Goal: Task Accomplishment & Management: Complete application form

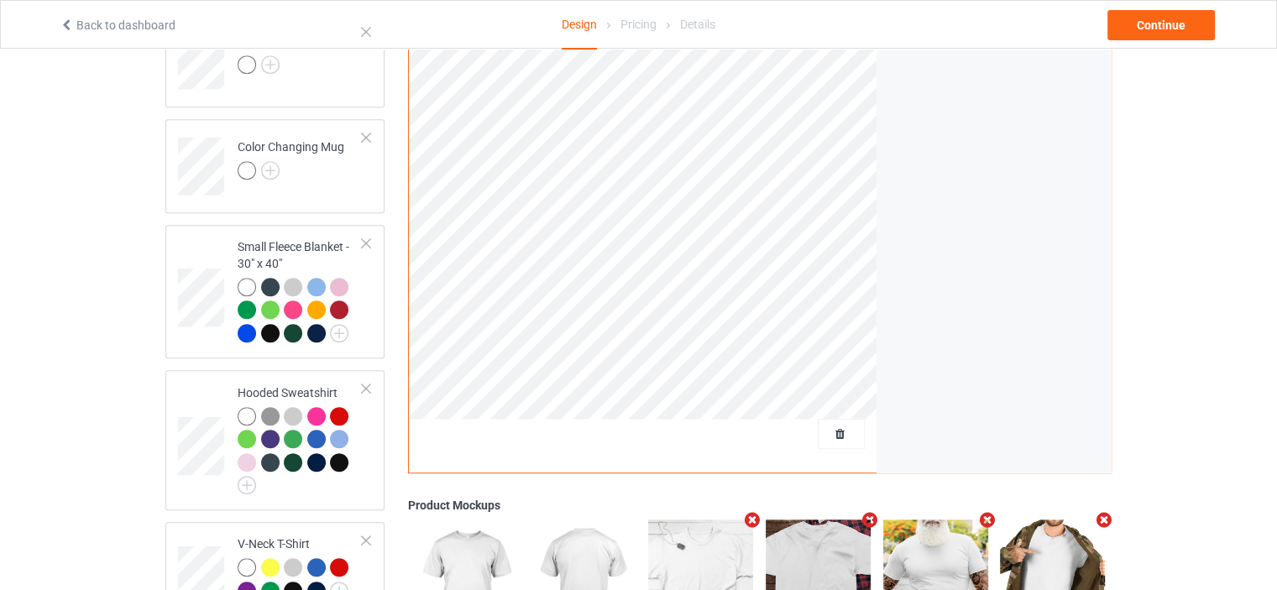
scroll to position [895, 0]
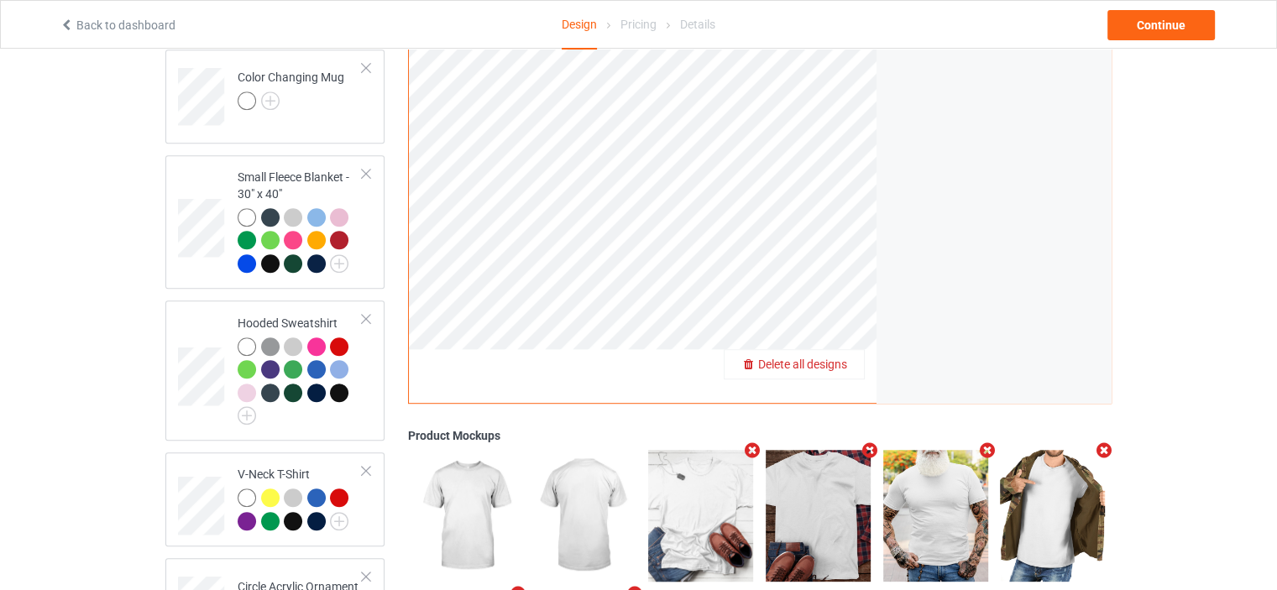
click at [844, 368] on span "Delete all designs" at bounding box center [802, 364] width 89 height 13
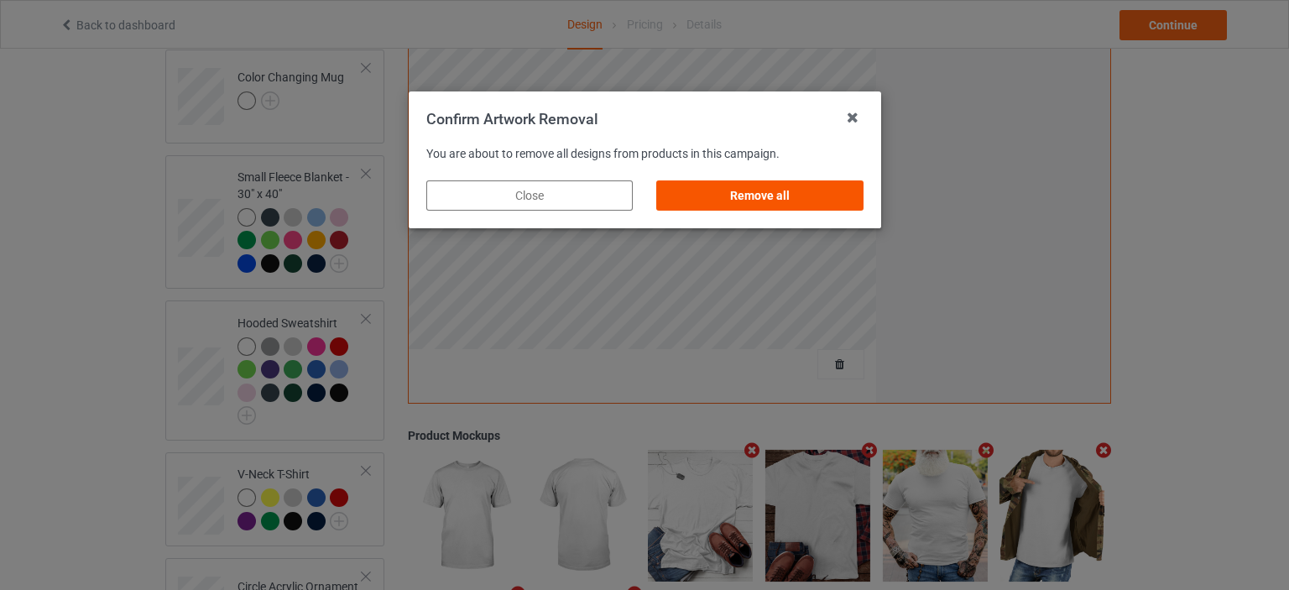
click at [759, 204] on div "Remove all" at bounding box center [759, 195] width 207 height 30
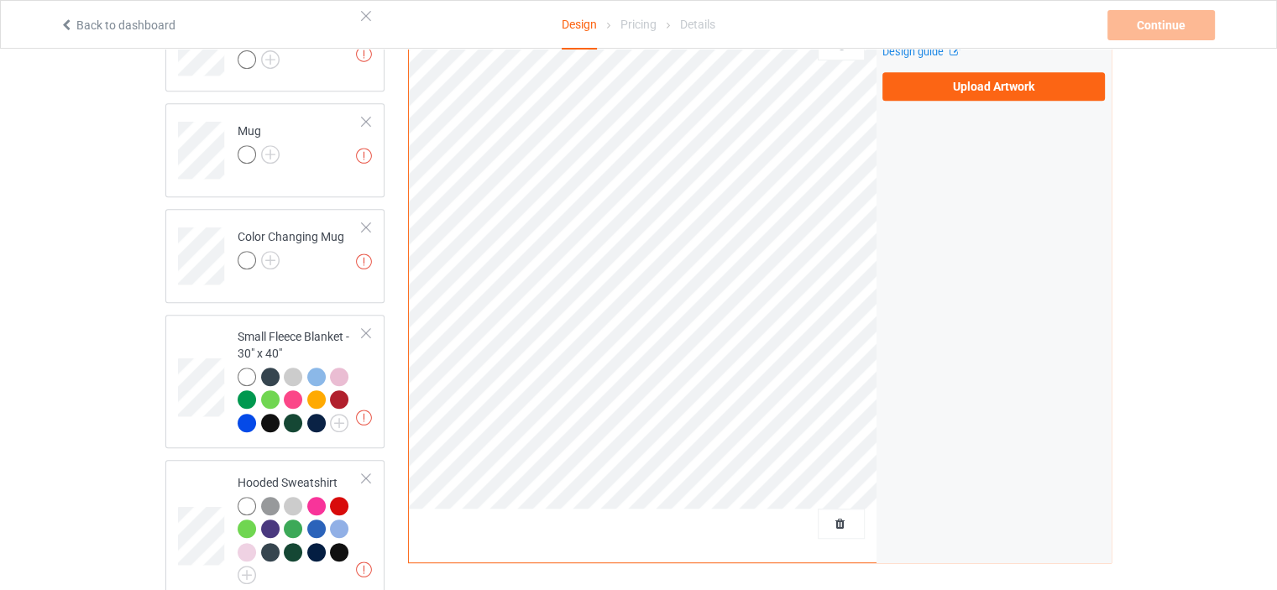
scroll to position [615, 0]
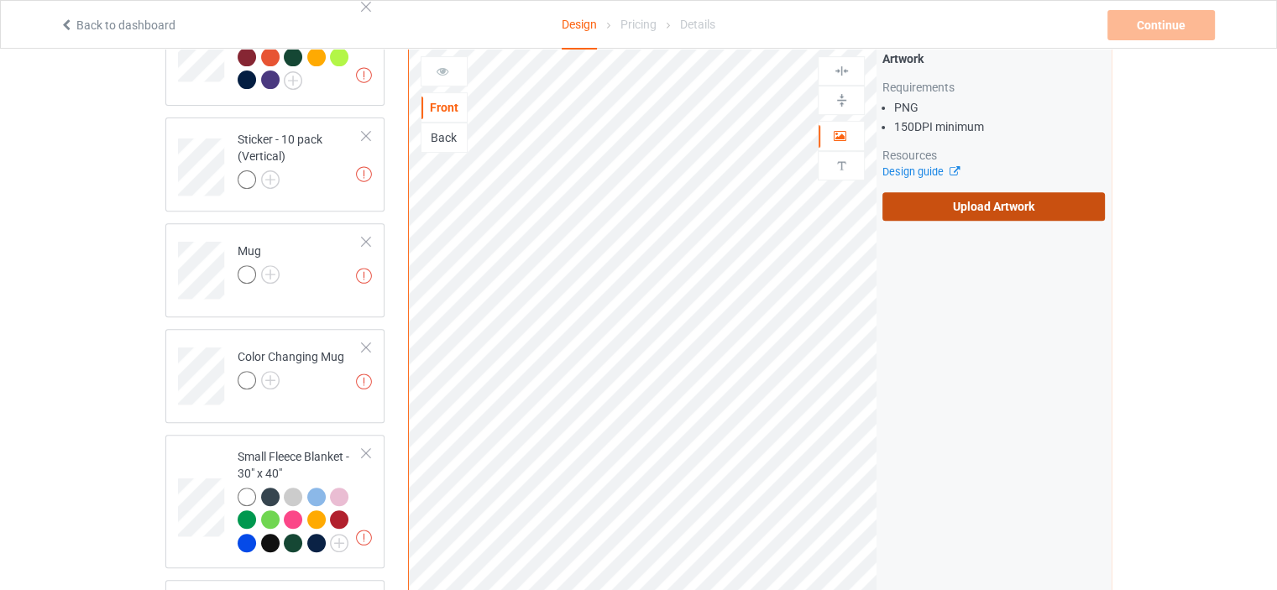
click at [1016, 201] on label "Upload Artwork" at bounding box center [993, 206] width 222 height 29
click at [0, 0] on input "Upload Artwork" at bounding box center [0, 0] width 0 height 0
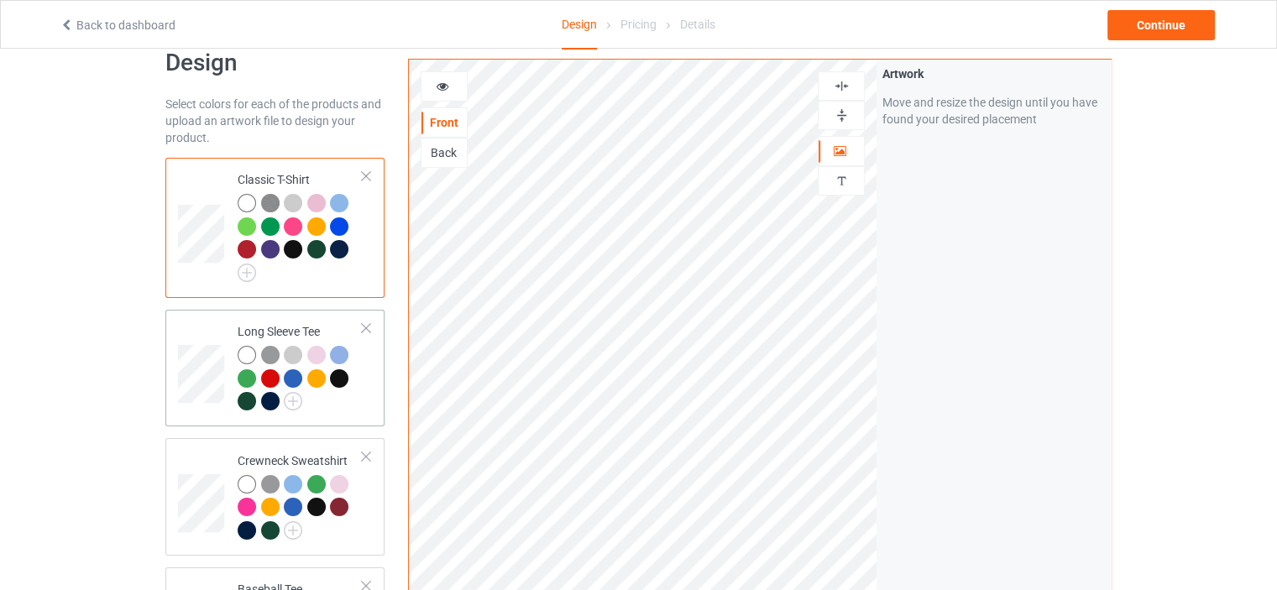
scroll to position [55, 0]
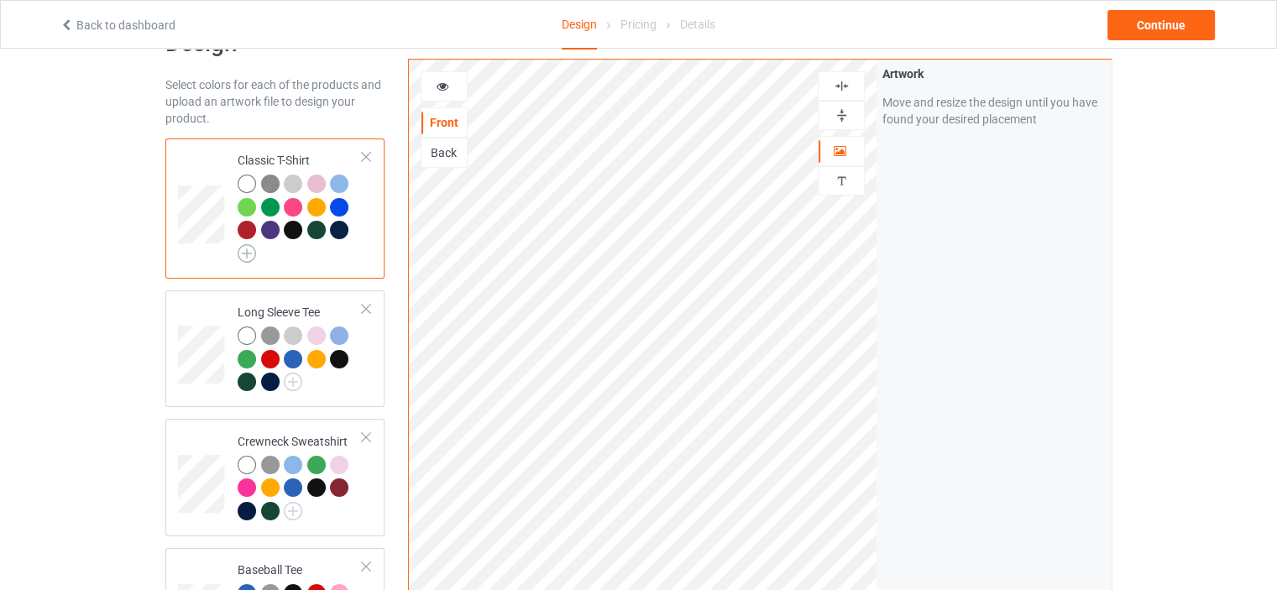
click at [241, 252] on img at bounding box center [247, 253] width 18 height 18
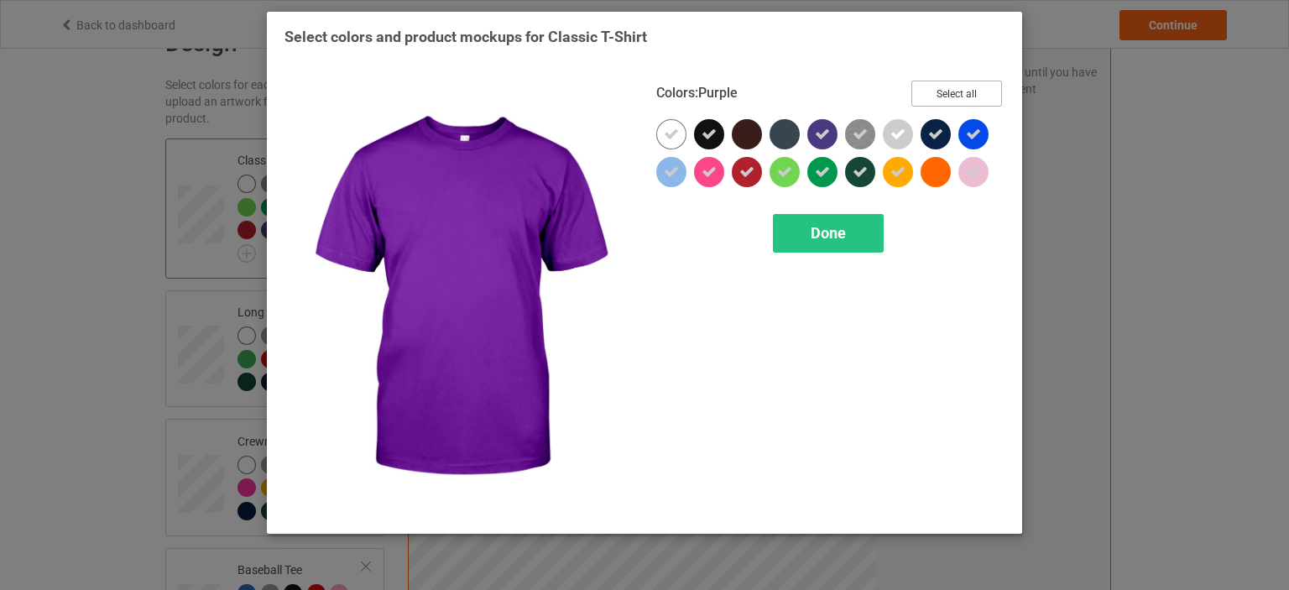
click at [960, 97] on button "Select all" at bounding box center [957, 94] width 91 height 26
click at [960, 97] on button "Reset to Default" at bounding box center [942, 94] width 122 height 26
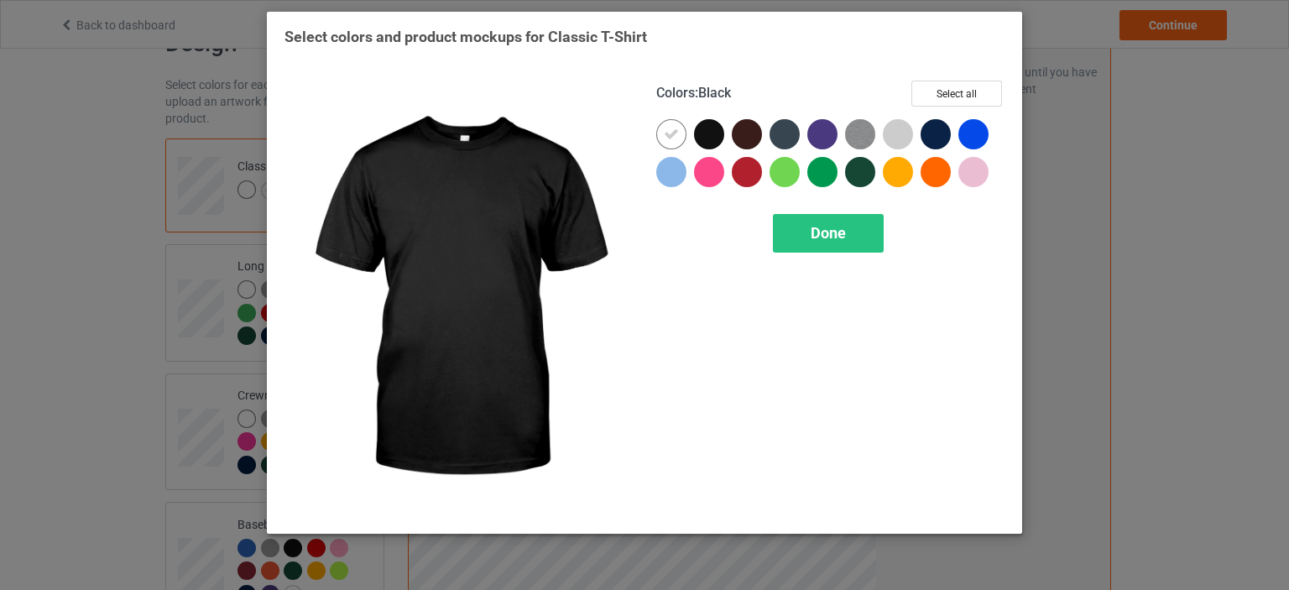
click at [716, 133] on div at bounding box center [709, 134] width 30 height 30
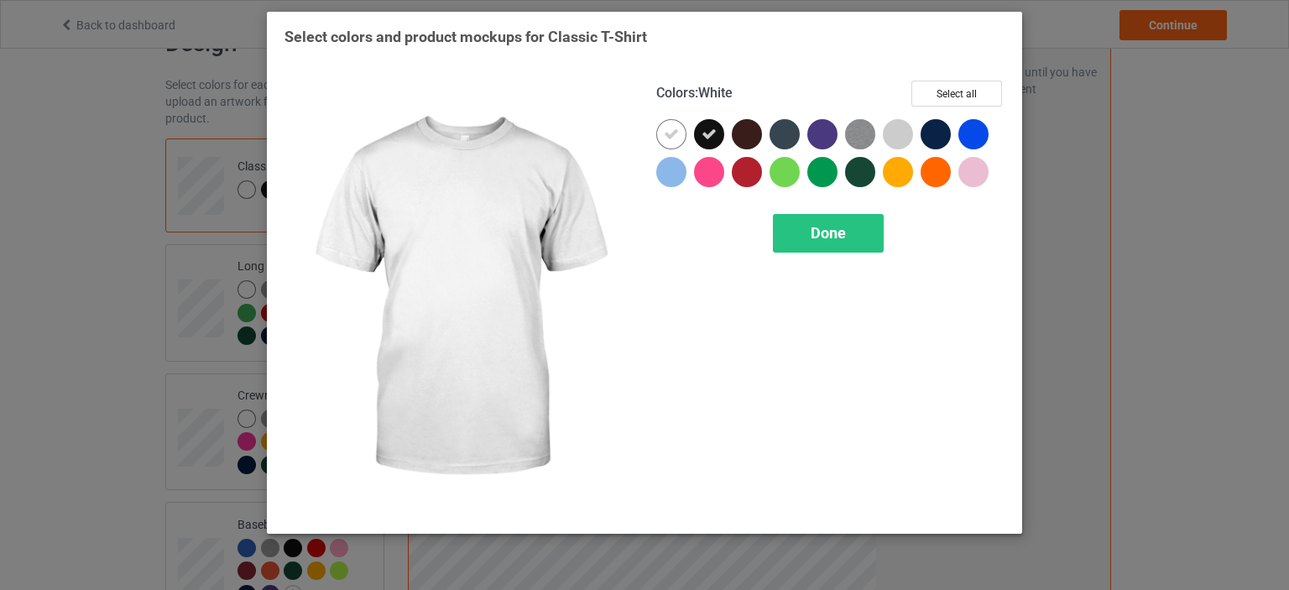
click at [680, 134] on div at bounding box center [671, 134] width 30 height 30
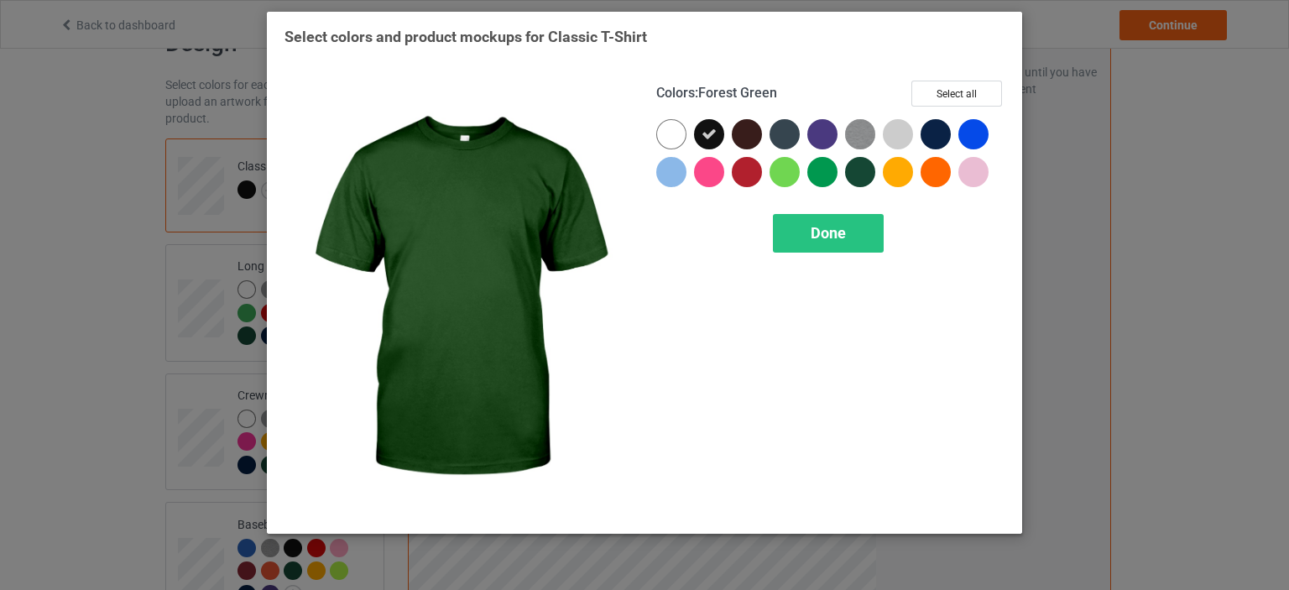
click at [855, 174] on div at bounding box center [860, 172] width 30 height 30
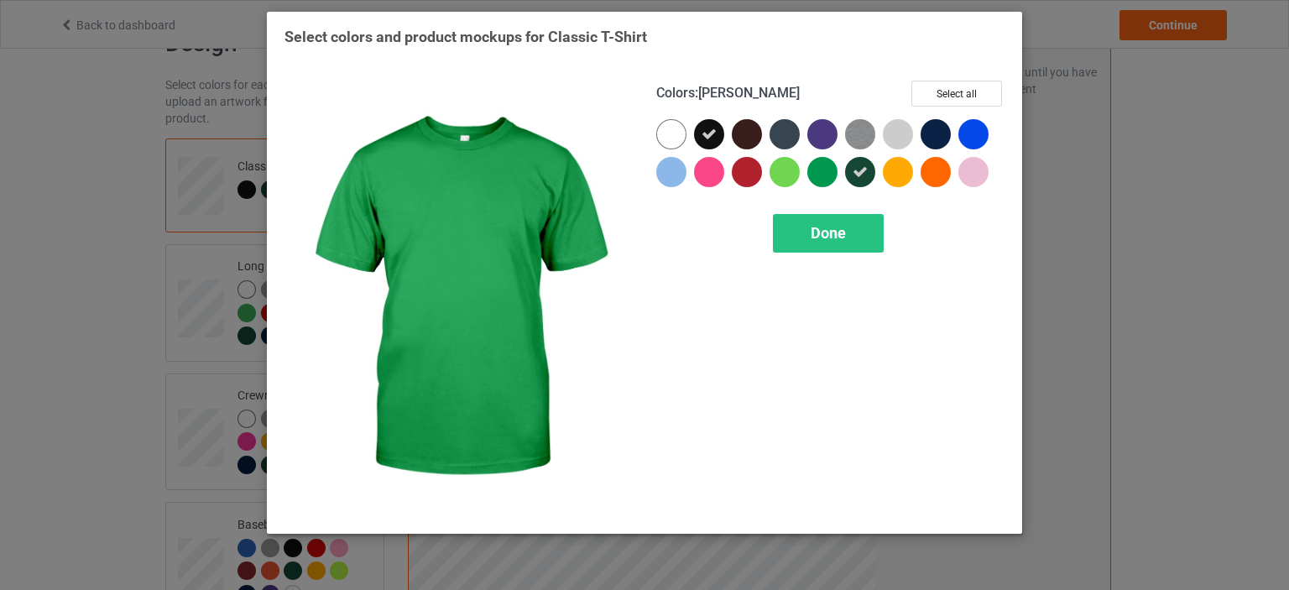
click at [821, 174] on div at bounding box center [823, 172] width 30 height 30
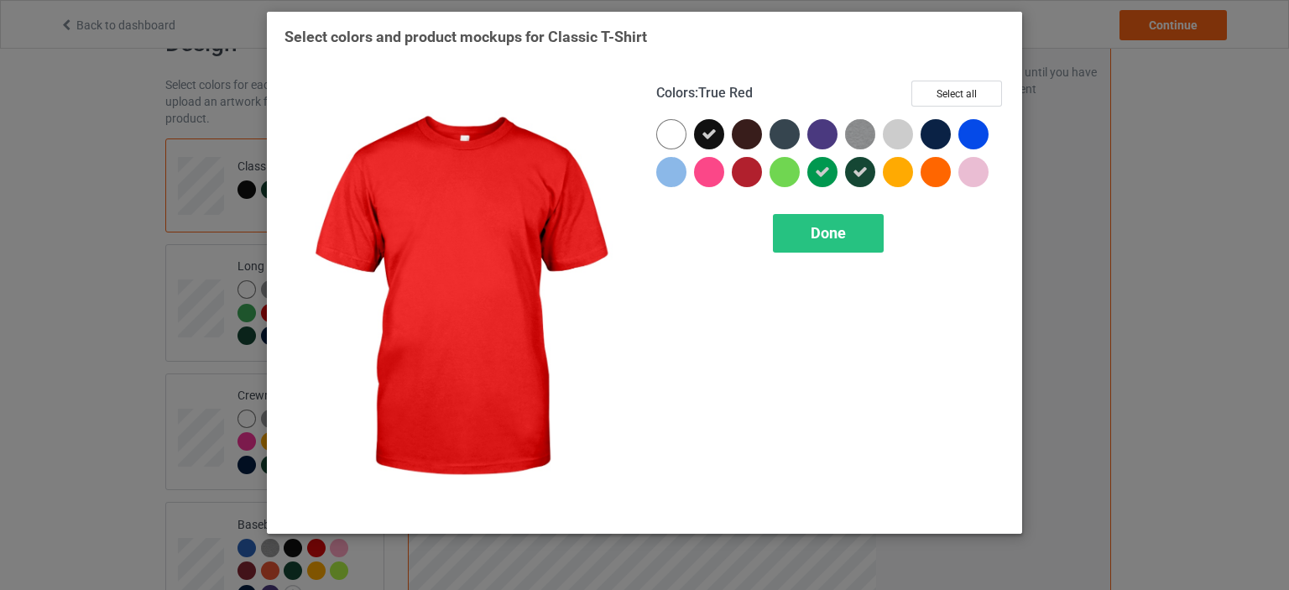
click at [756, 173] on div at bounding box center [747, 172] width 30 height 30
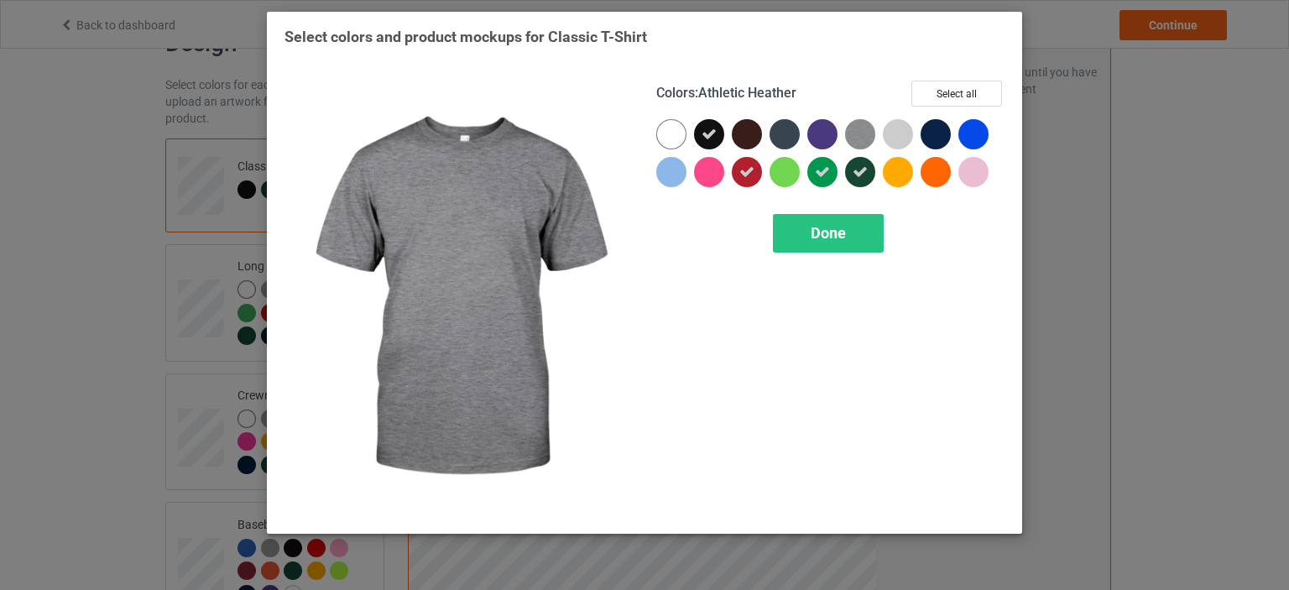
click at [860, 129] on img at bounding box center [860, 134] width 30 height 30
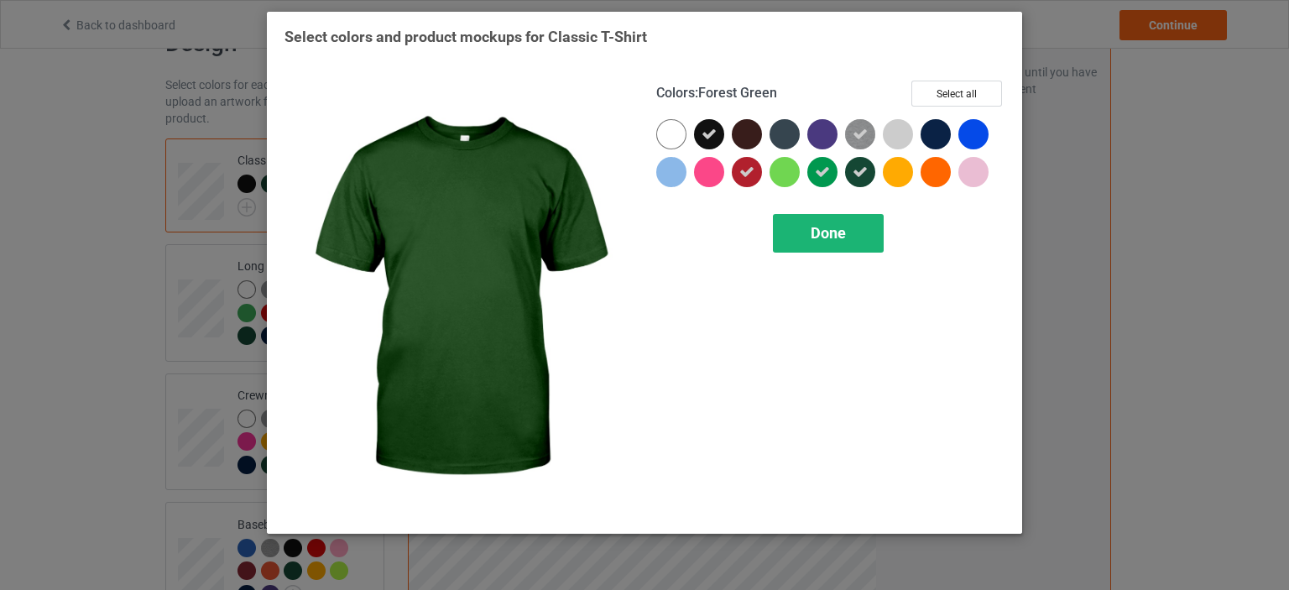
click at [844, 238] on span "Done" at bounding box center [828, 233] width 35 height 18
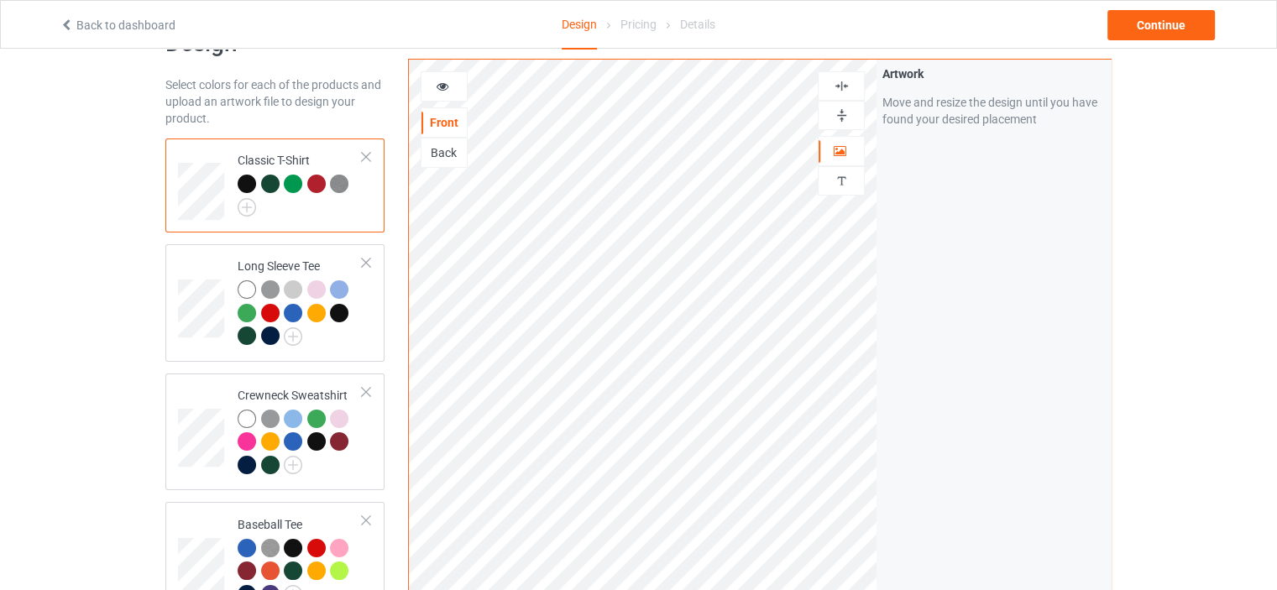
click at [285, 185] on div at bounding box center [293, 184] width 18 height 18
click at [290, 185] on div at bounding box center [293, 184] width 18 height 18
click at [436, 88] on icon at bounding box center [443, 84] width 14 height 12
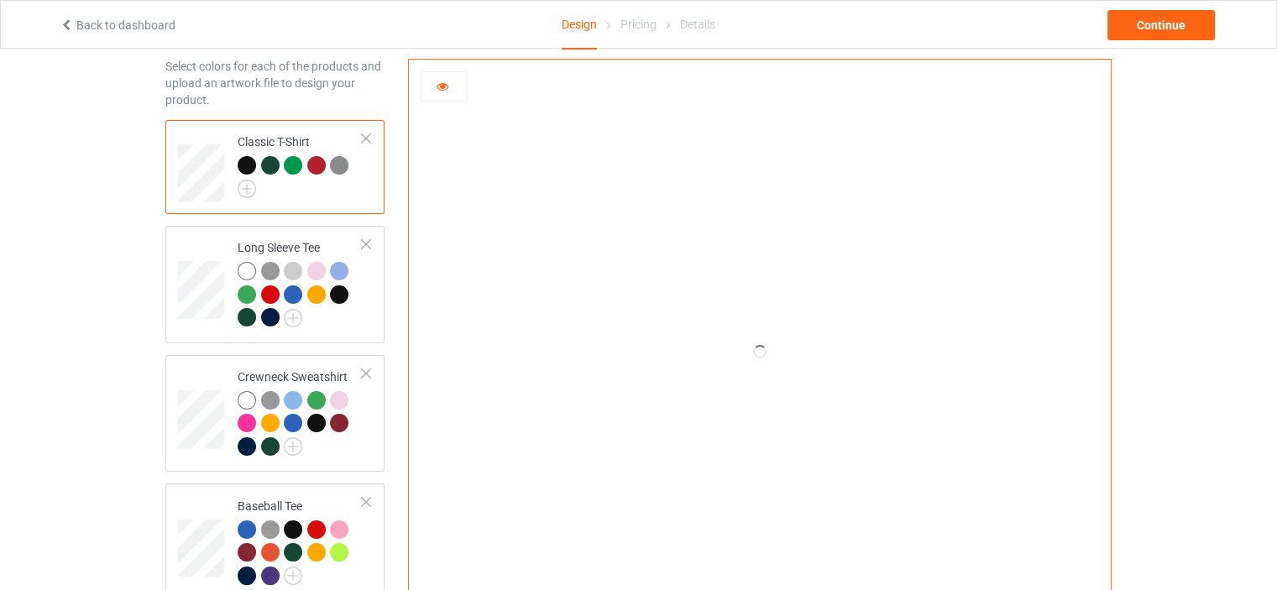
scroll to position [55, 0]
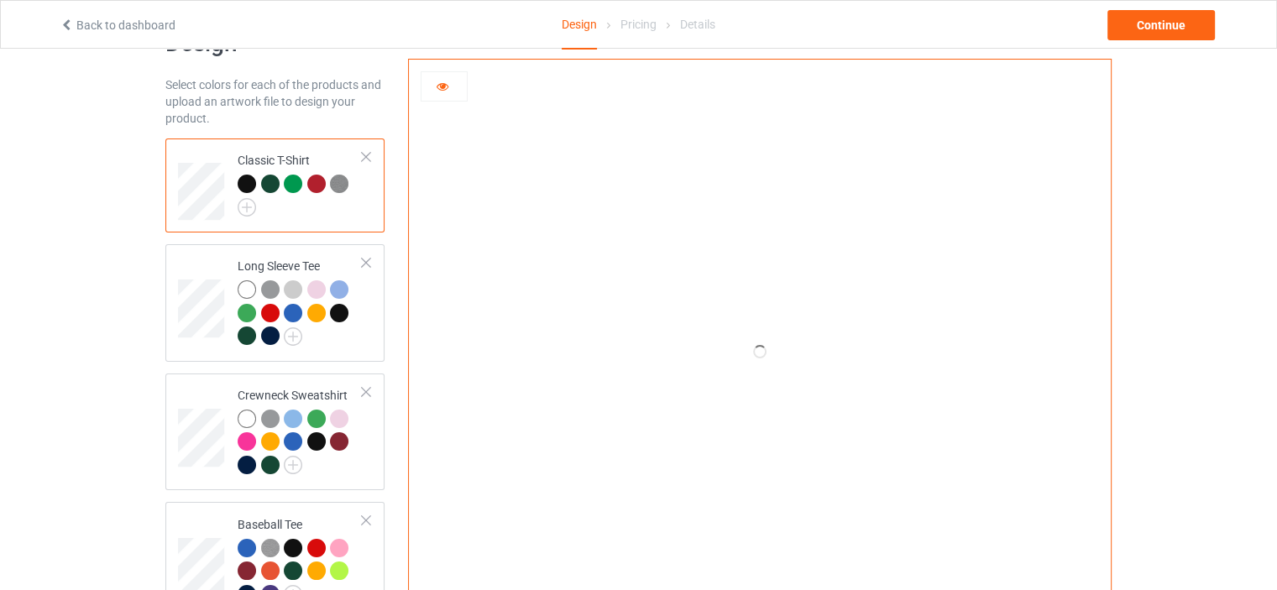
click at [451, 79] on div at bounding box center [443, 86] width 45 height 17
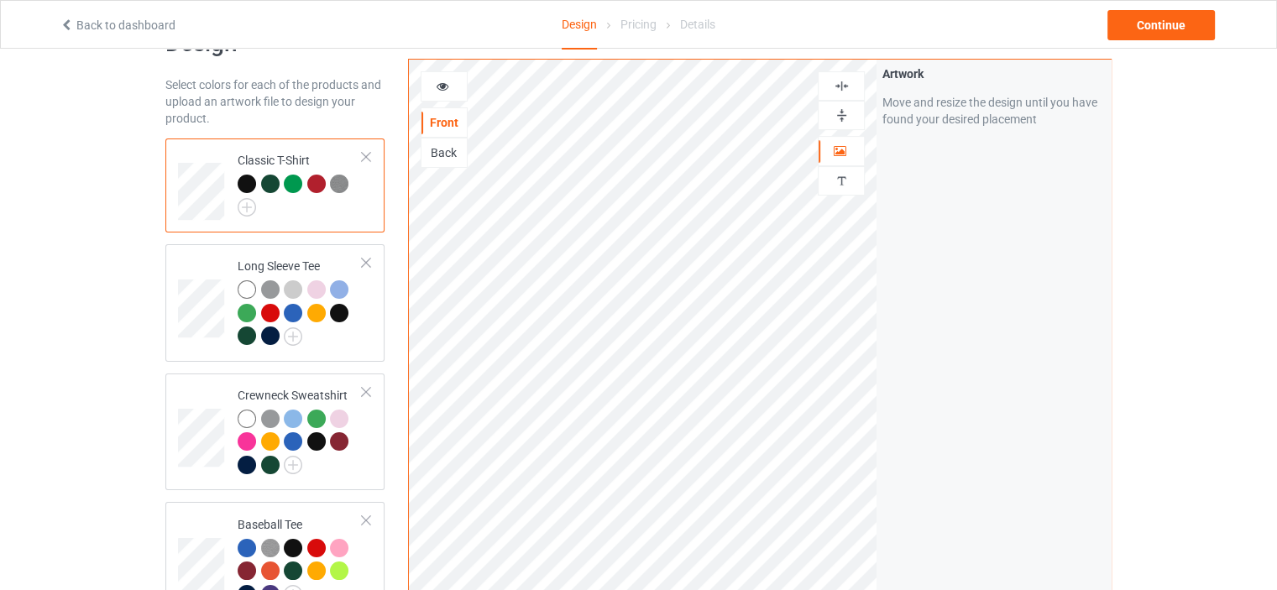
click at [292, 186] on div at bounding box center [293, 184] width 18 height 18
click at [315, 182] on div at bounding box center [316, 184] width 18 height 18
click at [316, 184] on div at bounding box center [316, 184] width 18 height 18
click at [252, 207] on img at bounding box center [247, 207] width 18 height 18
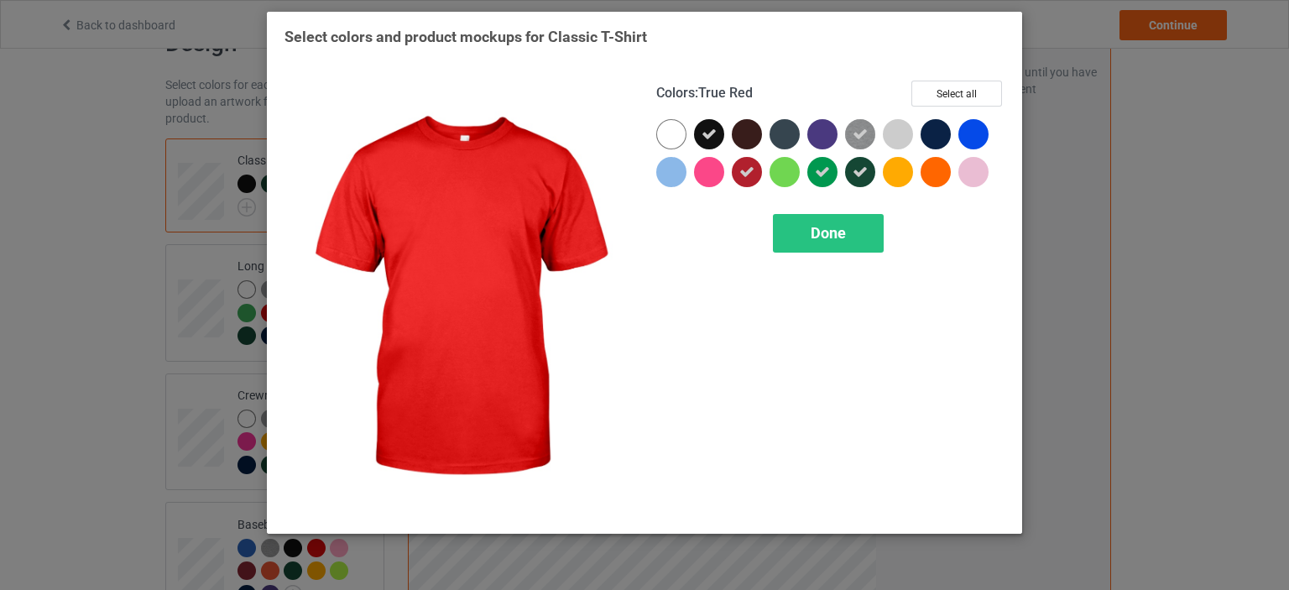
drag, startPoint x: 753, startPoint y: 175, endPoint x: 766, endPoint y: 185, distance: 16.3
click at [753, 175] on icon at bounding box center [747, 172] width 15 height 15
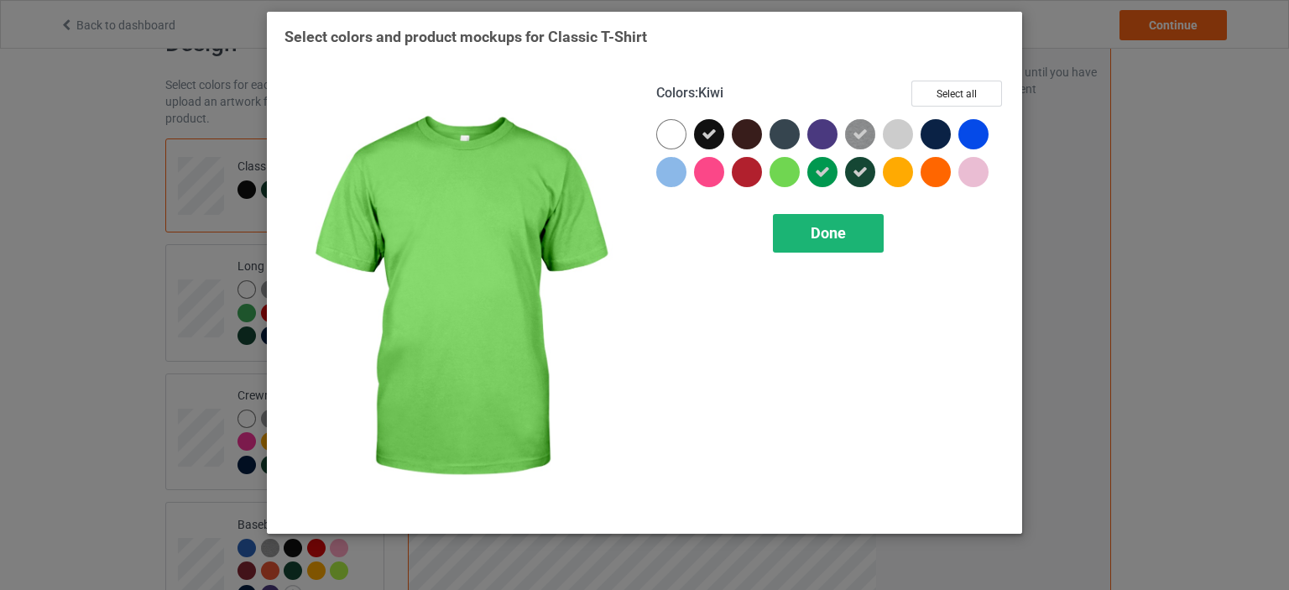
click at [826, 241] on span "Done" at bounding box center [828, 233] width 35 height 18
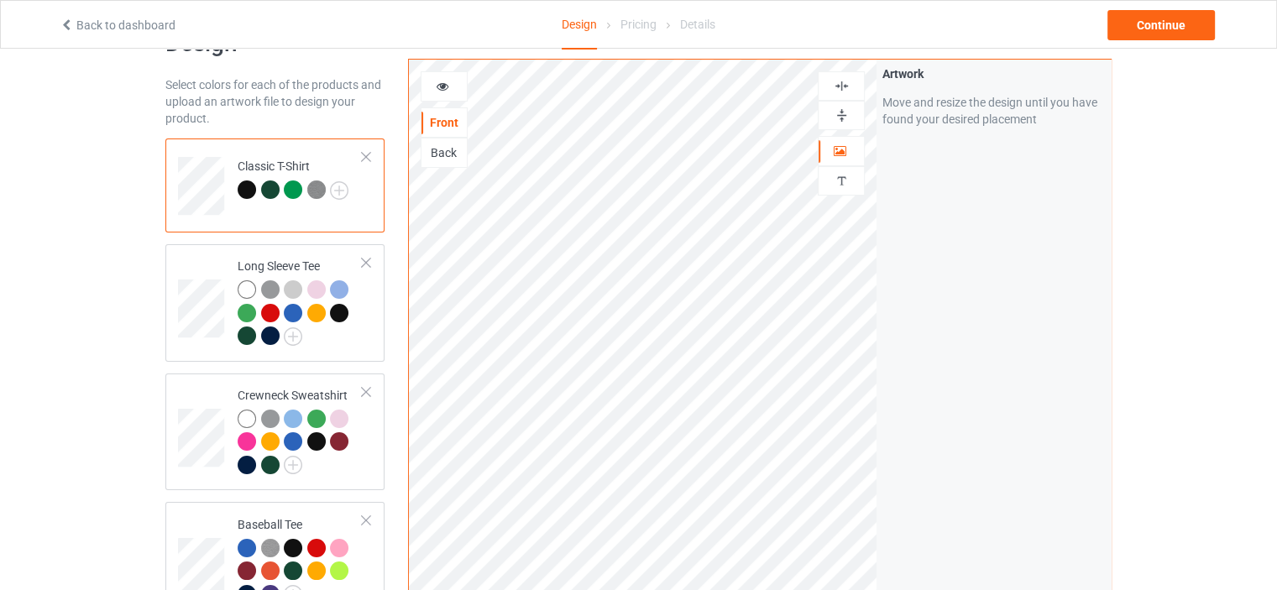
click at [314, 193] on img at bounding box center [316, 189] width 18 height 18
click at [349, 191] on td "Classic T-Shirt" at bounding box center [300, 180] width 144 height 70
click at [342, 191] on img at bounding box center [339, 190] width 18 height 18
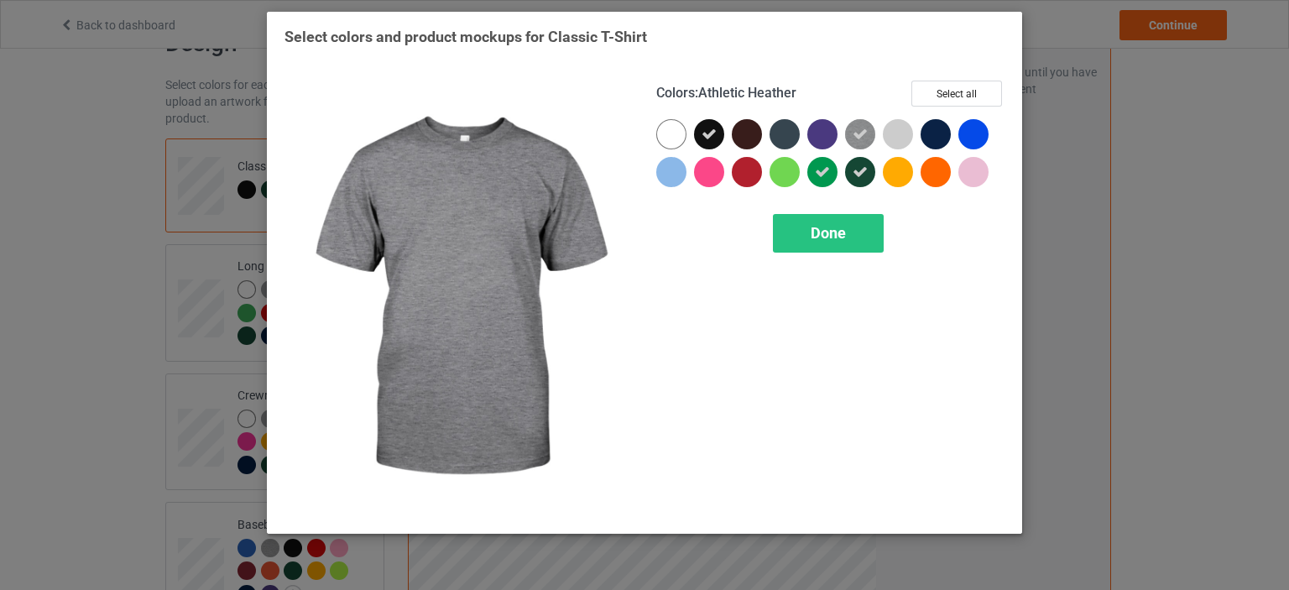
click at [864, 135] on icon at bounding box center [860, 134] width 15 height 15
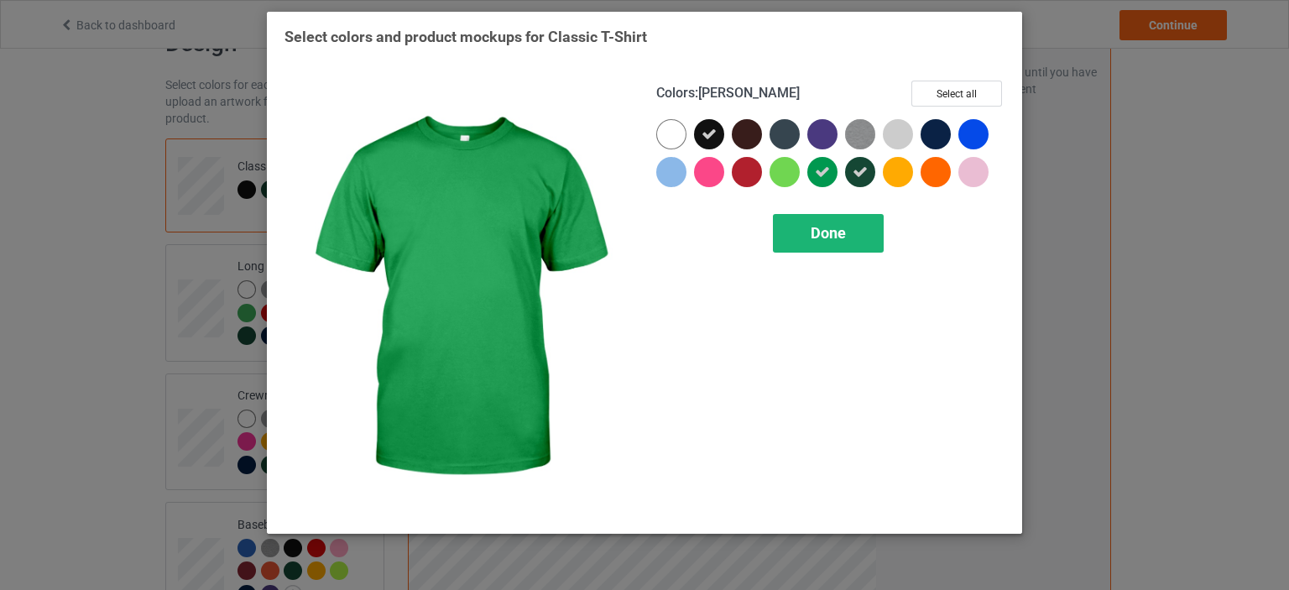
click at [831, 224] on span "Done" at bounding box center [828, 233] width 35 height 18
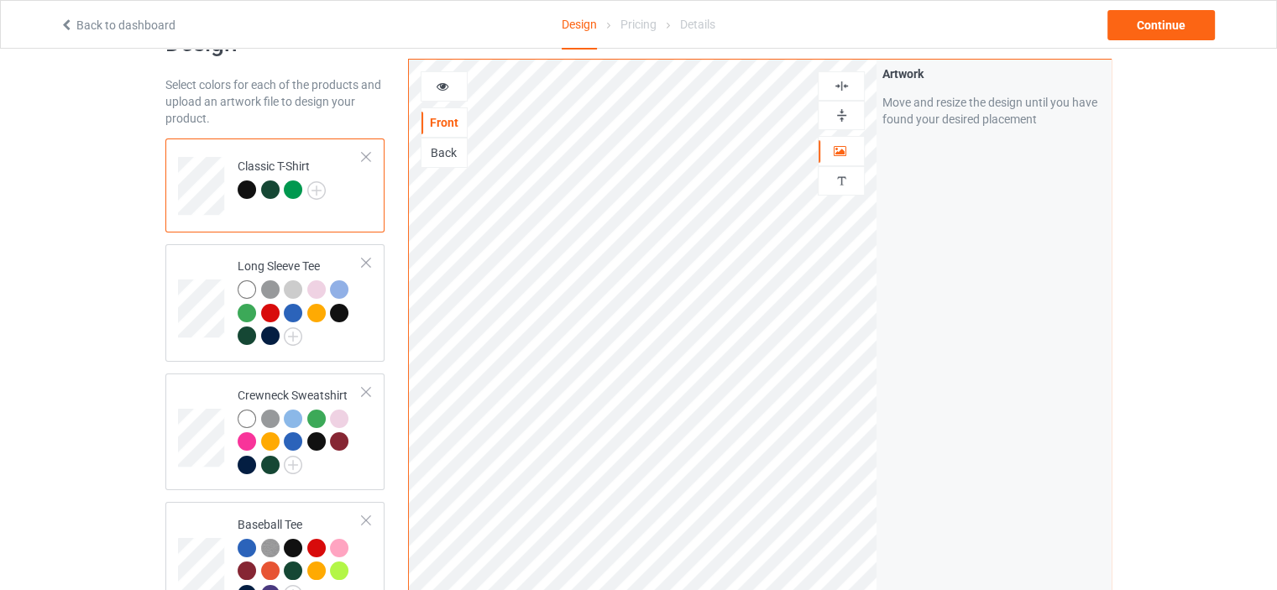
click at [269, 190] on div at bounding box center [270, 189] width 18 height 18
click at [295, 334] on img at bounding box center [293, 336] width 18 height 18
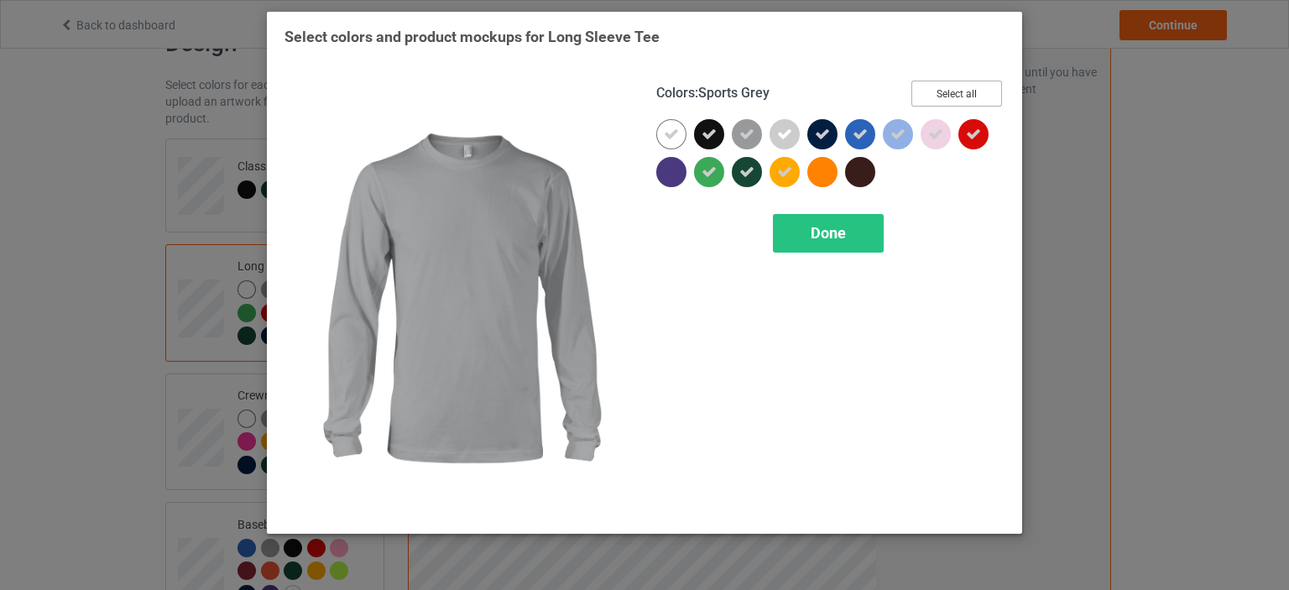
click at [969, 90] on button "Select all" at bounding box center [957, 94] width 91 height 26
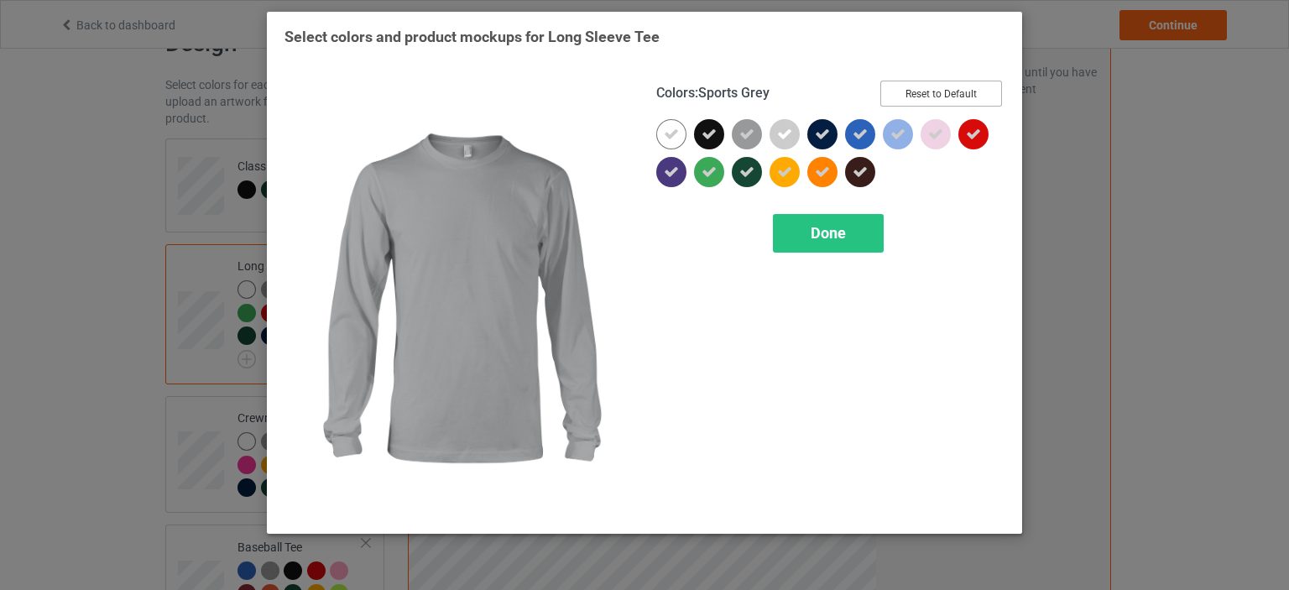
click at [928, 98] on button "Reset to Default" at bounding box center [942, 94] width 122 height 26
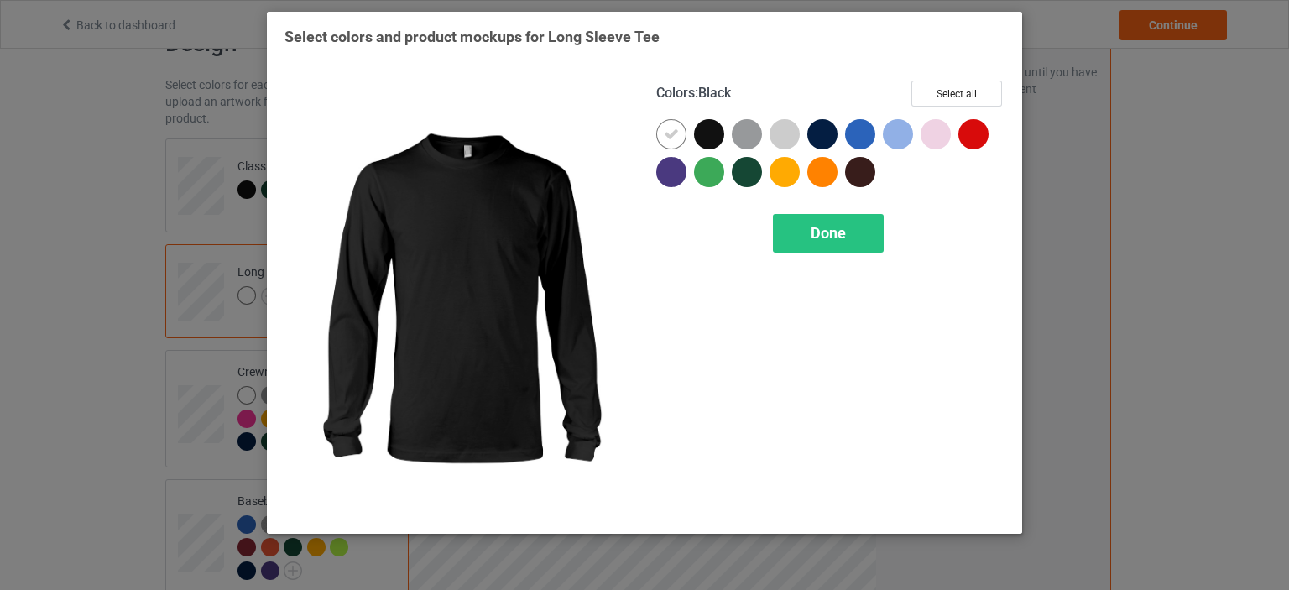
click at [708, 133] on div at bounding box center [709, 134] width 30 height 30
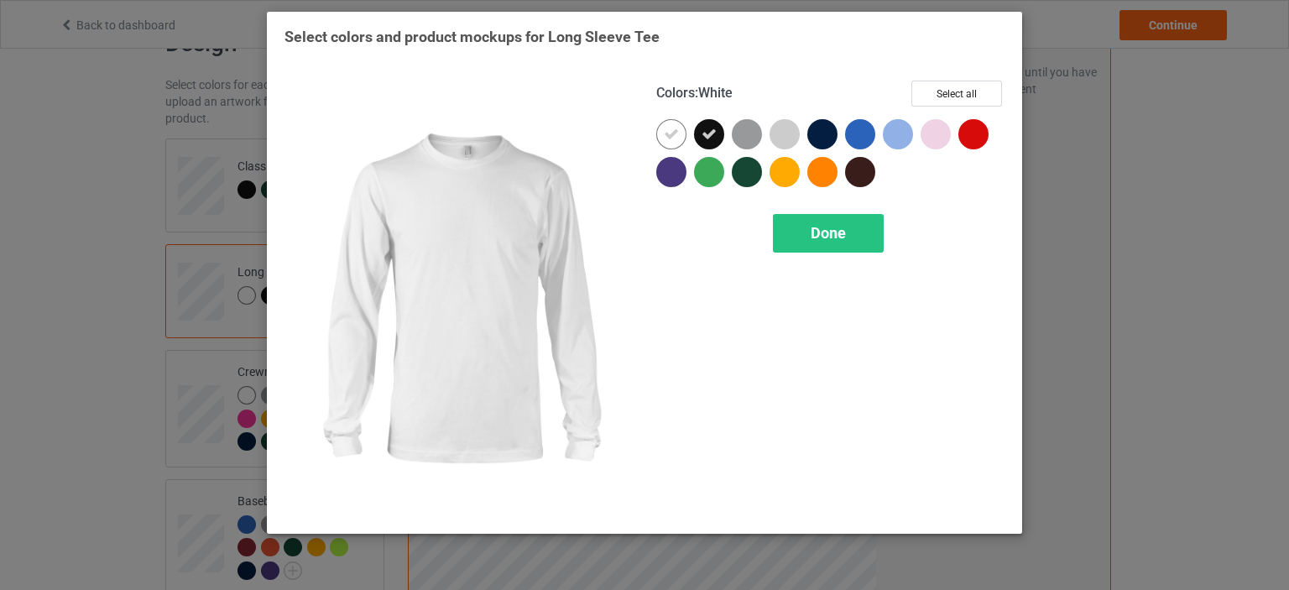
click at [674, 133] on icon at bounding box center [671, 134] width 15 height 15
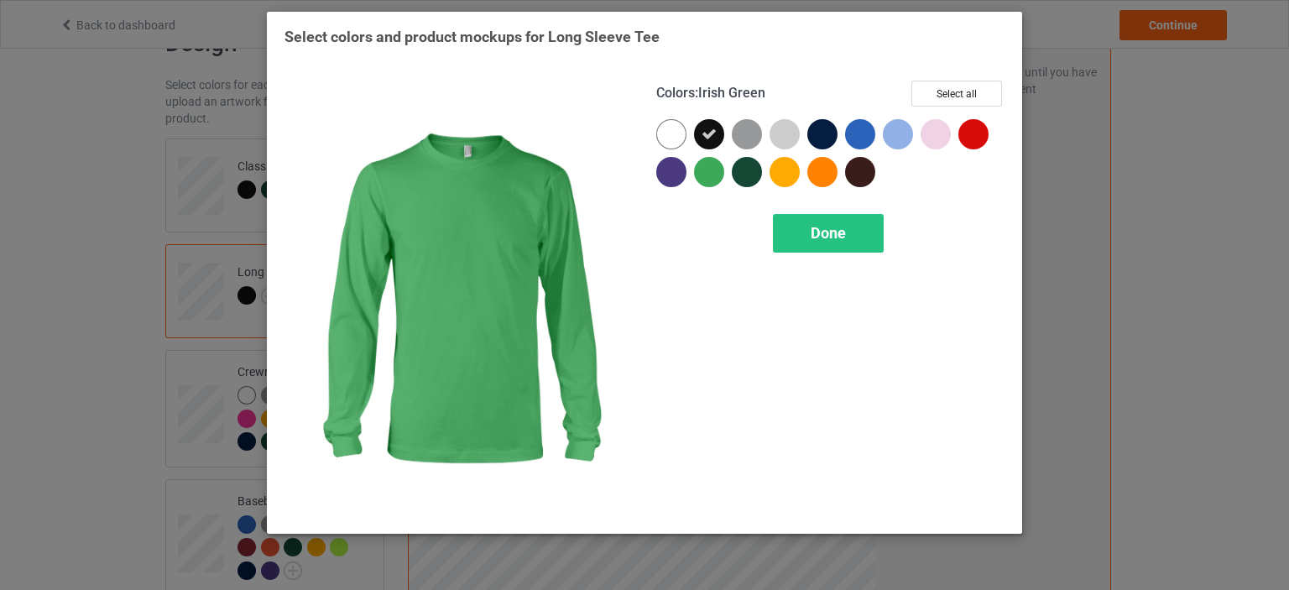
drag, startPoint x: 719, startPoint y: 176, endPoint x: 744, endPoint y: 180, distance: 25.5
click at [719, 177] on div at bounding box center [709, 172] width 30 height 30
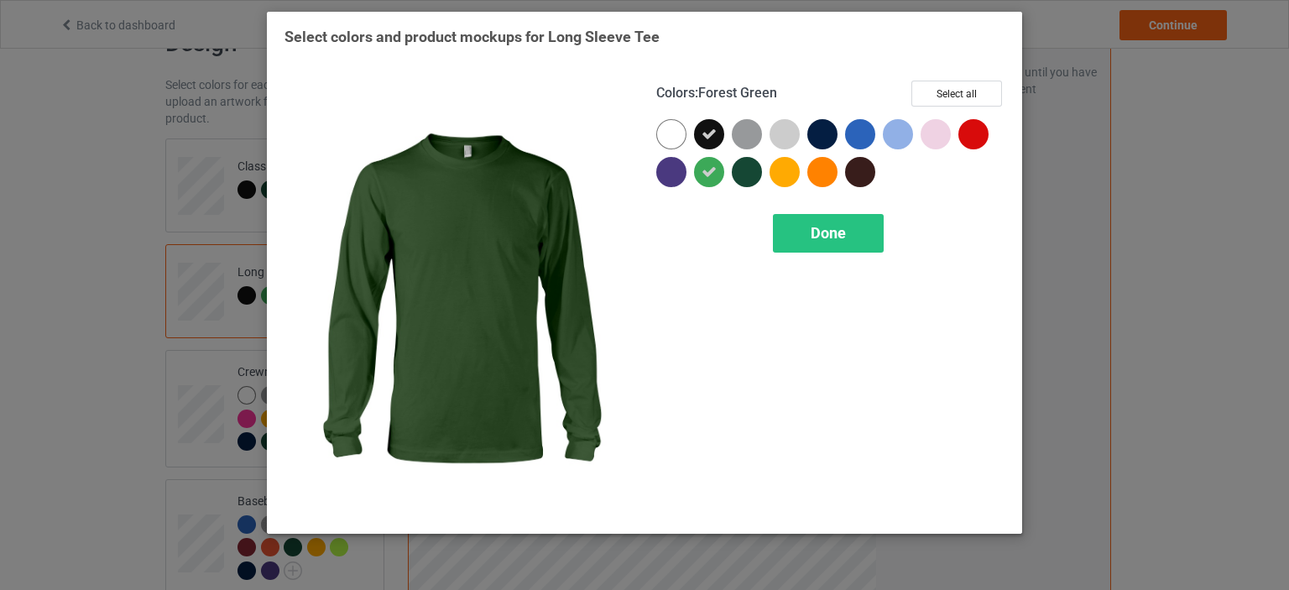
click at [747, 179] on div at bounding box center [747, 172] width 30 height 30
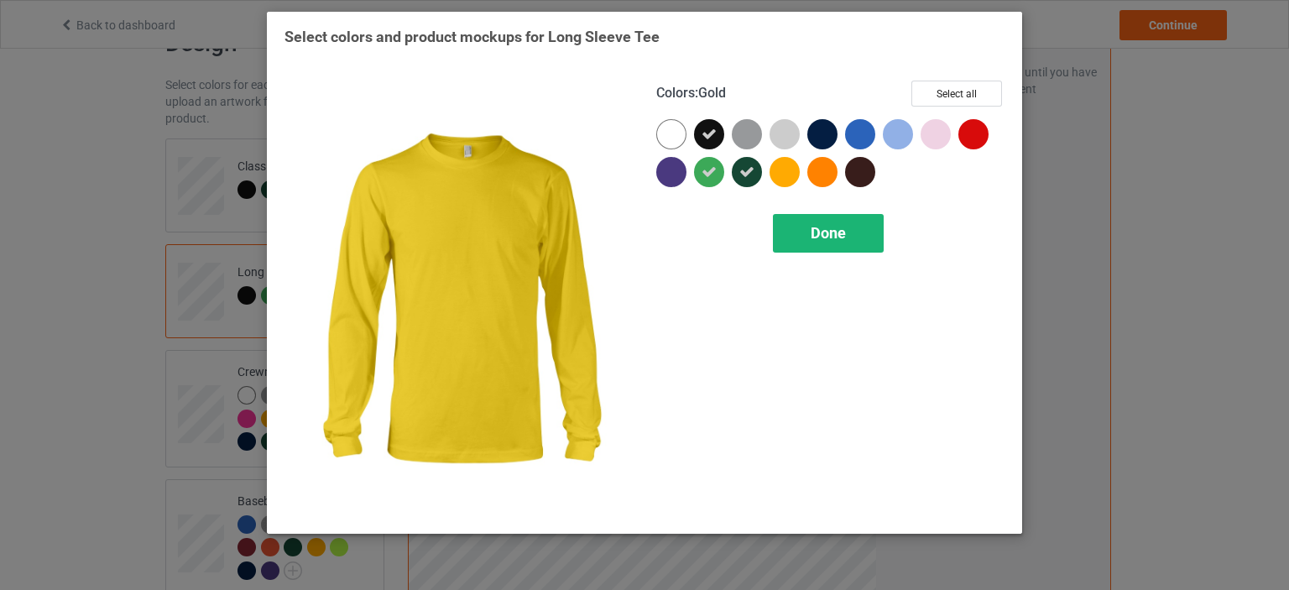
click at [825, 236] on span "Done" at bounding box center [828, 233] width 35 height 18
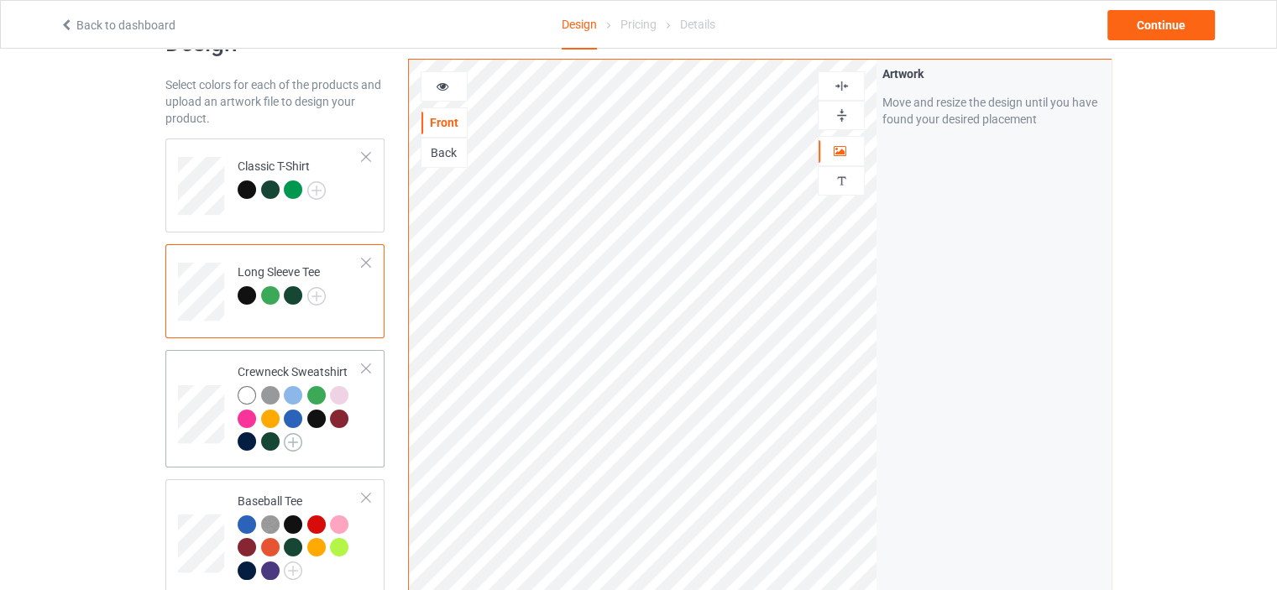
click at [291, 439] on img at bounding box center [293, 442] width 18 height 18
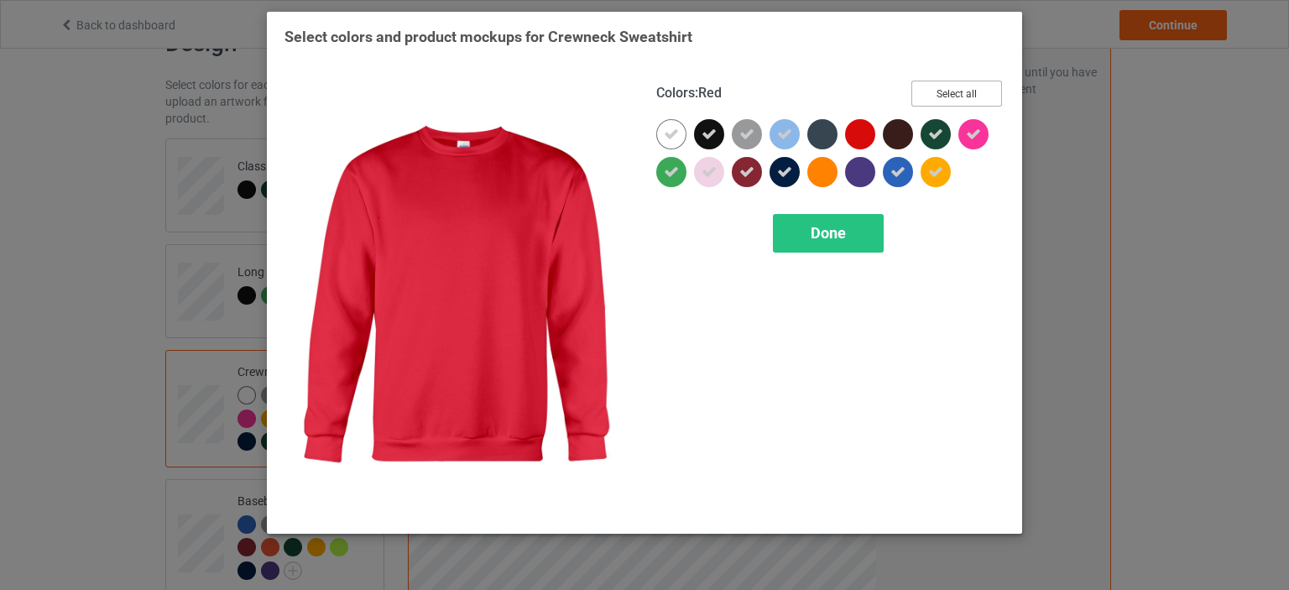
click at [947, 89] on button "Select all" at bounding box center [957, 94] width 91 height 26
click at [906, 95] on button "Reset to Default" at bounding box center [942, 94] width 122 height 26
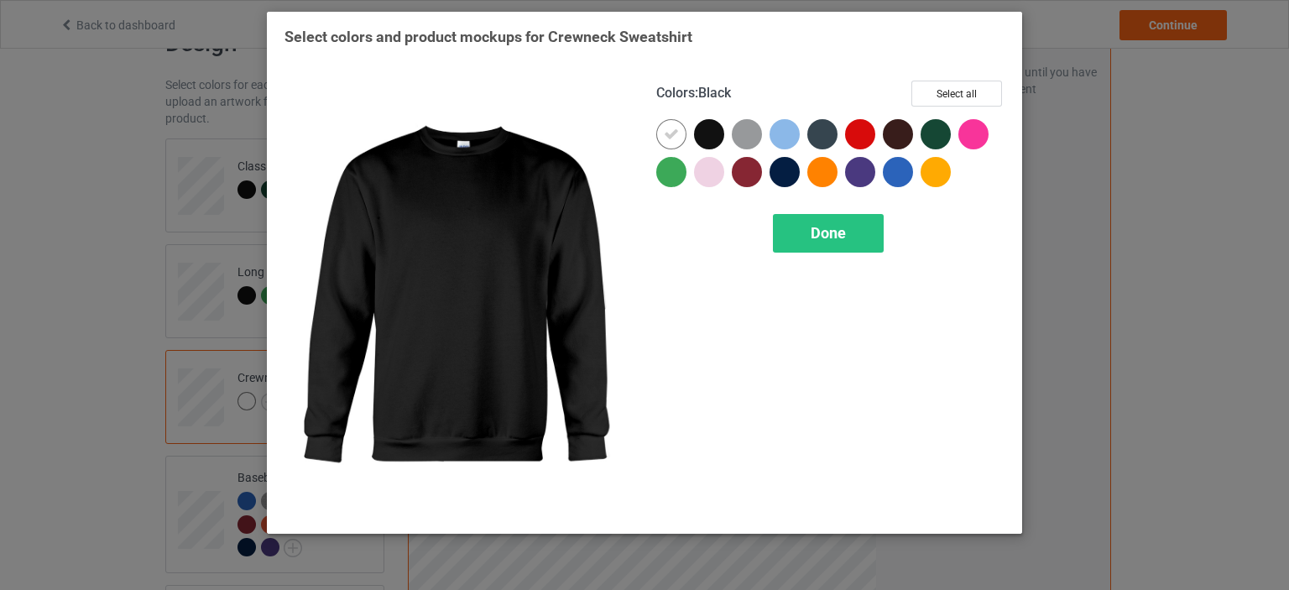
click at [708, 130] on div at bounding box center [709, 134] width 30 height 30
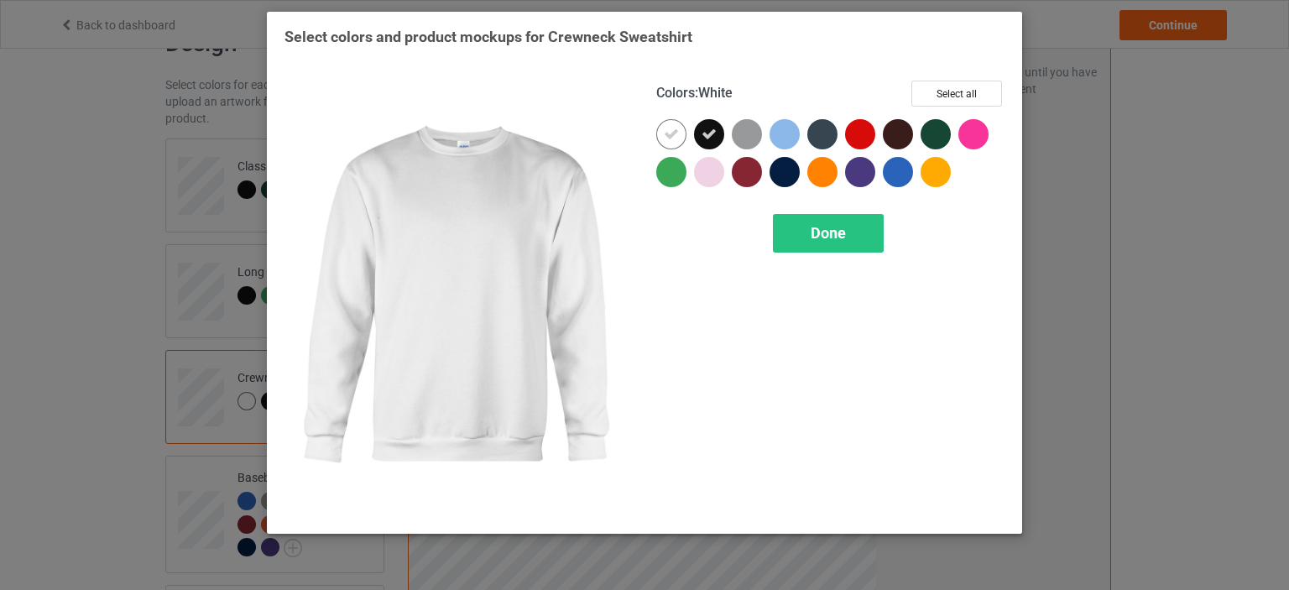
click at [669, 132] on icon at bounding box center [671, 134] width 15 height 15
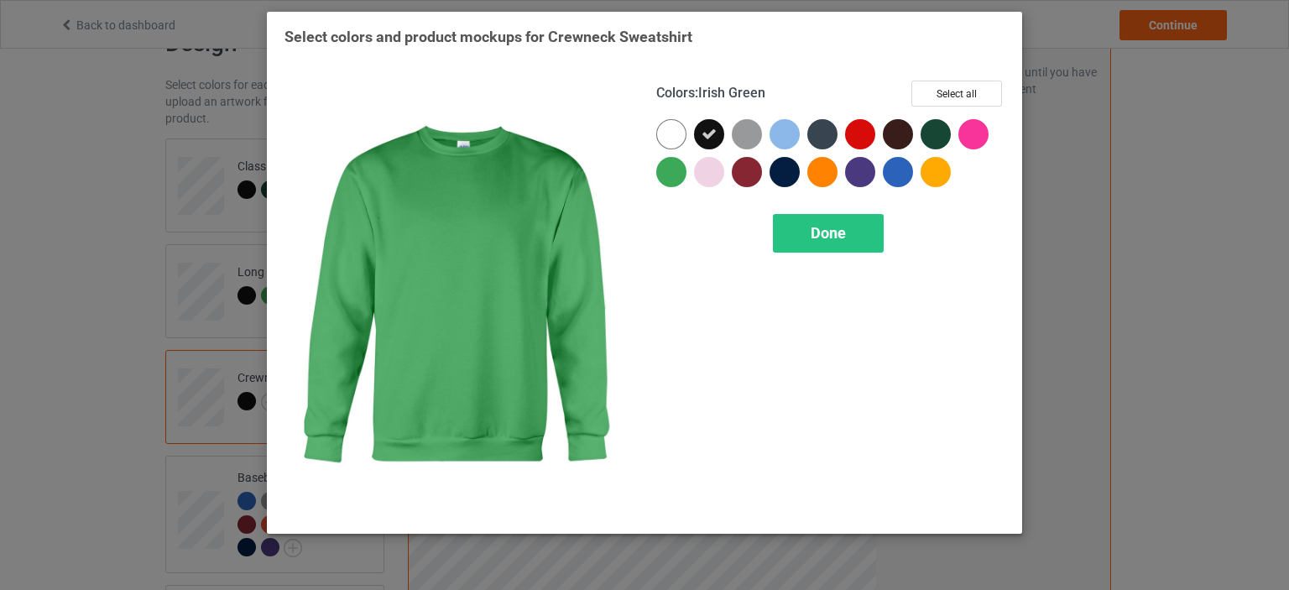
click at [671, 166] on div at bounding box center [671, 172] width 30 height 30
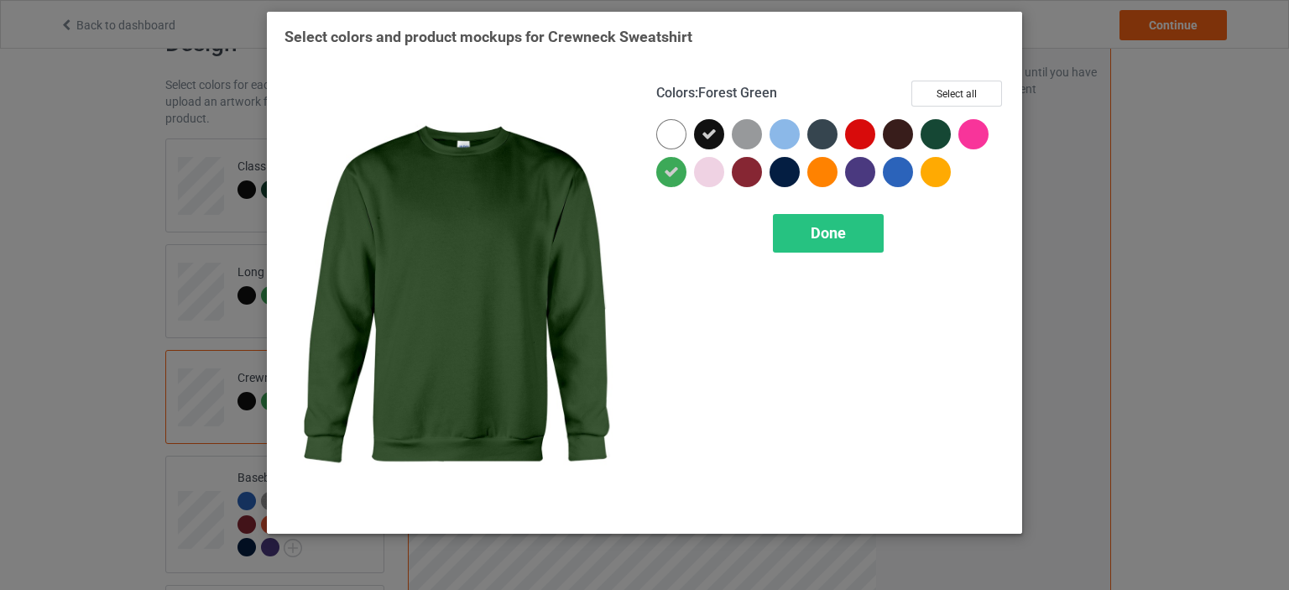
click at [942, 135] on div at bounding box center [936, 134] width 30 height 30
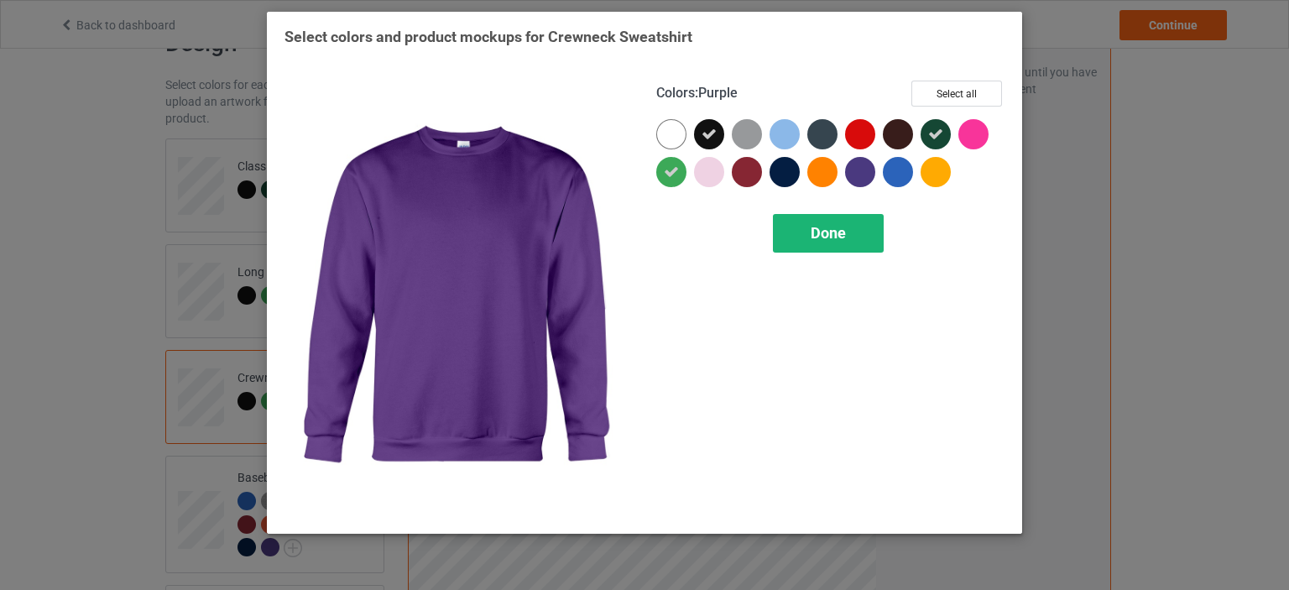
click at [850, 222] on div "Done" at bounding box center [828, 233] width 111 height 39
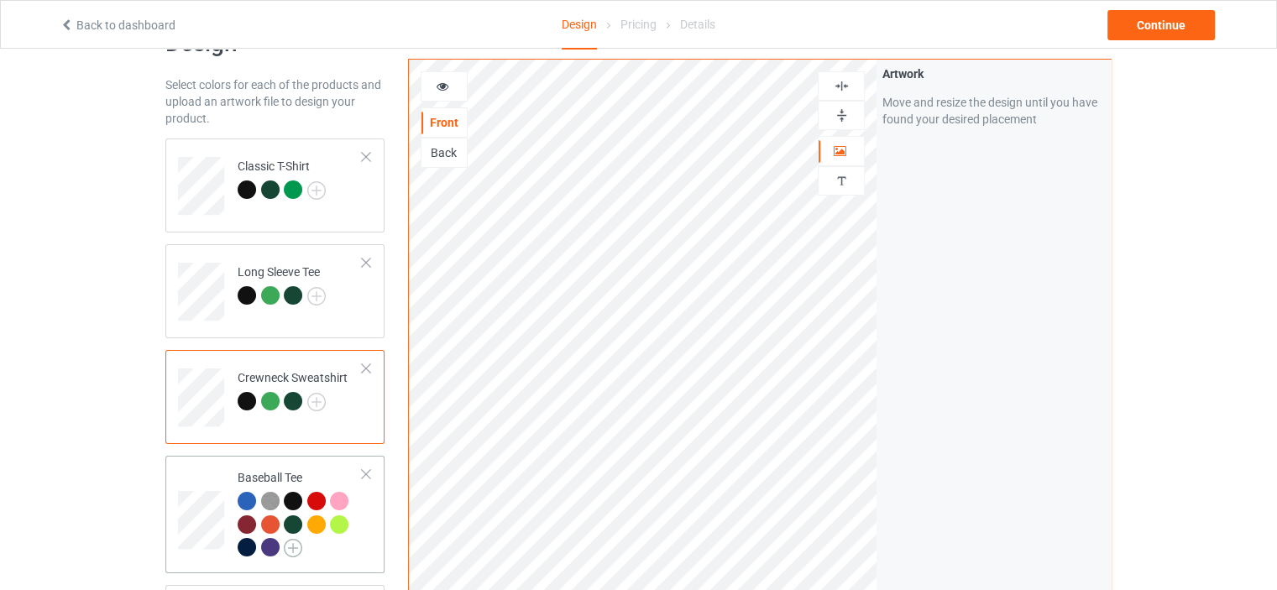
click at [294, 547] on img at bounding box center [293, 548] width 18 height 18
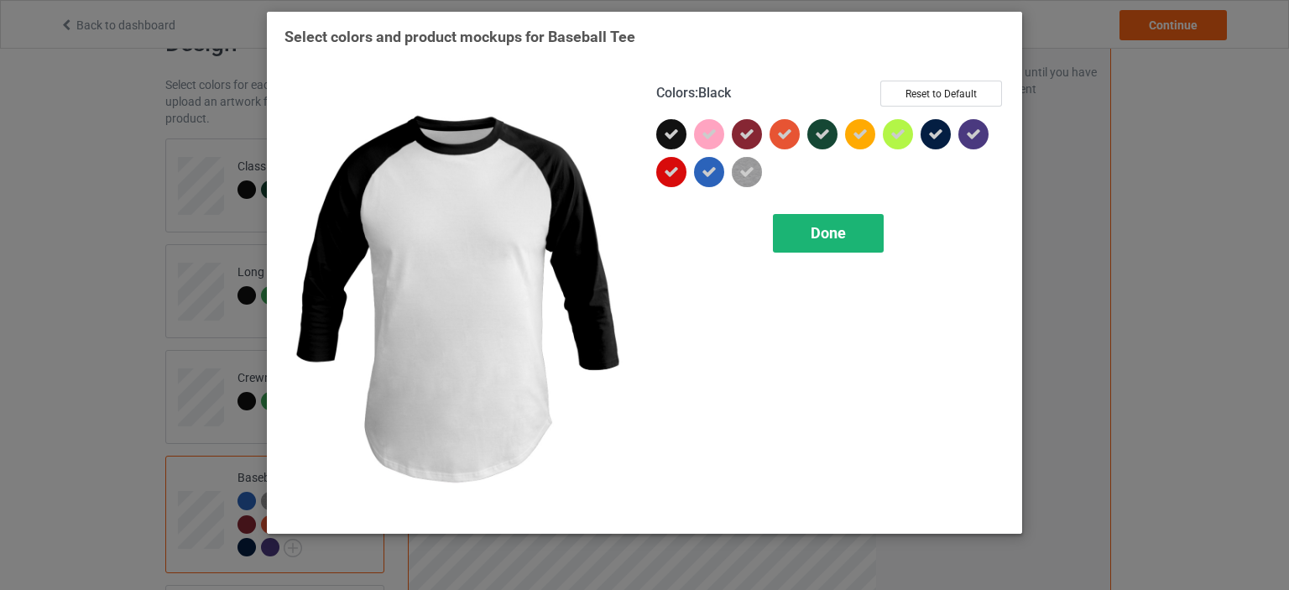
click at [819, 235] on span "Done" at bounding box center [828, 233] width 35 height 18
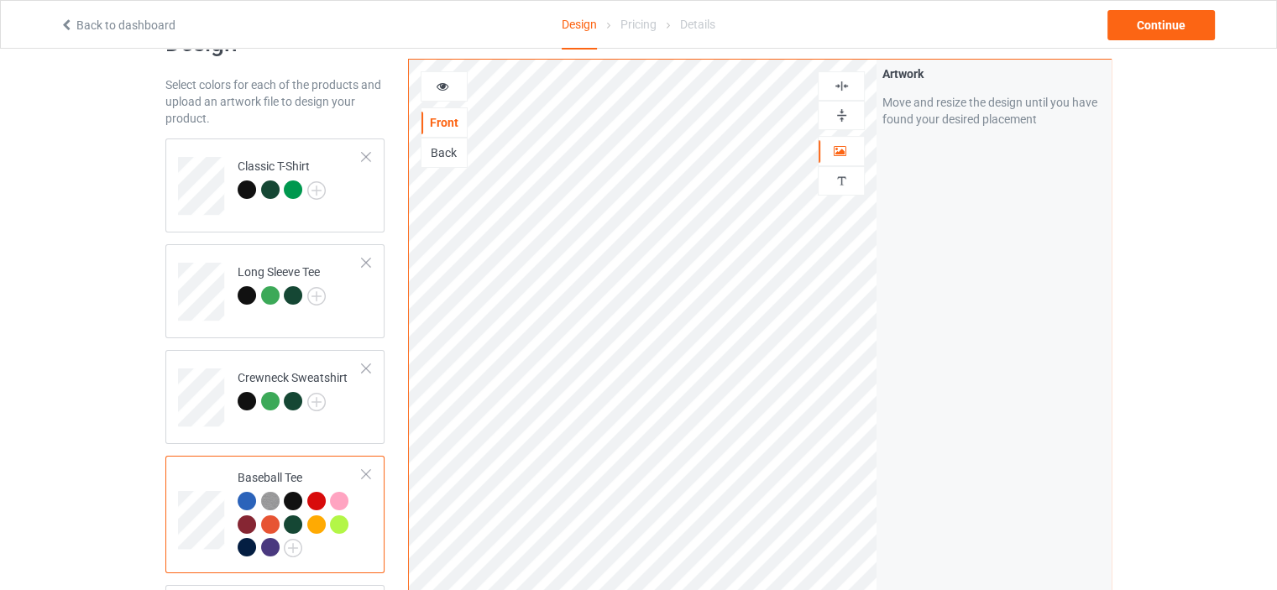
click at [363, 474] on div at bounding box center [366, 474] width 12 height 12
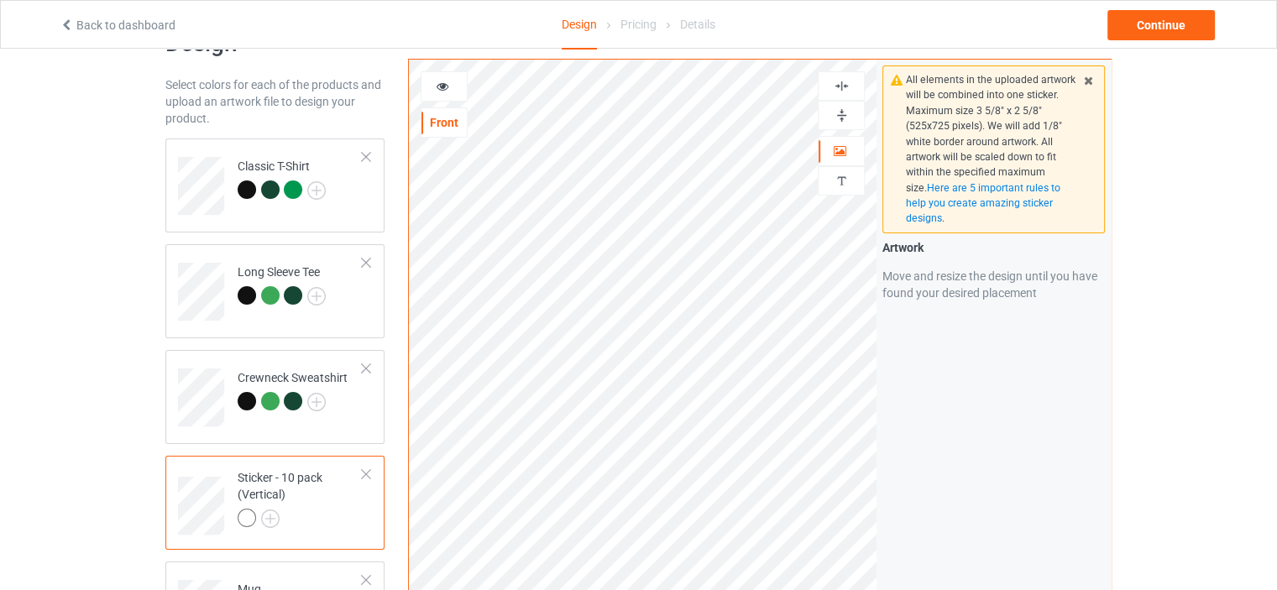
scroll to position [112, 0]
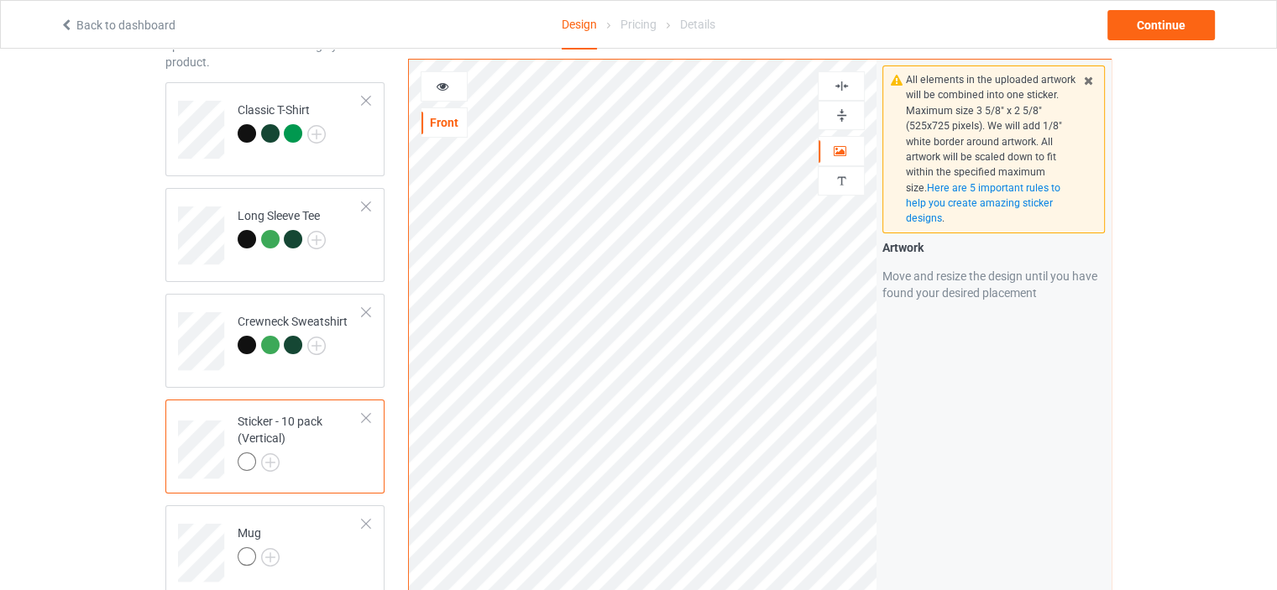
click at [365, 413] on div at bounding box center [366, 418] width 12 height 12
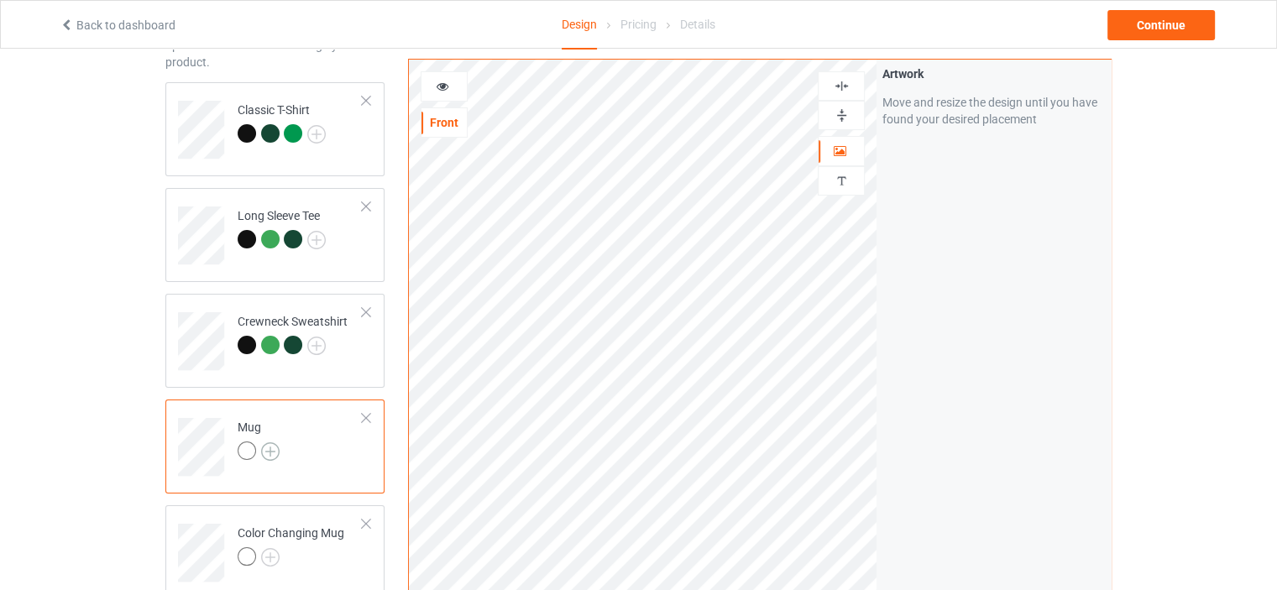
click at [269, 450] on img at bounding box center [270, 451] width 18 height 18
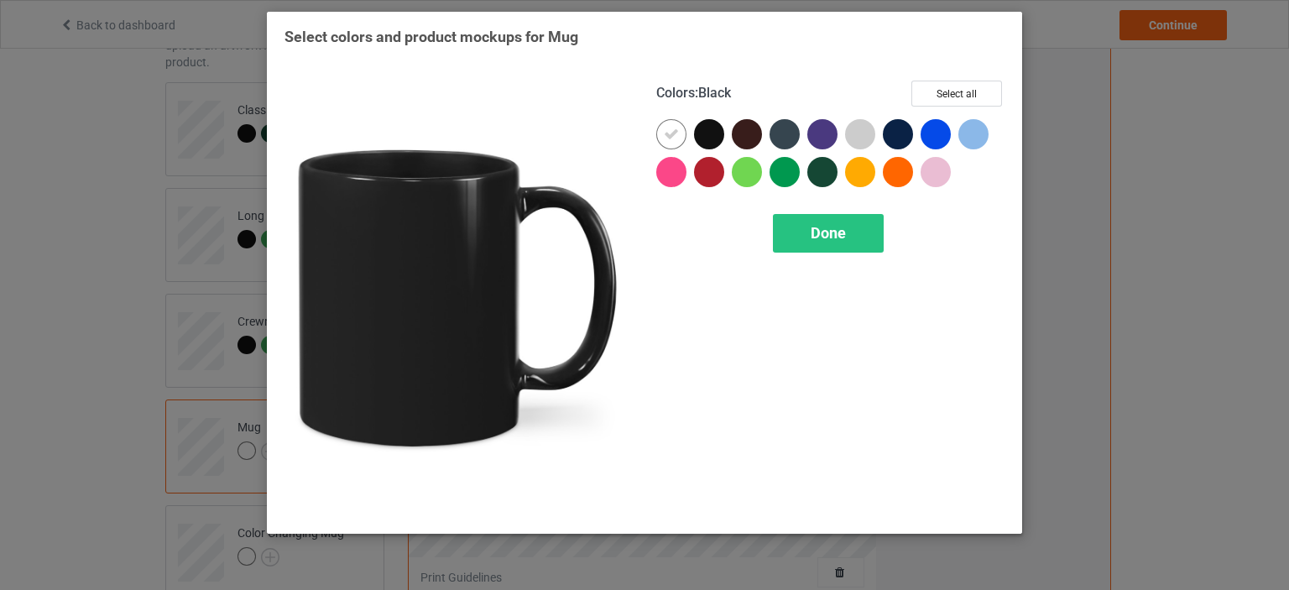
click at [711, 128] on div at bounding box center [709, 134] width 30 height 30
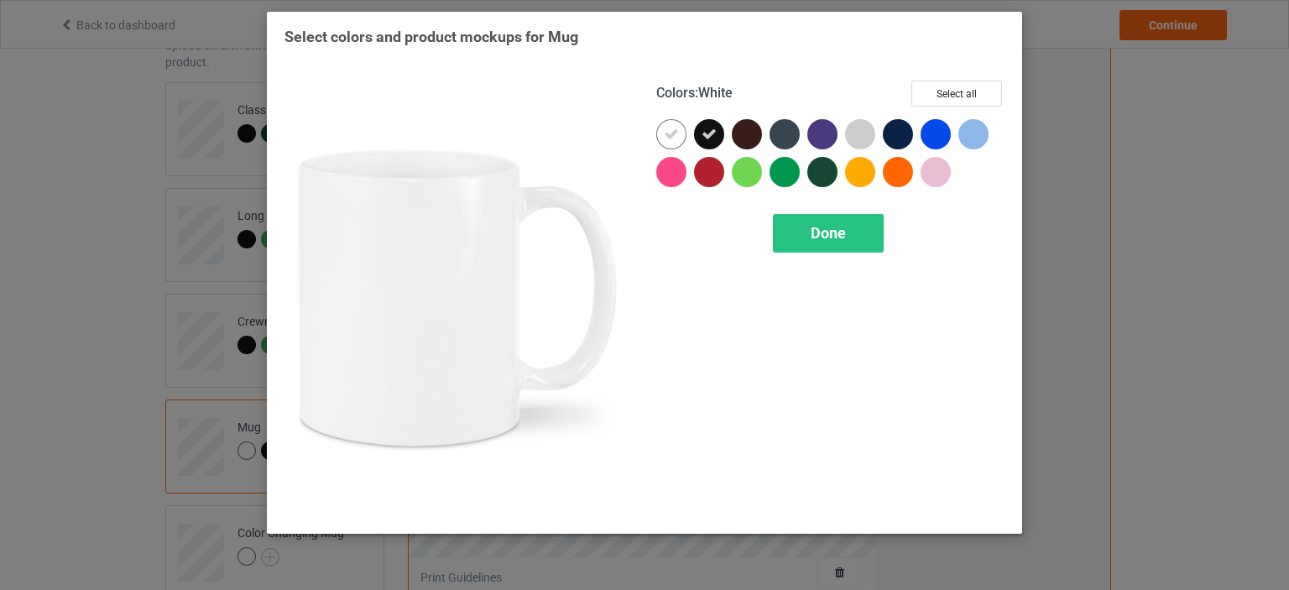
click at [675, 131] on icon at bounding box center [671, 134] width 15 height 15
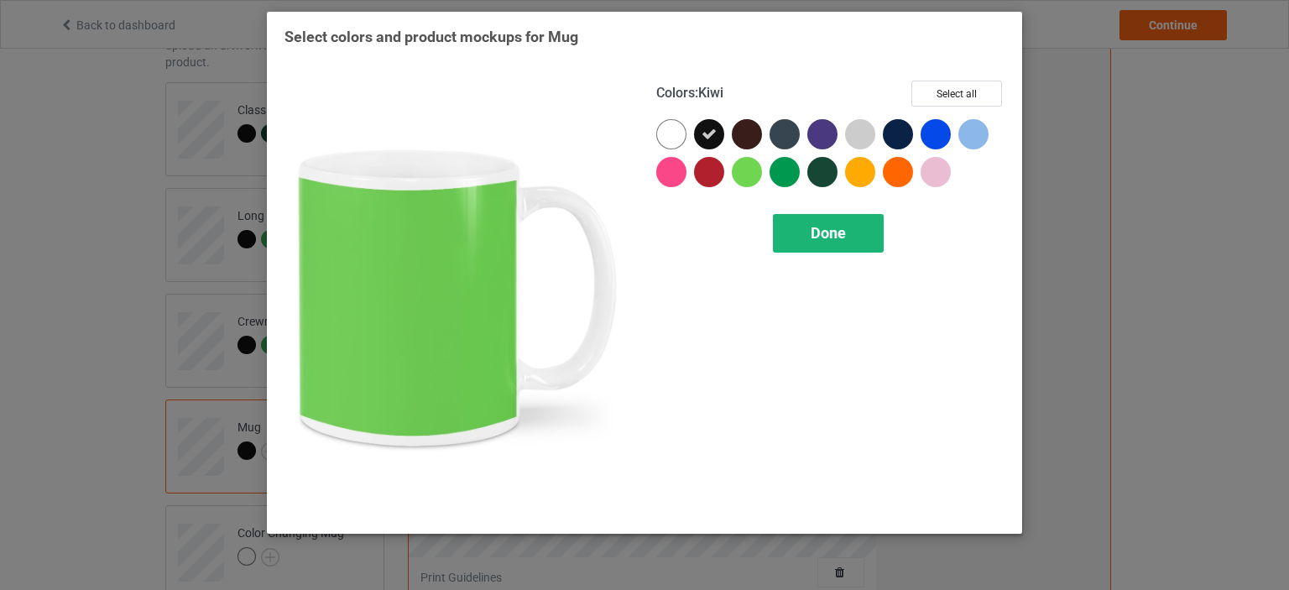
click at [850, 236] on div "Done" at bounding box center [828, 233] width 111 height 39
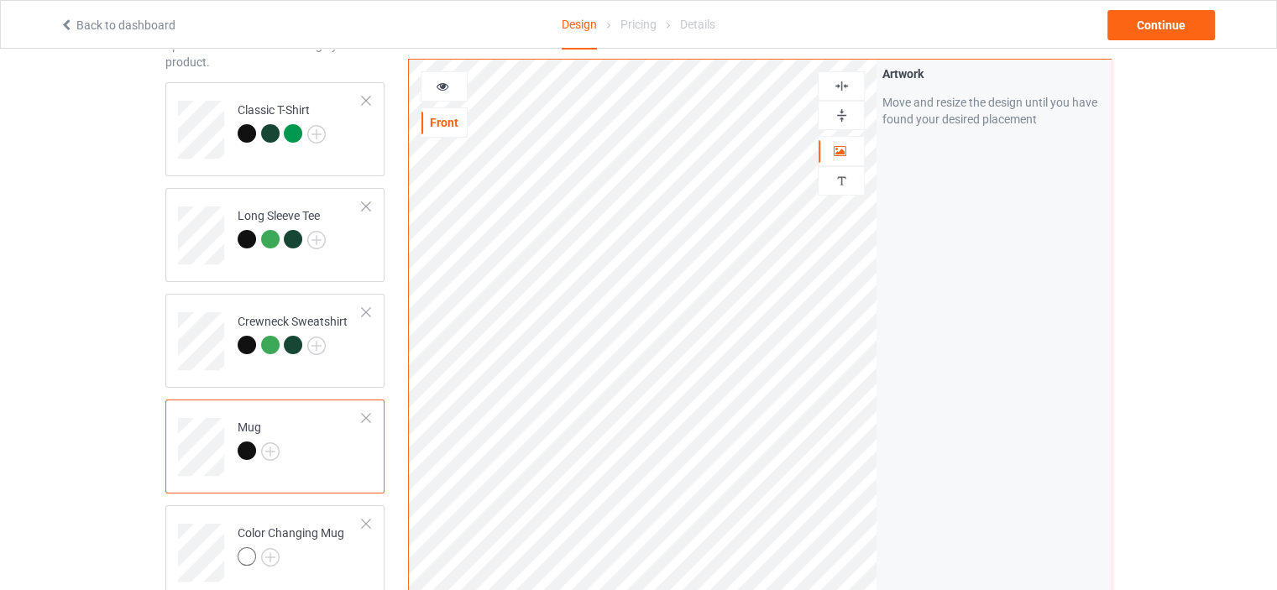
click at [239, 424] on div "Mug" at bounding box center [259, 439] width 42 height 40
click at [452, 79] on div at bounding box center [443, 86] width 45 height 17
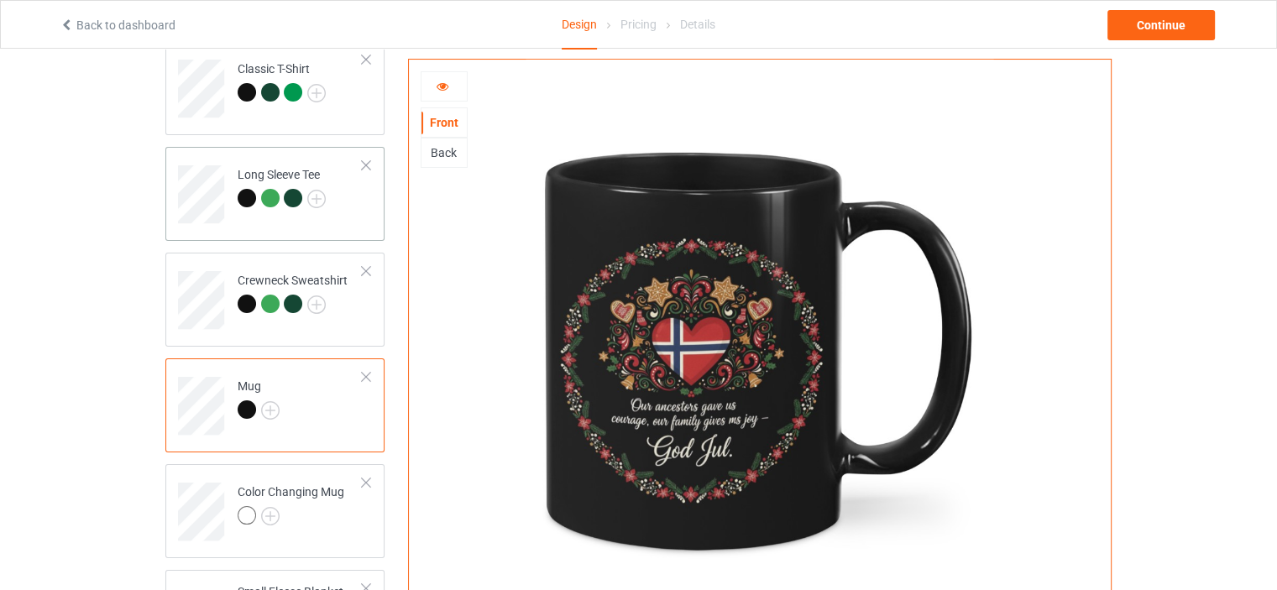
scroll to position [280, 0]
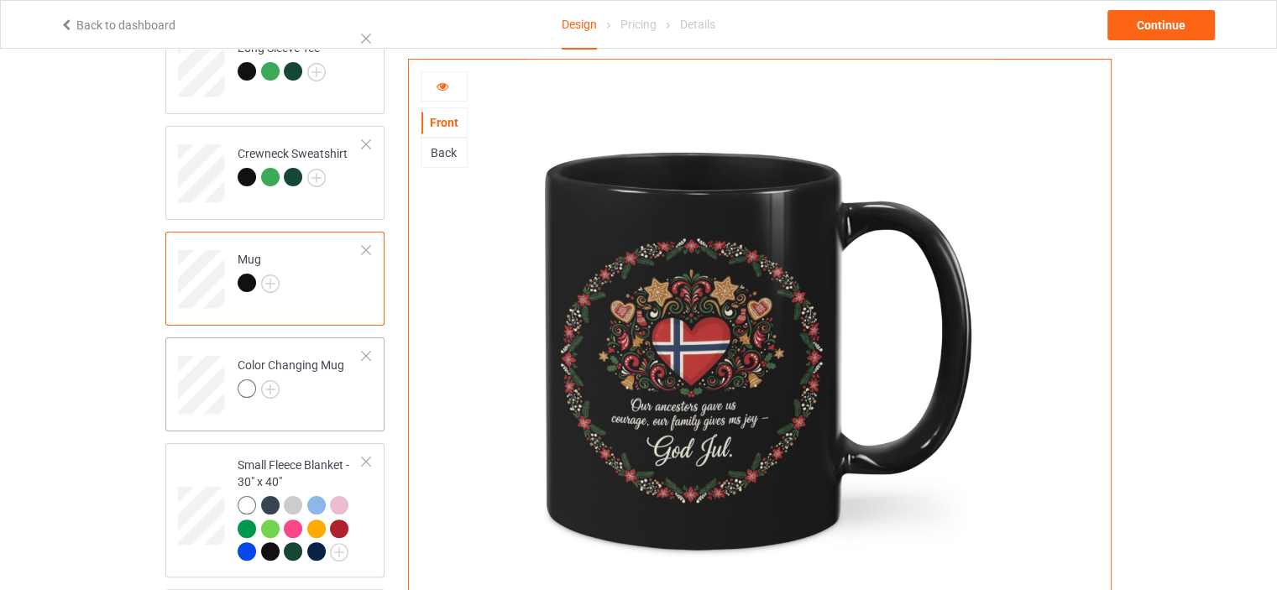
click at [315, 351] on td "Color Changing Mug" at bounding box center [300, 379] width 144 height 70
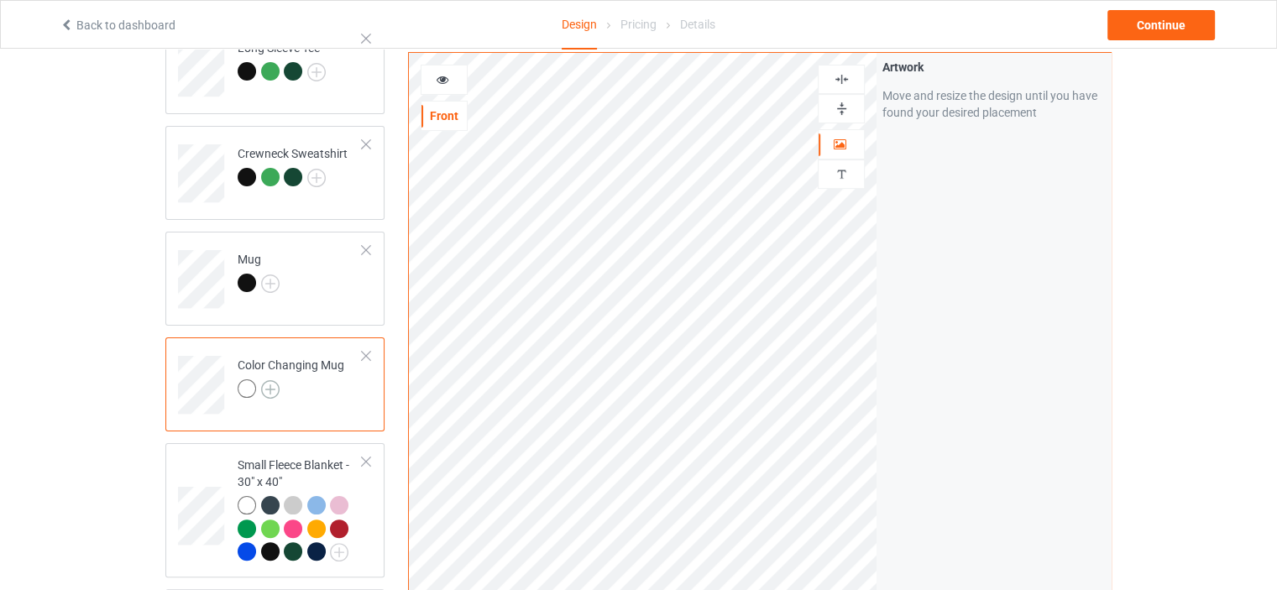
click at [269, 386] on img at bounding box center [270, 389] width 18 height 18
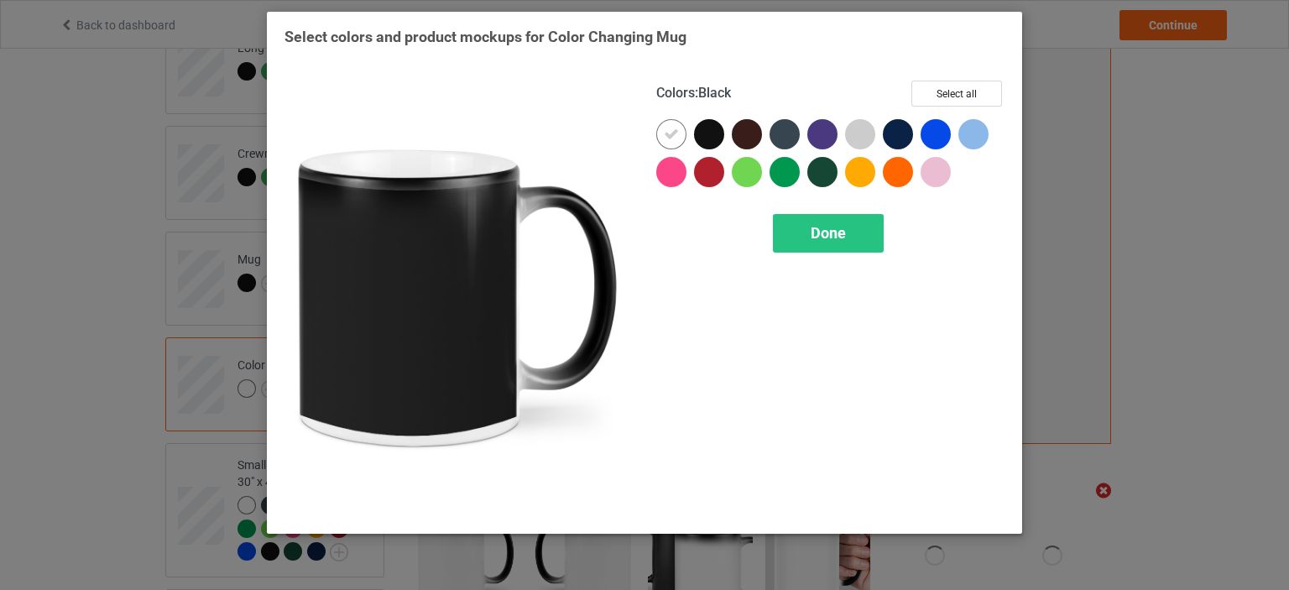
click at [708, 127] on div at bounding box center [709, 134] width 30 height 30
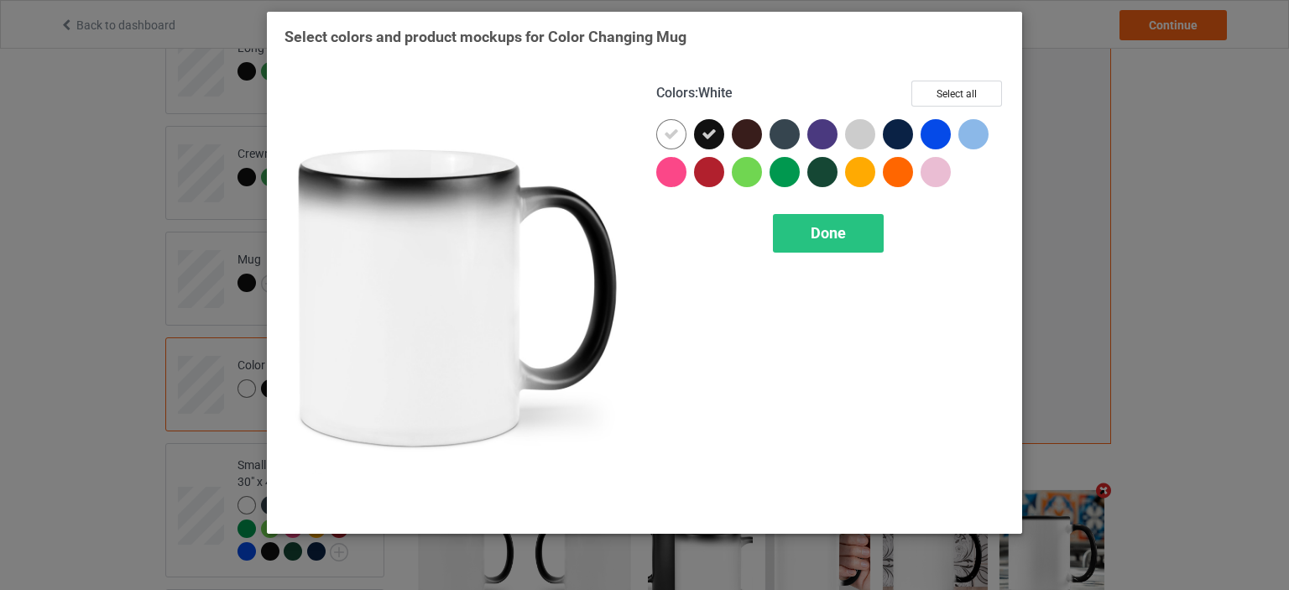
click at [668, 130] on icon at bounding box center [671, 134] width 15 height 15
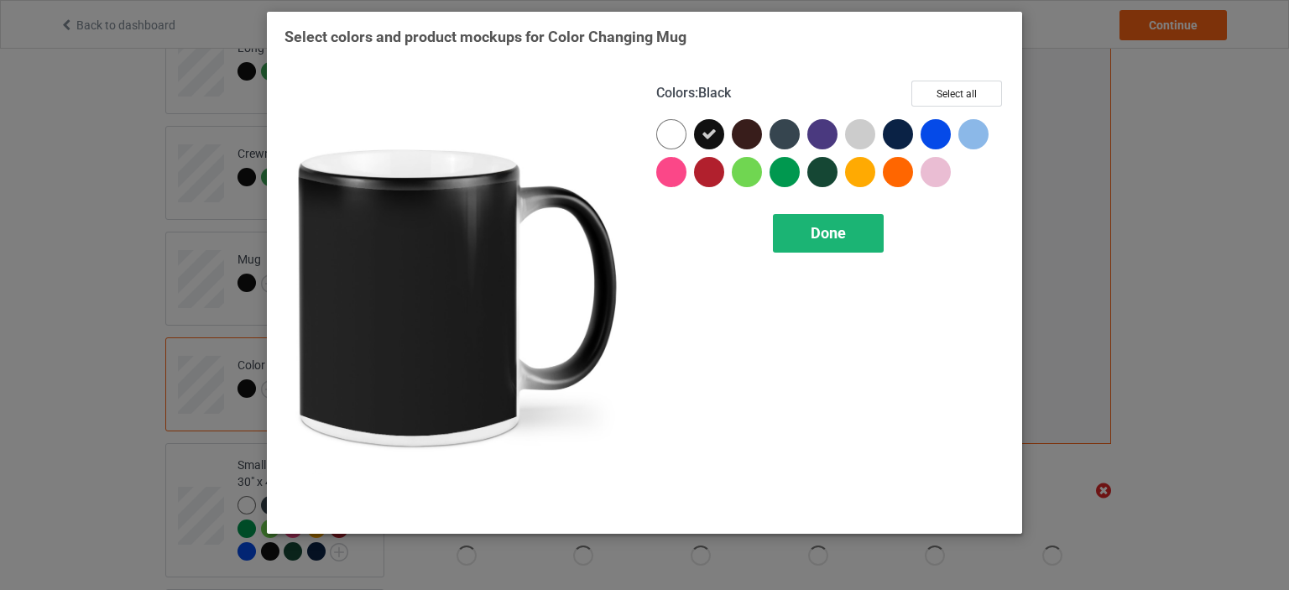
click at [815, 227] on span "Done" at bounding box center [828, 233] width 35 height 18
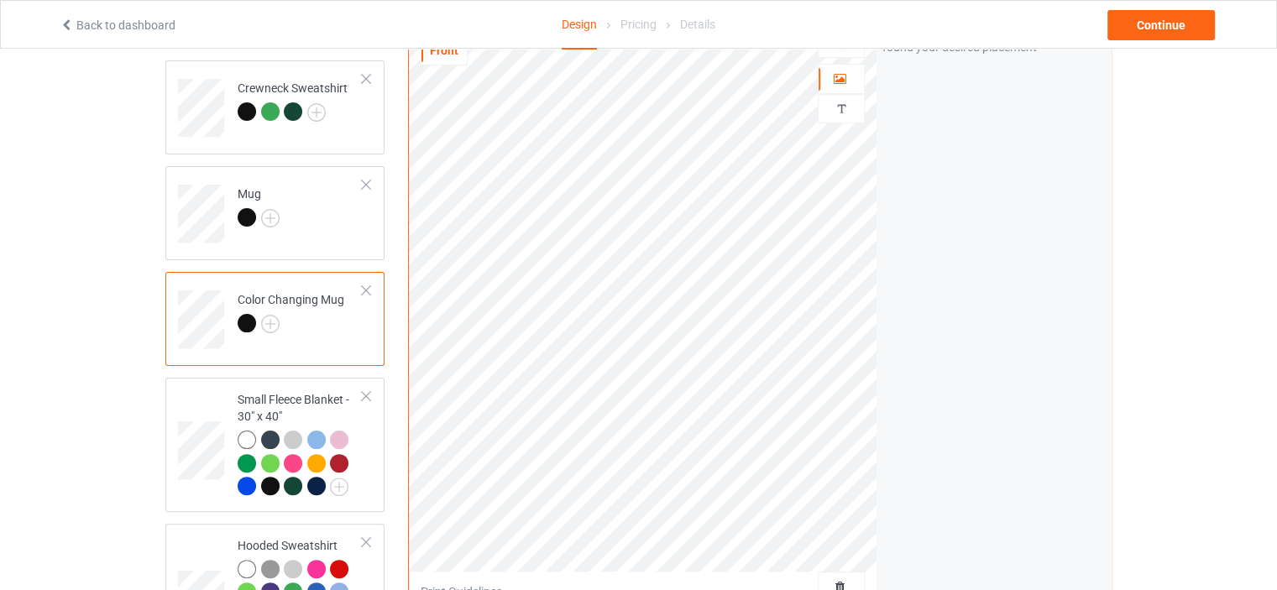
scroll to position [447, 0]
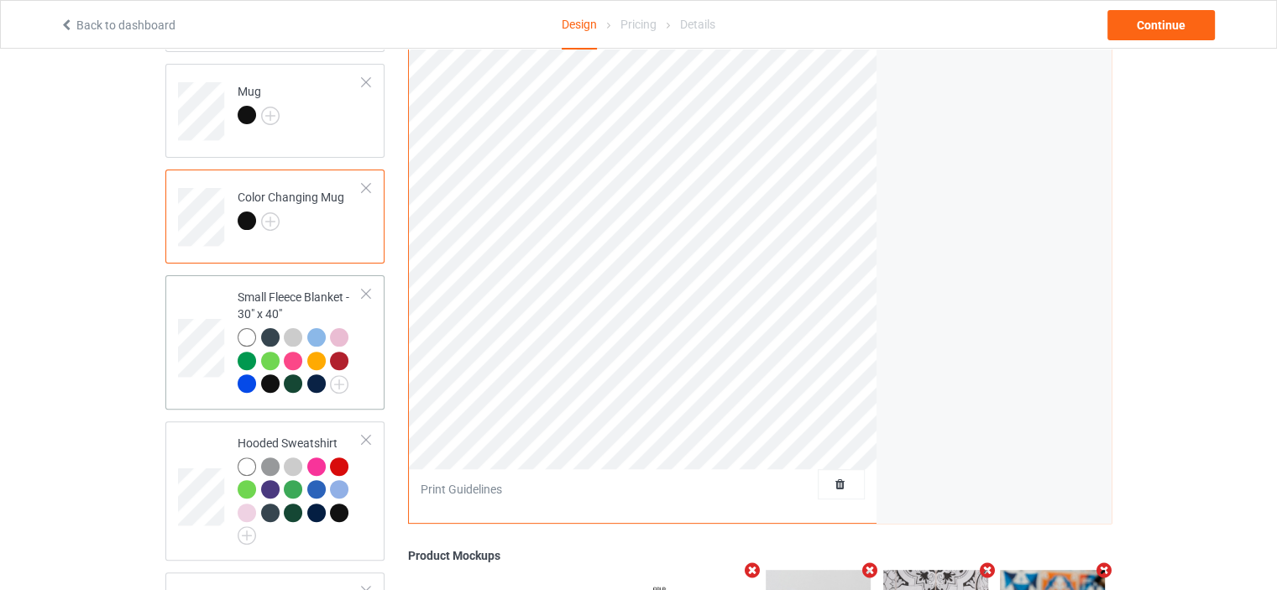
click at [292, 291] on div "Small Fleece Blanket - 30" x 40"" at bounding box center [300, 340] width 125 height 103
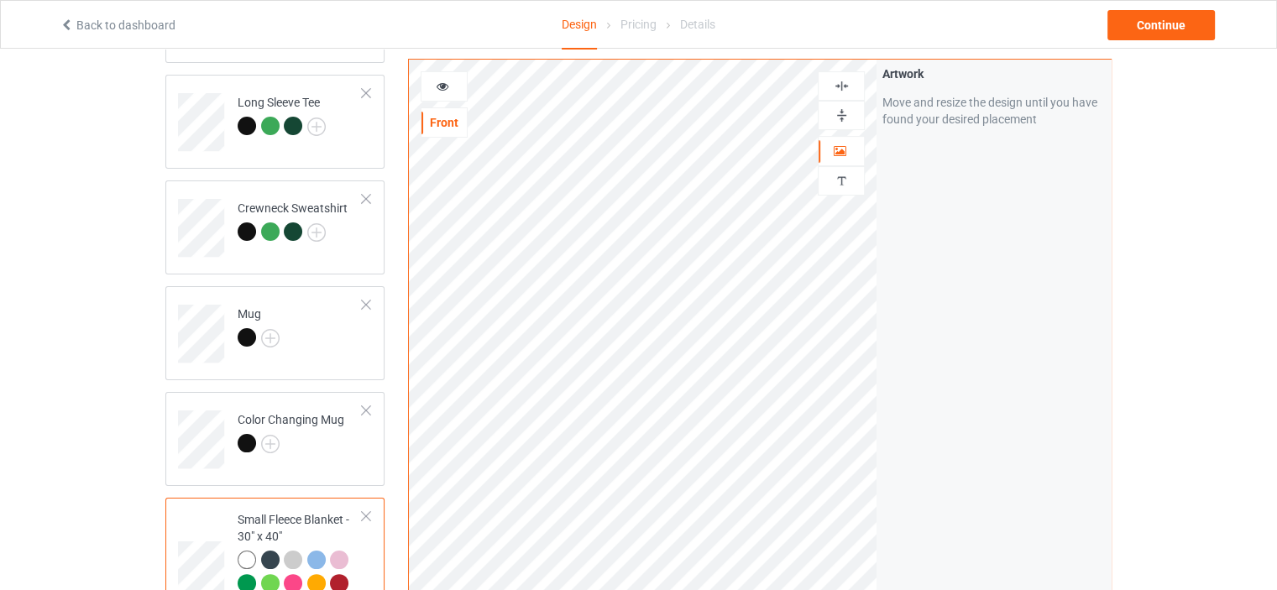
scroll to position [168, 0]
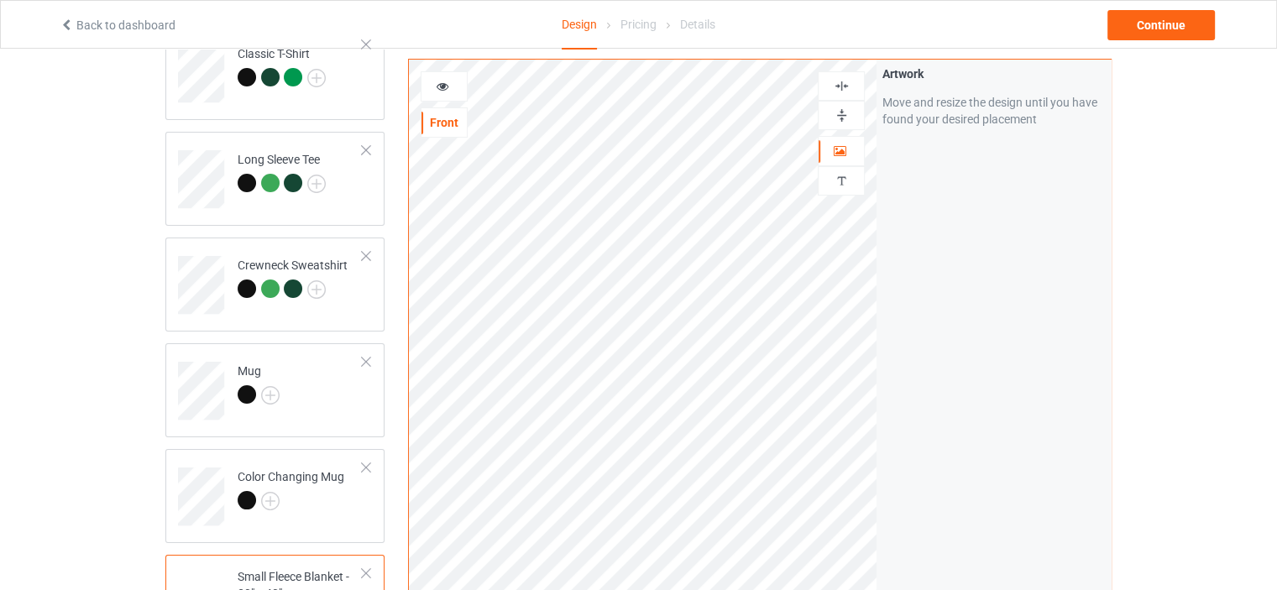
click at [843, 80] on img at bounding box center [842, 86] width 16 height 16
drag, startPoint x: 841, startPoint y: 110, endPoint x: 829, endPoint y: 123, distance: 18.4
click at [841, 112] on img at bounding box center [842, 115] width 16 height 16
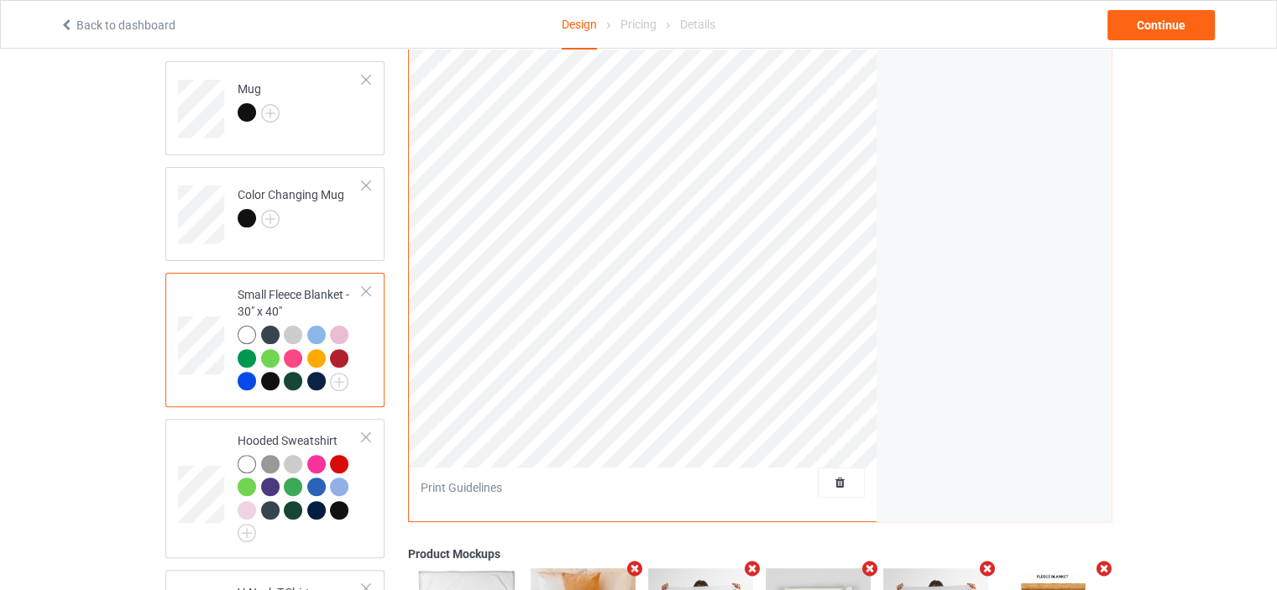
scroll to position [504, 0]
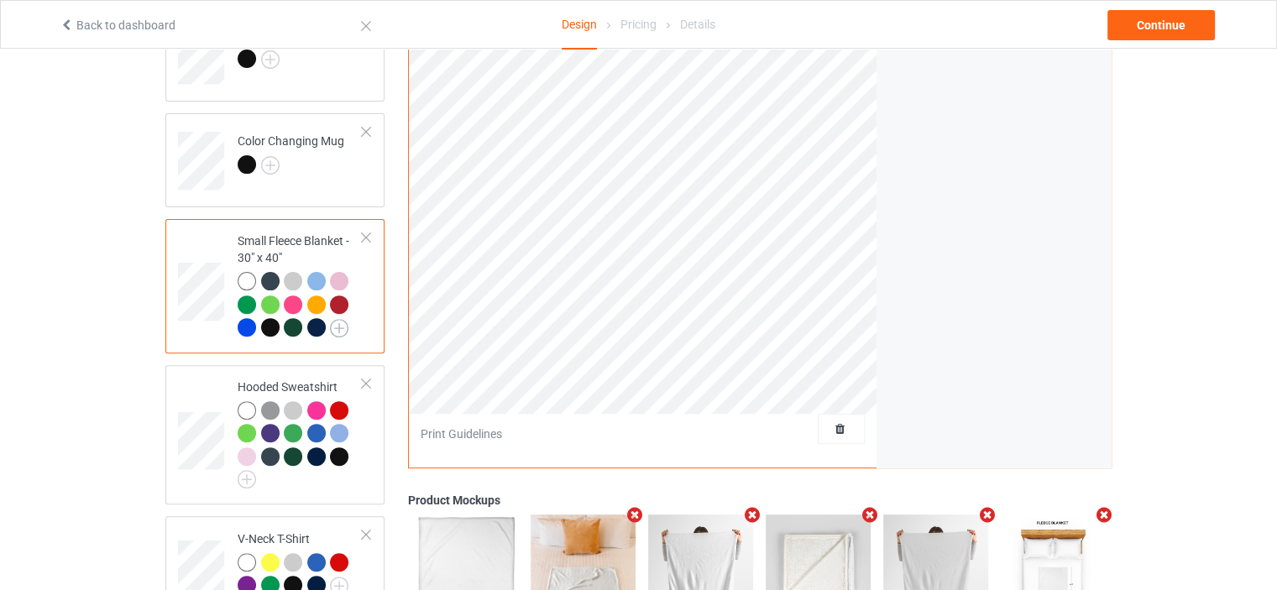
click at [340, 325] on img at bounding box center [339, 328] width 18 height 18
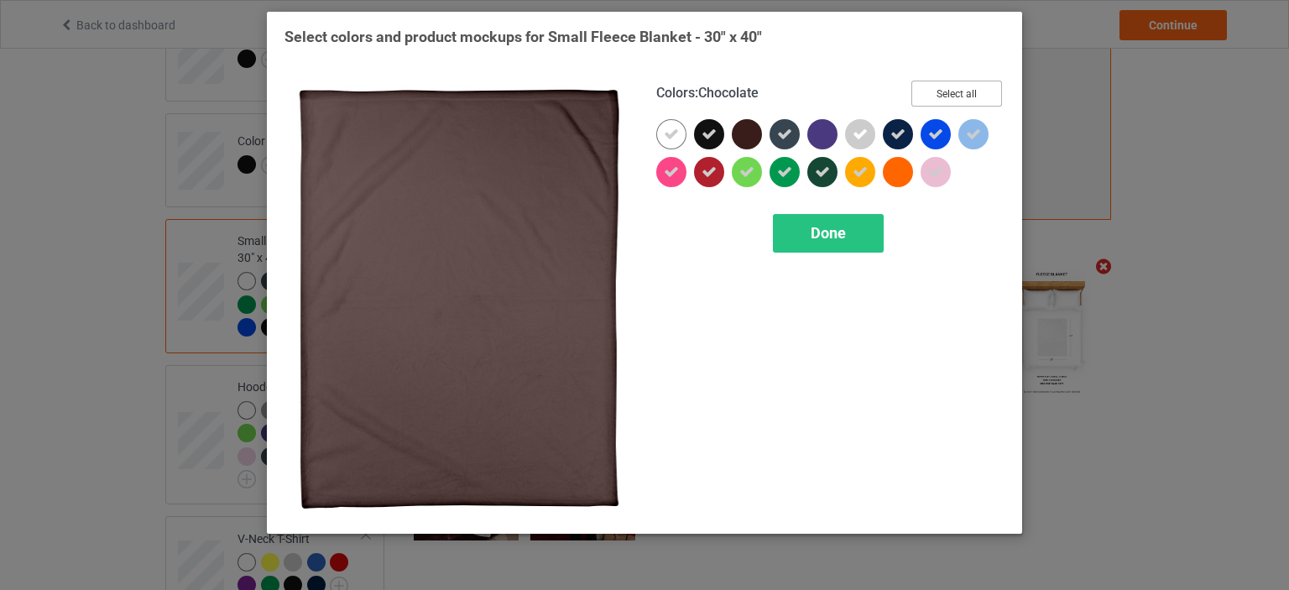
click at [959, 90] on button "Select all" at bounding box center [957, 94] width 91 height 26
click at [958, 91] on button "Reset to Default" at bounding box center [942, 94] width 122 height 26
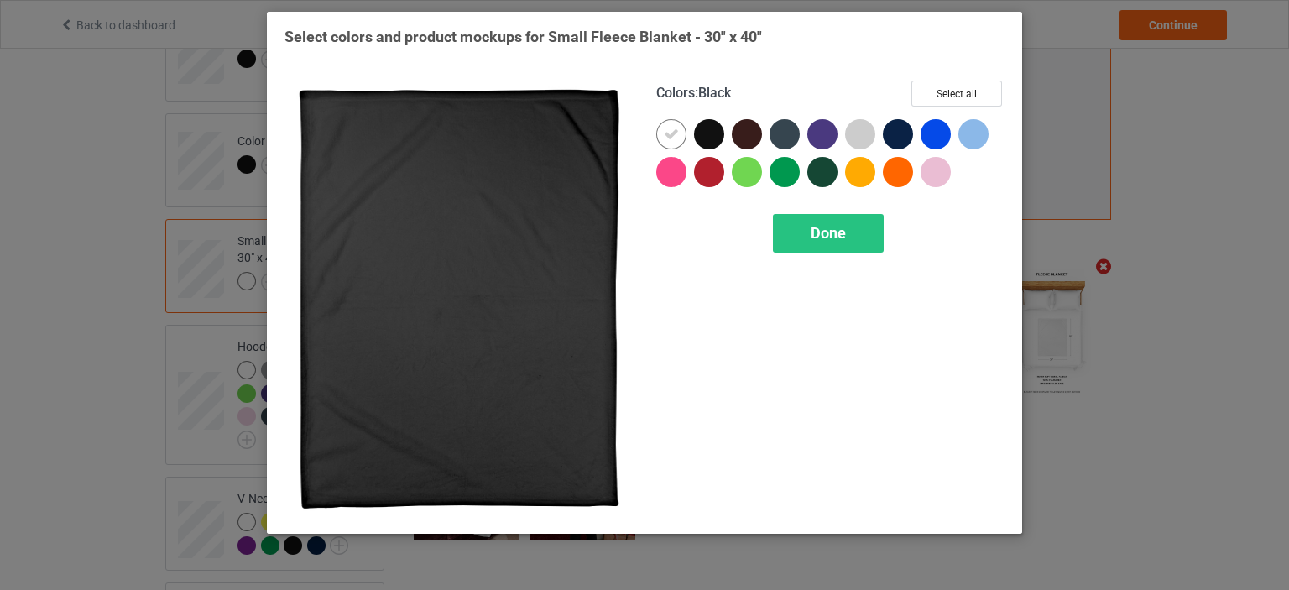
click at [721, 132] on div at bounding box center [709, 134] width 30 height 30
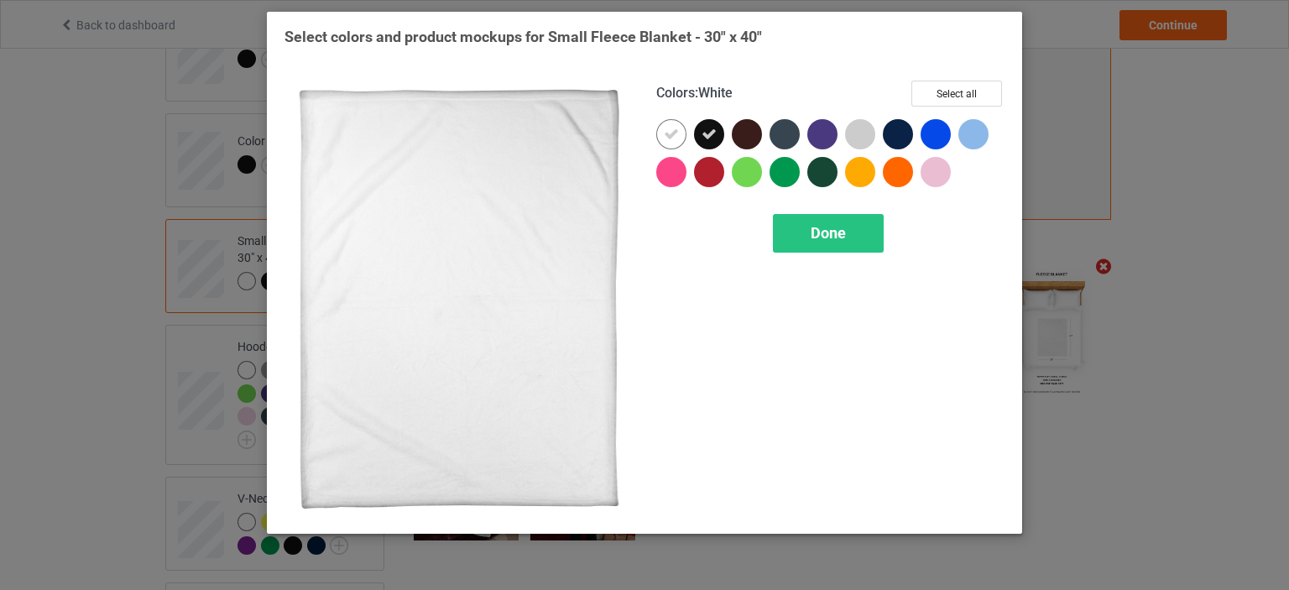
click at [668, 139] on icon at bounding box center [671, 134] width 15 height 15
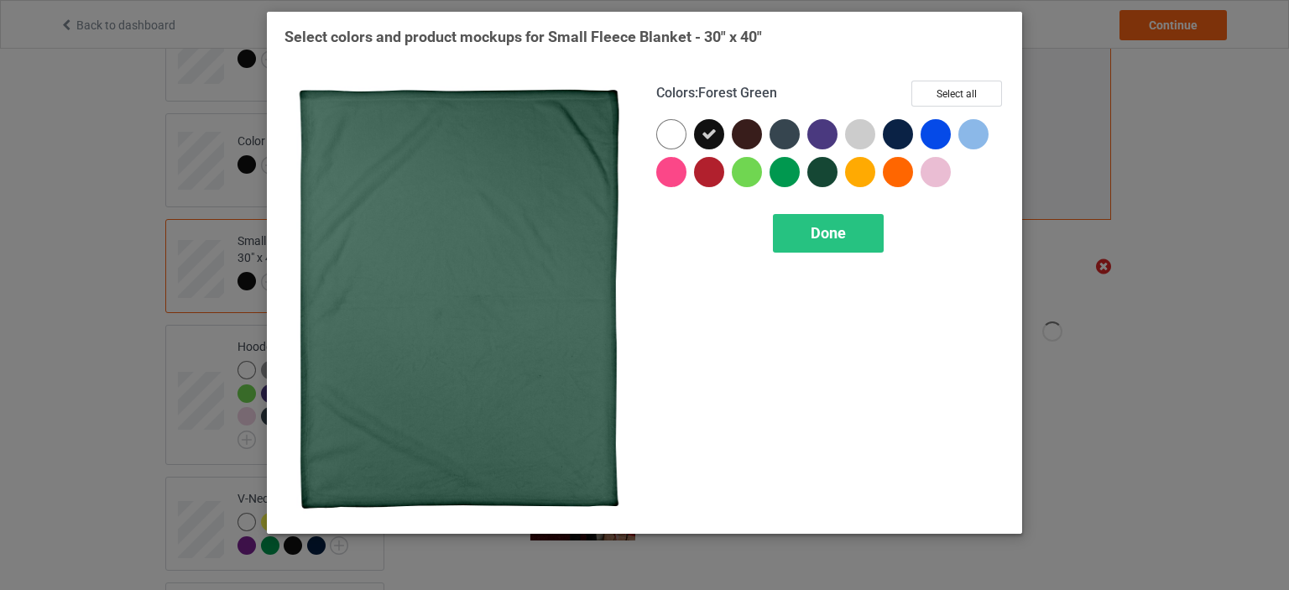
click at [814, 173] on div at bounding box center [823, 172] width 30 height 30
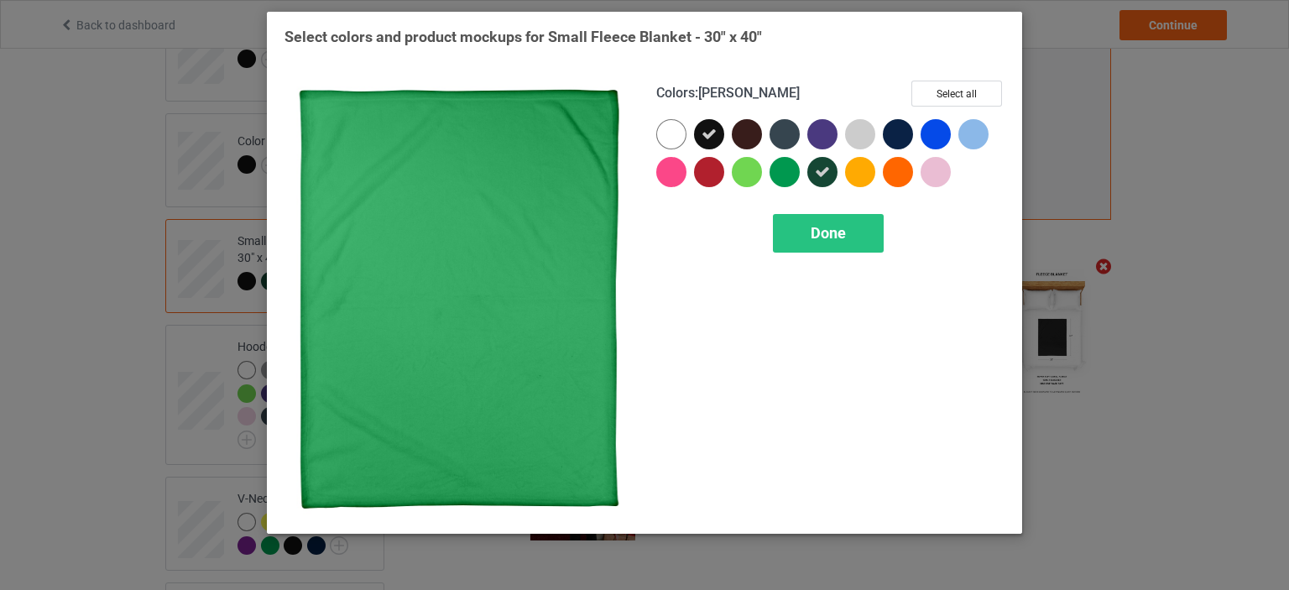
click at [792, 172] on div at bounding box center [785, 172] width 30 height 30
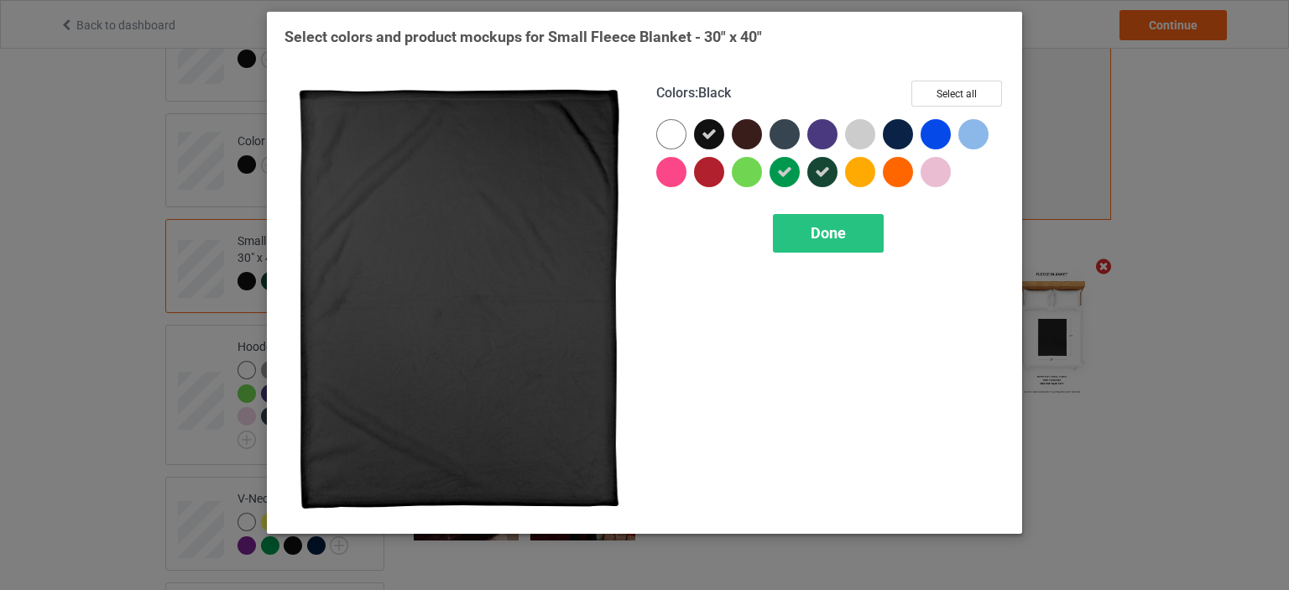
drag, startPoint x: 719, startPoint y: 120, endPoint x: 722, endPoint y: 141, distance: 21.3
click at [719, 122] on div at bounding box center [713, 138] width 38 height 38
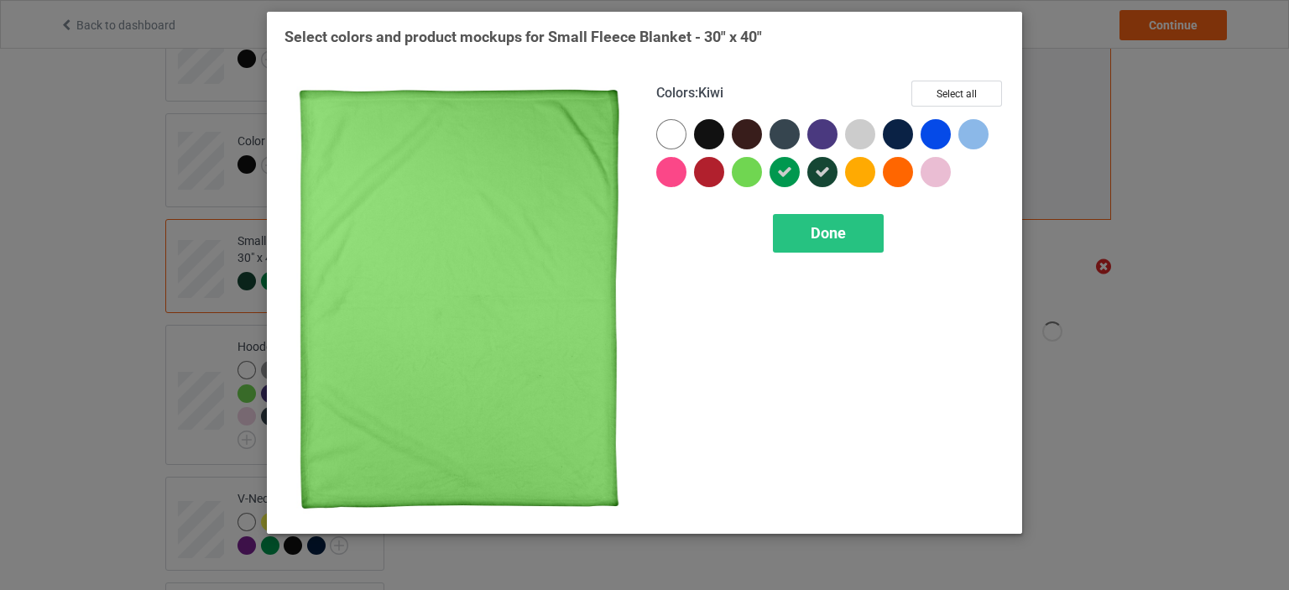
click at [755, 174] on div at bounding box center [747, 172] width 30 height 30
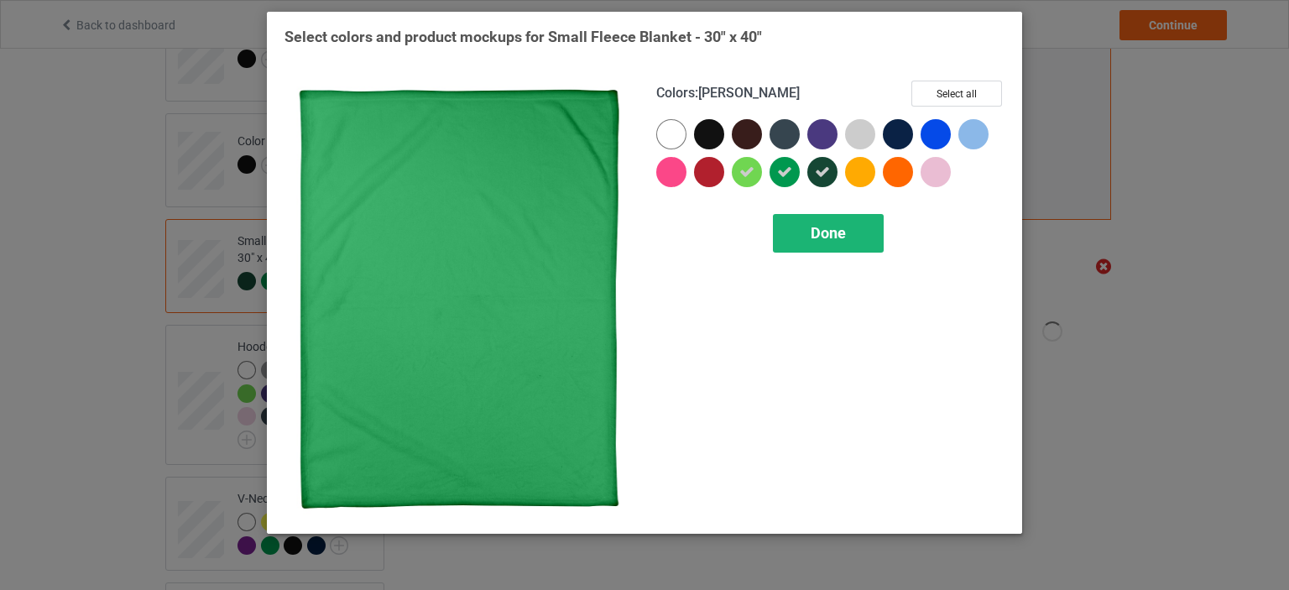
click at [823, 227] on span "Done" at bounding box center [828, 233] width 35 height 18
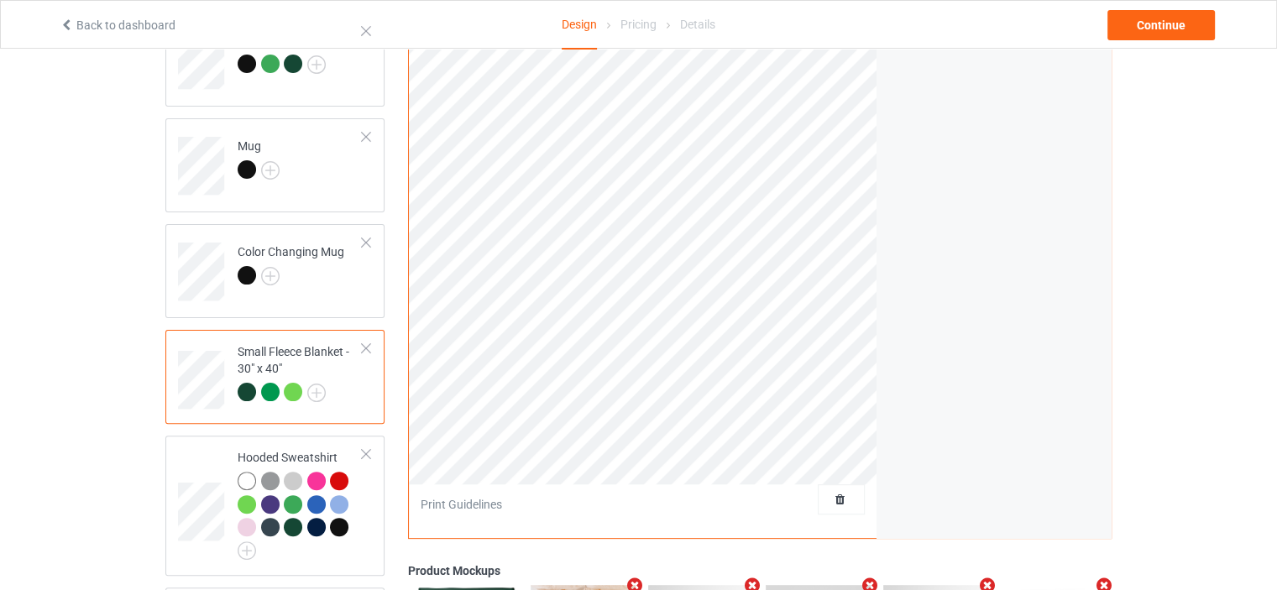
scroll to position [391, 0]
click at [311, 395] on img at bounding box center [316, 394] width 18 height 18
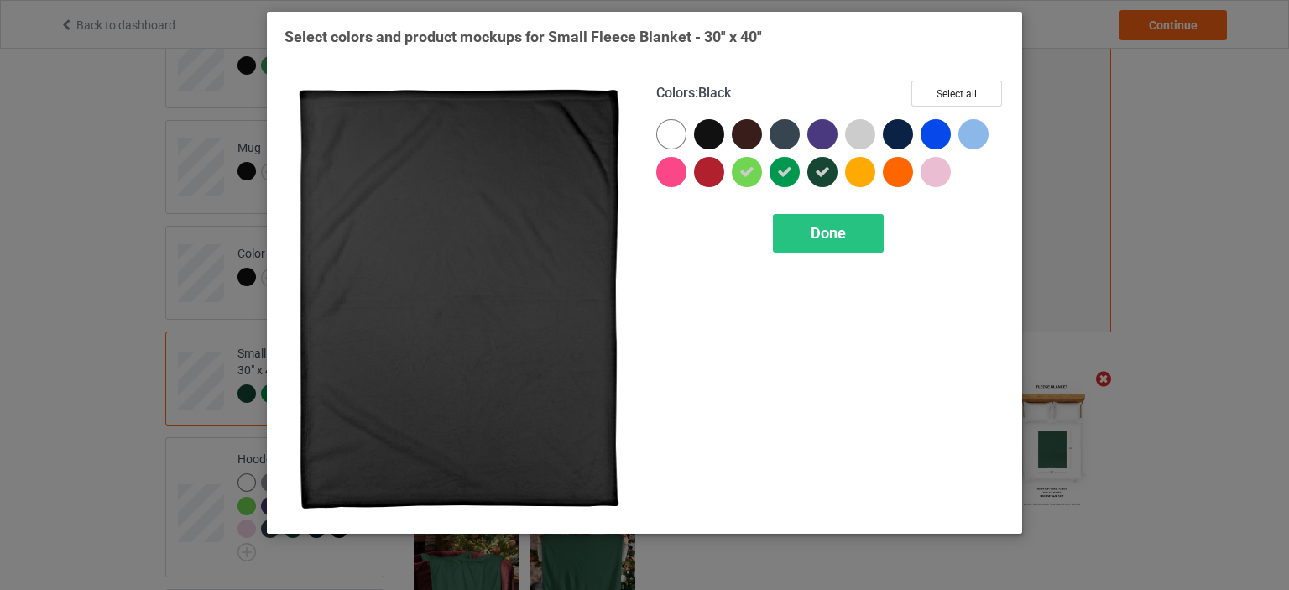
click at [718, 137] on div at bounding box center [709, 134] width 30 height 30
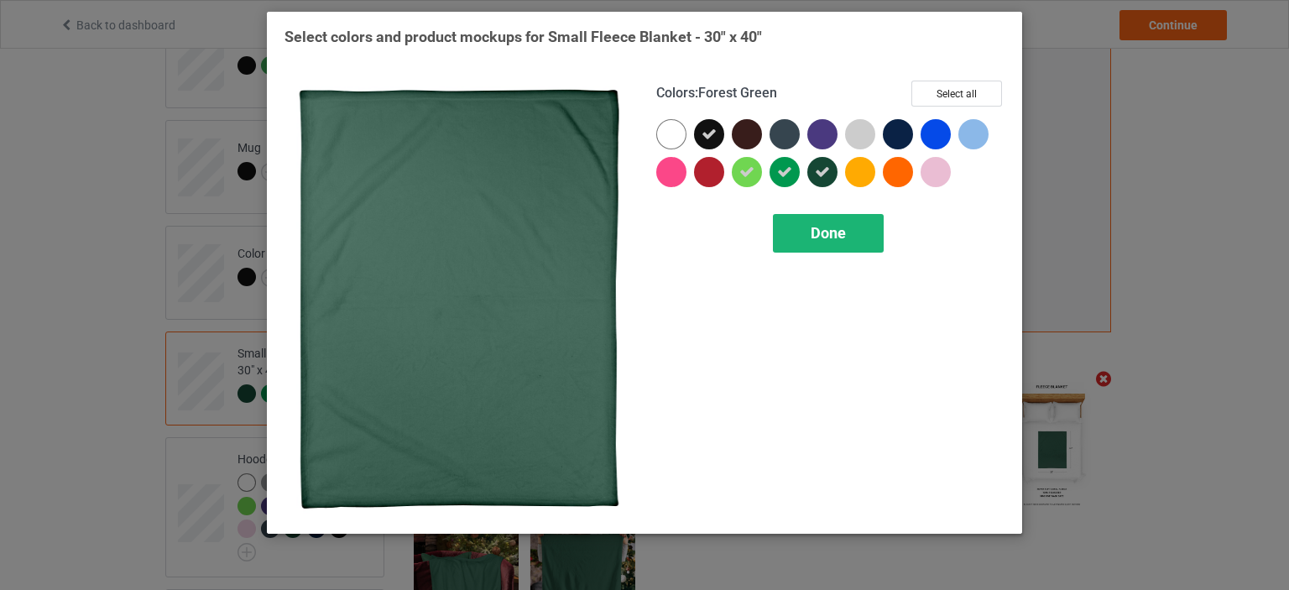
click at [856, 227] on div "Done" at bounding box center [828, 233] width 111 height 39
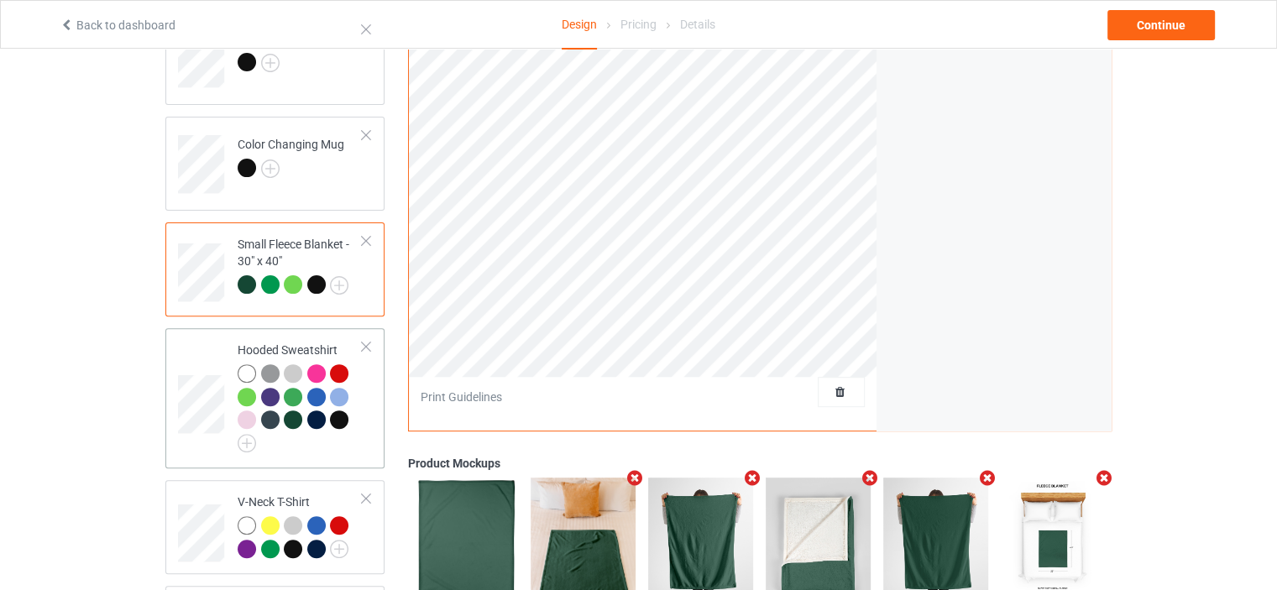
scroll to position [504, 0]
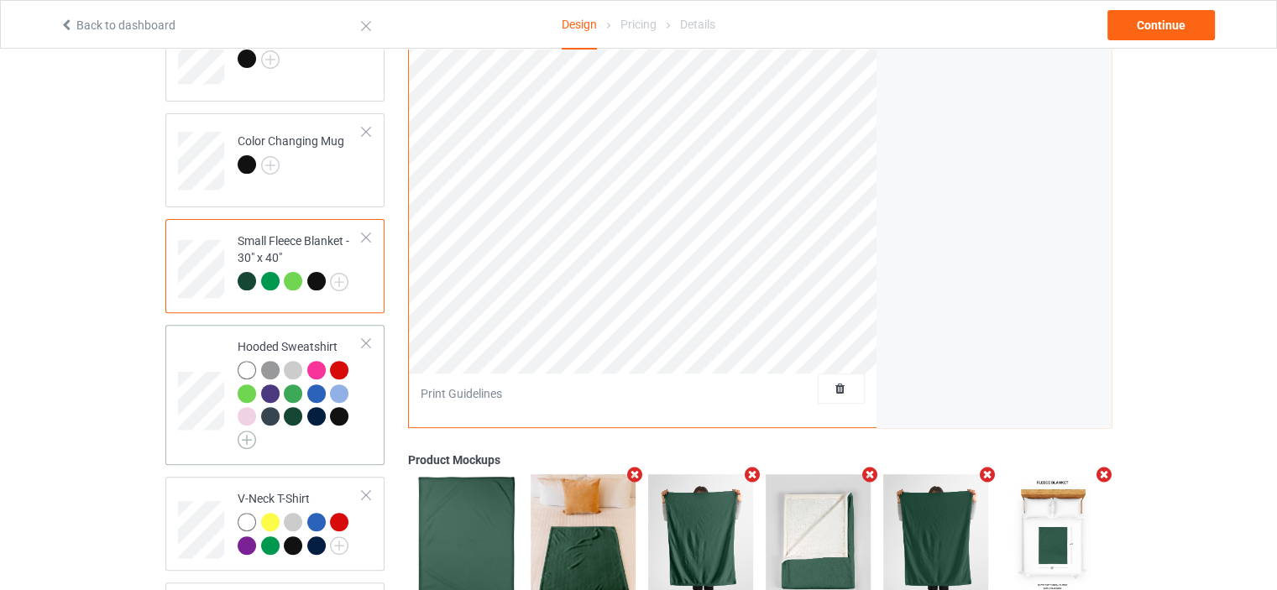
click at [243, 439] on img at bounding box center [247, 440] width 18 height 18
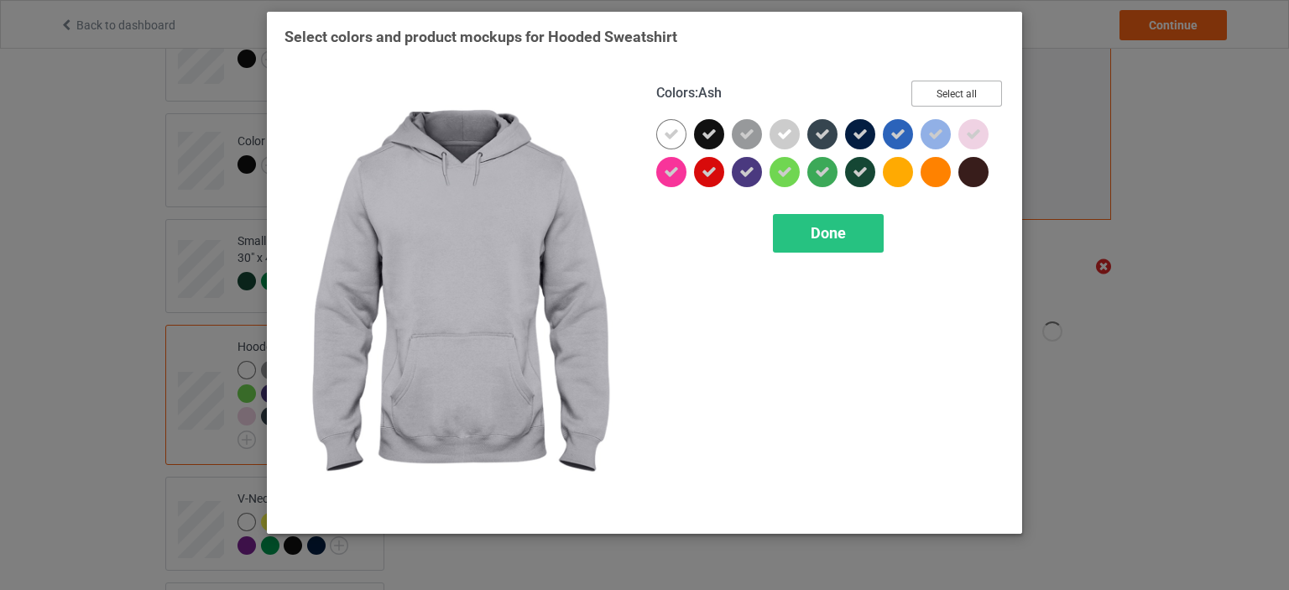
click at [935, 91] on button "Select all" at bounding box center [957, 94] width 91 height 26
click at [935, 93] on button "Reset to Default" at bounding box center [942, 94] width 122 height 26
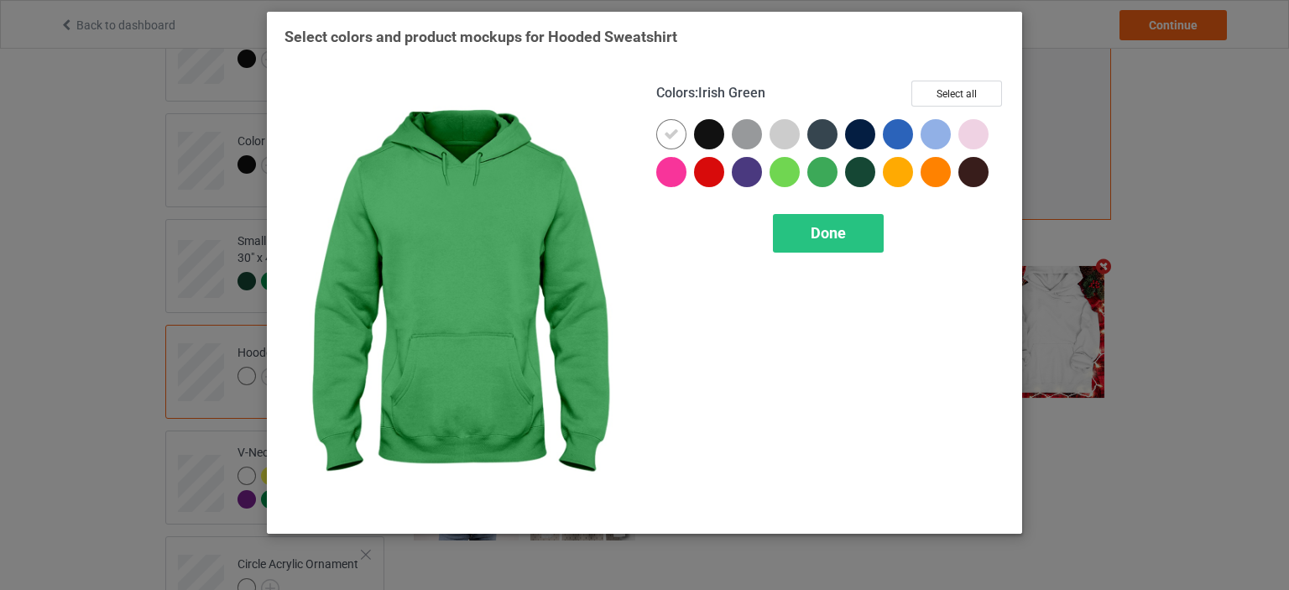
drag, startPoint x: 825, startPoint y: 172, endPoint x: 839, endPoint y: 176, distance: 14.9
click at [830, 172] on div at bounding box center [823, 172] width 30 height 30
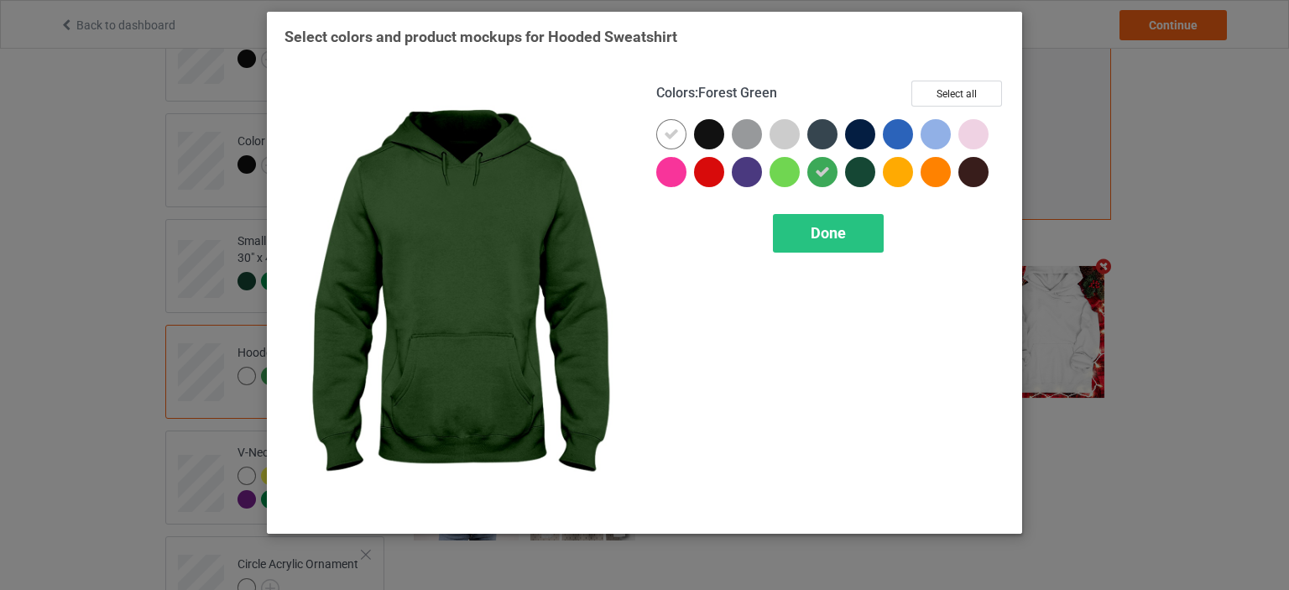
click at [855, 178] on div at bounding box center [860, 172] width 30 height 30
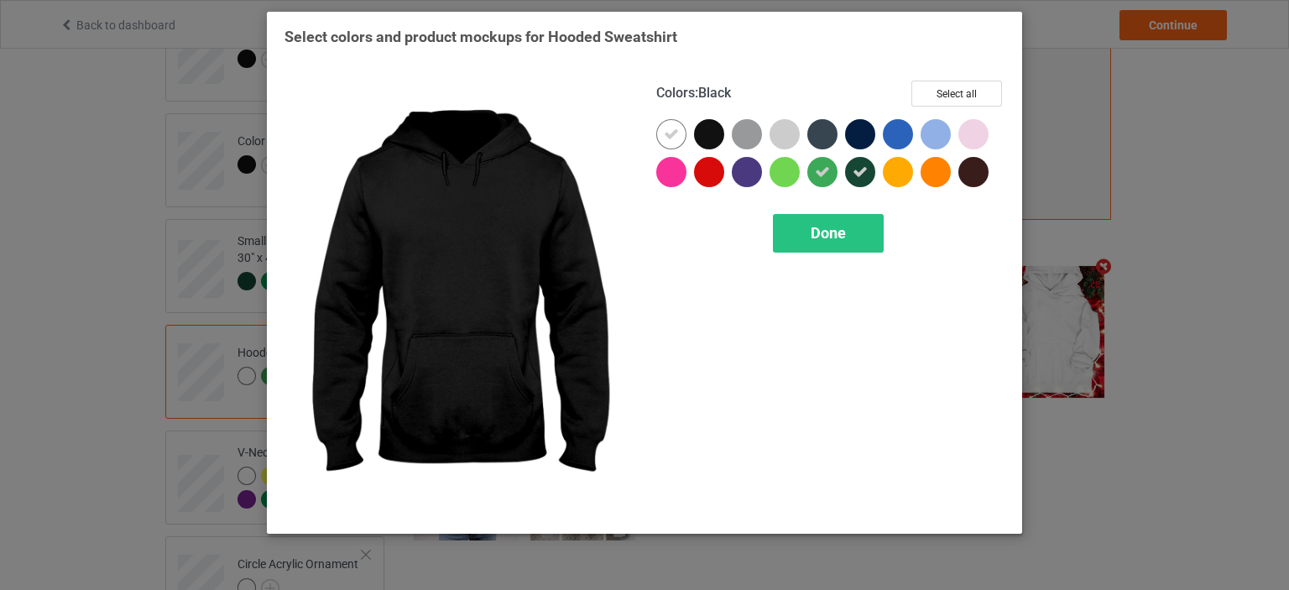
click at [714, 133] on div at bounding box center [709, 134] width 30 height 30
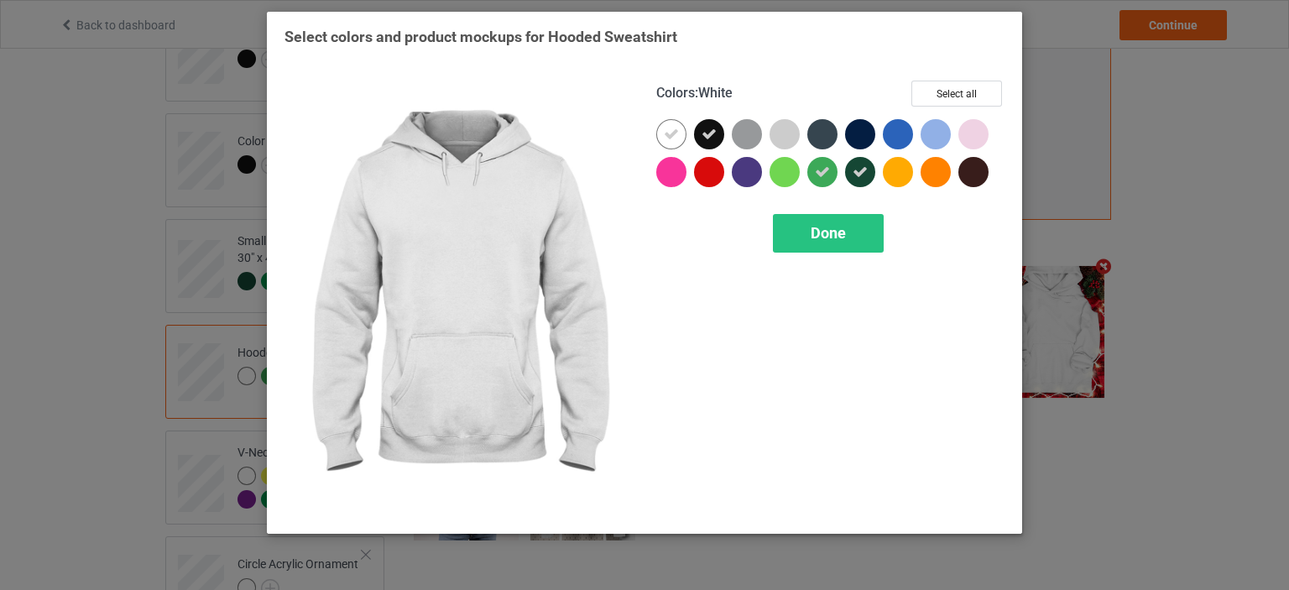
click at [682, 123] on div at bounding box center [671, 134] width 30 height 30
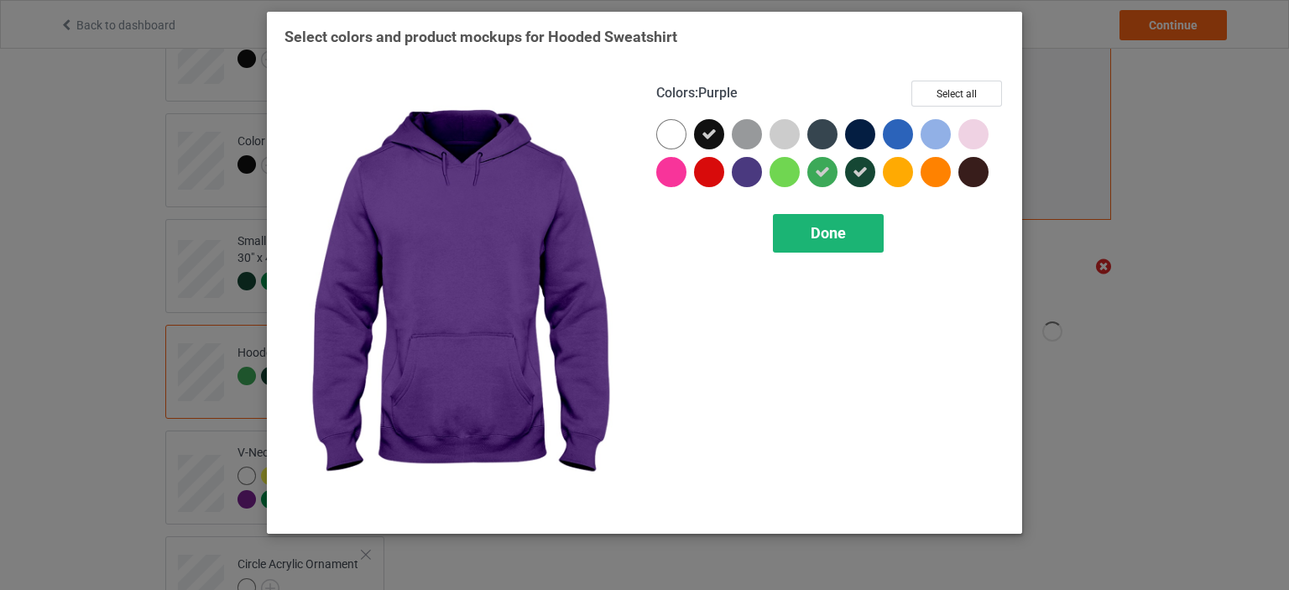
click at [806, 240] on div "Done" at bounding box center [828, 233] width 111 height 39
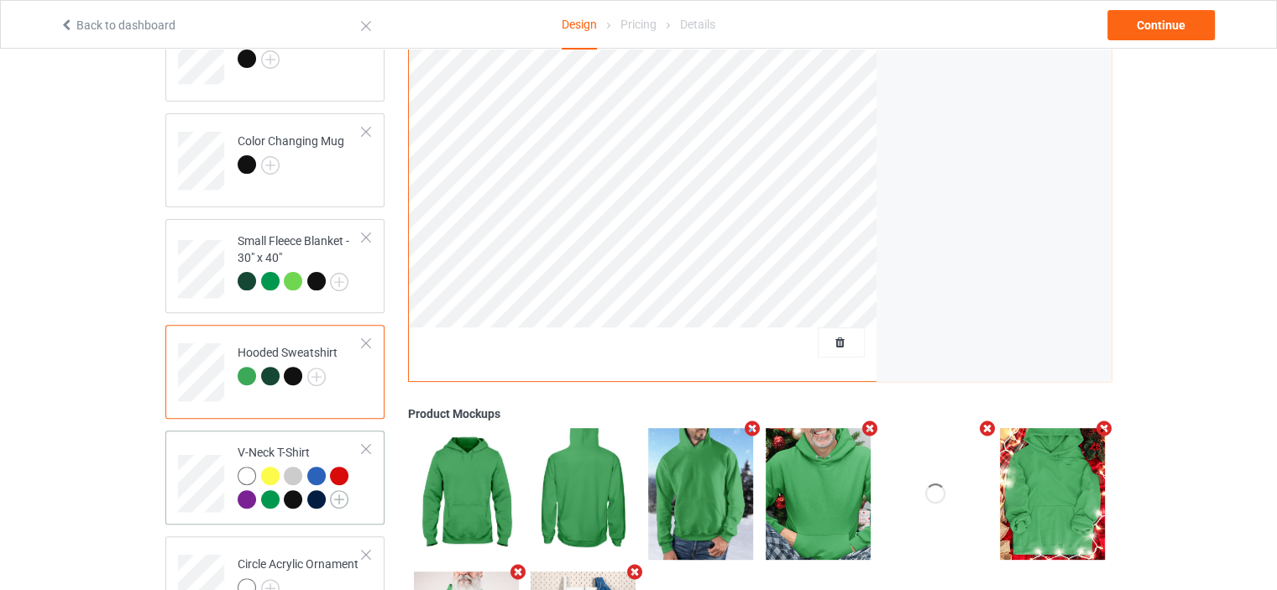
click at [337, 503] on img at bounding box center [339, 499] width 18 height 18
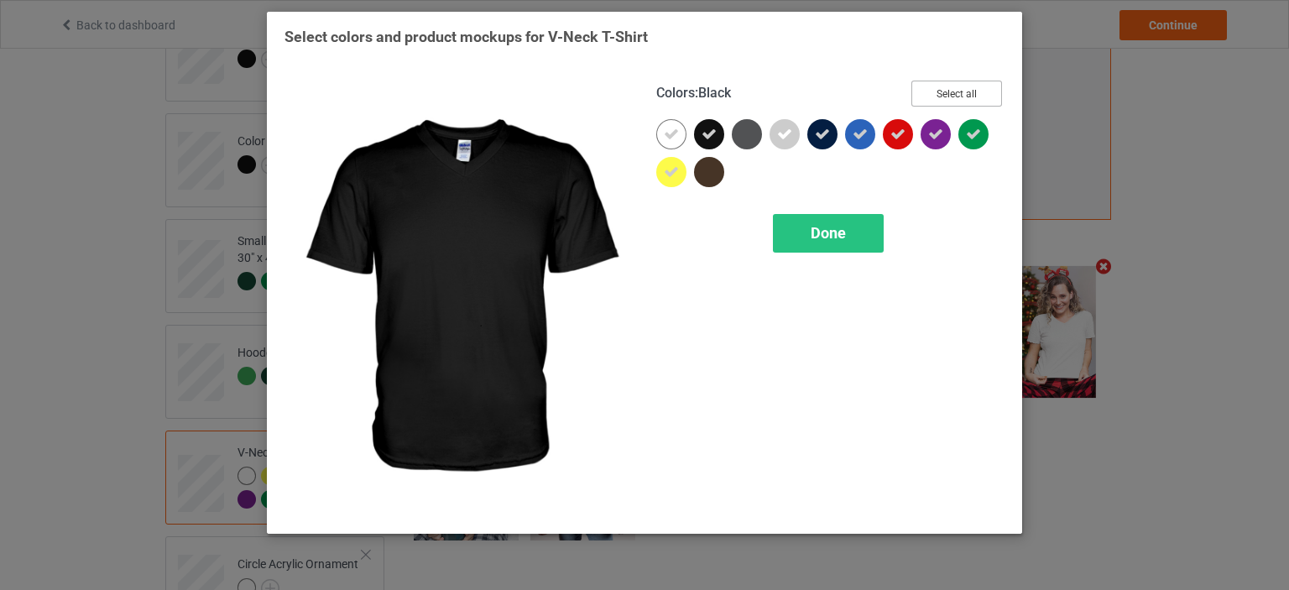
click at [945, 92] on button "Select all" at bounding box center [957, 94] width 91 height 26
click at [944, 93] on button "Reset to Default" at bounding box center [942, 94] width 122 height 26
click at [705, 133] on div at bounding box center [709, 134] width 30 height 30
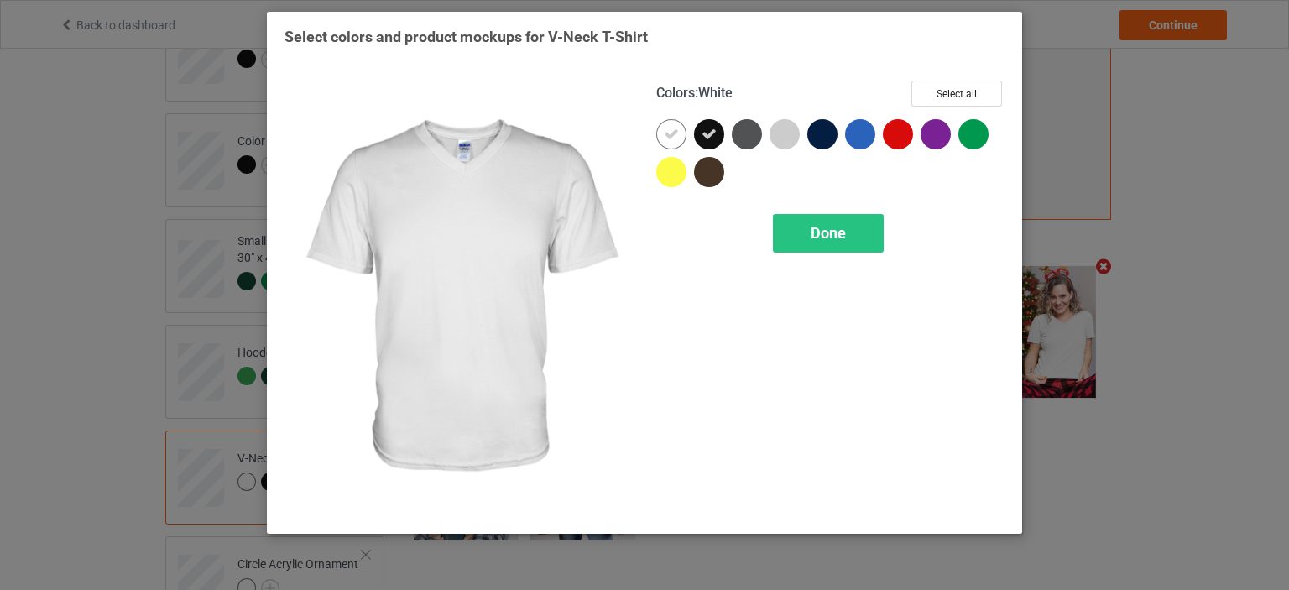
click at [675, 133] on icon at bounding box center [671, 134] width 15 height 15
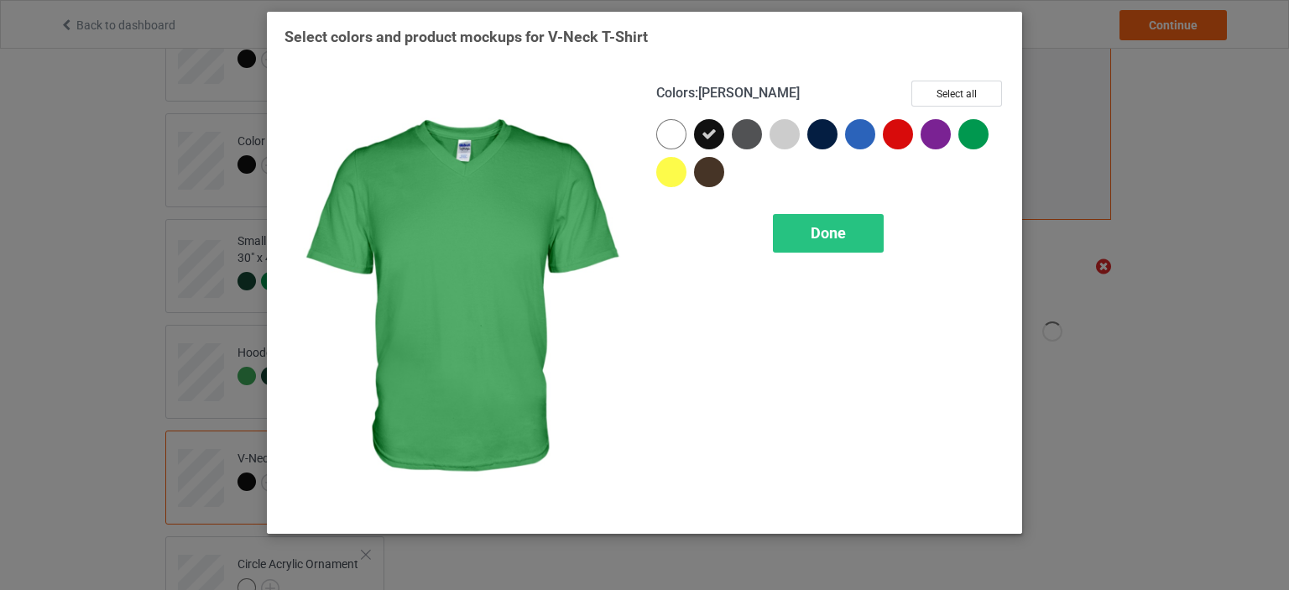
drag, startPoint x: 975, startPoint y: 133, endPoint x: 902, endPoint y: 131, distance: 72.2
click at [973, 133] on div at bounding box center [974, 134] width 30 height 30
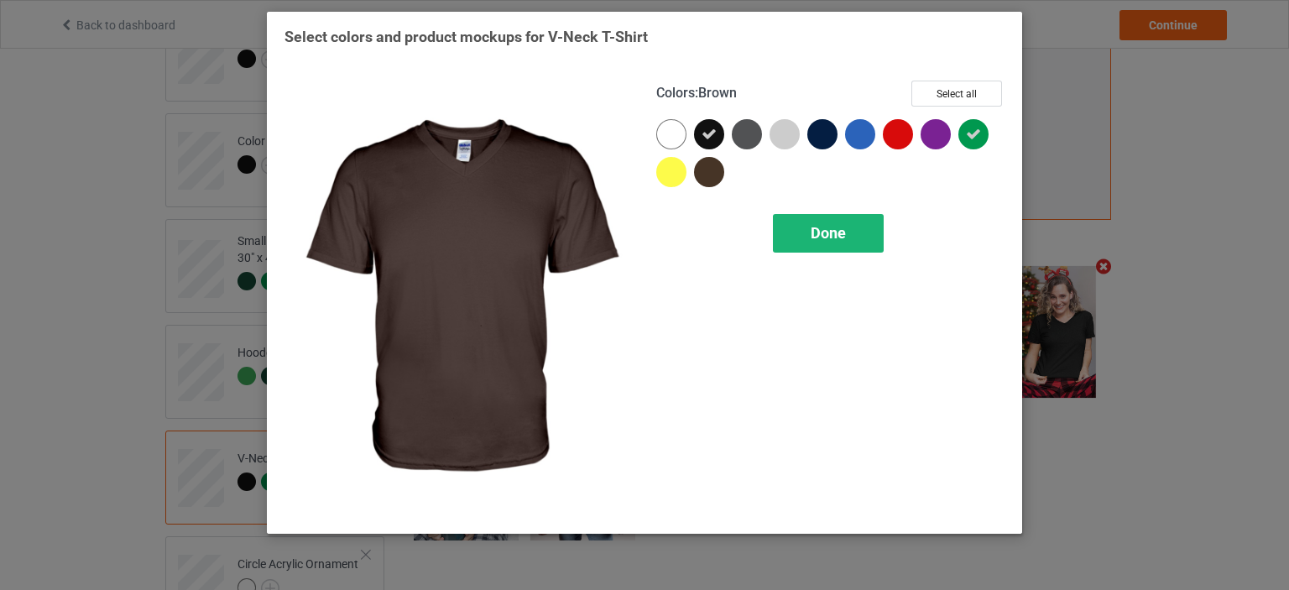
click at [844, 235] on span "Done" at bounding box center [828, 233] width 35 height 18
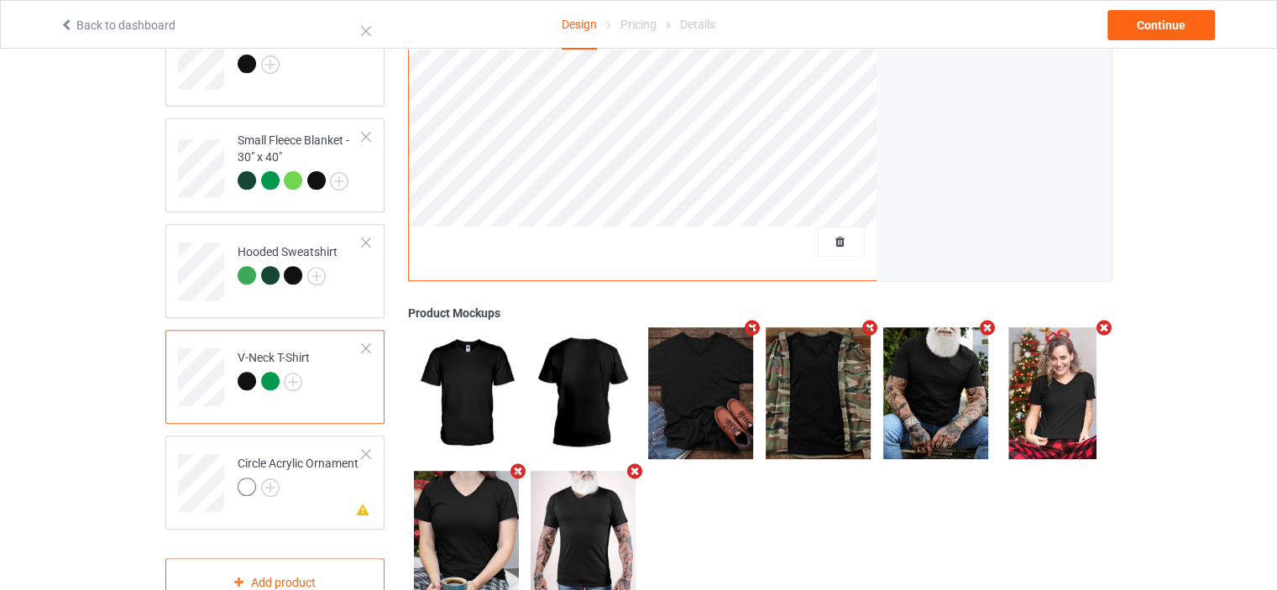
scroll to position [656, 0]
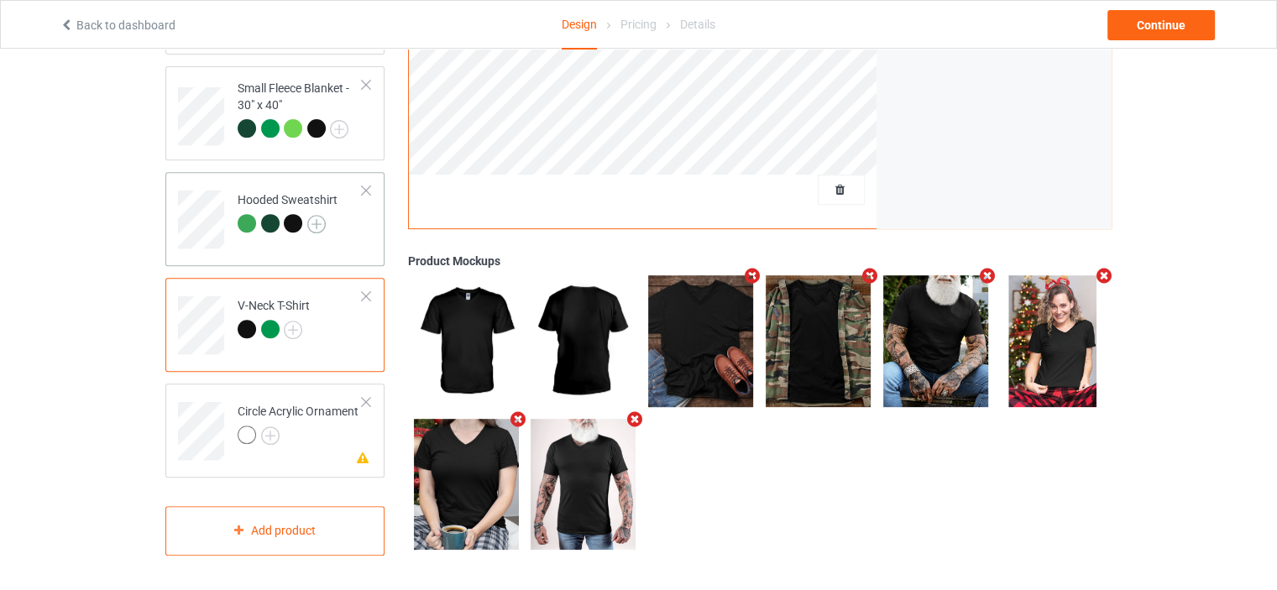
click at [322, 221] on img at bounding box center [316, 224] width 18 height 18
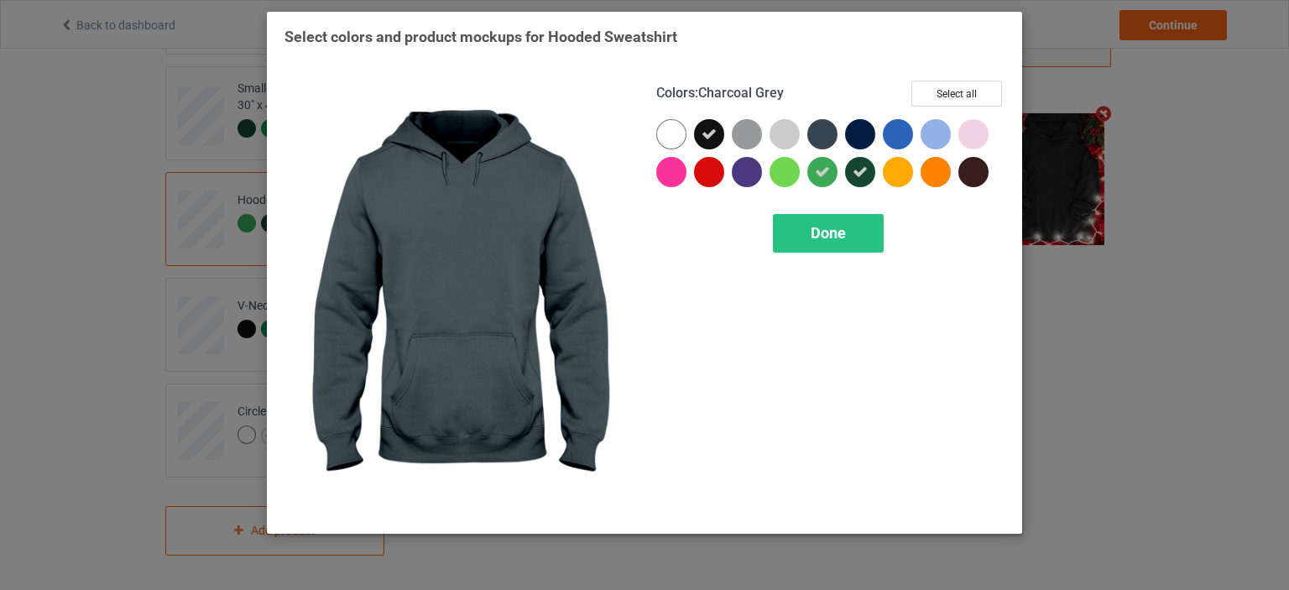
click at [827, 130] on div at bounding box center [823, 134] width 30 height 30
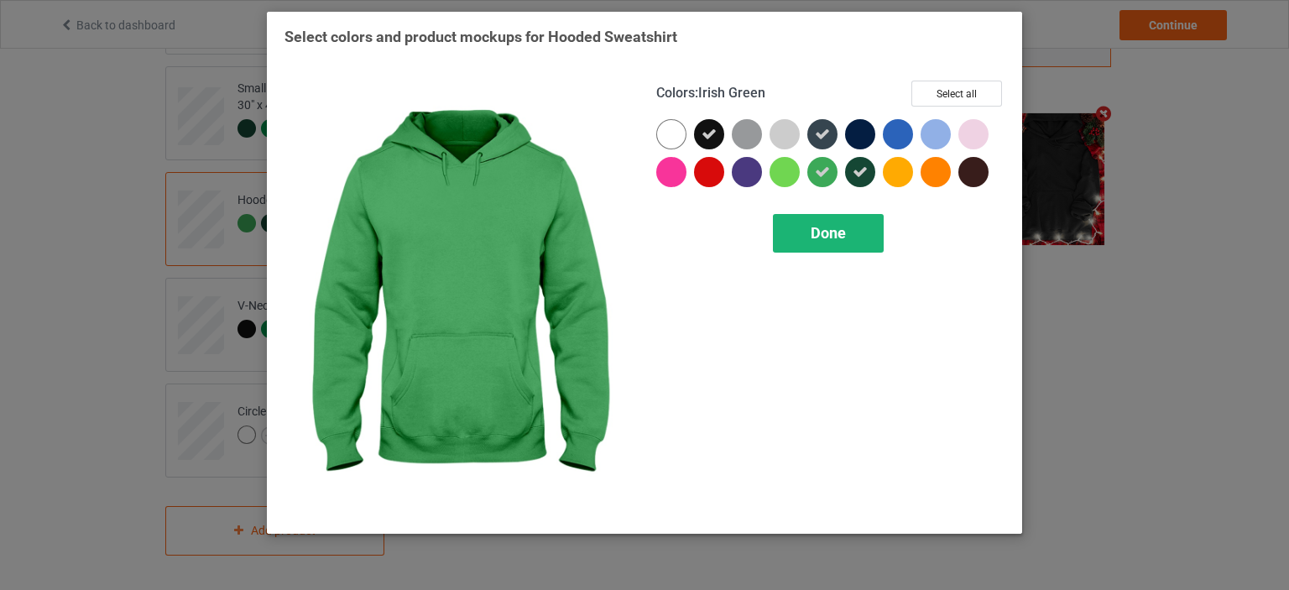
click at [834, 227] on span "Done" at bounding box center [828, 233] width 35 height 18
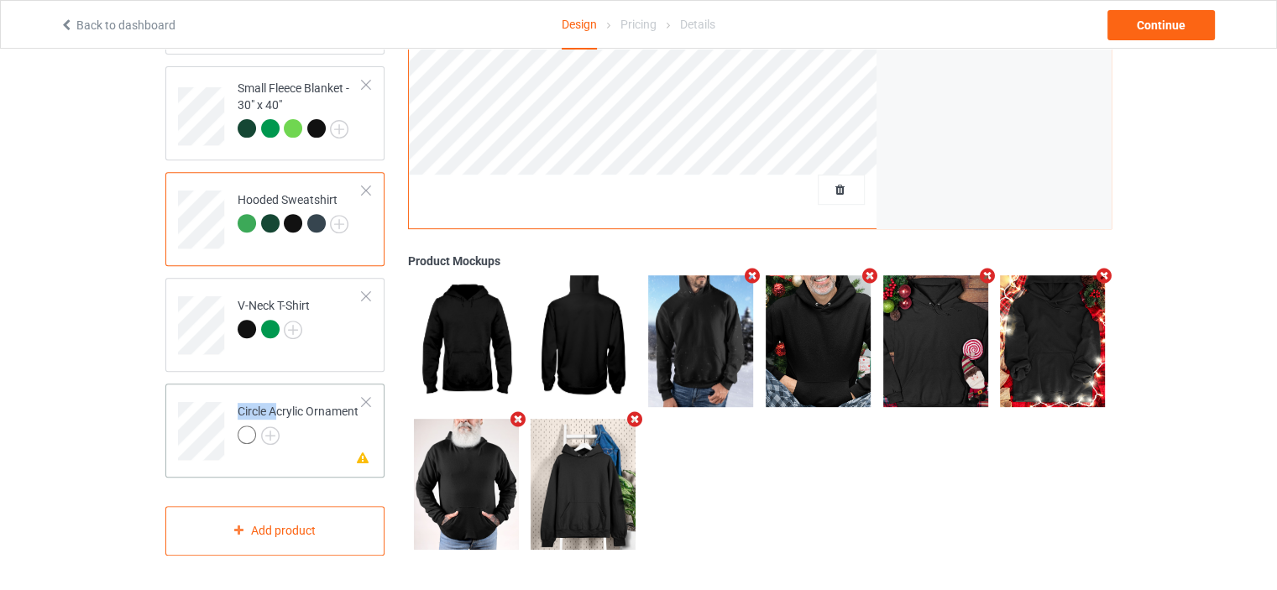
click at [278, 403] on div "Circle Acrylic Ornament" at bounding box center [298, 423] width 121 height 40
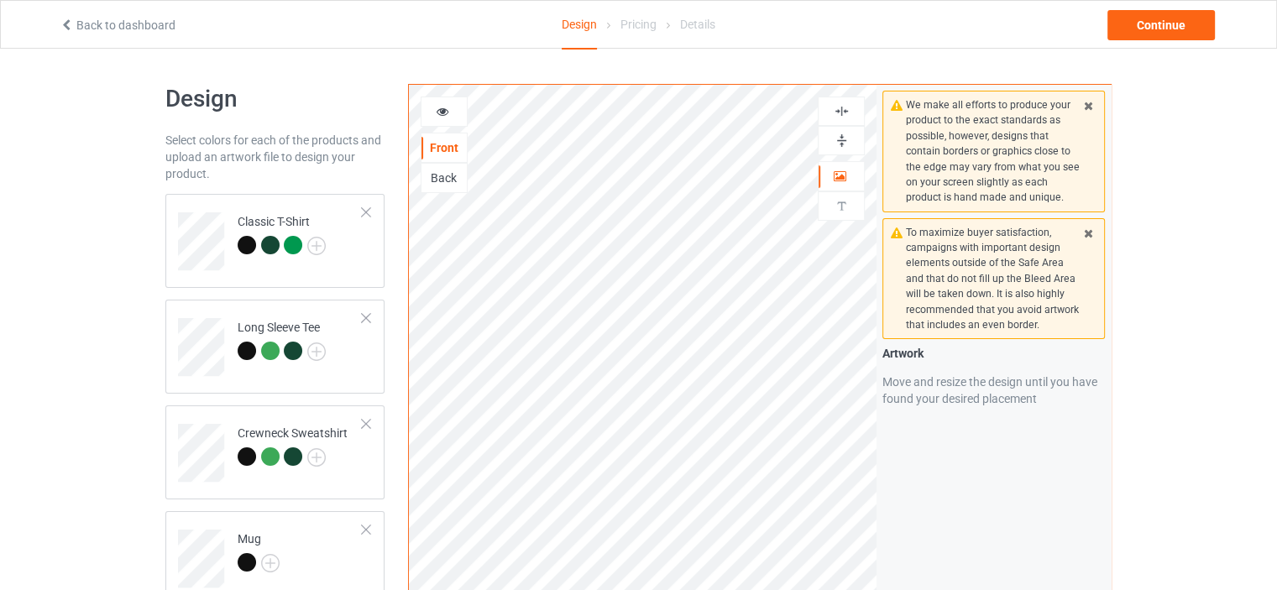
click at [838, 111] on img at bounding box center [842, 111] width 16 height 16
click at [839, 144] on img at bounding box center [842, 141] width 16 height 16
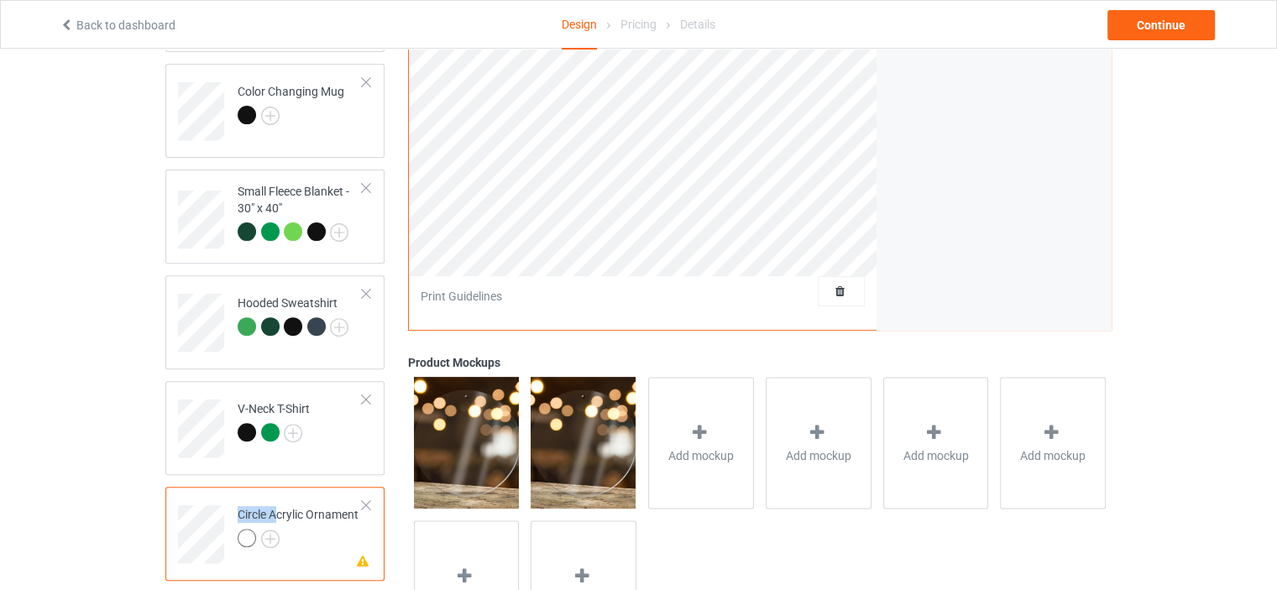
scroll to position [656, 0]
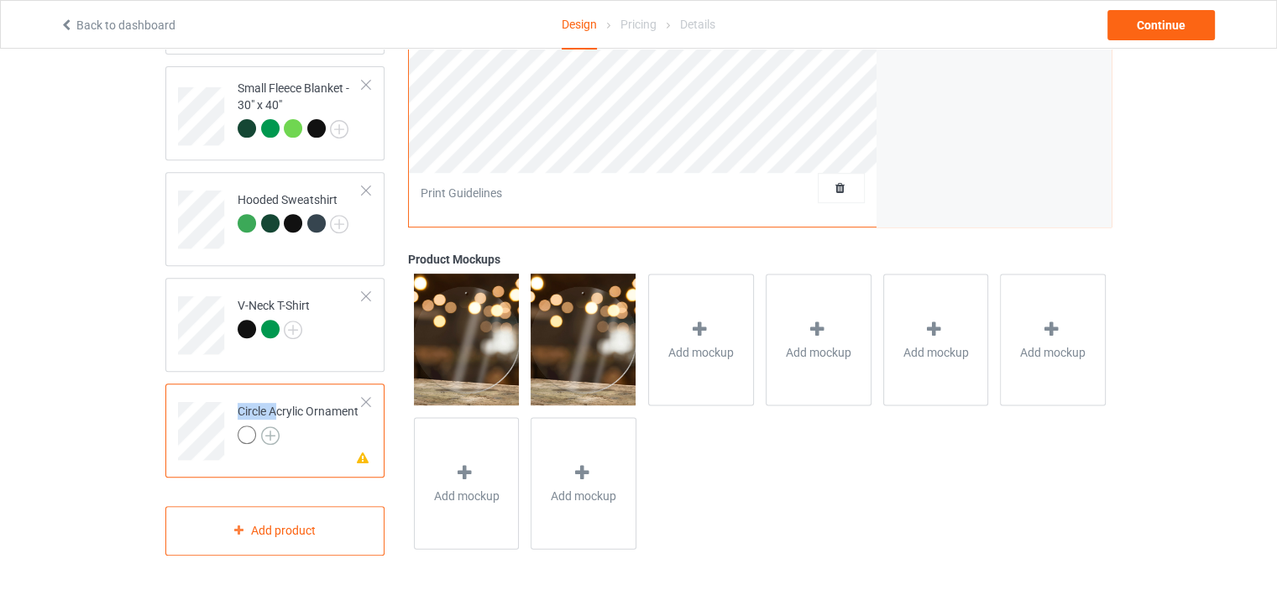
click at [275, 433] on img at bounding box center [270, 435] width 18 height 18
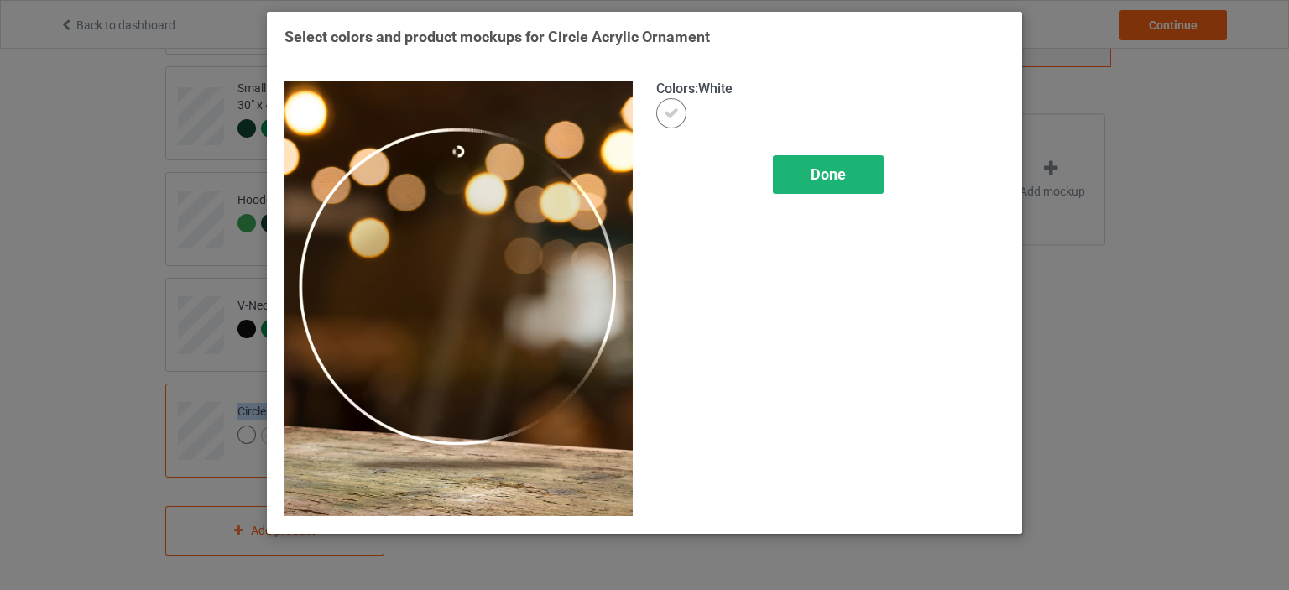
click at [839, 172] on span "Done" at bounding box center [828, 174] width 35 height 18
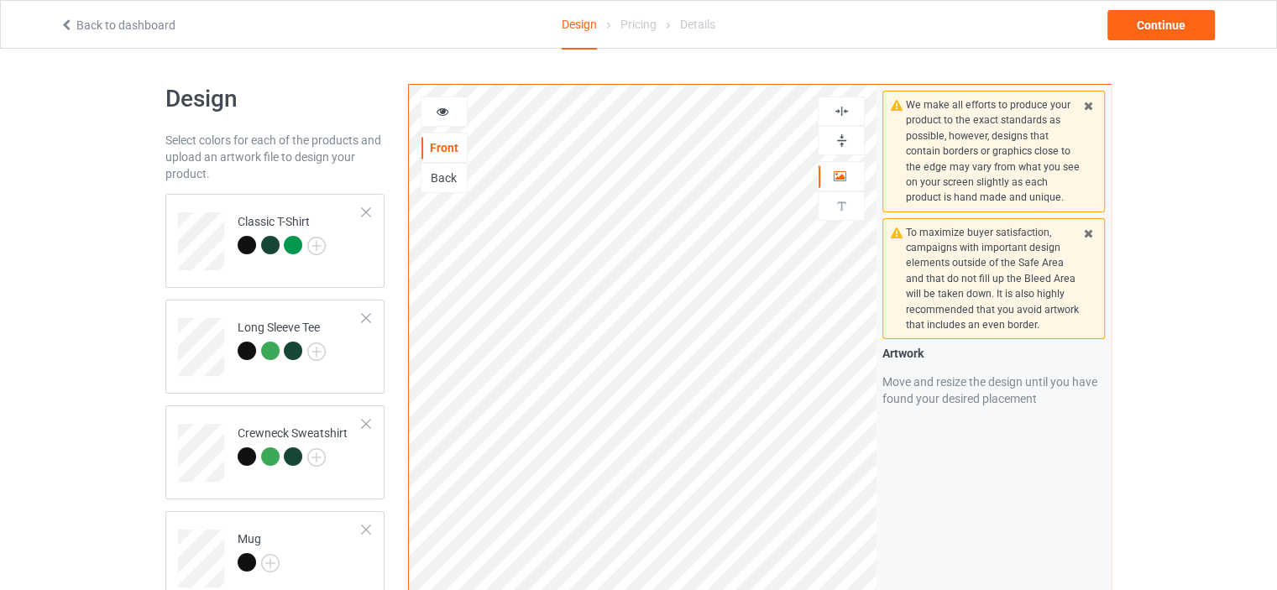
click at [447, 110] on icon at bounding box center [443, 109] width 14 height 12
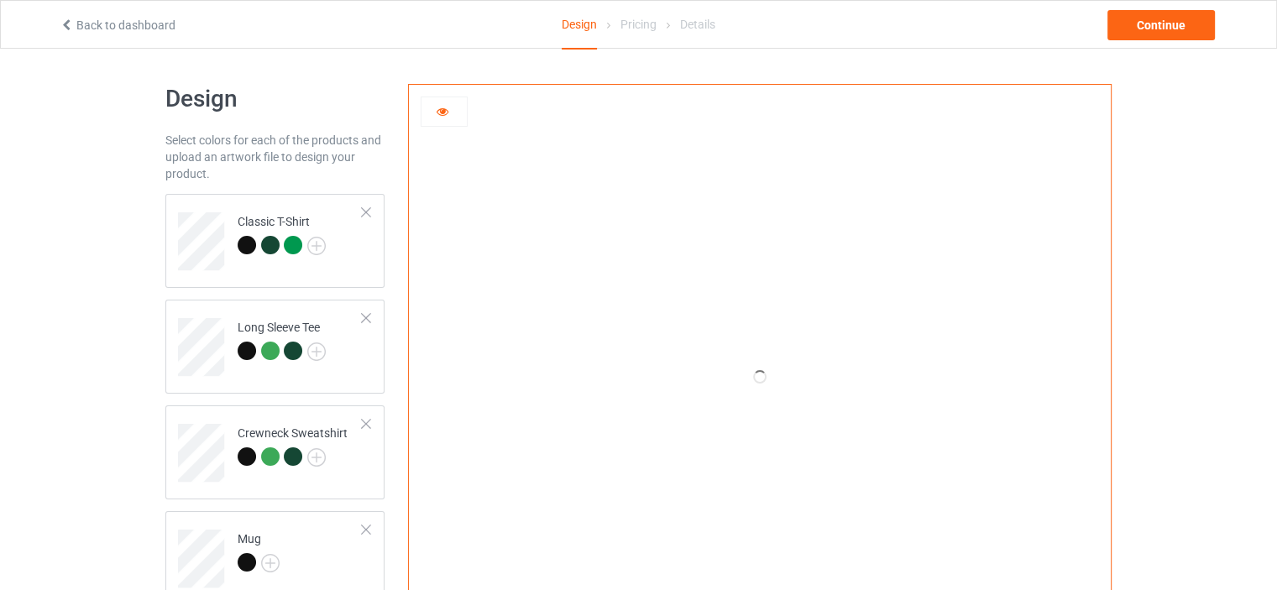
click at [442, 111] on icon at bounding box center [443, 109] width 14 height 12
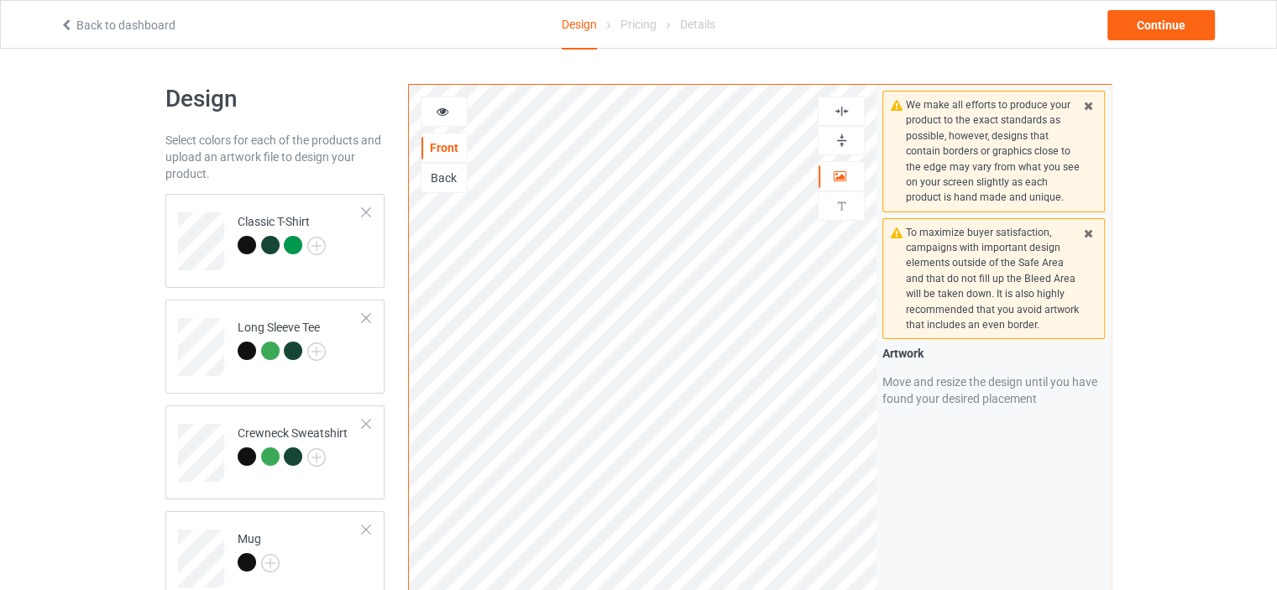
click at [442, 111] on icon at bounding box center [443, 109] width 14 height 12
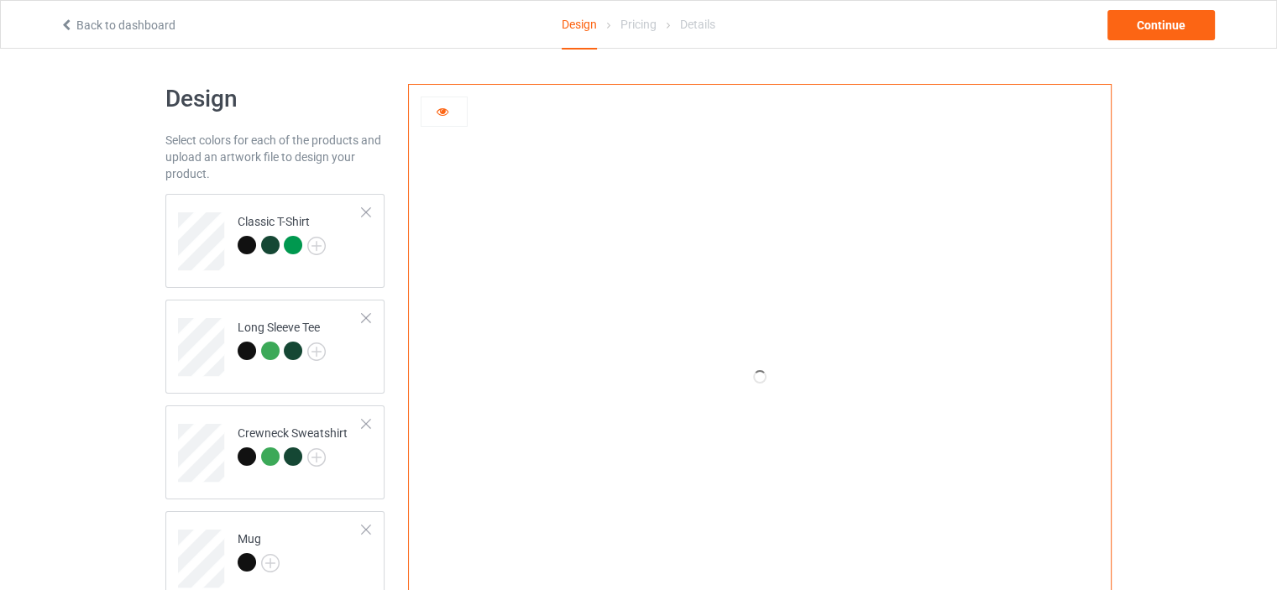
click at [441, 115] on icon at bounding box center [443, 109] width 14 height 12
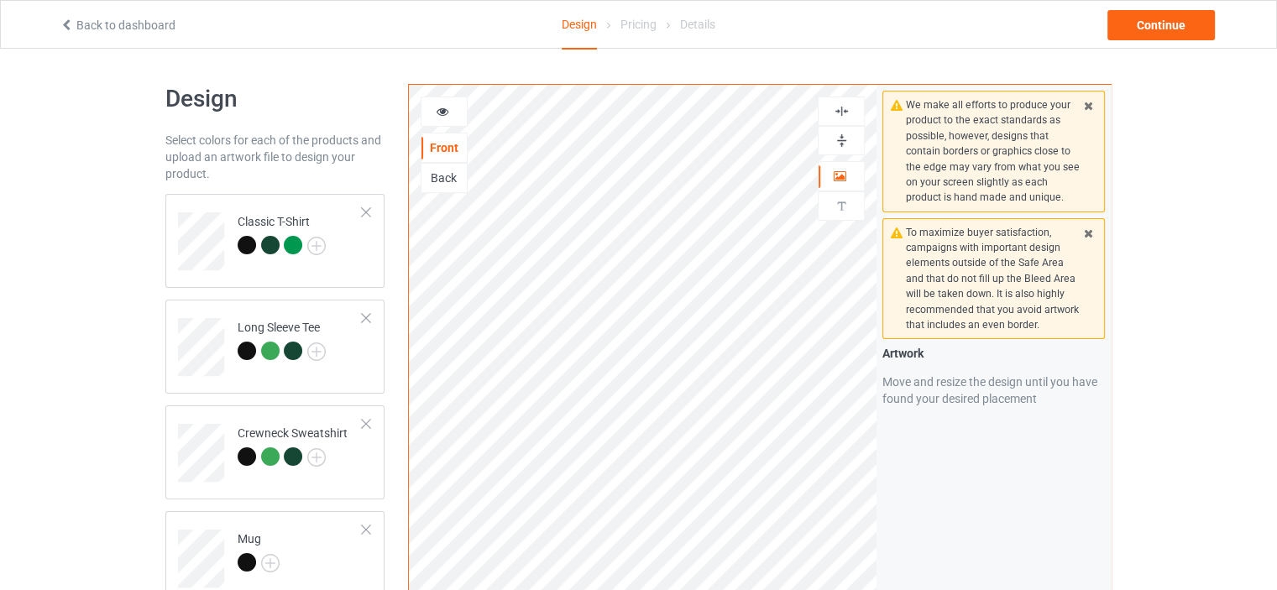
drag, startPoint x: 838, startPoint y: 105, endPoint x: 846, endPoint y: 141, distance: 37.1
click at [839, 106] on img at bounding box center [842, 111] width 16 height 16
click at [841, 137] on img at bounding box center [842, 141] width 16 height 16
click at [443, 113] on icon at bounding box center [443, 109] width 14 height 12
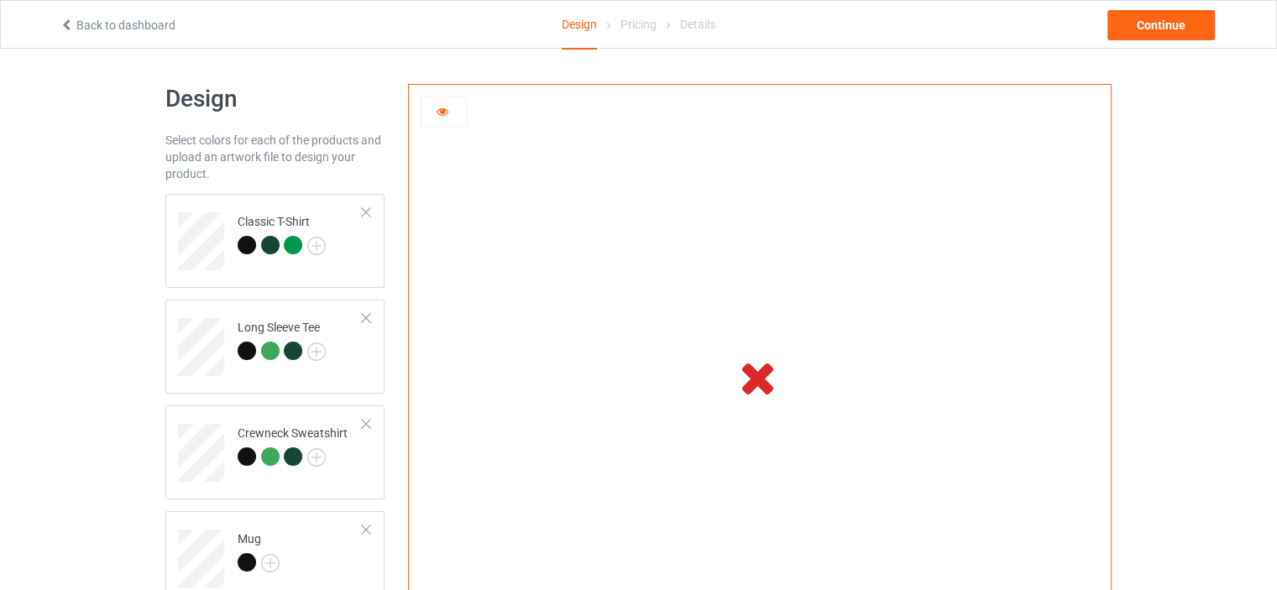
click at [443, 113] on icon at bounding box center [443, 109] width 14 height 12
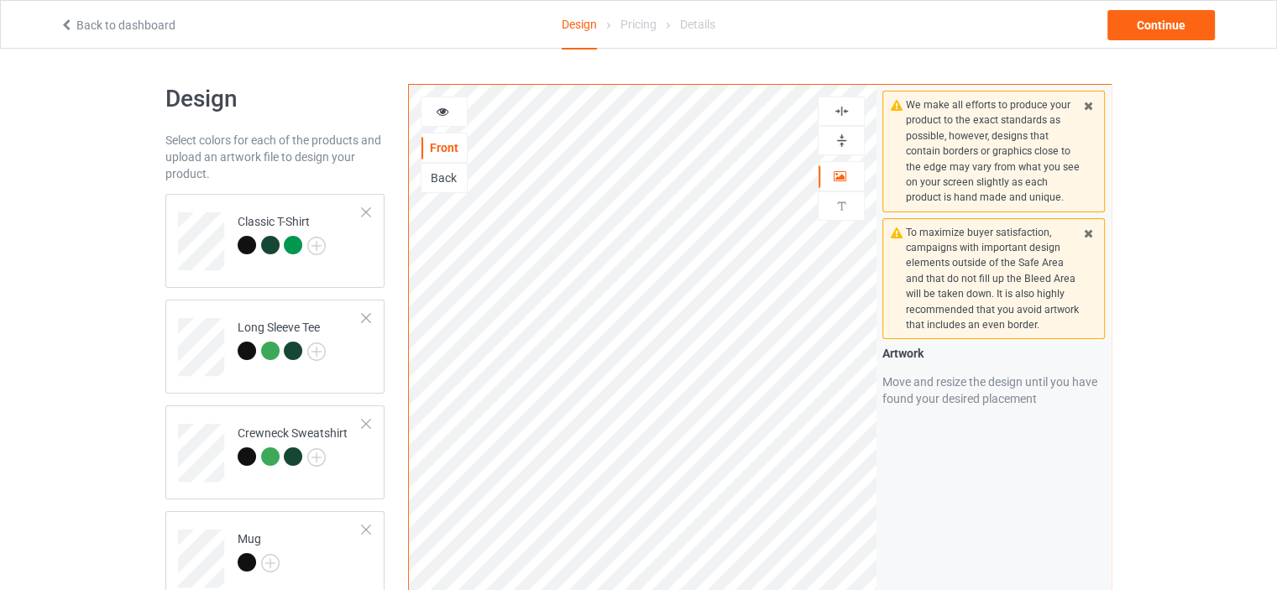
click at [834, 108] on img at bounding box center [842, 111] width 16 height 16
click at [846, 140] on img at bounding box center [842, 141] width 16 height 16
click at [447, 115] on icon at bounding box center [443, 109] width 14 height 12
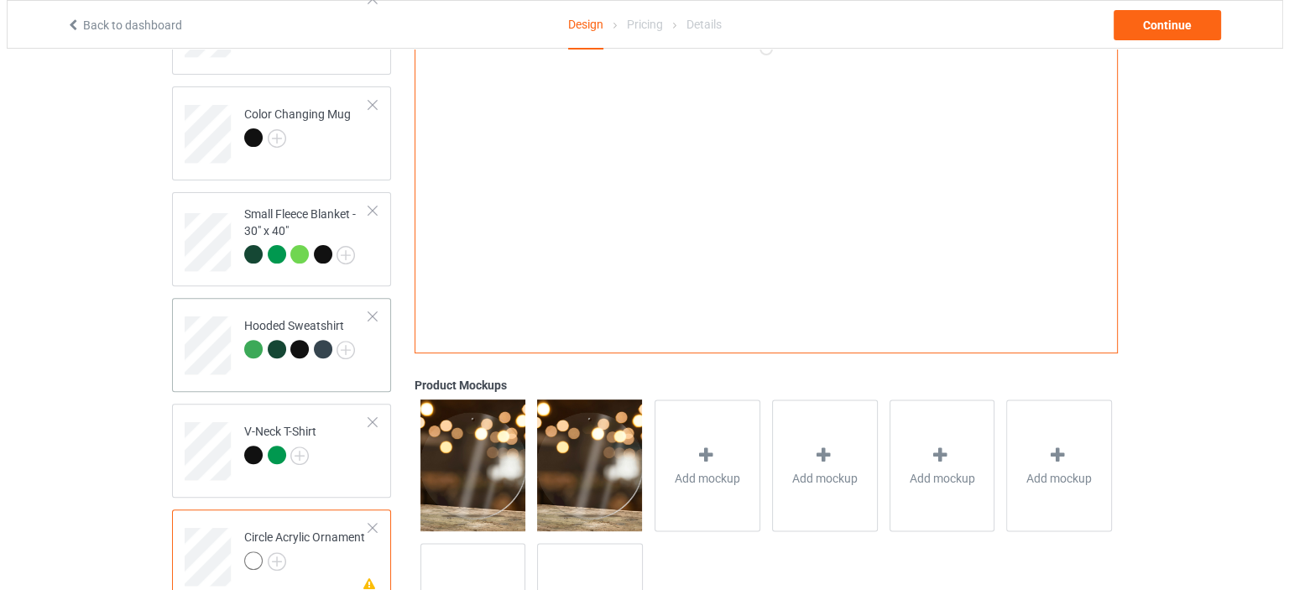
scroll to position [656, 0]
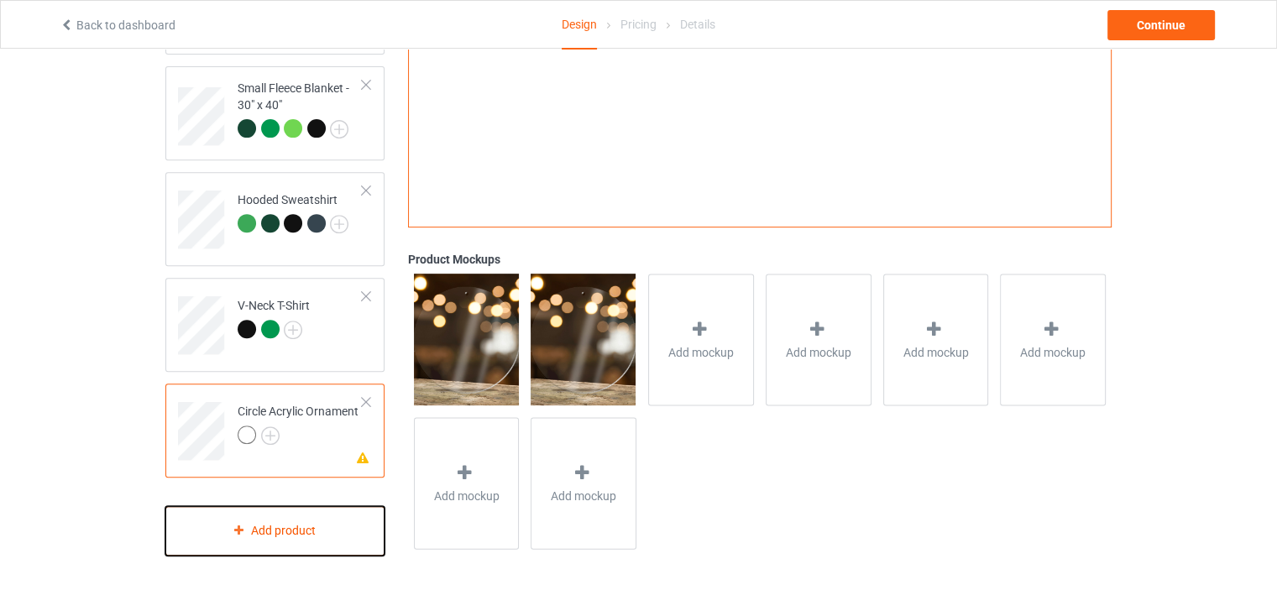
click at [315, 522] on div "Add product" at bounding box center [274, 531] width 219 height 50
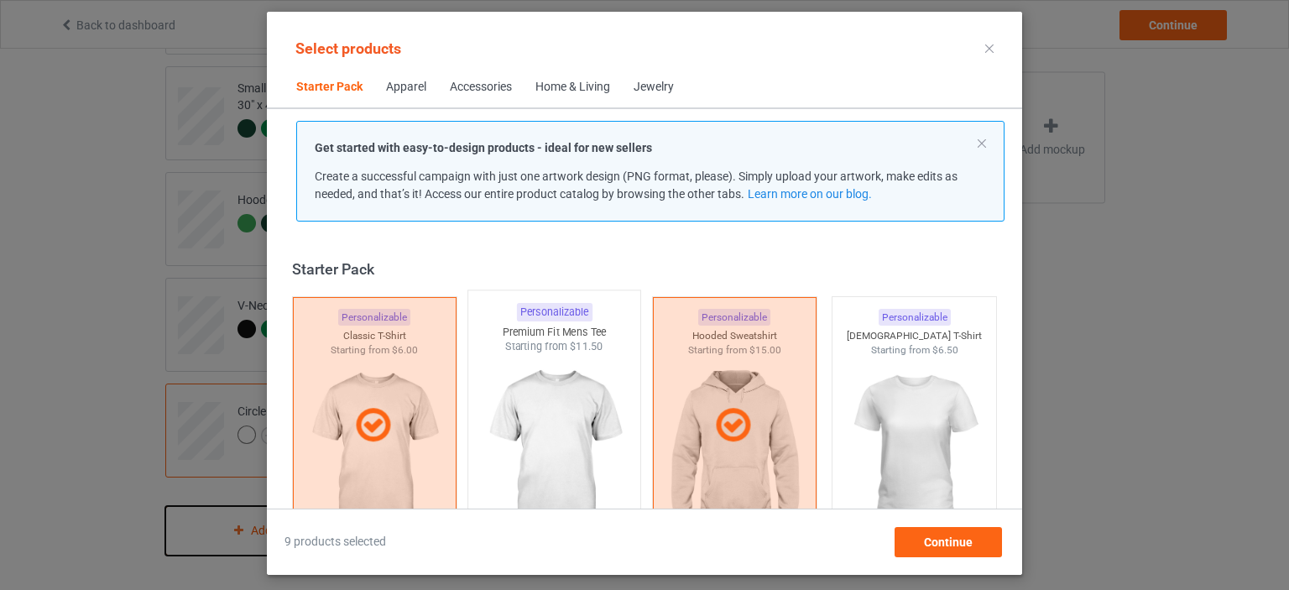
scroll to position [22, 0]
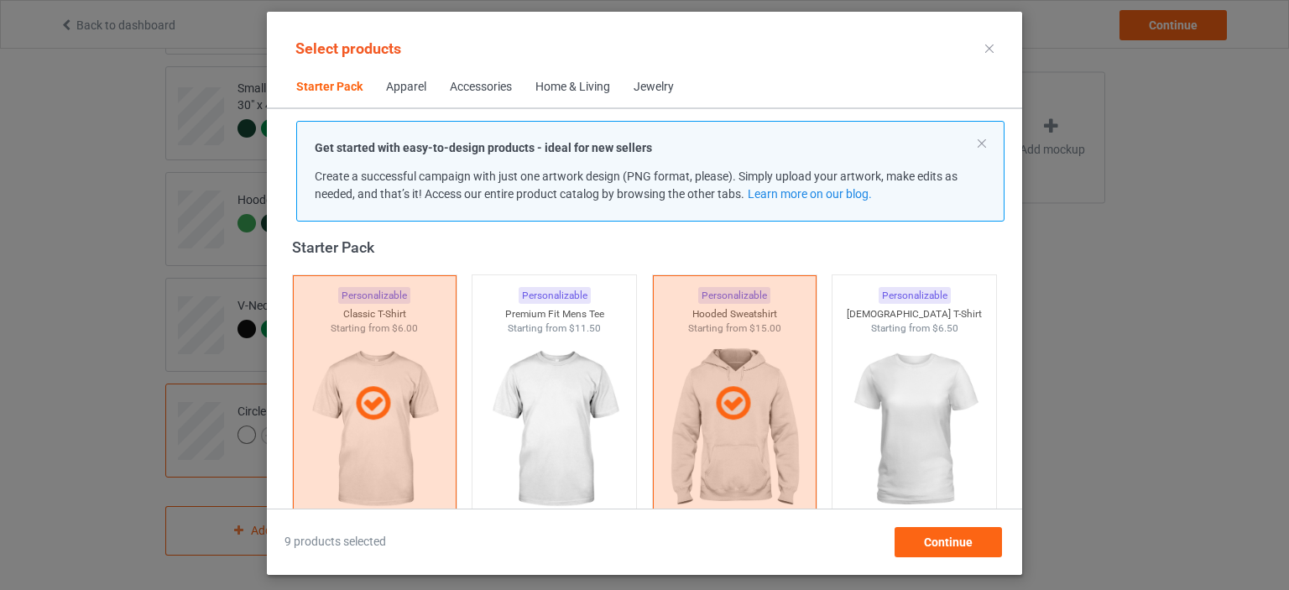
click at [487, 86] on div "Accessories" at bounding box center [481, 87] width 62 height 17
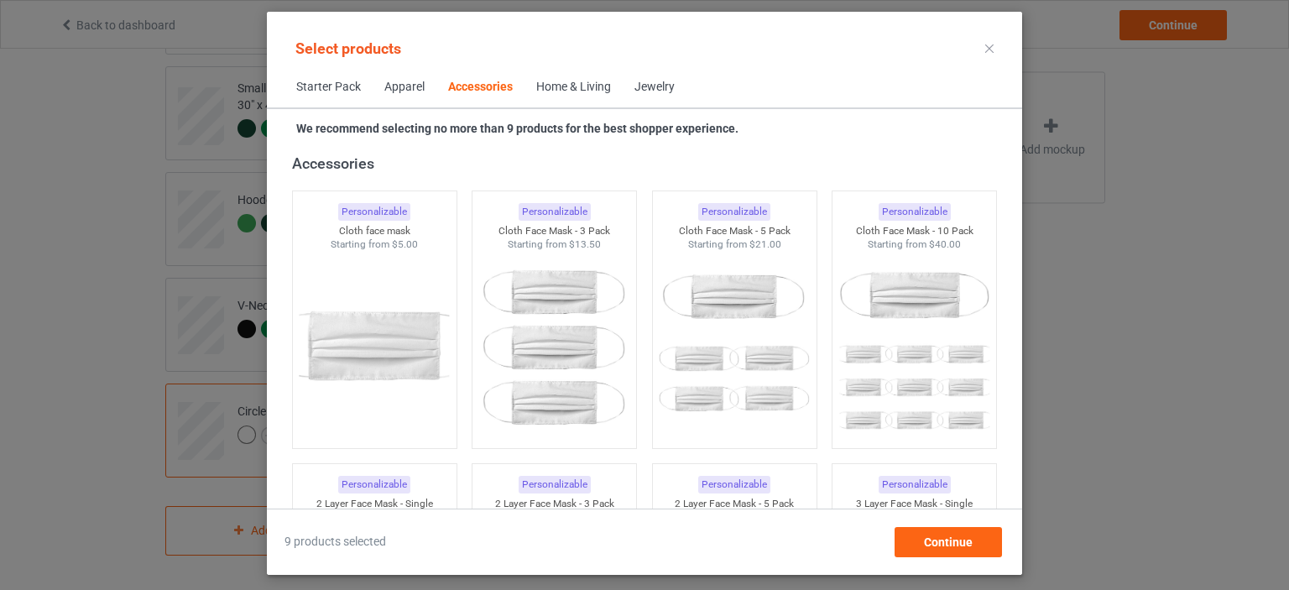
click at [564, 83] on div "Home & Living" at bounding box center [573, 87] width 75 height 17
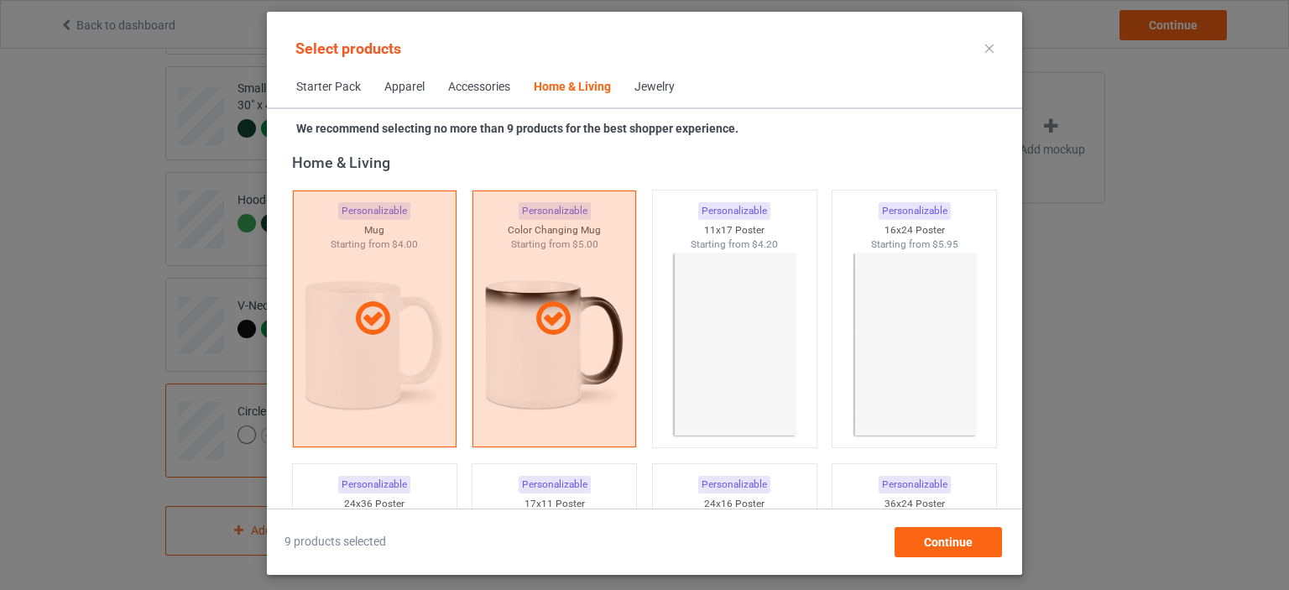
click at [641, 86] on div "Jewelry" at bounding box center [655, 87] width 40 height 17
click at [656, 83] on div "Jewelry" at bounding box center [655, 87] width 40 height 17
click at [413, 83] on div "Apparel" at bounding box center [404, 87] width 40 height 17
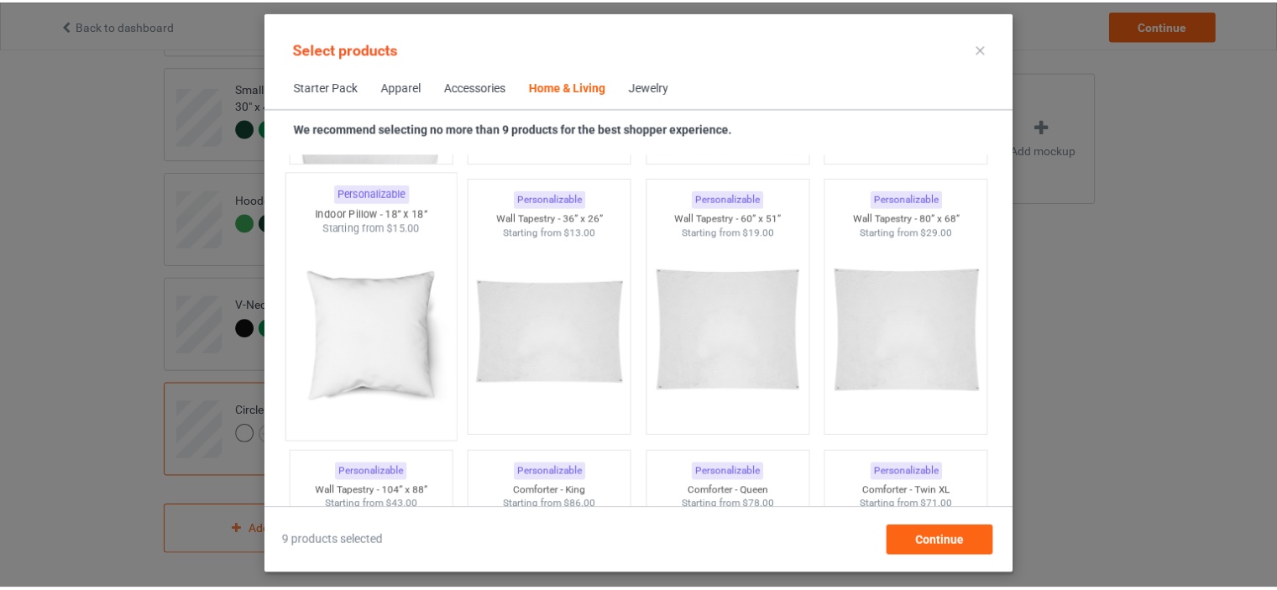
scroll to position [8515, 0]
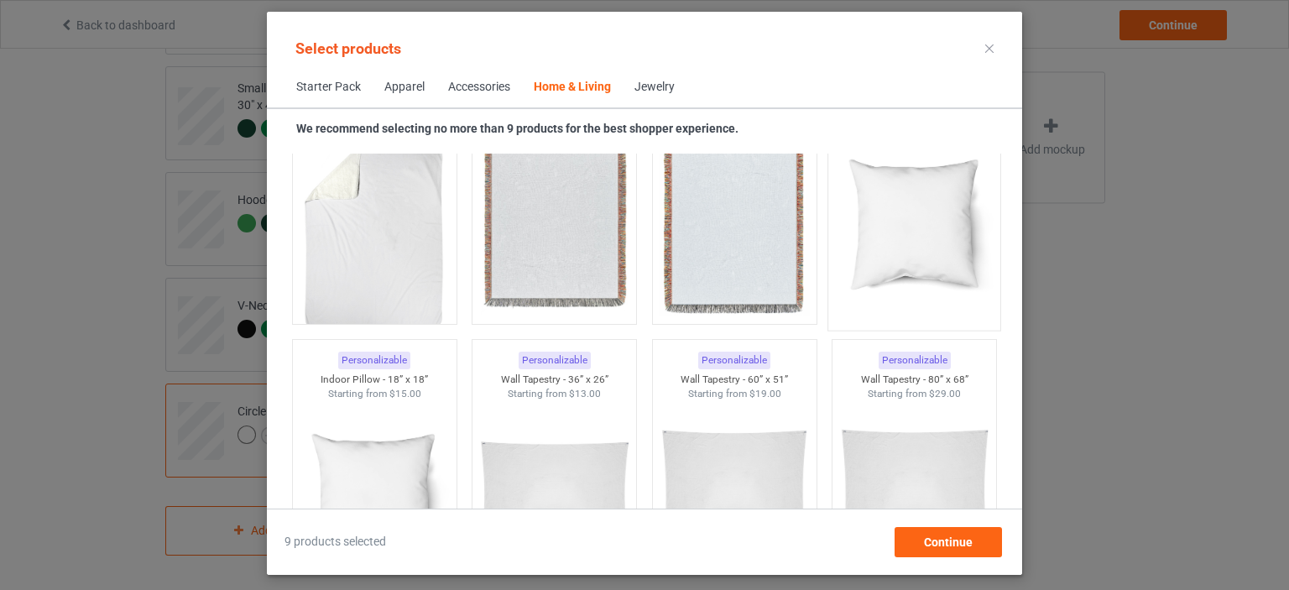
click at [928, 240] on img at bounding box center [915, 222] width 158 height 197
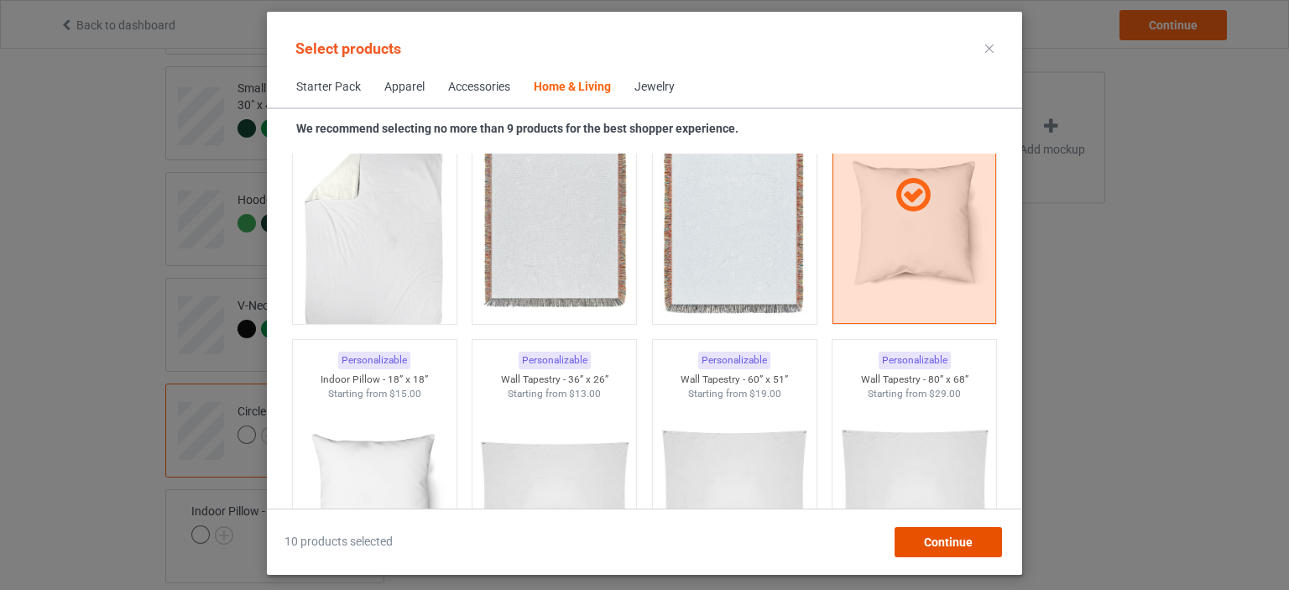
click at [958, 538] on span "Continue" at bounding box center [948, 542] width 49 height 13
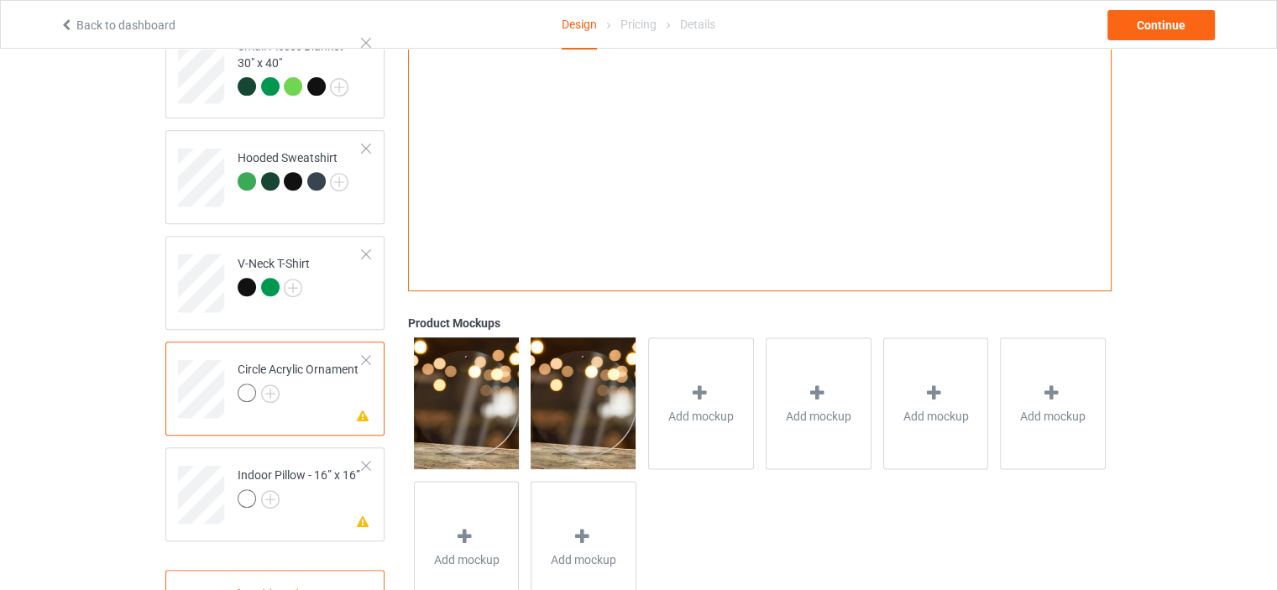
scroll to position [762, 0]
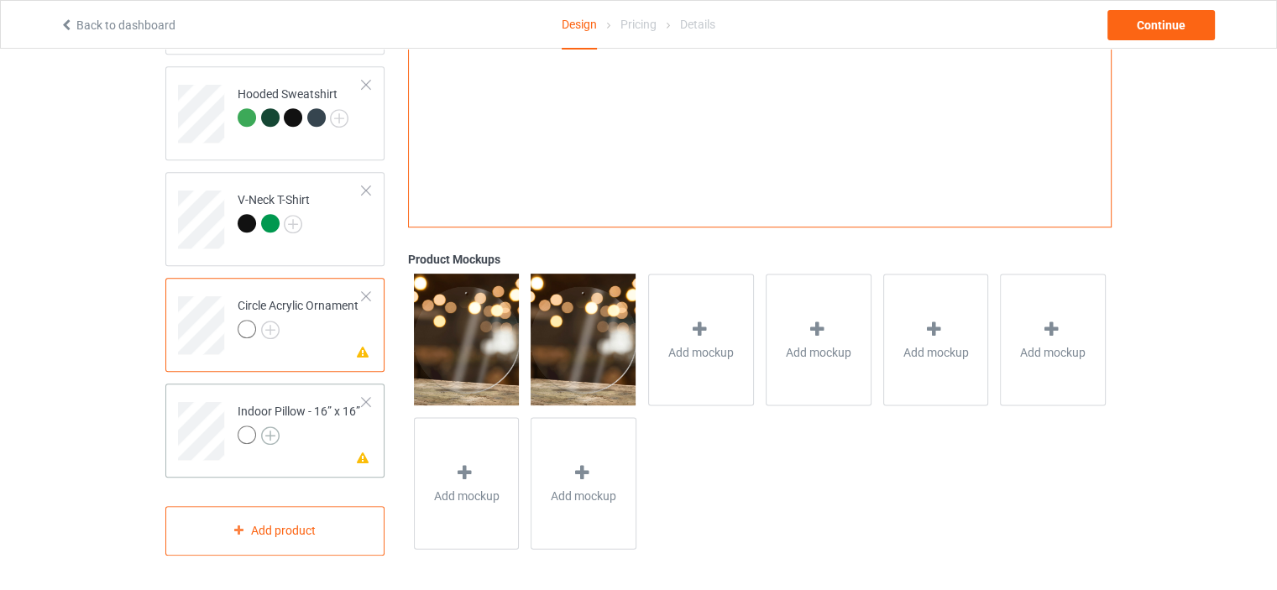
click at [278, 433] on img at bounding box center [270, 435] width 18 height 18
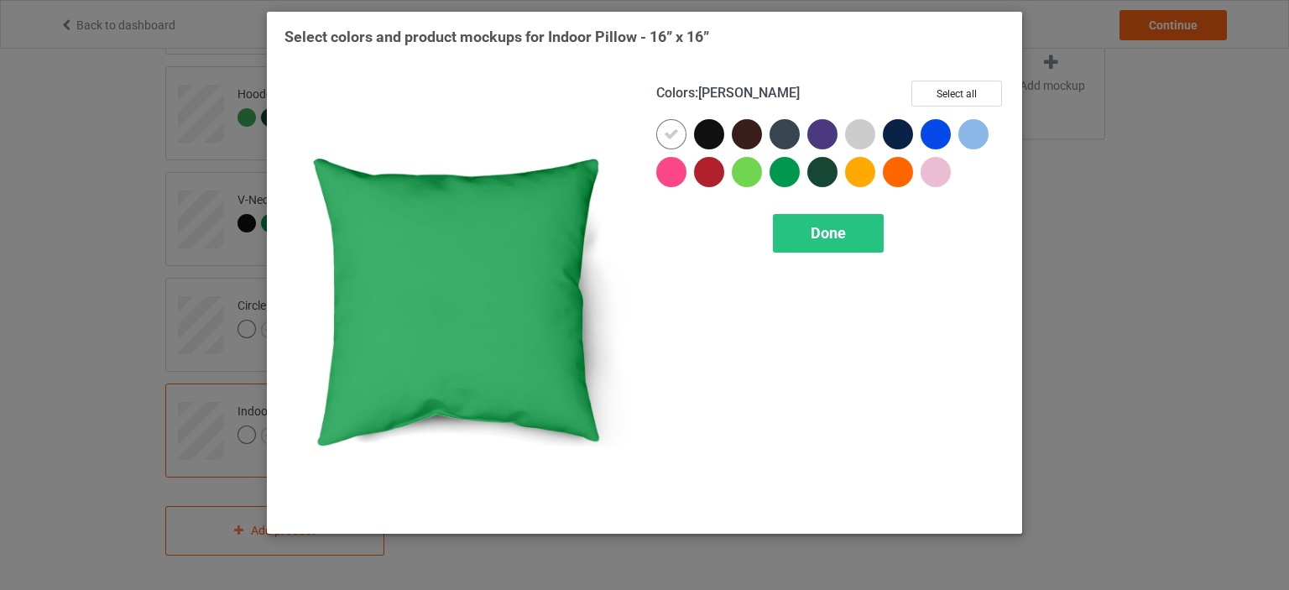
click at [787, 171] on div at bounding box center [785, 172] width 30 height 30
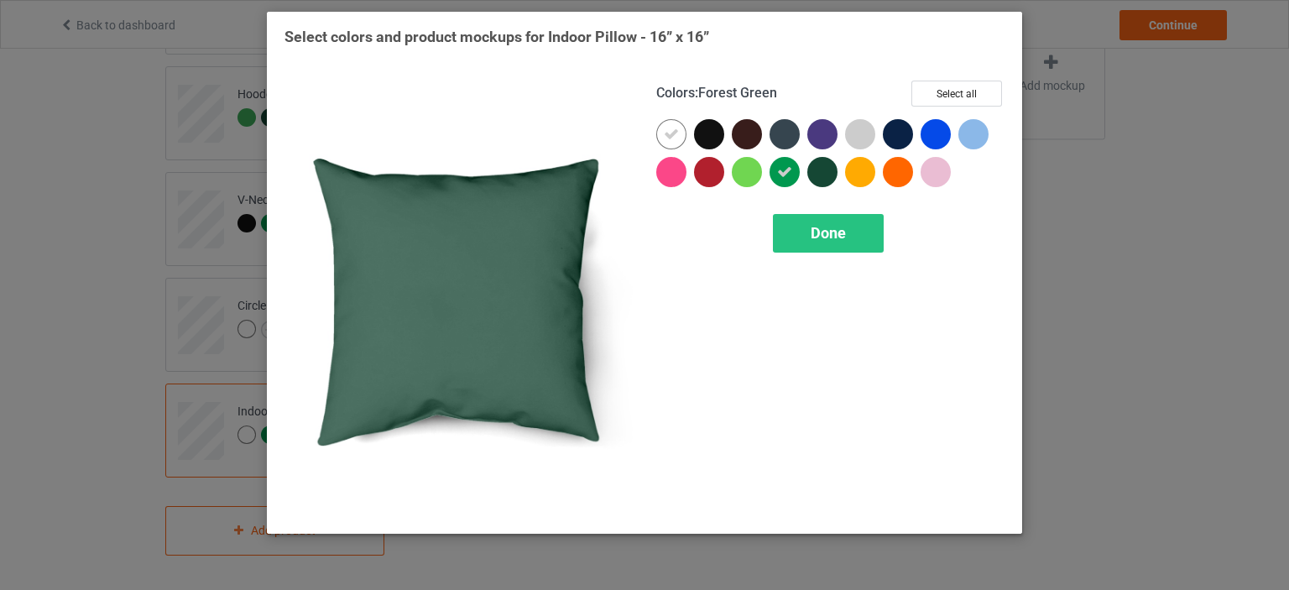
drag, startPoint x: 820, startPoint y: 170, endPoint x: 788, endPoint y: 177, distance: 32.6
click at [821, 170] on div at bounding box center [823, 172] width 30 height 30
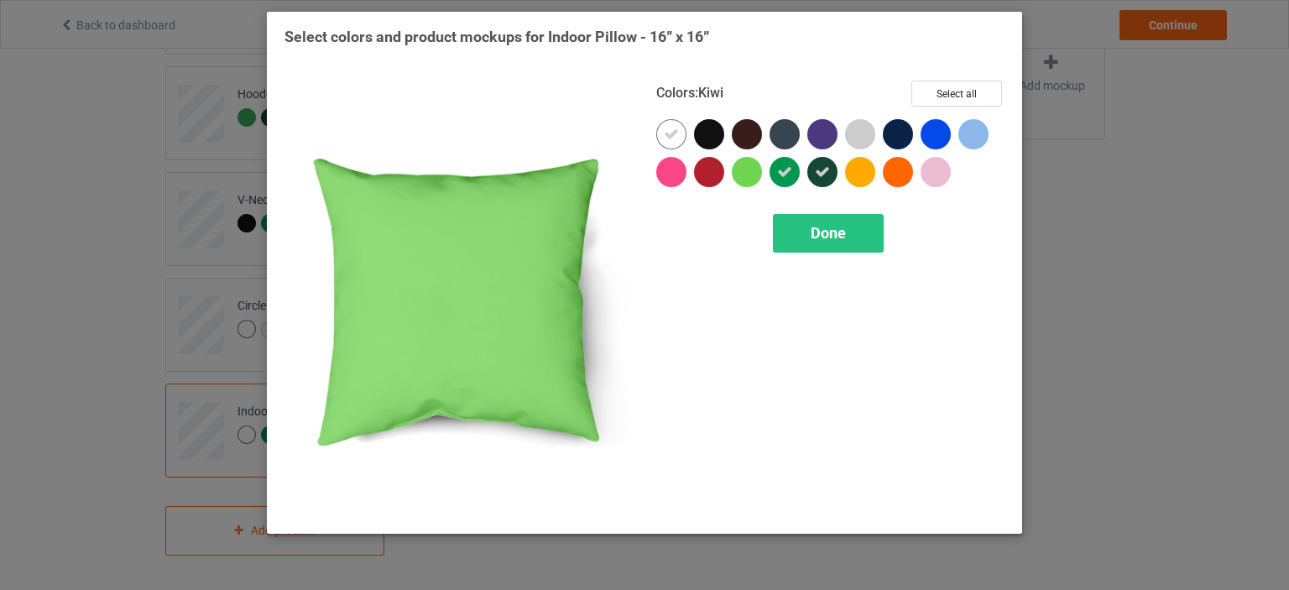
click at [745, 175] on div at bounding box center [747, 172] width 30 height 30
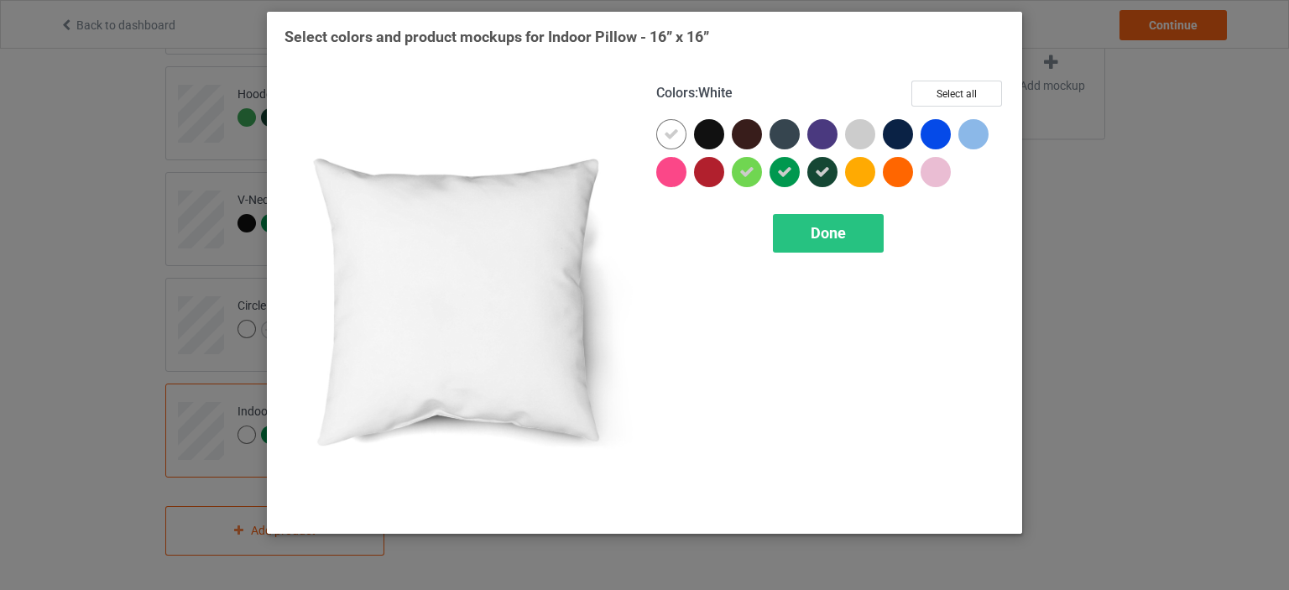
click at [668, 130] on icon at bounding box center [671, 134] width 15 height 15
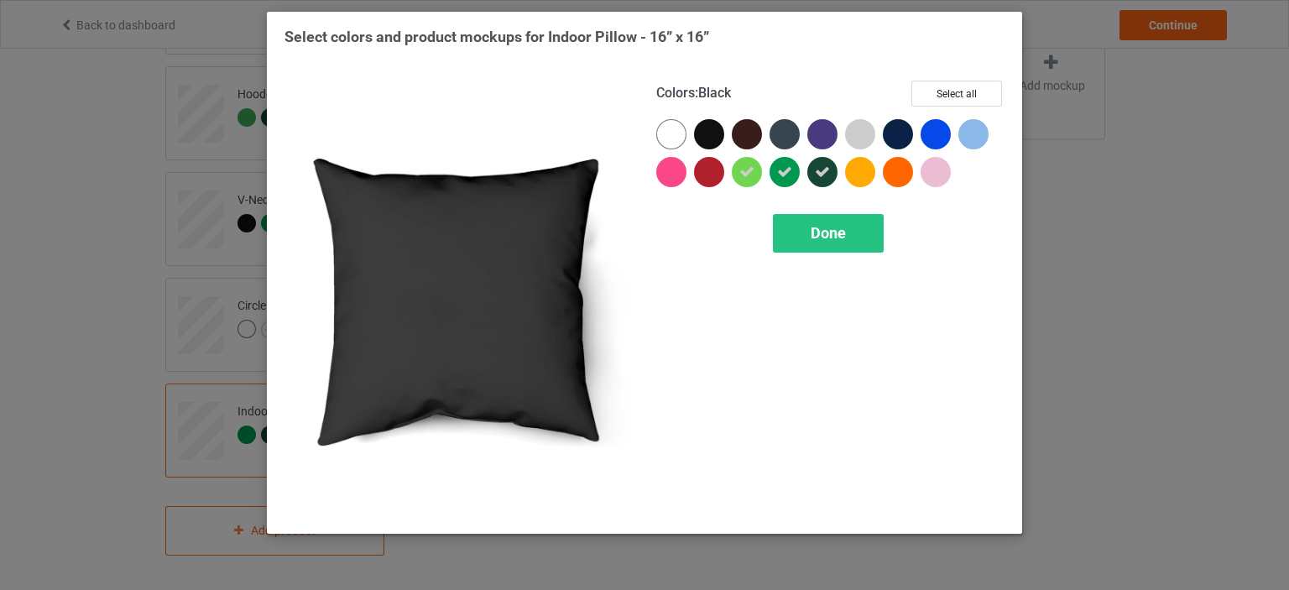
click at [708, 133] on div at bounding box center [709, 134] width 30 height 30
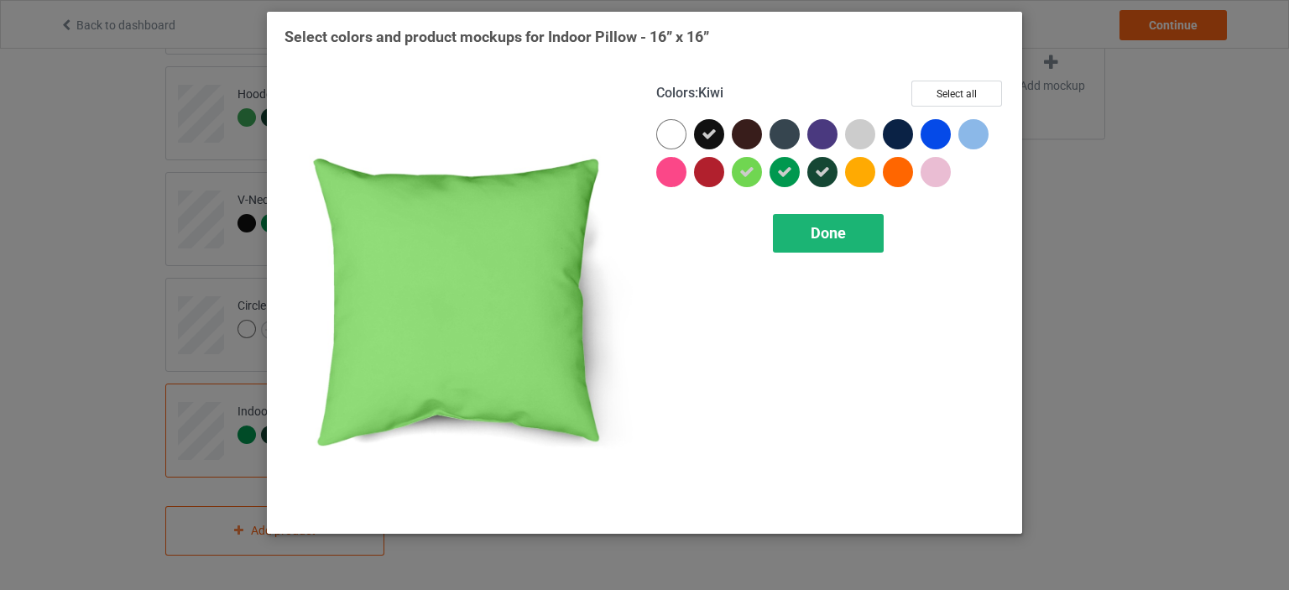
click at [828, 231] on span "Done" at bounding box center [828, 233] width 35 height 18
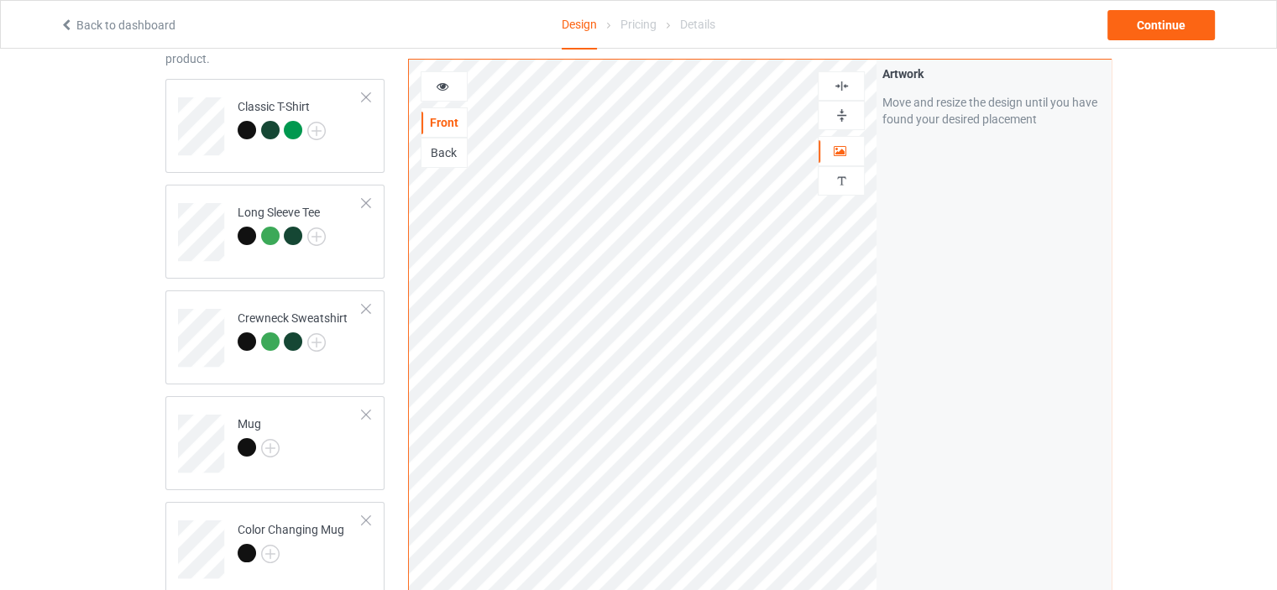
scroll to position [91, 0]
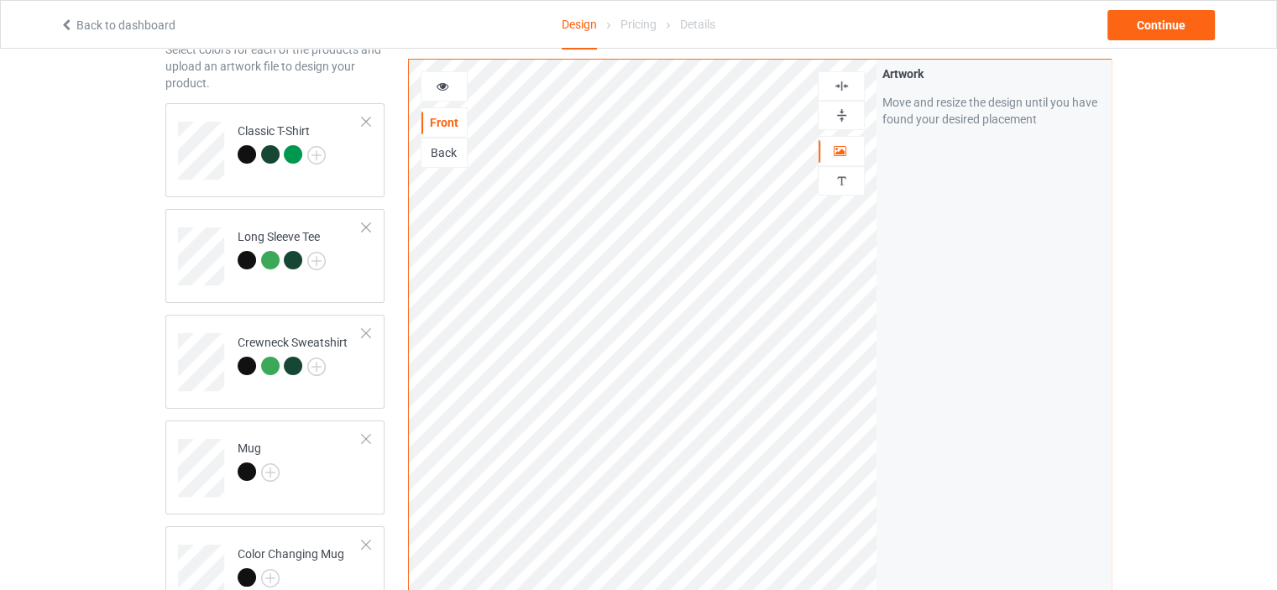
click at [846, 81] on img at bounding box center [842, 86] width 16 height 16
click at [850, 117] on div at bounding box center [840, 115] width 45 height 16
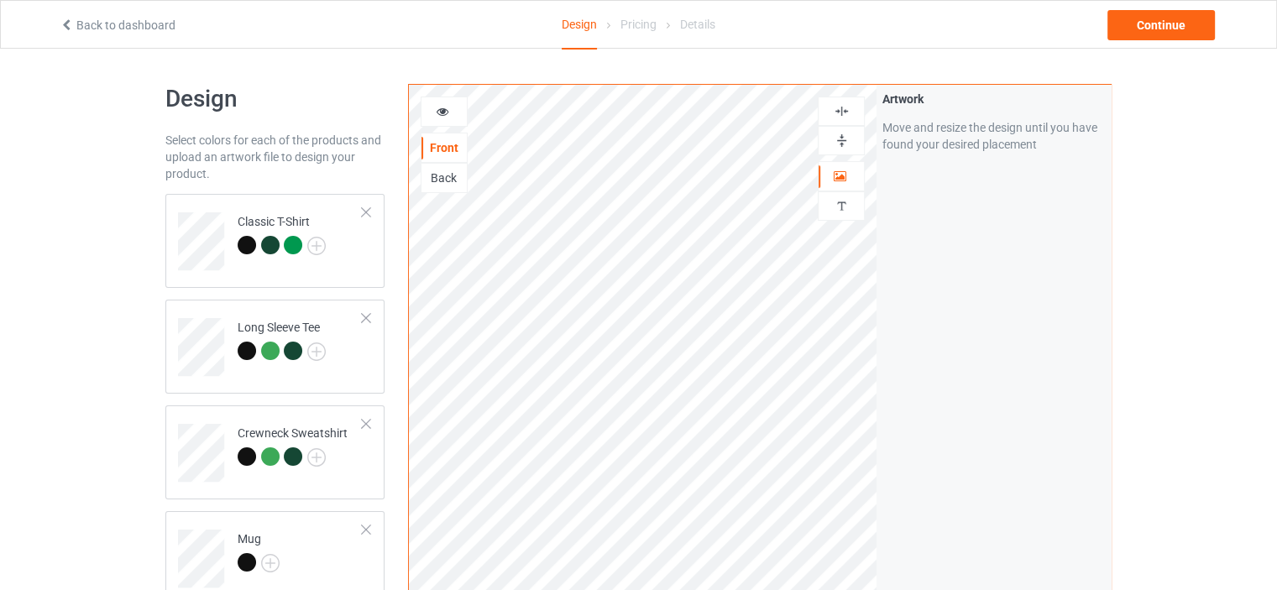
click at [443, 103] on icon at bounding box center [443, 109] width 14 height 12
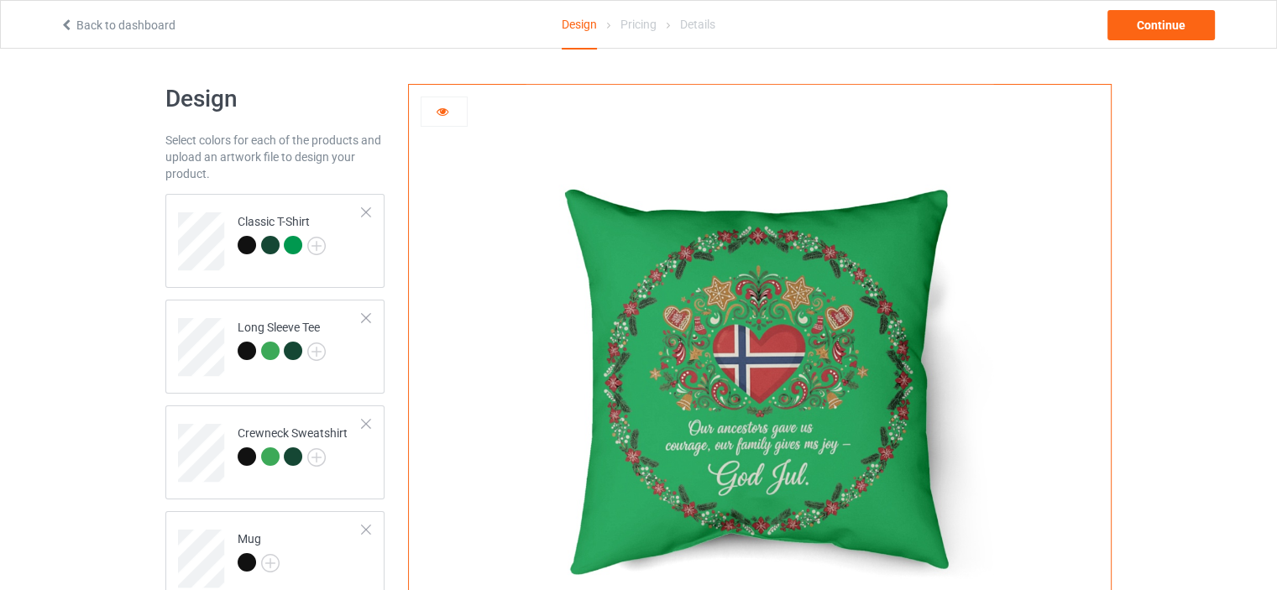
click at [443, 103] on icon at bounding box center [443, 109] width 14 height 12
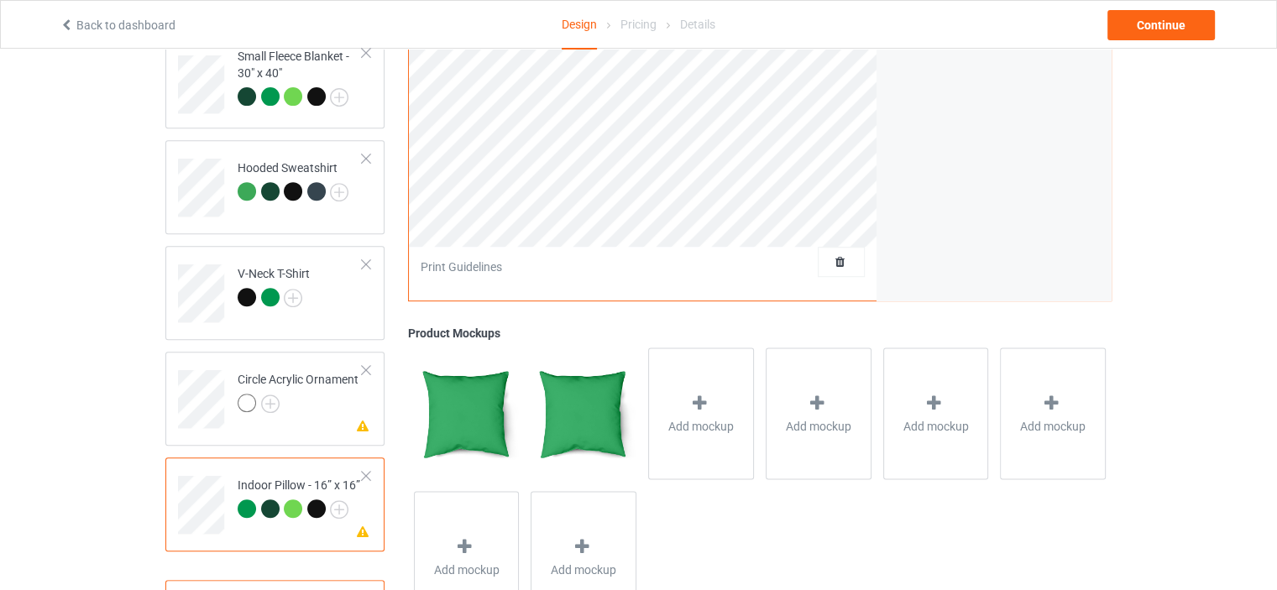
scroll to position [762, 0]
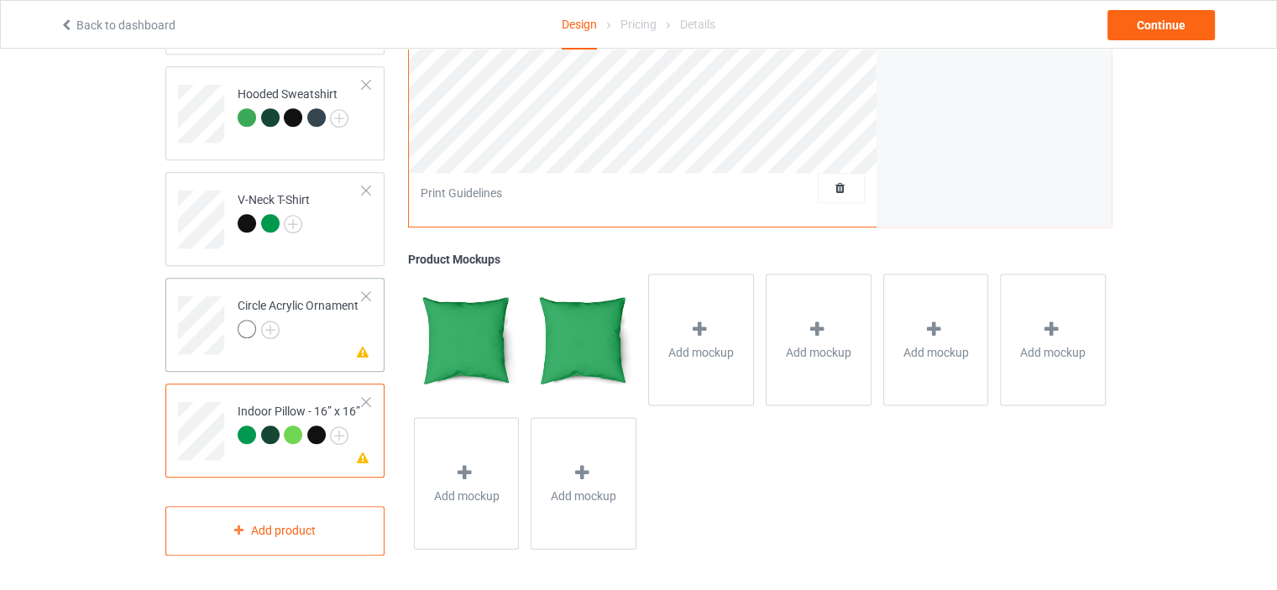
click at [274, 301] on div "Circle Acrylic Ornament" at bounding box center [298, 317] width 121 height 40
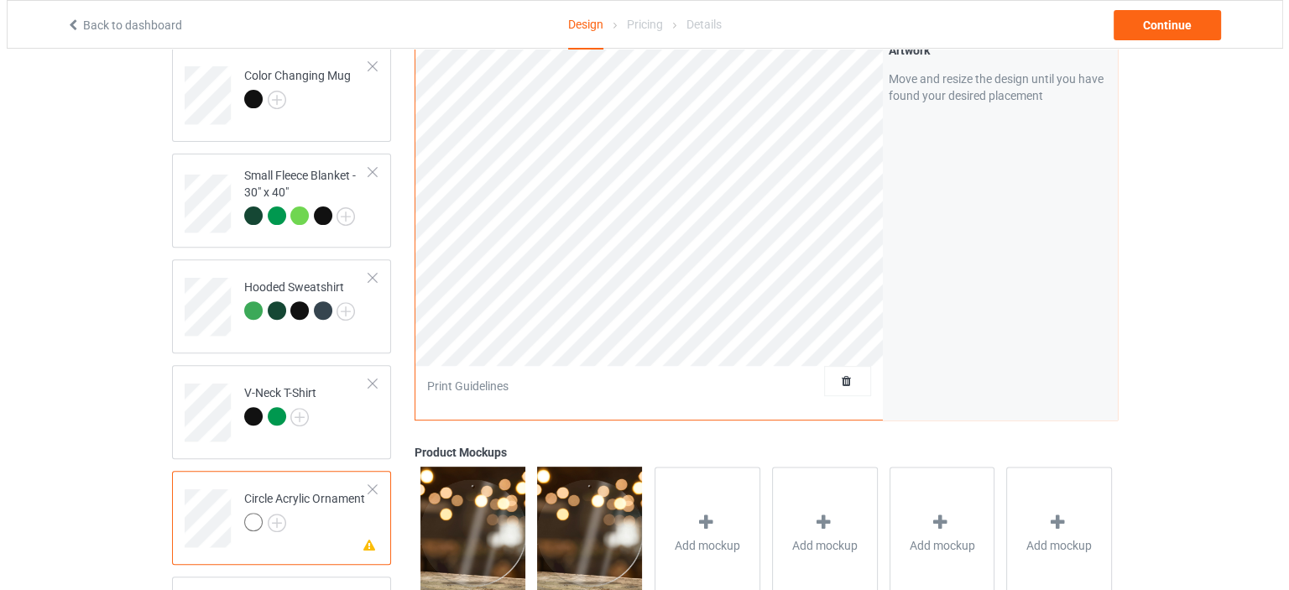
scroll to position [203, 0]
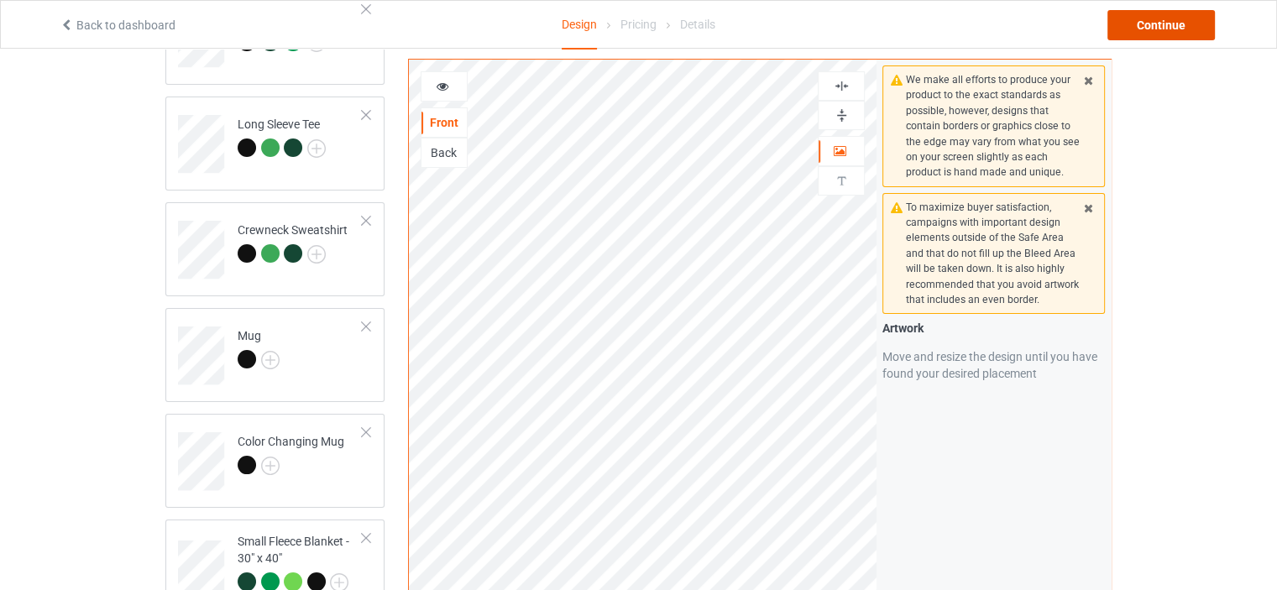
click at [1164, 27] on div "Continue" at bounding box center [1160, 25] width 107 height 30
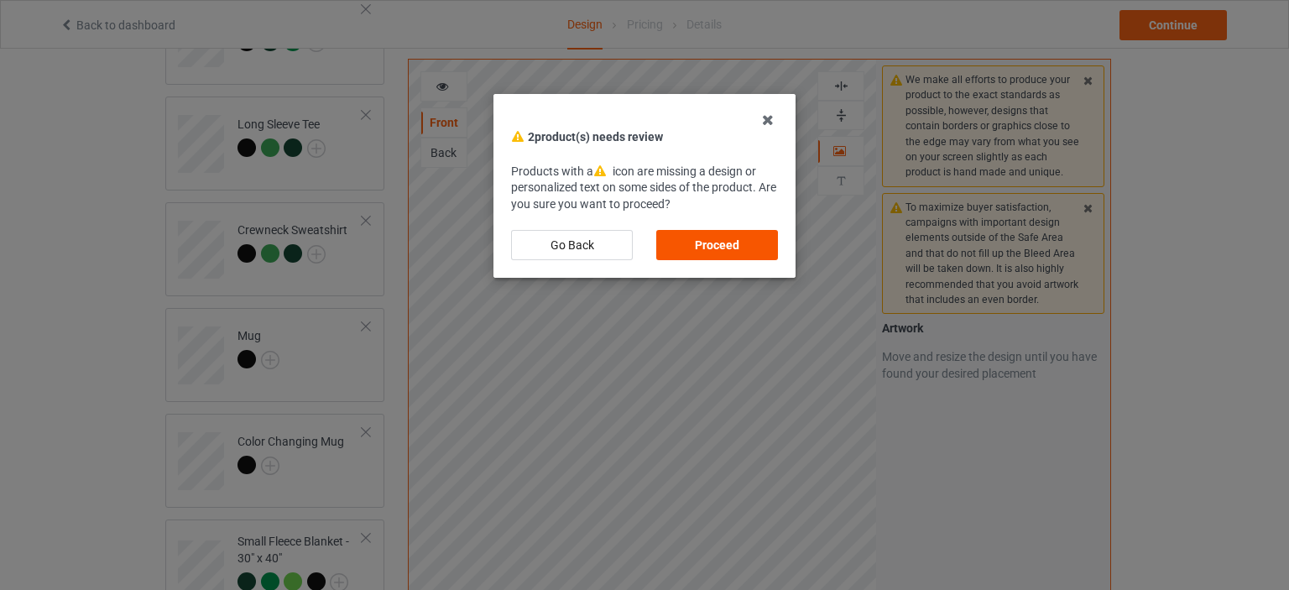
click at [720, 244] on div "Proceed" at bounding box center [717, 245] width 122 height 30
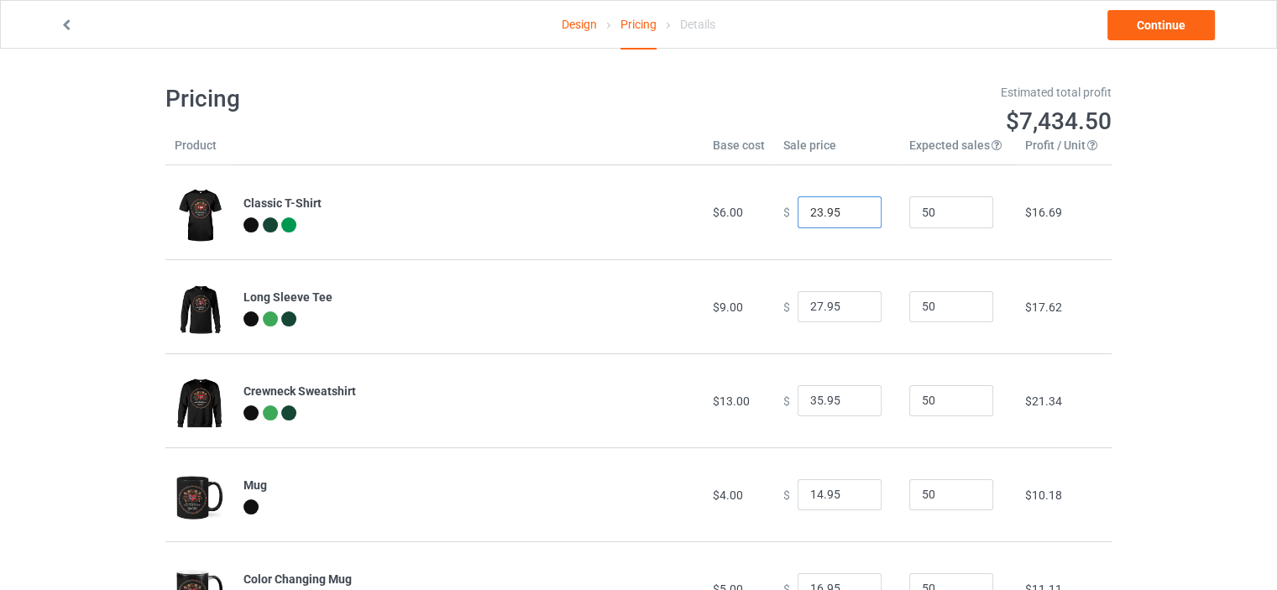
click at [856, 207] on input "23.95" at bounding box center [839, 212] width 84 height 32
click at [856, 207] on input "24.95" at bounding box center [839, 212] width 84 height 32
click at [856, 207] on input "25.95" at bounding box center [839, 212] width 84 height 32
click at [856, 207] on input "26.95" at bounding box center [839, 212] width 84 height 32
type input "27.95"
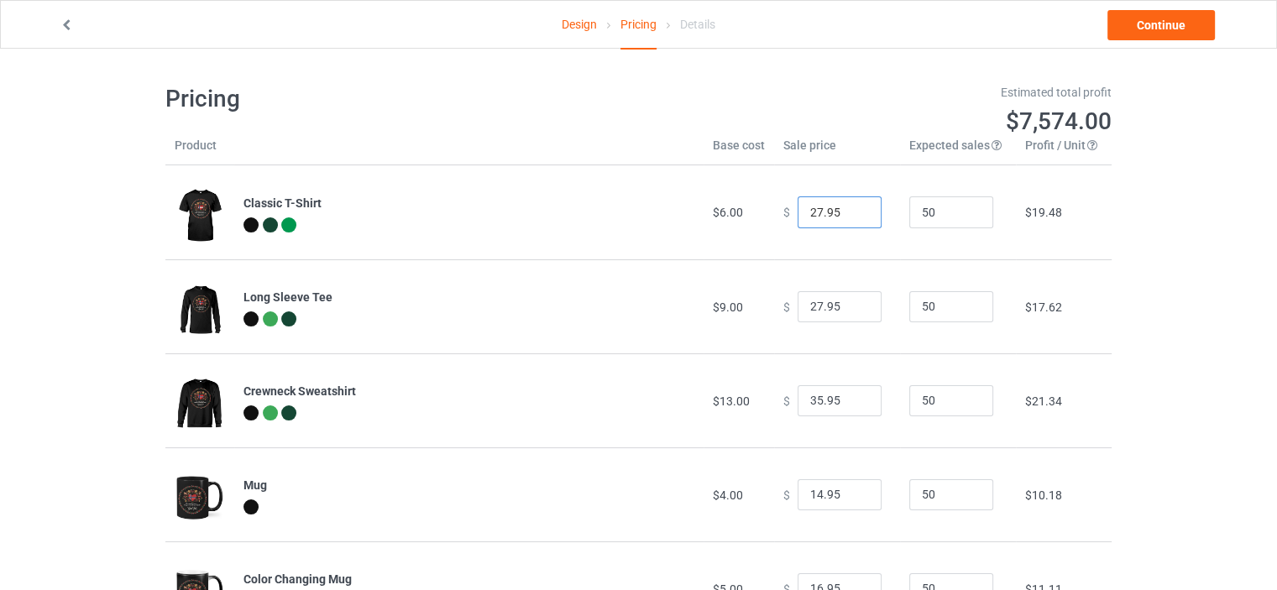
click at [856, 207] on input "27.95" at bounding box center [839, 212] width 84 height 32
click at [854, 301] on input "28.95" at bounding box center [839, 307] width 84 height 32
click at [854, 301] on input "29.95" at bounding box center [839, 307] width 84 height 32
click at [853, 301] on input "30.95" at bounding box center [839, 307] width 84 height 32
click at [853, 301] on input "31.95" at bounding box center [839, 307] width 84 height 32
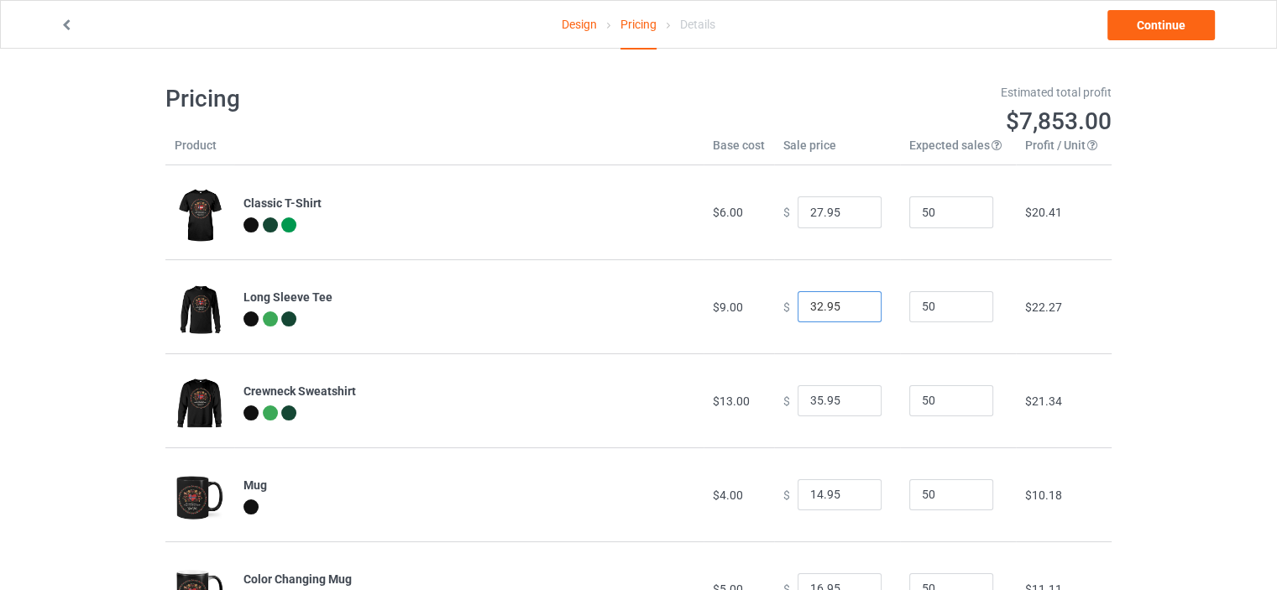
click at [853, 301] on input "32.95" at bounding box center [839, 307] width 84 height 32
click at [853, 301] on input "33.95" at bounding box center [839, 307] width 84 height 32
click at [853, 301] on input "34.95" at bounding box center [839, 307] width 84 height 32
type input "35.95"
click at [853, 301] on input "35.95" at bounding box center [839, 307] width 84 height 32
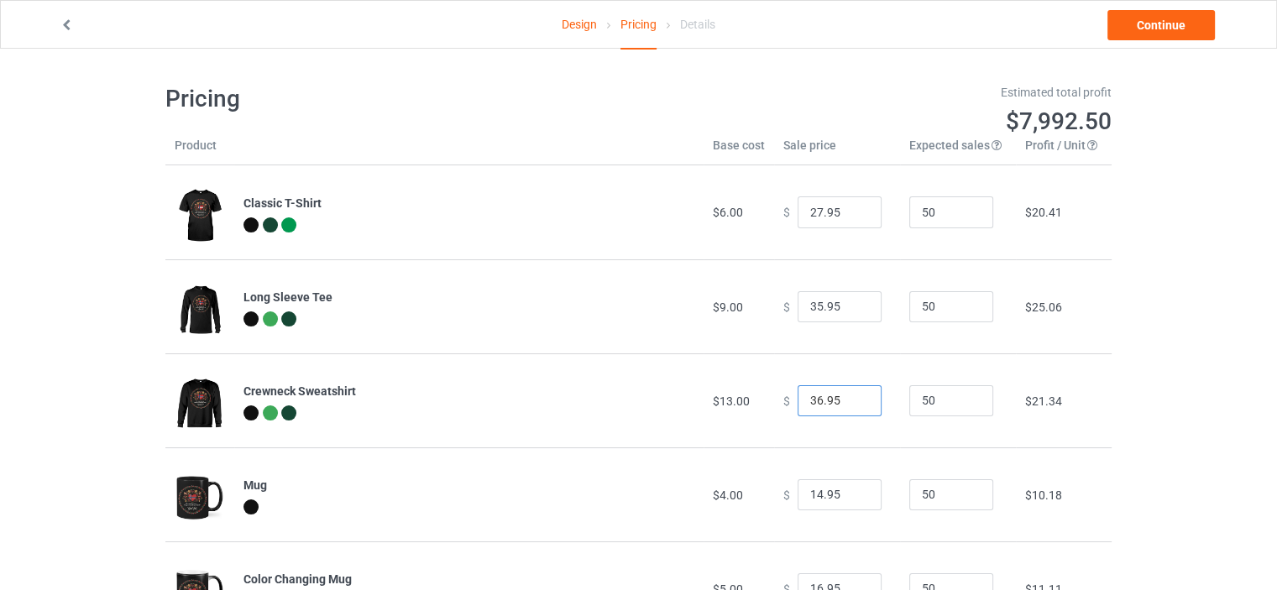
click at [853, 393] on input "36.95" at bounding box center [839, 401] width 84 height 32
click at [853, 393] on input "37.95" at bounding box center [839, 401] width 84 height 32
click at [853, 393] on input "38.95" at bounding box center [839, 401] width 84 height 32
type input "39.95"
click at [853, 393] on input "39.95" at bounding box center [839, 401] width 84 height 32
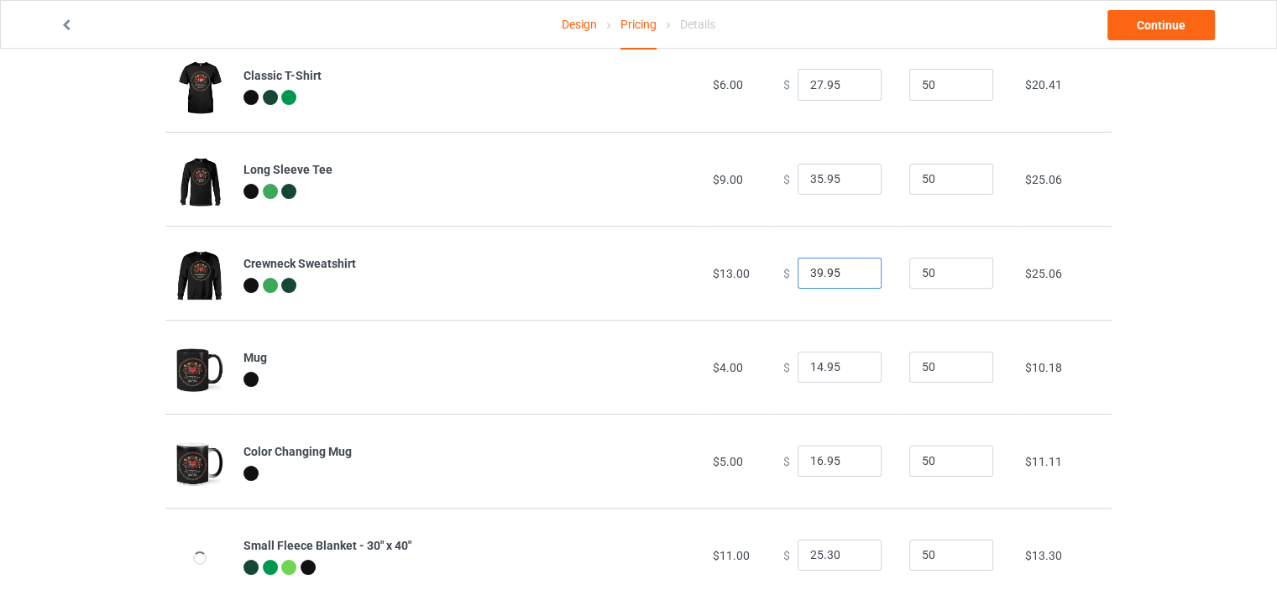
scroll to position [168, 0]
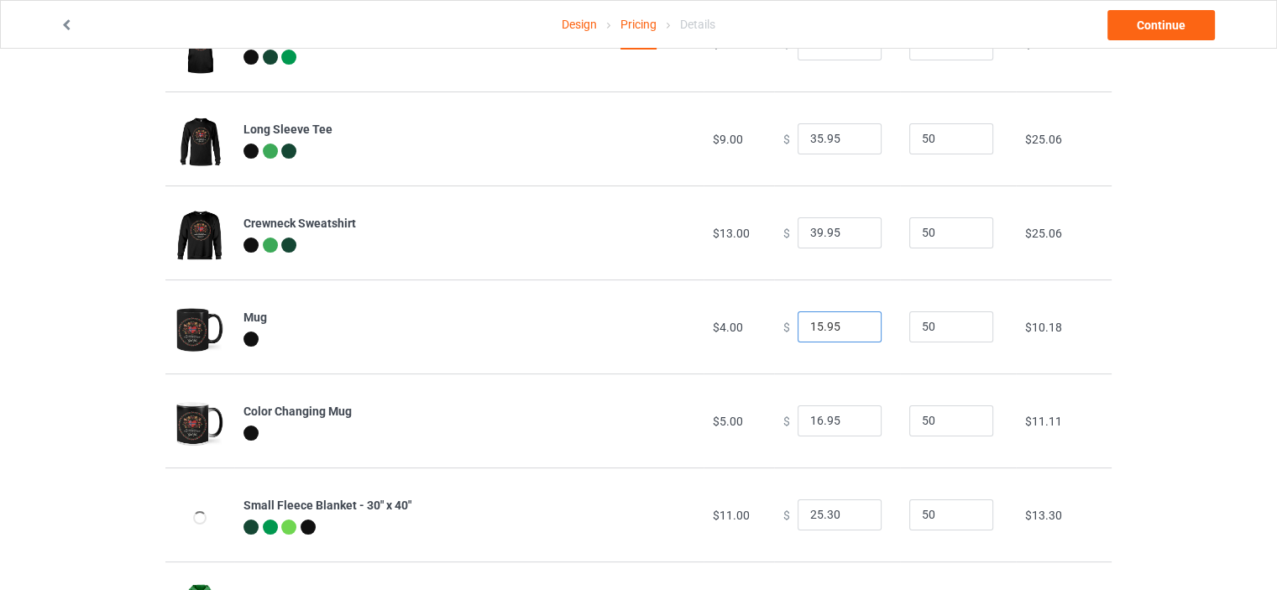
click at [853, 322] on input "15.95" at bounding box center [839, 327] width 84 height 32
click at [853, 322] on input "16.95" at bounding box center [839, 327] width 84 height 32
type input "17.95"
click at [853, 322] on input "17.95" at bounding box center [839, 327] width 84 height 32
click at [855, 416] on input "17.95" at bounding box center [839, 421] width 84 height 32
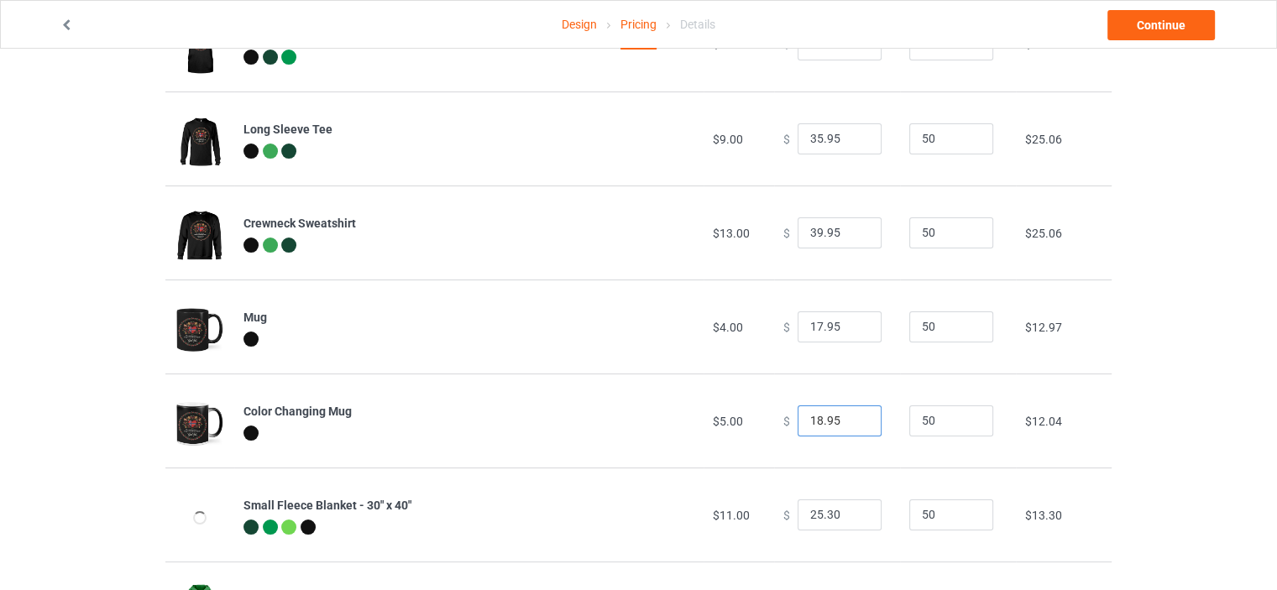
click at [855, 416] on input "18.95" at bounding box center [839, 421] width 84 height 32
click at [855, 416] on input "19.95" at bounding box center [839, 421] width 84 height 32
click at [855, 416] on input "20.95" at bounding box center [839, 421] width 84 height 32
click at [854, 416] on input "21.95" at bounding box center [839, 421] width 84 height 32
type input "22.95"
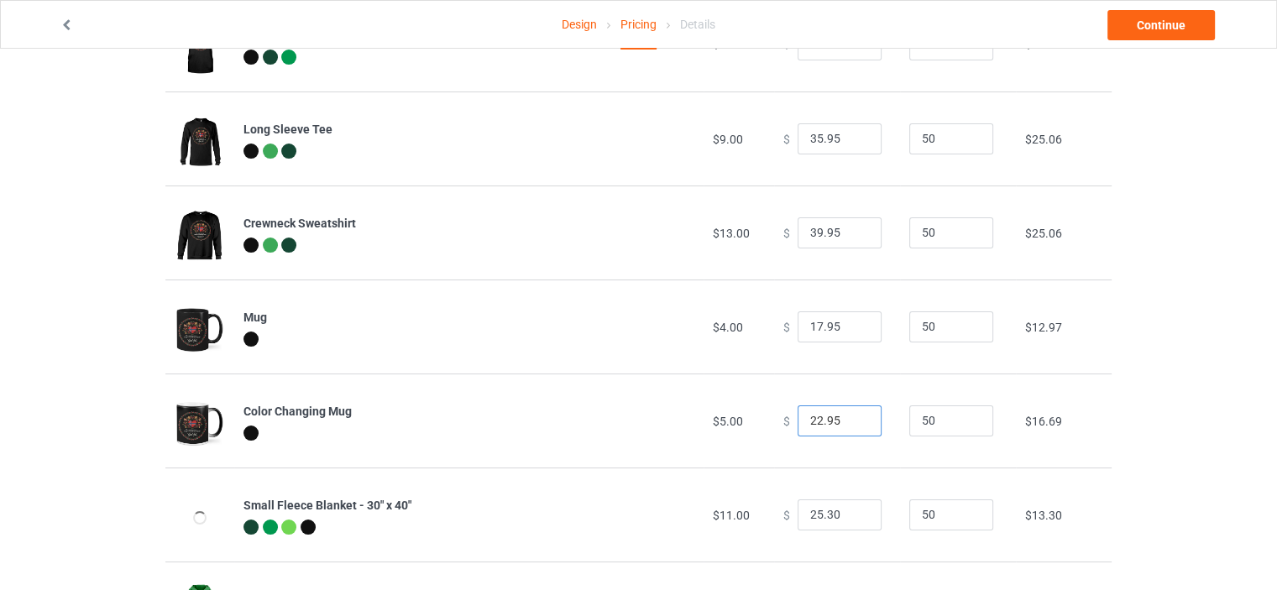
click at [854, 416] on input "22.95" at bounding box center [839, 421] width 84 height 32
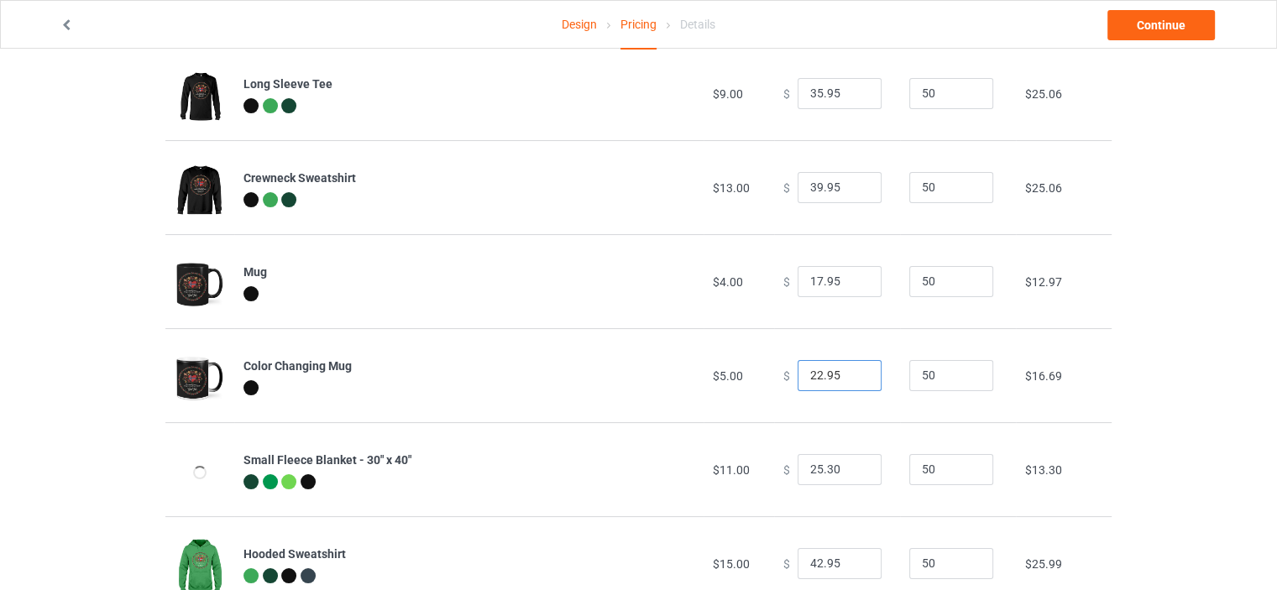
scroll to position [280, 0]
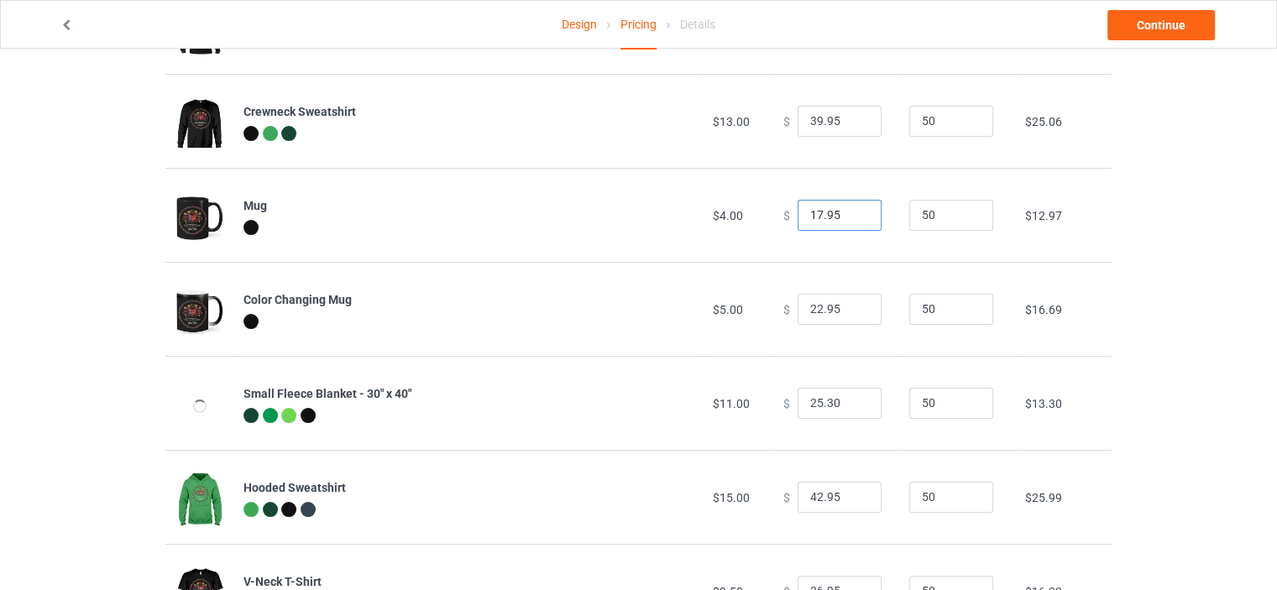
drag, startPoint x: 835, startPoint y: 218, endPoint x: 766, endPoint y: 216, distance: 68.9
click at [774, 216] on td "$ 17.95" at bounding box center [837, 215] width 126 height 94
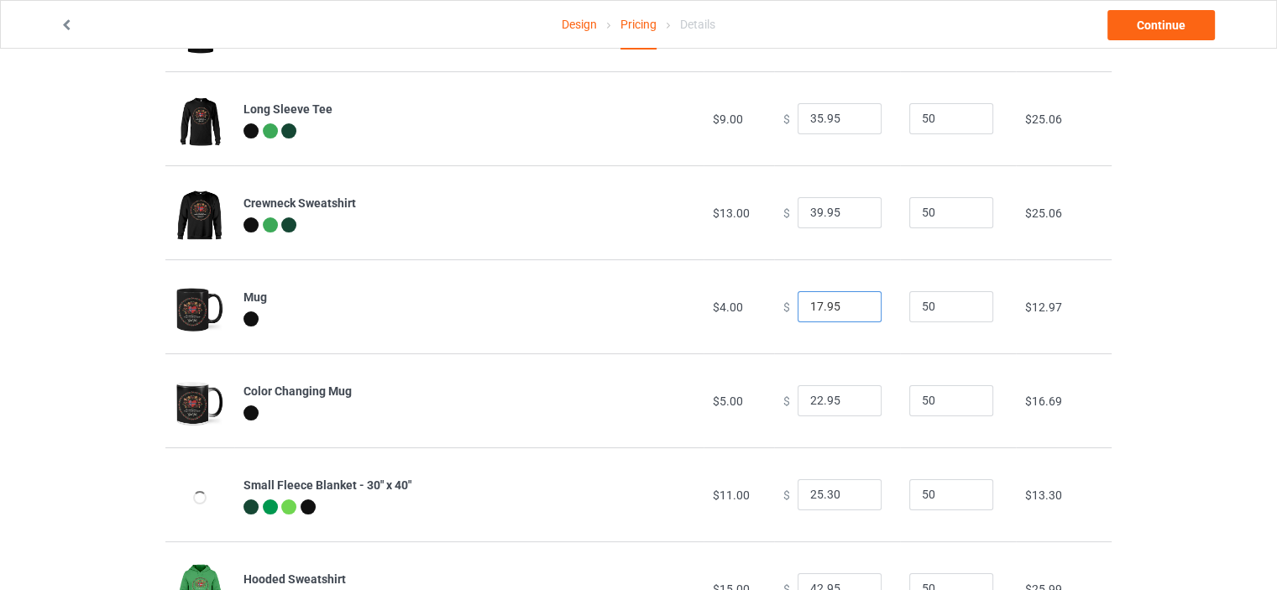
scroll to position [168, 0]
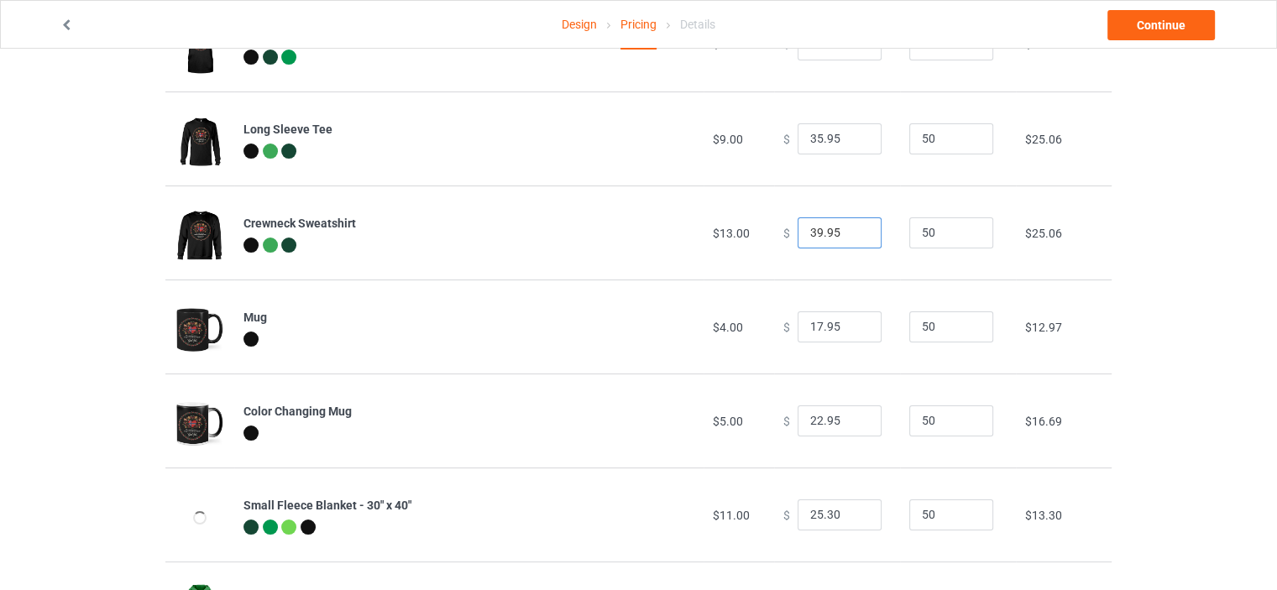
drag, startPoint x: 833, startPoint y: 225, endPoint x: 695, endPoint y: 254, distance: 140.8
click at [695, 254] on tr "Crewneck Sweatshirt $13.00 $ 39.95 50 $25.06" at bounding box center [638, 233] width 946 height 94
click at [810, 416] on input "22.95" at bounding box center [839, 421] width 84 height 32
click at [818, 507] on input "25.30" at bounding box center [839, 515] width 84 height 32
paste input "39.95"
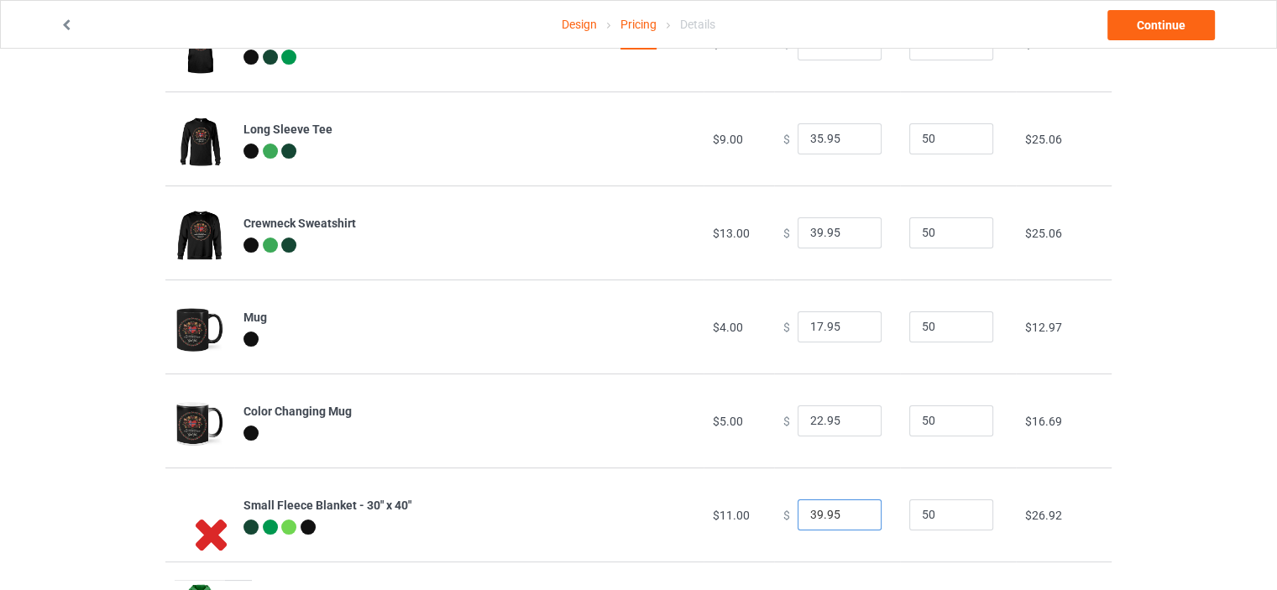
drag, startPoint x: 805, startPoint y: 510, endPoint x: 786, endPoint y: 512, distance: 19.5
click at [786, 512] on div "$ 39.95" at bounding box center [836, 515] width 107 height 32
type input "29.95"
click at [1146, 441] on div "Design Pricing Details Continue Pricing Estimated total profit $8,813.00 Produc…" at bounding box center [638, 427] width 1277 height 1092
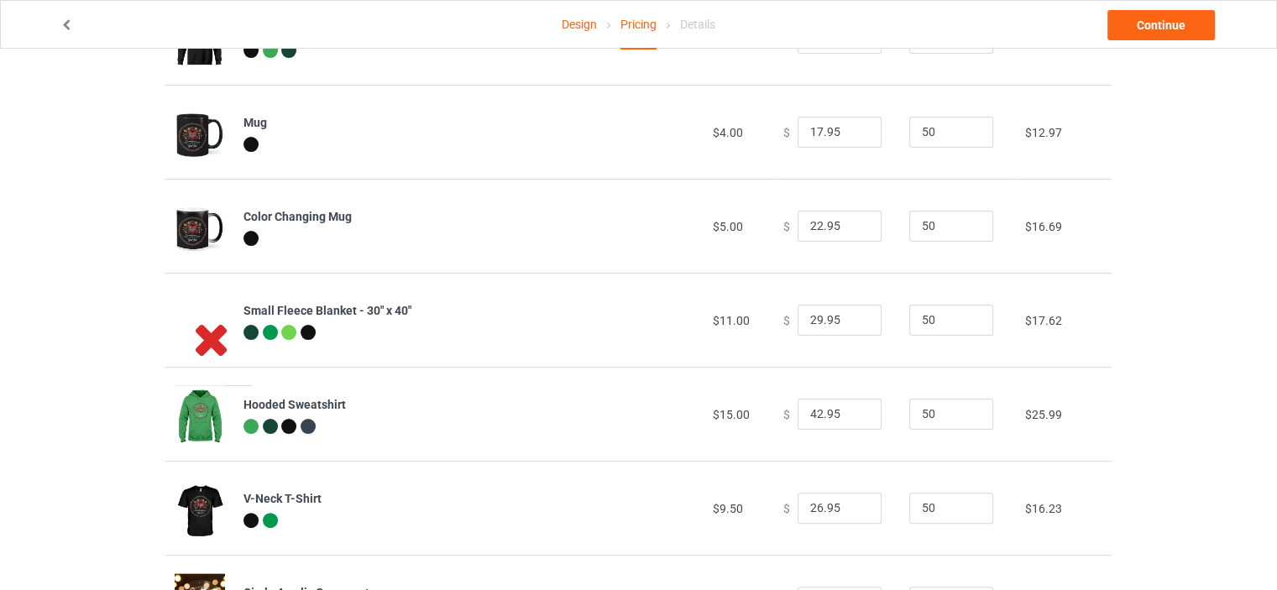
scroll to position [447, 0]
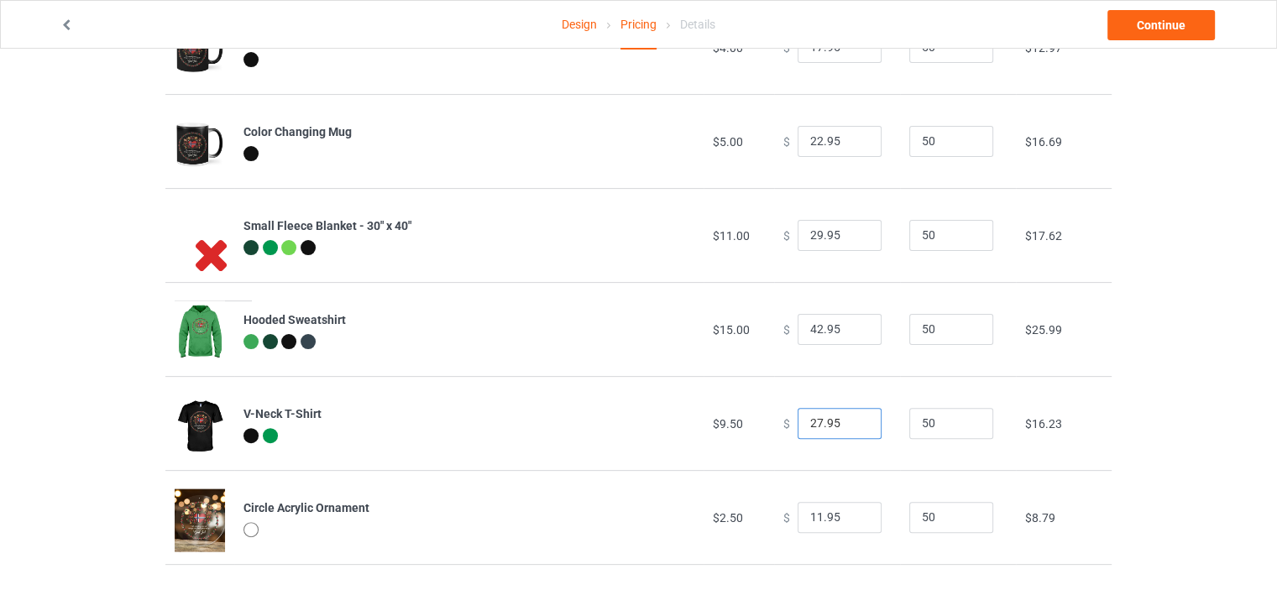
click at [854, 417] on input "27.95" at bounding box center [839, 424] width 84 height 32
type input "28.95"
click at [854, 417] on input "28.95" at bounding box center [839, 424] width 84 height 32
drag, startPoint x: 816, startPoint y: 510, endPoint x: 805, endPoint y: 511, distance: 11.0
click at [805, 511] on input "11.95" at bounding box center [839, 518] width 84 height 32
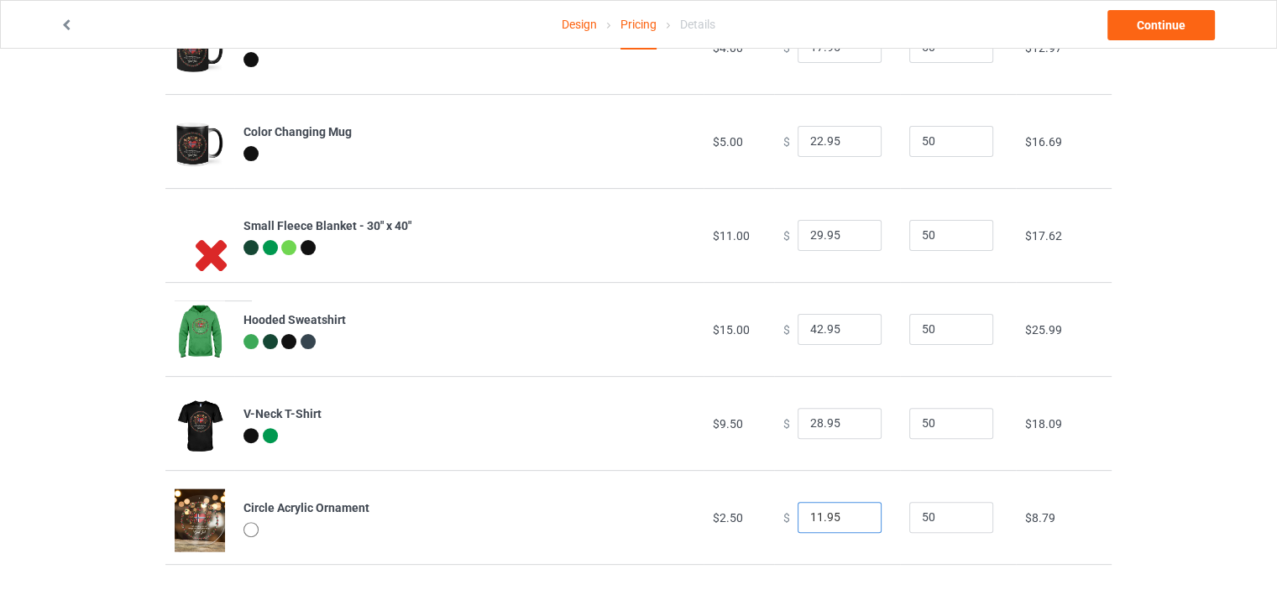
click at [808, 516] on input "11.95" at bounding box center [839, 518] width 84 height 32
click at [807, 513] on input "11.95" at bounding box center [839, 518] width 84 height 32
type input "15.95"
click at [1165, 439] on div "Design Pricing Details Continue Pricing Estimated total profit $9,092.00 Produc…" at bounding box center [638, 147] width 1277 height 1092
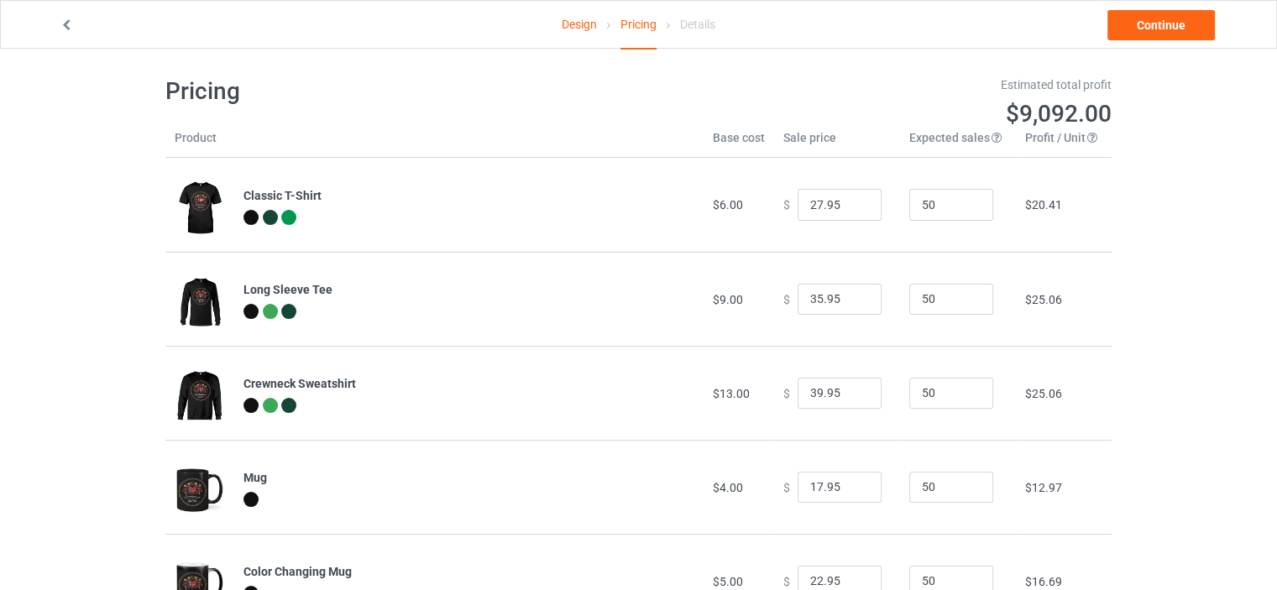
scroll to position [0, 0]
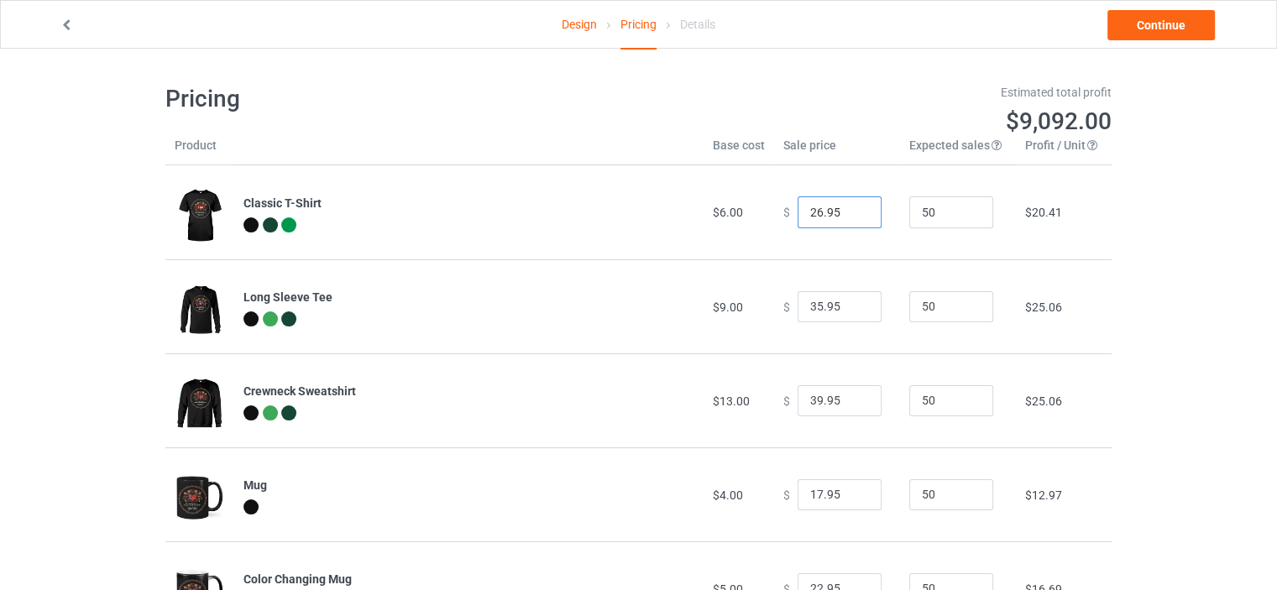
type input "26.95"
click at [855, 216] on input "26.95" at bounding box center [839, 212] width 84 height 32
click at [1061, 251] on td "$19.48" at bounding box center [1064, 212] width 96 height 94
click at [1148, 25] on link "Continue" at bounding box center [1160, 25] width 107 height 30
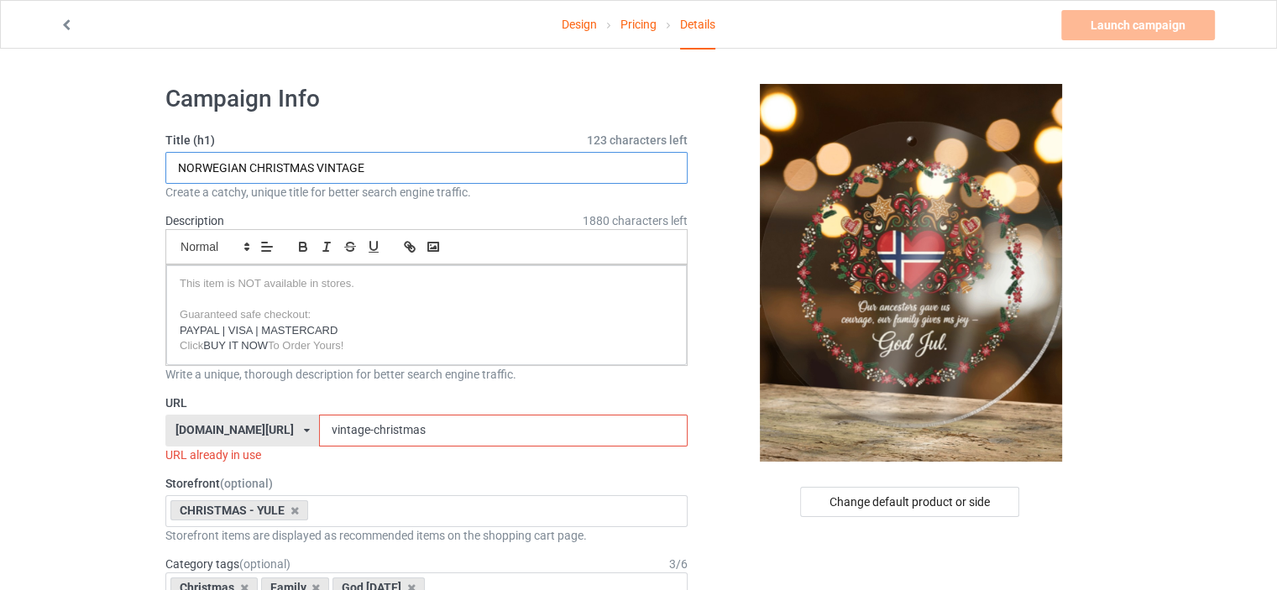
drag, startPoint x: 320, startPoint y: 164, endPoint x: 403, endPoint y: 175, distance: 83.9
click at [403, 175] on input "NORWEGIAN CHRISTMAS VINTAGE" at bounding box center [426, 168] width 522 height 32
click at [250, 171] on input "NORWEGIAN CHRISTMAS VINTAGE" at bounding box center [426, 168] width 522 height 32
type input "NORWEGIAN FAMILY CHRISTMAS VINTAGE"
click at [405, 429] on input "vintage-christmas" at bounding box center [503, 431] width 368 height 32
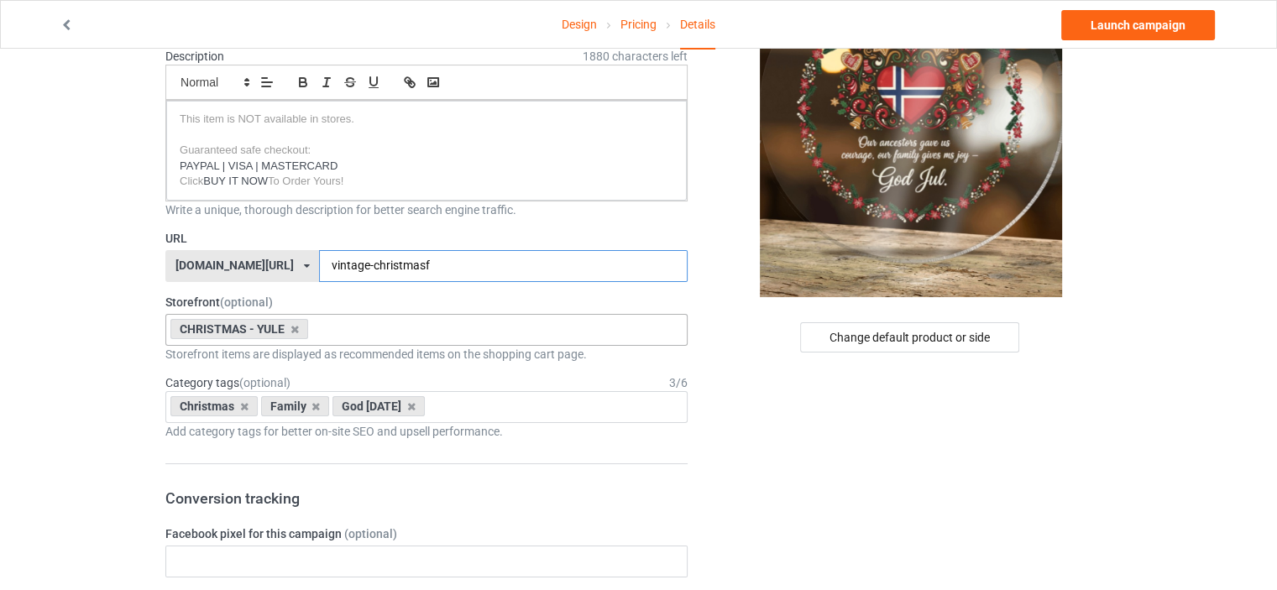
scroll to position [168, 0]
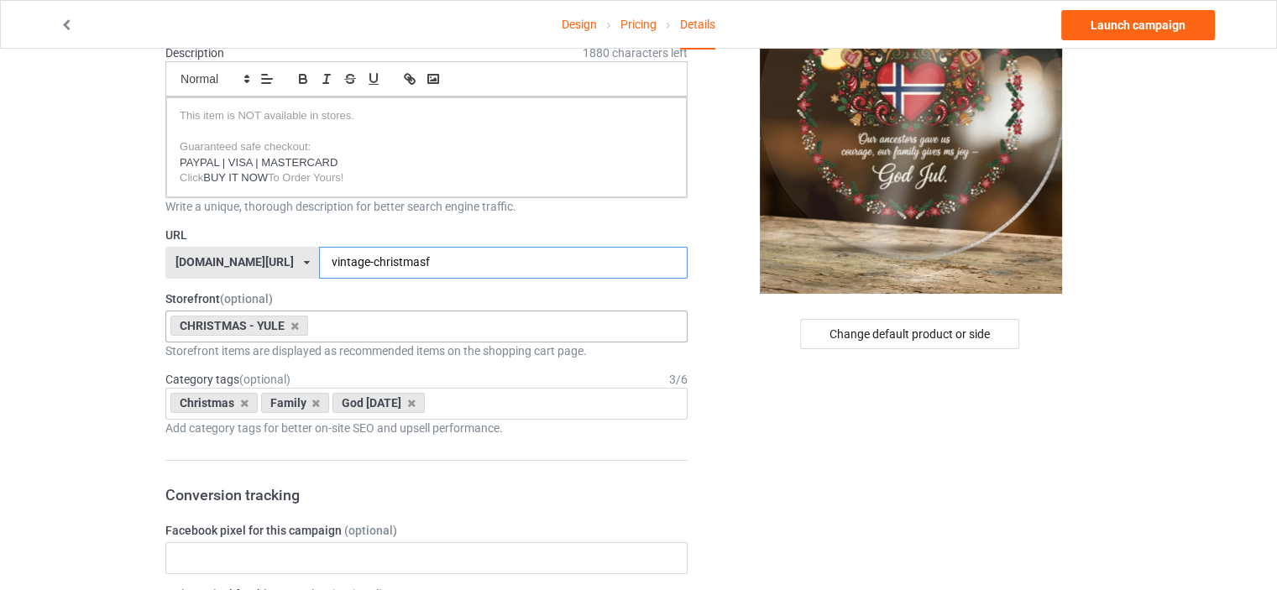
type input "vintage-christmasf"
click at [333, 322] on input "text" at bounding box center [326, 326] width 26 height 14
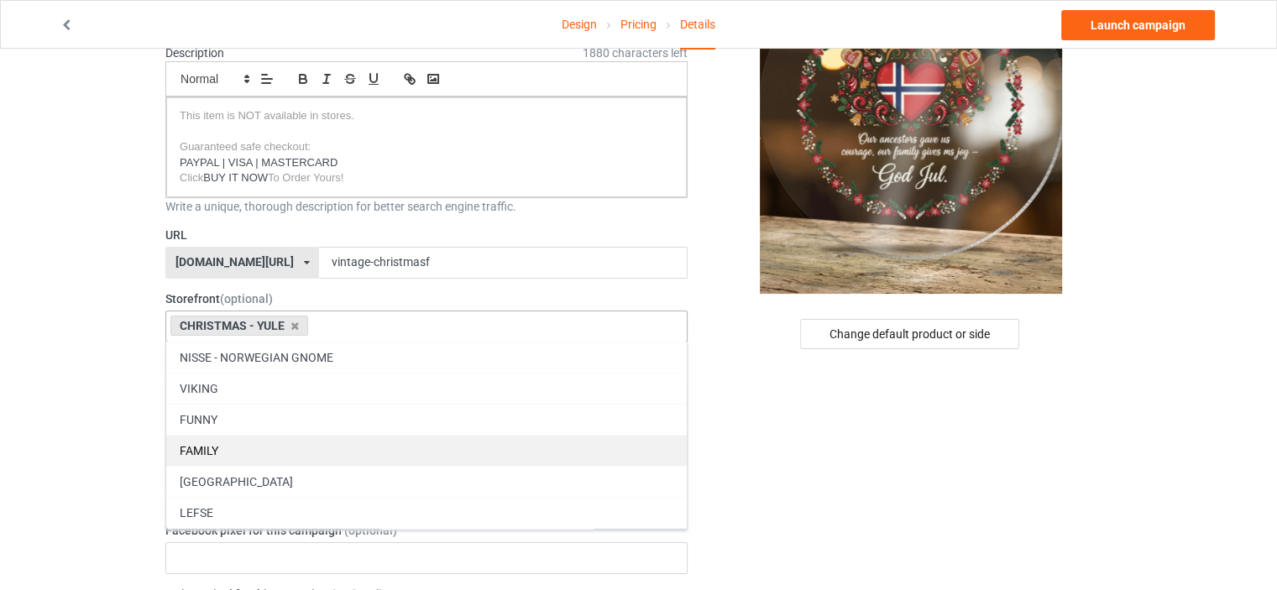
click at [280, 441] on div "FAMILY" at bounding box center [426, 450] width 520 height 31
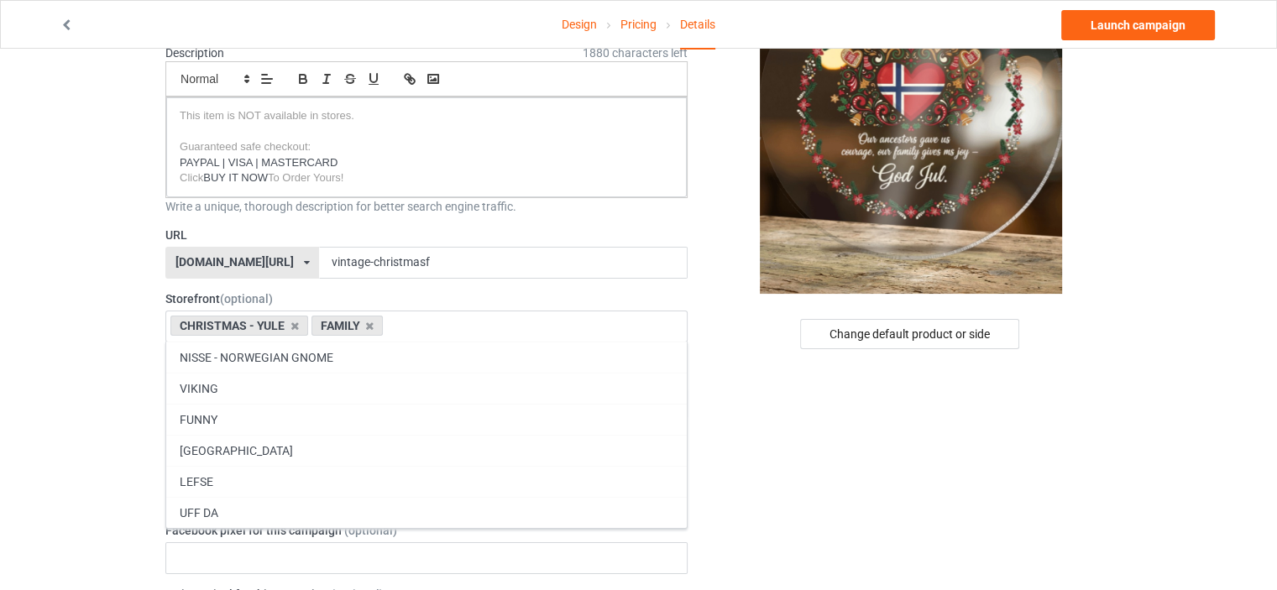
drag, startPoint x: 204, startPoint y: 439, endPoint x: 126, endPoint y: 349, distance: 119.0
click at [205, 439] on div "[GEOGRAPHIC_DATA]" at bounding box center [426, 450] width 520 height 31
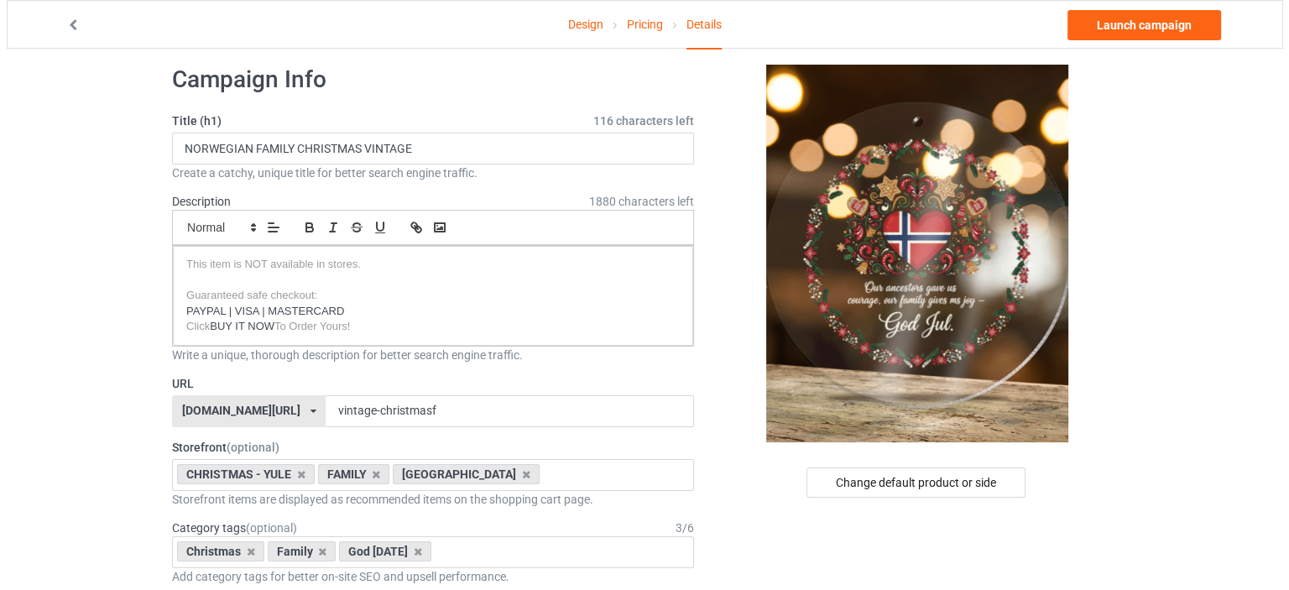
scroll to position [0, 0]
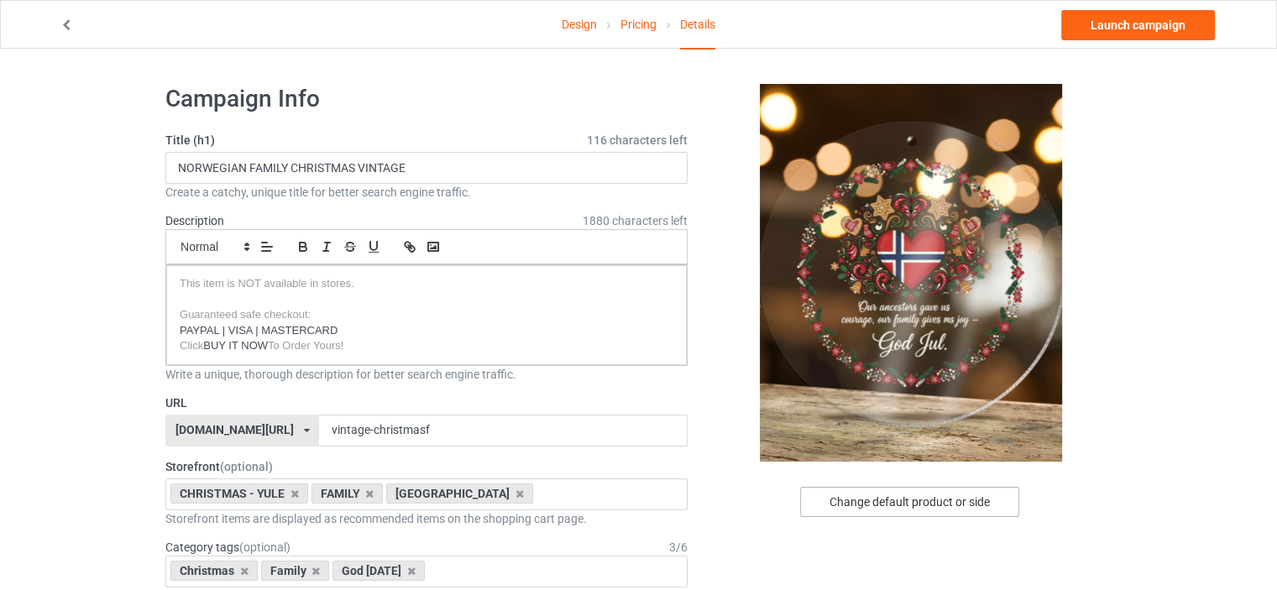
click at [935, 505] on div "Change default product or side" at bounding box center [909, 502] width 219 height 30
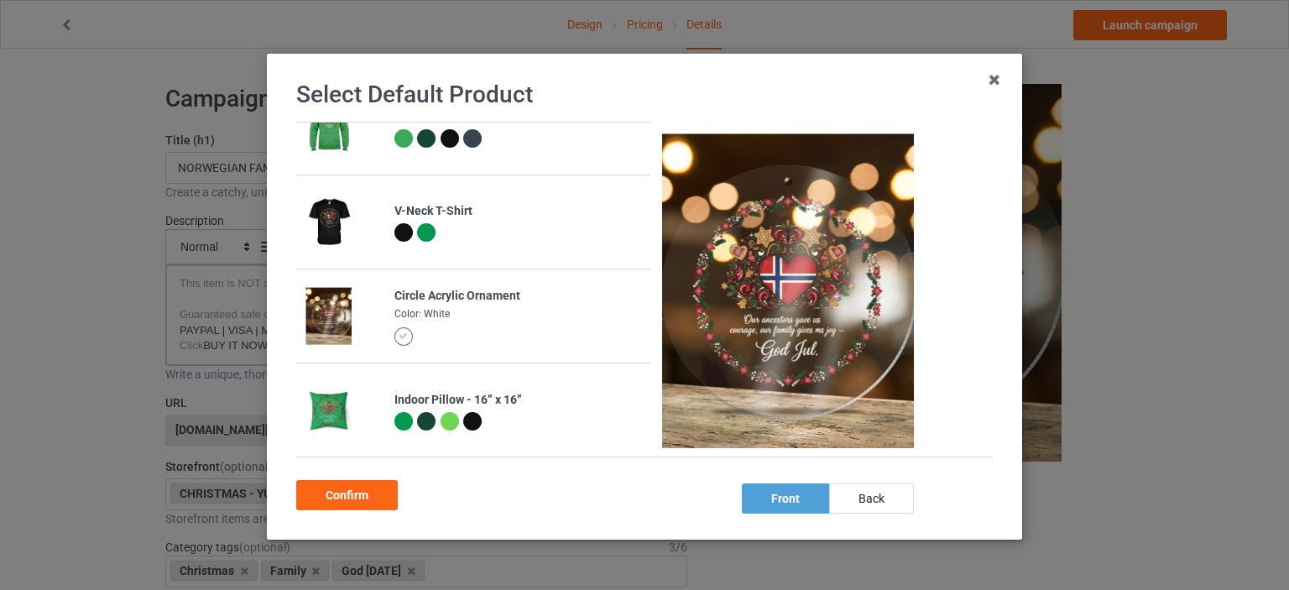
scroll to position [84, 0]
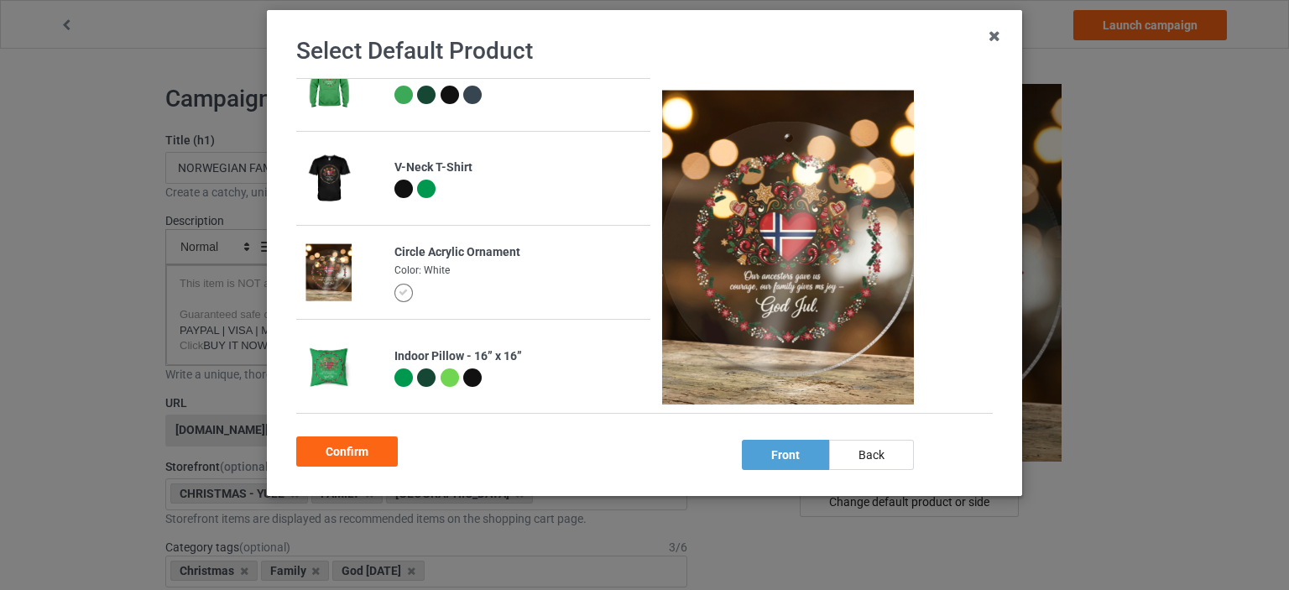
click at [396, 379] on div at bounding box center [404, 378] width 18 height 18
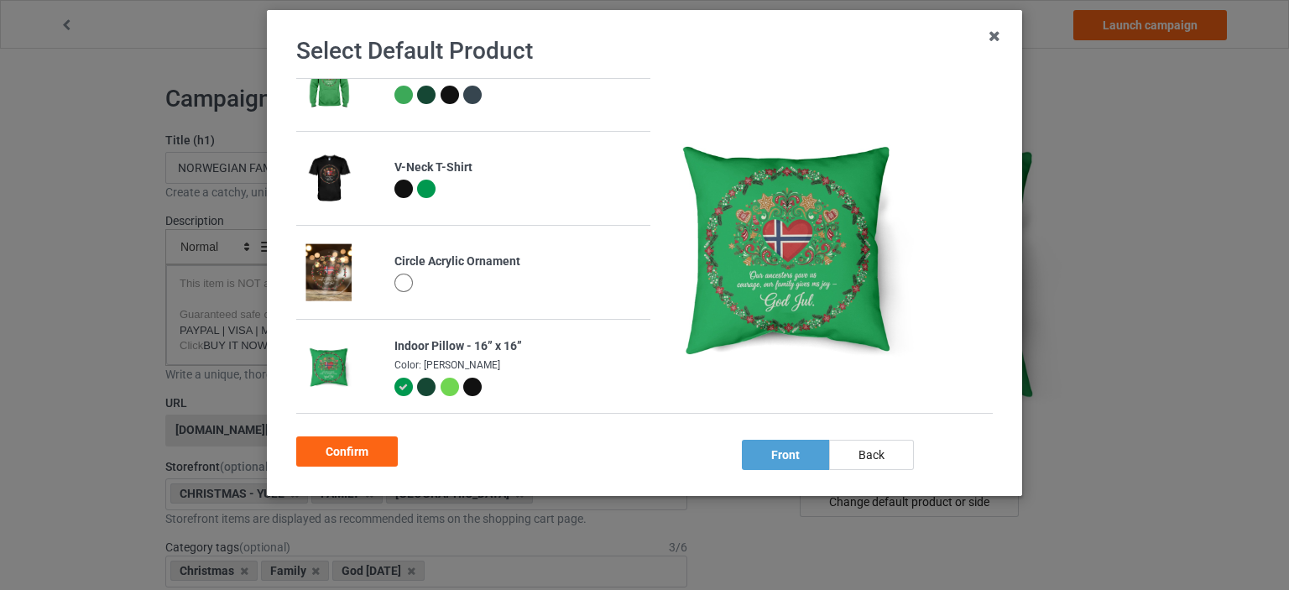
click at [417, 388] on div at bounding box center [426, 387] width 18 height 18
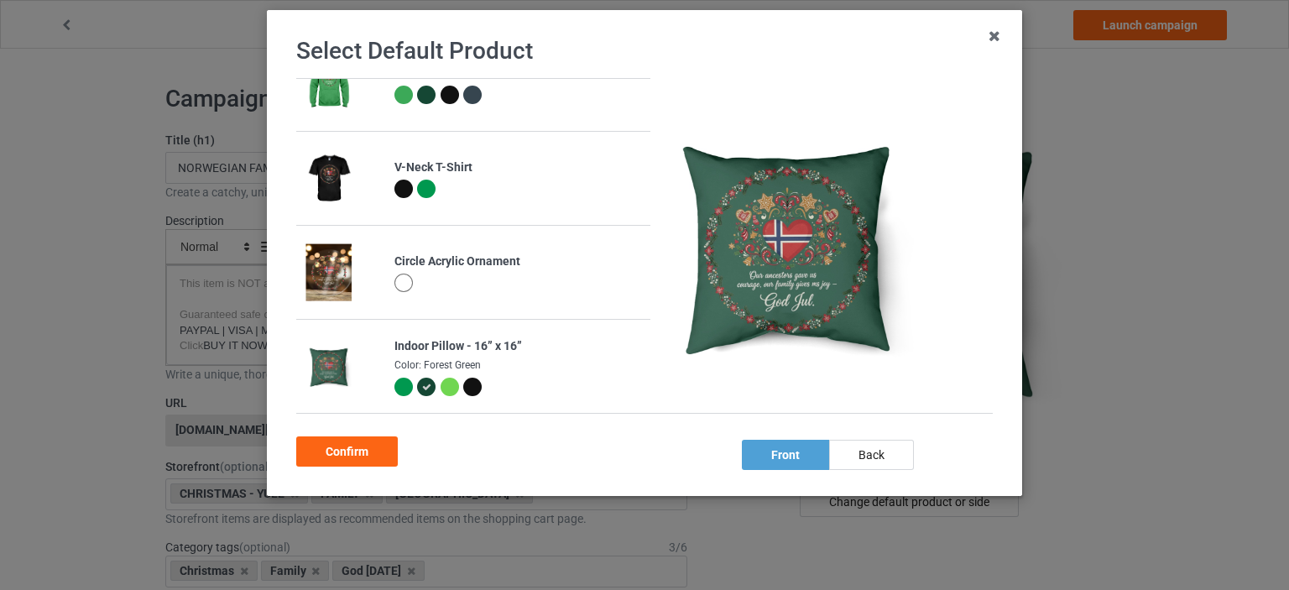
click at [441, 389] on div at bounding box center [450, 387] width 18 height 18
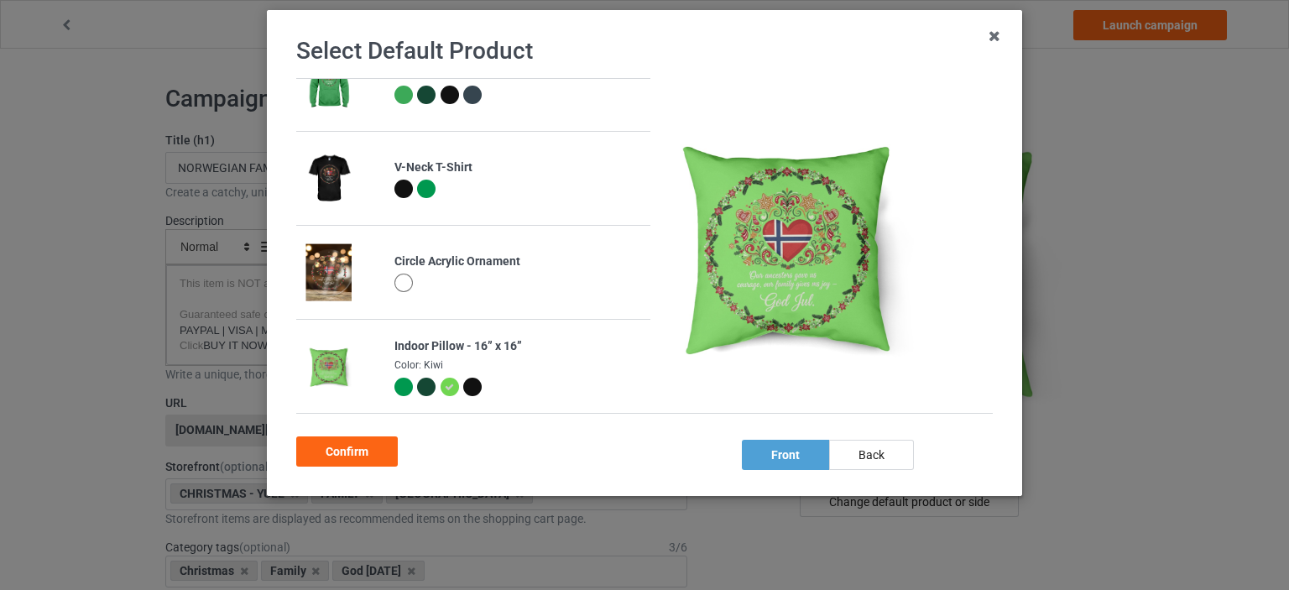
click at [395, 384] on div at bounding box center [404, 387] width 18 height 18
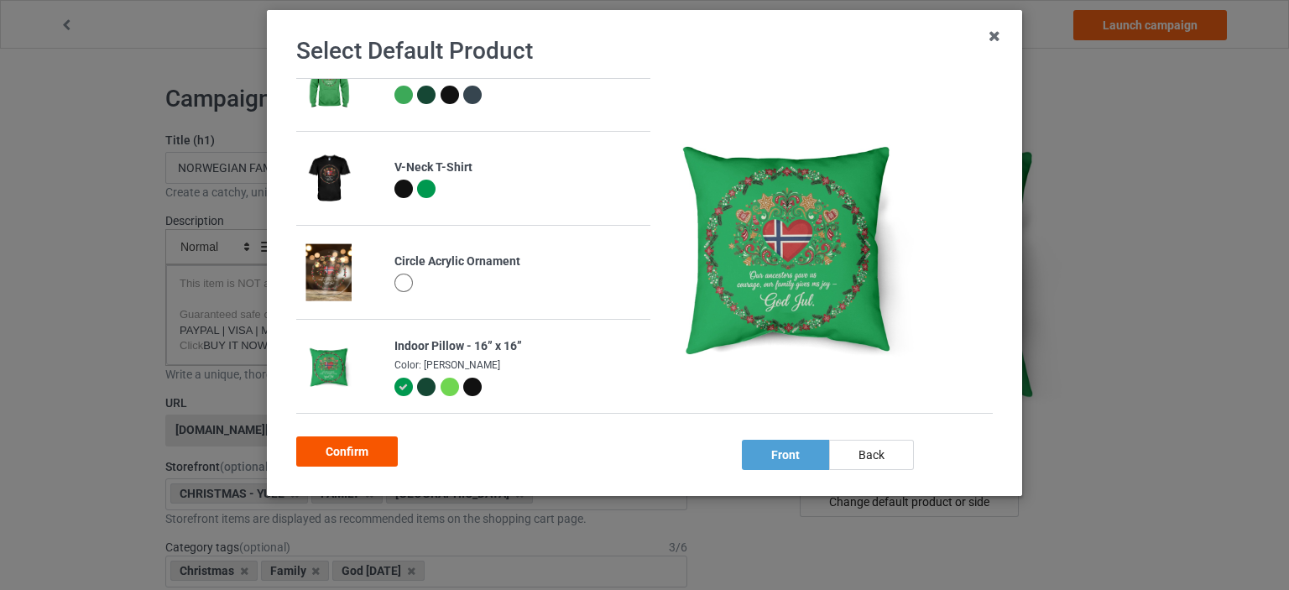
click at [370, 452] on div "Confirm" at bounding box center [347, 452] width 102 height 30
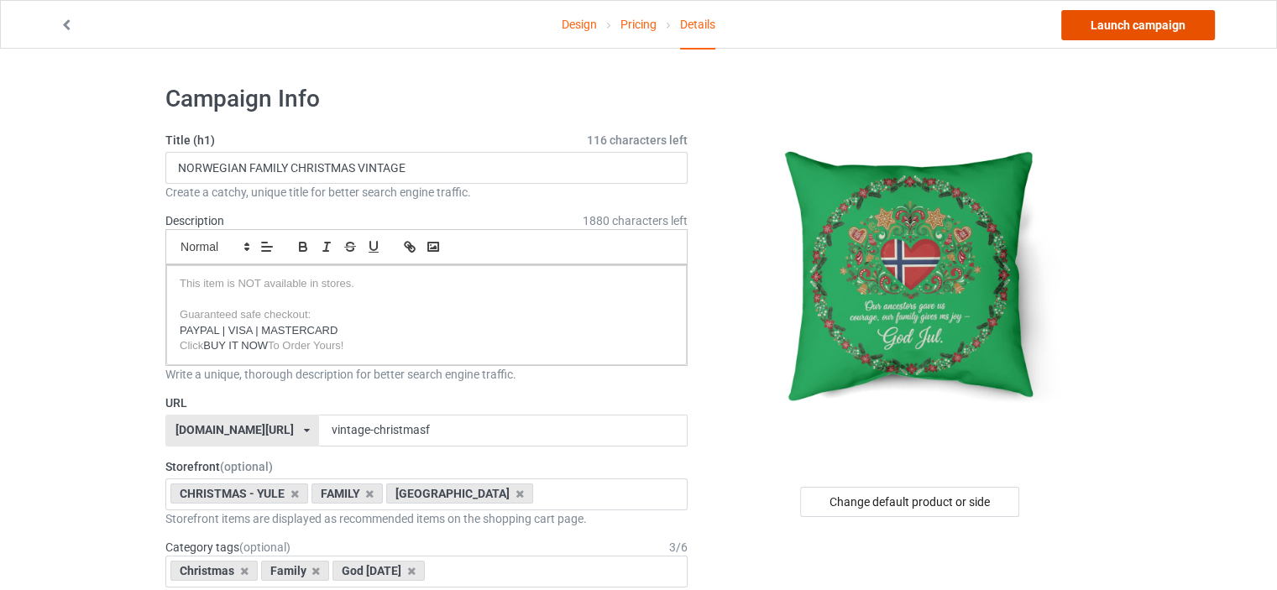
click at [1135, 28] on link "Launch campaign" at bounding box center [1138, 25] width 154 height 30
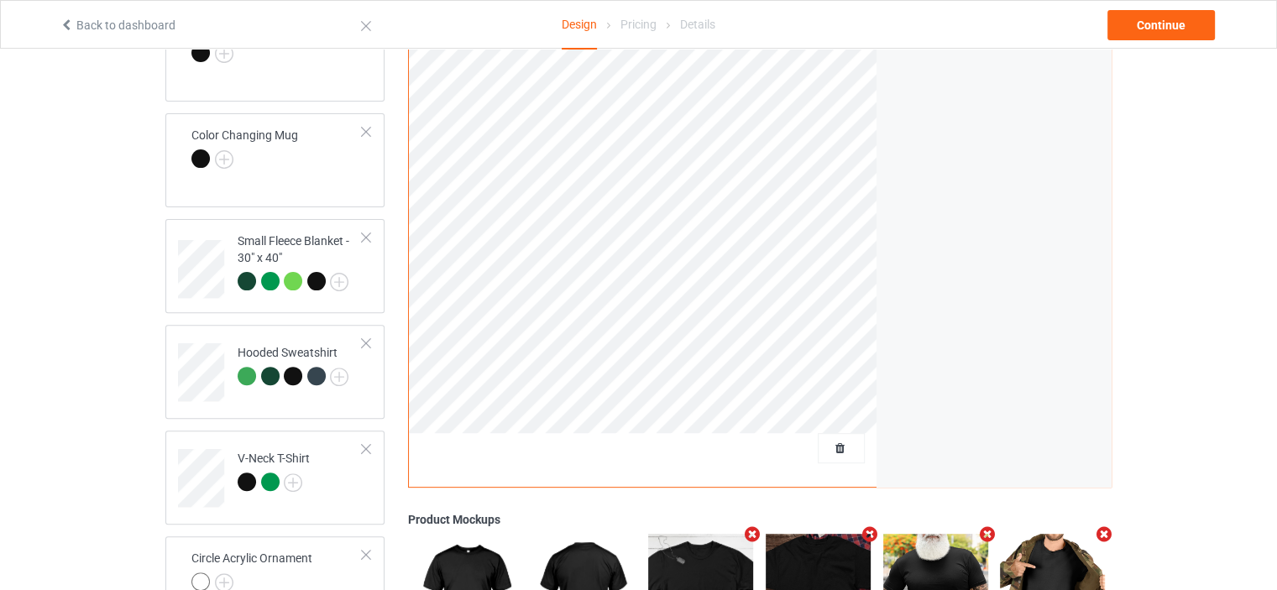
scroll to position [762, 0]
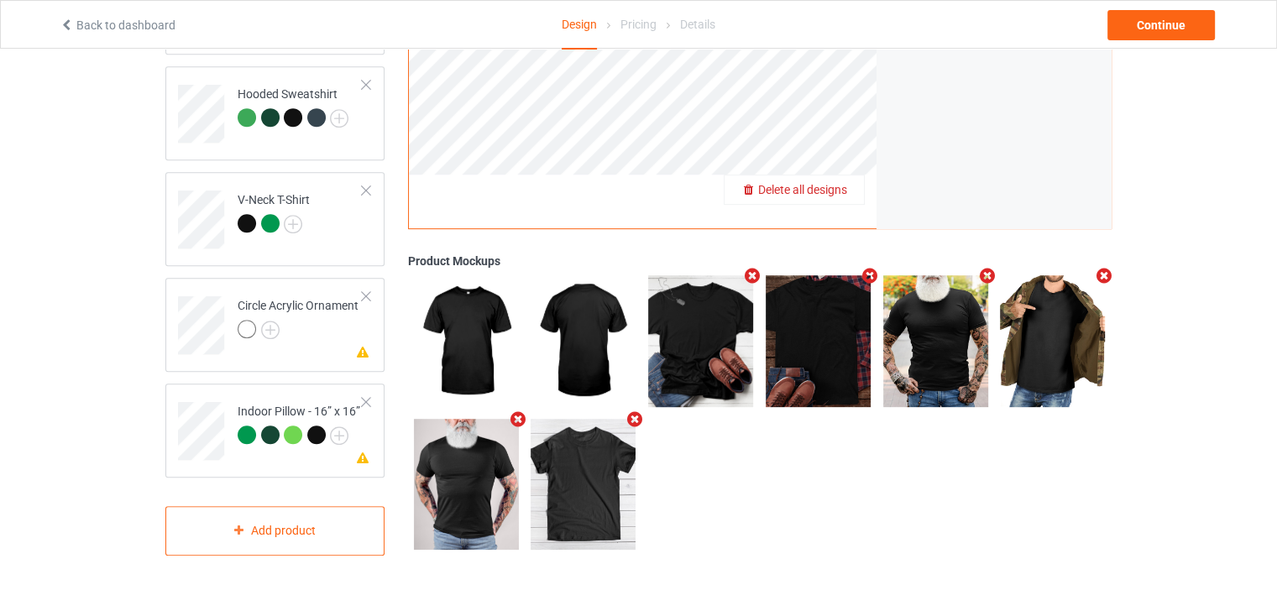
click at [844, 191] on span "Delete all designs" at bounding box center [802, 189] width 89 height 13
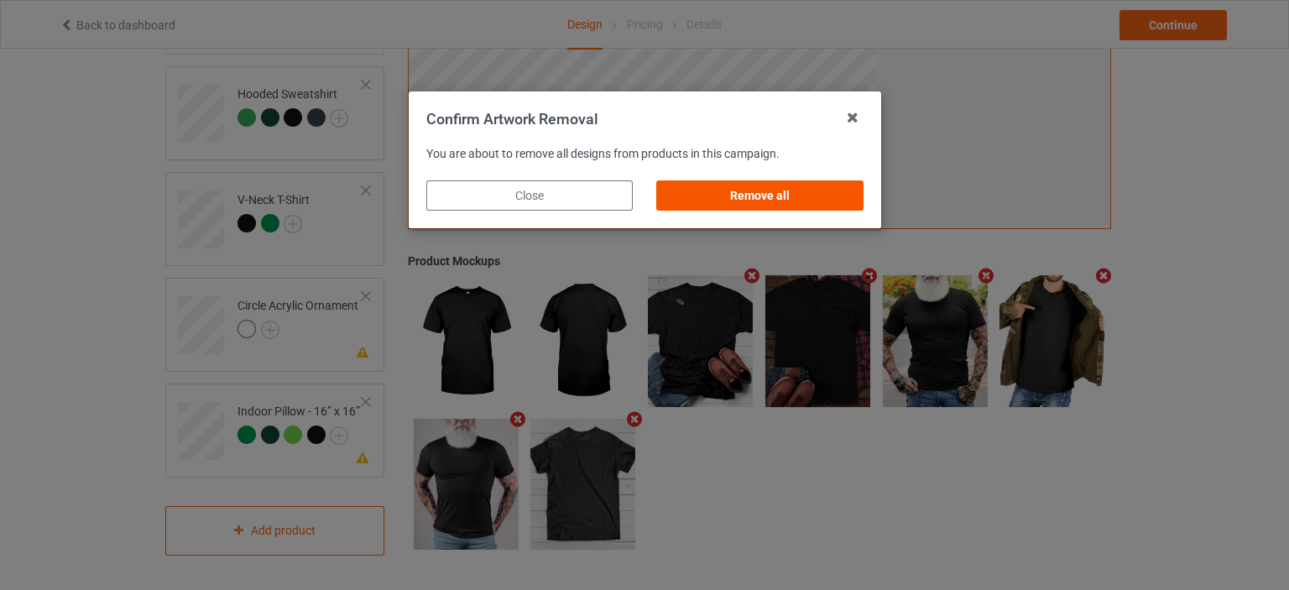
click at [830, 194] on div "Remove all" at bounding box center [759, 195] width 207 height 30
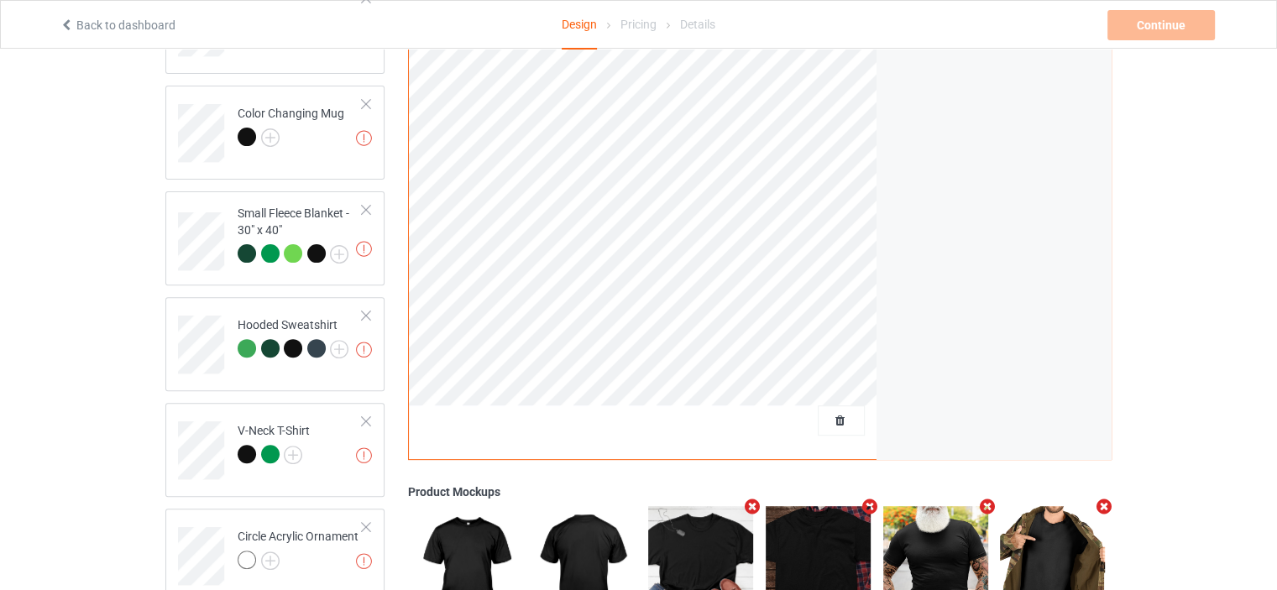
scroll to position [371, 0]
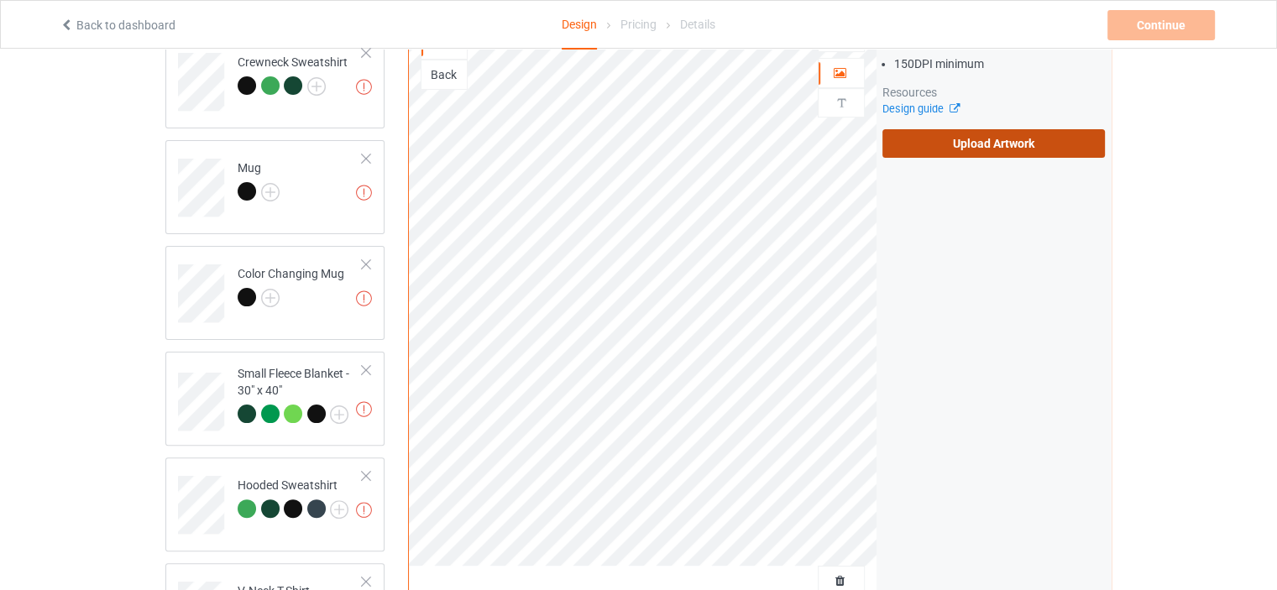
click at [963, 149] on label "Upload Artwork" at bounding box center [993, 143] width 222 height 29
click at [0, 0] on input "Upload Artwork" at bounding box center [0, 0] width 0 height 0
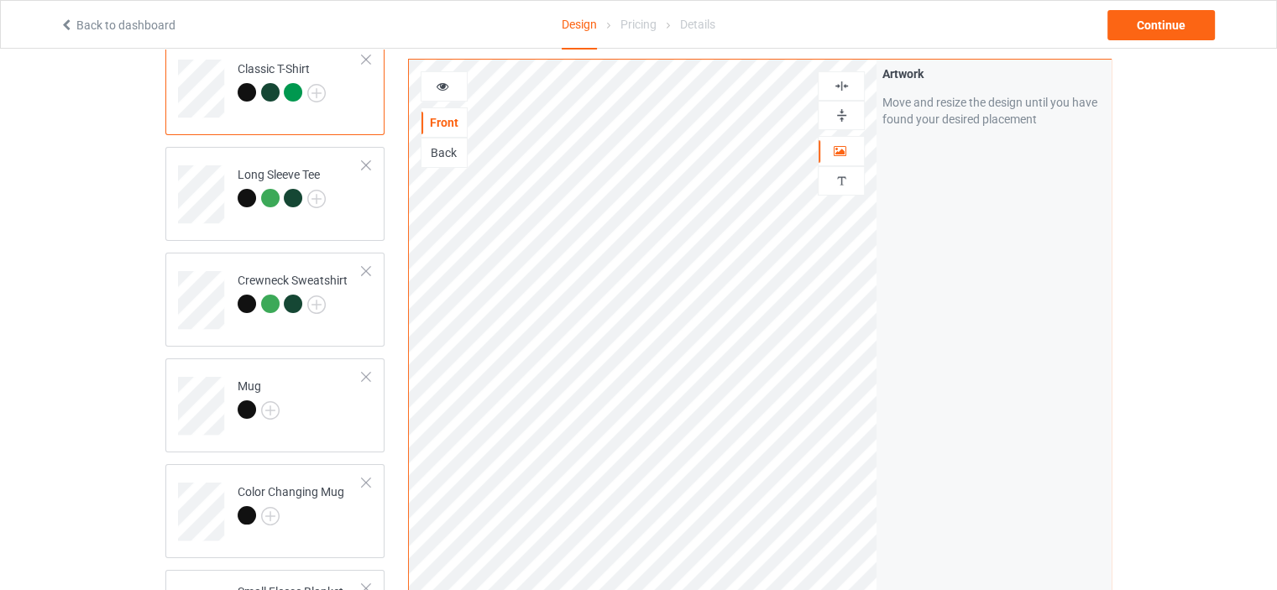
scroll to position [147, 0]
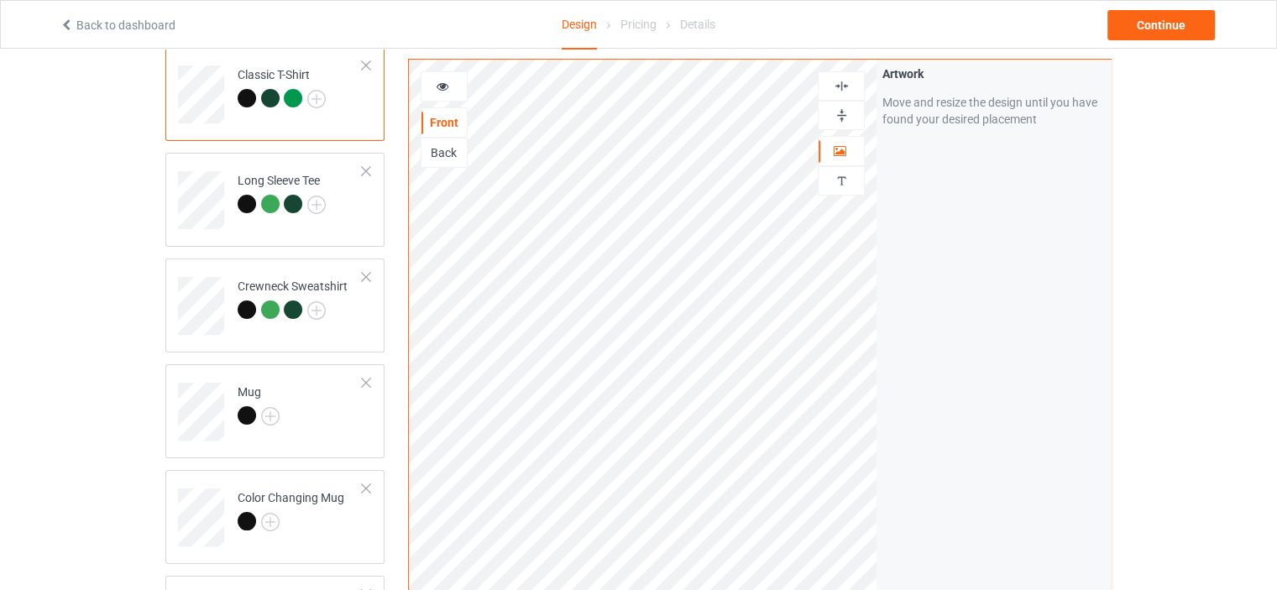
click at [841, 83] on img at bounding box center [842, 86] width 16 height 16
click at [843, 116] on img at bounding box center [842, 115] width 16 height 16
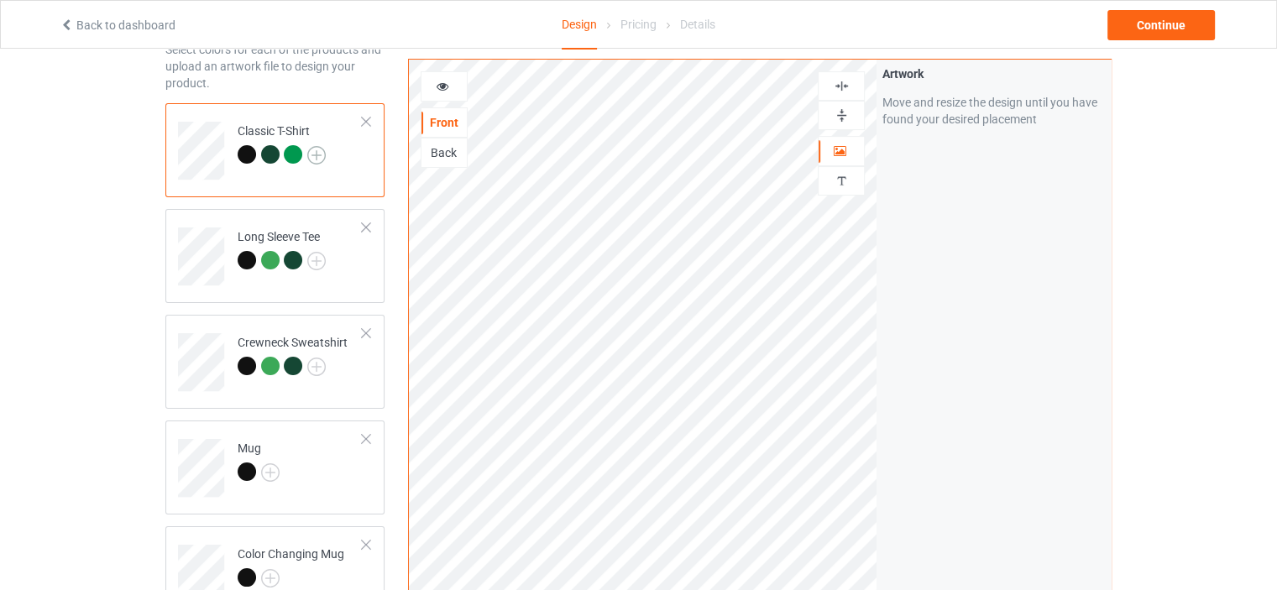
click at [316, 154] on img at bounding box center [316, 155] width 18 height 18
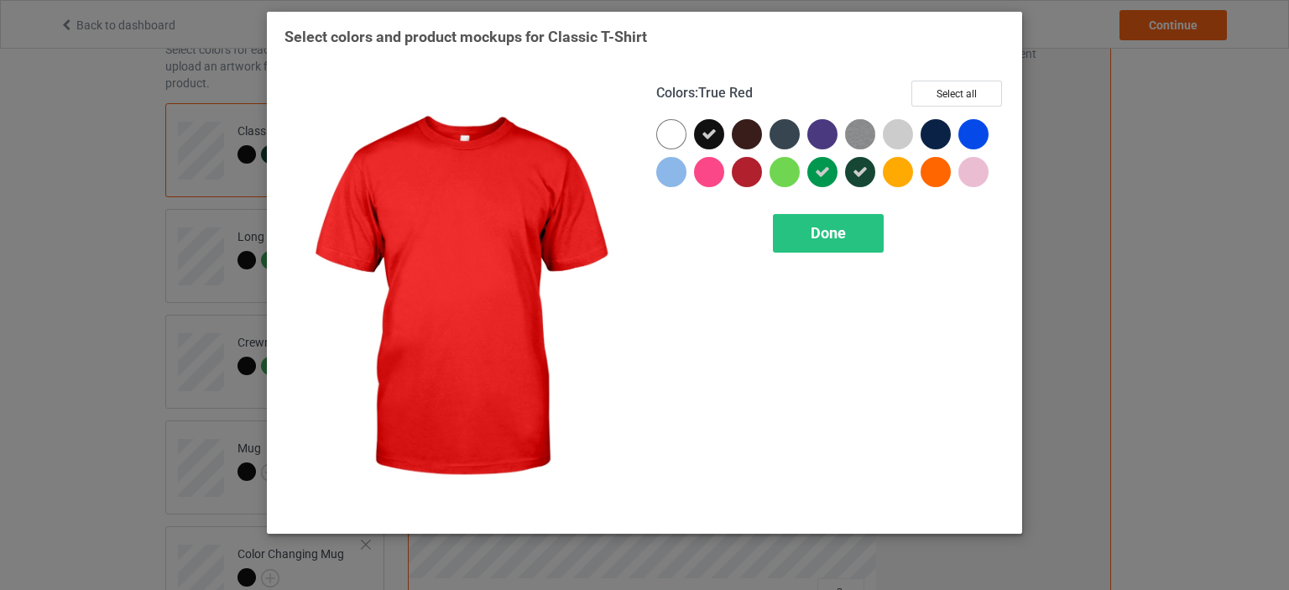
click at [750, 168] on div at bounding box center [747, 172] width 30 height 30
click at [834, 222] on div "Done" at bounding box center [828, 233] width 111 height 39
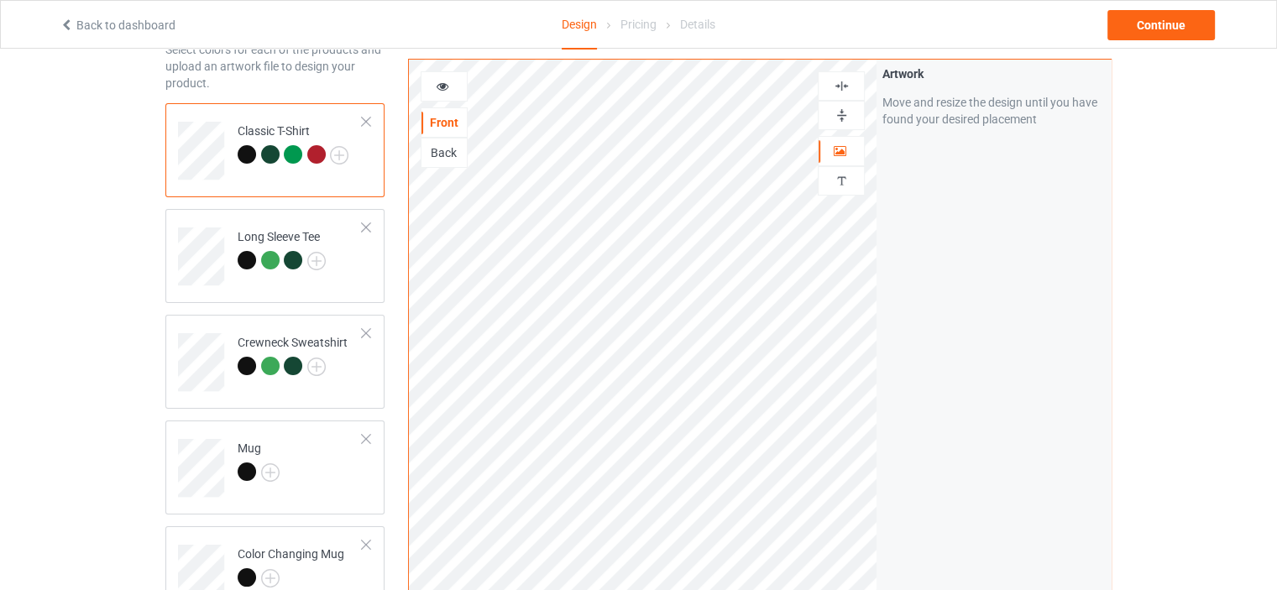
click at [318, 153] on div at bounding box center [316, 154] width 18 height 18
click at [319, 154] on div at bounding box center [316, 154] width 18 height 18
click at [319, 262] on img at bounding box center [316, 261] width 18 height 18
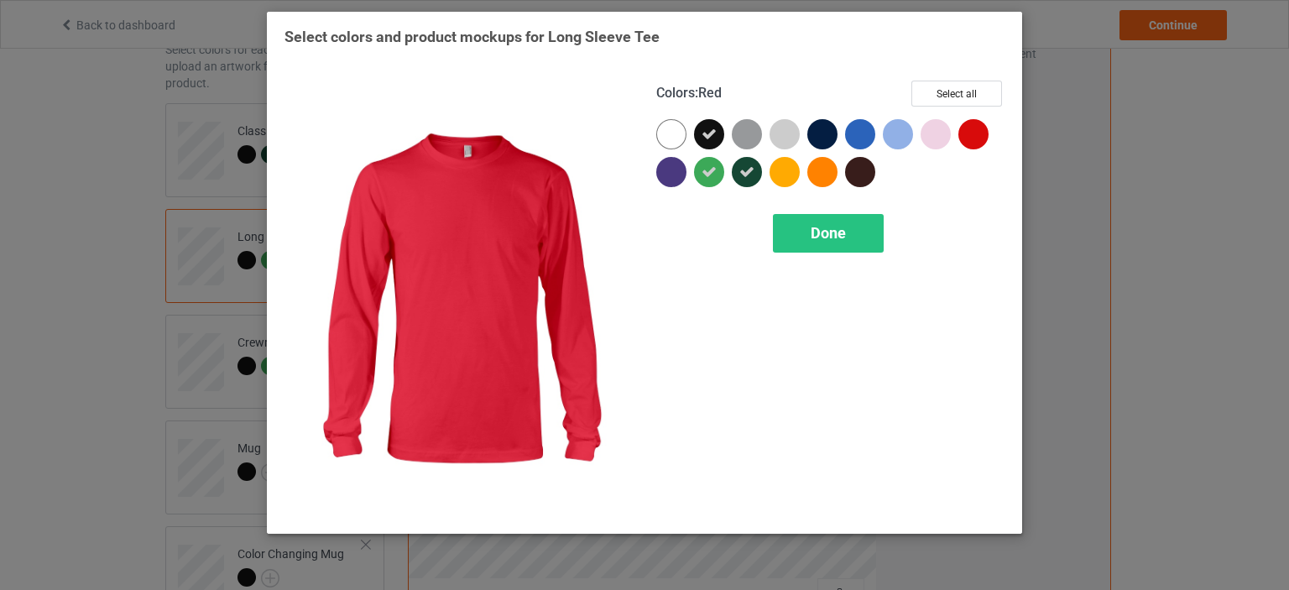
click at [975, 135] on div at bounding box center [974, 134] width 30 height 30
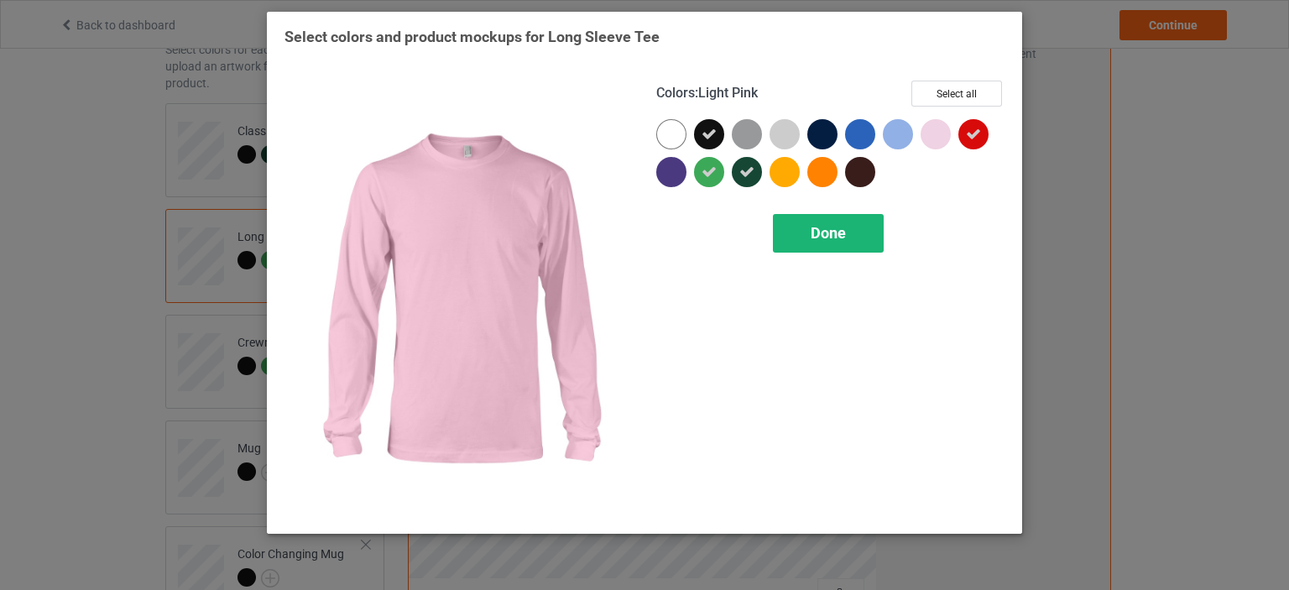
click at [836, 233] on span "Done" at bounding box center [828, 233] width 35 height 18
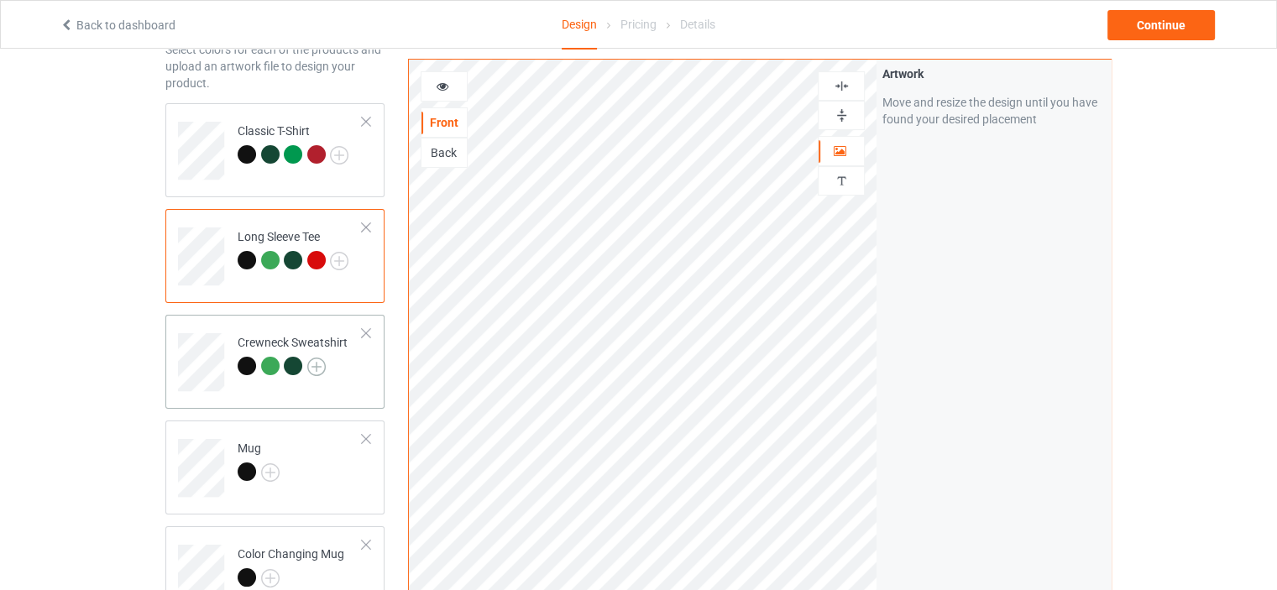
click at [316, 369] on img at bounding box center [316, 367] width 18 height 18
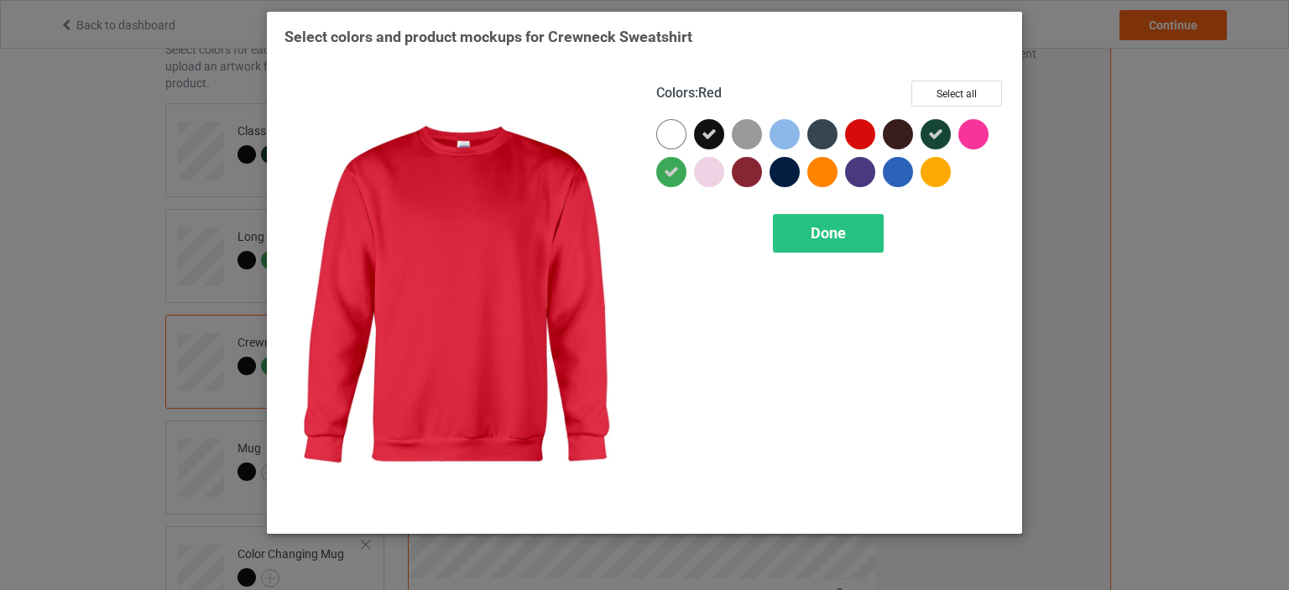
click at [854, 135] on div at bounding box center [860, 134] width 30 height 30
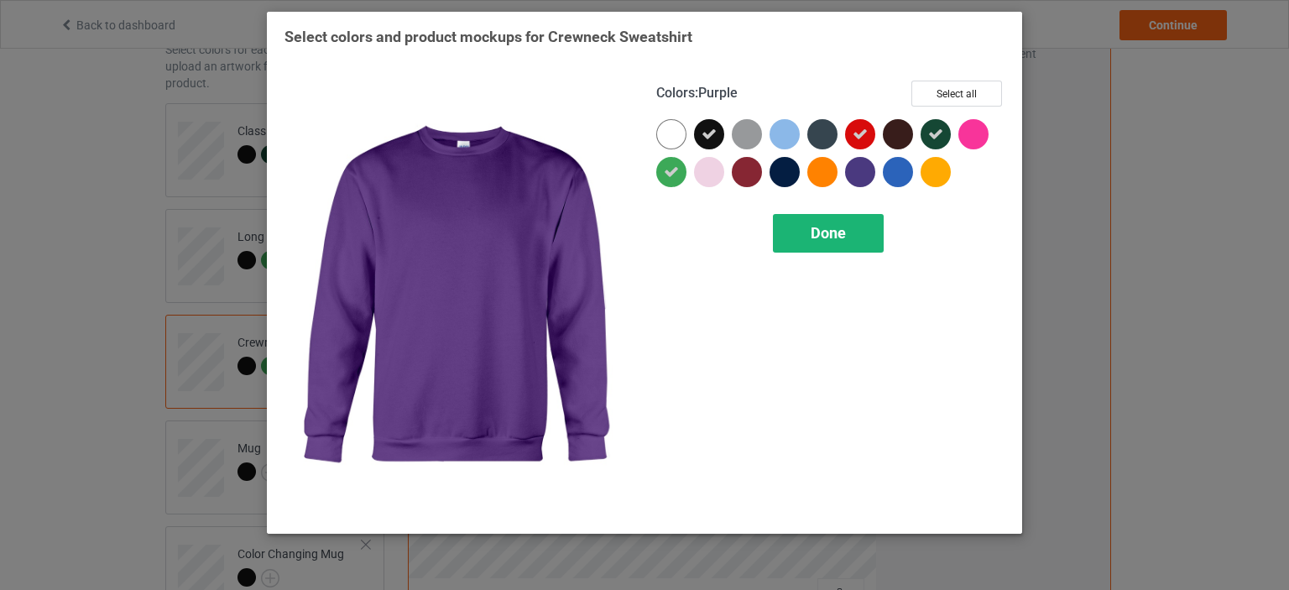
click at [826, 232] on span "Done" at bounding box center [828, 233] width 35 height 18
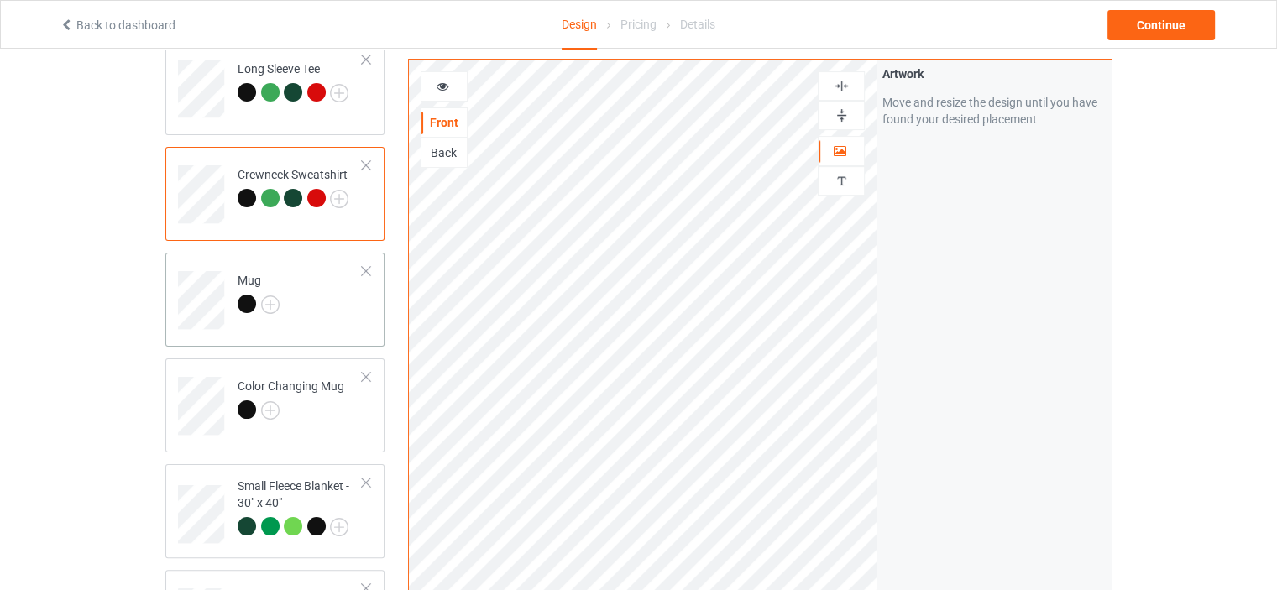
scroll to position [259, 0]
click at [252, 273] on div "Mug" at bounding box center [259, 292] width 42 height 40
click at [438, 82] on icon at bounding box center [443, 84] width 14 height 12
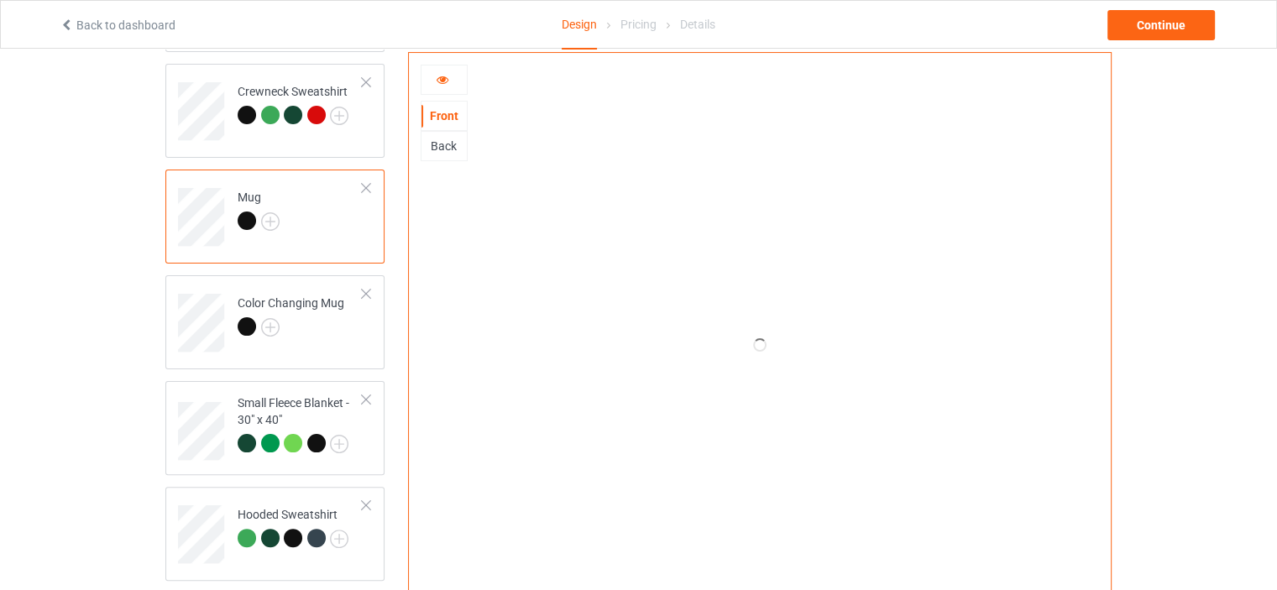
scroll to position [371, 0]
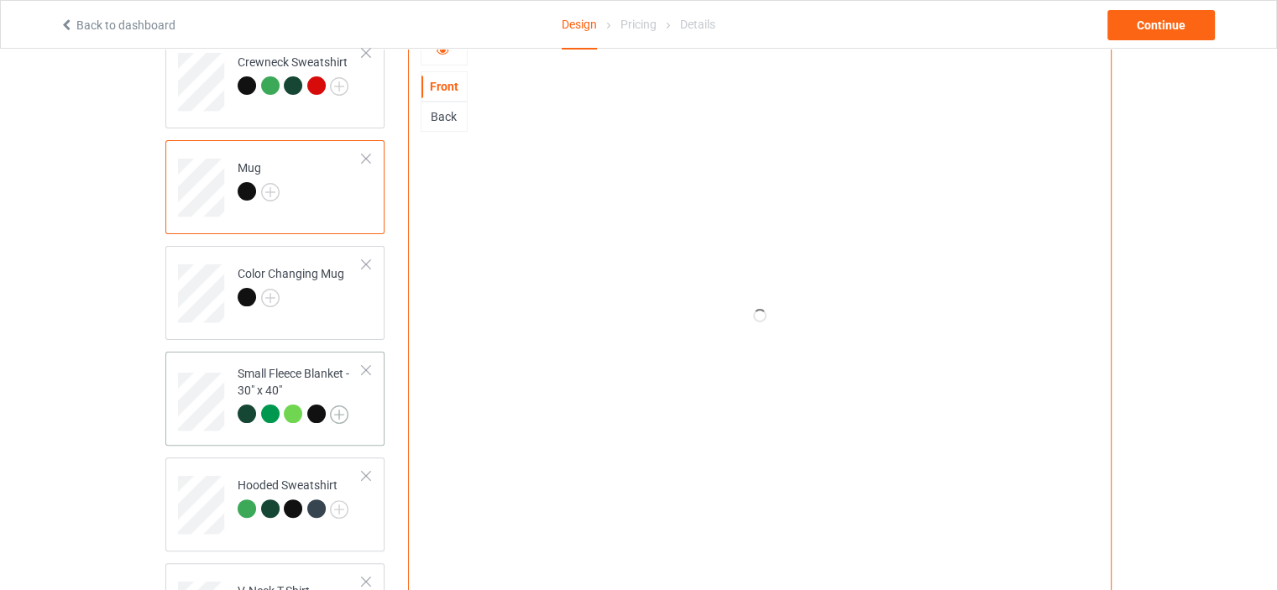
click at [339, 412] on img at bounding box center [339, 414] width 18 height 18
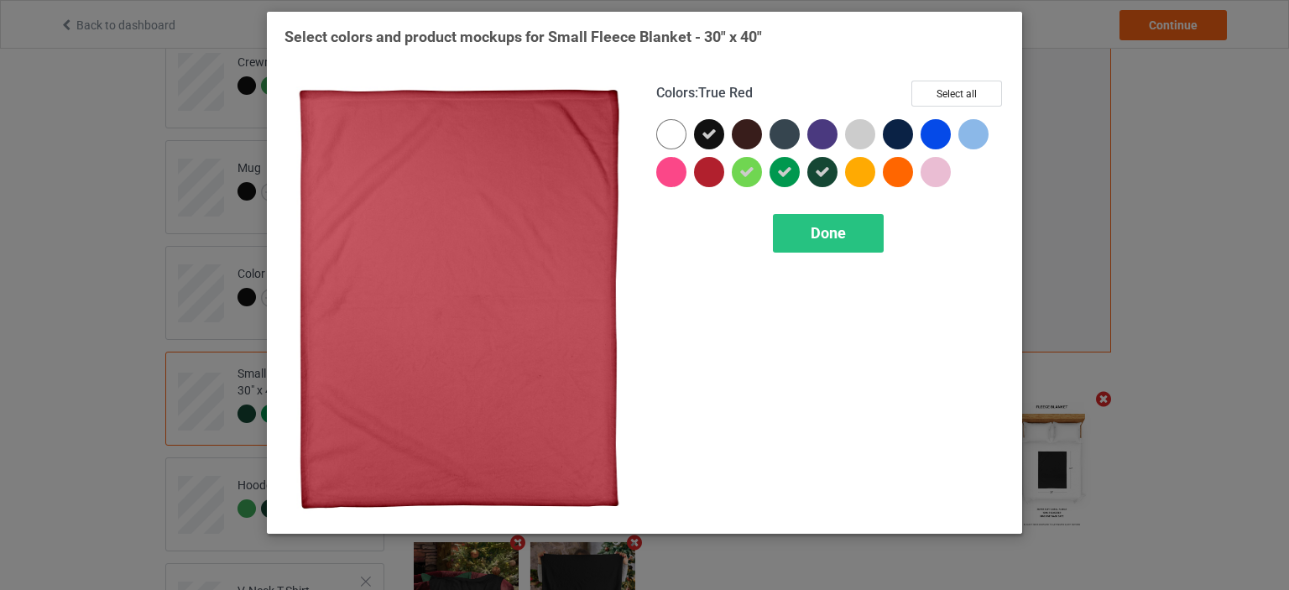
click at [712, 175] on div at bounding box center [709, 172] width 30 height 30
click at [816, 230] on span "Done" at bounding box center [828, 233] width 35 height 18
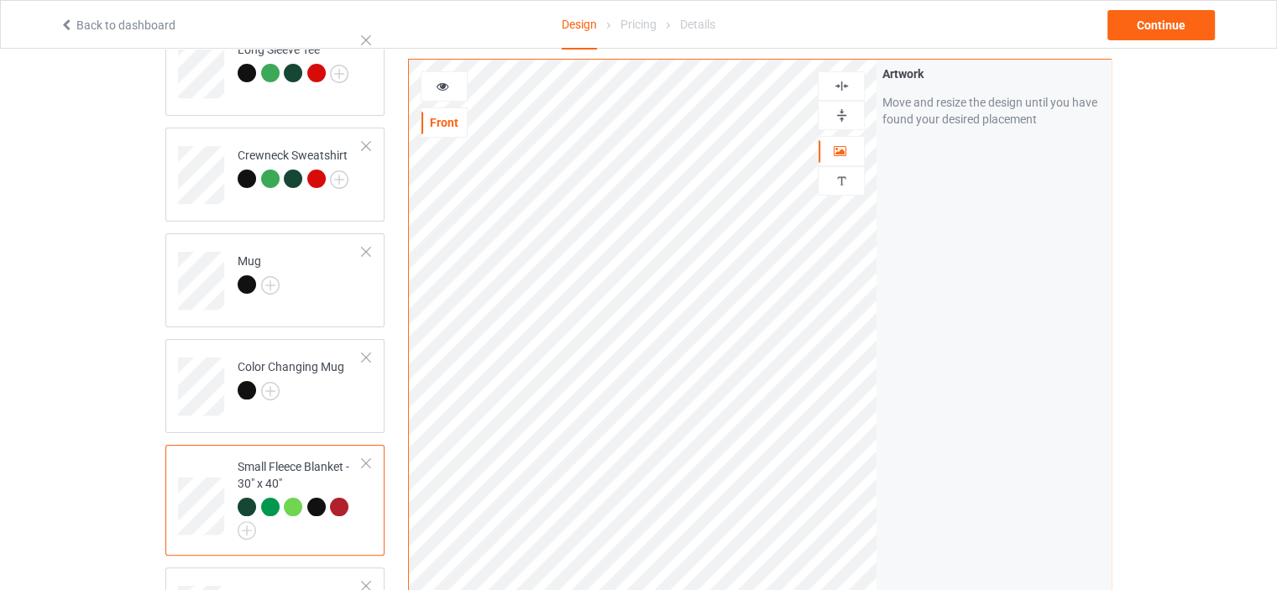
scroll to position [147, 0]
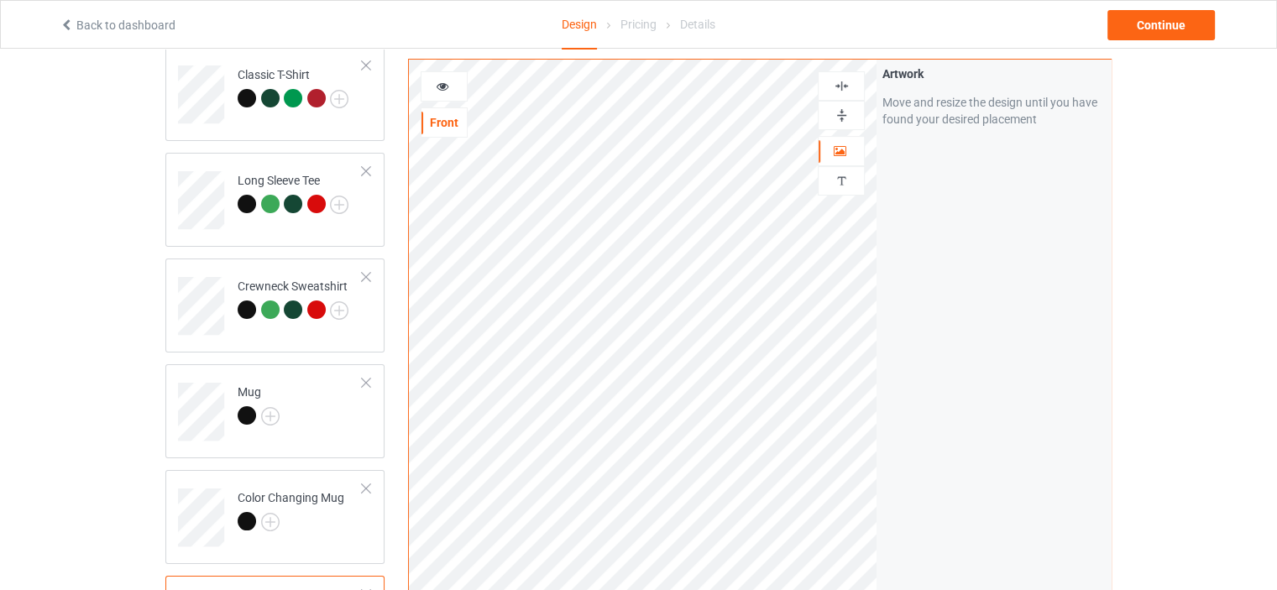
click at [846, 83] on img at bounding box center [842, 86] width 16 height 16
click at [843, 111] on img at bounding box center [842, 115] width 16 height 16
click at [840, 85] on img at bounding box center [842, 86] width 16 height 16
click at [839, 115] on img at bounding box center [842, 115] width 16 height 16
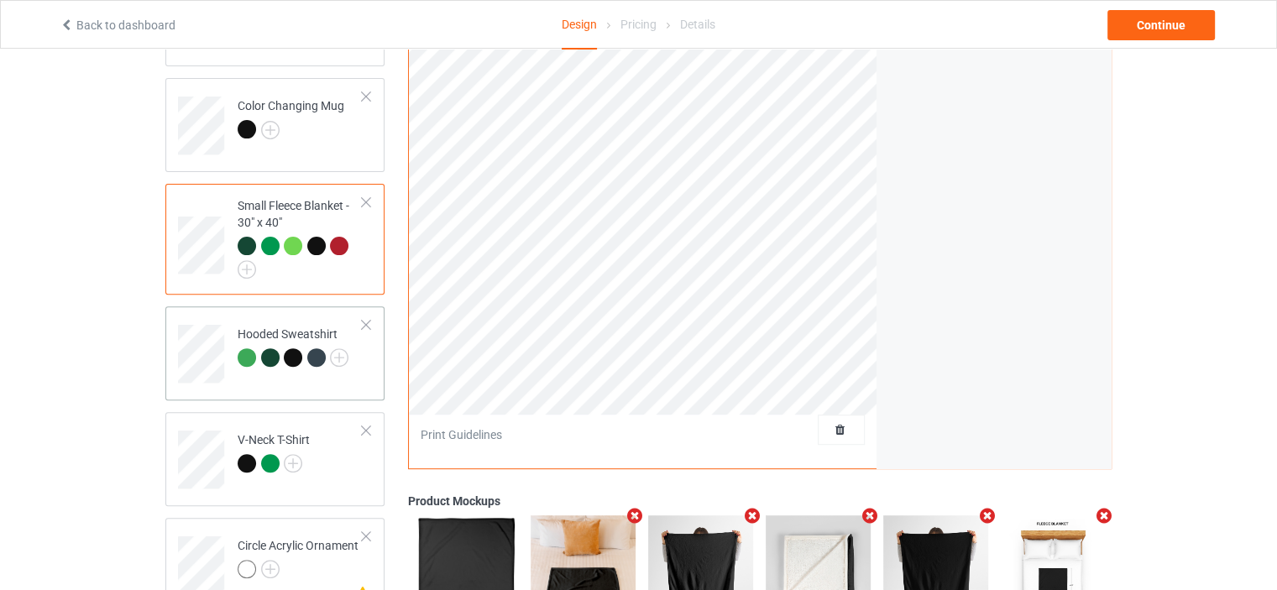
click at [268, 327] on div "Hooded Sweatshirt" at bounding box center [293, 346] width 111 height 40
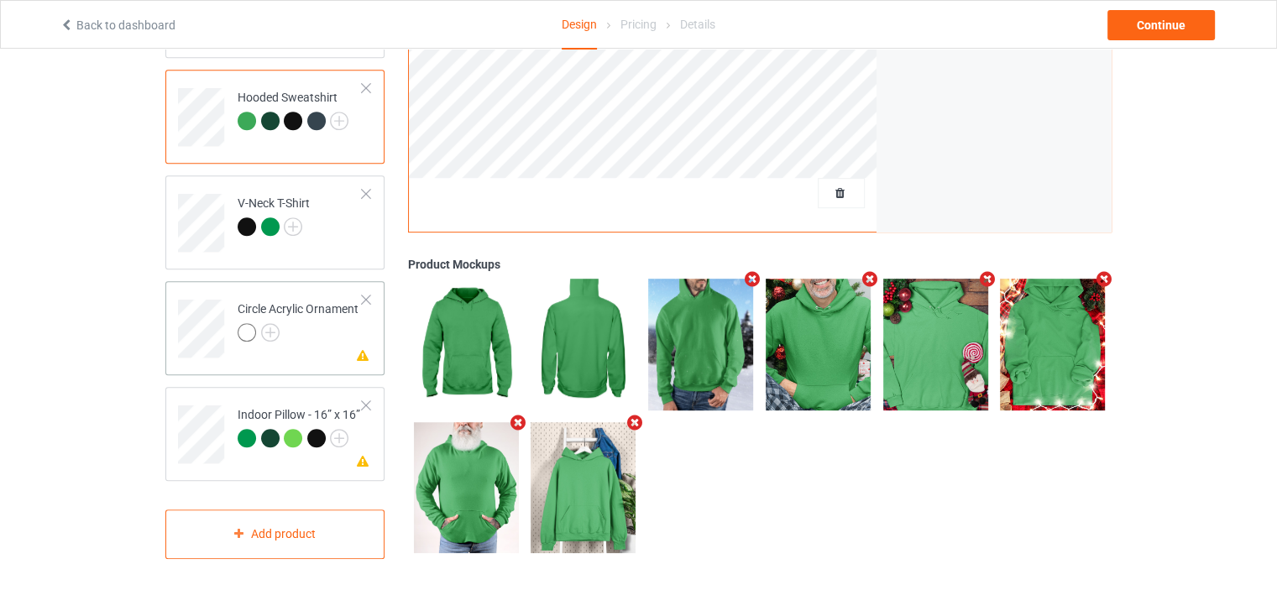
scroll to position [779, 0]
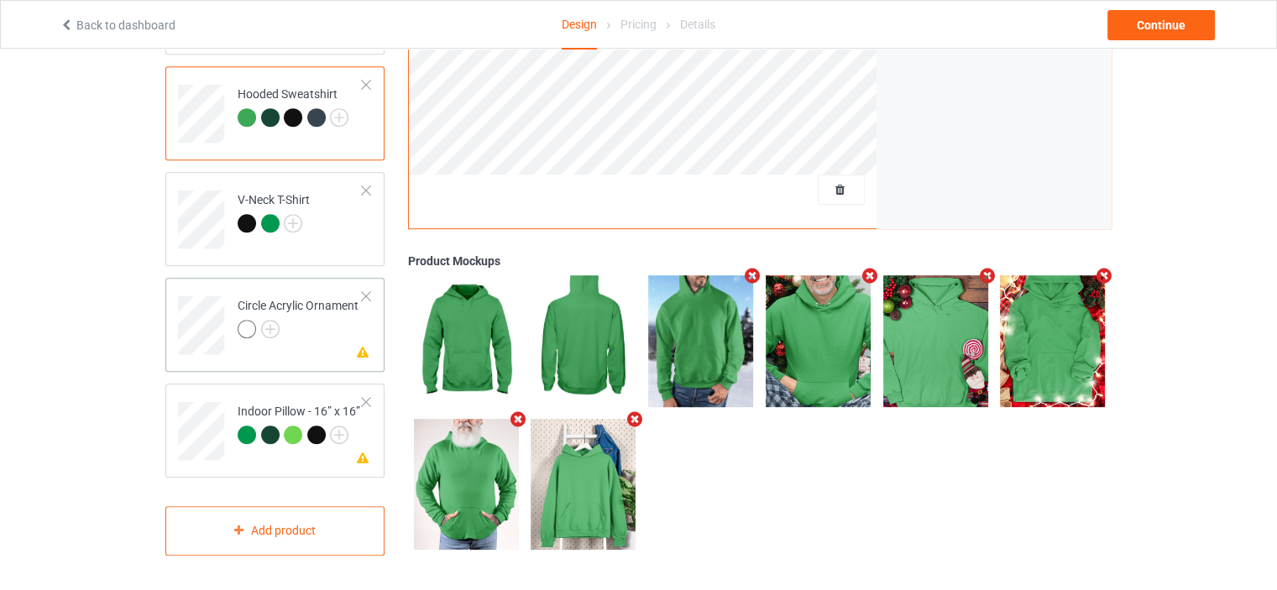
click at [275, 285] on td "Missing artwork on 1 side(s) Circle Acrylic Ornament" at bounding box center [300, 320] width 144 height 70
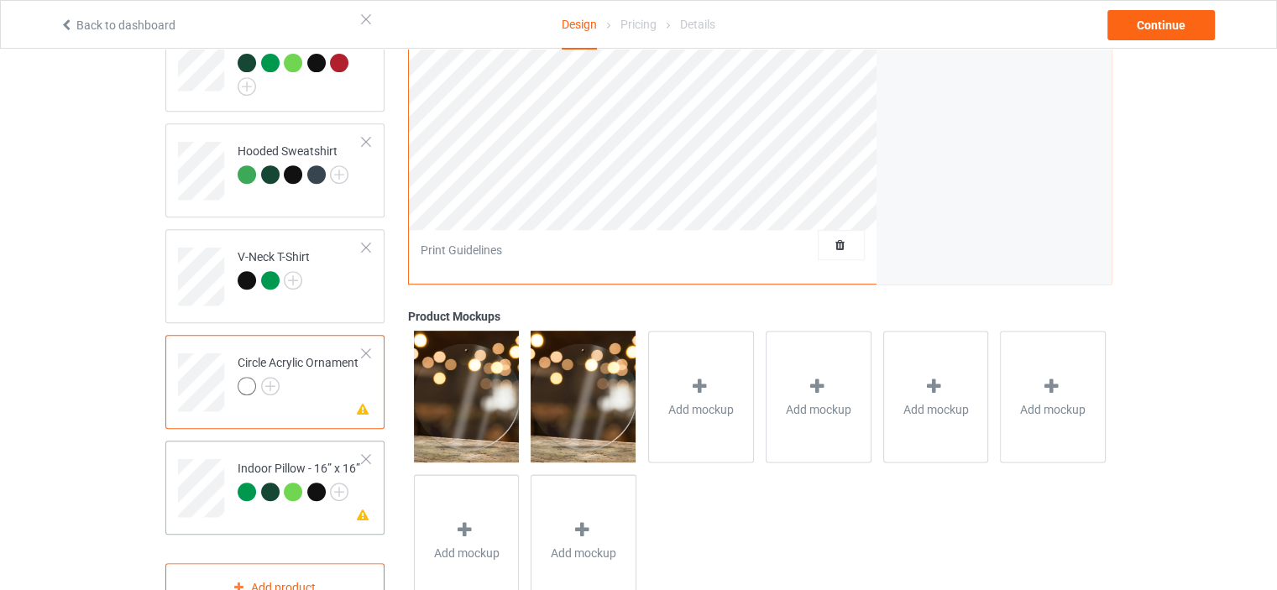
scroll to position [779, 0]
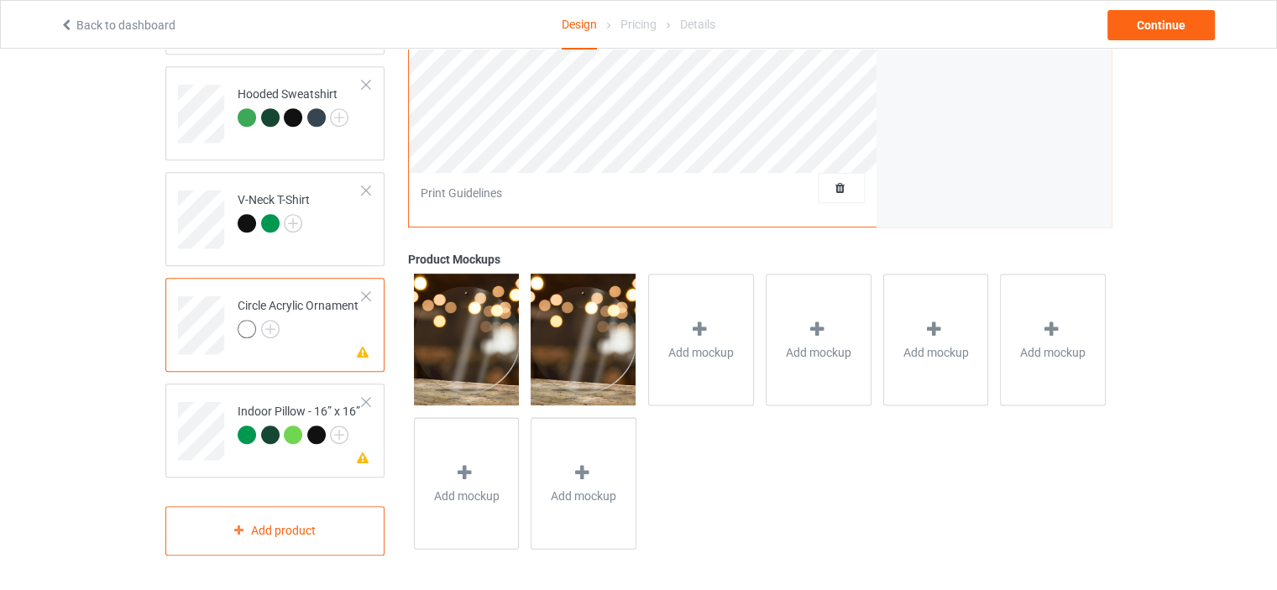
click at [367, 290] on div at bounding box center [366, 296] width 12 height 12
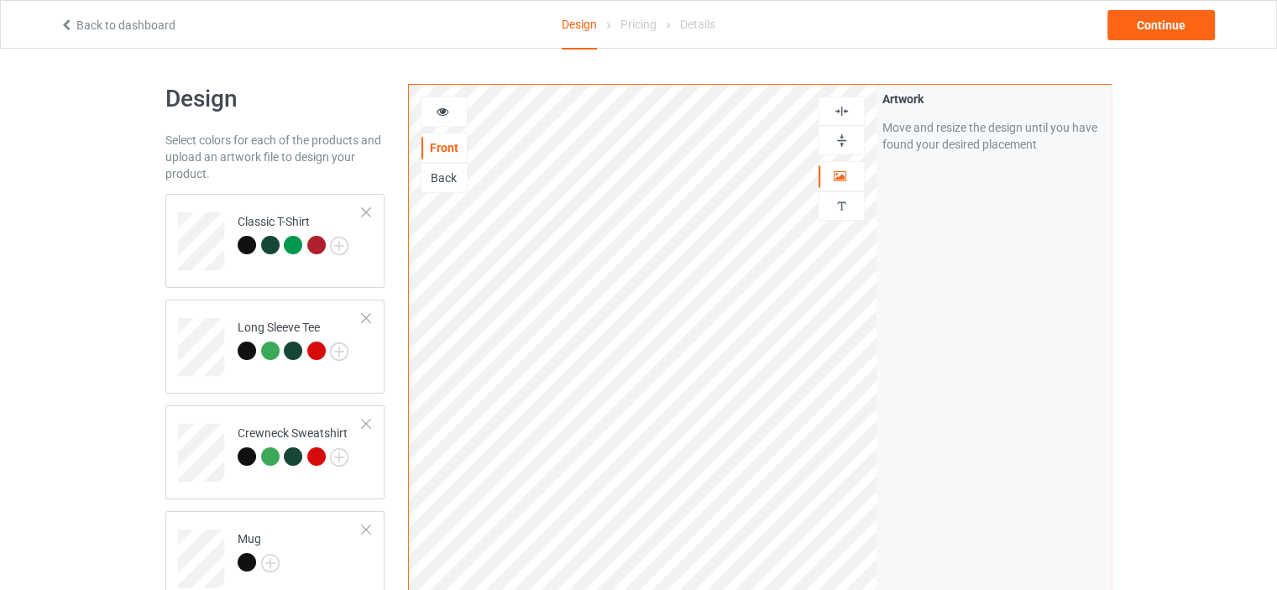
click at [836, 103] on img at bounding box center [842, 111] width 16 height 16
click at [844, 143] on img at bounding box center [842, 141] width 16 height 16
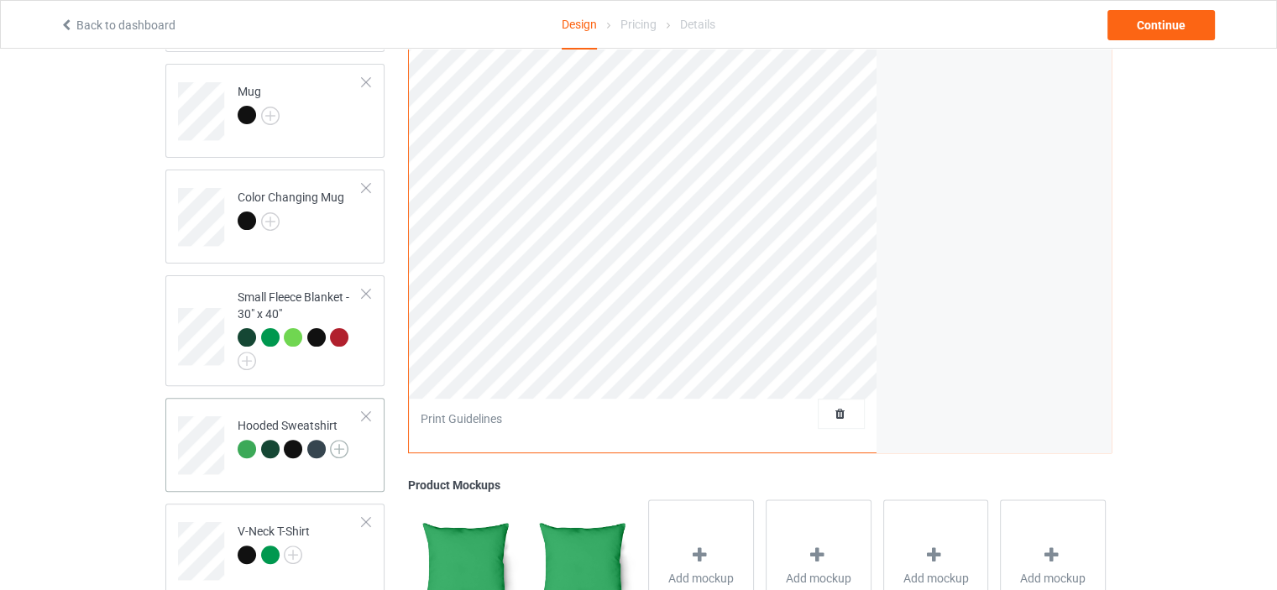
click at [339, 451] on img at bounding box center [339, 449] width 18 height 18
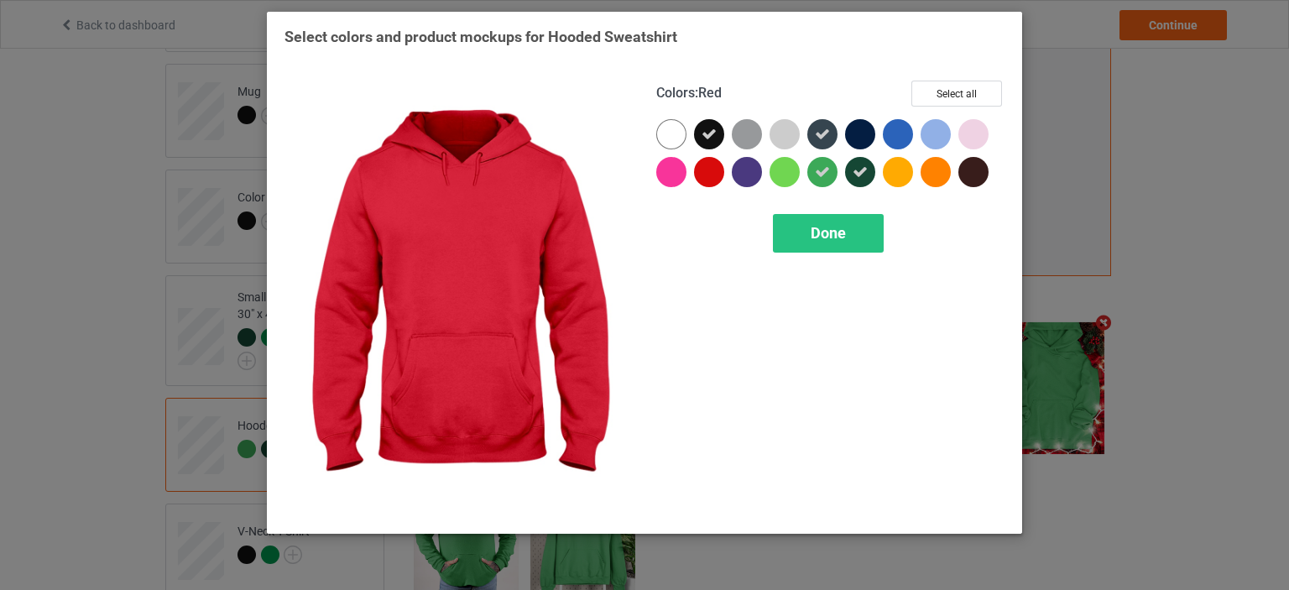
click at [712, 171] on div at bounding box center [709, 172] width 30 height 30
click at [841, 225] on span "Done" at bounding box center [828, 233] width 35 height 18
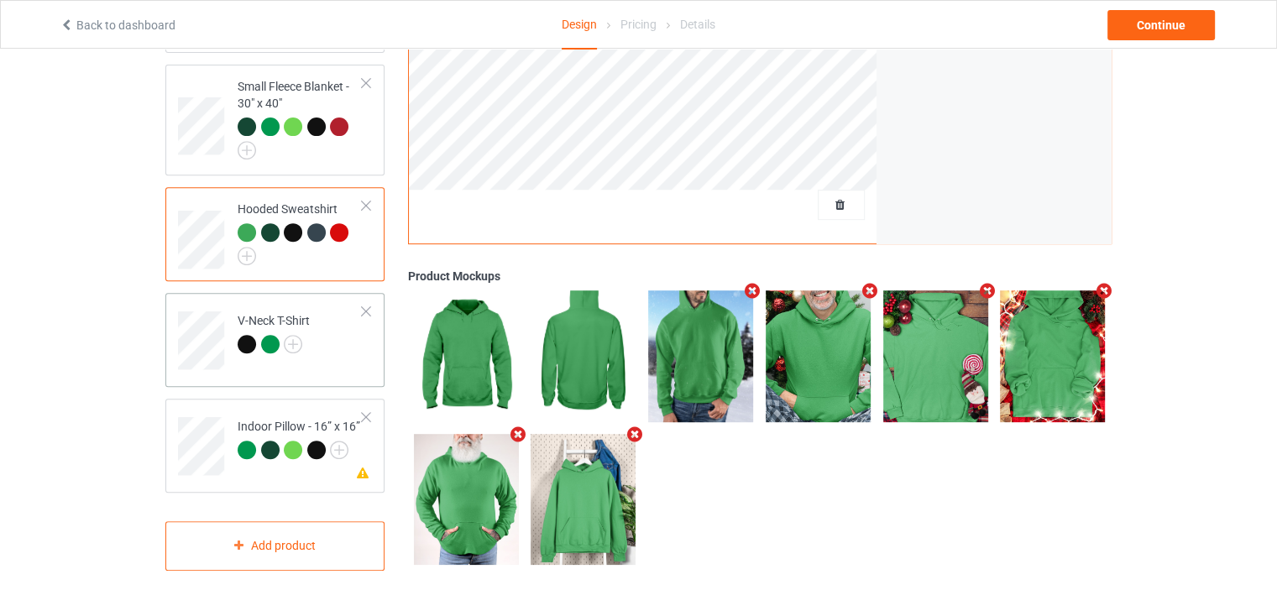
scroll to position [672, 0]
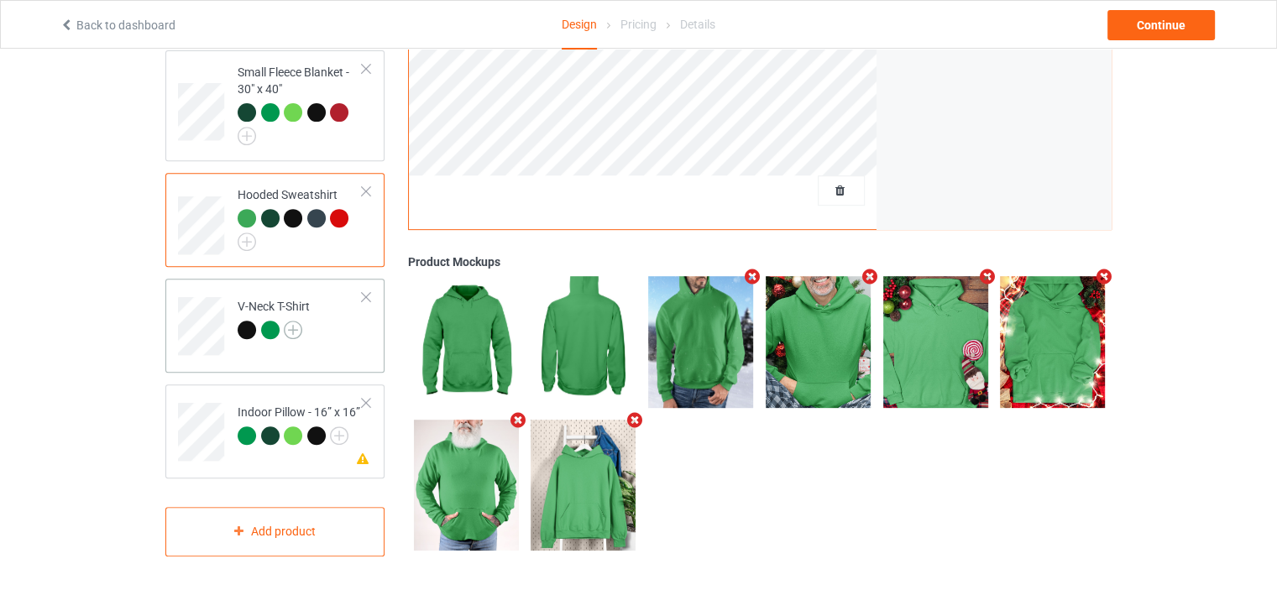
click at [295, 326] on img at bounding box center [293, 330] width 18 height 18
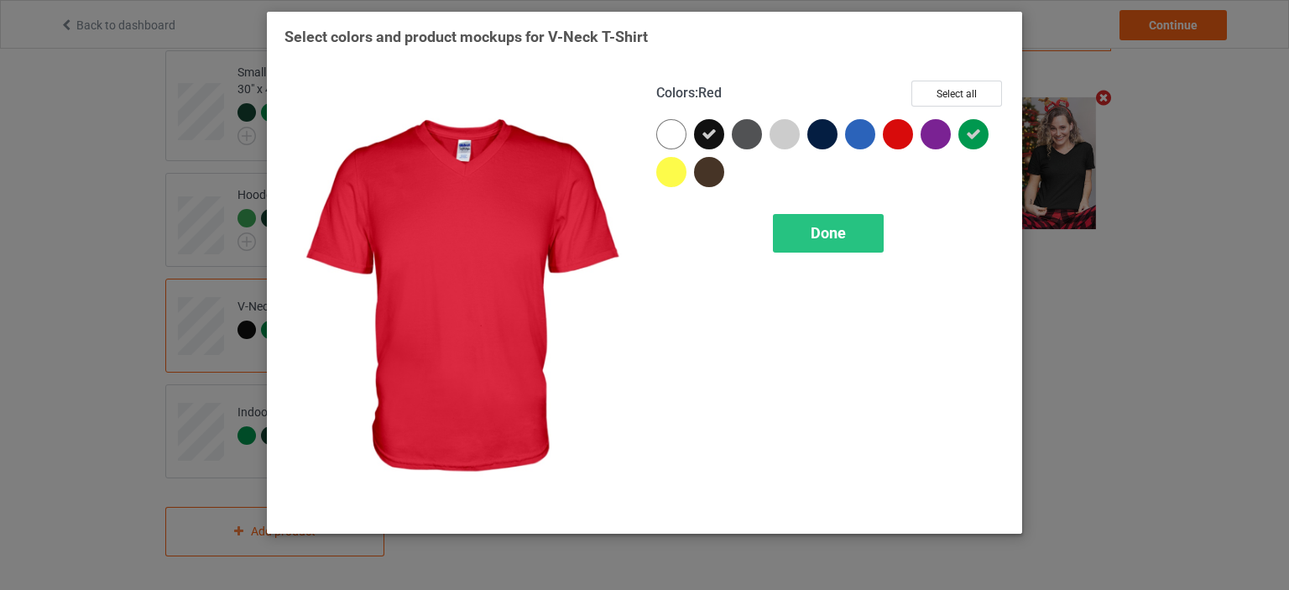
click at [907, 133] on div at bounding box center [898, 134] width 30 height 30
click at [853, 237] on div "Done" at bounding box center [828, 233] width 111 height 39
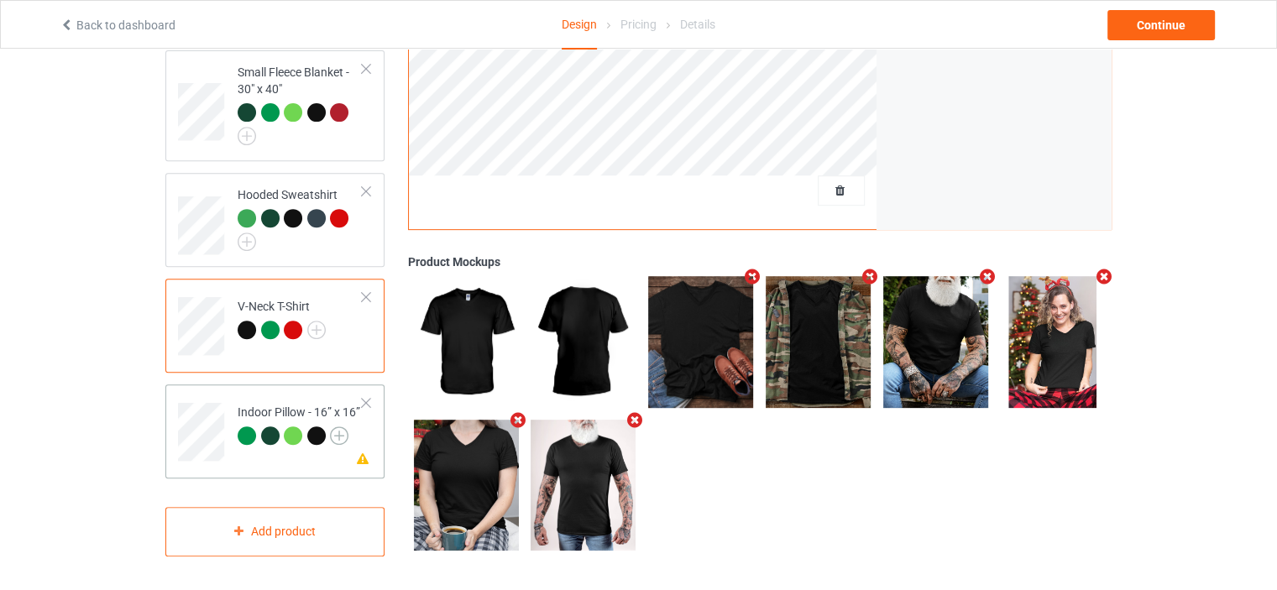
click at [336, 432] on img at bounding box center [339, 435] width 18 height 18
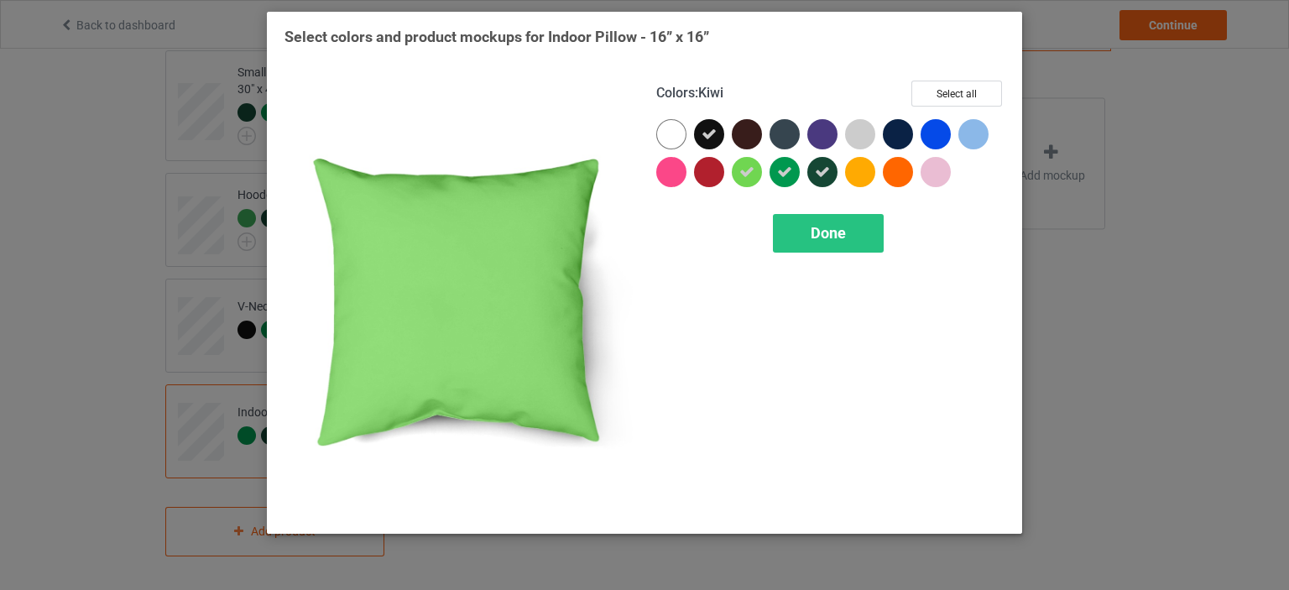
click at [749, 175] on icon at bounding box center [747, 172] width 15 height 15
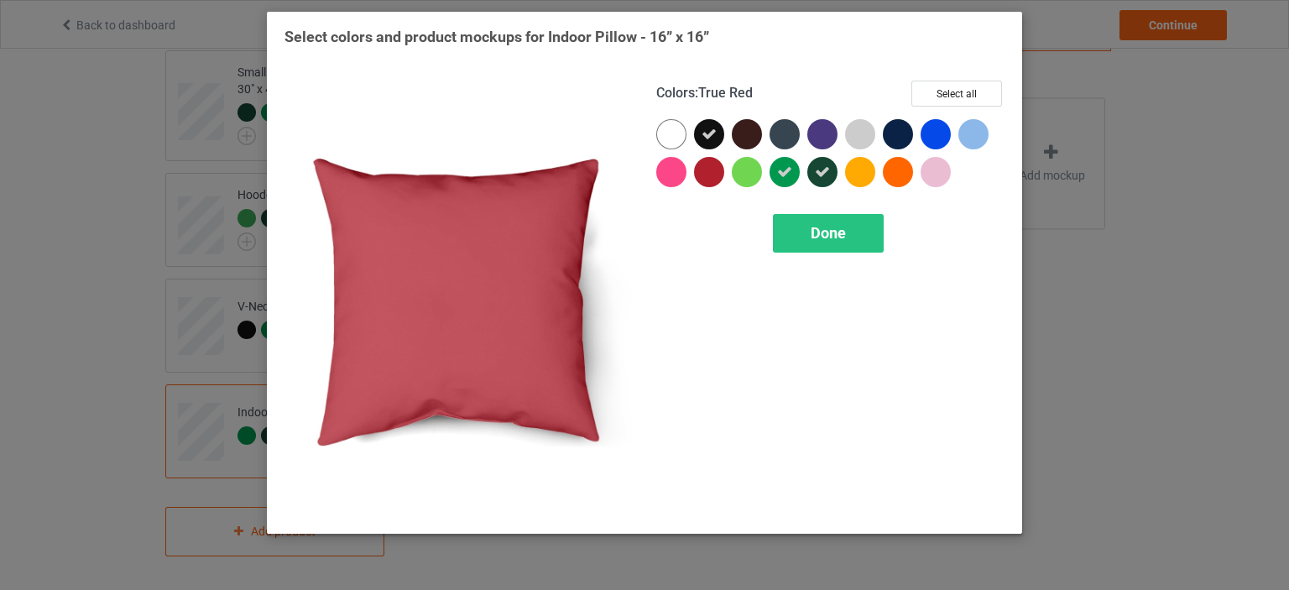
click at [708, 169] on div at bounding box center [709, 172] width 30 height 30
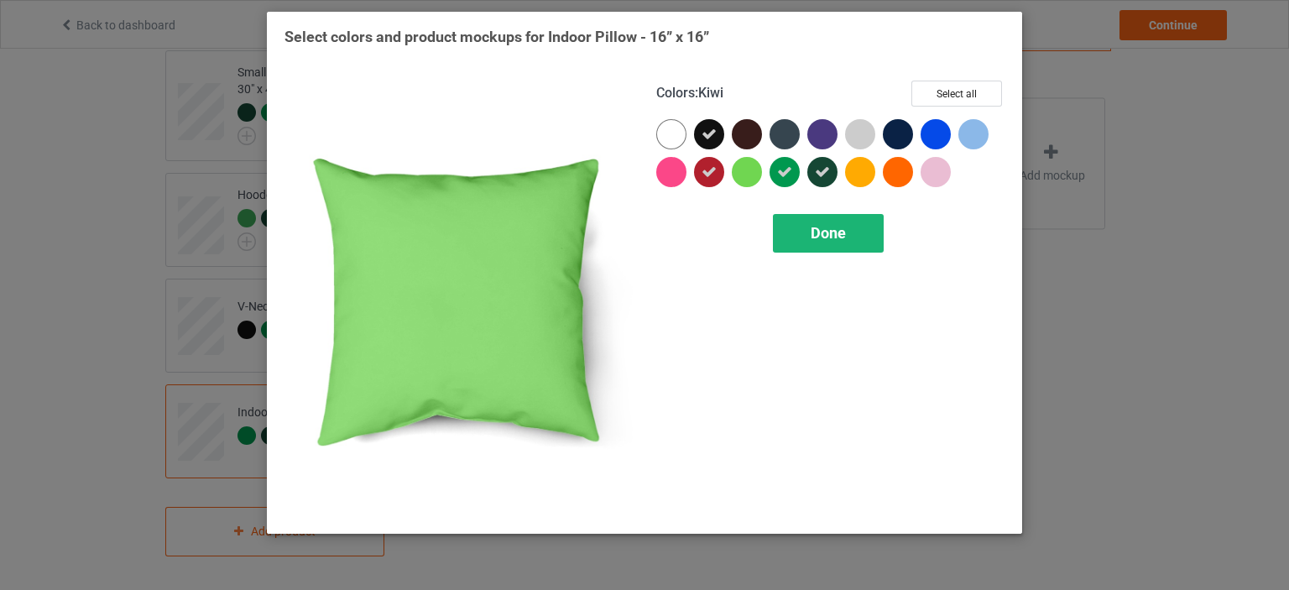
click at [839, 246] on div "Done" at bounding box center [828, 233] width 111 height 39
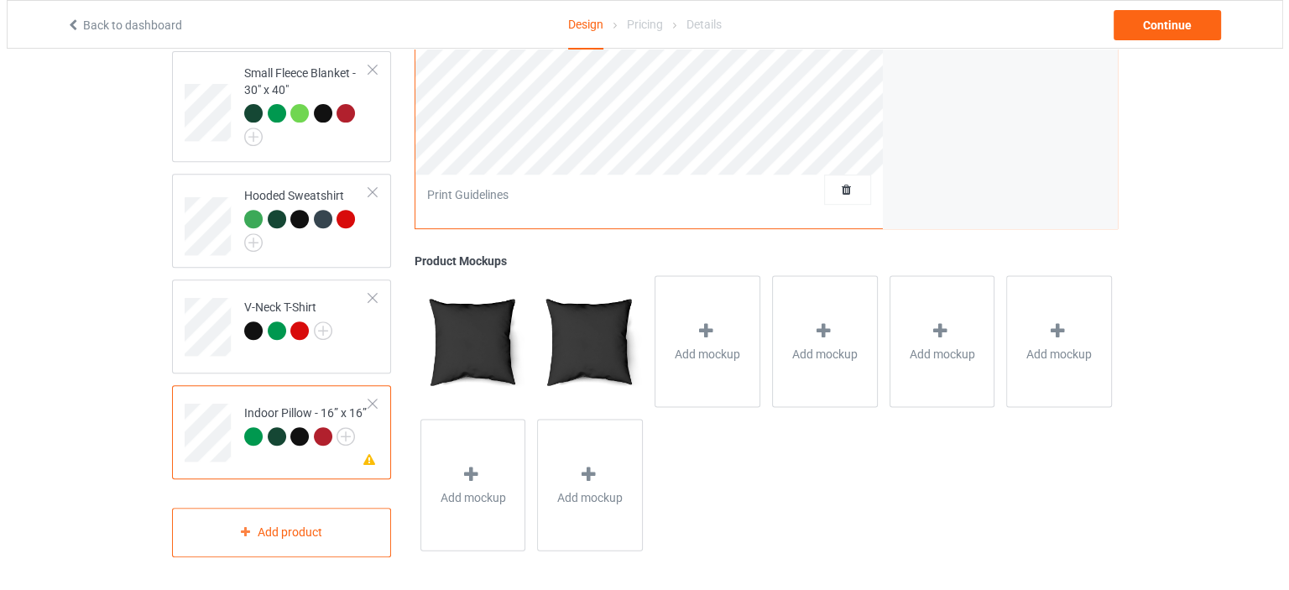
scroll to position [672, 0]
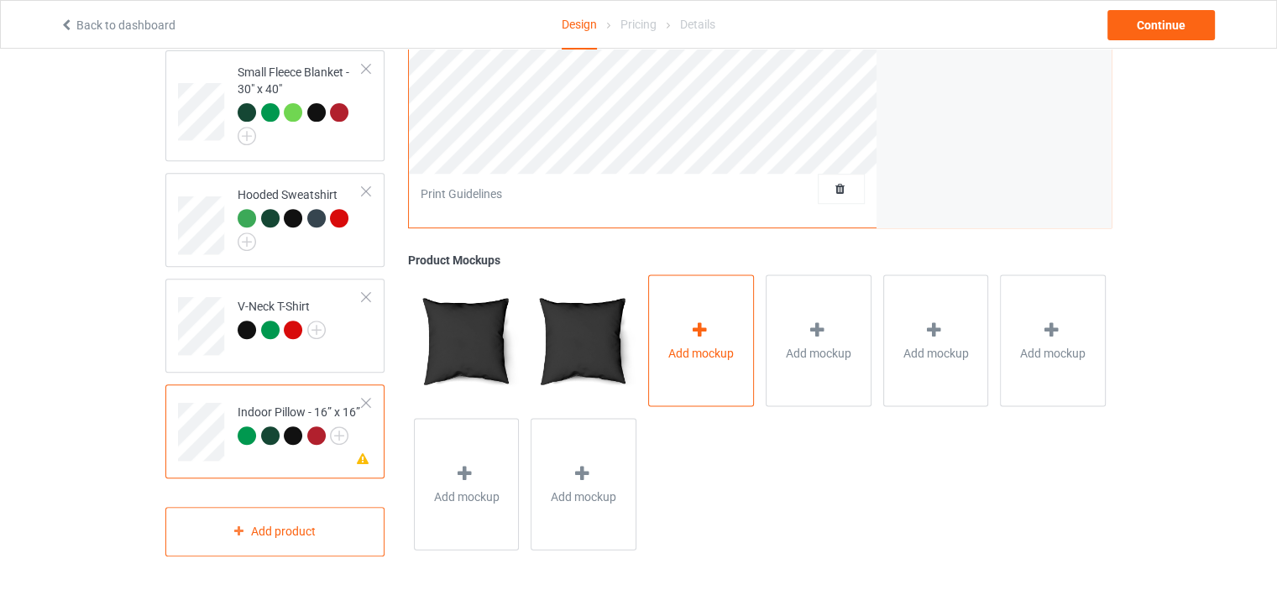
click at [687, 327] on div "Add mockup" at bounding box center [701, 340] width 106 height 132
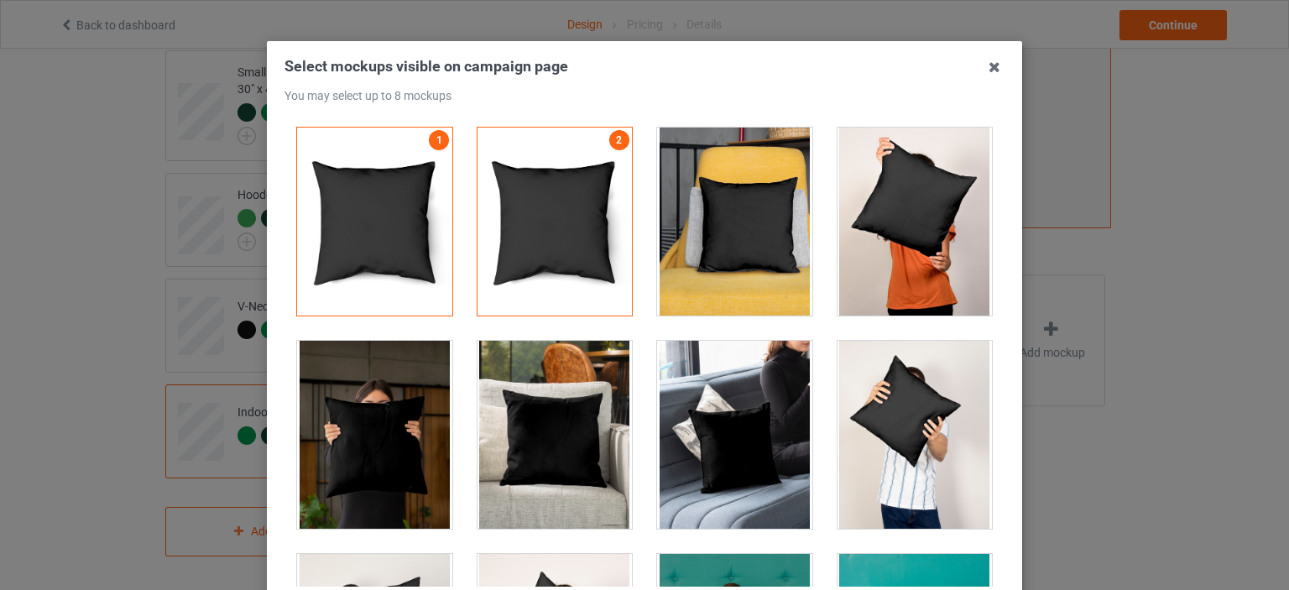
scroll to position [0, 0]
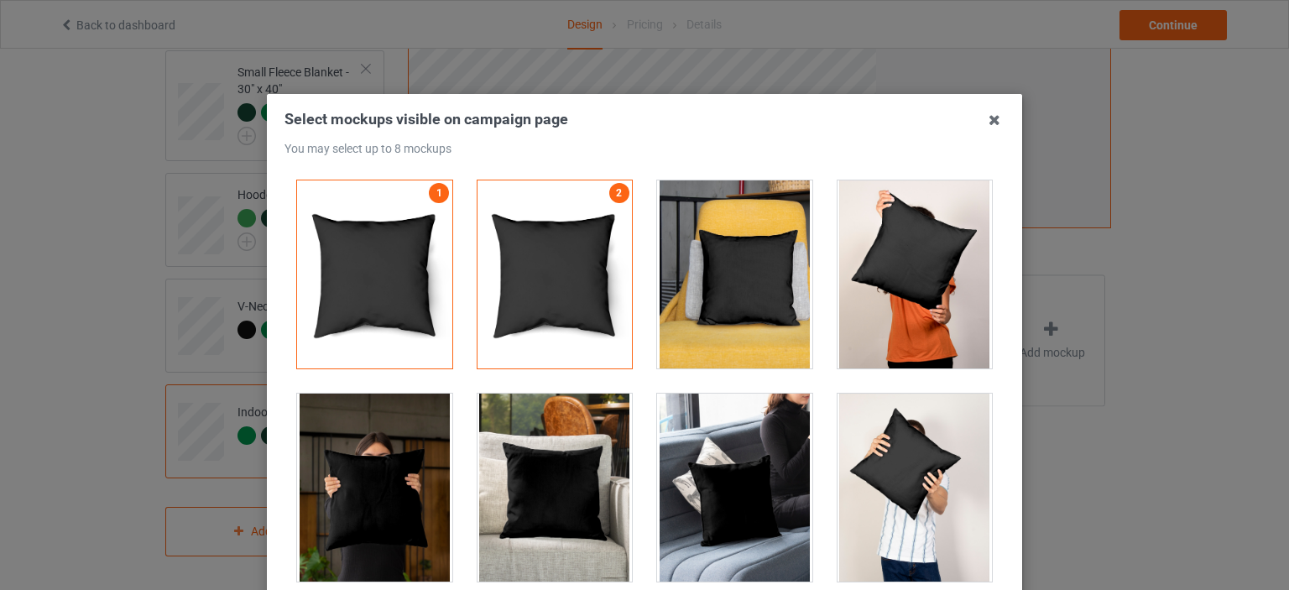
click at [749, 244] on div at bounding box center [734, 274] width 155 height 188
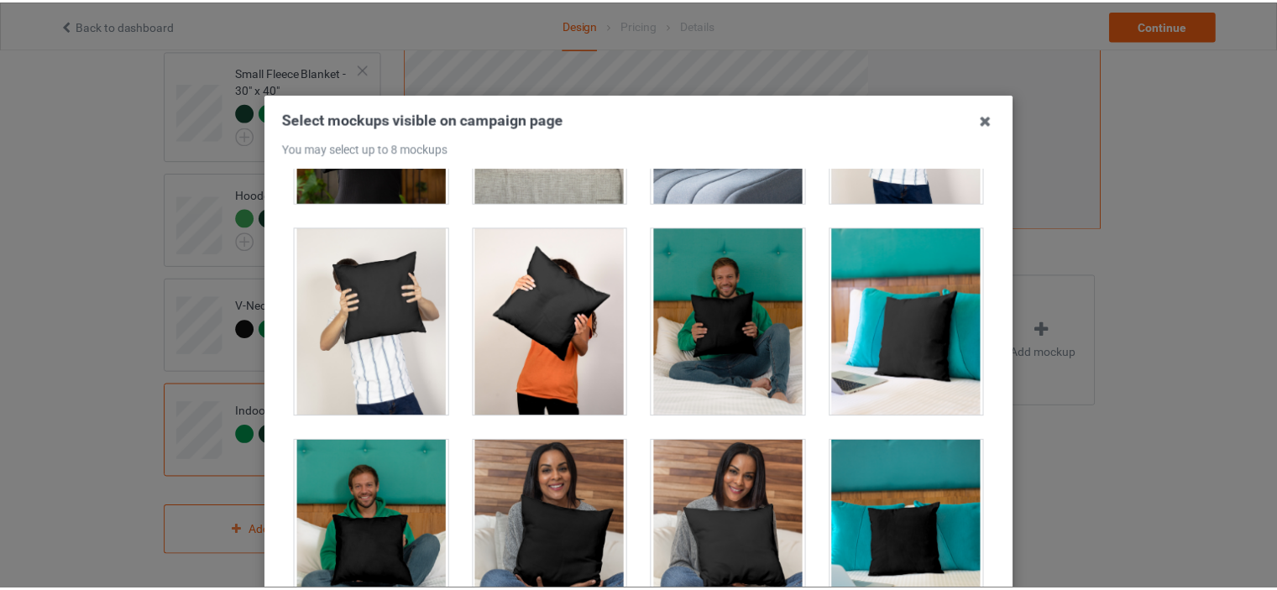
scroll to position [221, 0]
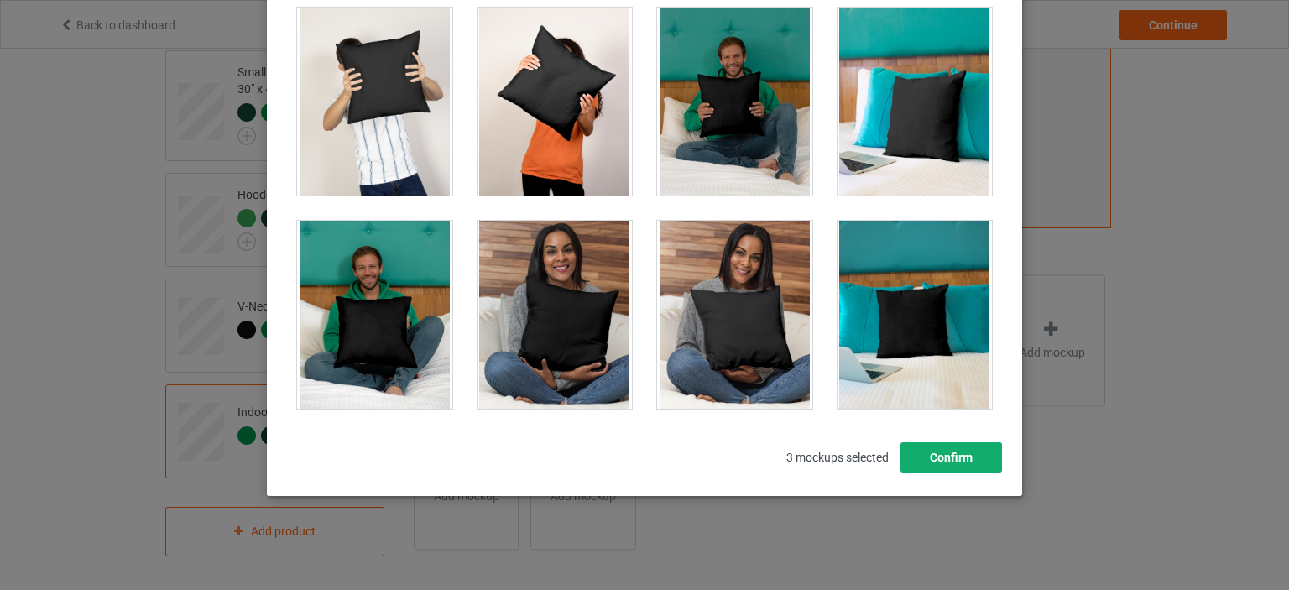
click at [950, 449] on button "Confirm" at bounding box center [952, 457] width 102 height 30
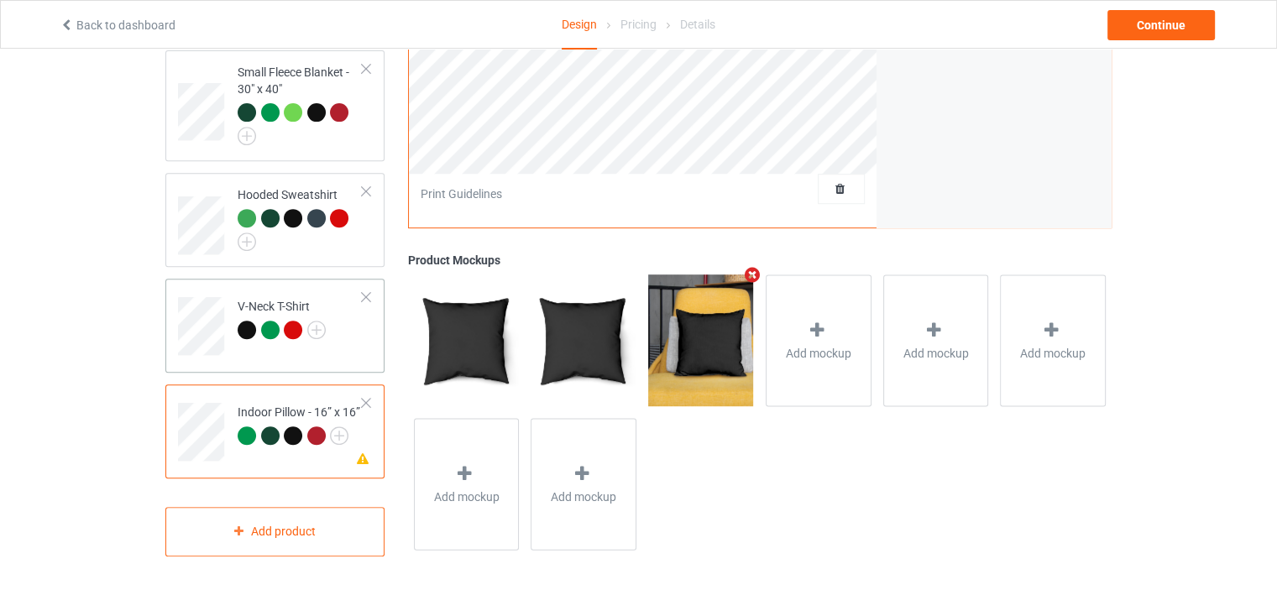
click at [274, 298] on div "V-Neck T-Shirt" at bounding box center [282, 318] width 88 height 40
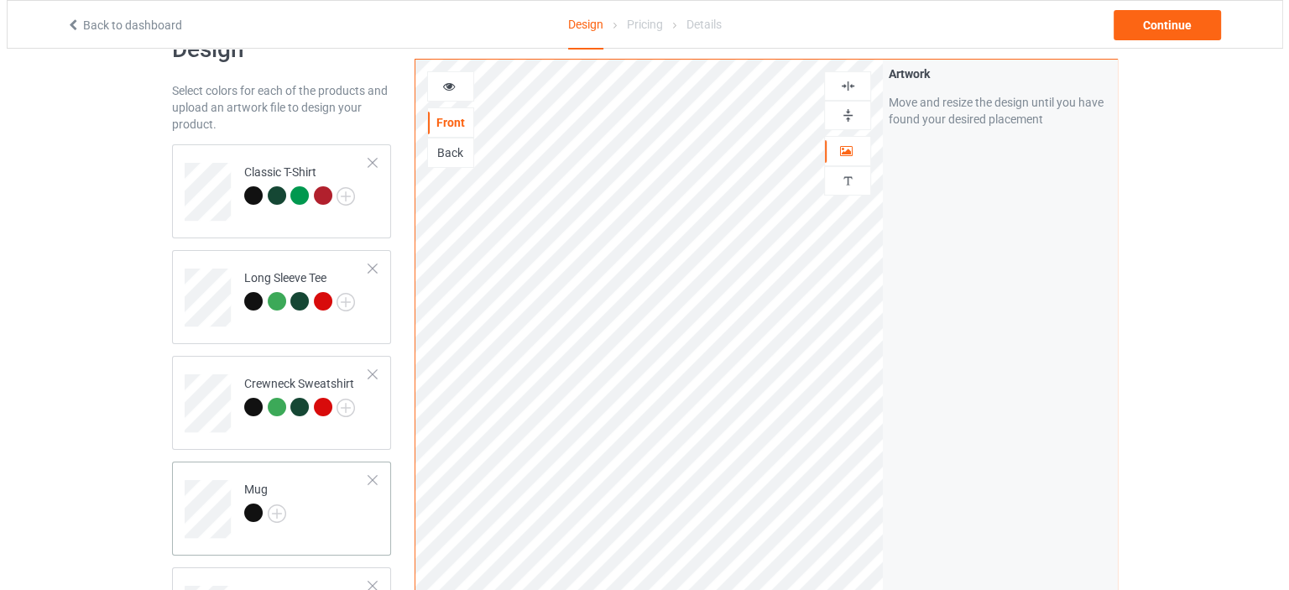
scroll to position [165, 0]
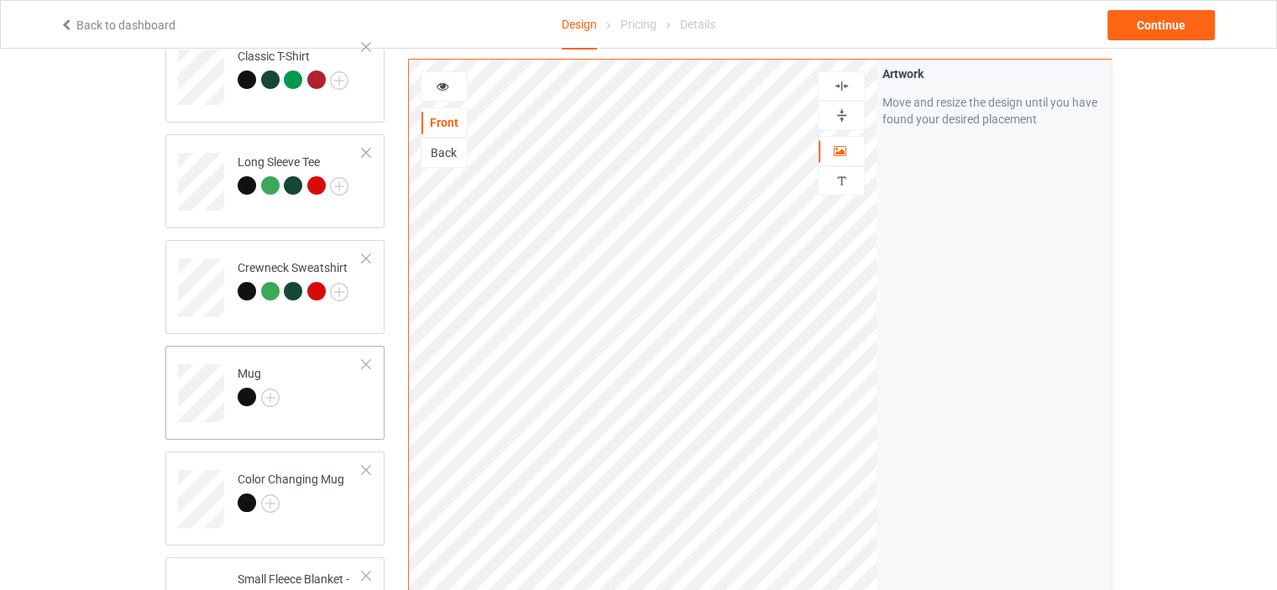
click at [261, 363] on td "Mug" at bounding box center [300, 388] width 144 height 70
click at [1132, 28] on div "Continue" at bounding box center [1160, 25] width 107 height 30
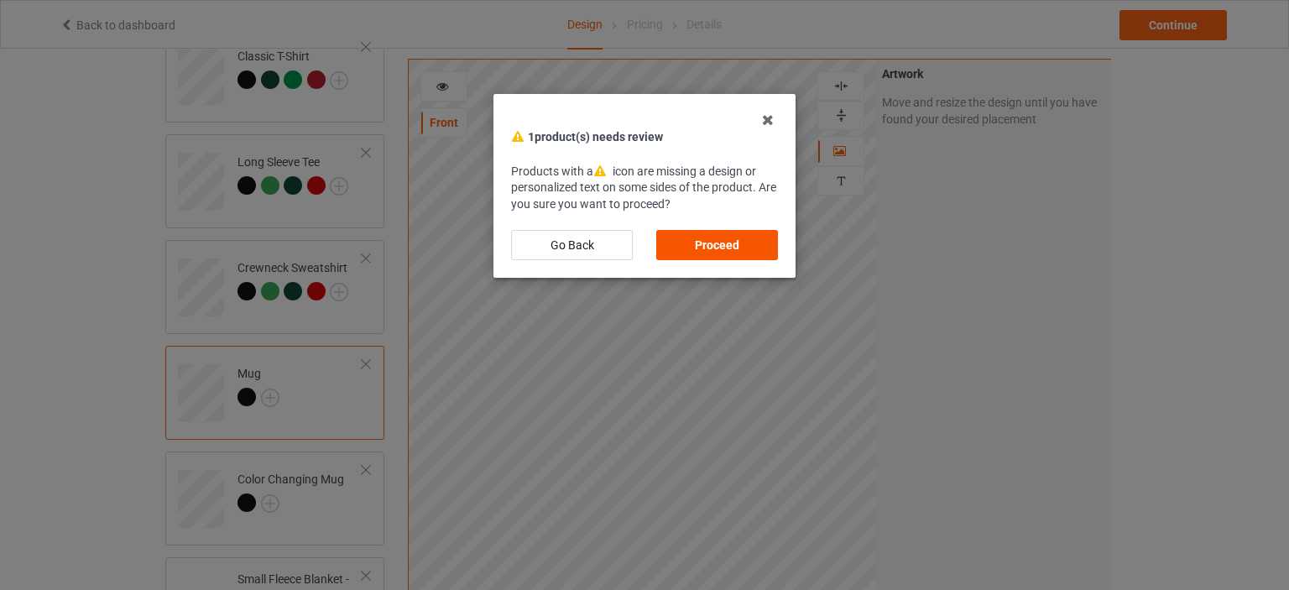
click at [744, 244] on div "Proceed" at bounding box center [717, 245] width 122 height 30
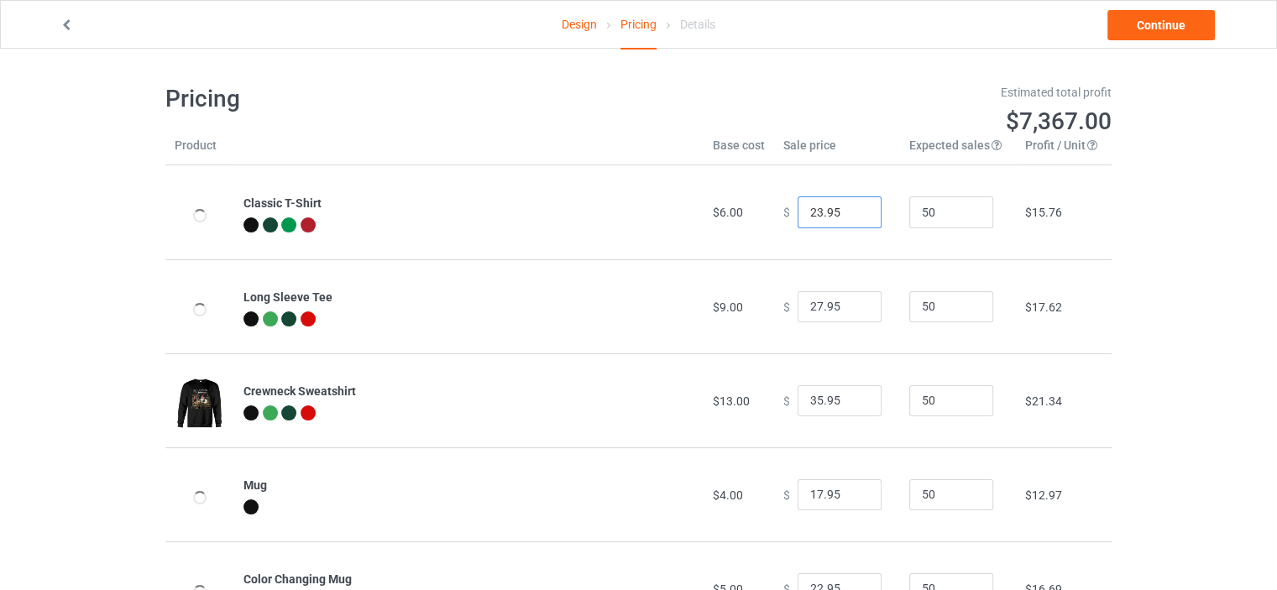
click at [855, 207] on input "23.95" at bounding box center [839, 212] width 84 height 32
click at [855, 207] on input "24.95" at bounding box center [839, 212] width 84 height 32
click at [855, 207] on input "25.95" at bounding box center [839, 212] width 84 height 32
type input "26.95"
click at [855, 207] on input "26.95" at bounding box center [839, 212] width 84 height 32
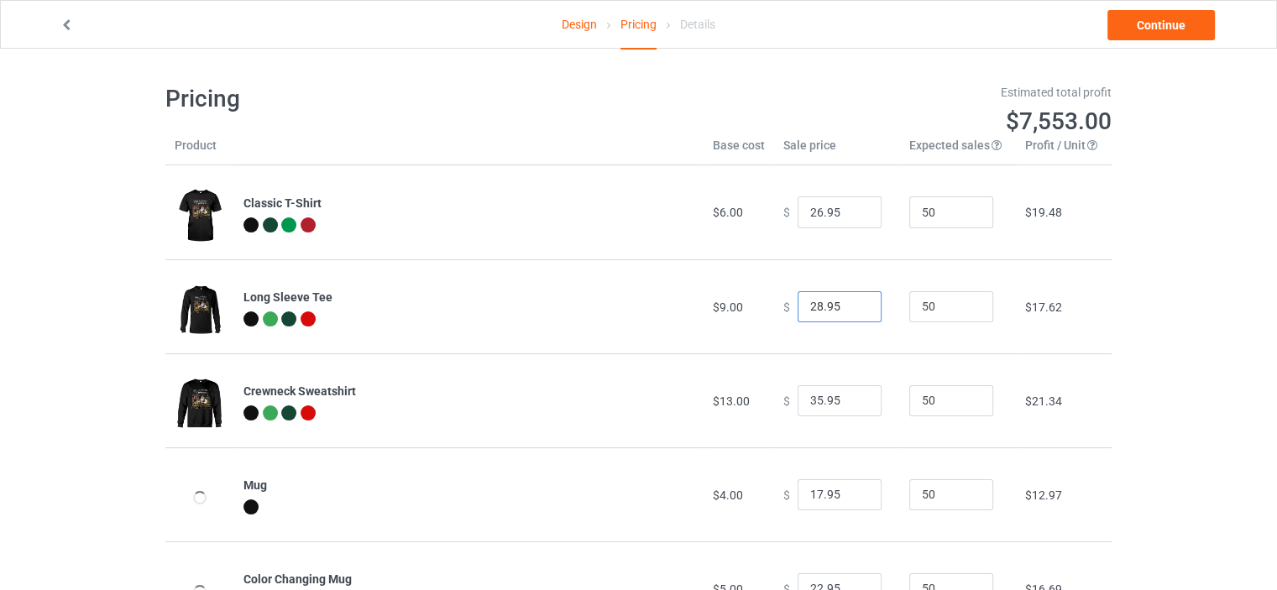
click at [858, 301] on input "28.95" at bounding box center [839, 307] width 84 height 32
click at [856, 301] on input "29.95" at bounding box center [839, 307] width 84 height 32
click at [856, 301] on input "30.95" at bounding box center [839, 307] width 84 height 32
click at [856, 301] on input "31.95" at bounding box center [839, 307] width 84 height 32
click at [856, 301] on input "32.95" at bounding box center [839, 307] width 84 height 32
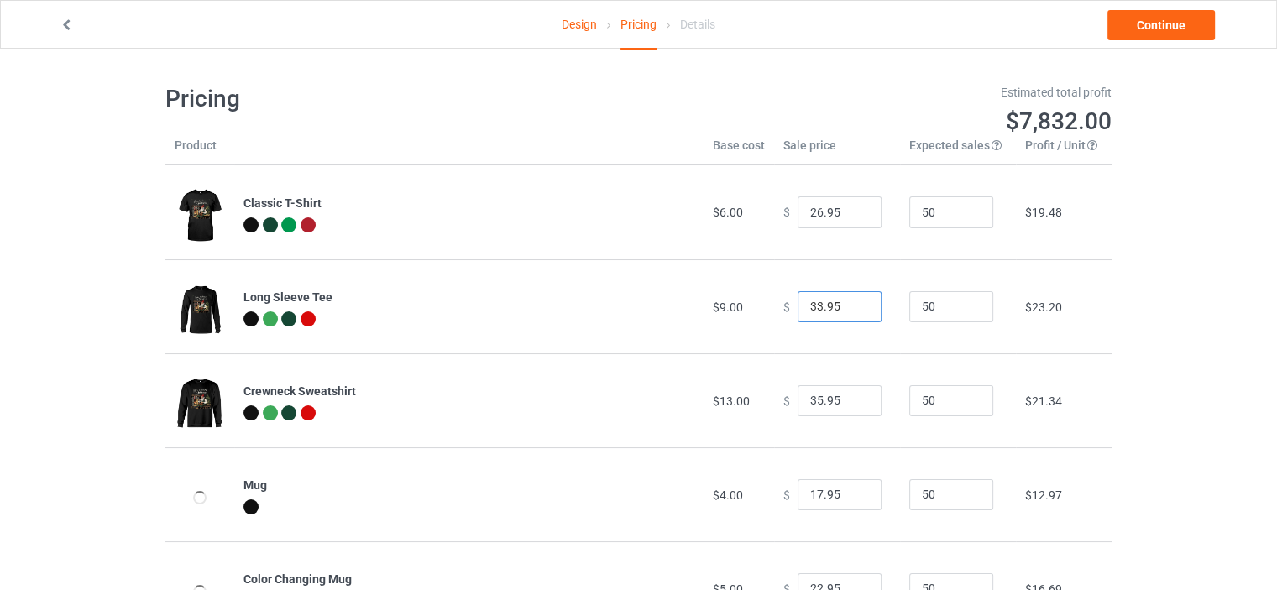
click at [856, 301] on input "33.95" at bounding box center [839, 307] width 84 height 32
click at [856, 301] on input "34.95" at bounding box center [839, 307] width 84 height 32
type input "35.95"
click at [856, 301] on input "35.95" at bounding box center [839, 307] width 84 height 32
click at [853, 395] on input "36.95" at bounding box center [839, 401] width 84 height 32
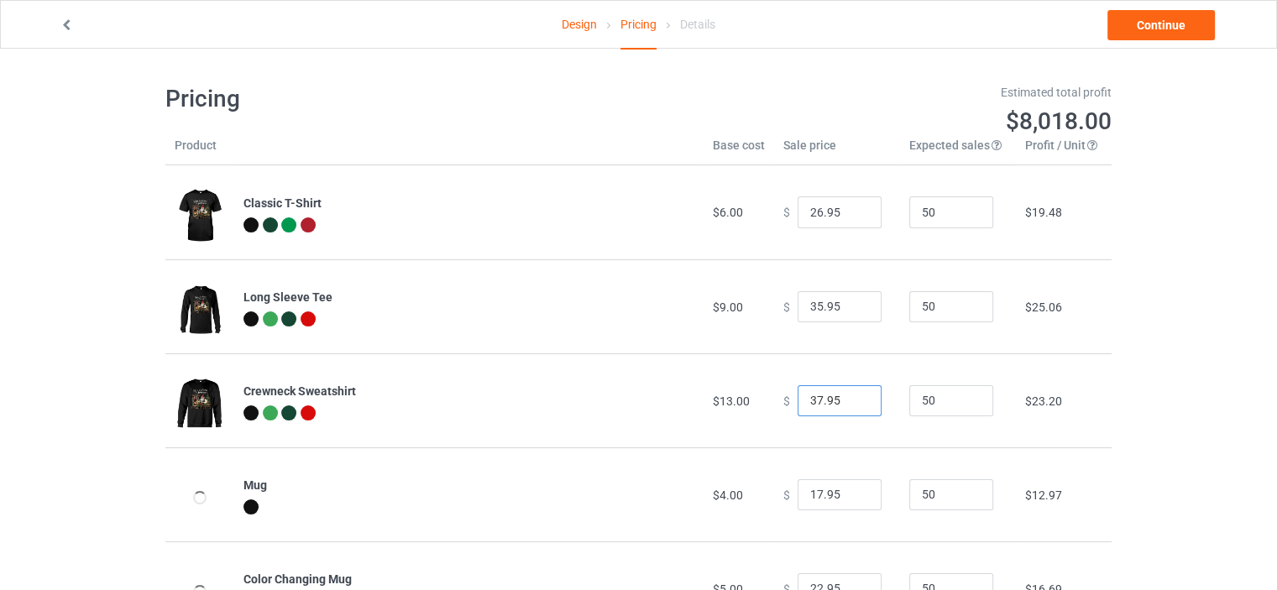
click at [853, 395] on input "37.95" at bounding box center [839, 401] width 84 height 32
click at [853, 395] on input "38.95" at bounding box center [839, 401] width 84 height 32
type input "39.95"
click at [853, 395] on input "39.95" at bounding box center [839, 401] width 84 height 32
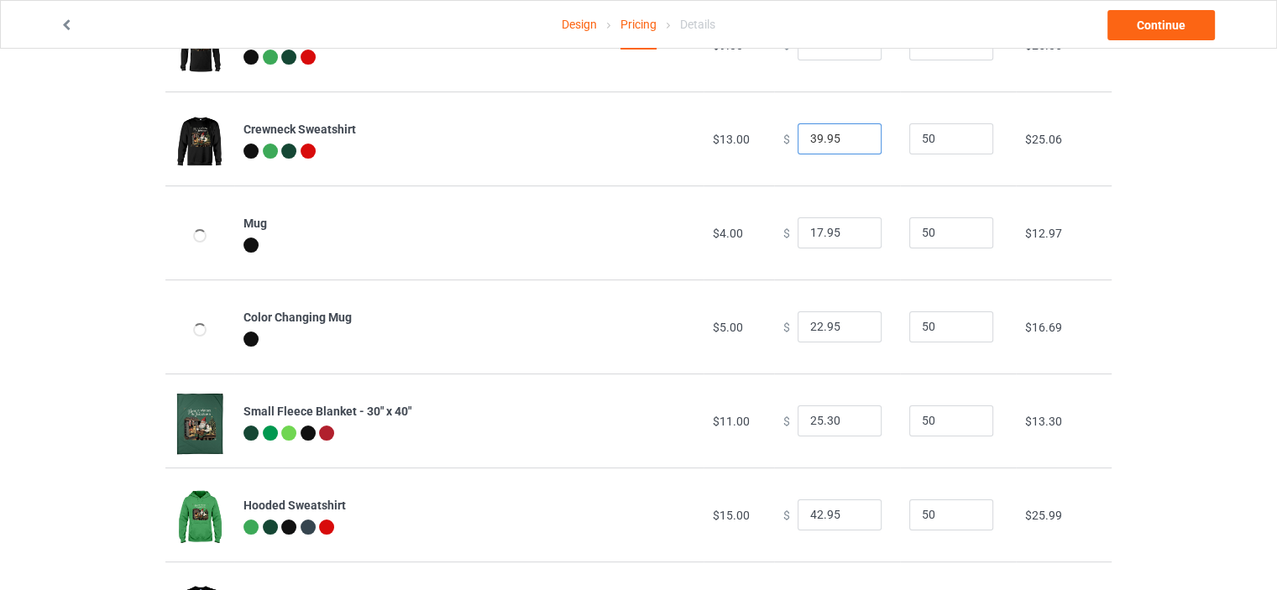
scroll to position [280, 0]
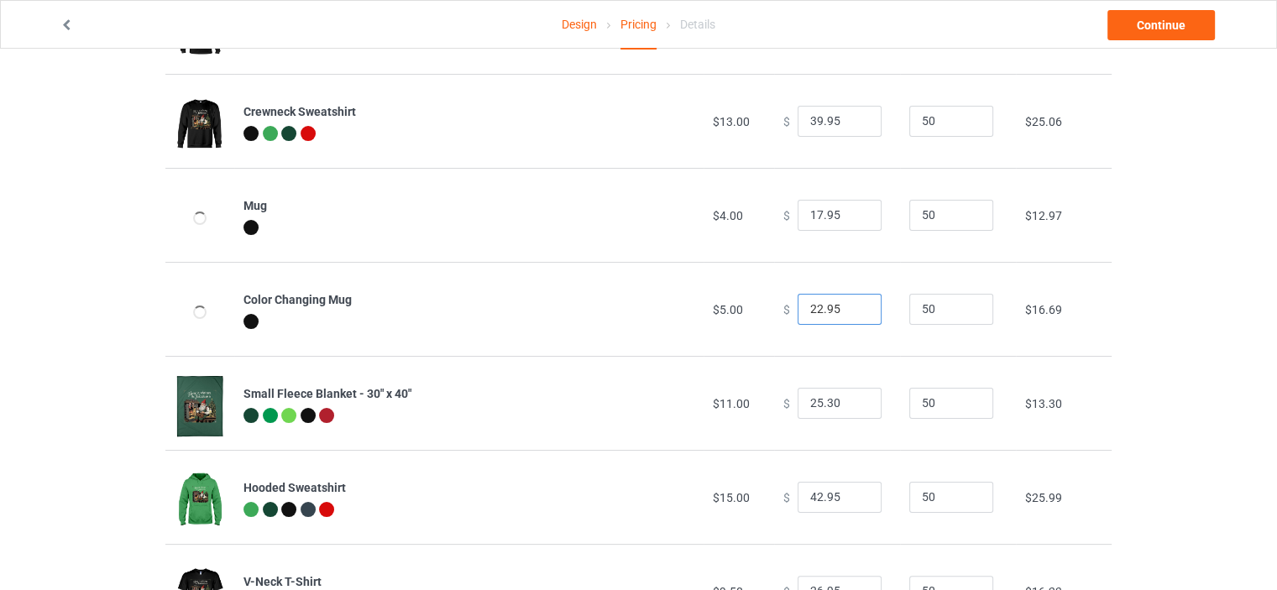
drag, startPoint x: 832, startPoint y: 315, endPoint x: 762, endPoint y: 315, distance: 69.7
click at [762, 315] on tr "Color Changing Mug $5.00 $ 22.95 50 $16.69" at bounding box center [638, 309] width 946 height 94
drag, startPoint x: 832, startPoint y: 407, endPoint x: 714, endPoint y: 400, distance: 118.6
click at [724, 402] on tr "Small Fleece Blanket - 30" x 40" $11.00 $ 25.30 50 $13.30" at bounding box center [638, 403] width 946 height 94
paste input "2.95"
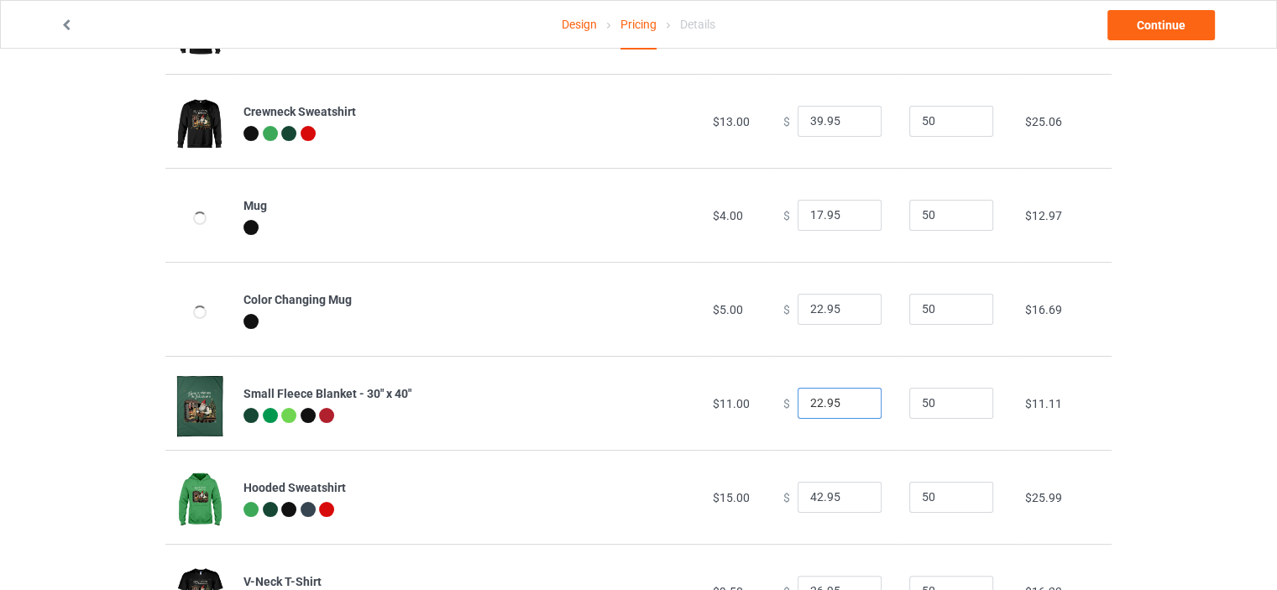
drag, startPoint x: 815, startPoint y: 405, endPoint x: 807, endPoint y: 405, distance: 8.4
click at [807, 405] on input "22.95" at bounding box center [839, 404] width 84 height 32
click at [808, 407] on input "22.95" at bounding box center [839, 404] width 84 height 32
click at [807, 402] on input "22.95" at bounding box center [839, 404] width 84 height 32
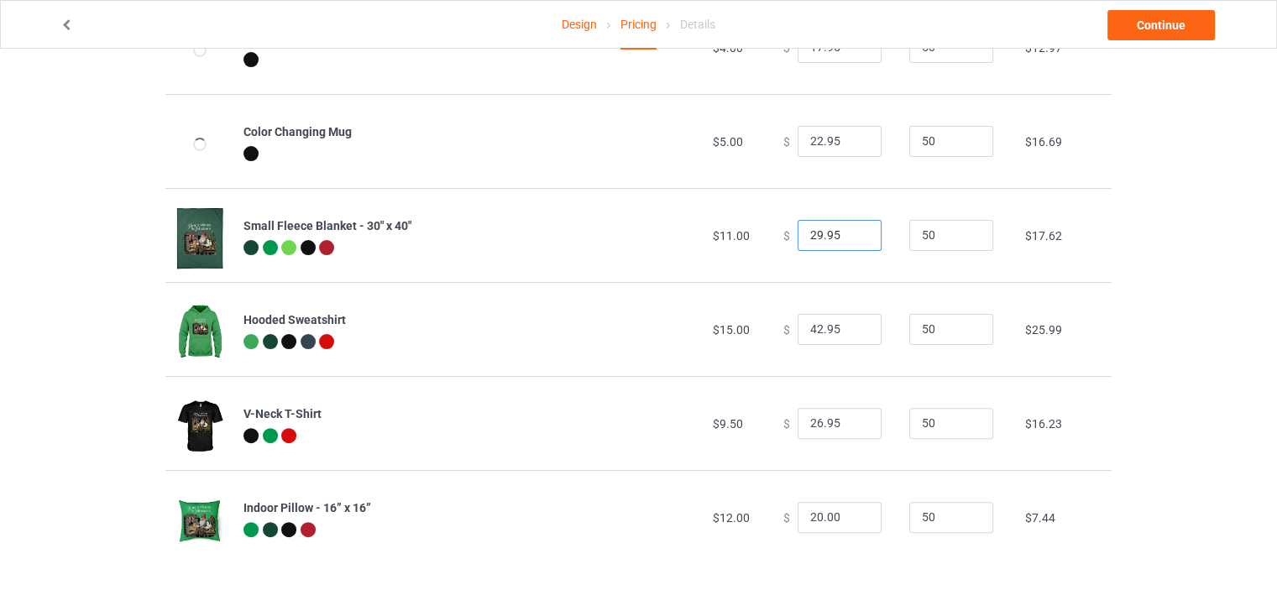
scroll to position [457, 0]
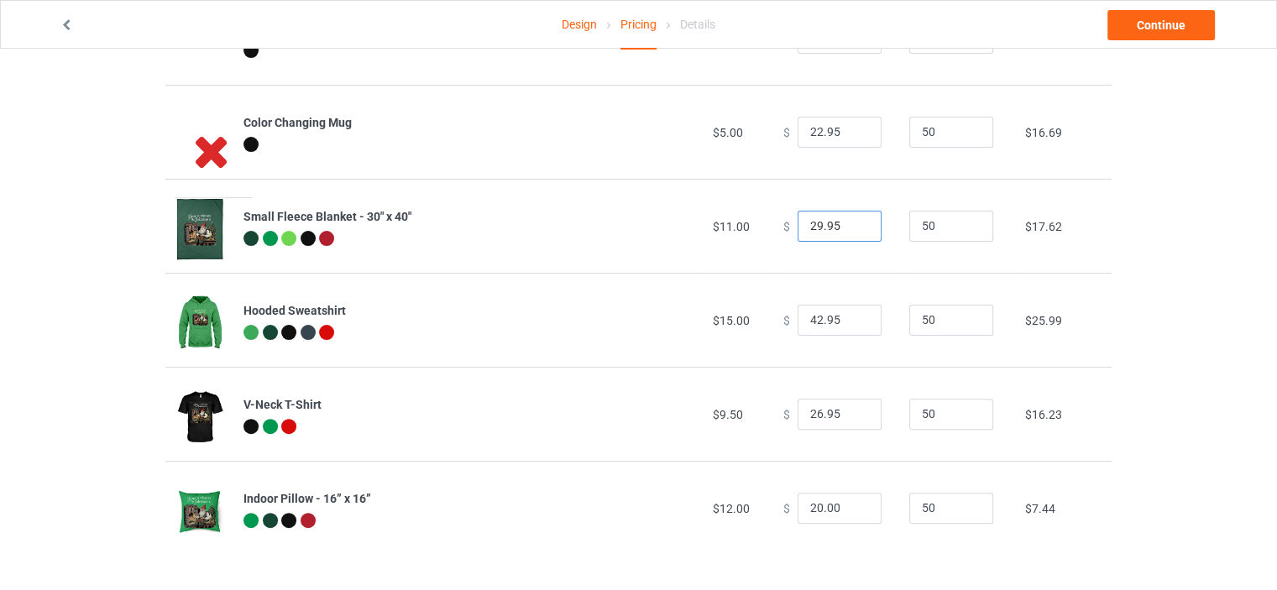
drag, startPoint x: 828, startPoint y: 226, endPoint x: 714, endPoint y: 236, distance: 114.6
click at [724, 236] on tr "Small Fleece Blanket - 30" x 40" $11.00 $ 29.95 50 $17.62" at bounding box center [638, 226] width 946 height 94
type input "29.95"
drag, startPoint x: 831, startPoint y: 508, endPoint x: 651, endPoint y: 499, distance: 179.8
click at [671, 504] on tr "Indoor Pillow - 16” x 16” $12.00 $ 20.00 50 $7.44" at bounding box center [638, 508] width 946 height 94
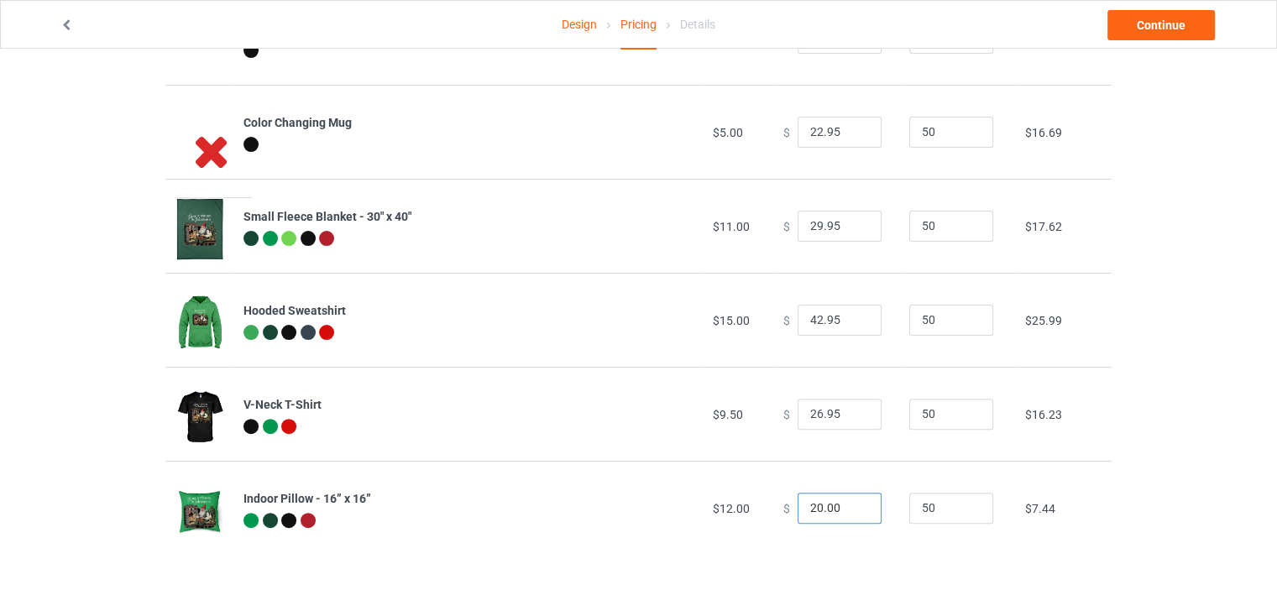
paste input "9.95"
type input "29.95"
click at [1121, 443] on div "Design Pricing Details Continue Pricing Estimated total profit $8,789.50 Produc…" at bounding box center [638, 91] width 1277 height 998
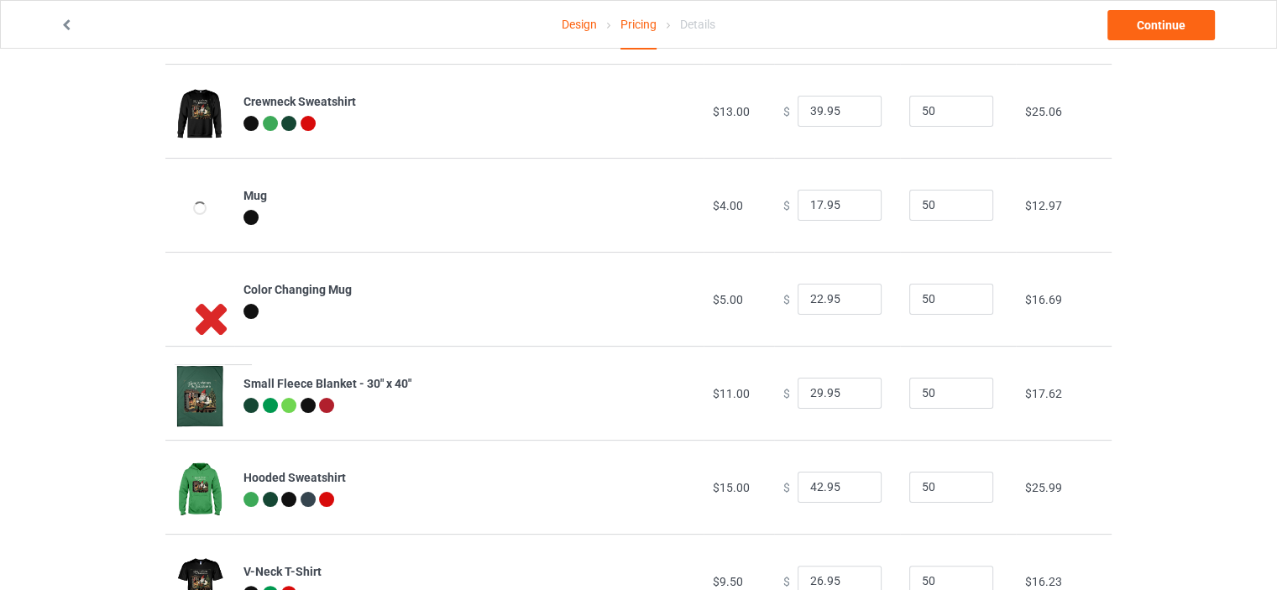
scroll to position [289, 0]
click at [1141, 20] on link "Continue" at bounding box center [1160, 25] width 107 height 30
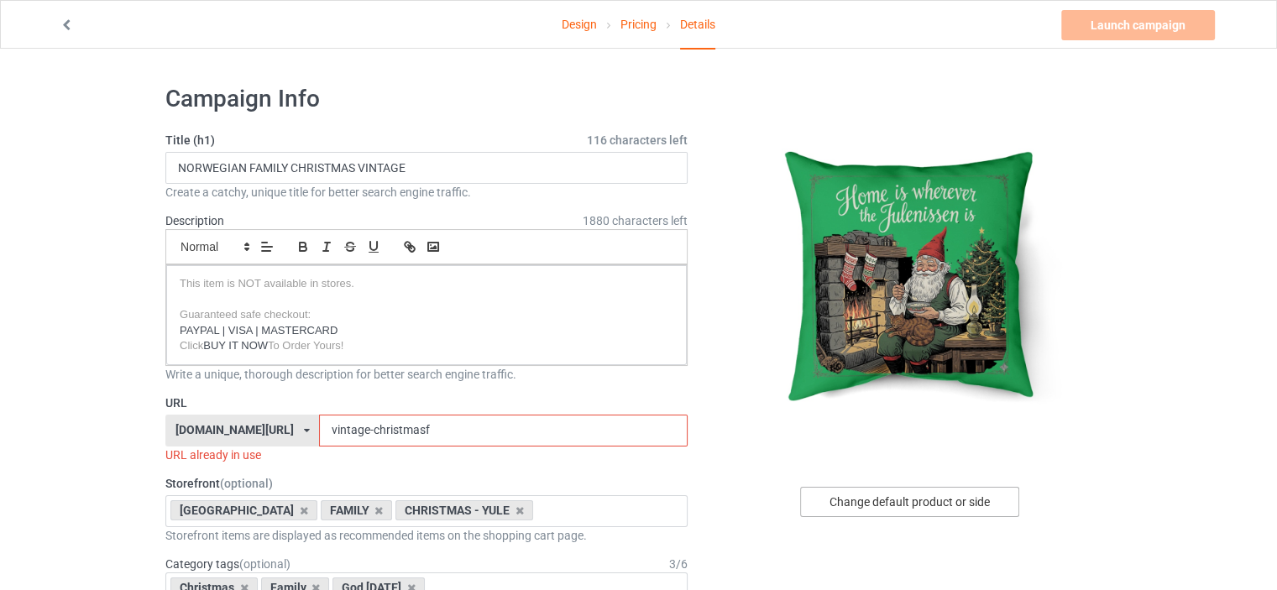
click at [933, 510] on div "Change default product or side" at bounding box center [909, 502] width 219 height 30
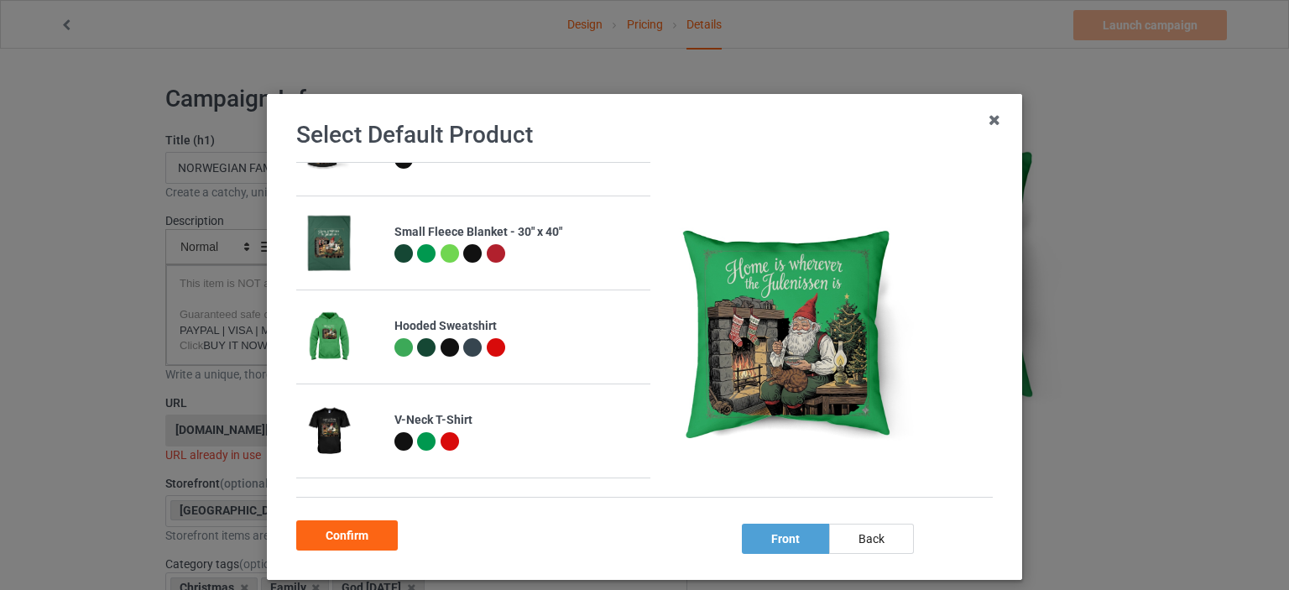
scroll to position [511, 0]
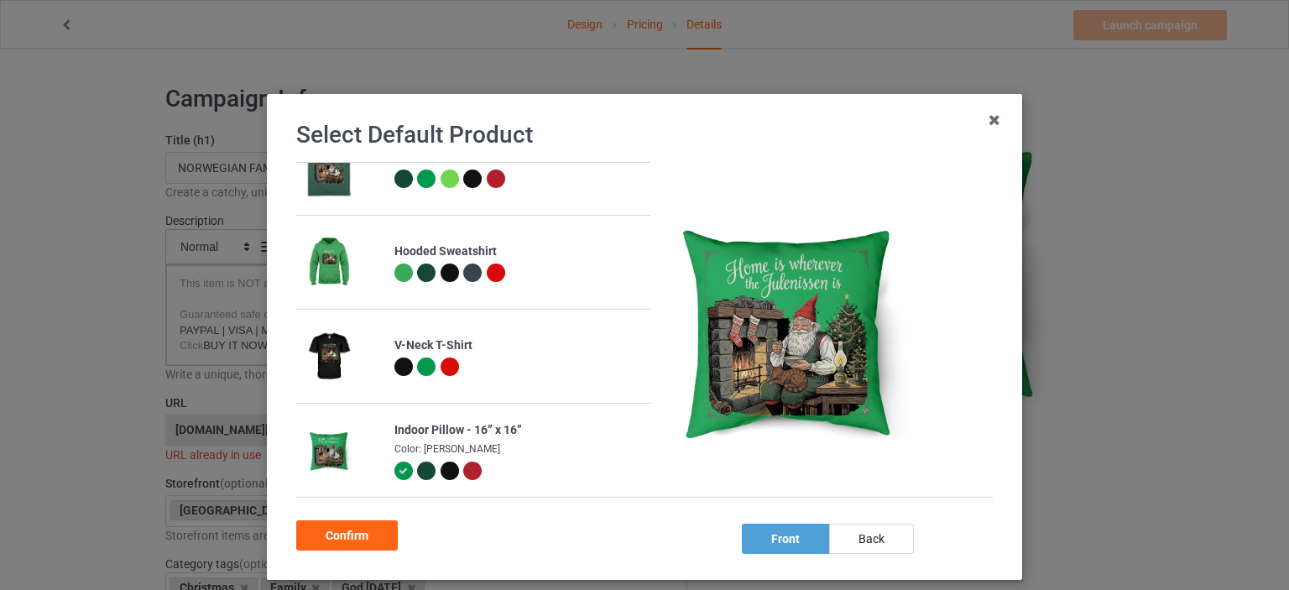
click at [463, 473] on div at bounding box center [472, 471] width 18 height 18
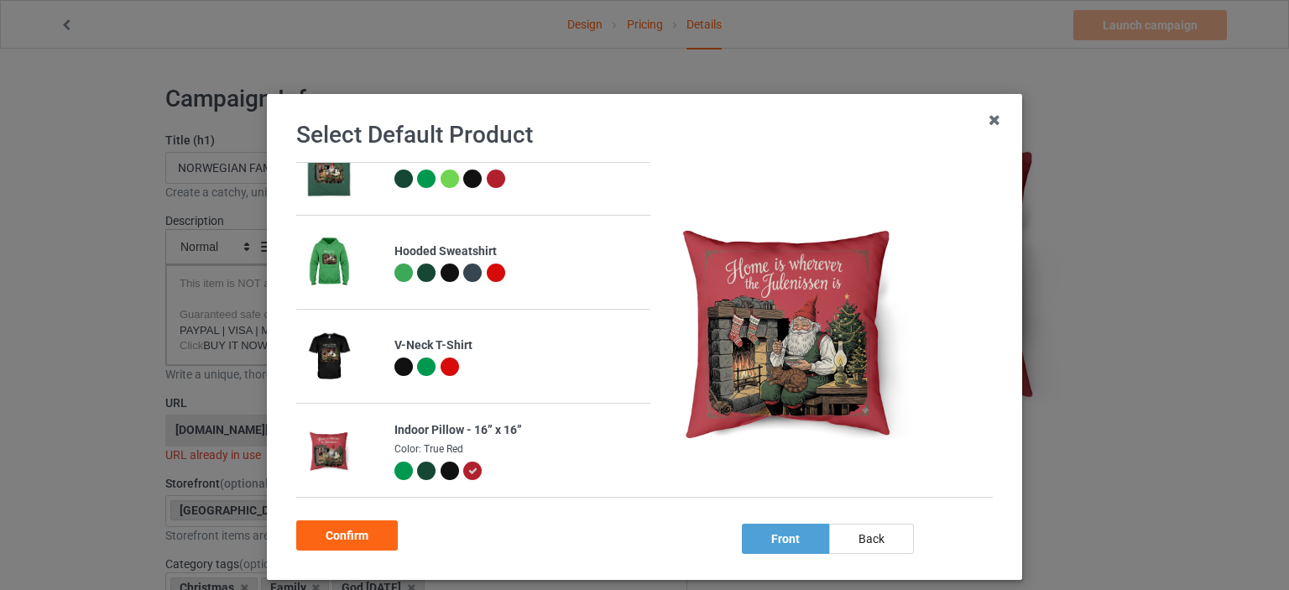
click at [441, 473] on div at bounding box center [450, 471] width 18 height 18
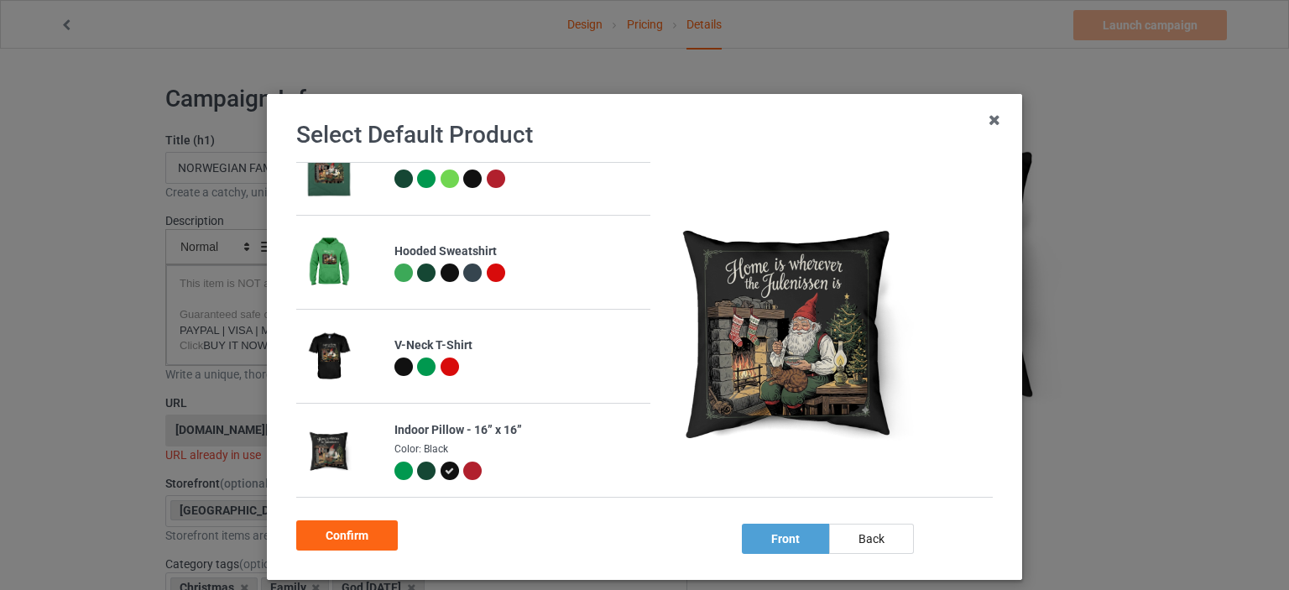
click at [421, 466] on div at bounding box center [426, 471] width 18 height 18
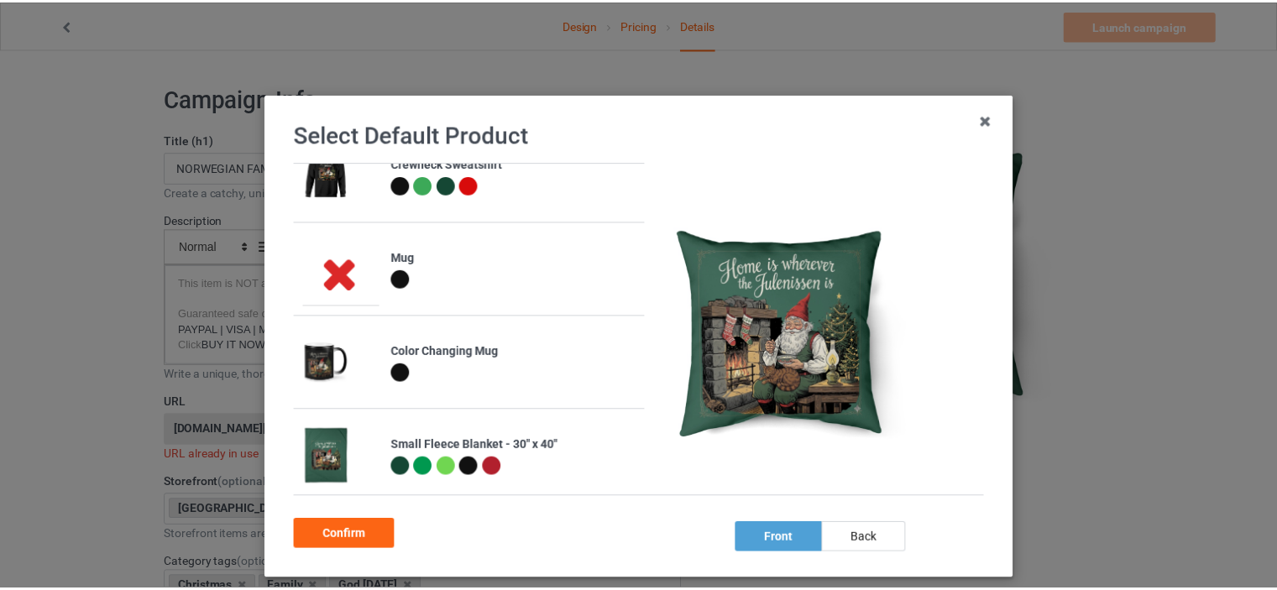
scroll to position [0, 0]
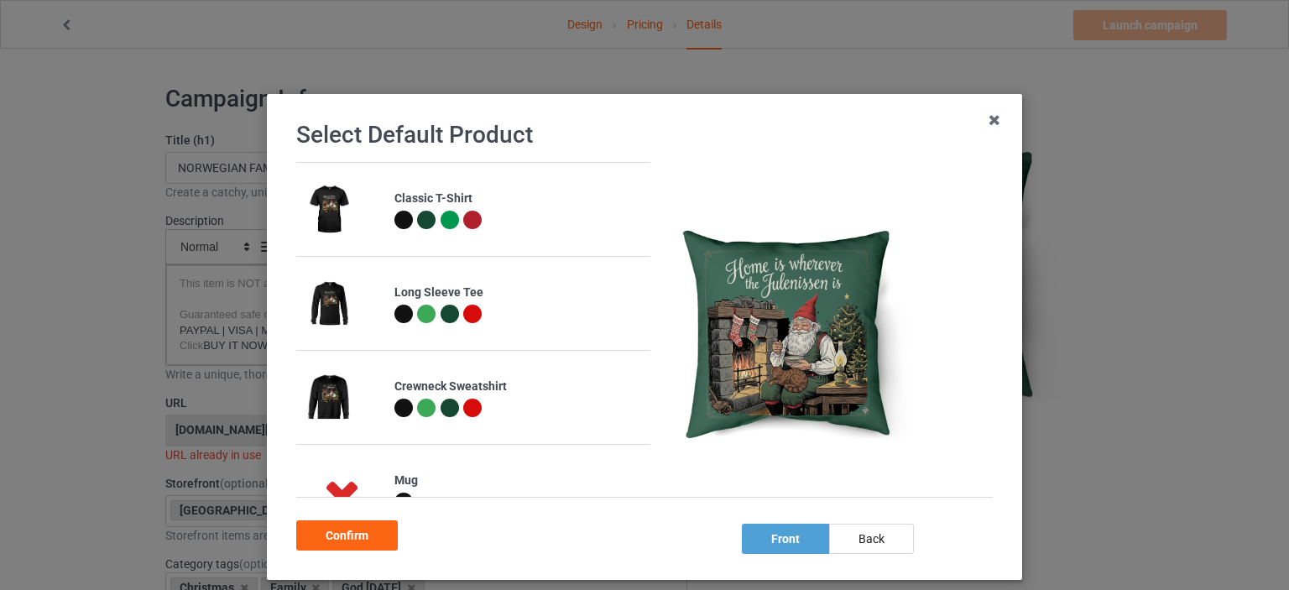
click at [395, 217] on div at bounding box center [404, 220] width 18 height 18
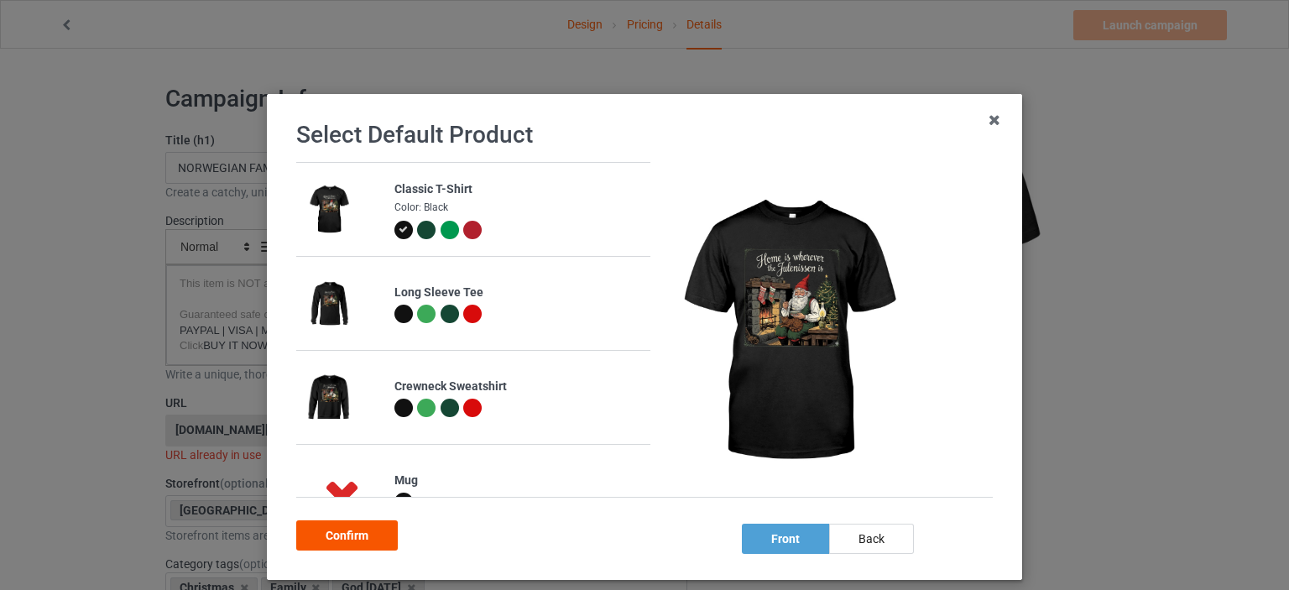
click at [355, 524] on div "Confirm" at bounding box center [347, 535] width 102 height 30
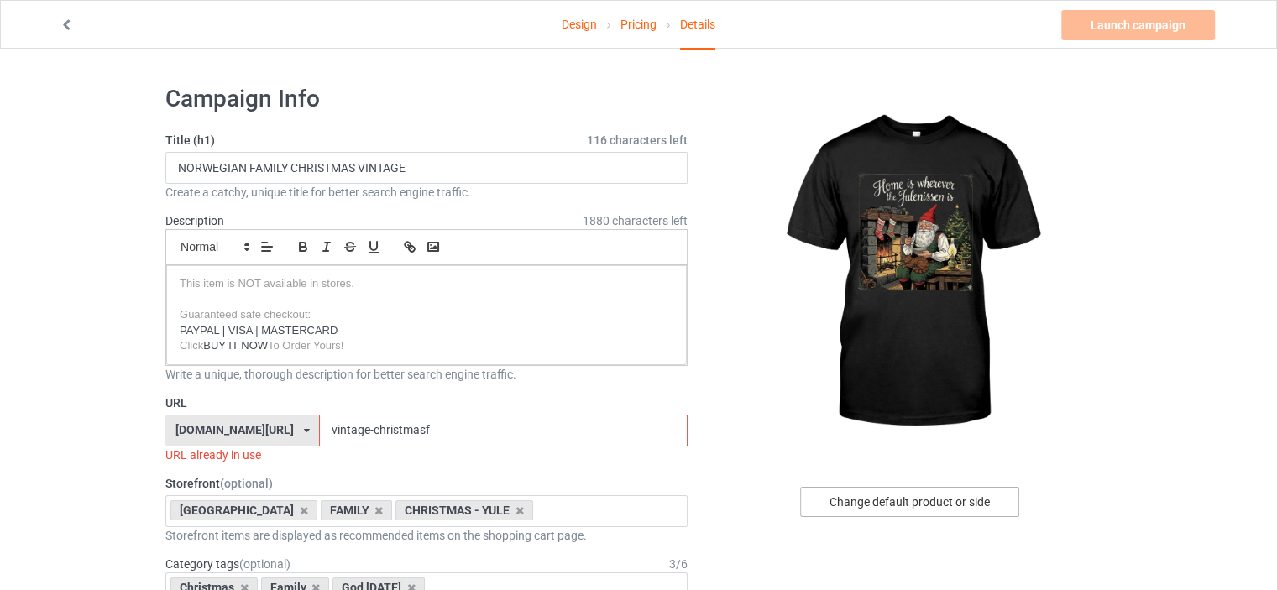
click at [897, 502] on div "Change default product or side" at bounding box center [909, 502] width 219 height 30
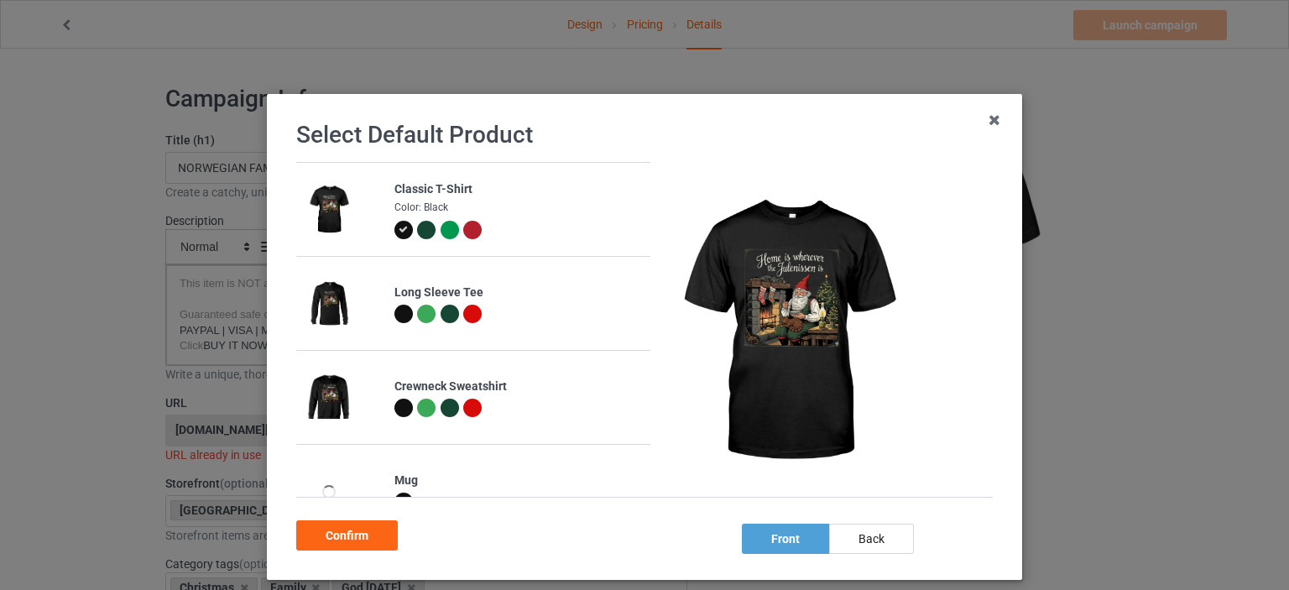
click at [465, 231] on div at bounding box center [472, 230] width 18 height 18
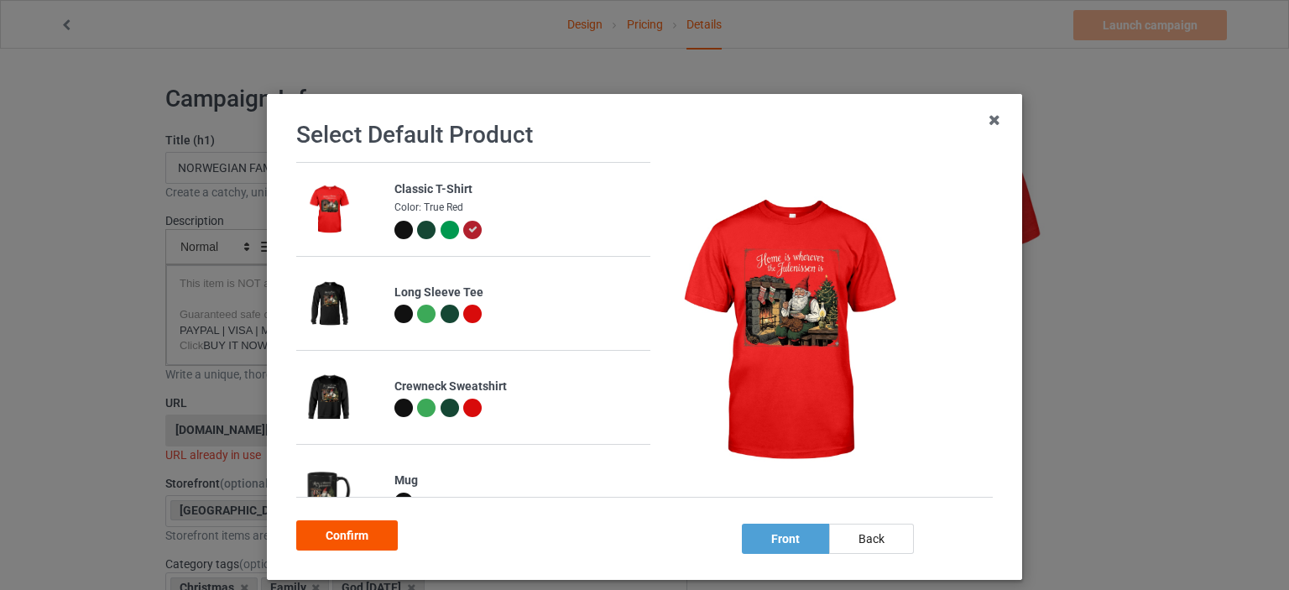
click at [381, 531] on div "Confirm" at bounding box center [347, 535] width 102 height 30
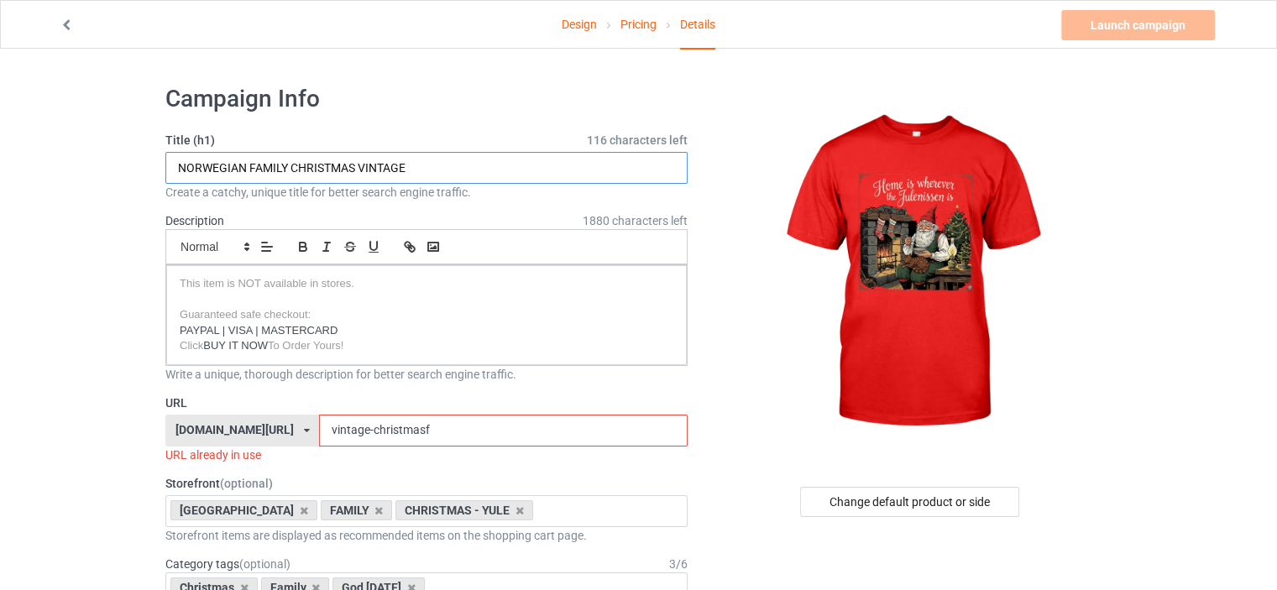
drag, startPoint x: 421, startPoint y: 171, endPoint x: 249, endPoint y: 177, distance: 171.3
click at [249, 177] on input "NORWEGIAN FAMILY CHRISTMAS VINTAGE" at bounding box center [426, 168] width 522 height 32
type input "NORWEGIAN HOME"
drag, startPoint x: 426, startPoint y: 427, endPoint x: 250, endPoint y: 448, distance: 177.5
click at [245, 448] on div "URL onlynorway.com/ awareness-raising.com/ busdrivershop.com/ catswow.com/ finl…" at bounding box center [426, 429] width 522 height 69
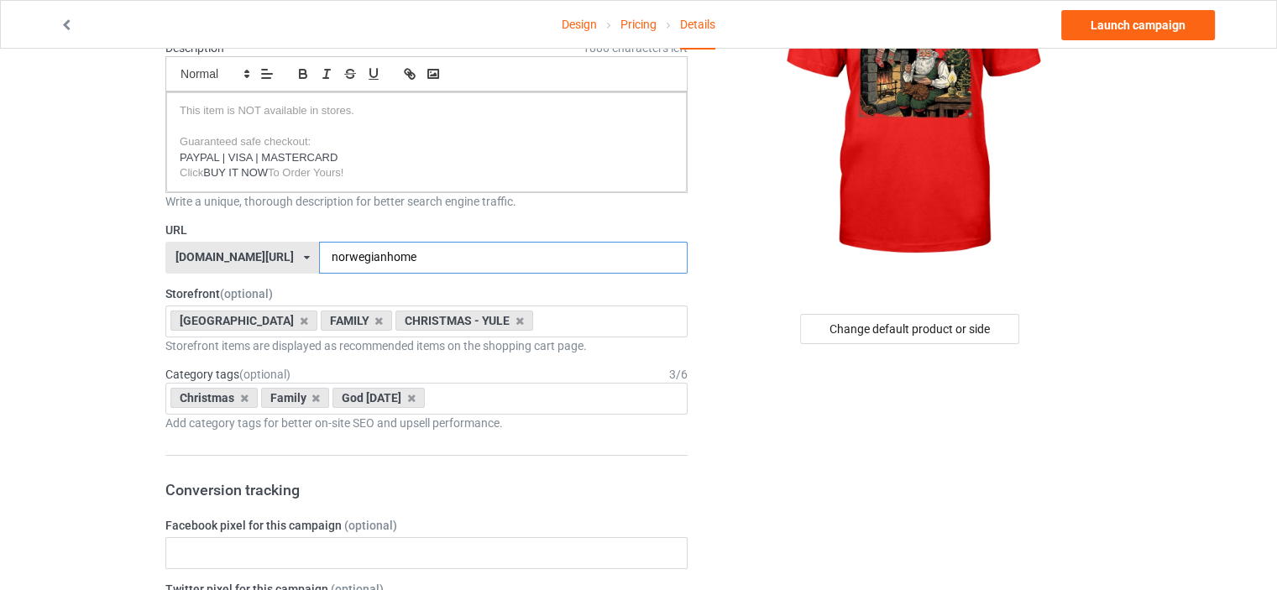
scroll to position [223, 0]
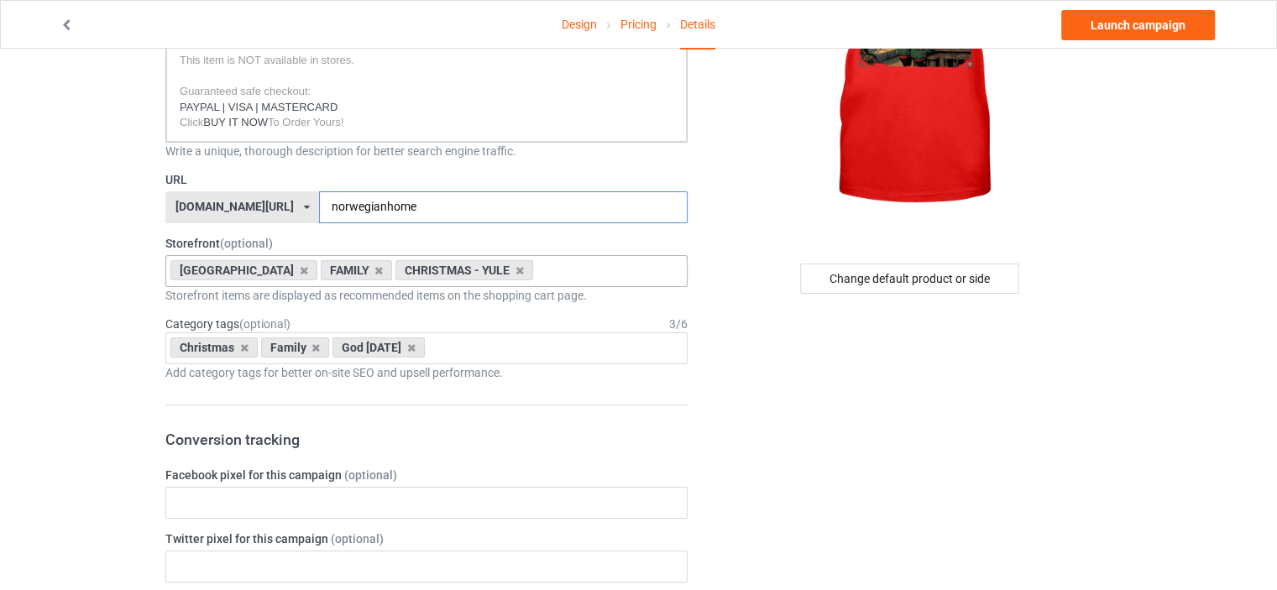
type input "norwegianhome"
click at [531, 264] on div "NORWAY FAMILY CHRISTMAS - YULE NISSE - NORWEGIAN GNOME VIKING FUNNY LEFSE UFF D…" at bounding box center [426, 271] width 522 height 32
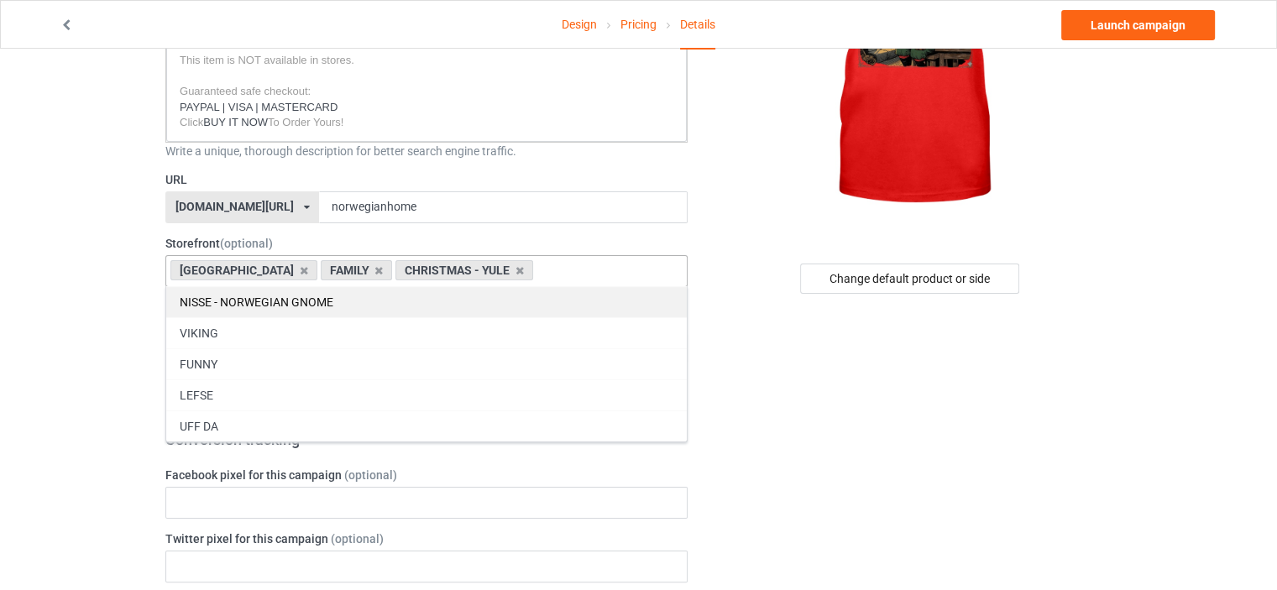
click at [301, 302] on div "NISSE - NORWEGIAN GNOME" at bounding box center [426, 301] width 520 height 31
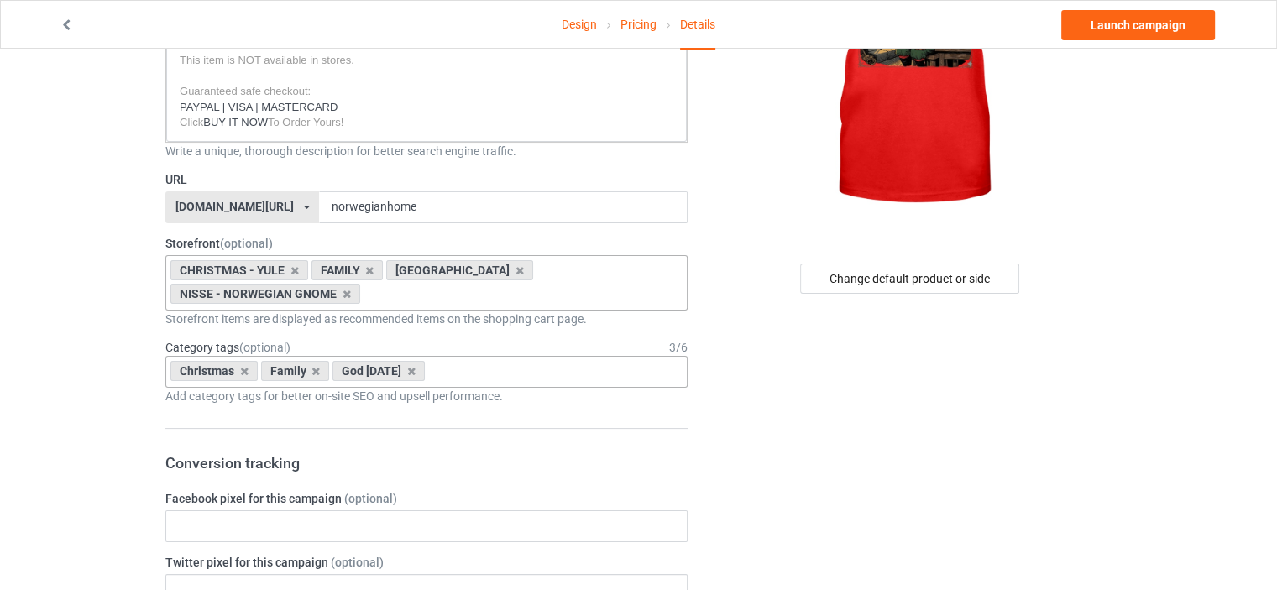
click at [435, 361] on div "Christmas Family God Jul Age > 1-19 > 1 Age > 1-12 Months > 1 Month Age > 1-12 …" at bounding box center [426, 372] width 522 height 32
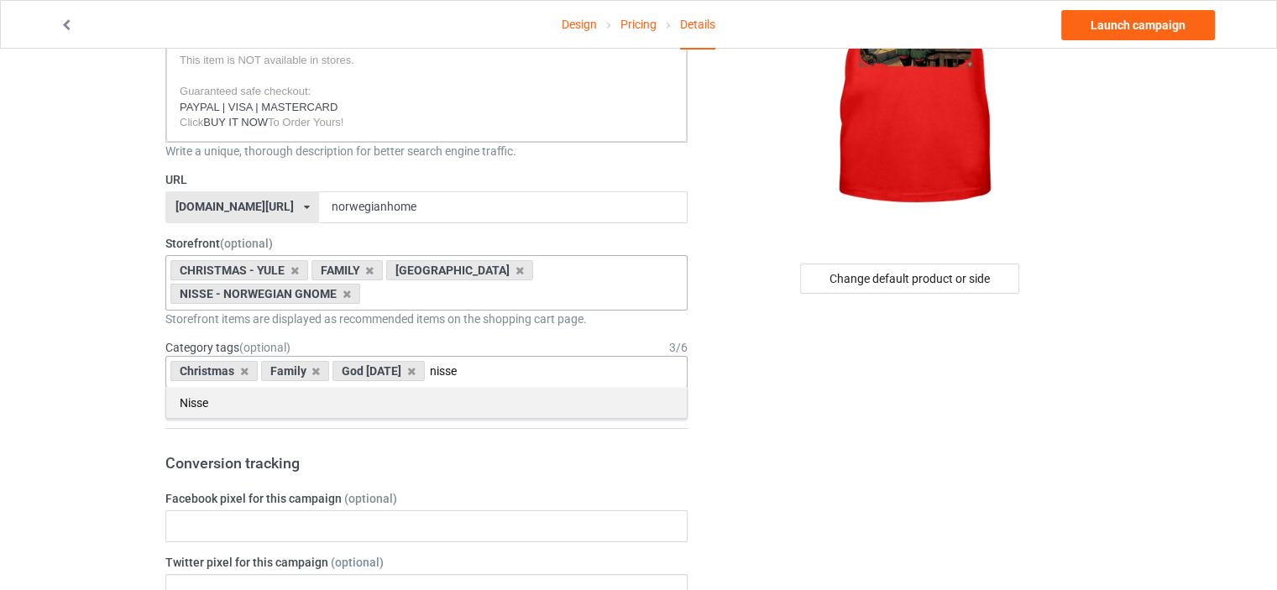
type input "nisse"
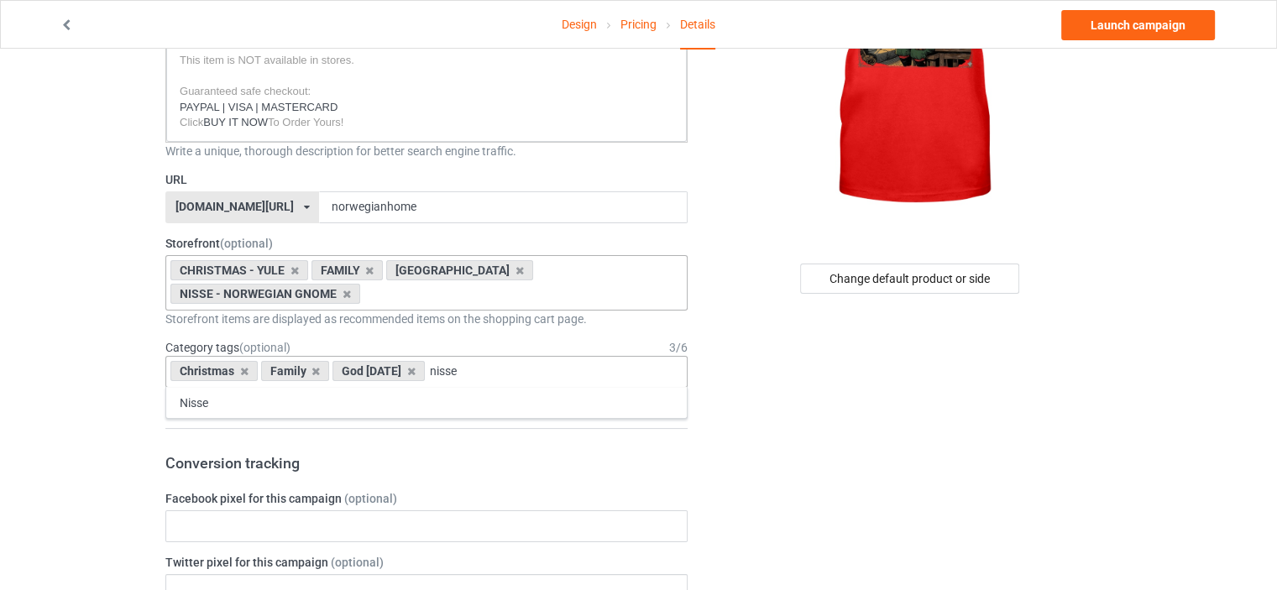
drag, startPoint x: 369, startPoint y: 392, endPoint x: 567, endPoint y: 384, distance: 199.1
click at [368, 392] on div "Nisse" at bounding box center [426, 402] width 520 height 31
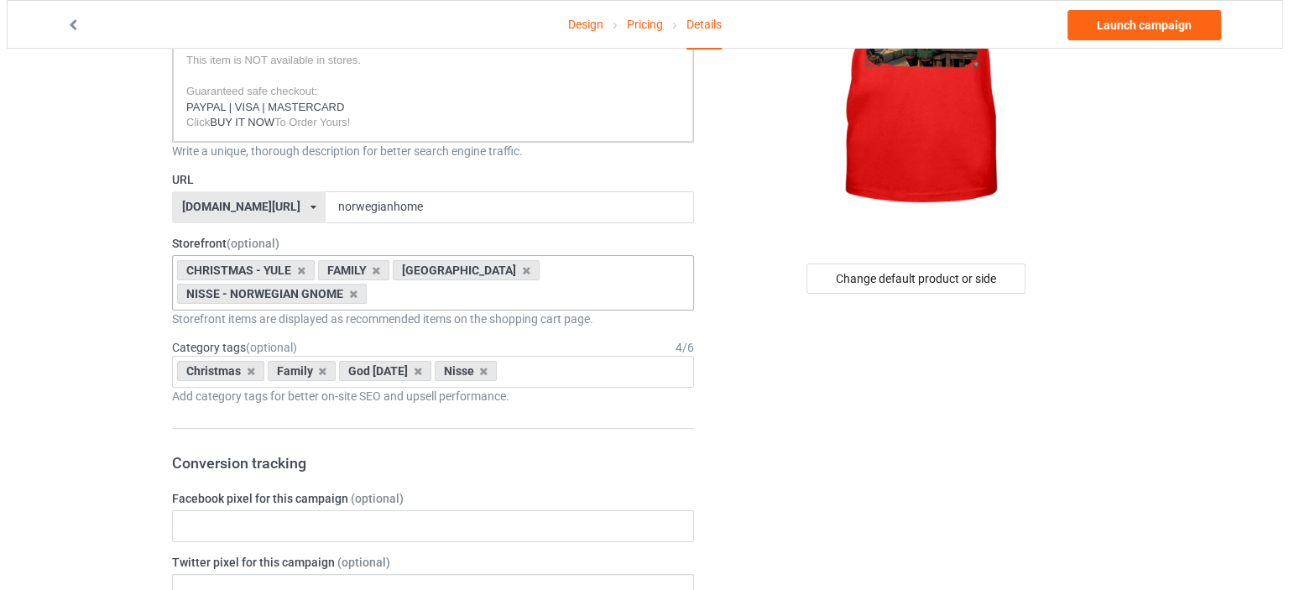
scroll to position [0, 0]
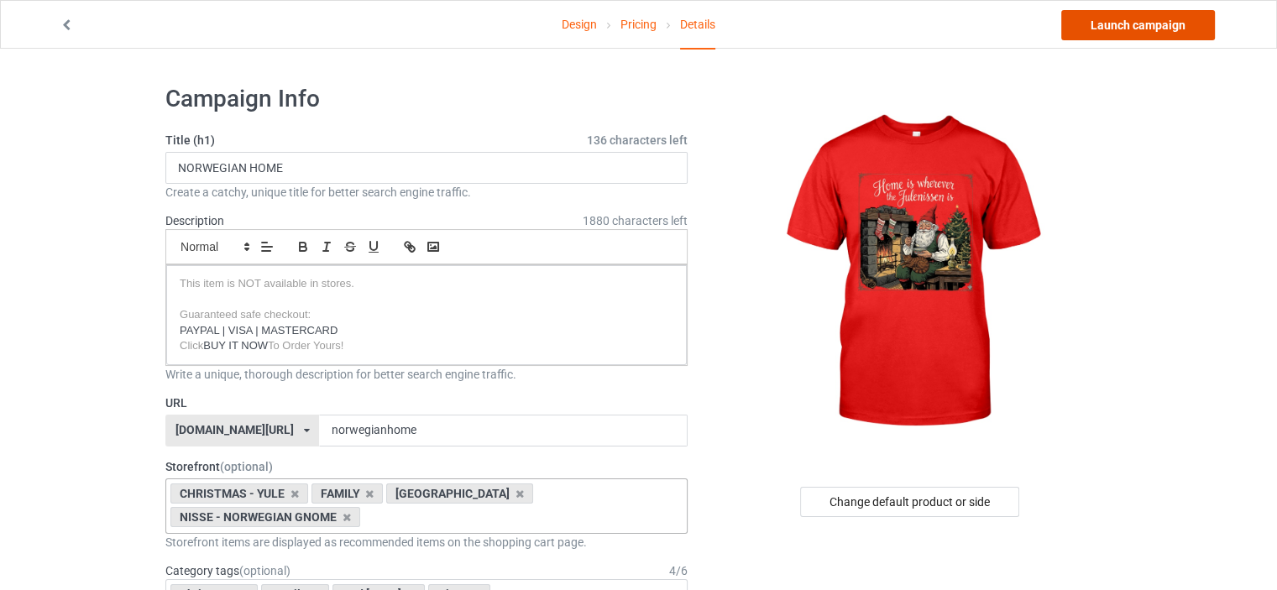
click at [1106, 24] on link "Launch campaign" at bounding box center [1138, 25] width 154 height 30
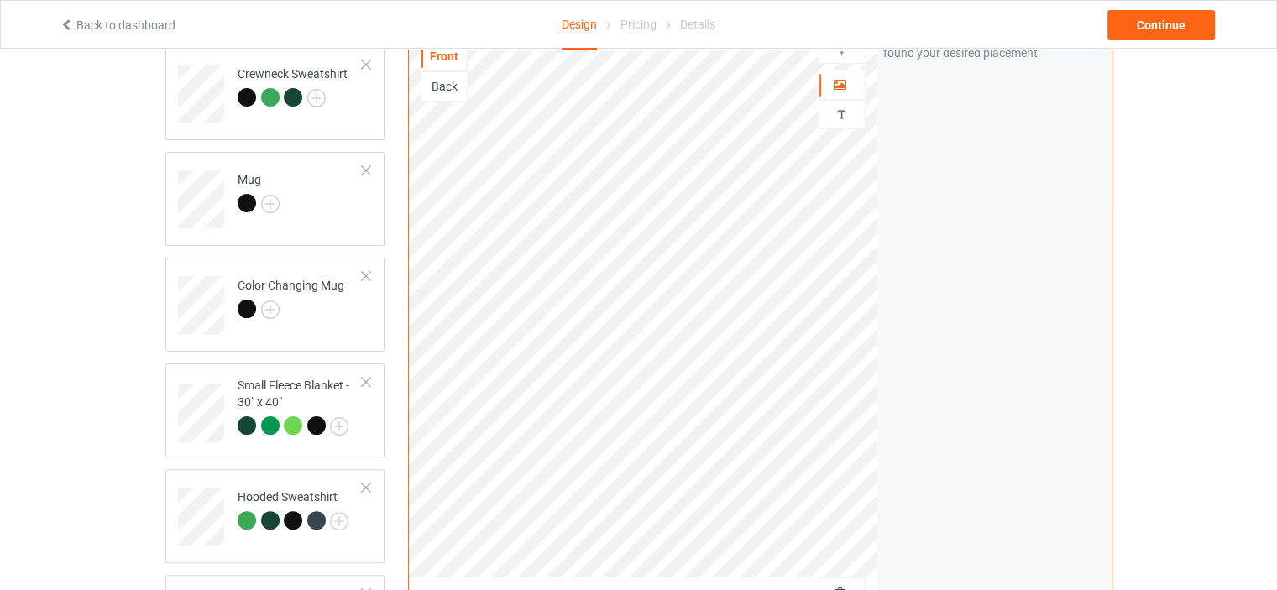
scroll to position [447, 0]
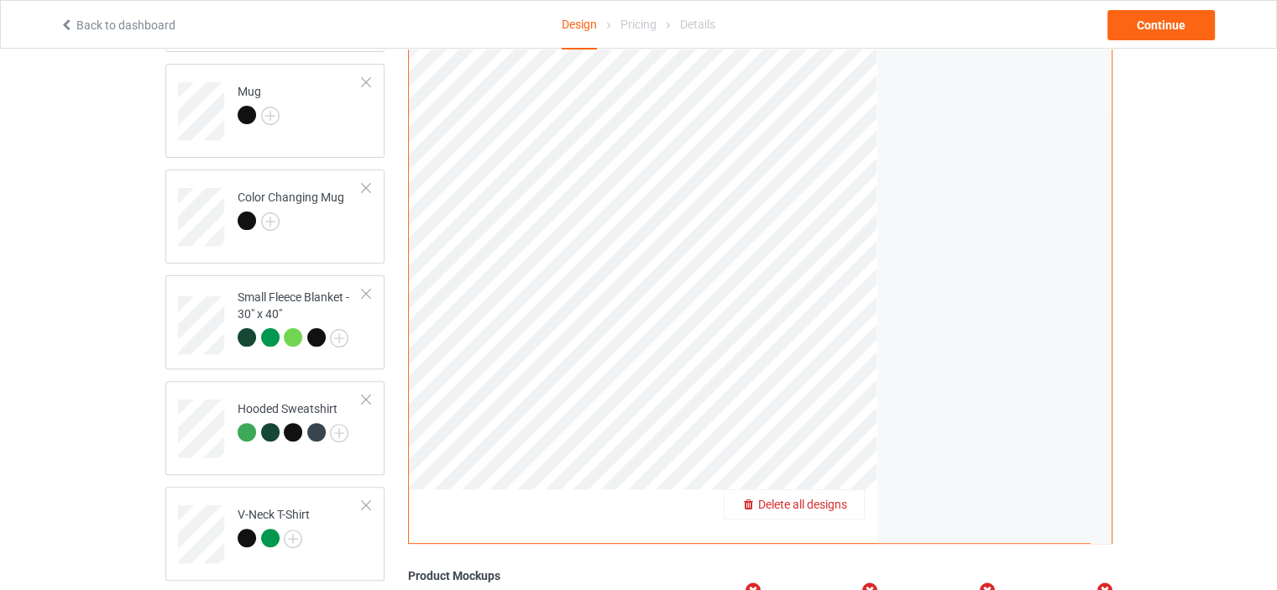
click at [832, 504] on span "Delete all designs" at bounding box center [802, 504] width 89 height 13
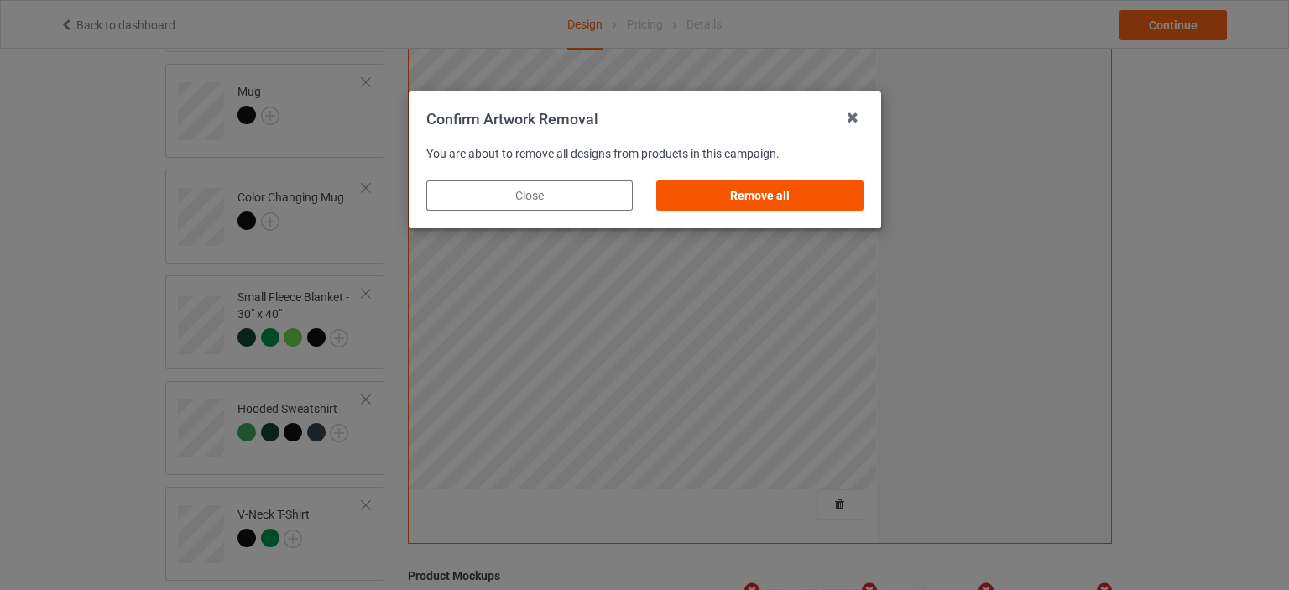
click at [778, 197] on div "Remove all" at bounding box center [759, 195] width 207 height 30
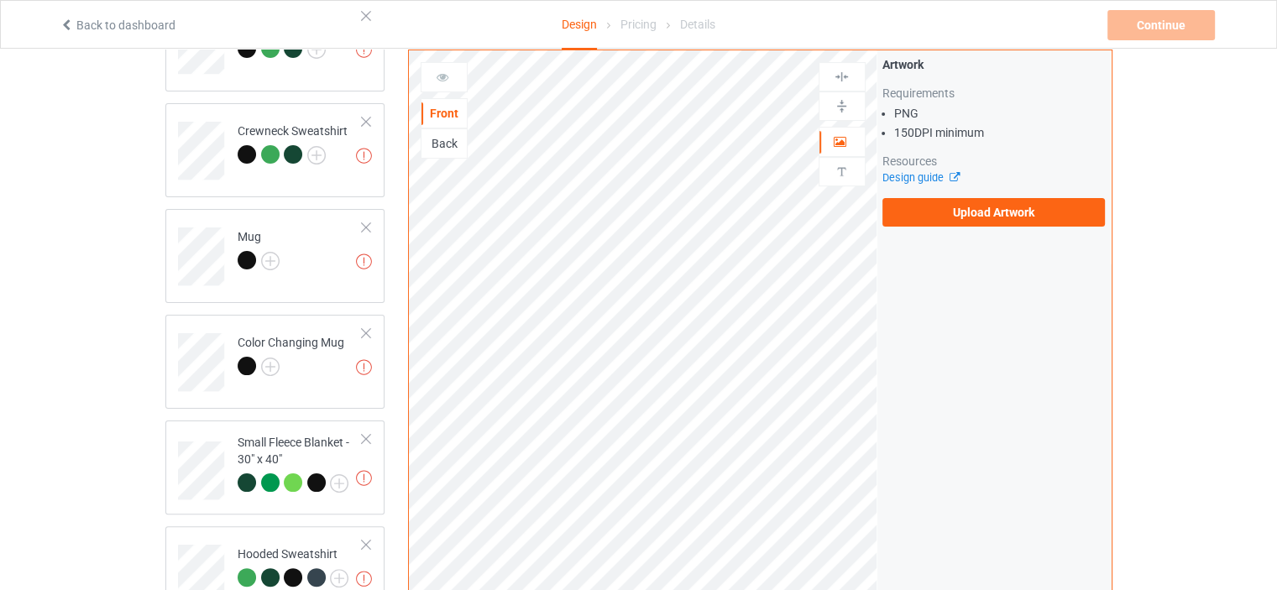
scroll to position [168, 0]
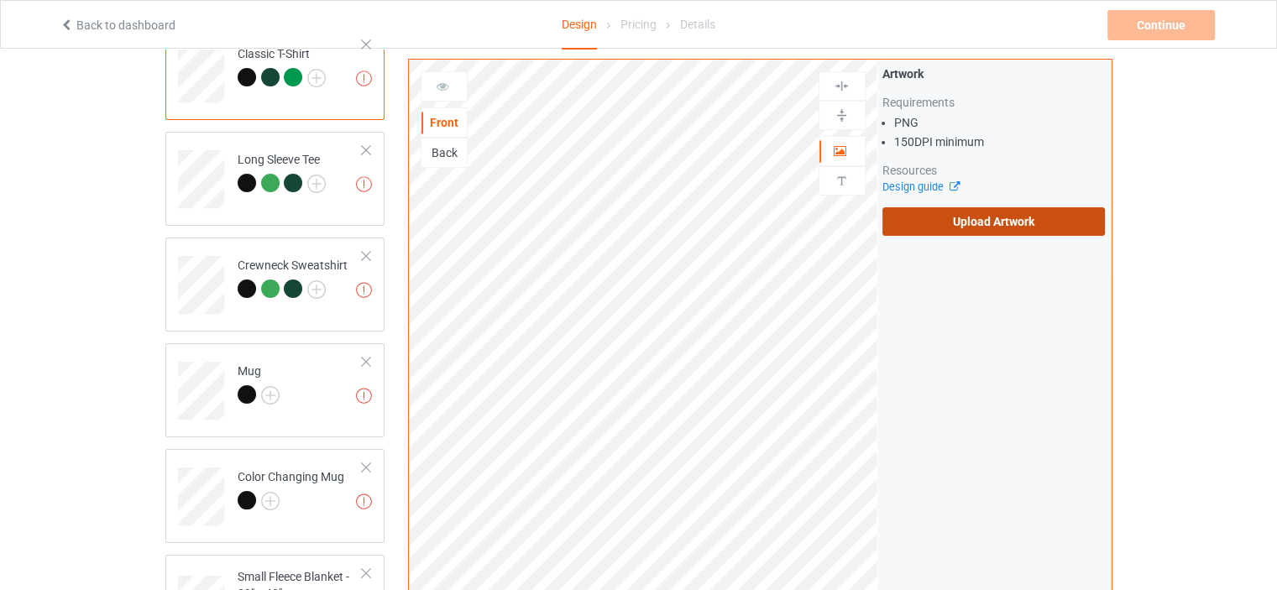
click at [944, 217] on label "Upload Artwork" at bounding box center [993, 221] width 222 height 29
click at [0, 0] on input "Upload Artwork" at bounding box center [0, 0] width 0 height 0
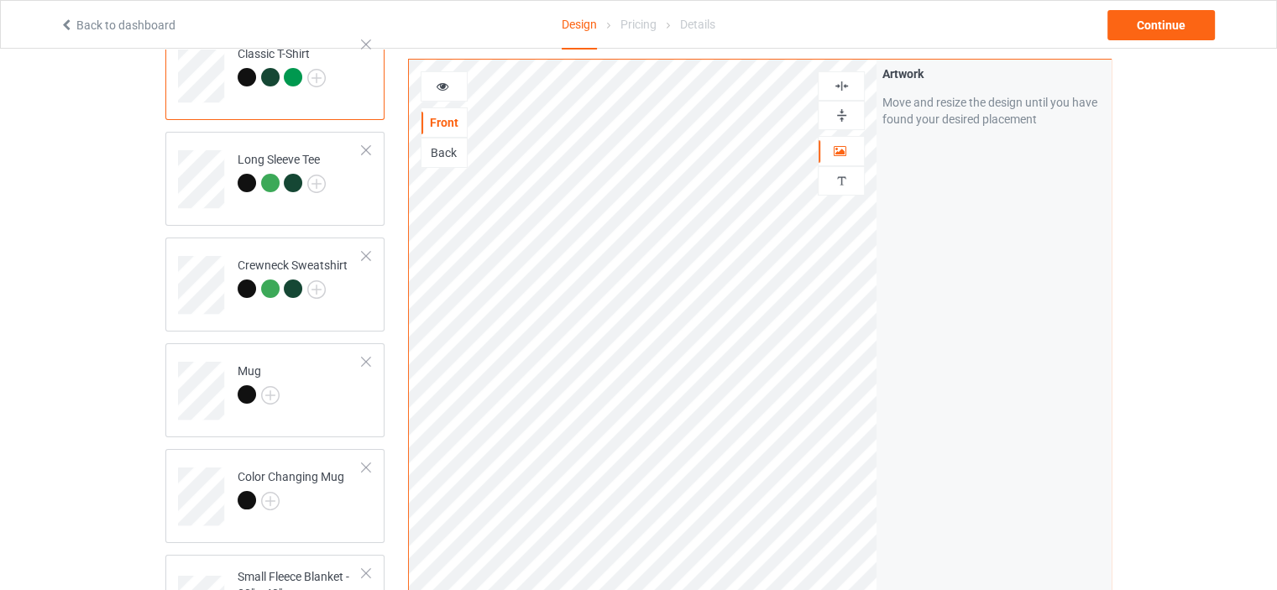
click at [835, 81] on img at bounding box center [842, 86] width 16 height 16
click at [839, 121] on img at bounding box center [842, 115] width 16 height 16
click at [248, 364] on div "Mug" at bounding box center [259, 383] width 42 height 40
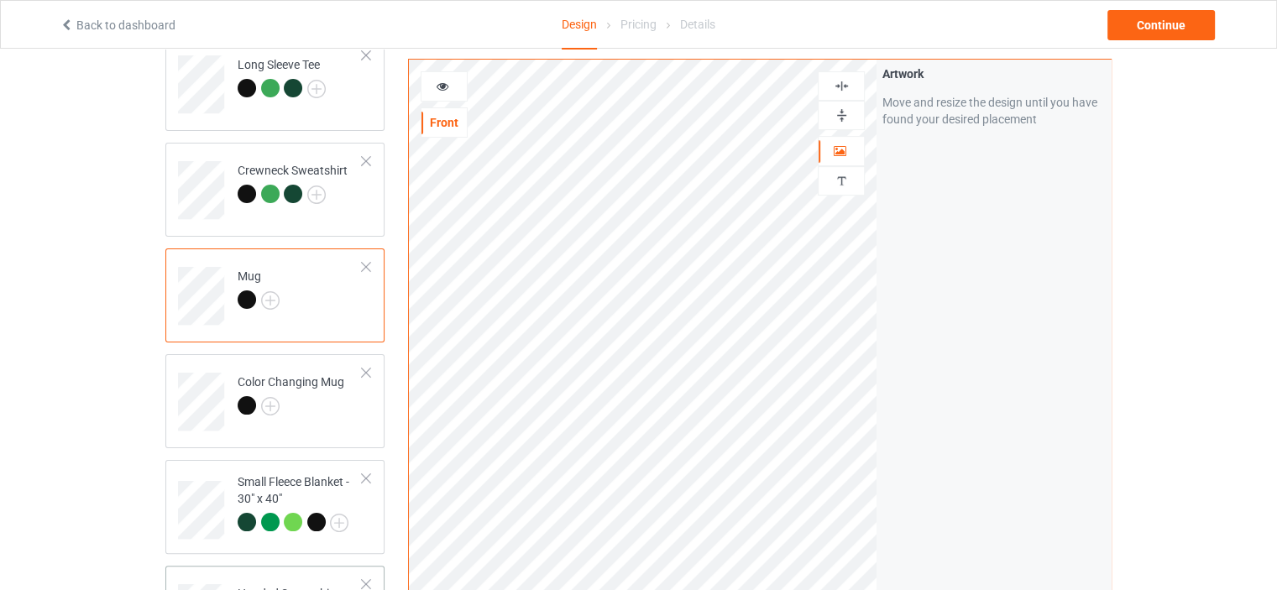
scroll to position [447, 0]
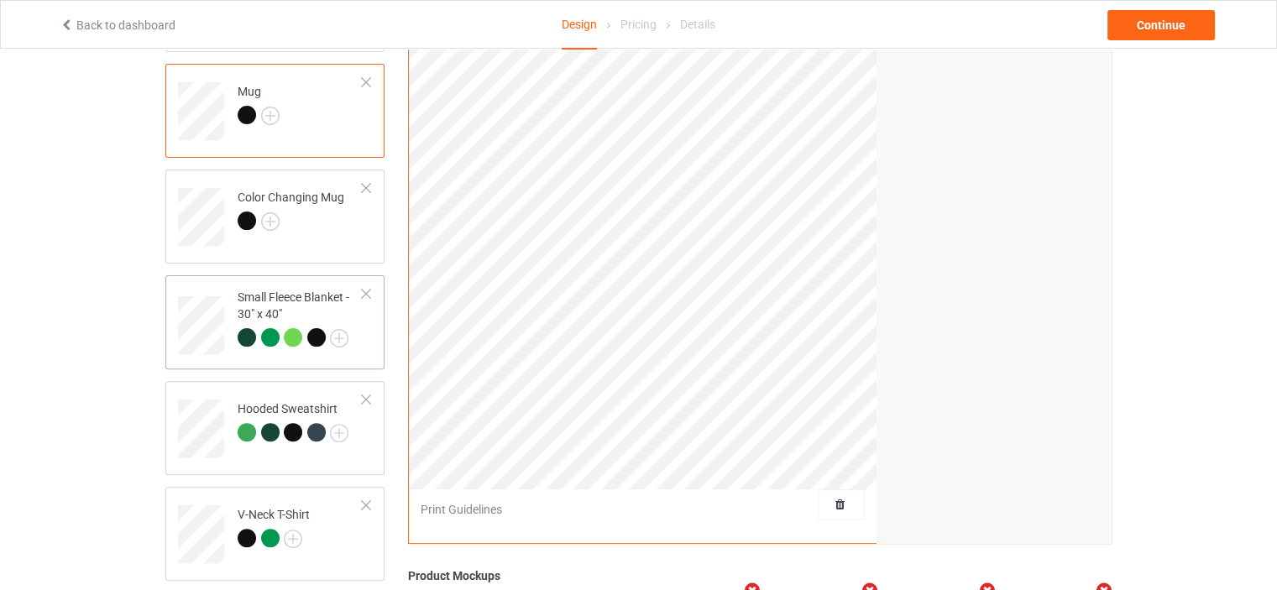
click at [275, 282] on td "Small Fleece Blanket - 30" x 40"" at bounding box center [300, 319] width 144 height 75
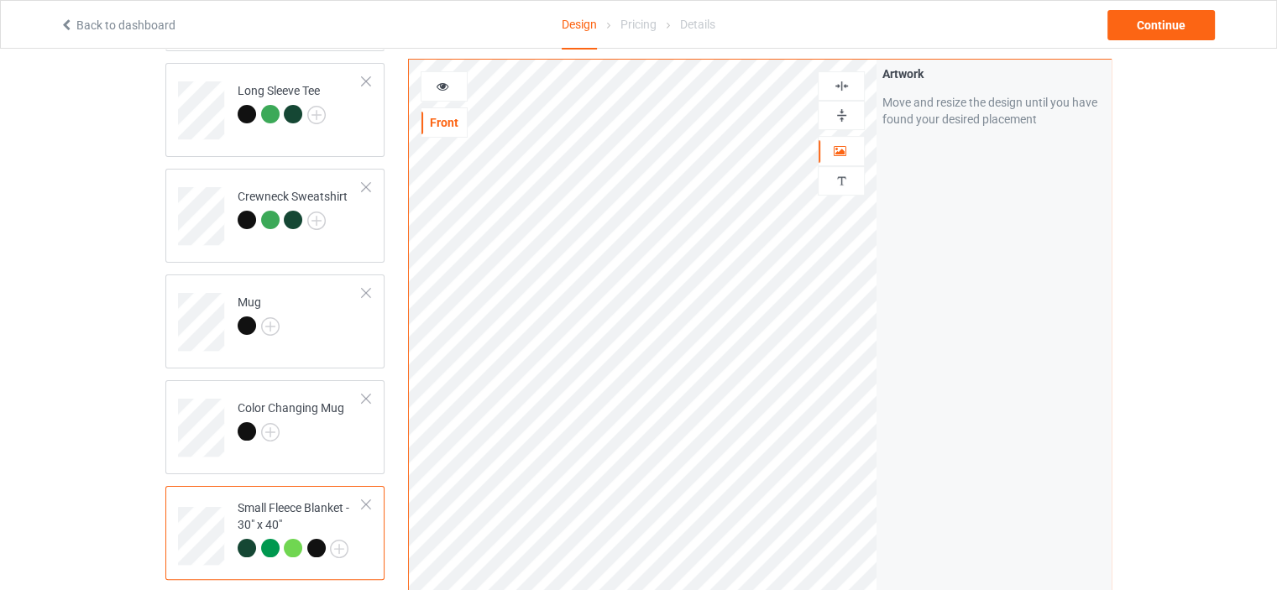
scroll to position [55, 0]
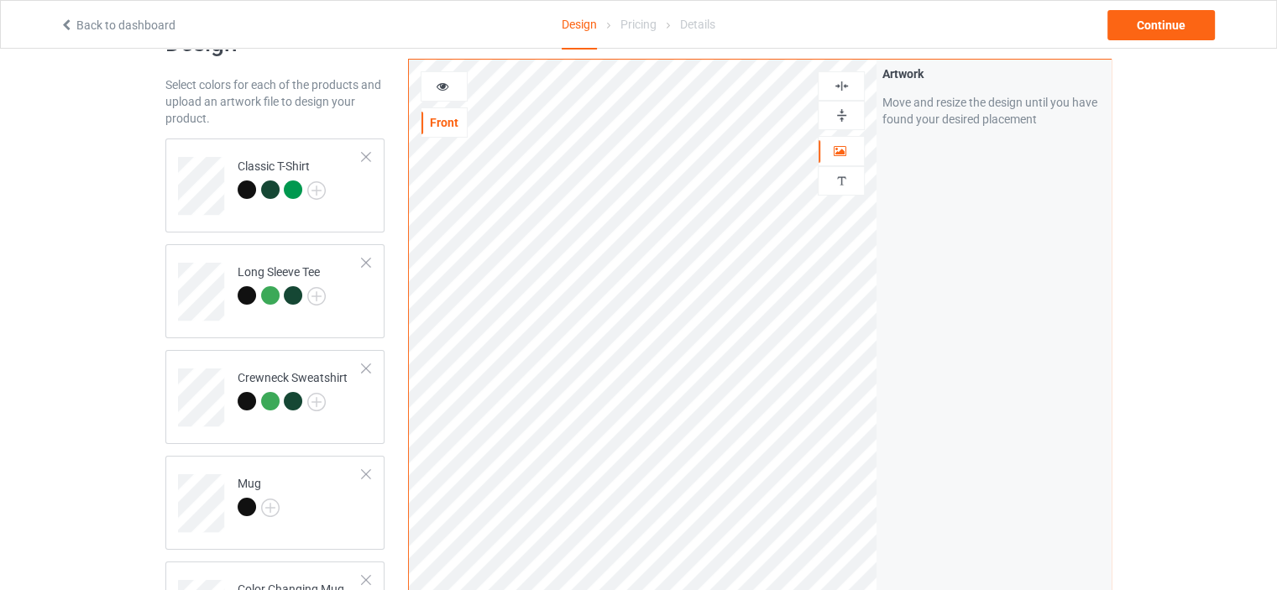
click at [841, 80] on img at bounding box center [842, 86] width 16 height 16
click at [835, 112] on img at bounding box center [842, 115] width 16 height 16
click at [839, 79] on img at bounding box center [842, 86] width 16 height 16
click at [839, 110] on img at bounding box center [842, 115] width 16 height 16
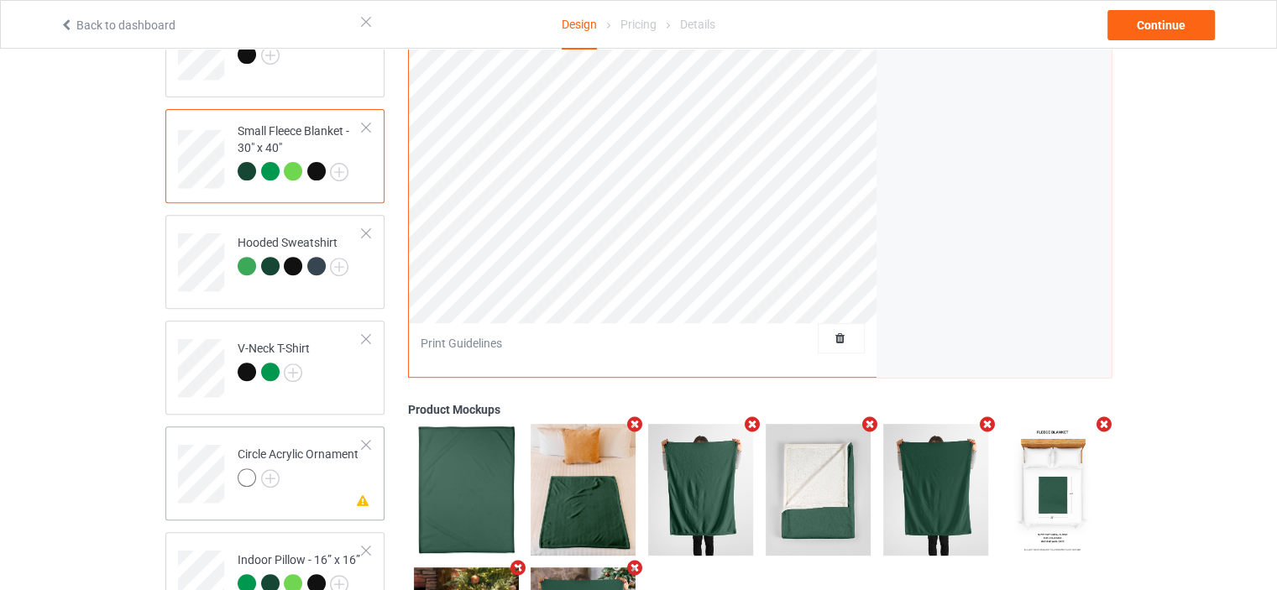
scroll to position [615, 0]
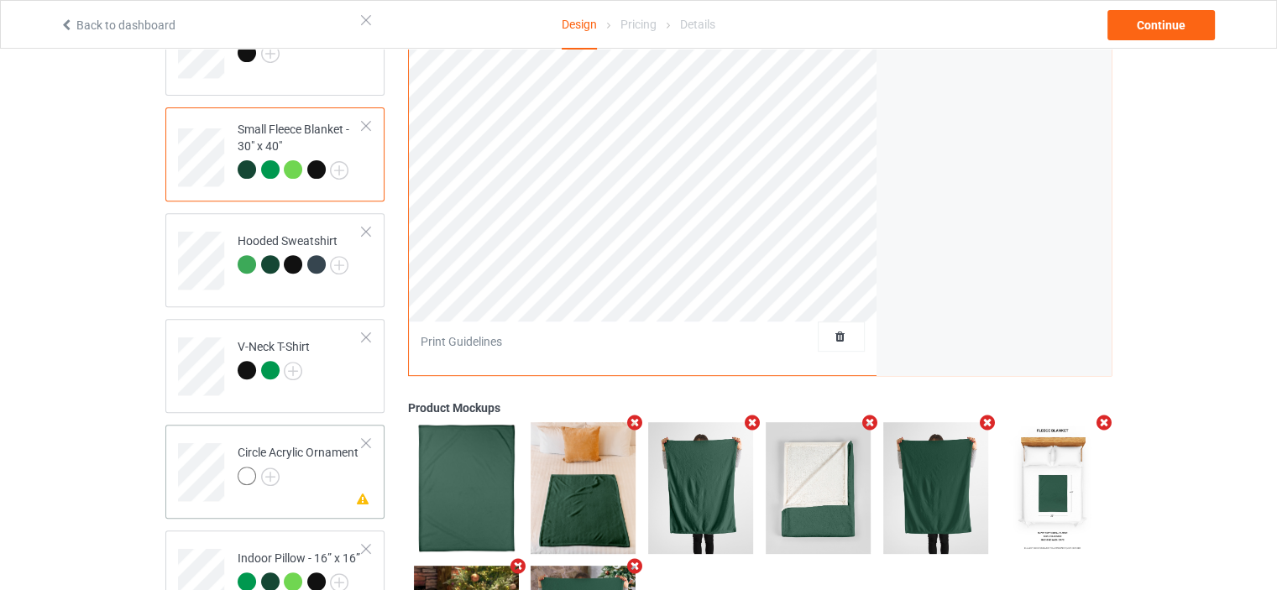
click at [295, 444] on div "Circle Acrylic Ornament" at bounding box center [298, 464] width 121 height 40
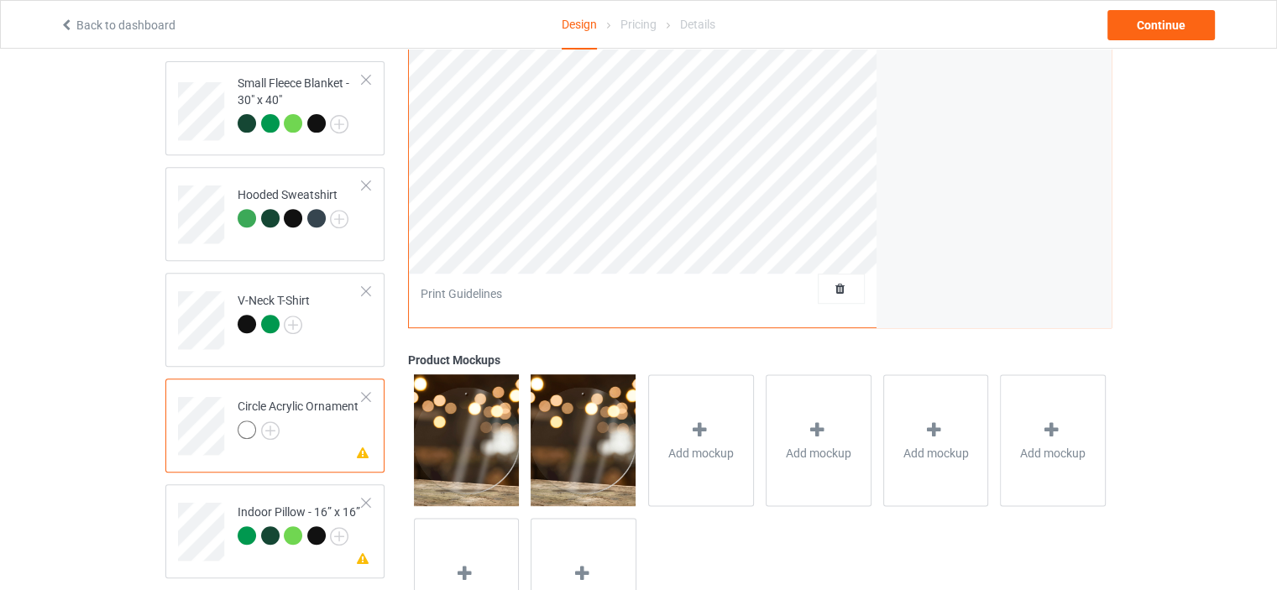
scroll to position [672, 0]
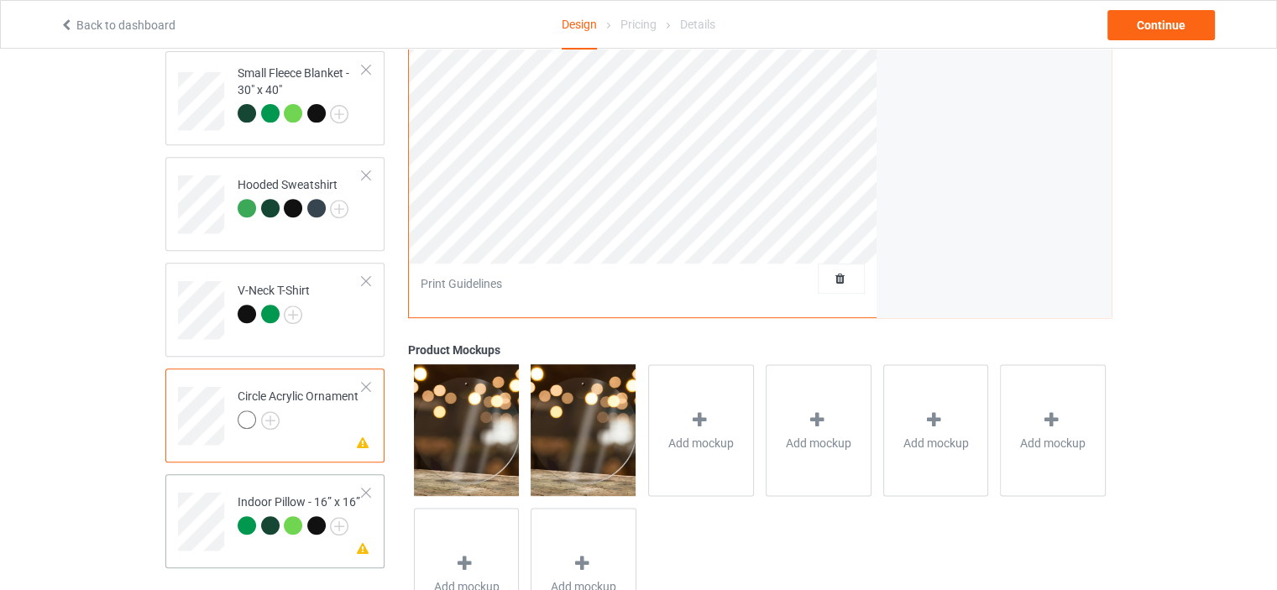
click at [265, 496] on div "Indoor Pillow - 16” x 16”" at bounding box center [299, 514] width 123 height 40
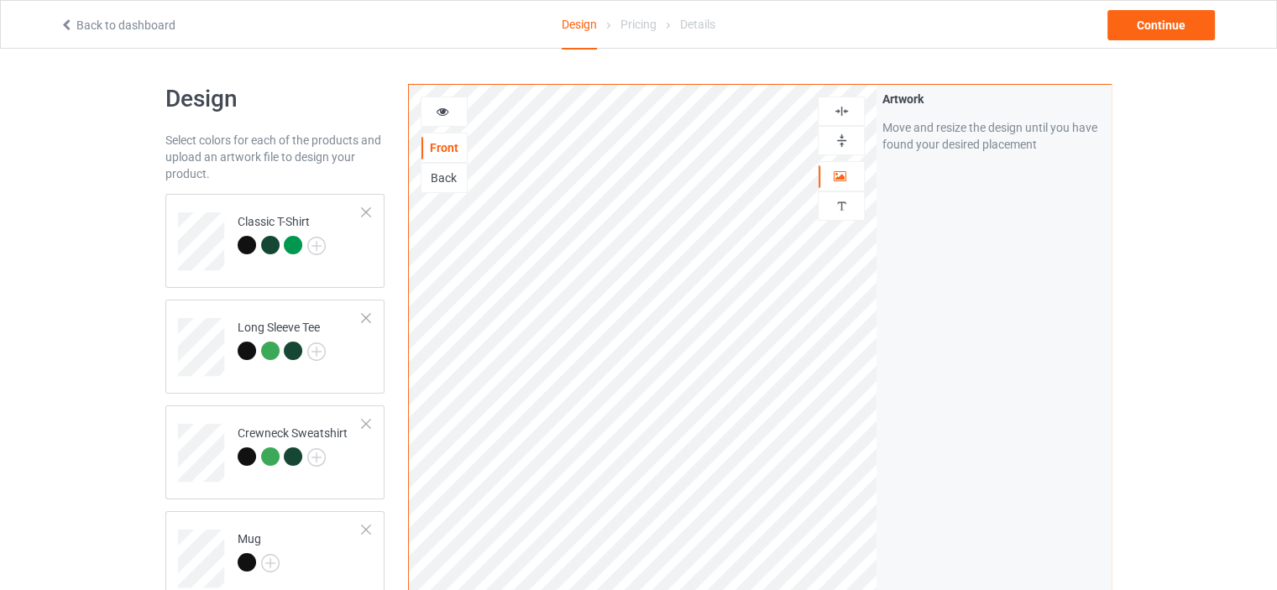
click at [844, 113] on img at bounding box center [842, 111] width 16 height 16
click at [841, 142] on img at bounding box center [842, 141] width 16 height 16
click at [315, 243] on img at bounding box center [316, 246] width 18 height 18
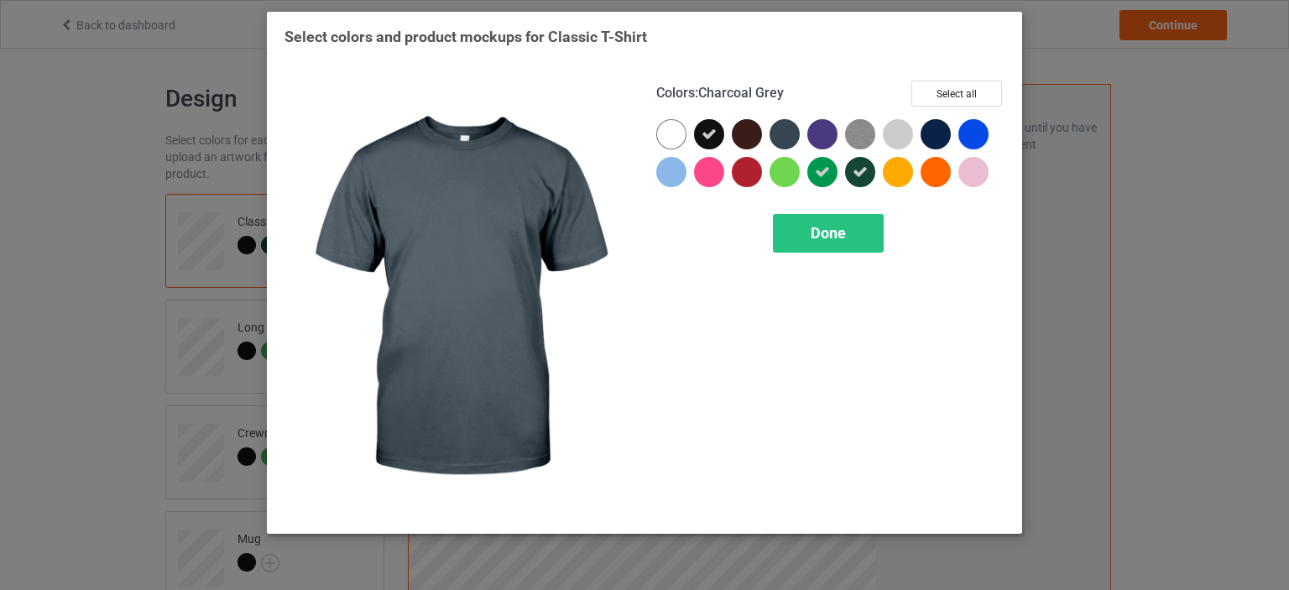
click at [786, 133] on div at bounding box center [785, 134] width 30 height 30
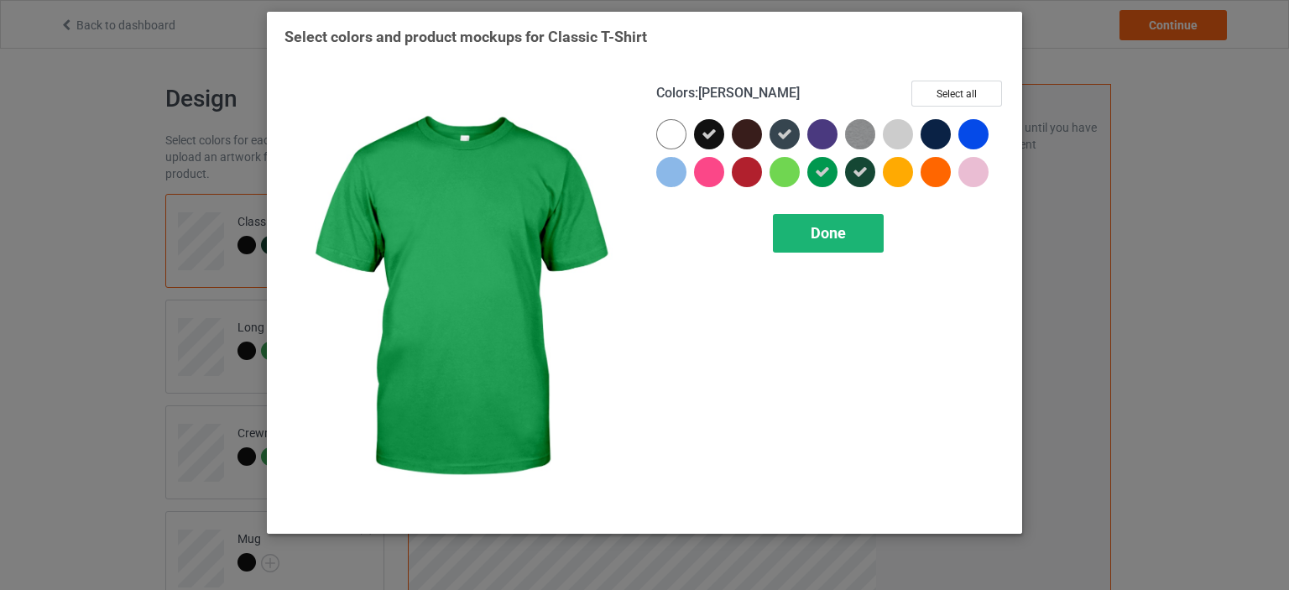
click at [814, 238] on span "Done" at bounding box center [828, 233] width 35 height 18
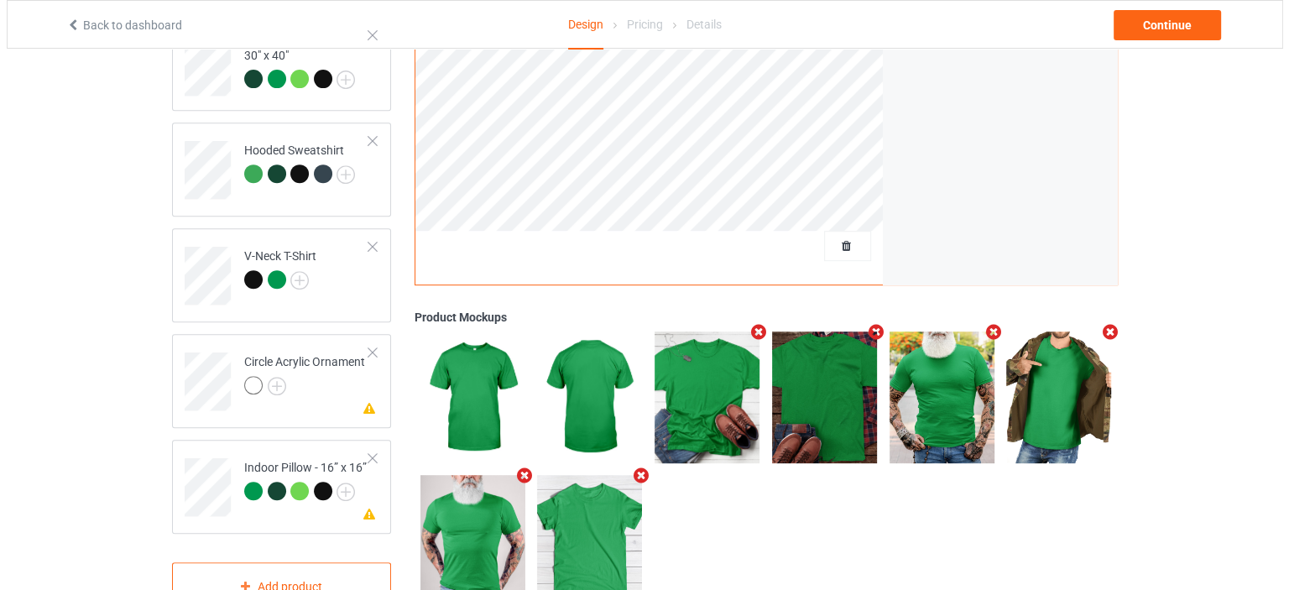
scroll to position [762, 0]
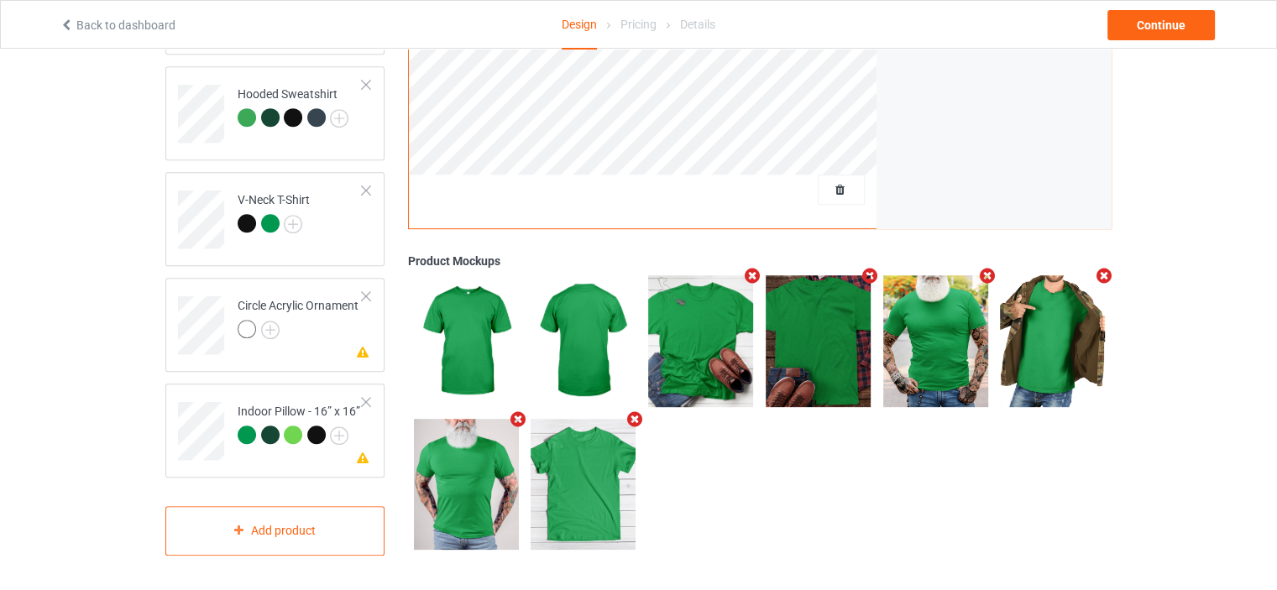
click at [977, 274] on icon "Remove mockup" at bounding box center [986, 276] width 21 height 18
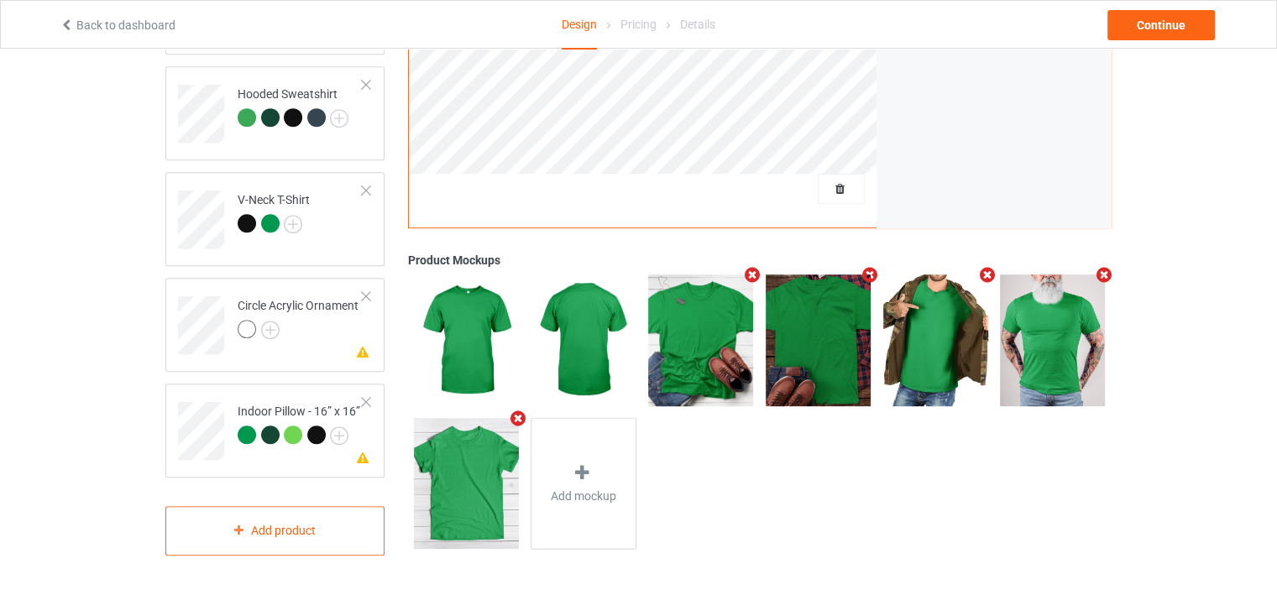
click at [1105, 271] on icon "Remove mockup" at bounding box center [1104, 276] width 21 height 18
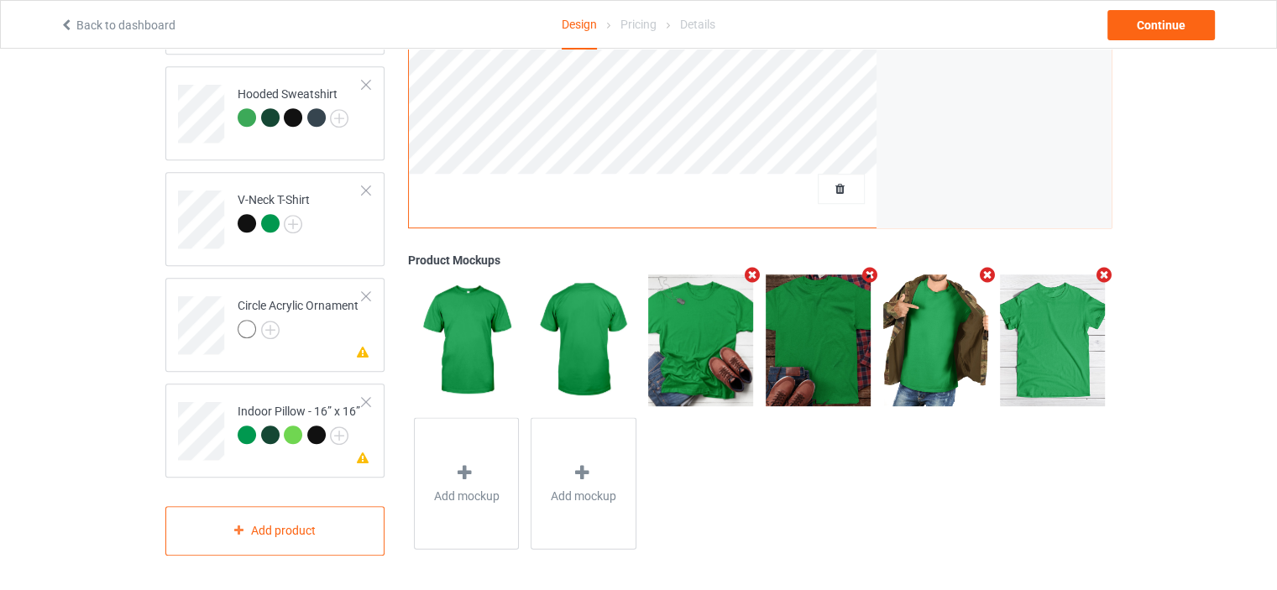
click at [984, 274] on icon "Remove mockup" at bounding box center [986, 276] width 21 height 18
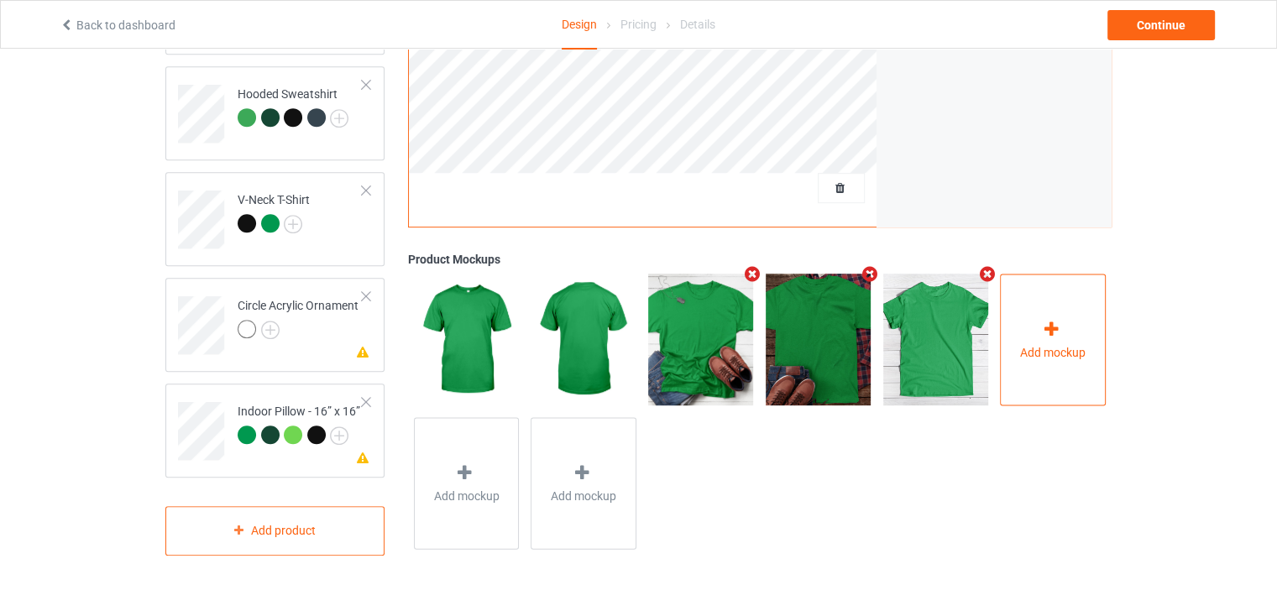
click at [1028, 322] on div "Add mockup" at bounding box center [1053, 340] width 106 height 132
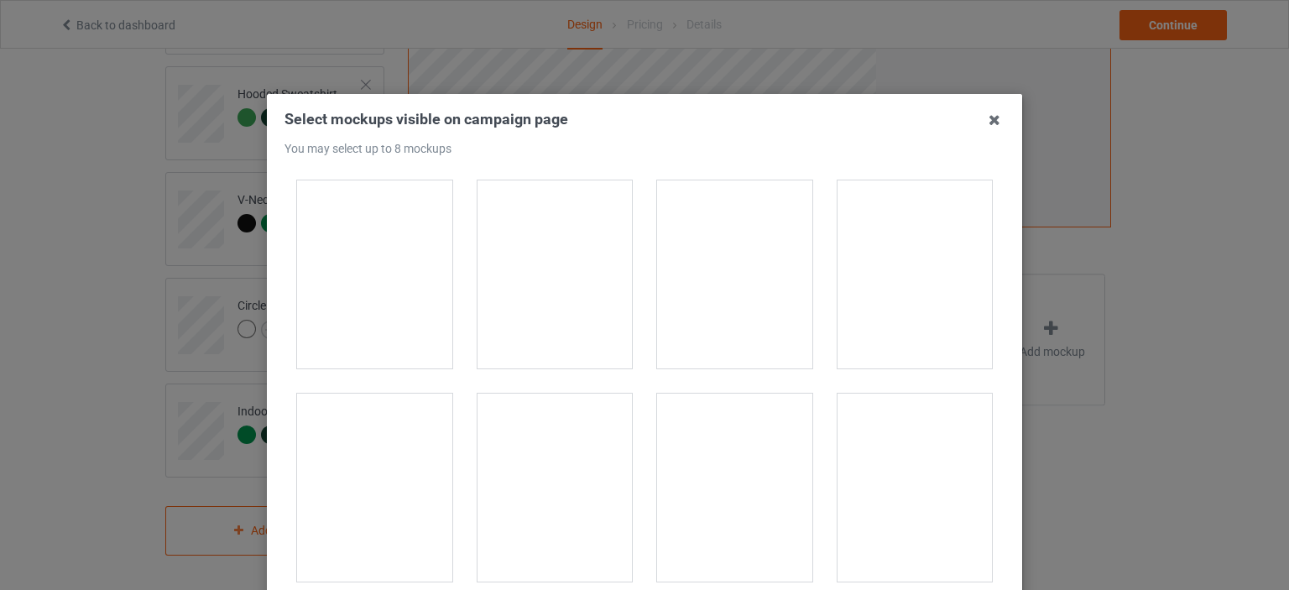
scroll to position [17404, 0]
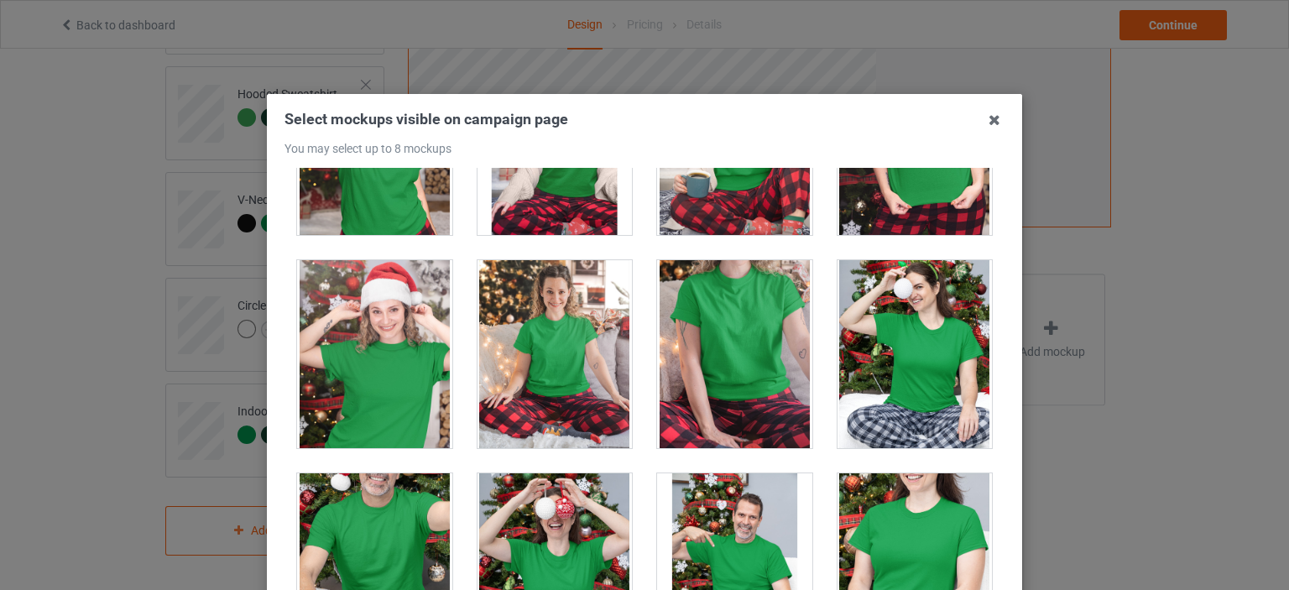
click at [702, 317] on div at bounding box center [734, 354] width 155 height 188
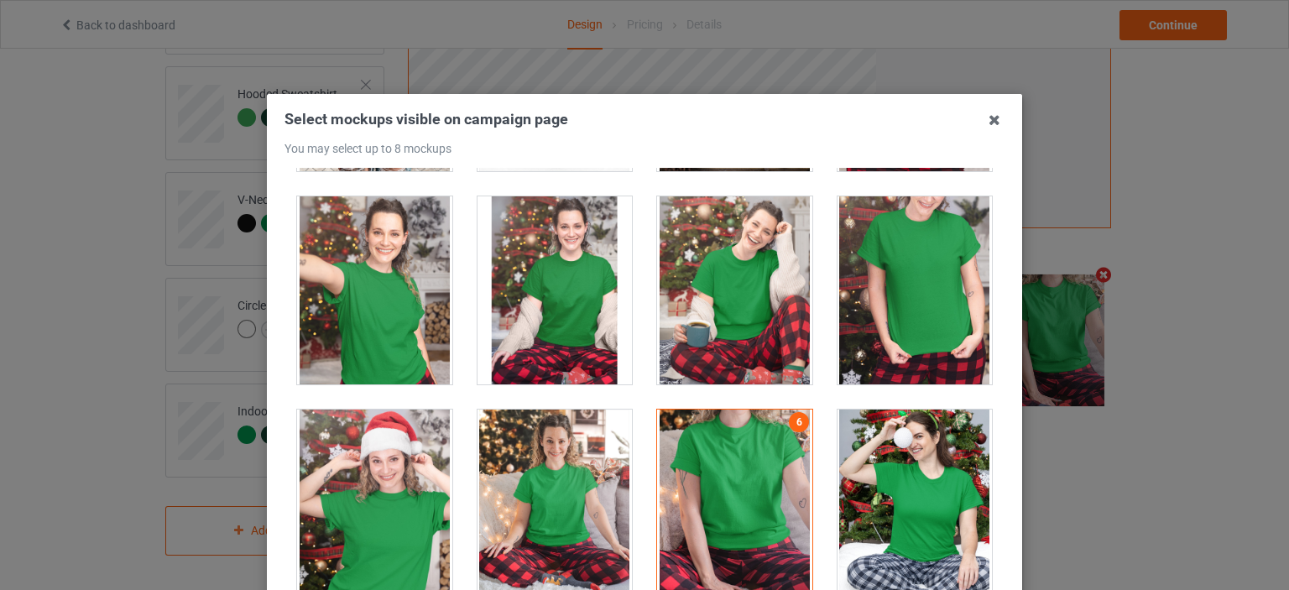
scroll to position [17236, 0]
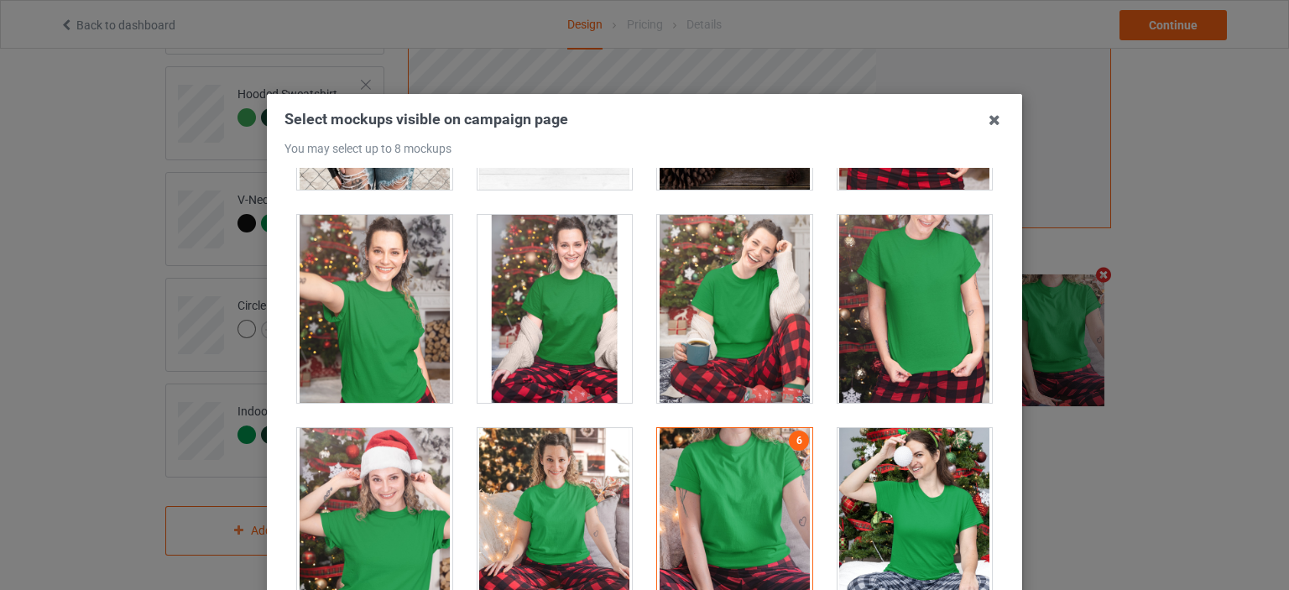
click at [866, 288] on div at bounding box center [915, 309] width 155 height 188
click at [400, 288] on div at bounding box center [374, 309] width 155 height 188
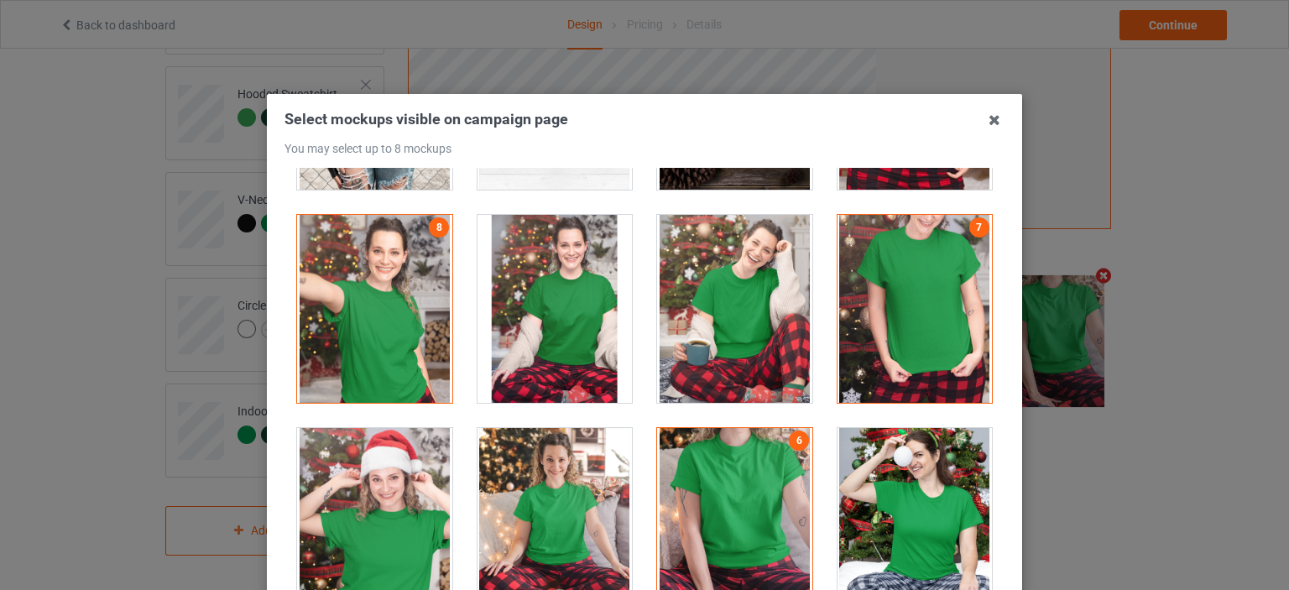
click at [373, 308] on div at bounding box center [374, 309] width 155 height 188
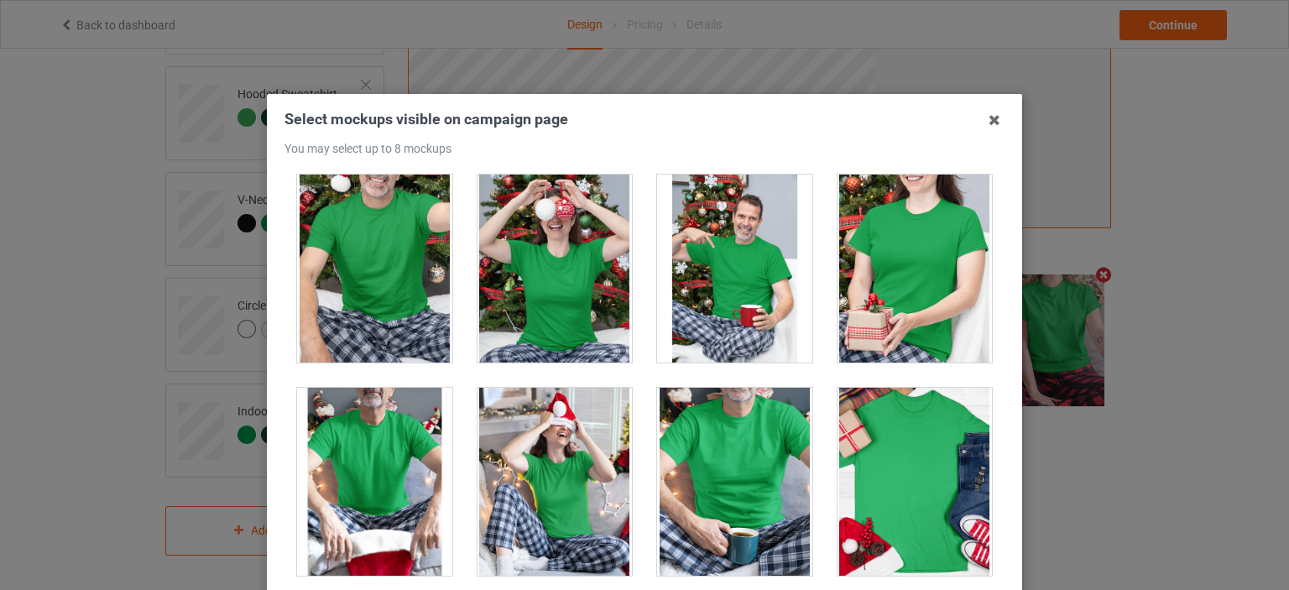
scroll to position [17684, 0]
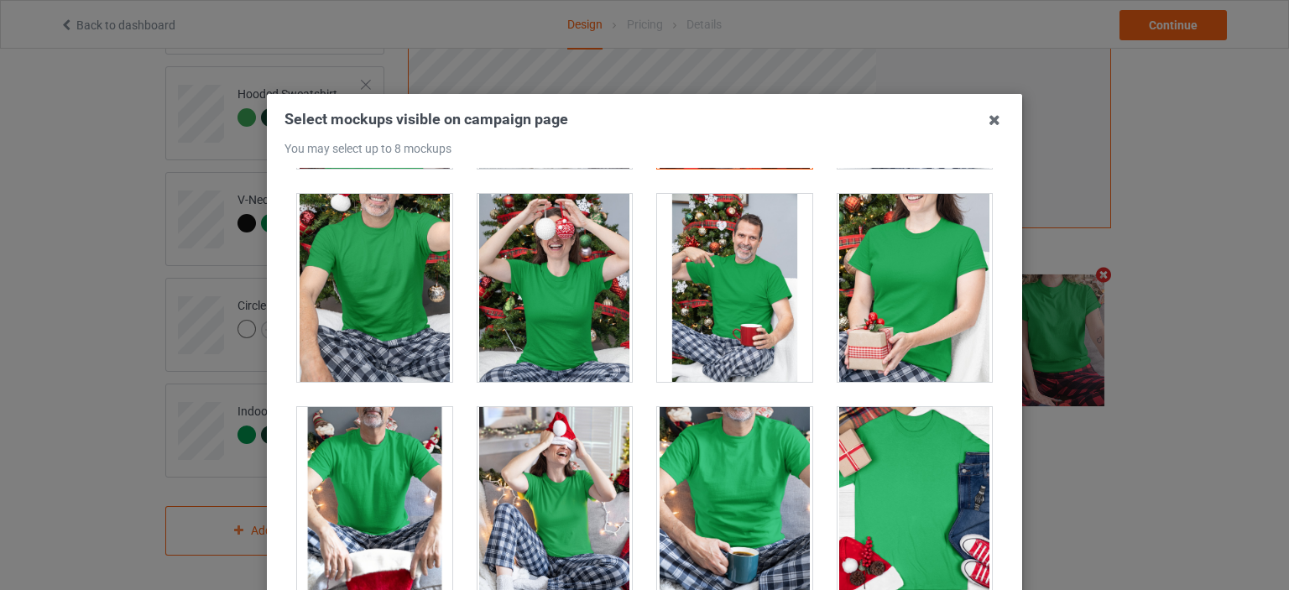
click at [715, 447] on div at bounding box center [734, 501] width 155 height 188
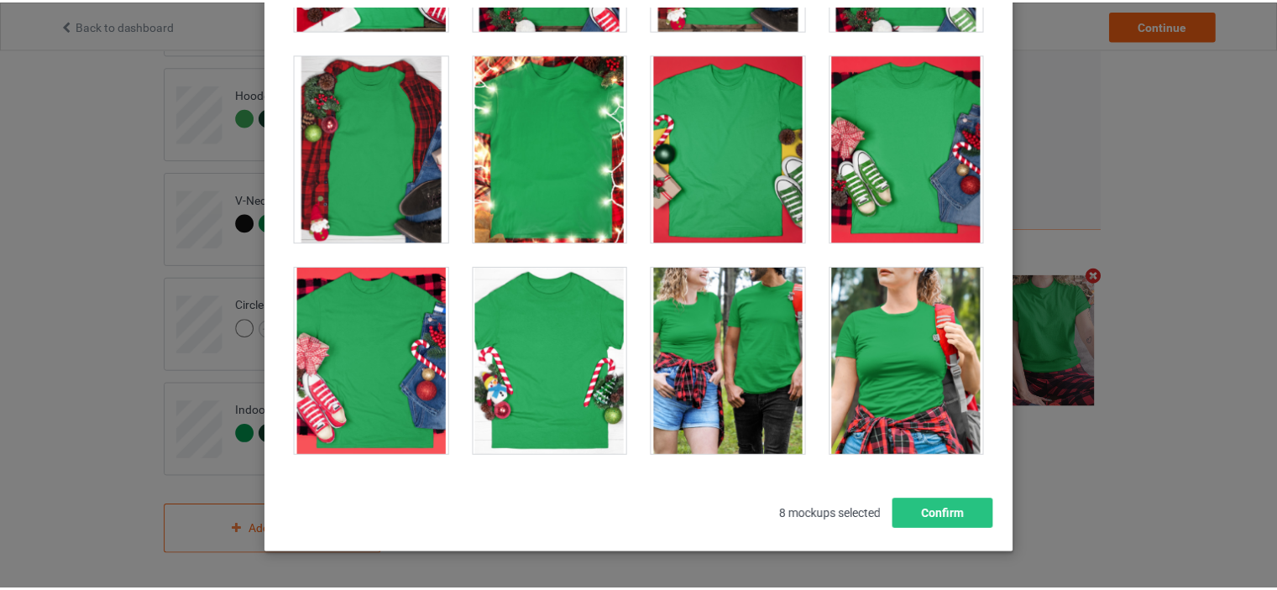
scroll to position [221, 0]
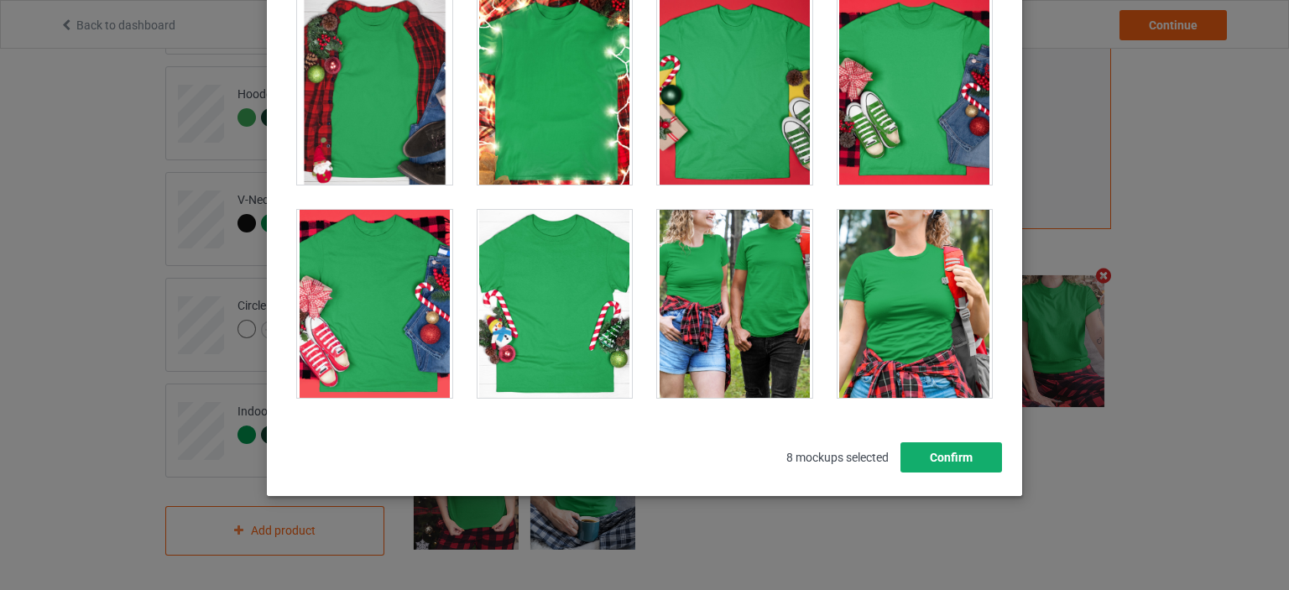
click at [938, 463] on button "Confirm" at bounding box center [952, 457] width 102 height 30
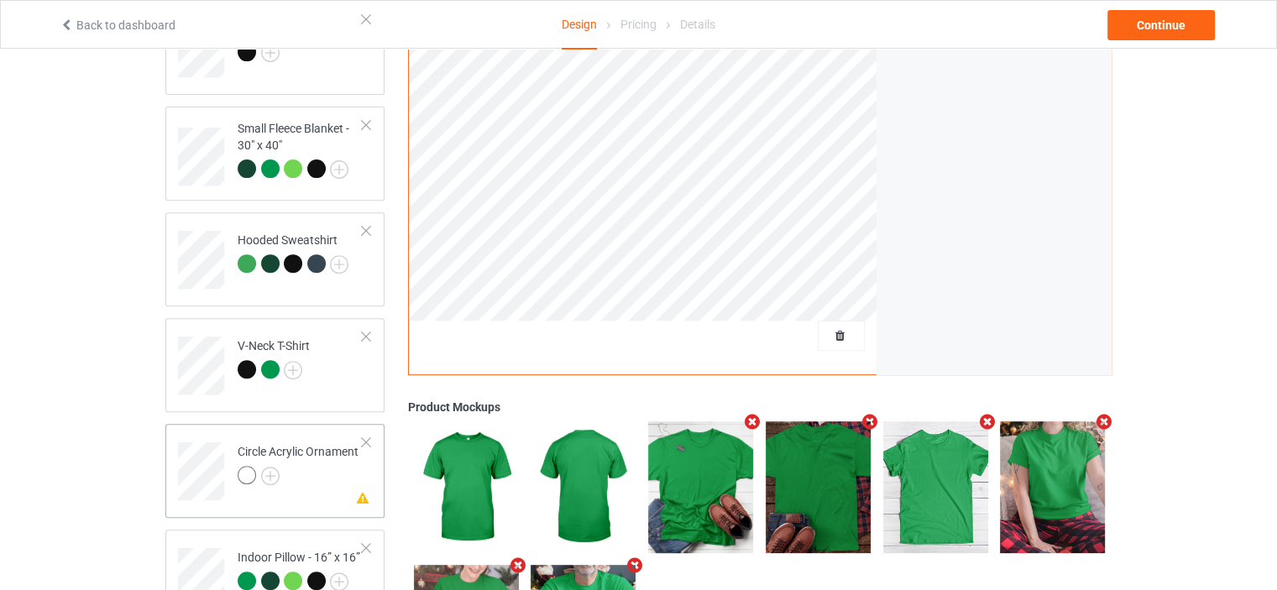
scroll to position [594, 0]
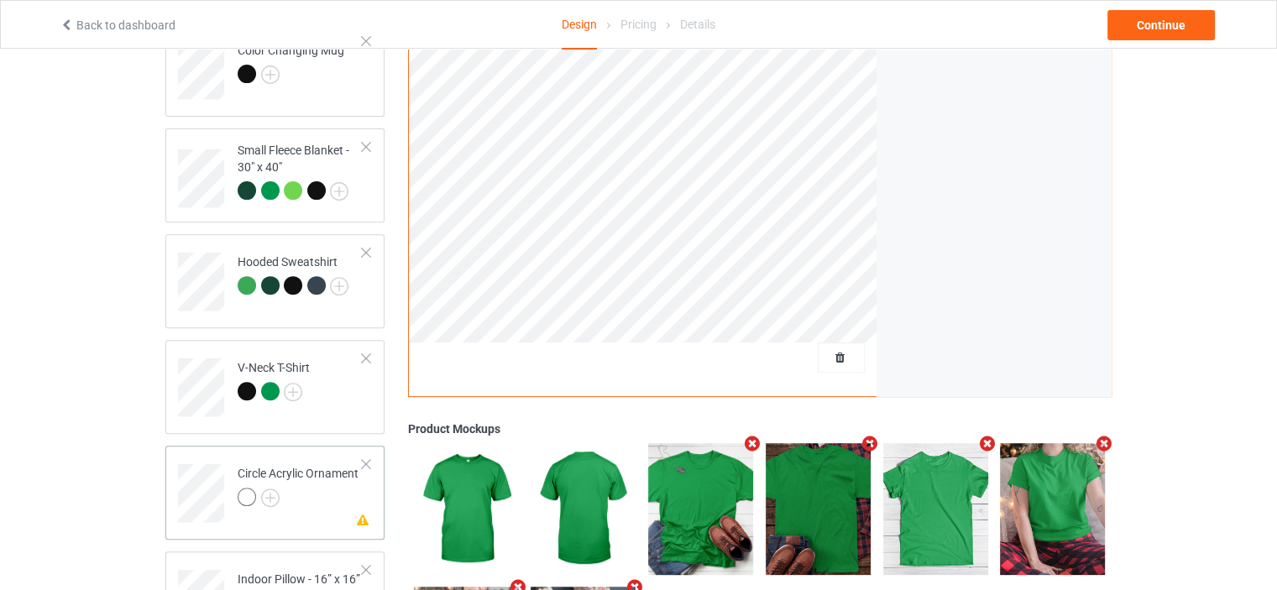
click at [298, 466] on div "Circle Acrylic Ornament" at bounding box center [298, 485] width 121 height 40
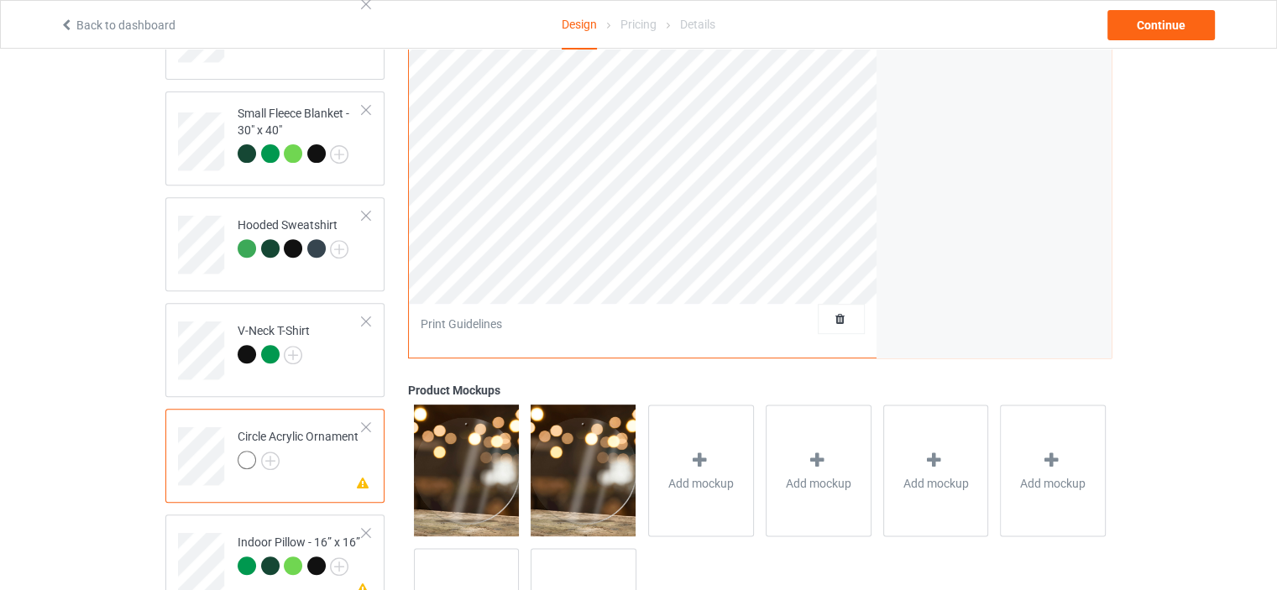
scroll to position [651, 0]
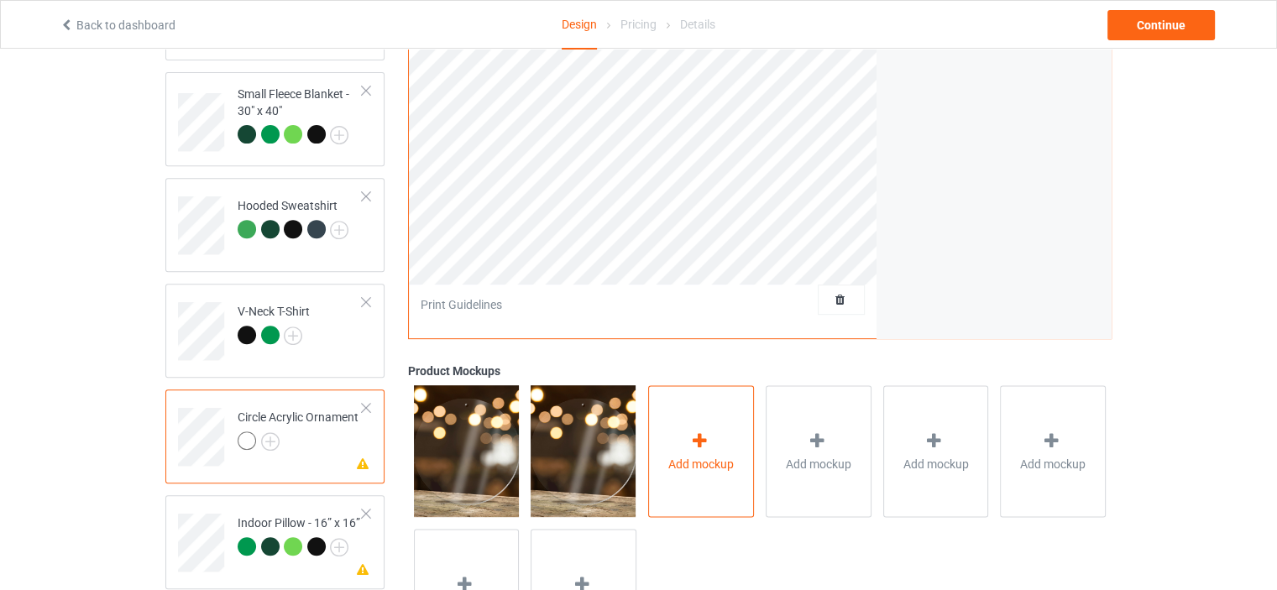
click at [718, 452] on div "Add mockup" at bounding box center [701, 452] width 106 height 132
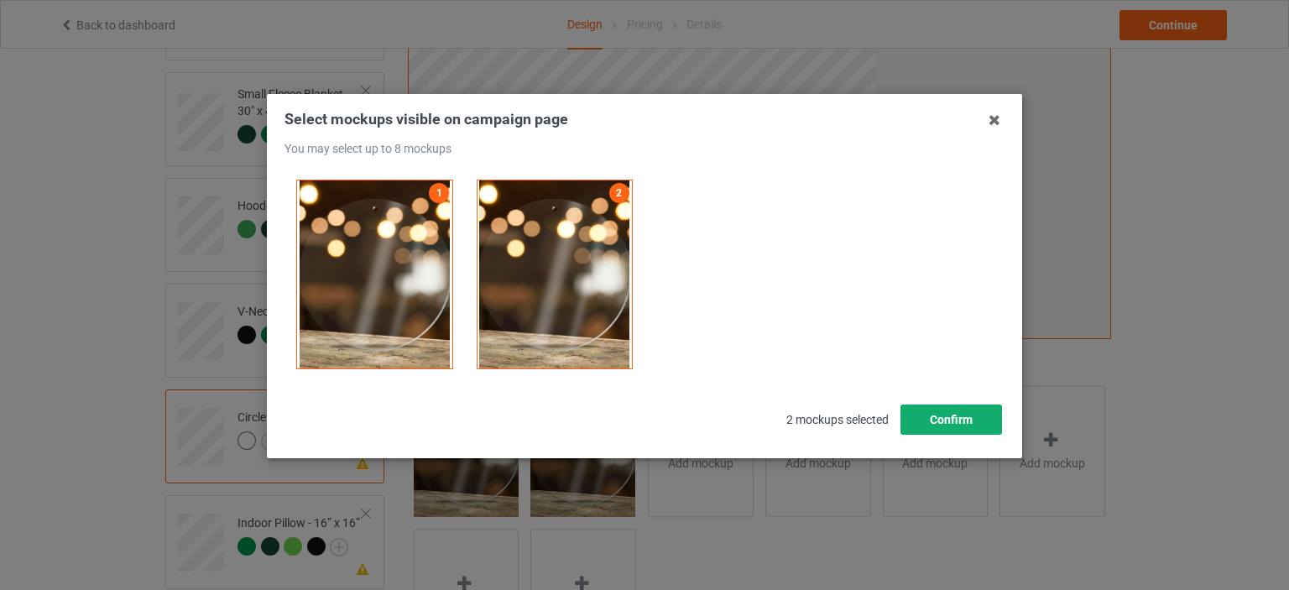
click at [964, 416] on button "Confirm" at bounding box center [952, 420] width 102 height 30
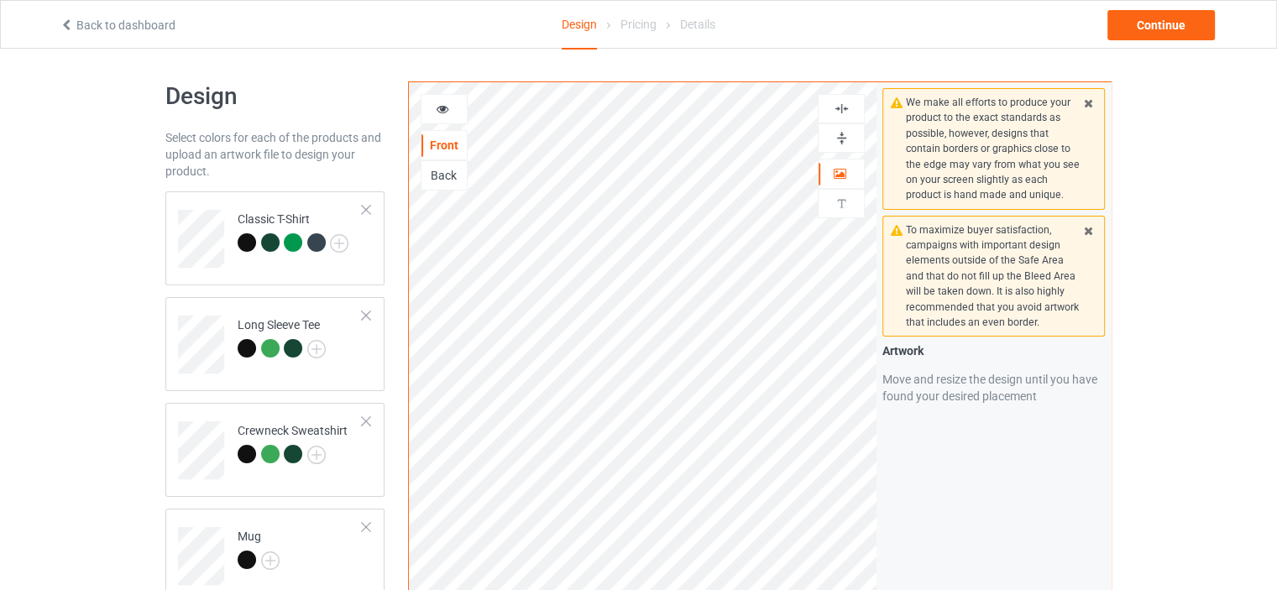
scroll to position [0, 0]
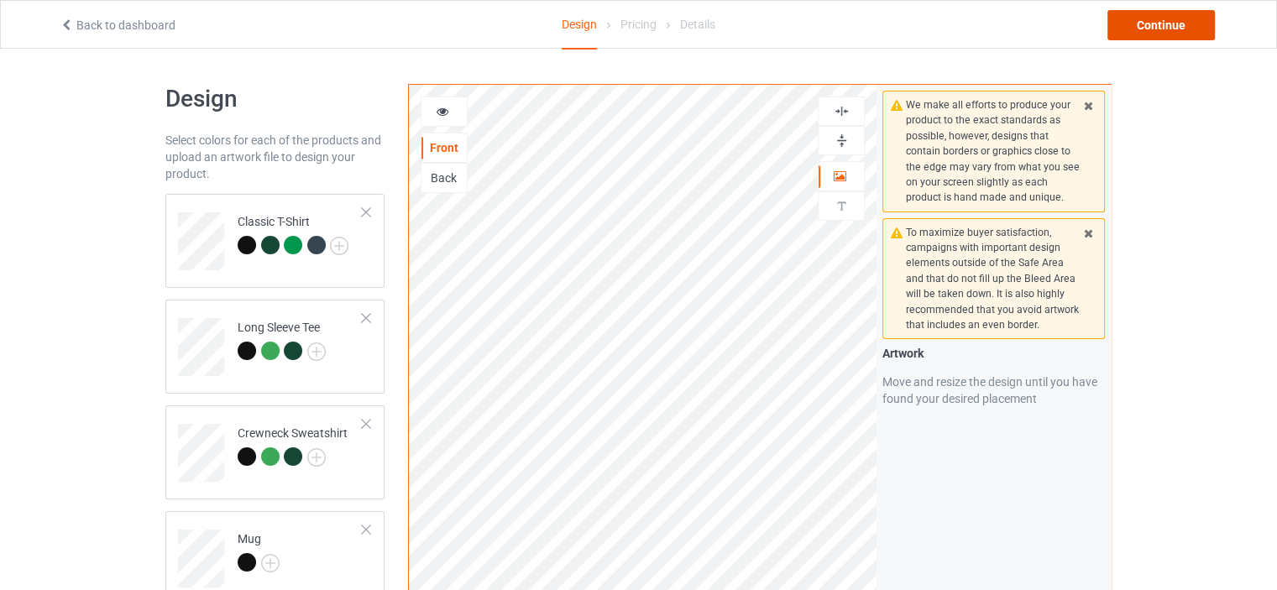
click at [1166, 26] on div "Continue" at bounding box center [1160, 25] width 107 height 30
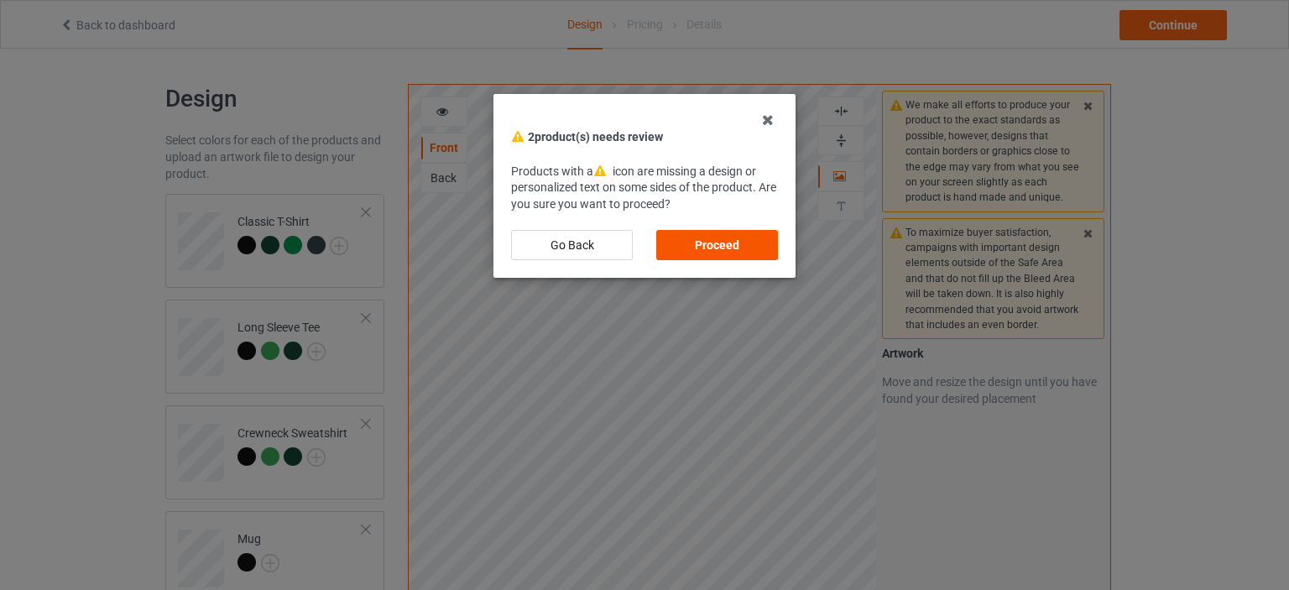
click at [727, 233] on div "Proceed" at bounding box center [717, 245] width 122 height 30
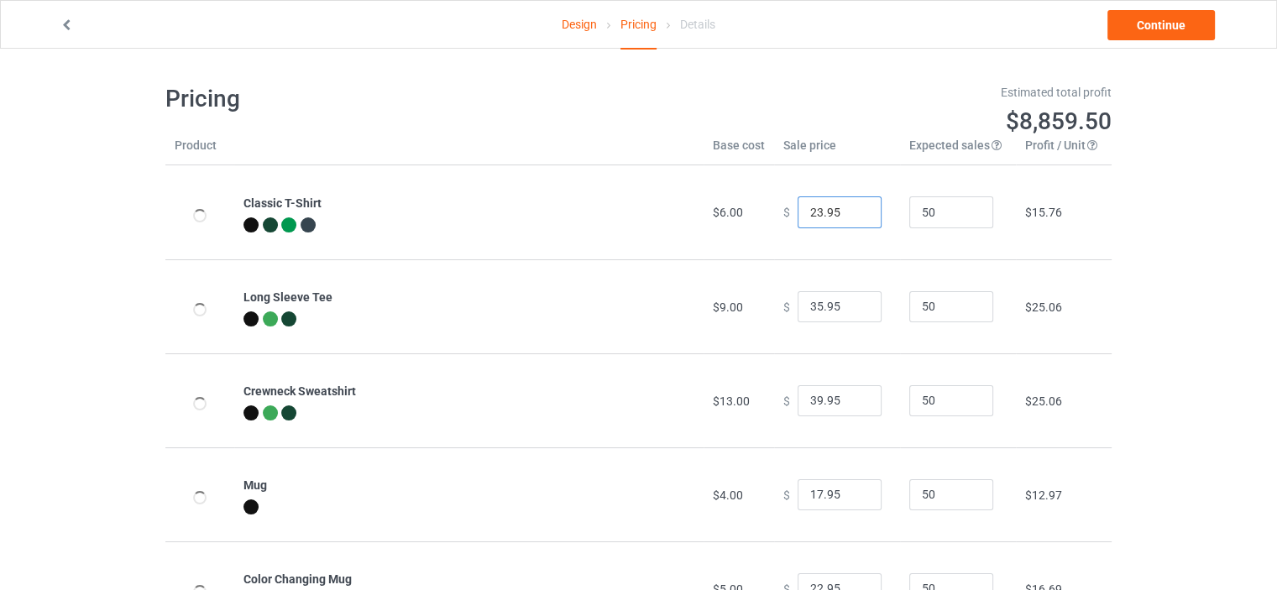
click at [854, 204] on input "23.95" at bounding box center [839, 212] width 84 height 32
click at [854, 204] on input "24.95" at bounding box center [839, 212] width 84 height 32
click at [854, 204] on input "25.95" at bounding box center [839, 212] width 84 height 32
type input "26.95"
click at [854, 204] on input "26.95" at bounding box center [839, 212] width 84 height 32
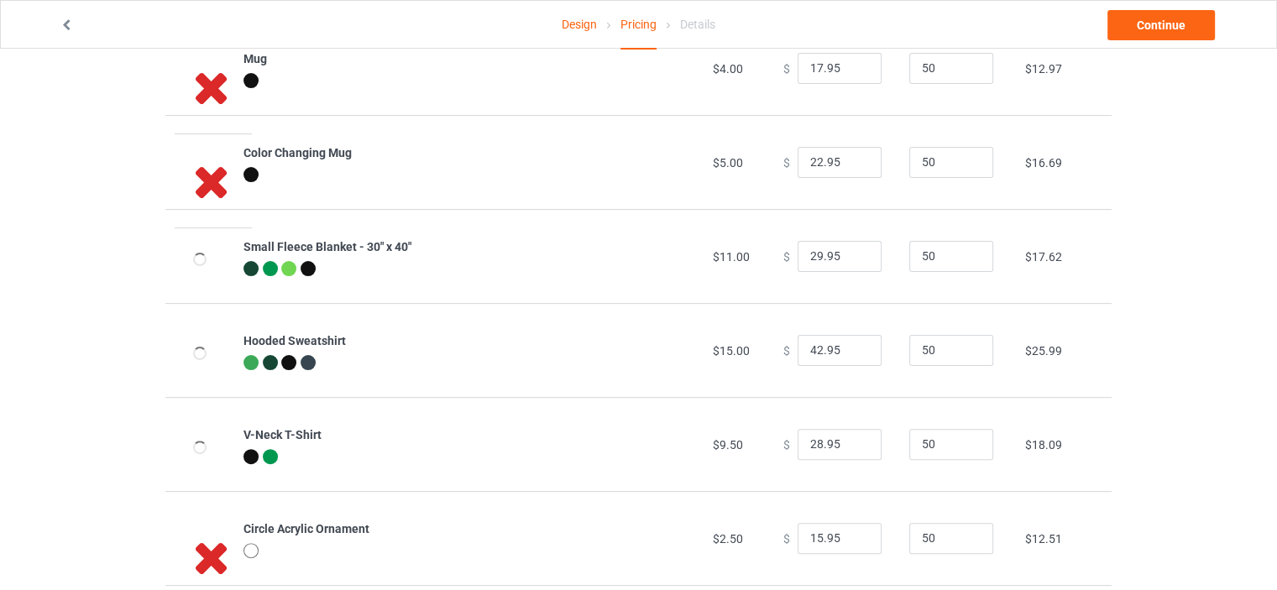
scroll to position [551, 0]
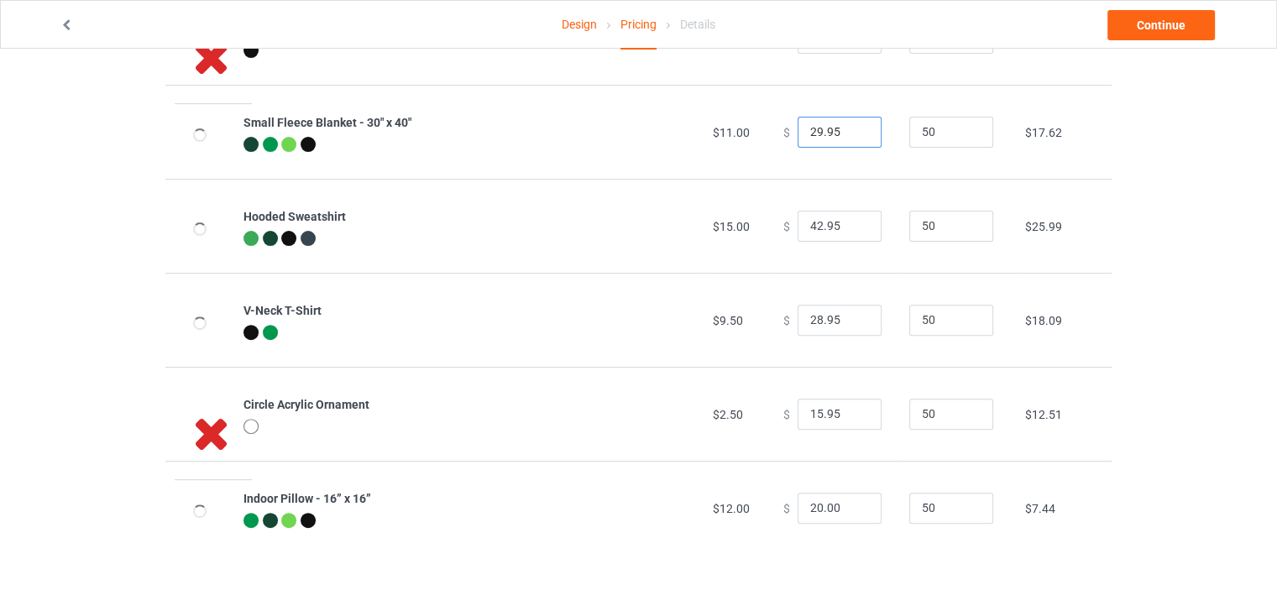
drag, startPoint x: 836, startPoint y: 133, endPoint x: 765, endPoint y: 143, distance: 71.9
click at [774, 143] on td "$ 29.95" at bounding box center [837, 132] width 126 height 94
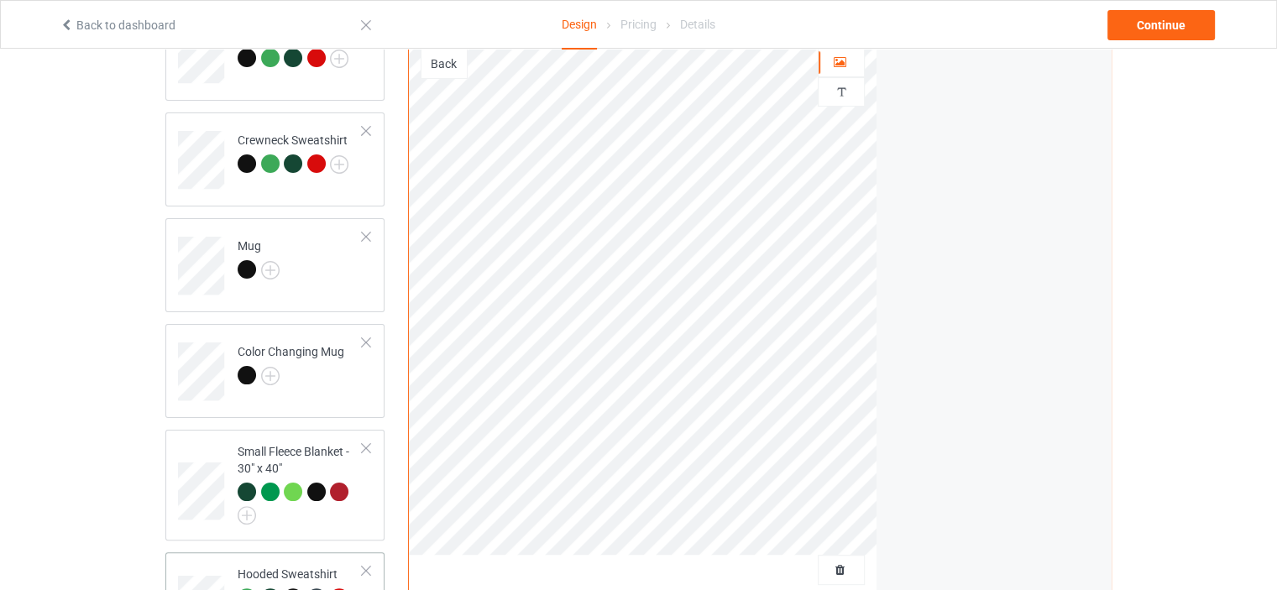
scroll to position [559, 0]
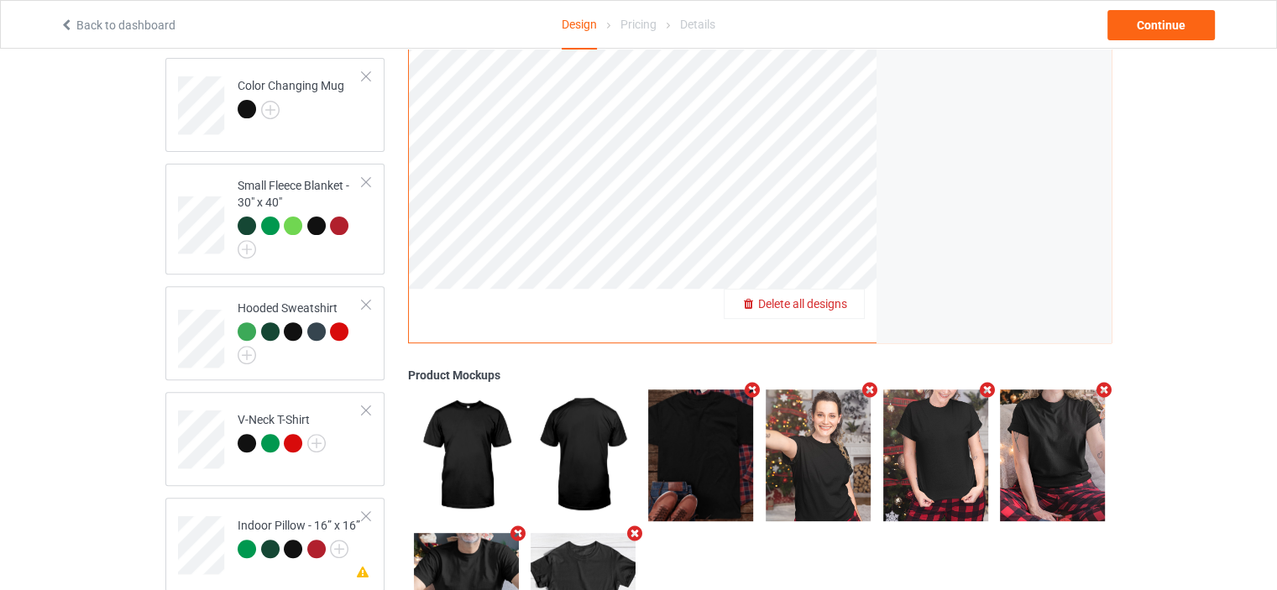
drag, startPoint x: 820, startPoint y: 300, endPoint x: 833, endPoint y: 297, distance: 12.8
click at [833, 297] on span "Delete all designs" at bounding box center [802, 303] width 89 height 13
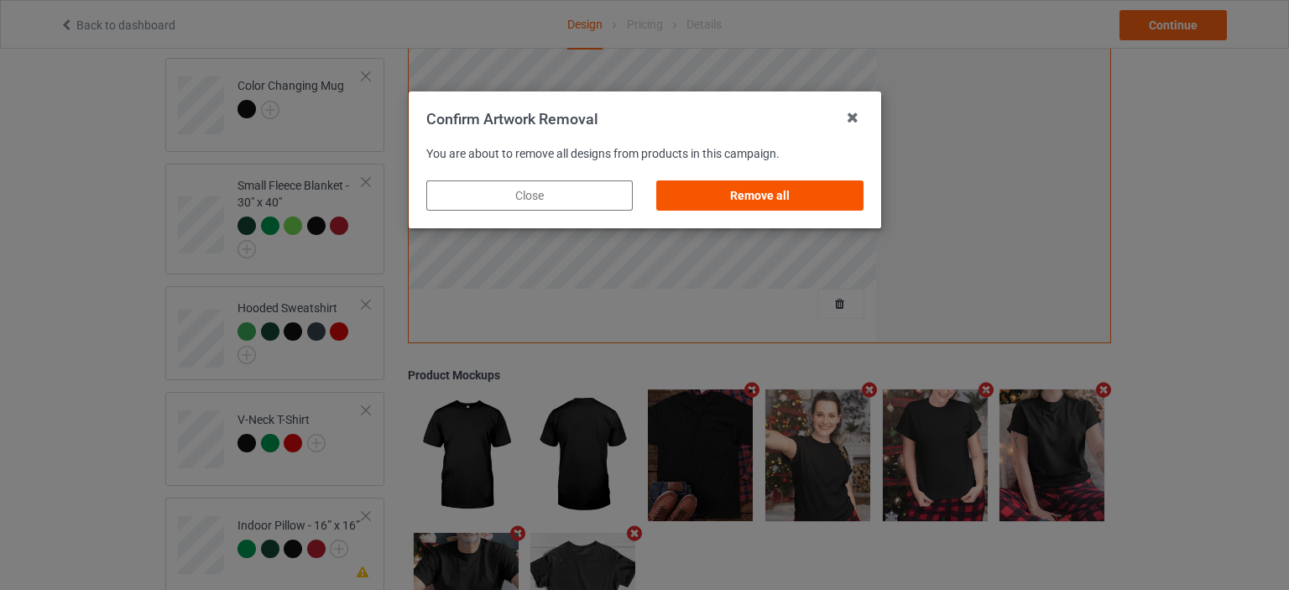
click at [794, 201] on div "Remove all" at bounding box center [759, 195] width 207 height 30
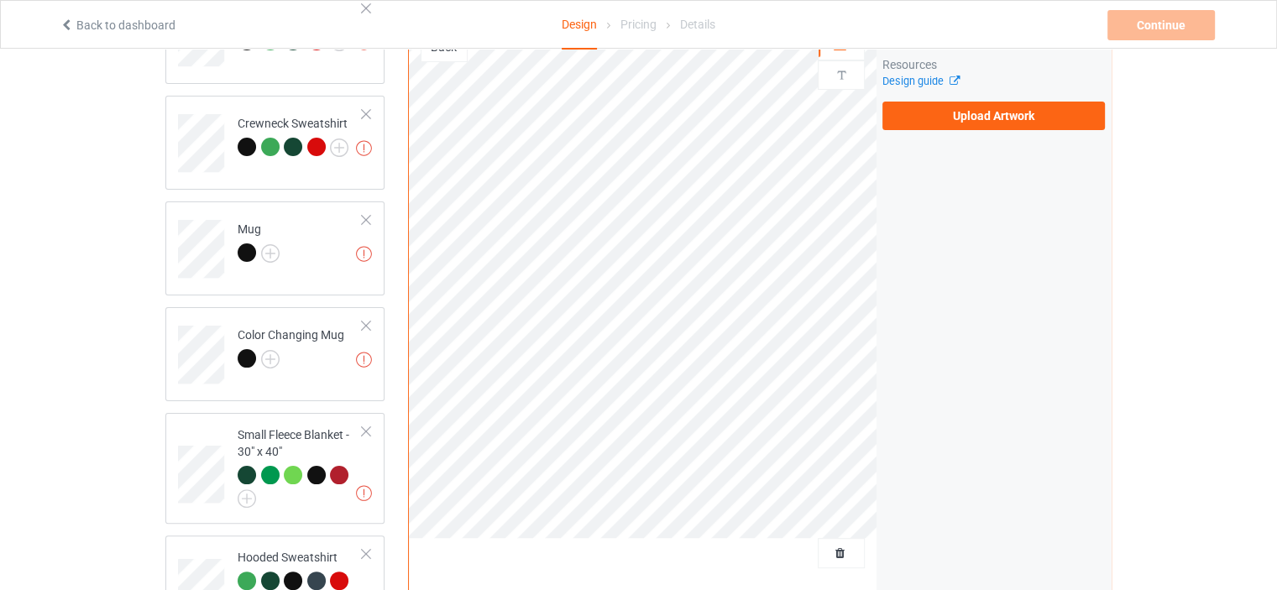
scroll to position [280, 0]
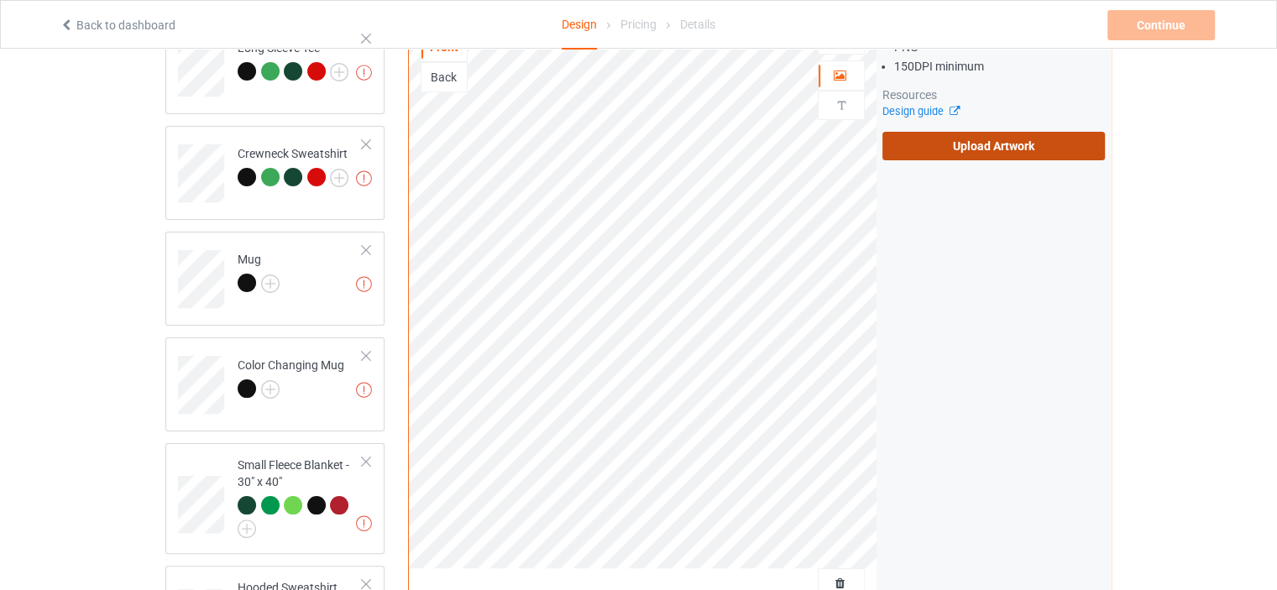
click at [965, 137] on label "Upload Artwork" at bounding box center [993, 146] width 222 height 29
click at [0, 0] on input "Upload Artwork" at bounding box center [0, 0] width 0 height 0
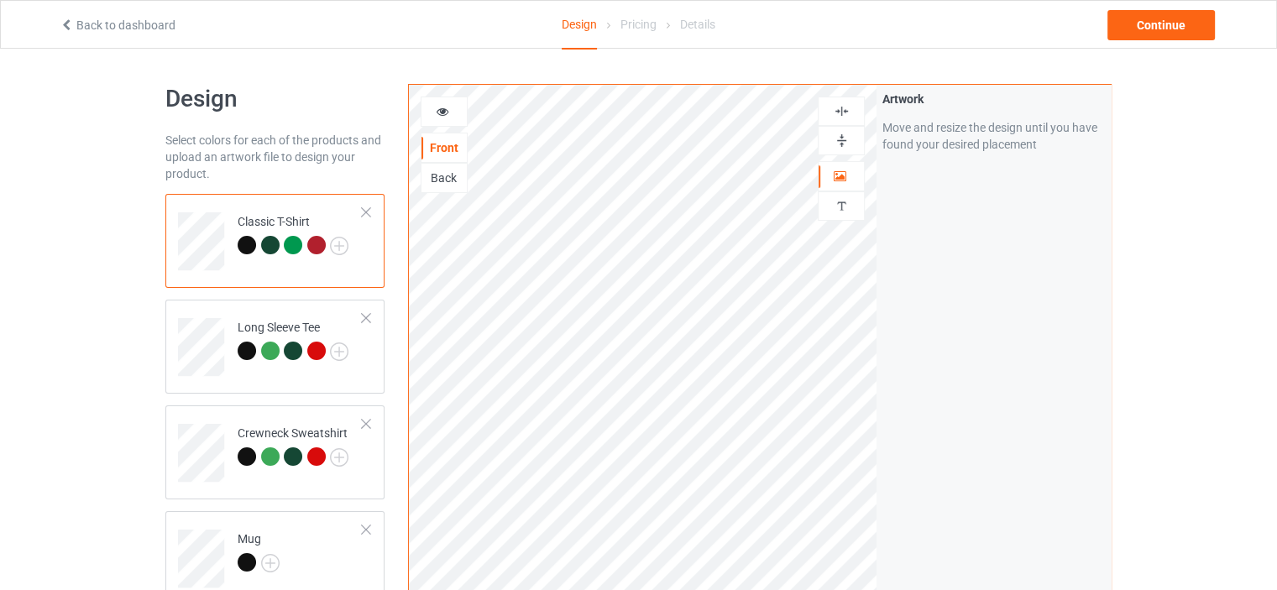
click at [832, 110] on div at bounding box center [840, 111] width 45 height 16
click at [845, 140] on img at bounding box center [842, 141] width 16 height 16
click at [321, 246] on div at bounding box center [316, 245] width 18 height 18
click at [444, 111] on icon at bounding box center [443, 109] width 14 height 12
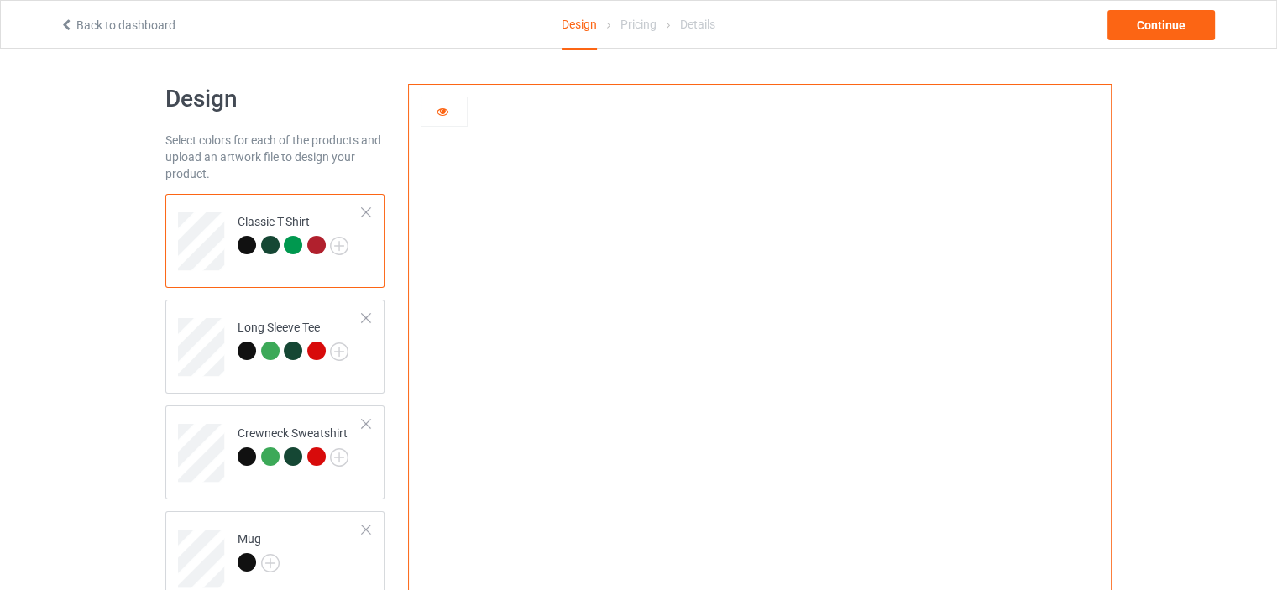
click at [446, 113] on icon at bounding box center [443, 109] width 14 height 12
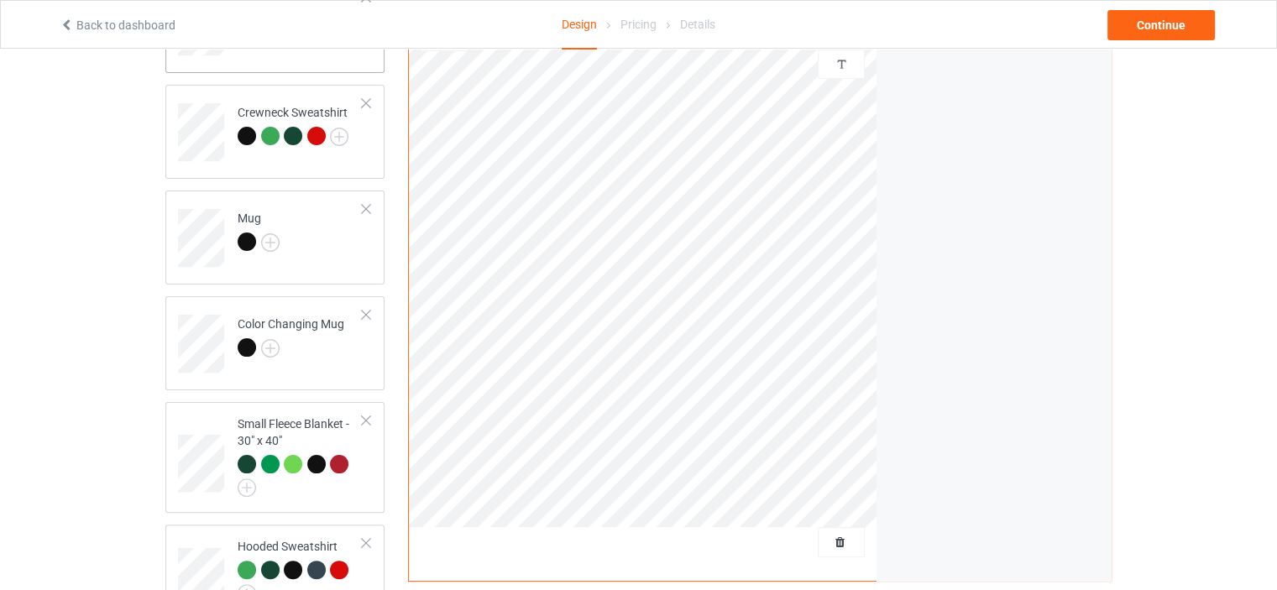
scroll to position [336, 0]
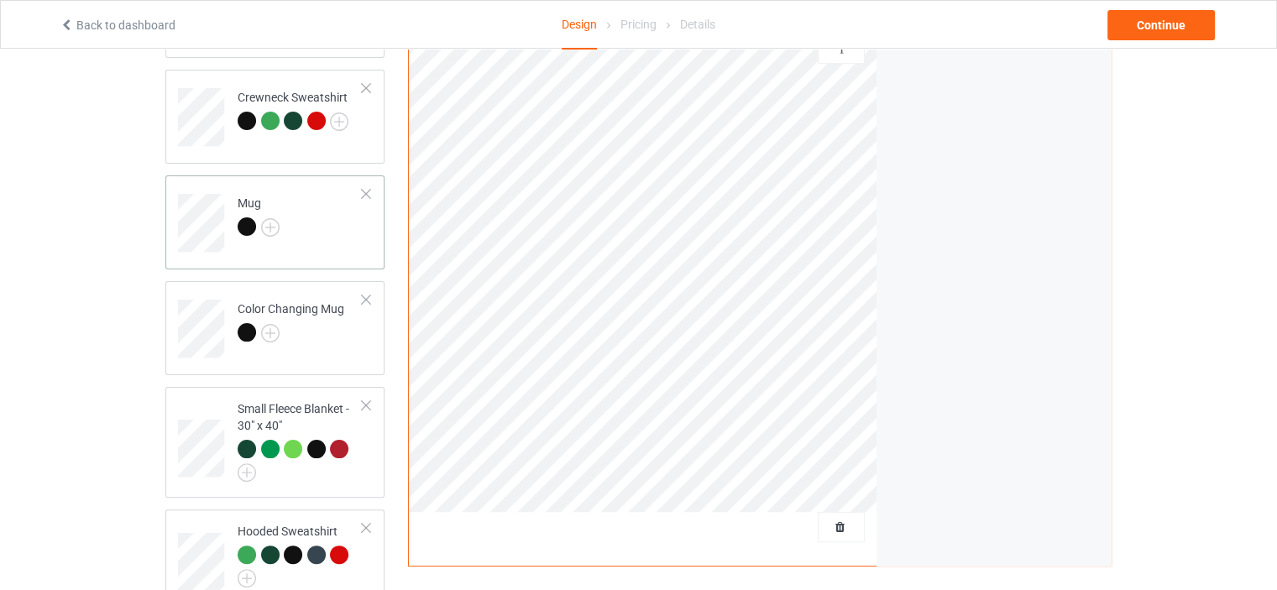
click at [256, 203] on div "Mug" at bounding box center [259, 215] width 42 height 40
click at [275, 399] on td "Small Fleece Blanket - 30" x 40"" at bounding box center [300, 442] width 144 height 97
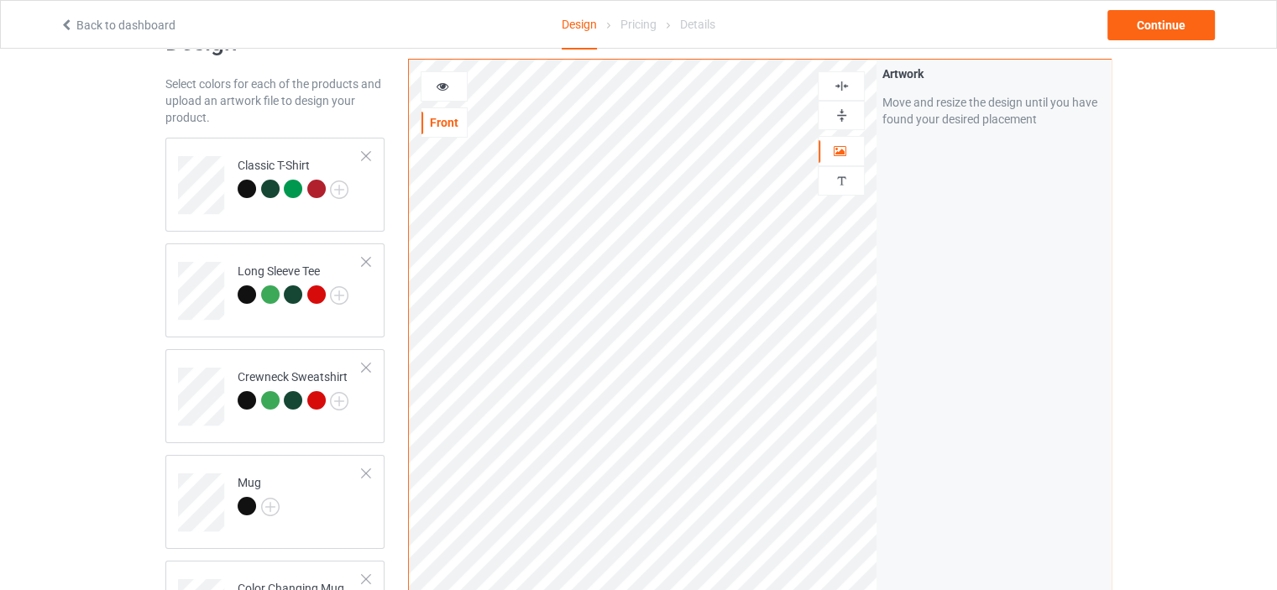
scroll to position [55, 0]
click at [845, 79] on img at bounding box center [842, 86] width 16 height 16
click at [838, 111] on img at bounding box center [842, 115] width 16 height 16
click at [251, 485] on div "Mug" at bounding box center [259, 495] width 42 height 40
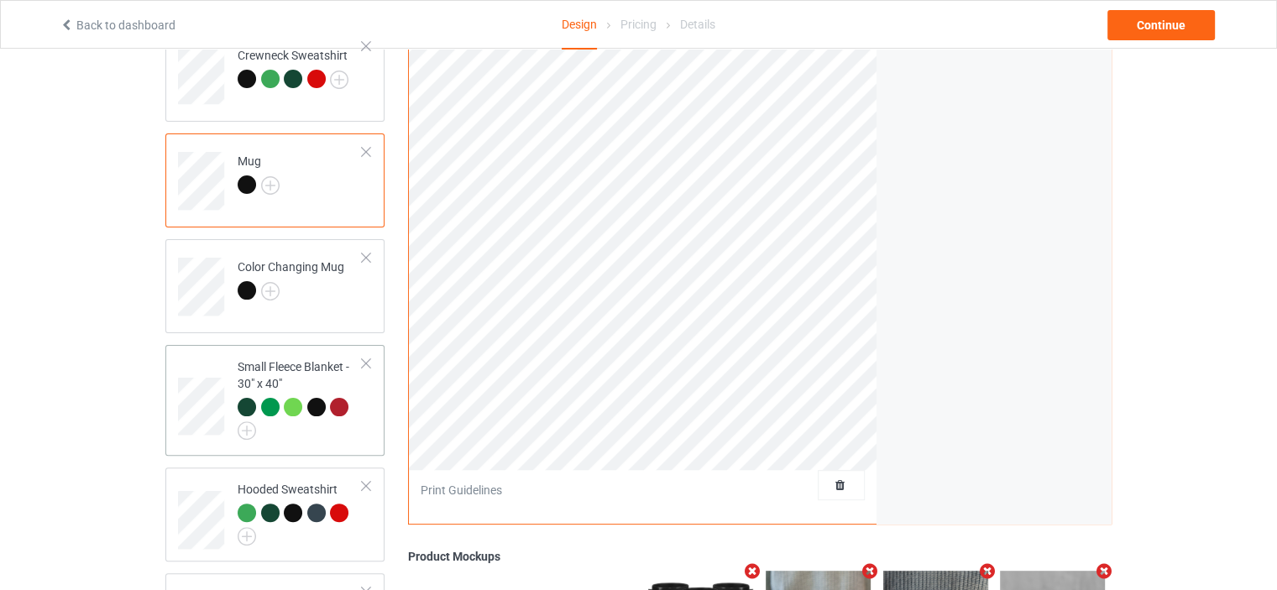
scroll to position [391, 0]
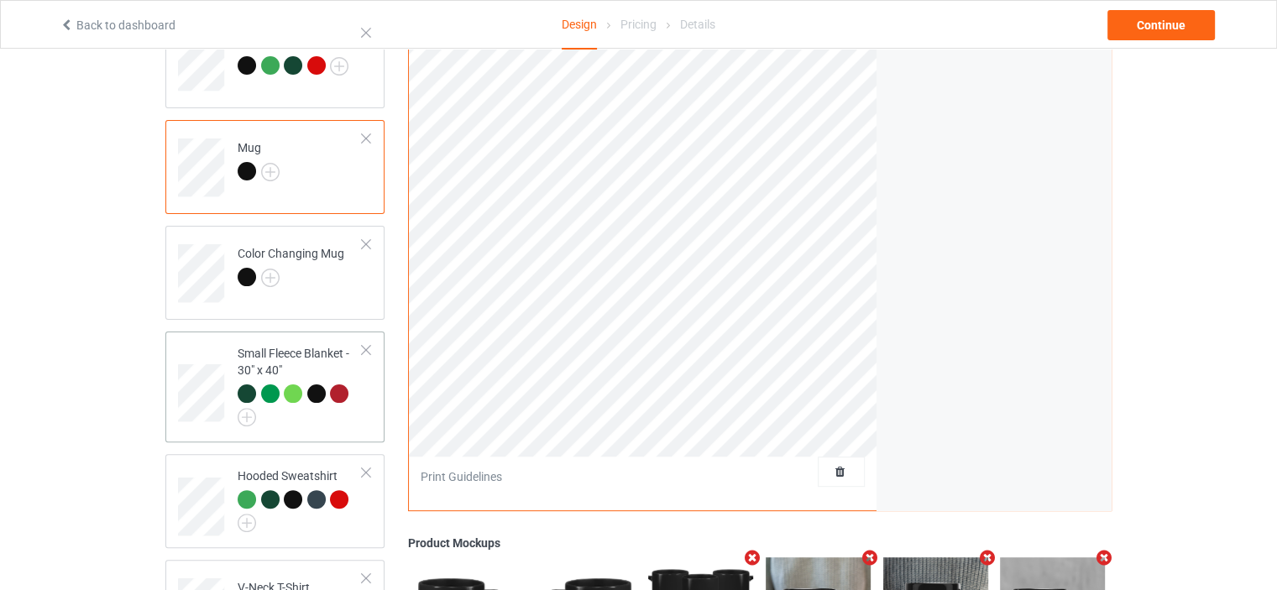
click at [288, 348] on div "Small Fleece Blanket - 30" x 40"" at bounding box center [300, 383] width 125 height 76
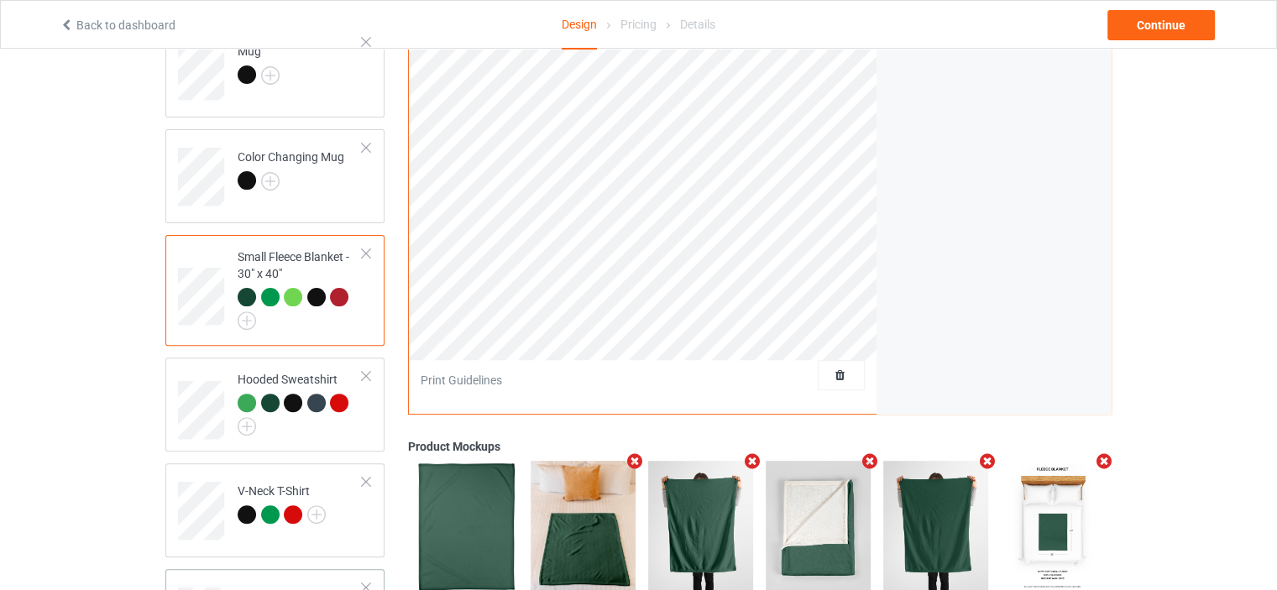
scroll to position [672, 0]
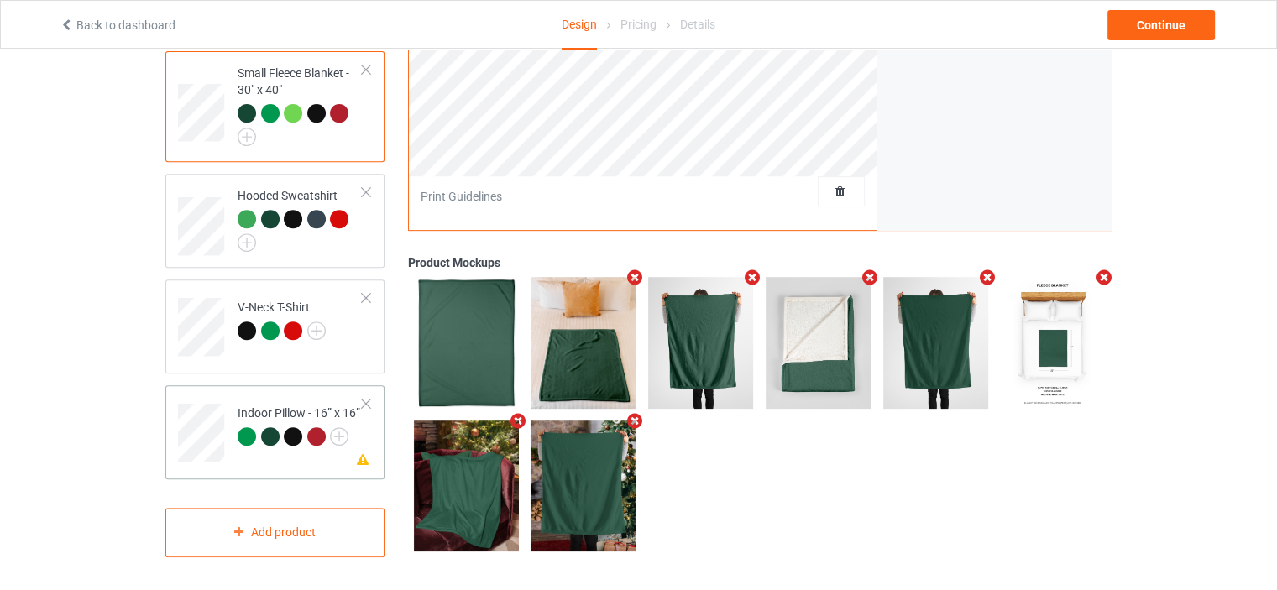
click at [273, 395] on td "Missing artwork on 1 side(s) Indoor Pillow - 16” x 16”" at bounding box center [300, 427] width 144 height 70
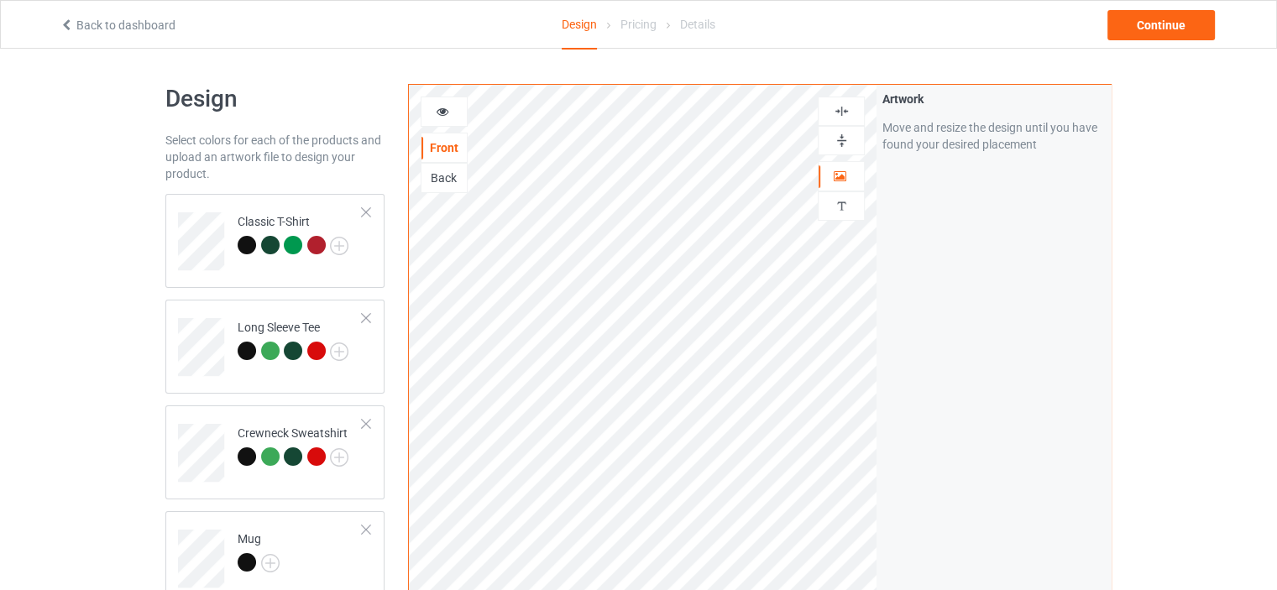
click at [839, 107] on img at bounding box center [842, 111] width 16 height 16
click at [838, 133] on img at bounding box center [842, 141] width 16 height 16
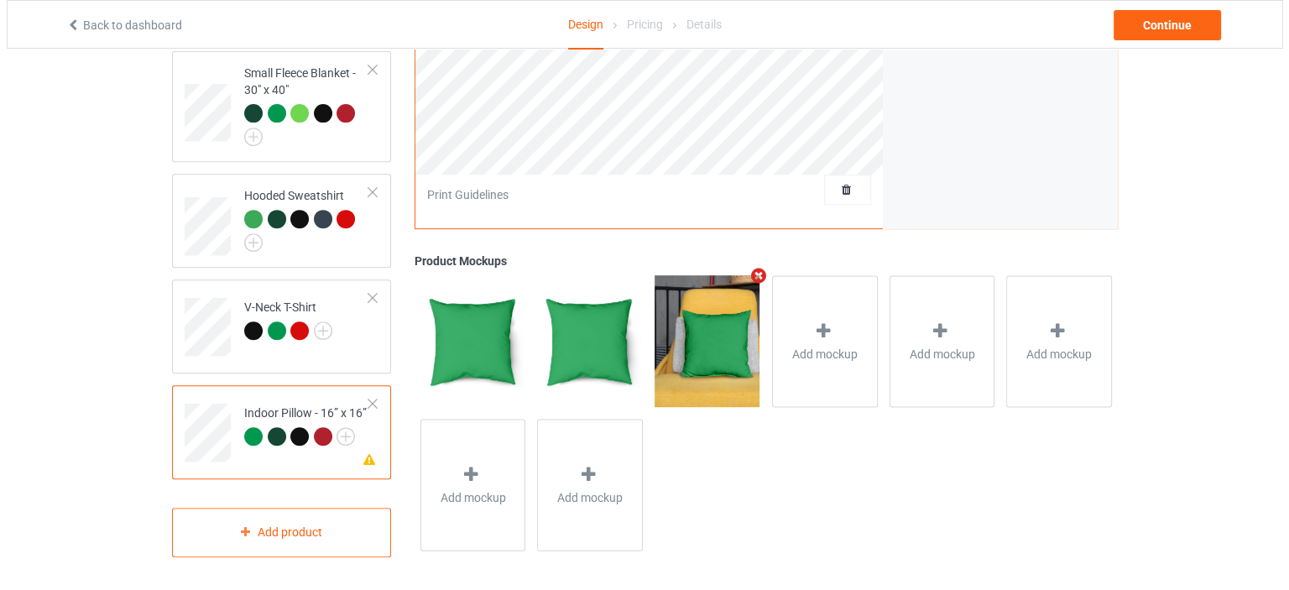
scroll to position [672, 0]
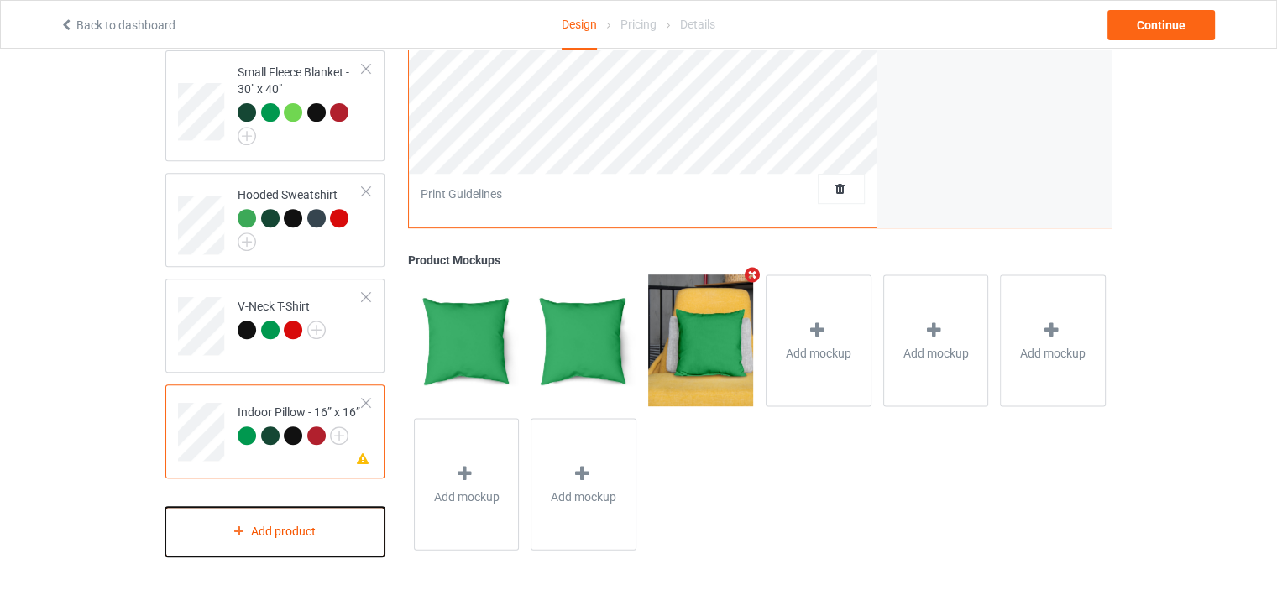
click at [278, 530] on div "Add product" at bounding box center [274, 532] width 219 height 50
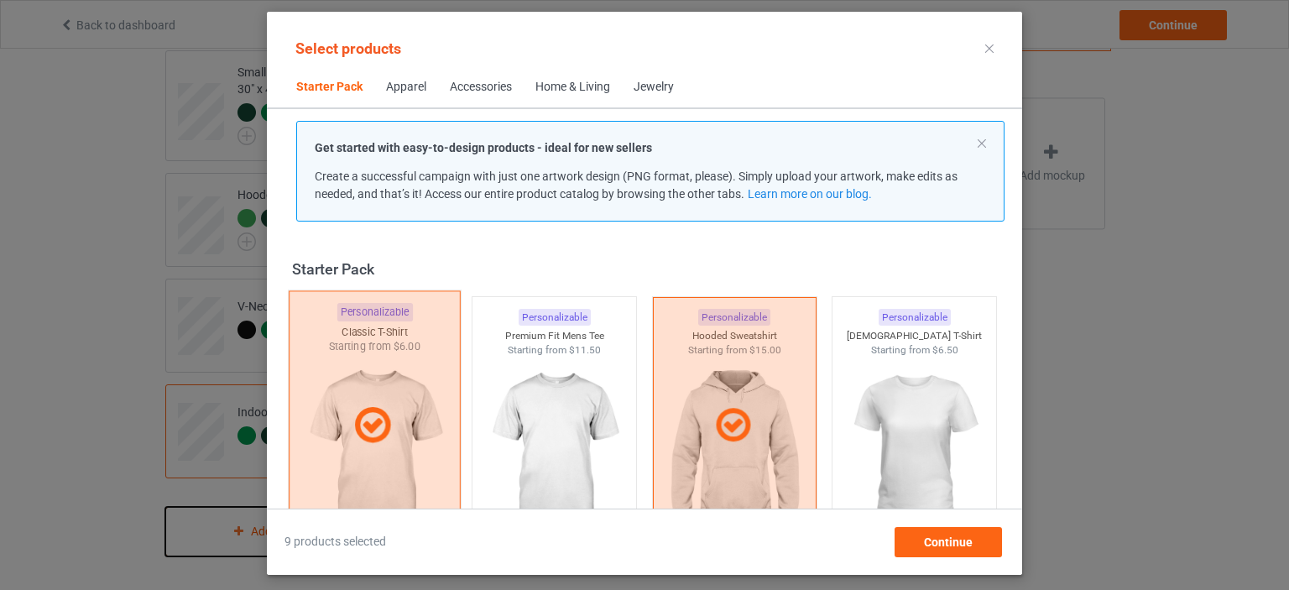
scroll to position [22, 0]
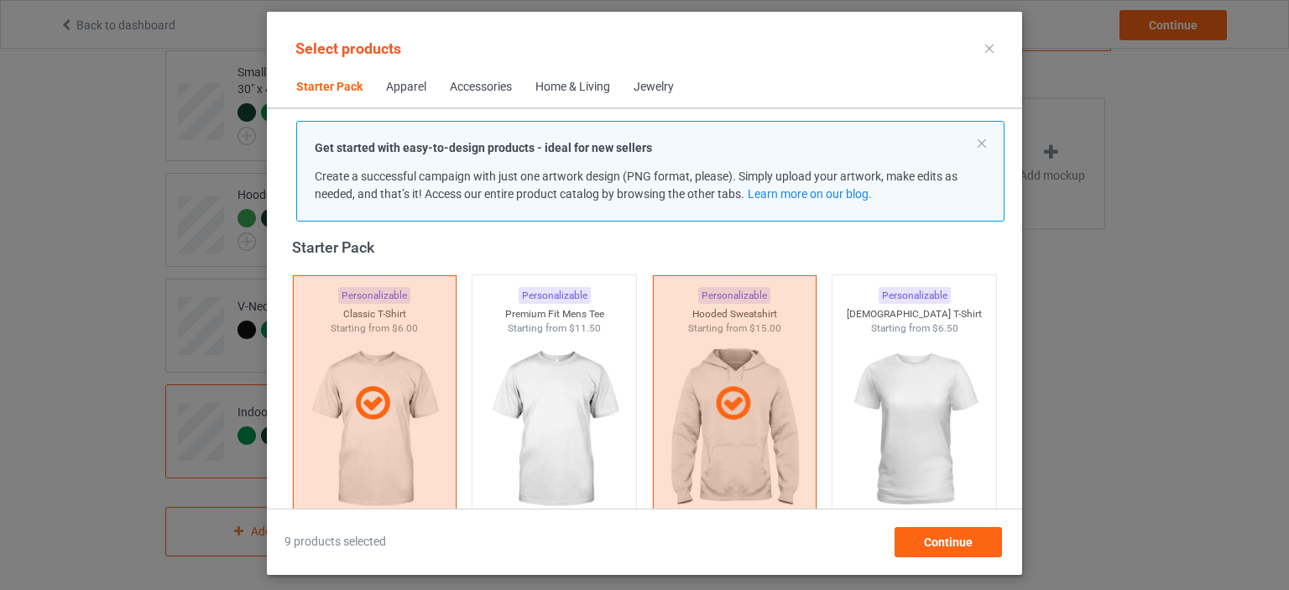
click at [396, 83] on div "Apparel" at bounding box center [406, 87] width 40 height 17
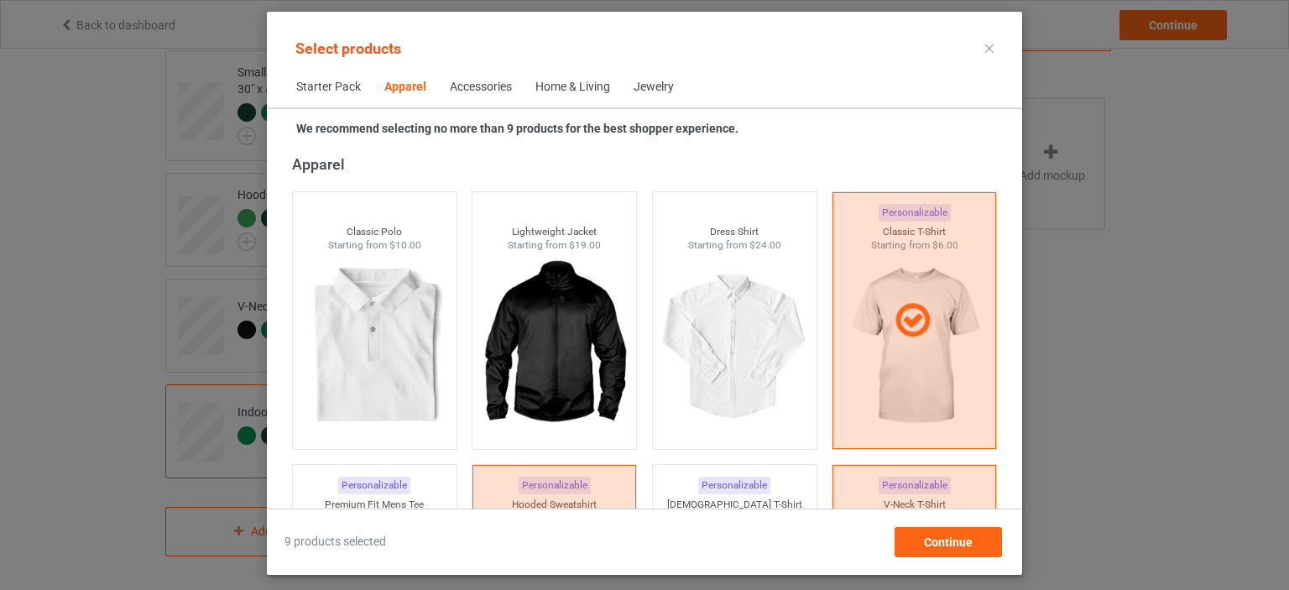
click at [459, 88] on div "Accessories" at bounding box center [481, 87] width 62 height 17
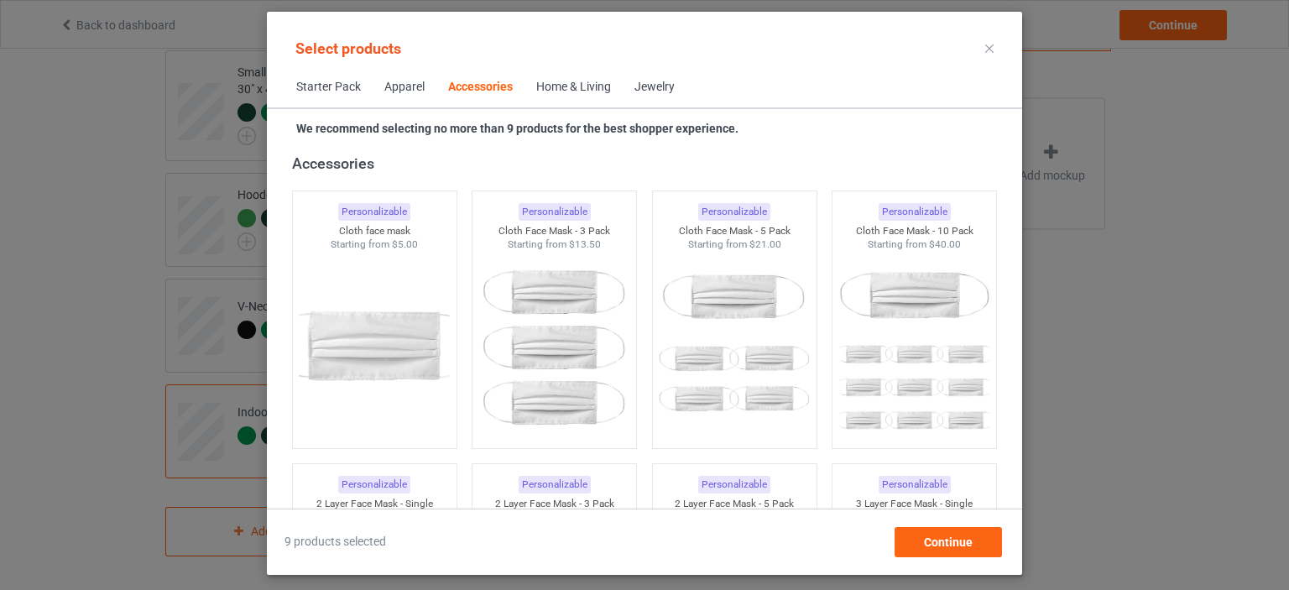
click at [587, 84] on div "Home & Living" at bounding box center [573, 87] width 75 height 17
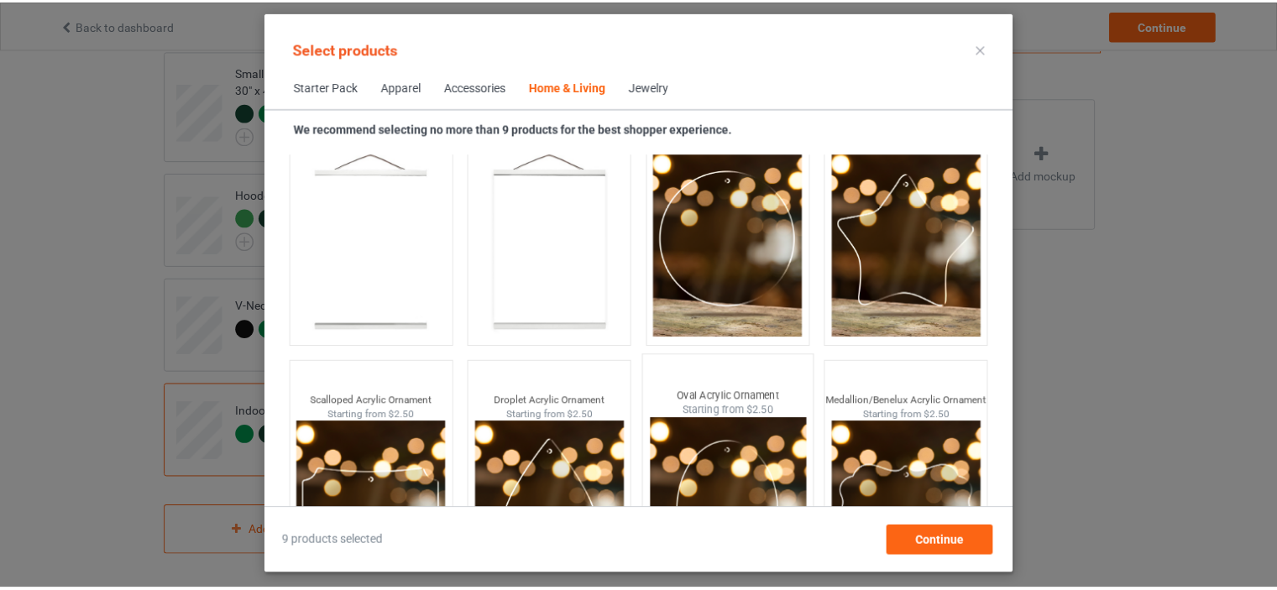
scroll to position [17783, 0]
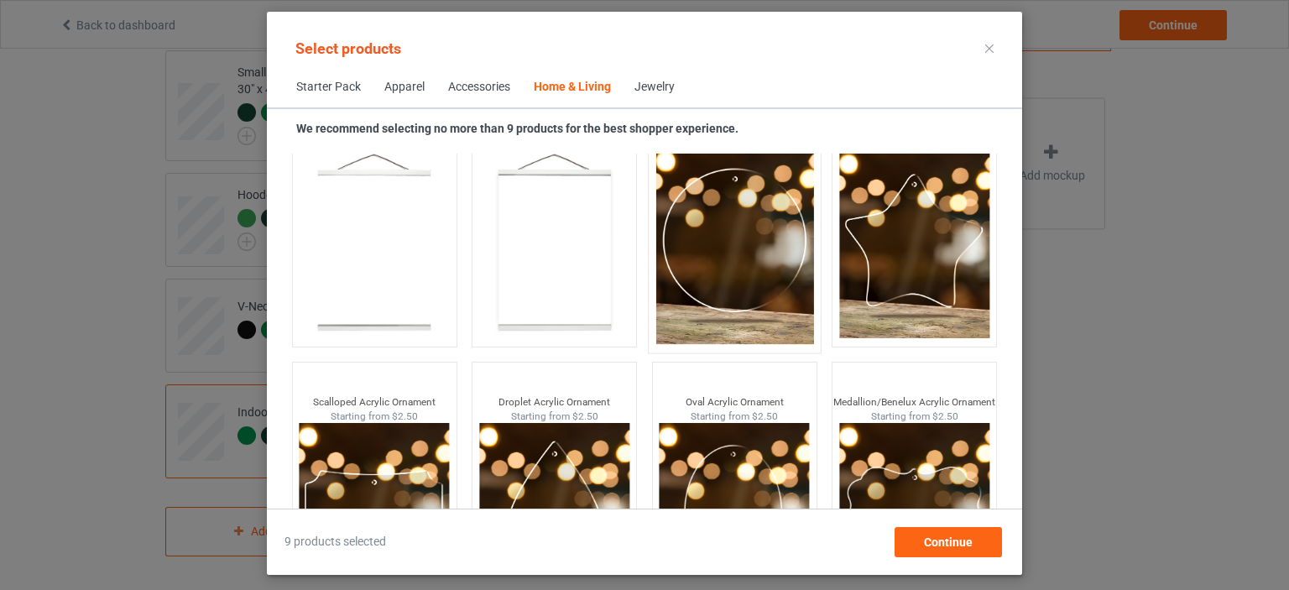
click at [715, 243] on img at bounding box center [735, 245] width 158 height 197
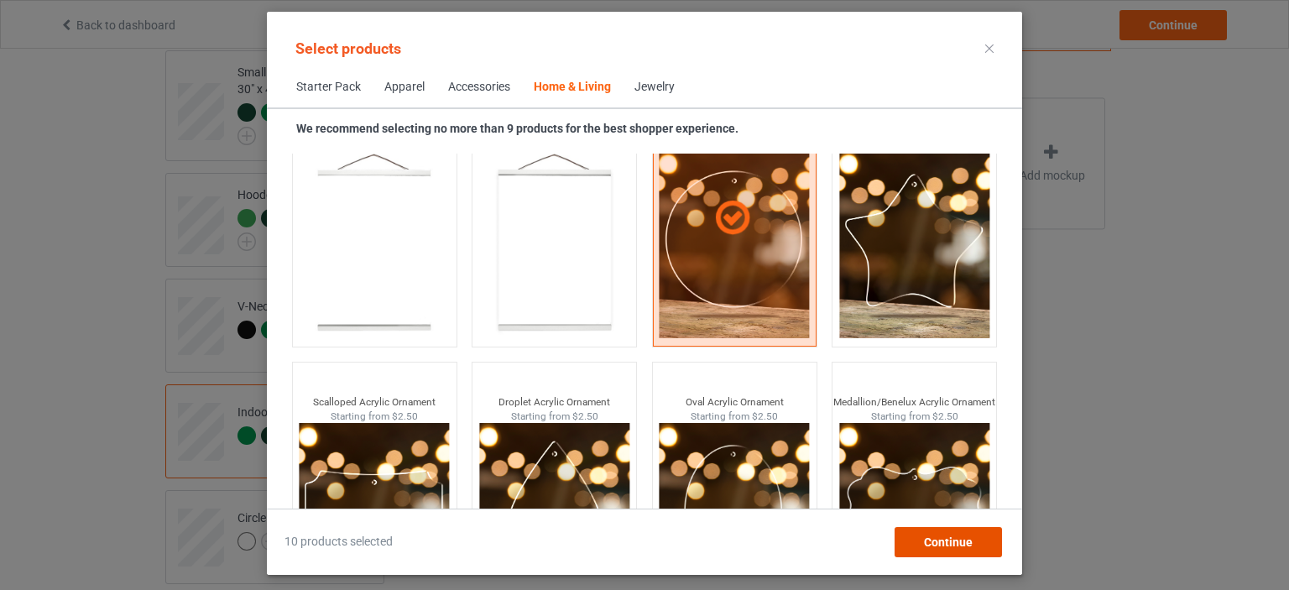
click at [927, 539] on span "Continue" at bounding box center [948, 542] width 49 height 13
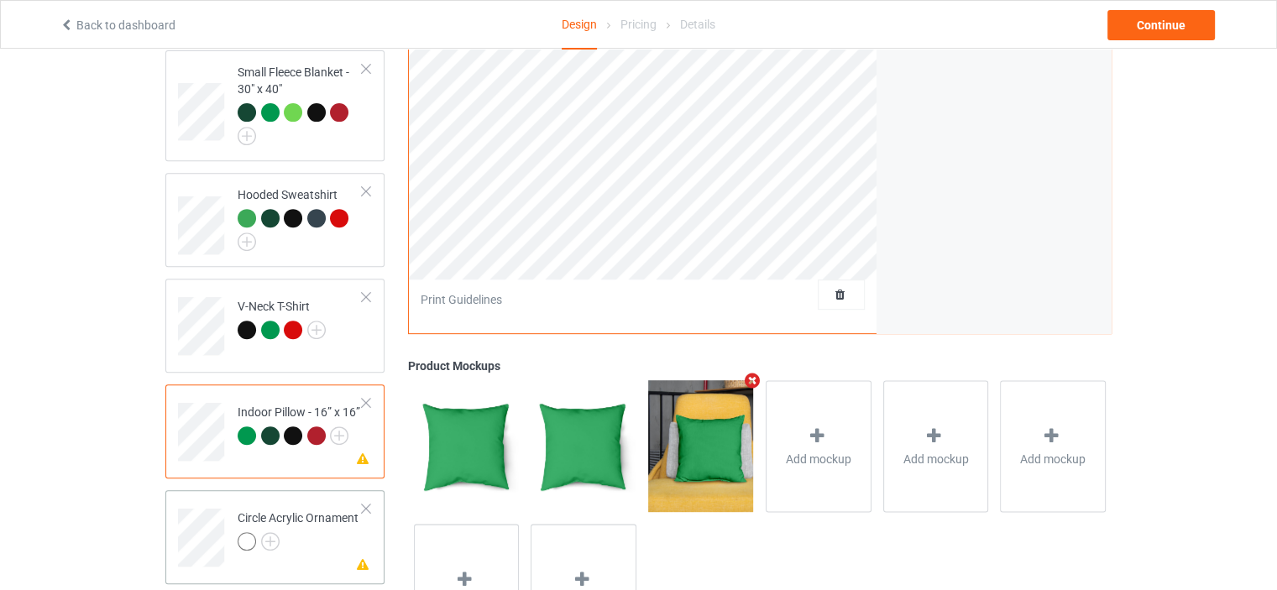
click at [265, 514] on div "Circle Acrylic Ornament" at bounding box center [298, 530] width 121 height 40
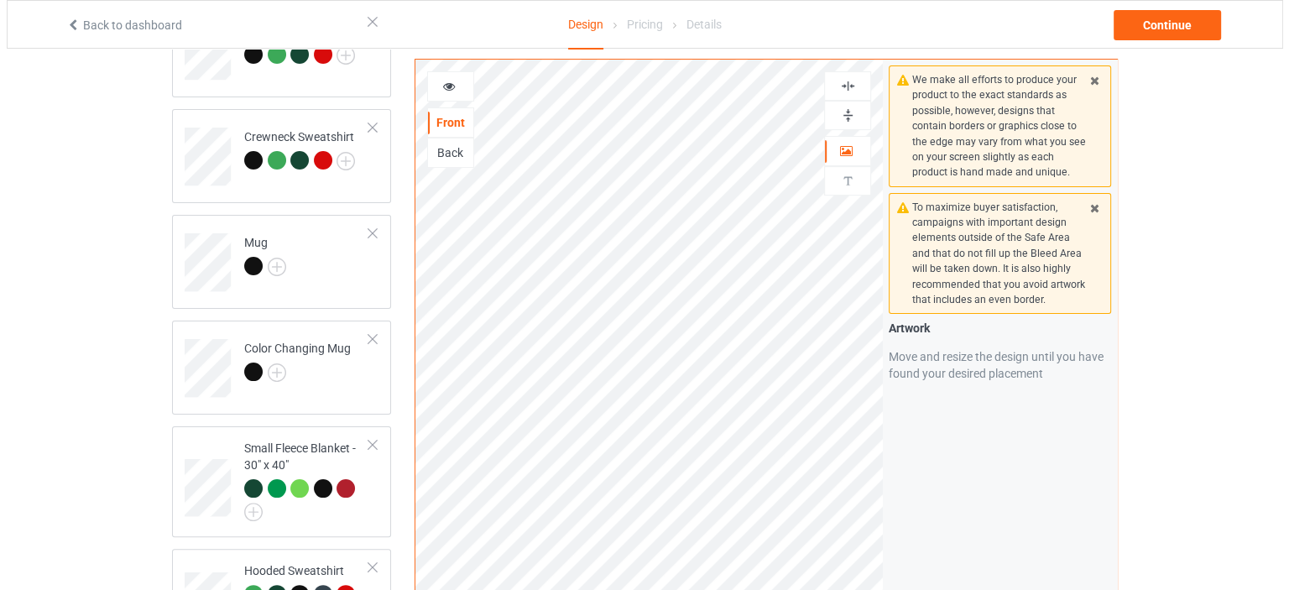
scroll to position [281, 0]
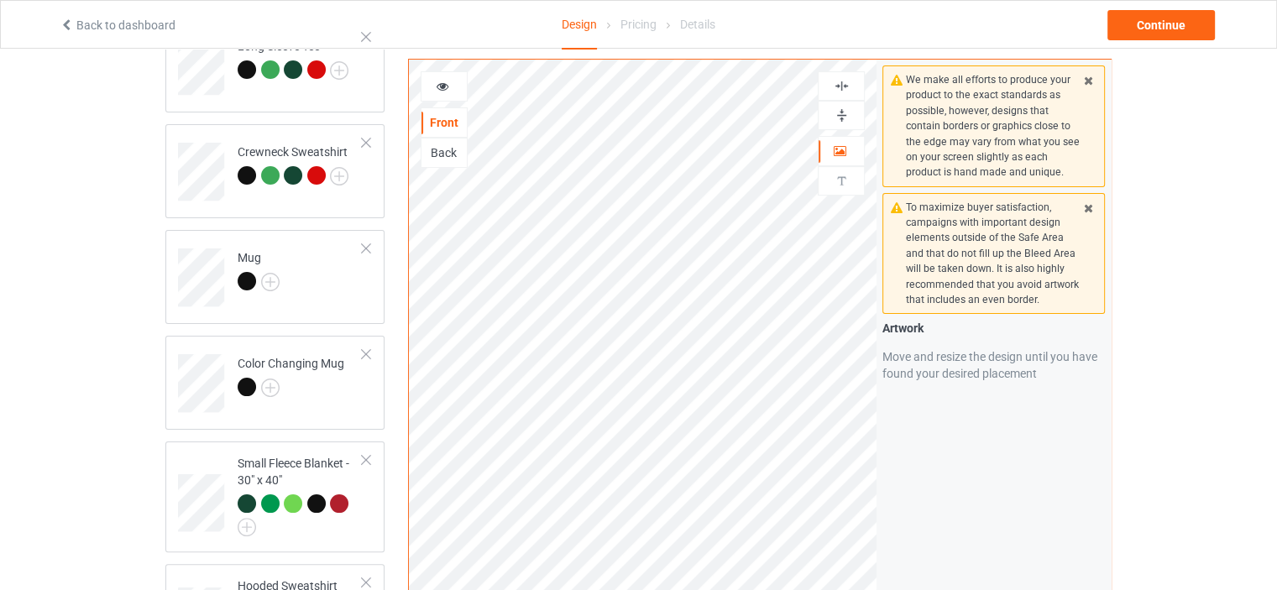
click at [440, 83] on icon at bounding box center [443, 84] width 14 height 12
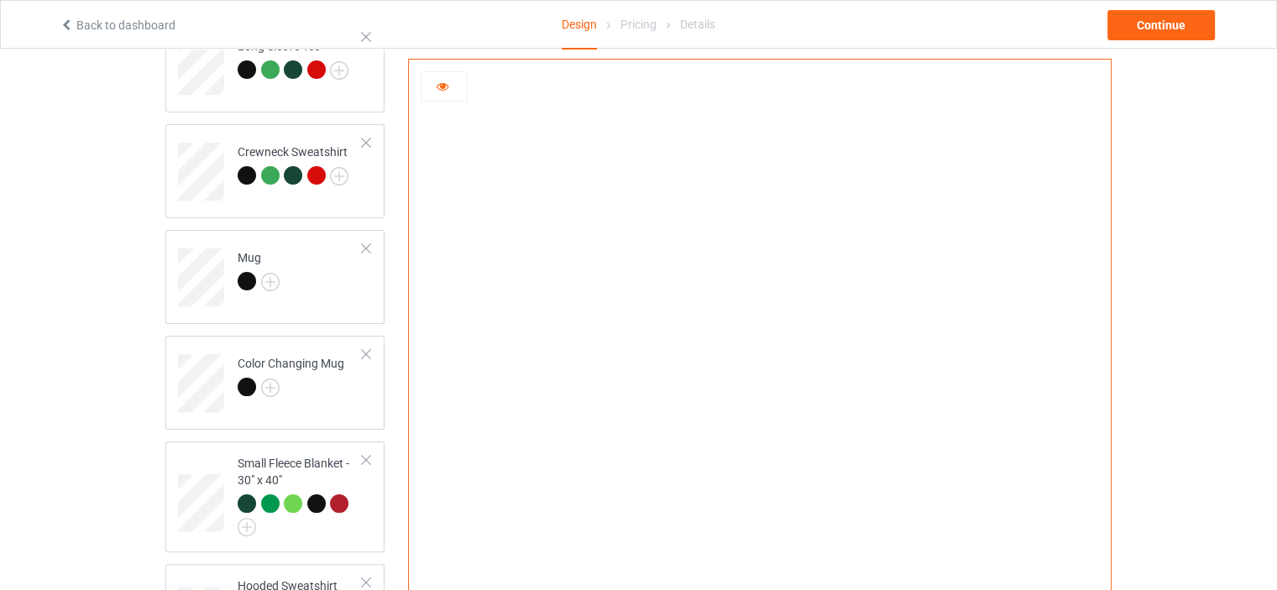
click at [440, 86] on icon at bounding box center [443, 84] width 14 height 12
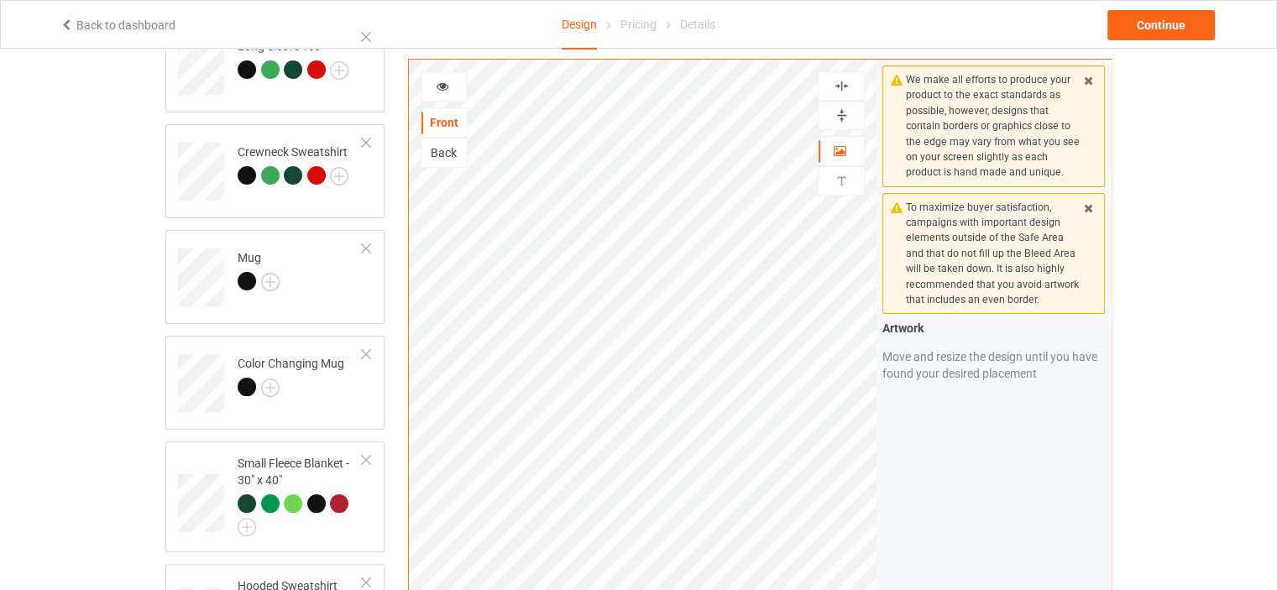
click at [844, 84] on img at bounding box center [842, 86] width 16 height 16
click at [844, 114] on img at bounding box center [842, 115] width 16 height 16
click at [1163, 10] on div "Continue" at bounding box center [1160, 25] width 107 height 30
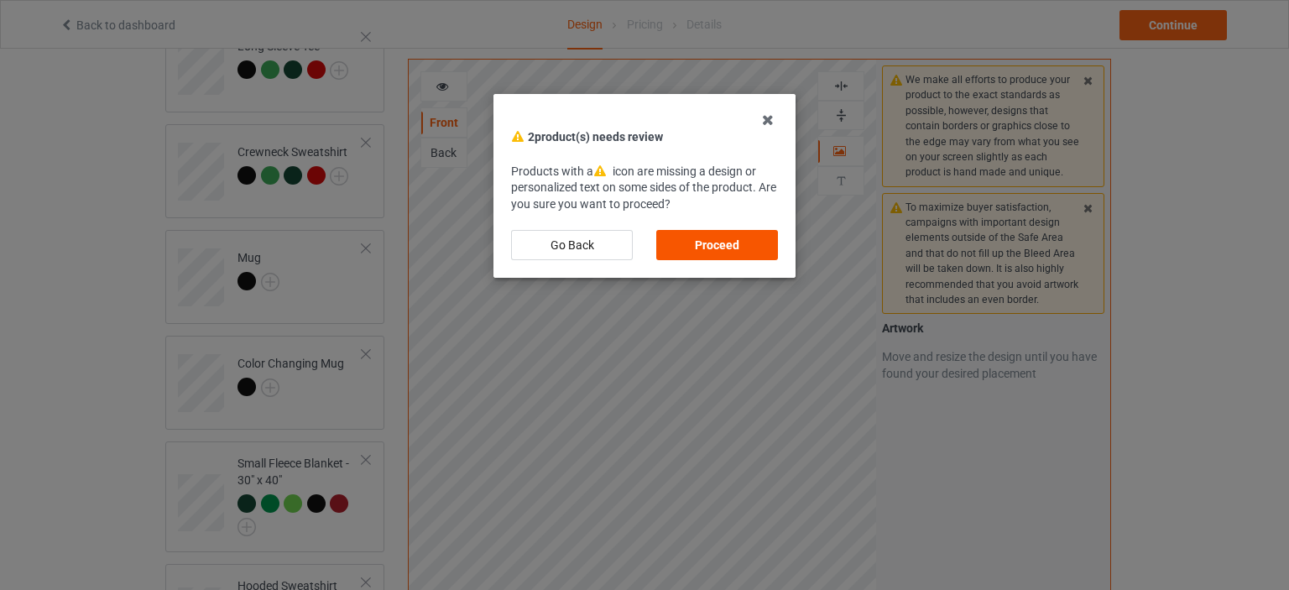
click at [730, 236] on div "Proceed" at bounding box center [717, 245] width 122 height 30
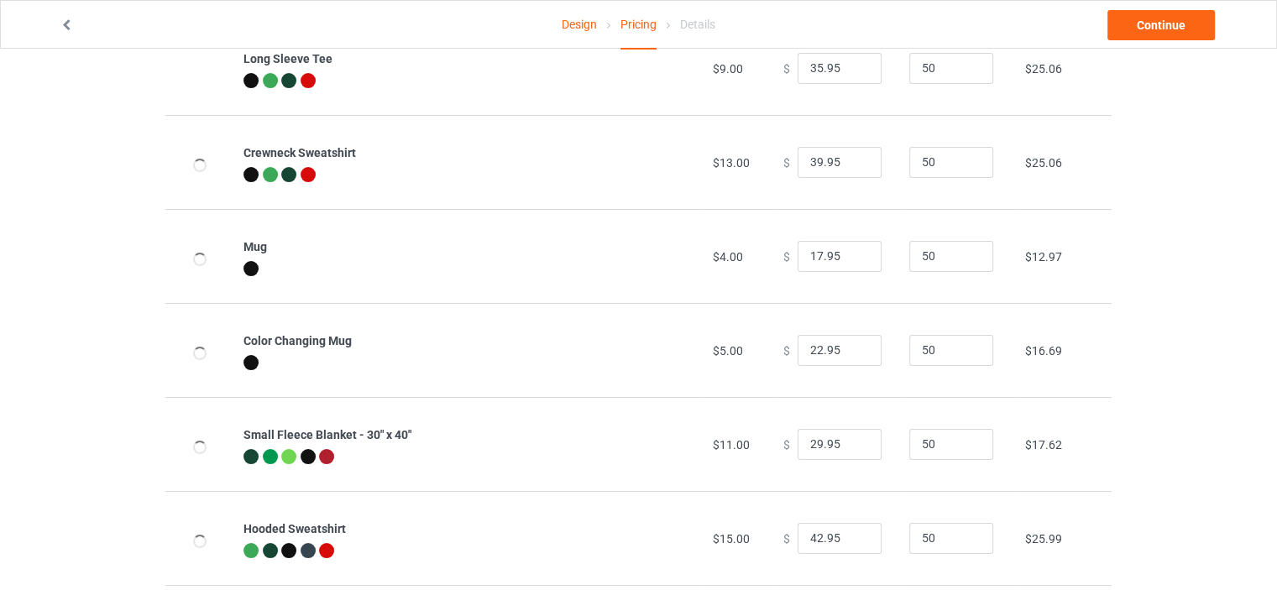
scroll to position [551, 0]
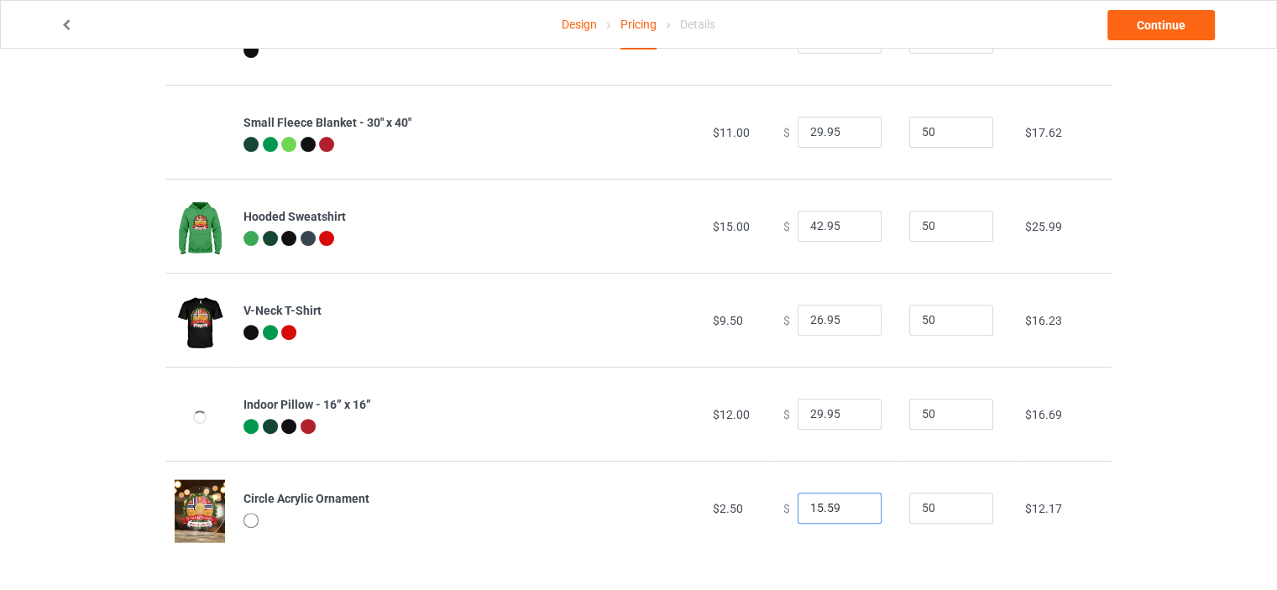
drag, startPoint x: 819, startPoint y: 507, endPoint x: 844, endPoint y: 504, distance: 24.5
click at [844, 504] on input "15.59" at bounding box center [839, 509] width 84 height 32
type input "15.95"
click at [1123, 451] on div "Design Pricing Details Continue Pricing Estimated total profit $9,415.00 Produc…" at bounding box center [638, 44] width 1277 height 1092
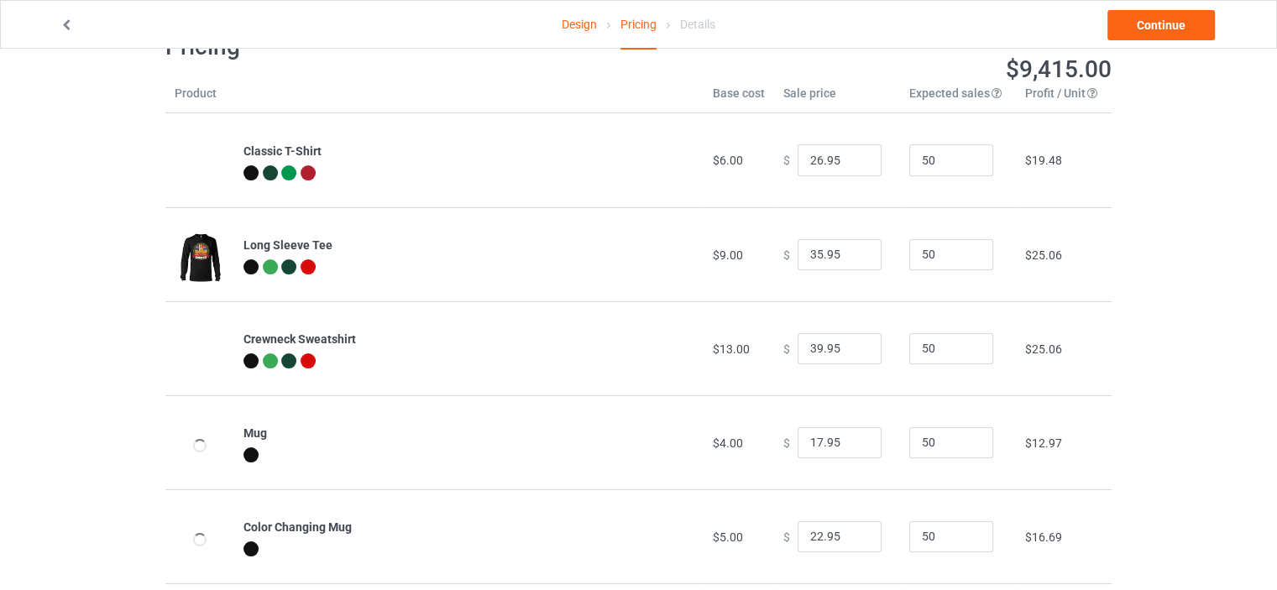
scroll to position [0, 0]
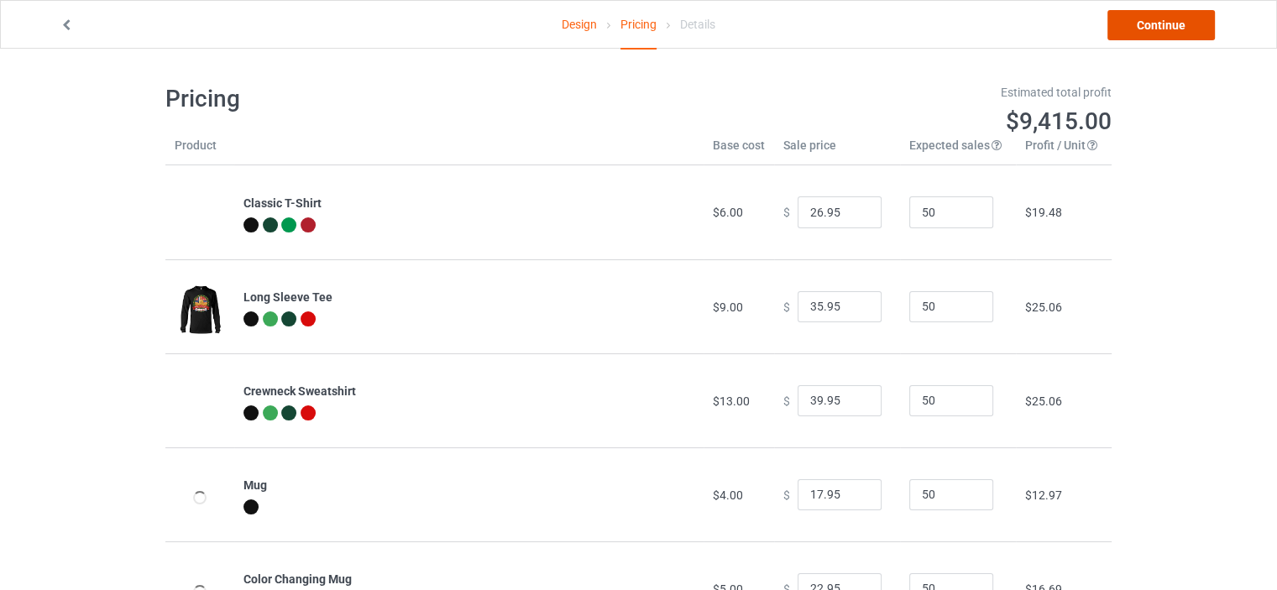
click at [1157, 22] on link "Continue" at bounding box center [1160, 25] width 107 height 30
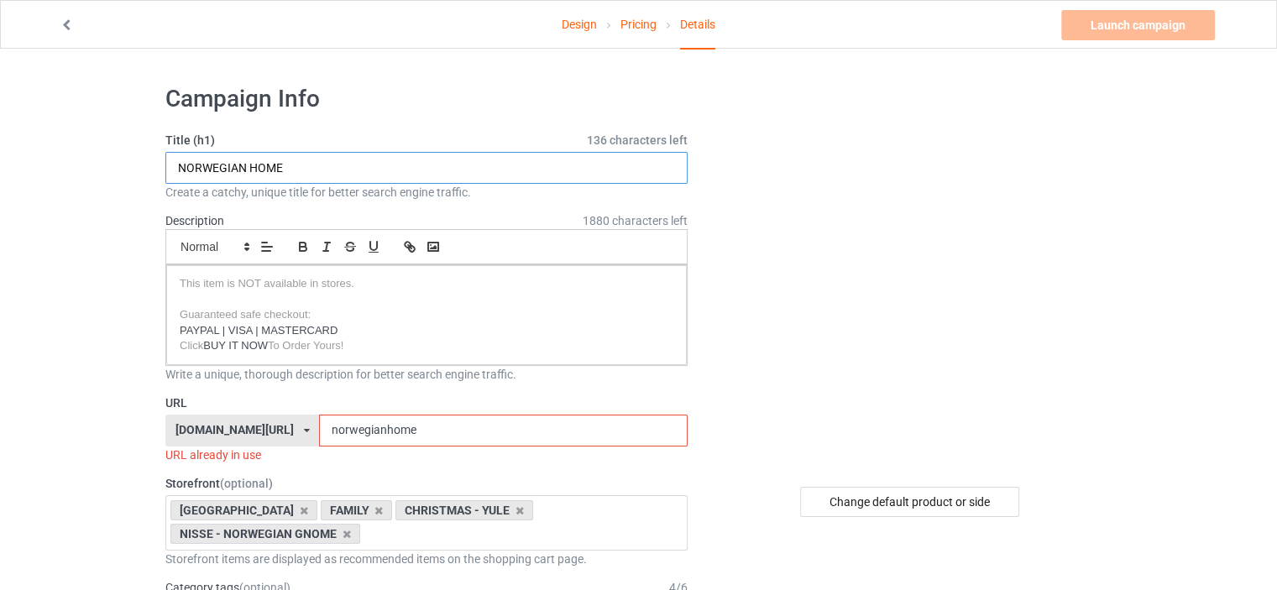
drag, startPoint x: 248, startPoint y: 160, endPoint x: 299, endPoint y: 161, distance: 50.4
click at [299, 161] on input "NORWEGIAN HOME" at bounding box center [426, 168] width 522 height 32
type input "NORWEGIAN KRUMKAKE"
drag, startPoint x: 403, startPoint y: 426, endPoint x: 242, endPoint y: 438, distance: 161.7
click at [242, 438] on div "onlynorway.com/ awareness-raising.com/ busdrivershop.com/ catswow.com/ finlanda…" at bounding box center [426, 431] width 522 height 32
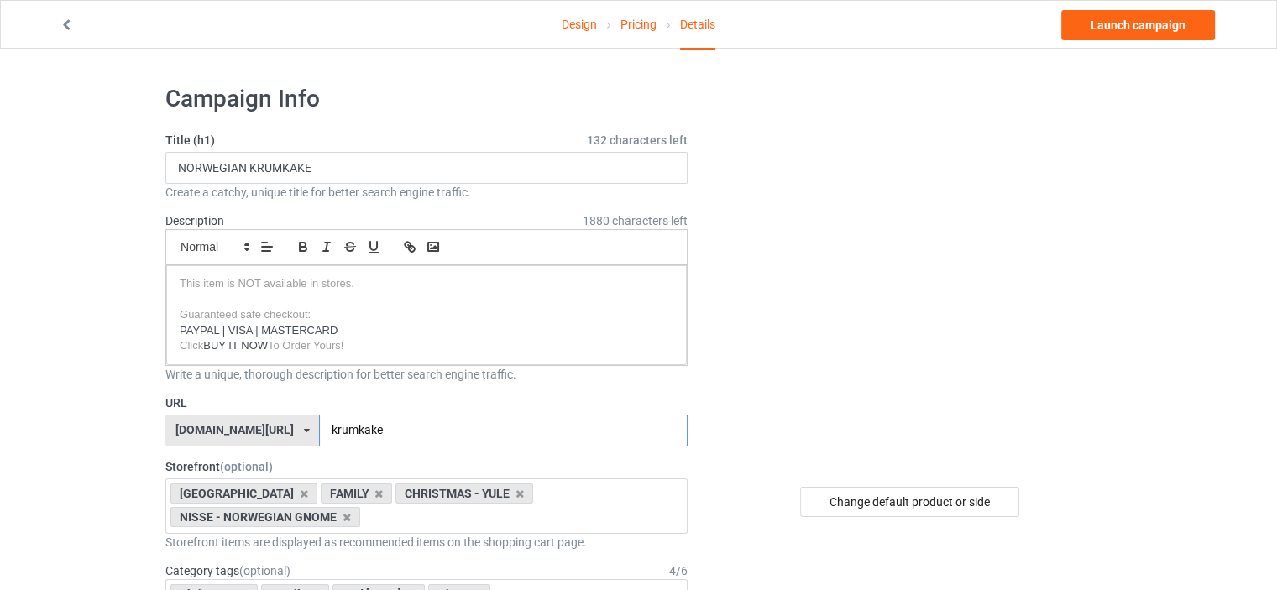
type input "krumkake"
drag, startPoint x: 251, startPoint y: 159, endPoint x: 51, endPoint y: 175, distance: 200.4
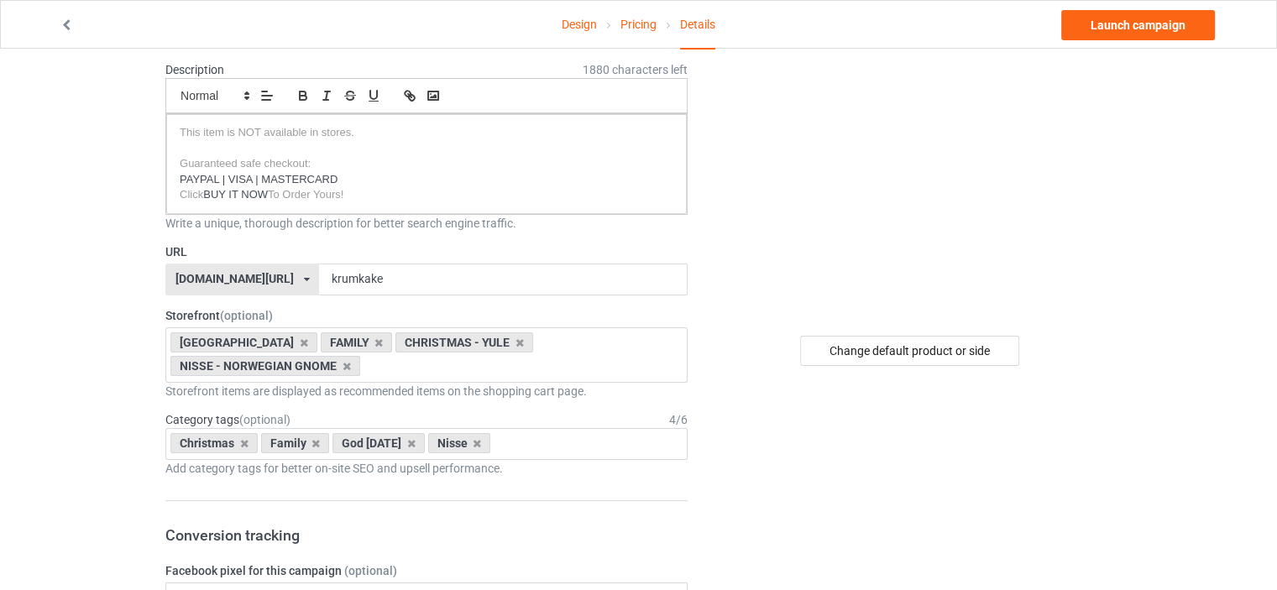
scroll to position [168, 0]
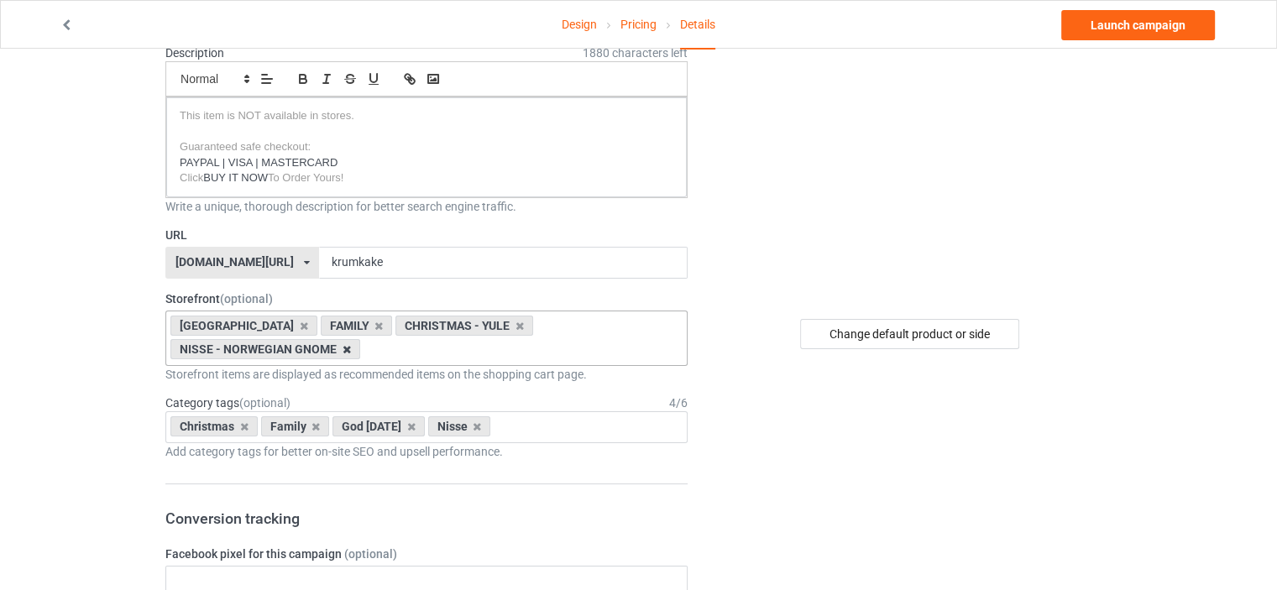
type input "CHRISTMAS KRUMKAKE"
click at [342, 348] on icon at bounding box center [346, 349] width 8 height 11
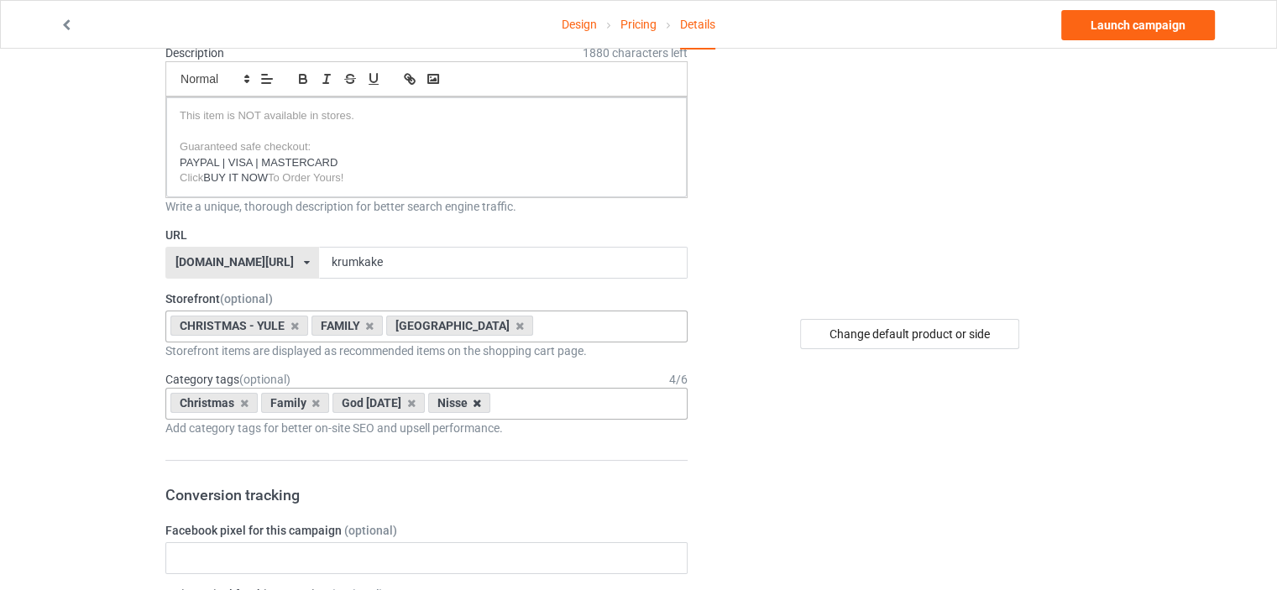
click at [473, 402] on icon at bounding box center [477, 403] width 8 height 11
click at [447, 405] on div "Christmas Family God Jul Age > 1-19 > 1 Age > 1-12 Months > 1 Month Age > 1-12 …" at bounding box center [426, 404] width 522 height 32
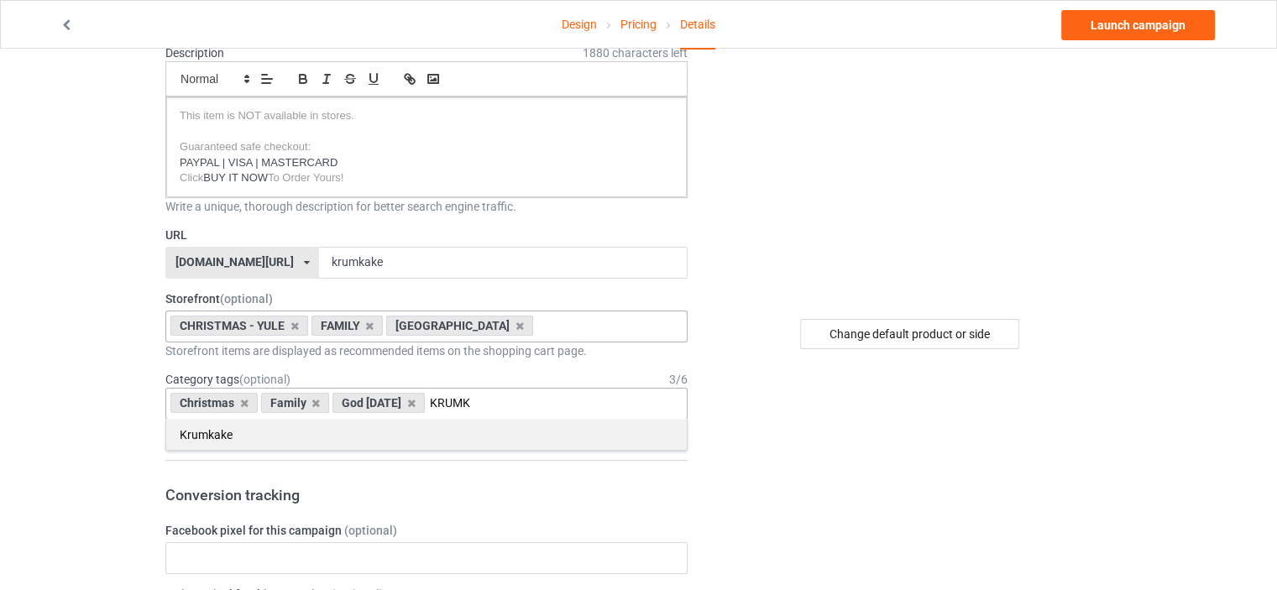
type input "KRUMK"
click at [264, 432] on div "Krumkake" at bounding box center [426, 434] width 520 height 31
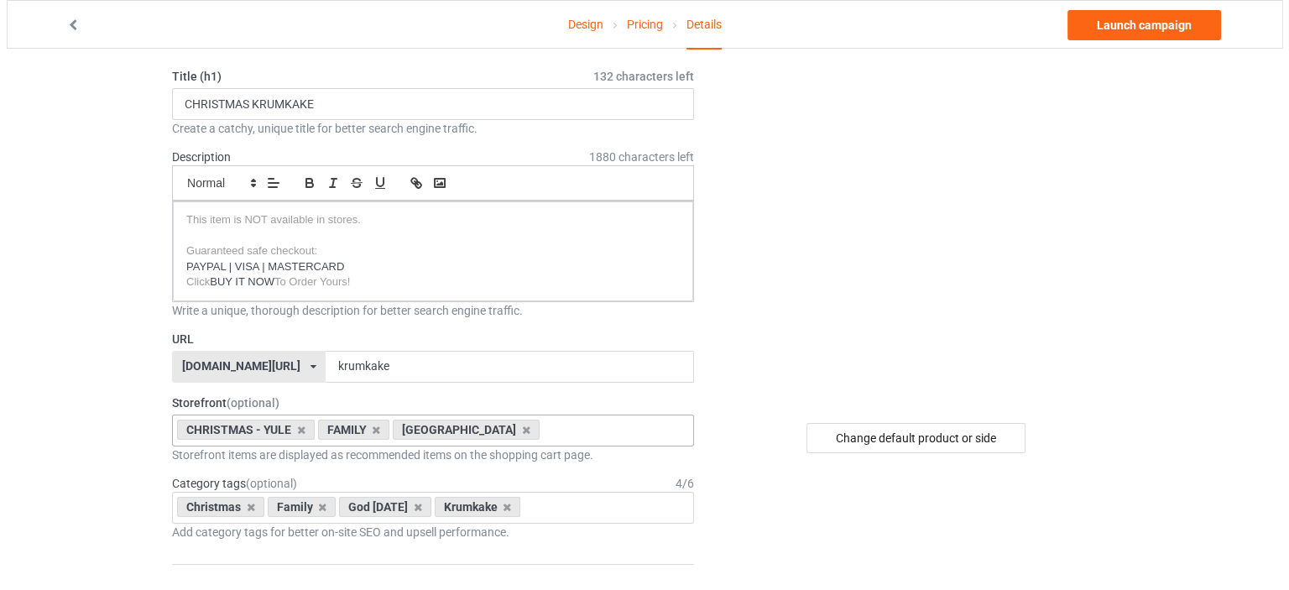
scroll to position [0, 0]
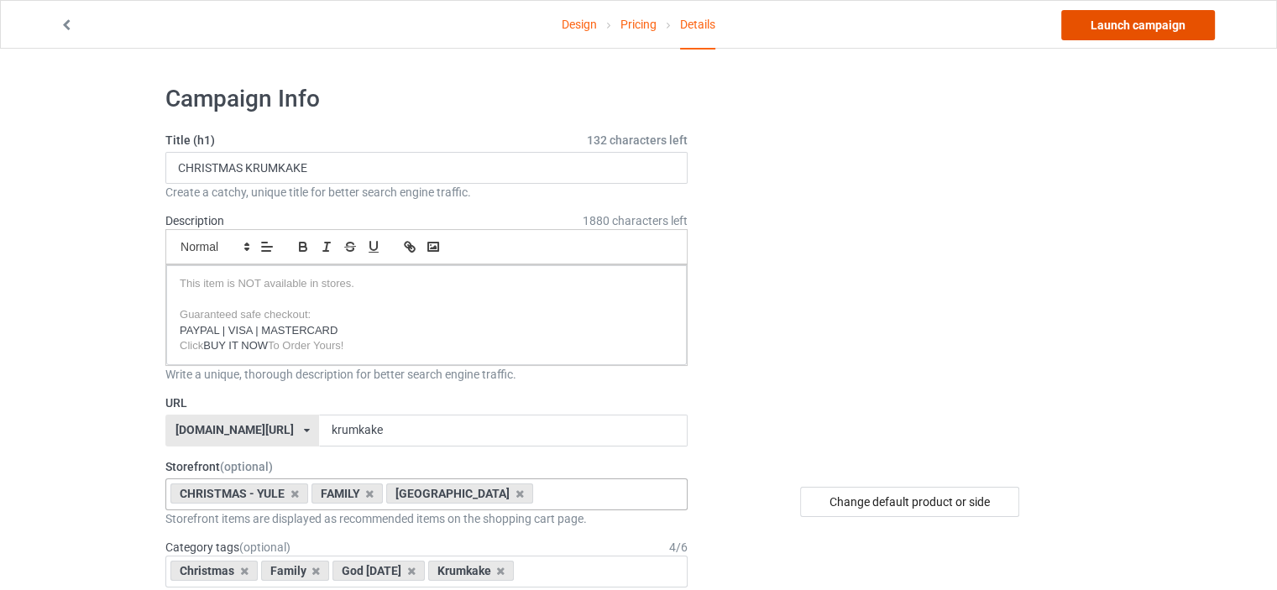
click at [1080, 29] on link "Launch campaign" at bounding box center [1138, 25] width 154 height 30
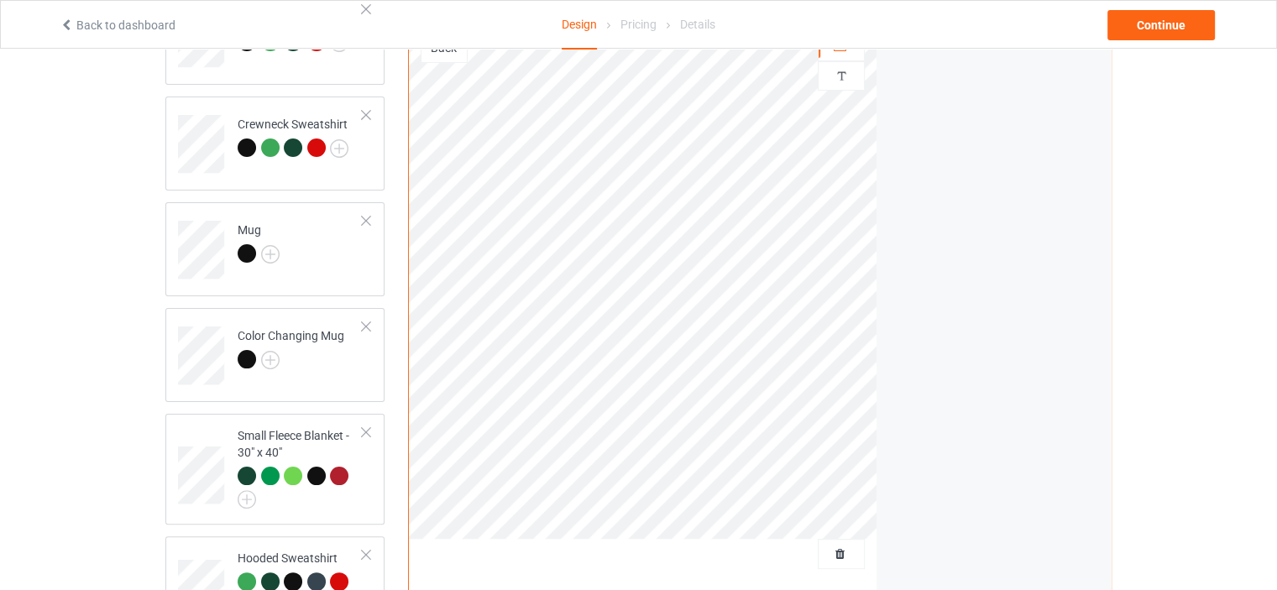
scroll to position [447, 0]
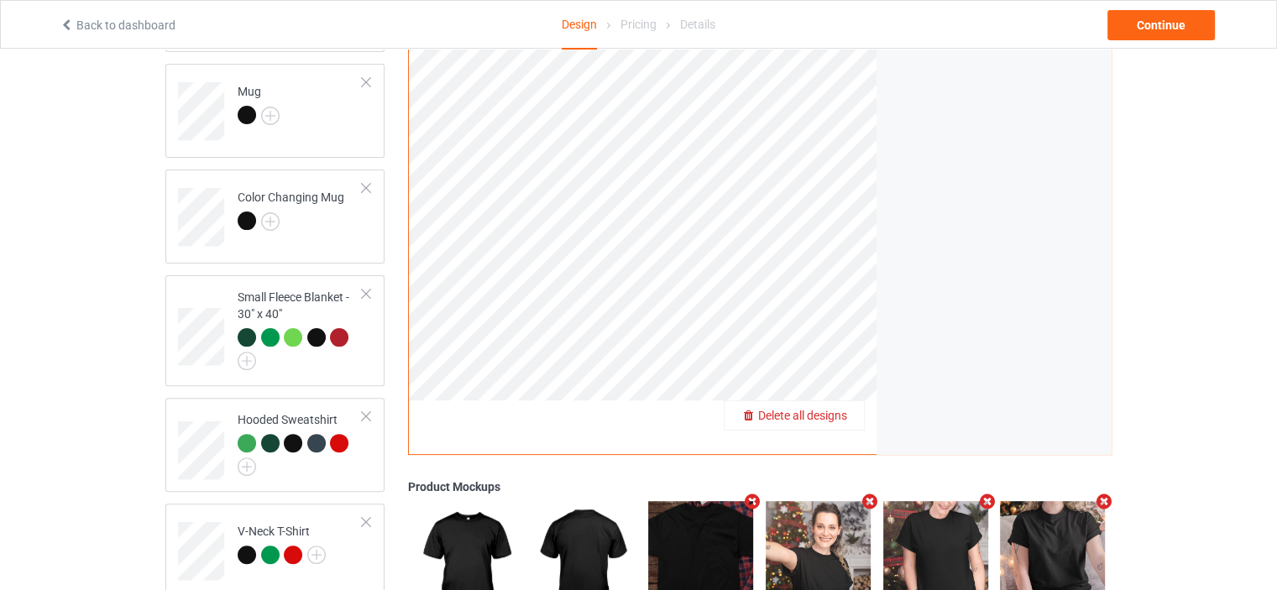
click at [830, 417] on span "Delete all designs" at bounding box center [802, 415] width 89 height 13
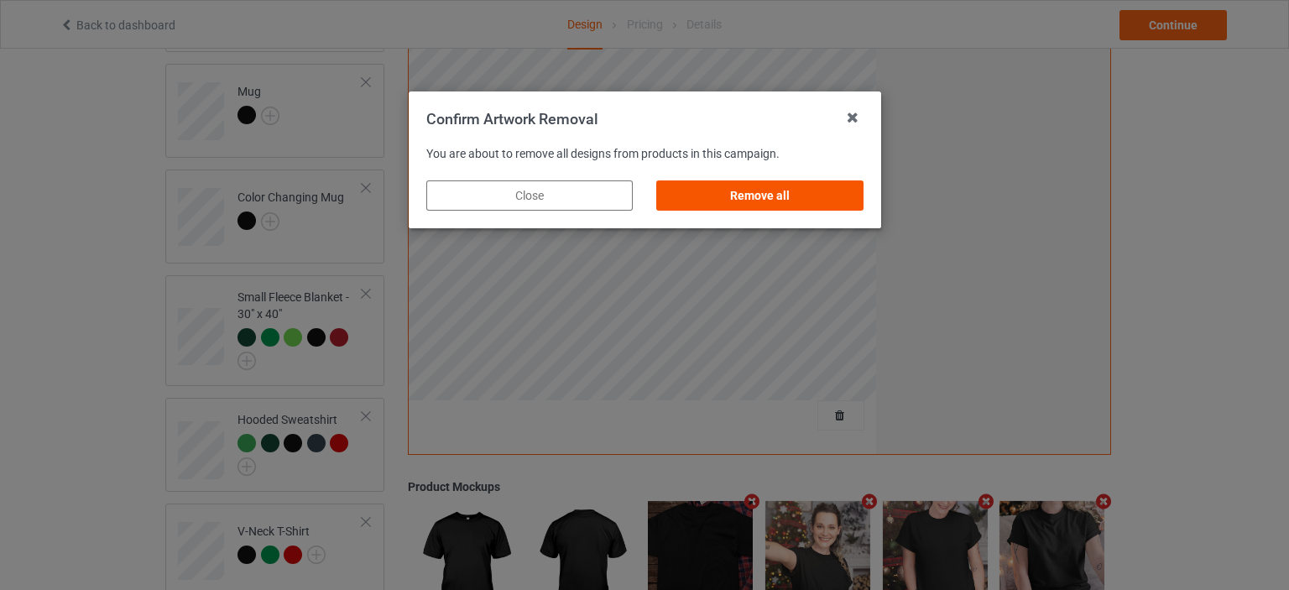
click at [792, 196] on div "Remove all" at bounding box center [759, 195] width 207 height 30
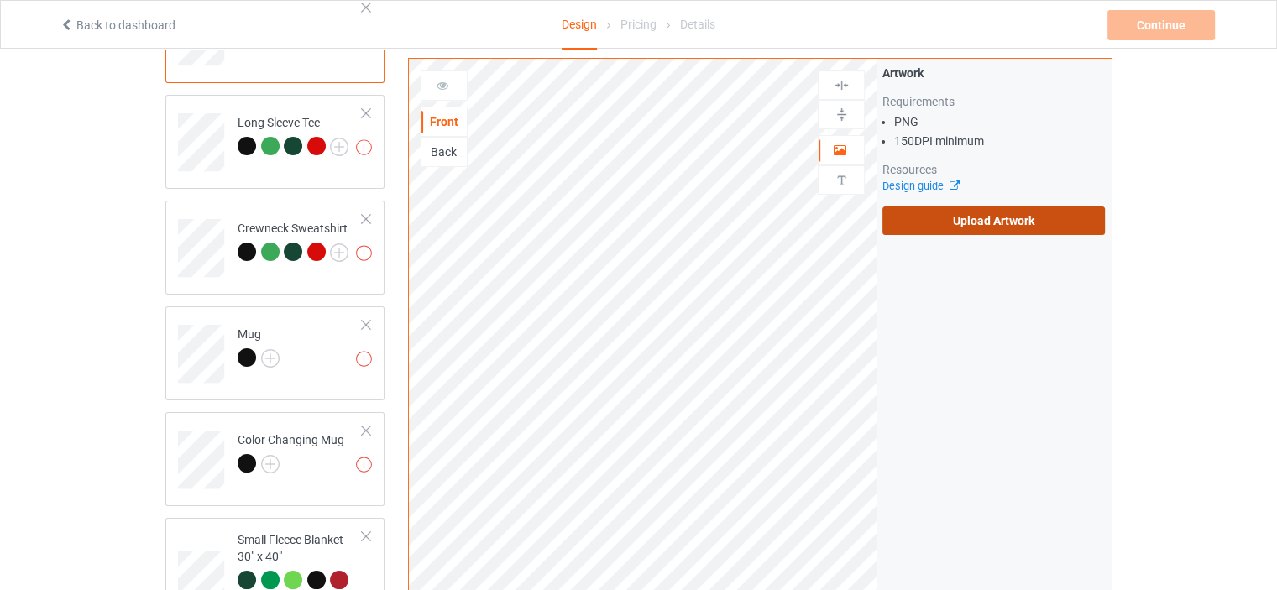
scroll to position [55, 0]
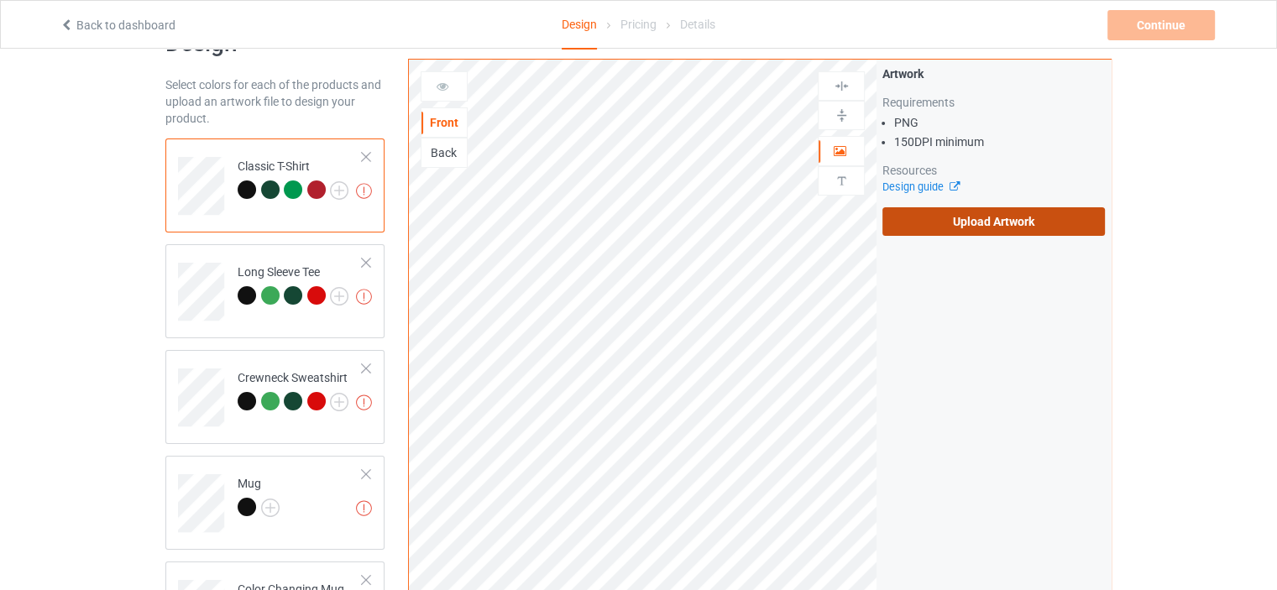
click at [985, 223] on label "Upload Artwork" at bounding box center [993, 221] width 222 height 29
click at [0, 0] on input "Upload Artwork" at bounding box center [0, 0] width 0 height 0
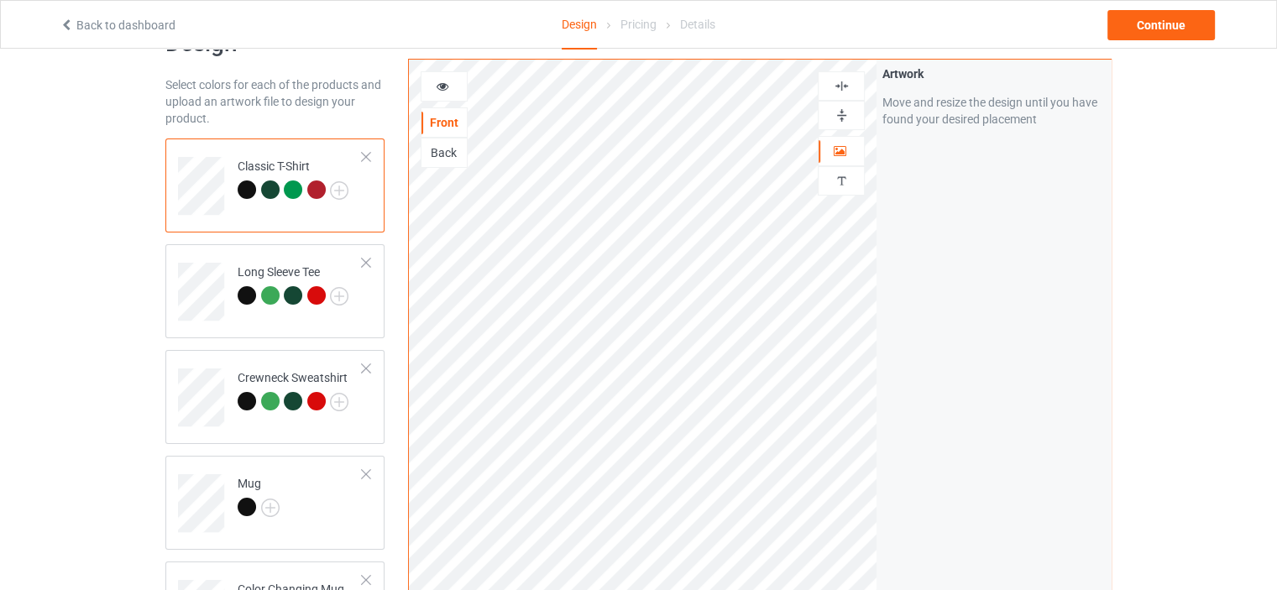
click at [320, 194] on div at bounding box center [316, 189] width 18 height 18
click at [340, 191] on img at bounding box center [339, 190] width 18 height 18
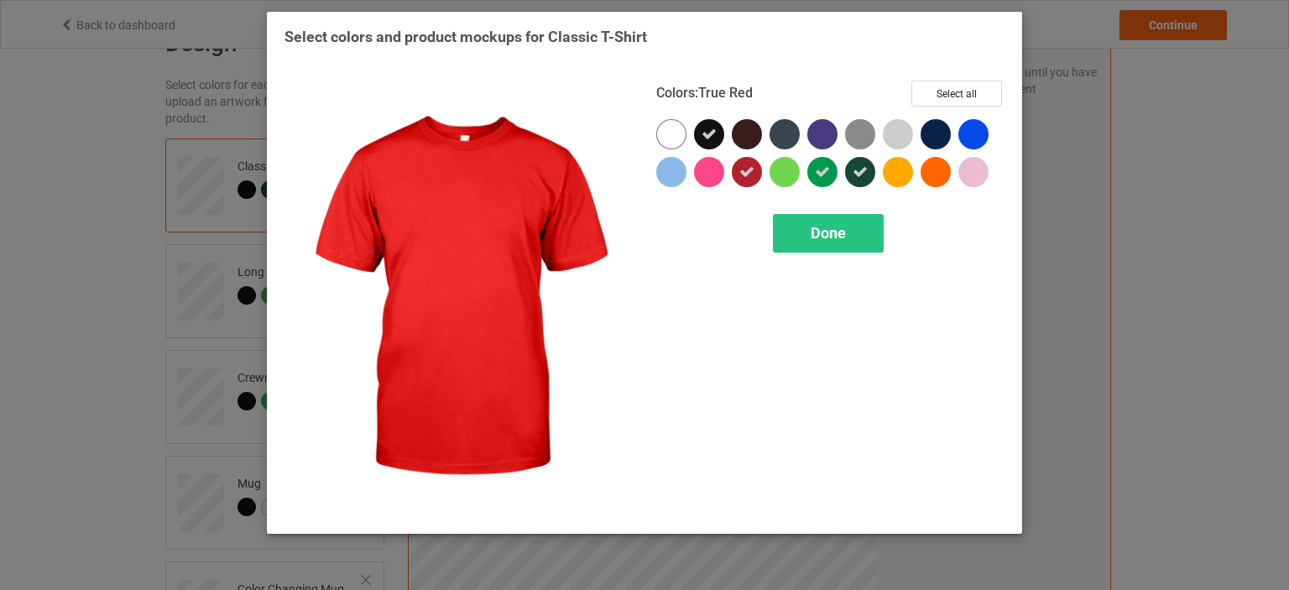
click at [750, 174] on icon at bounding box center [747, 172] width 15 height 15
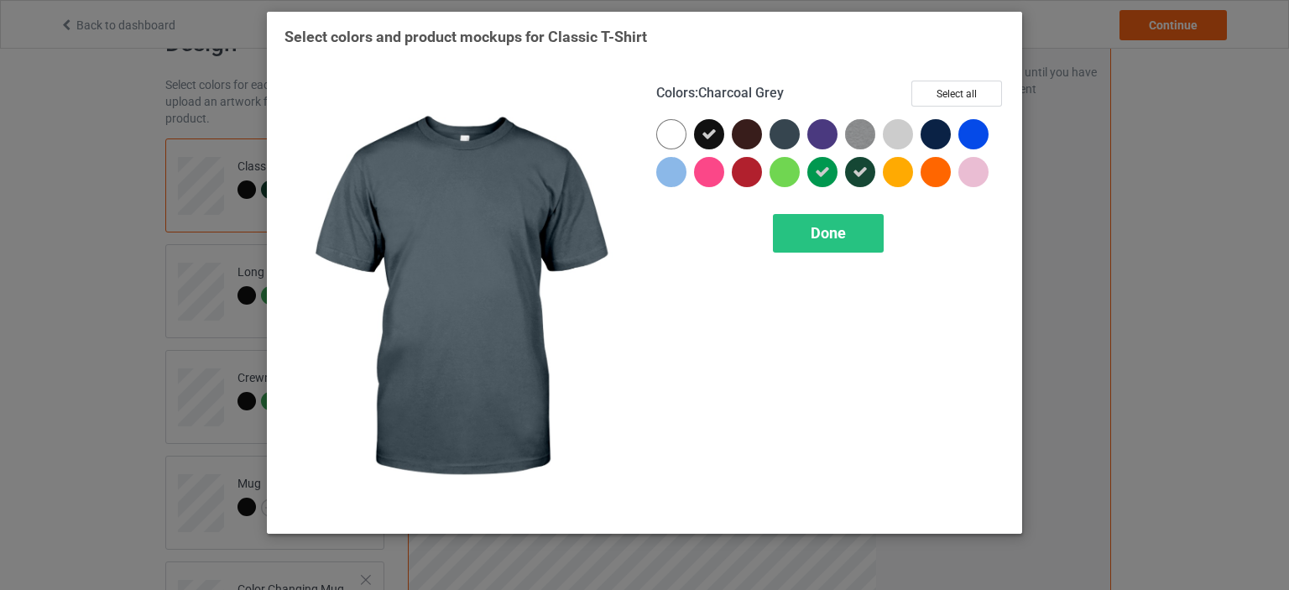
click at [781, 134] on div at bounding box center [785, 134] width 30 height 30
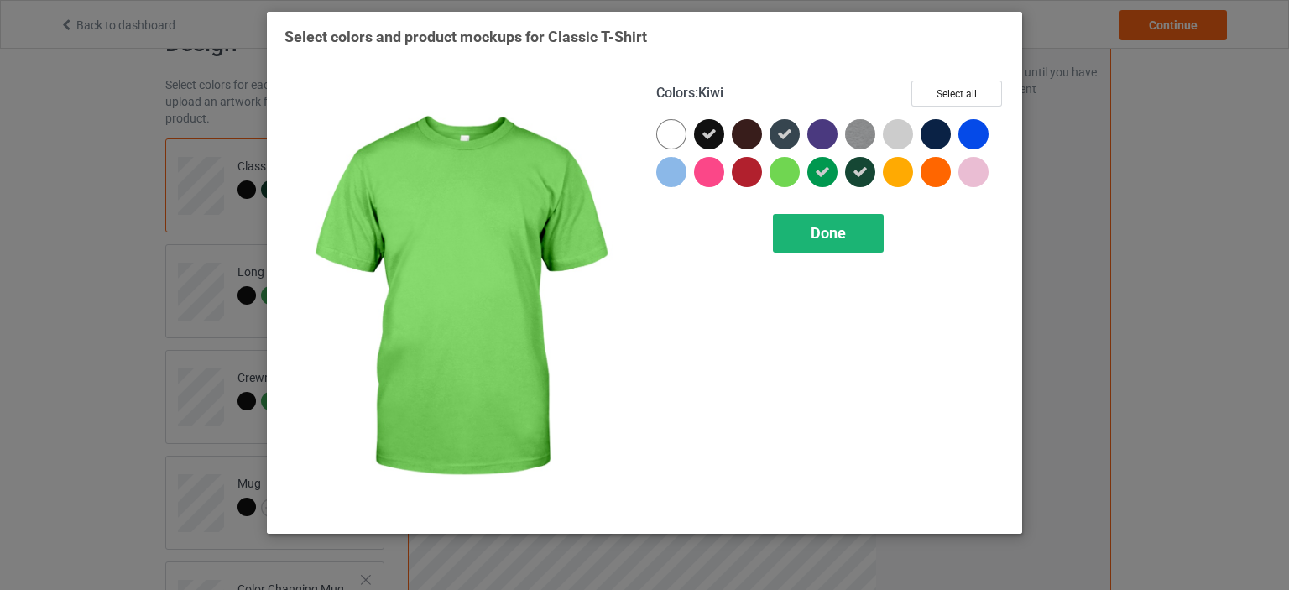
click at [827, 234] on span "Done" at bounding box center [828, 233] width 35 height 18
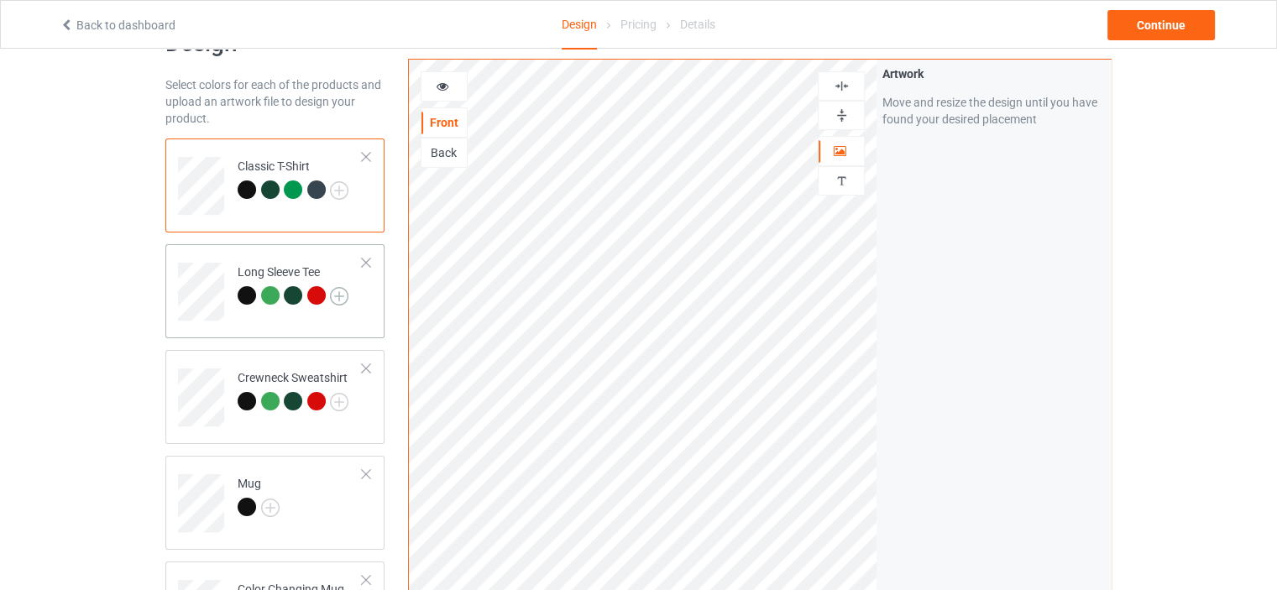
click at [337, 294] on img at bounding box center [339, 296] width 18 height 18
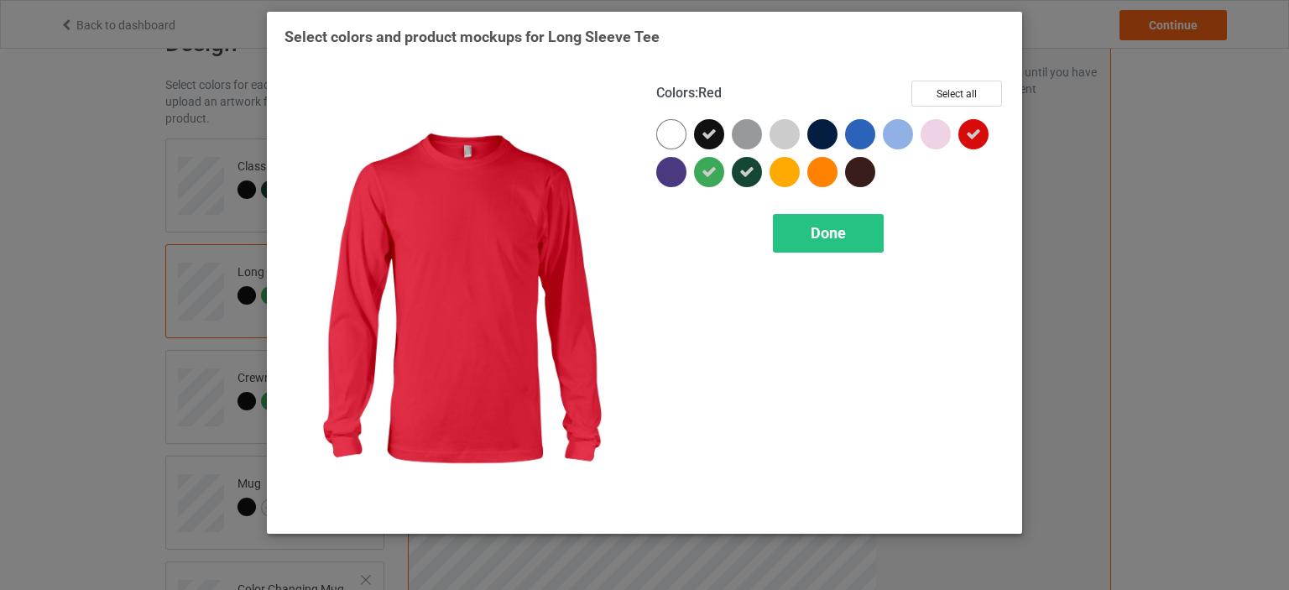
click at [975, 130] on icon at bounding box center [973, 134] width 15 height 15
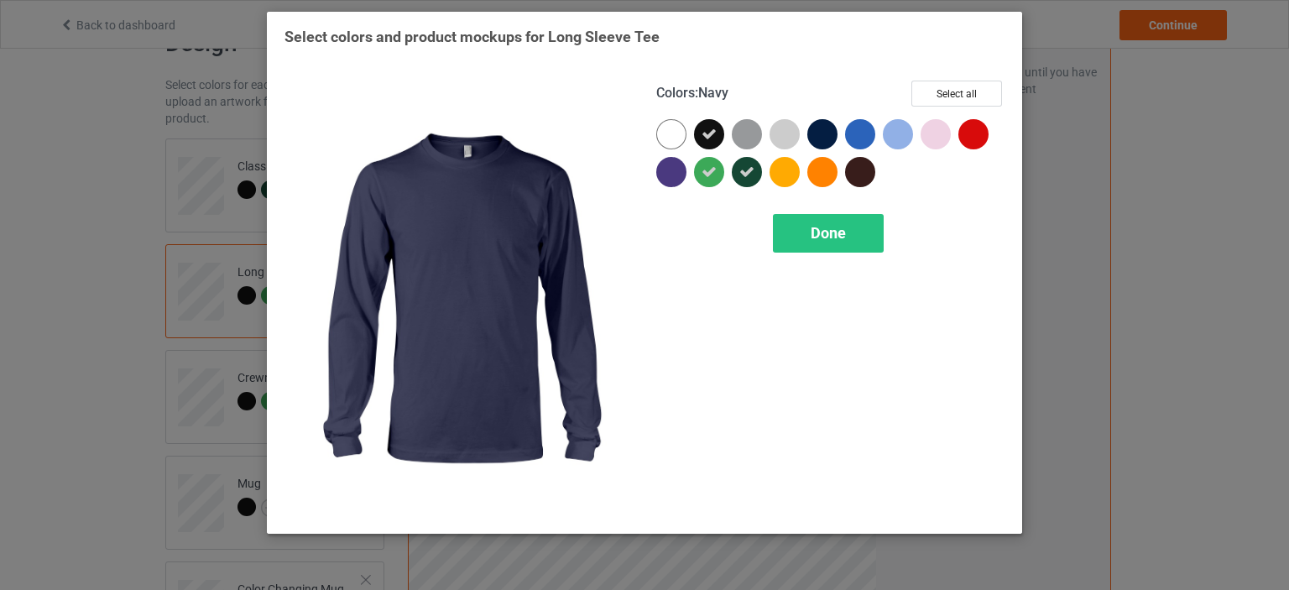
click at [824, 103] on div "Colors : Navy Select all" at bounding box center [830, 100] width 348 height 39
click at [818, 123] on div at bounding box center [823, 134] width 30 height 30
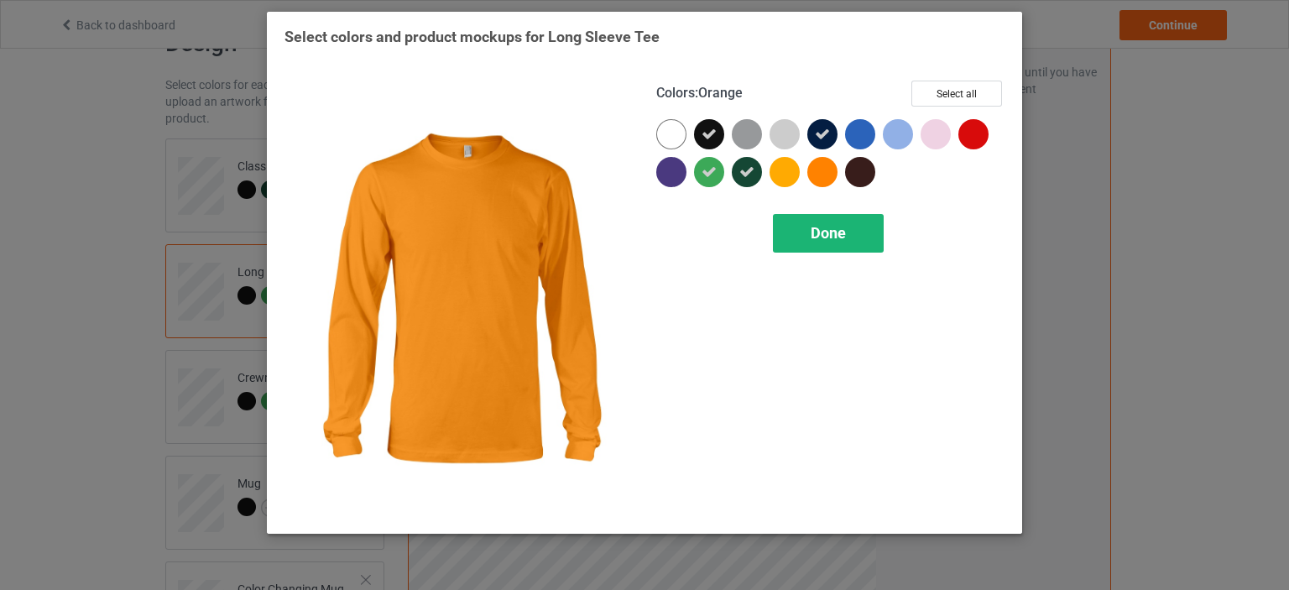
click at [838, 237] on span "Done" at bounding box center [828, 233] width 35 height 18
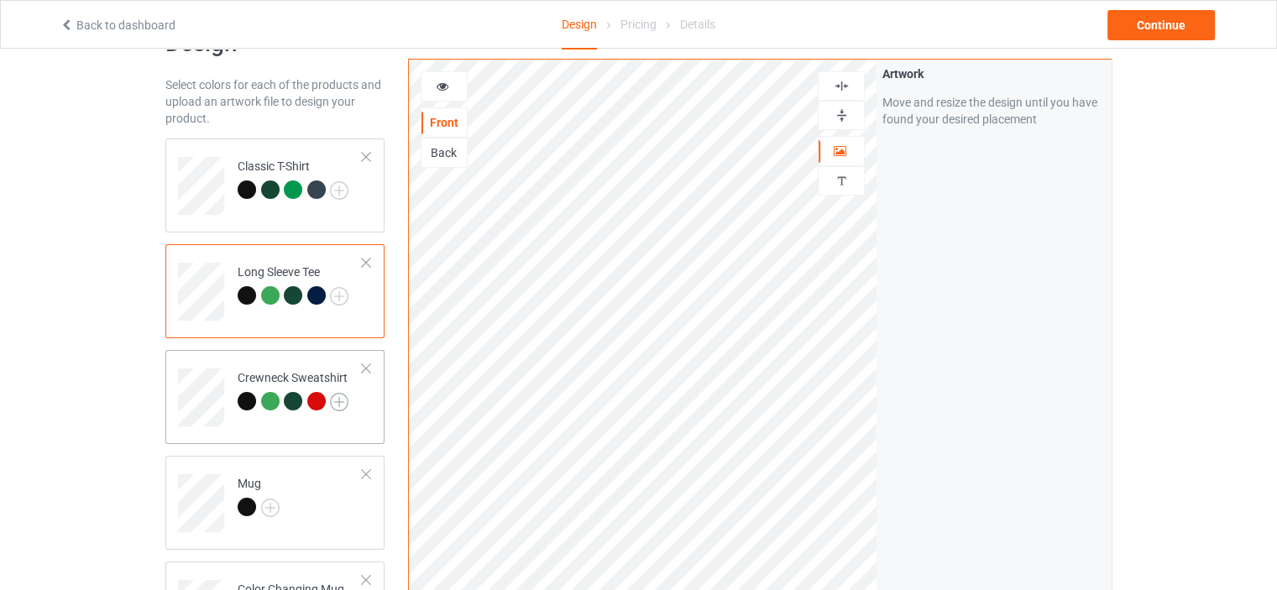
click at [331, 399] on img at bounding box center [339, 402] width 18 height 18
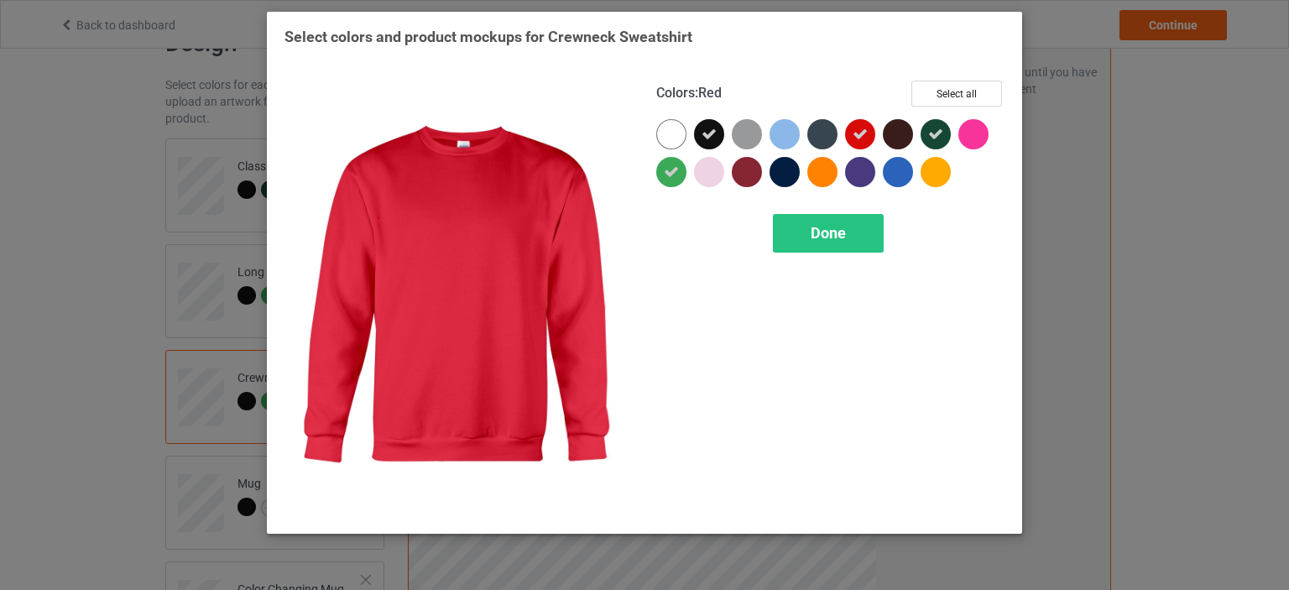
click at [860, 135] on icon at bounding box center [860, 134] width 15 height 15
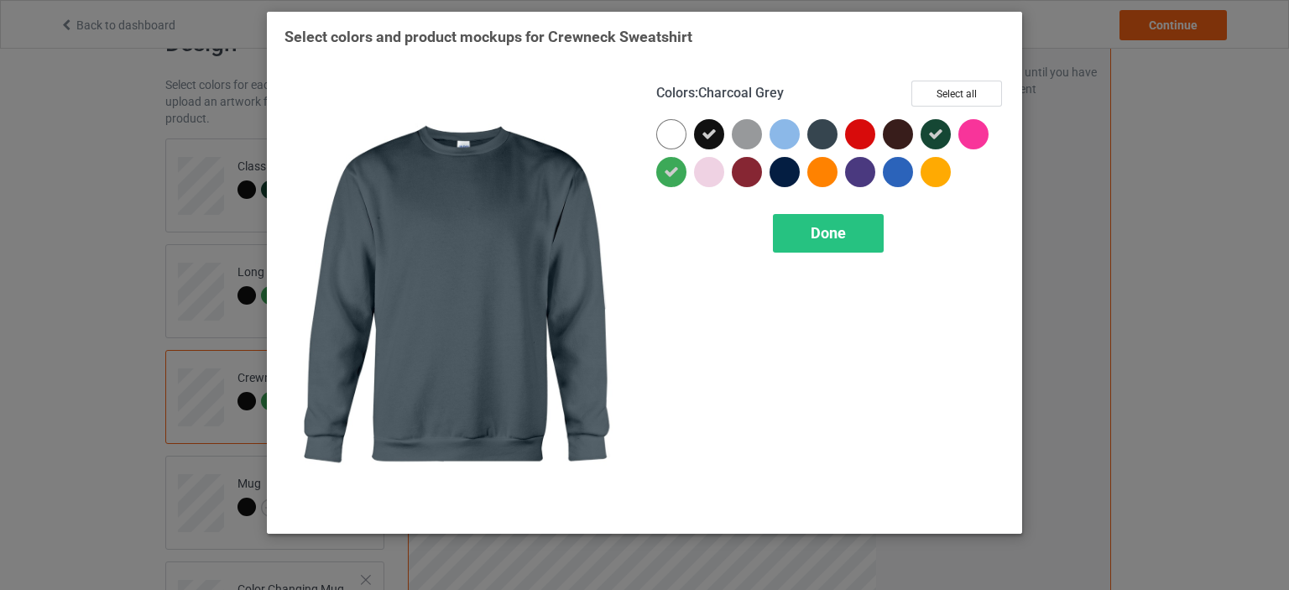
click at [819, 135] on div at bounding box center [823, 134] width 30 height 30
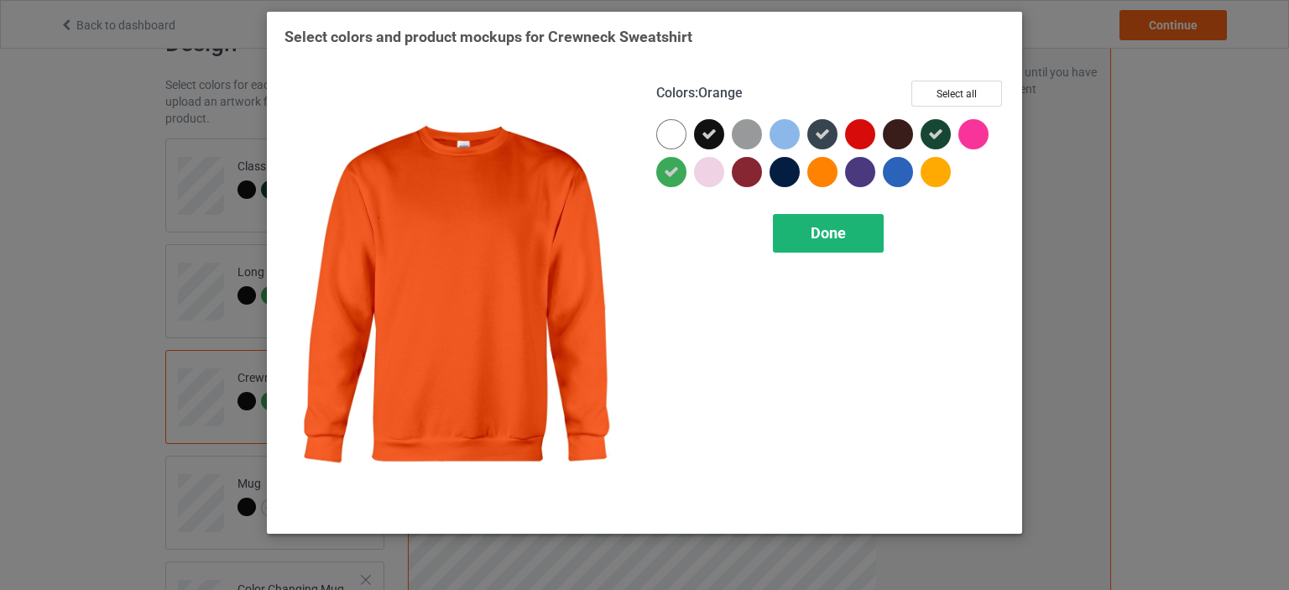
click at [816, 224] on span "Done" at bounding box center [828, 233] width 35 height 18
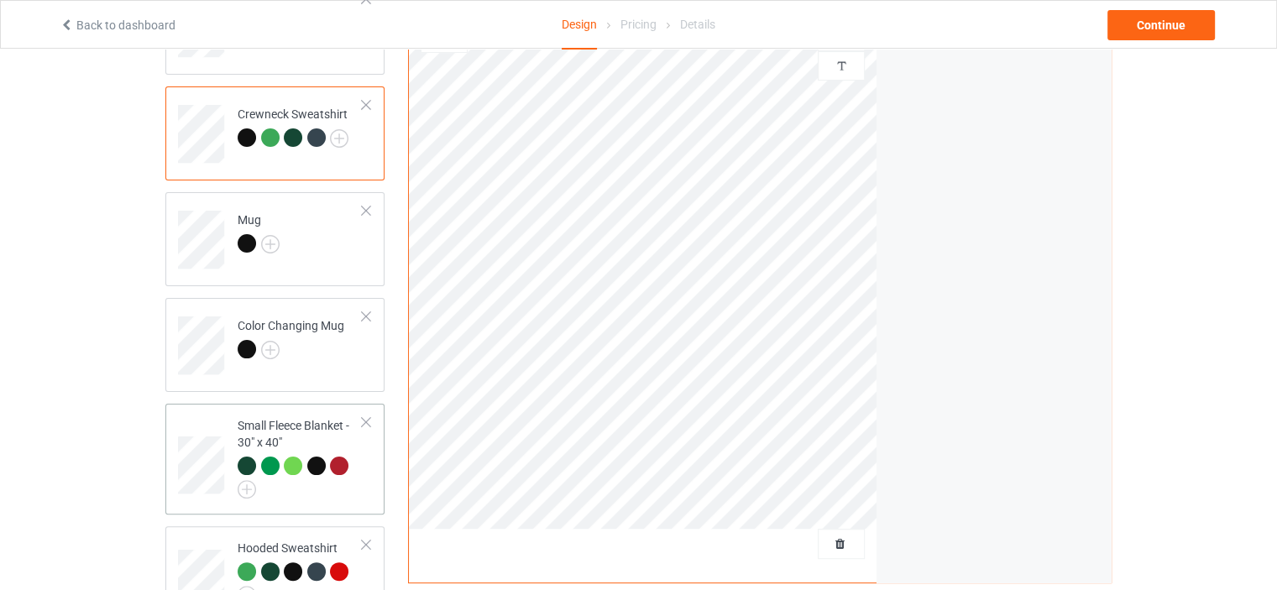
scroll to position [336, 0]
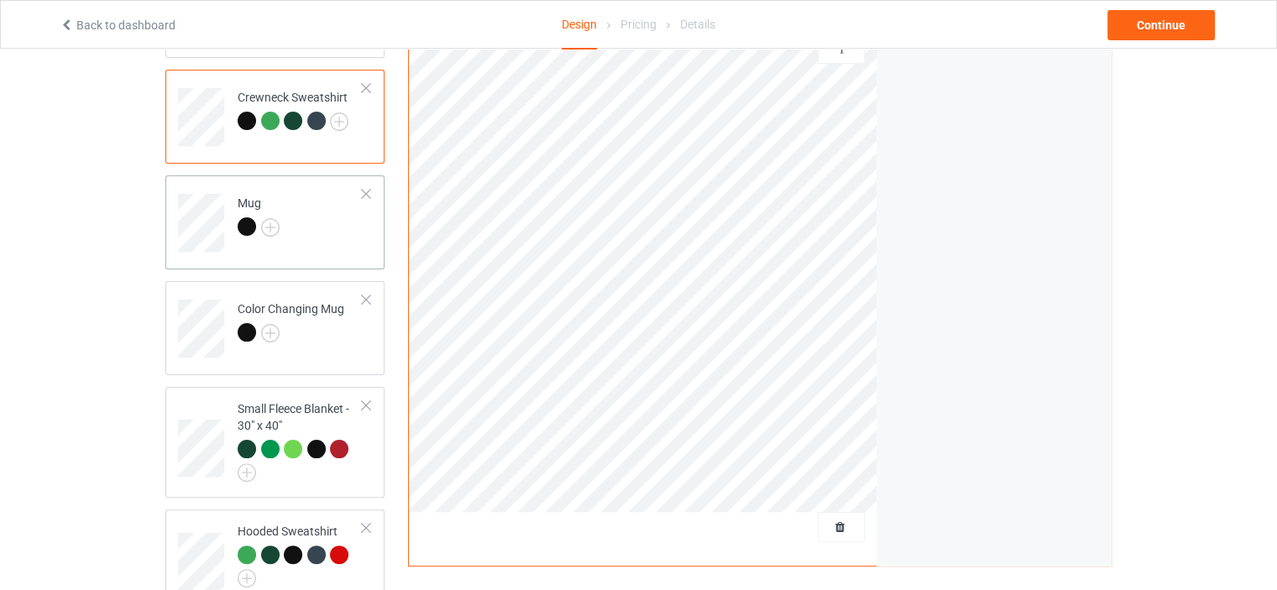
click at [251, 197] on div "Mug" at bounding box center [259, 215] width 42 height 40
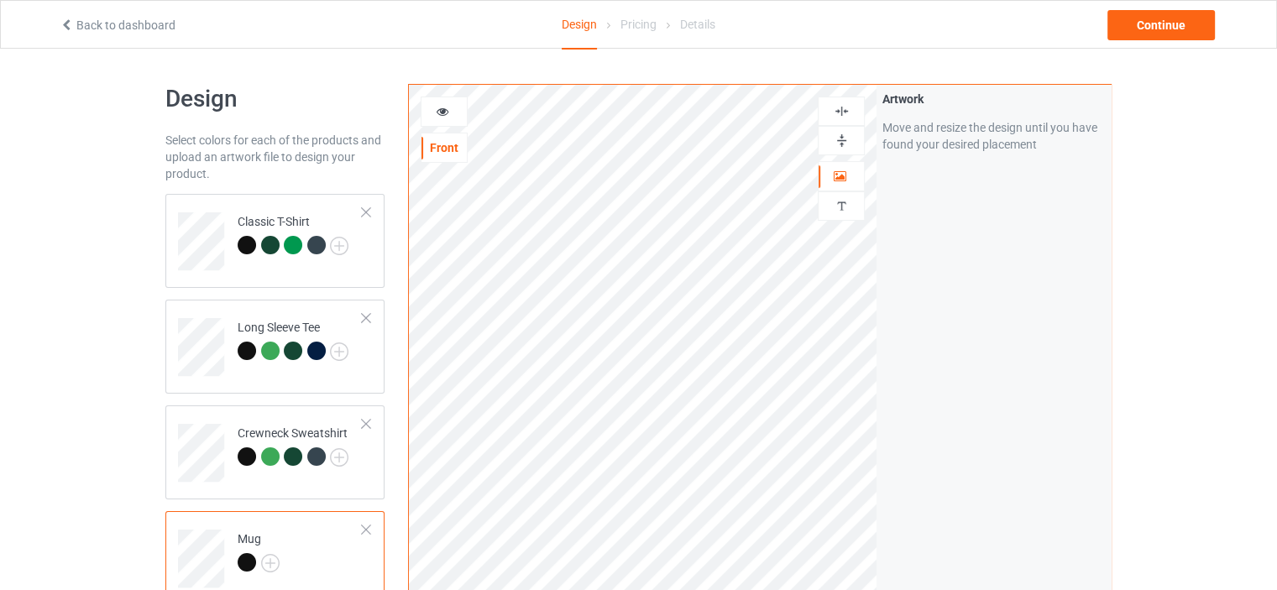
click at [443, 109] on icon at bounding box center [443, 109] width 14 height 12
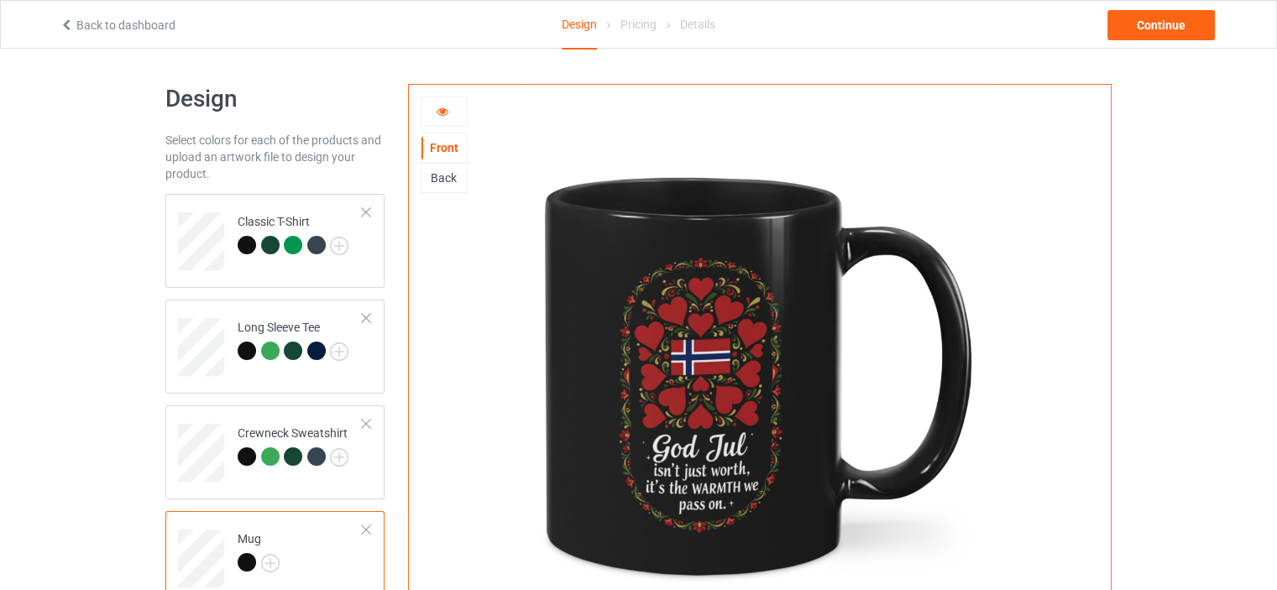
click at [73, 26] on icon at bounding box center [67, 23] width 14 height 12
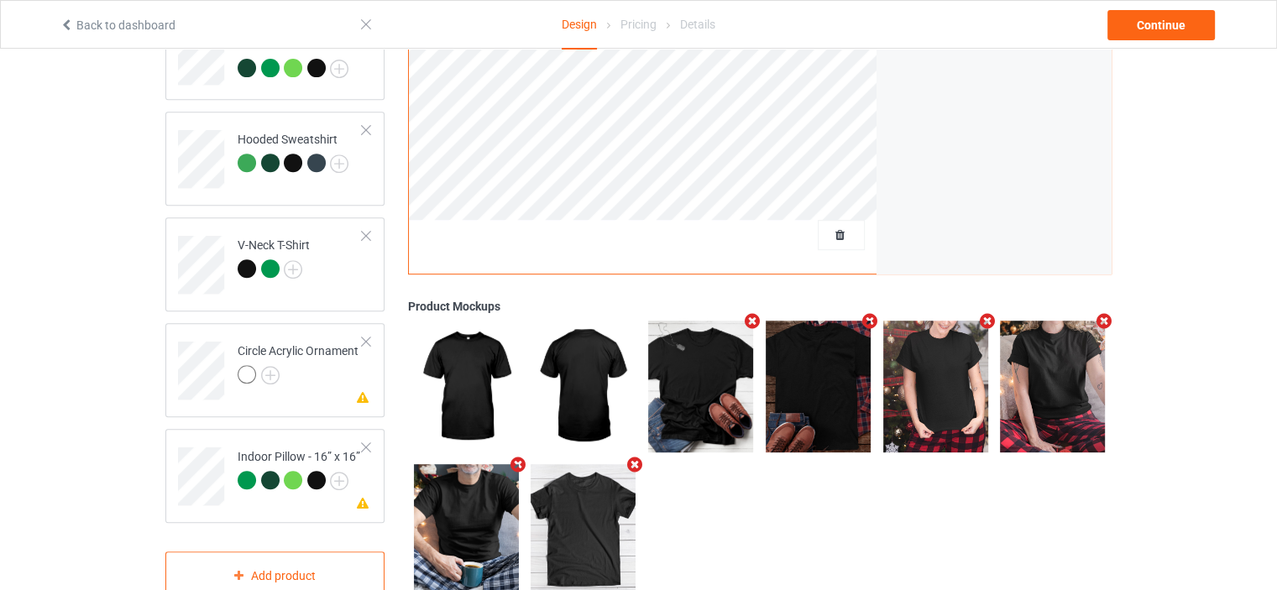
scroll to position [727, 0]
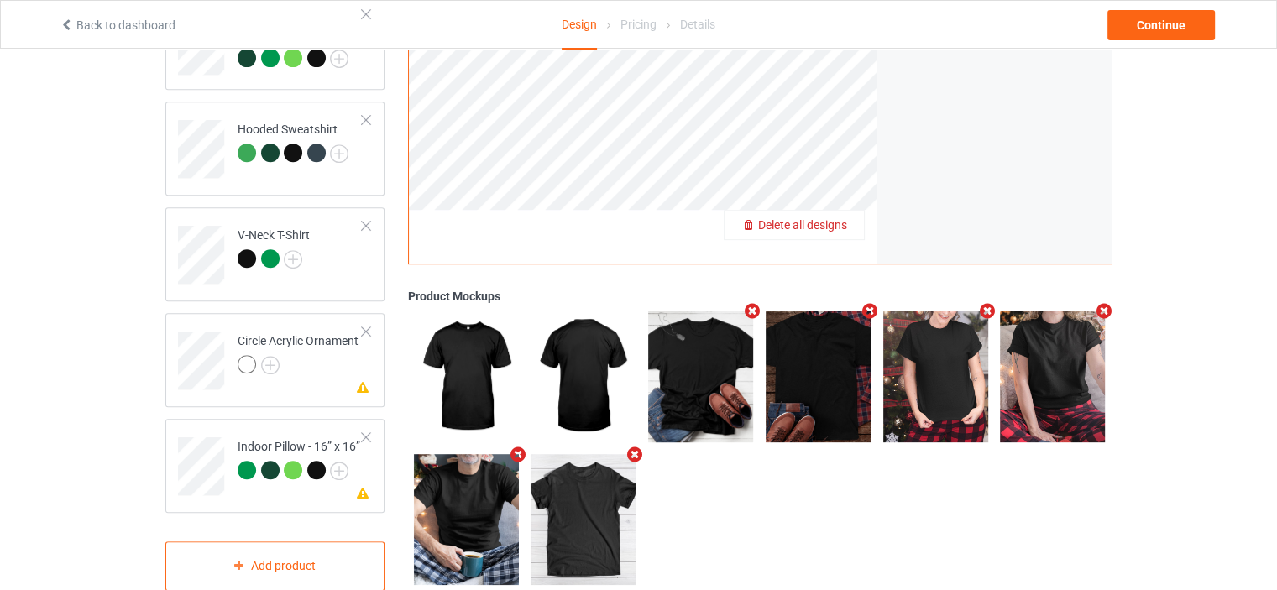
click at [841, 227] on span "Delete all designs" at bounding box center [802, 224] width 89 height 13
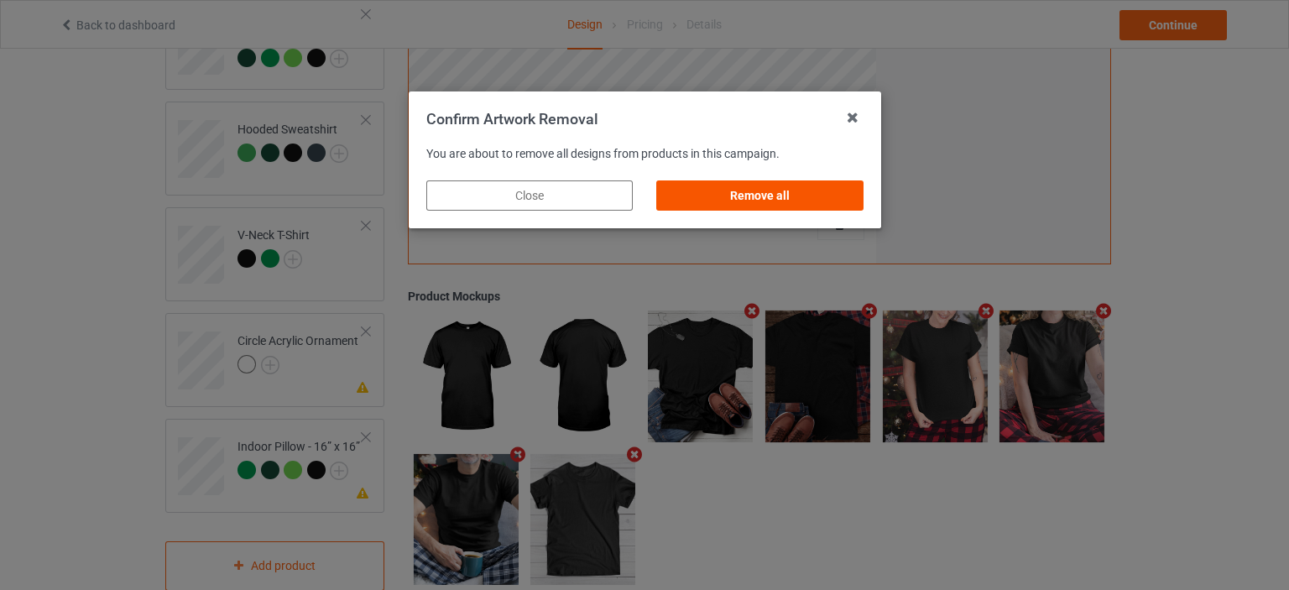
drag, startPoint x: 778, startPoint y: 191, endPoint x: 837, endPoint y: 236, distance: 73.7
click at [778, 192] on div "Remove all" at bounding box center [759, 195] width 207 height 30
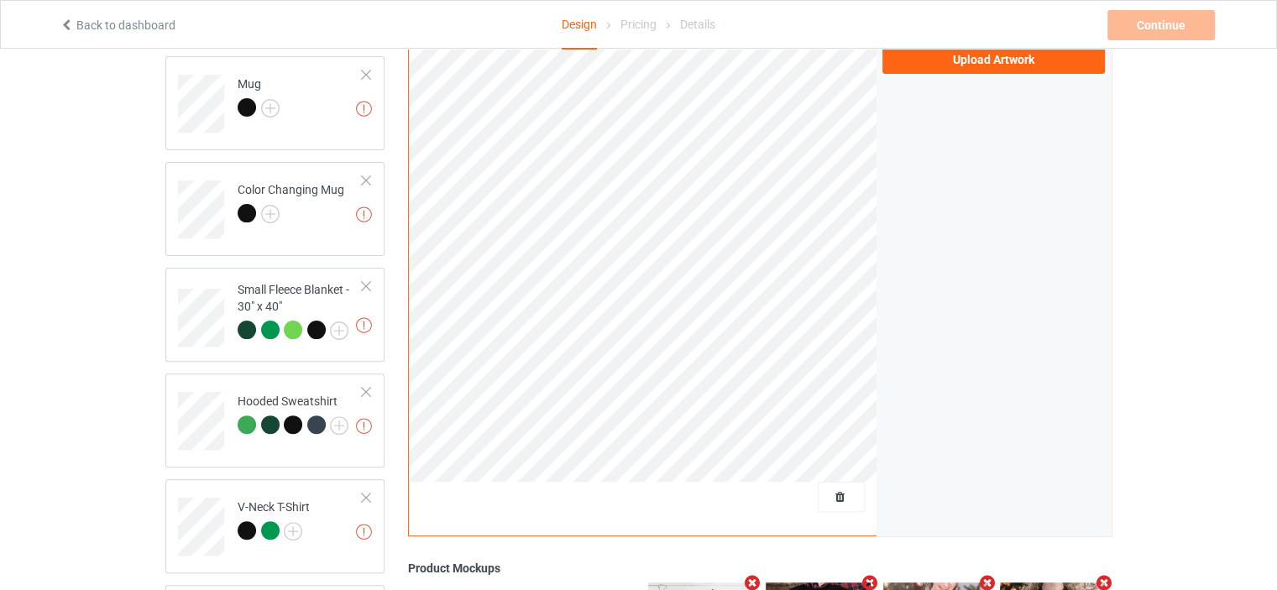
scroll to position [447, 0]
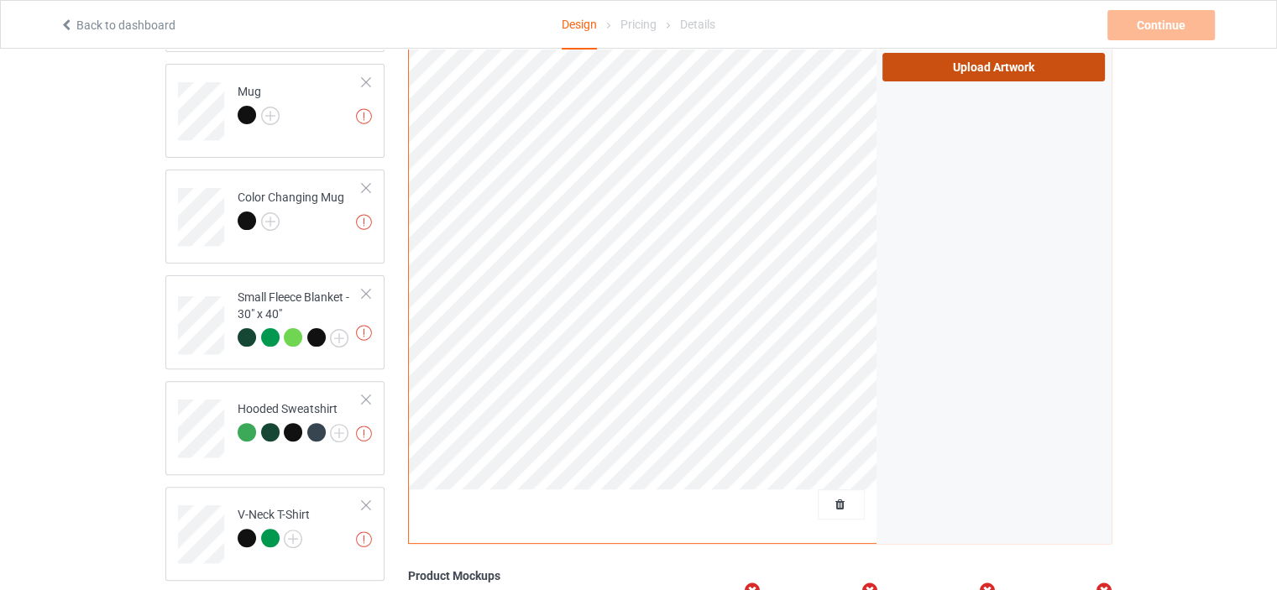
click at [1032, 63] on label "Upload Artwork" at bounding box center [993, 67] width 222 height 29
click at [0, 0] on input "Upload Artwork" at bounding box center [0, 0] width 0 height 0
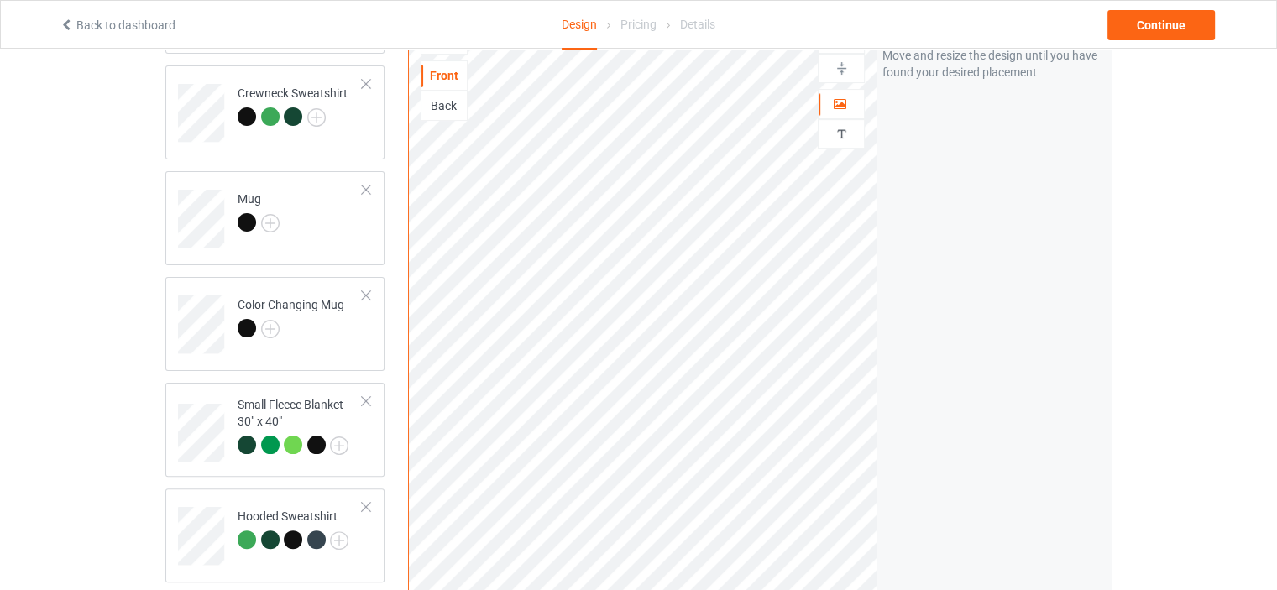
scroll to position [336, 0]
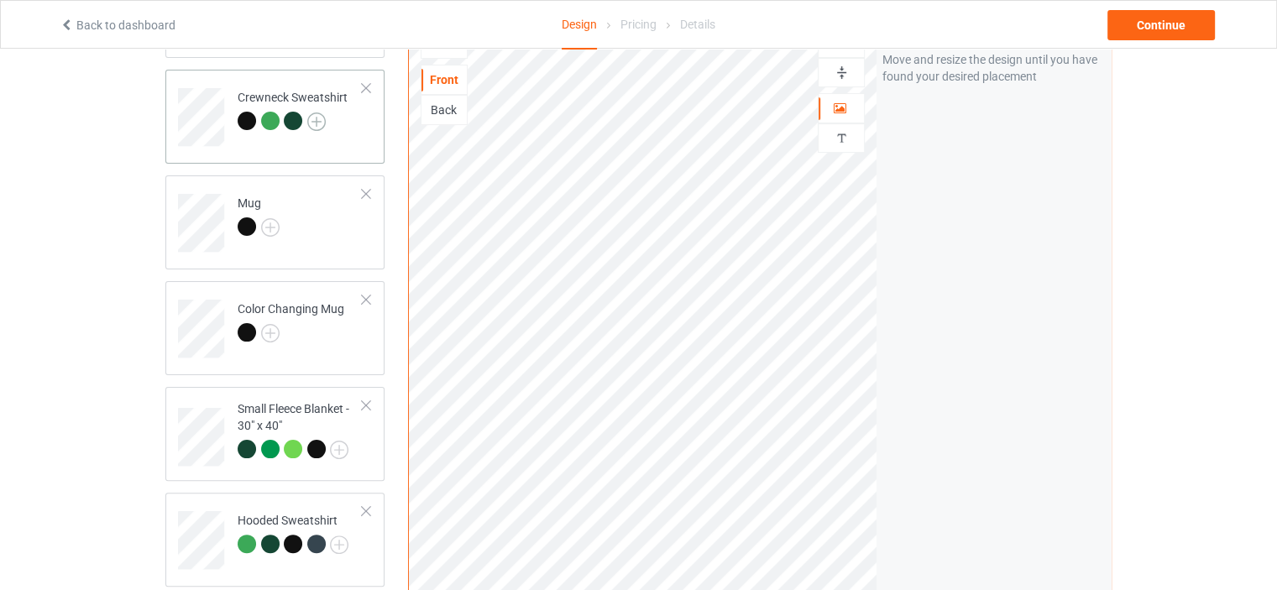
click at [314, 119] on img at bounding box center [316, 121] width 18 height 18
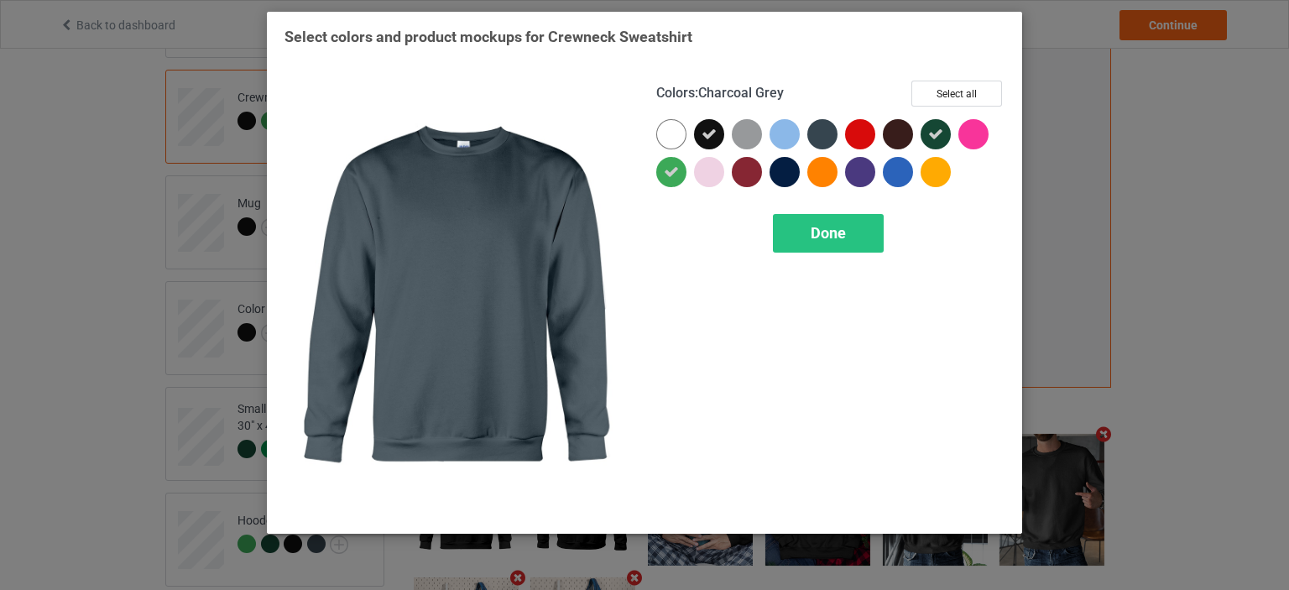
click at [829, 133] on div at bounding box center [823, 134] width 30 height 30
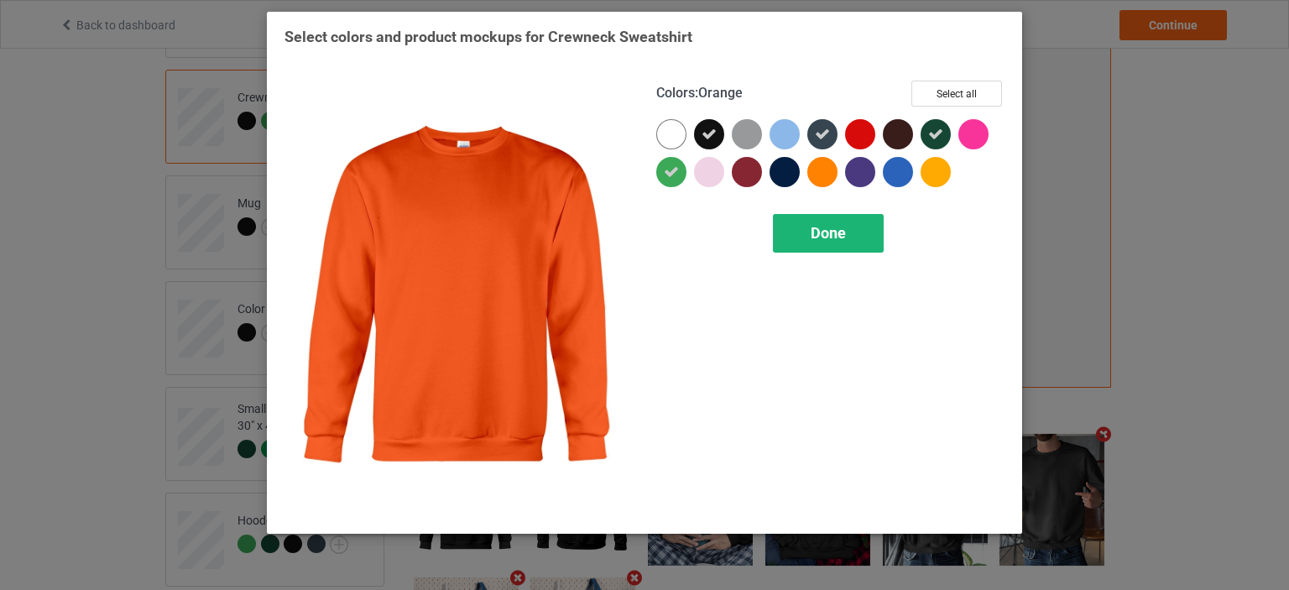
click at [809, 245] on div "Done" at bounding box center [828, 233] width 111 height 39
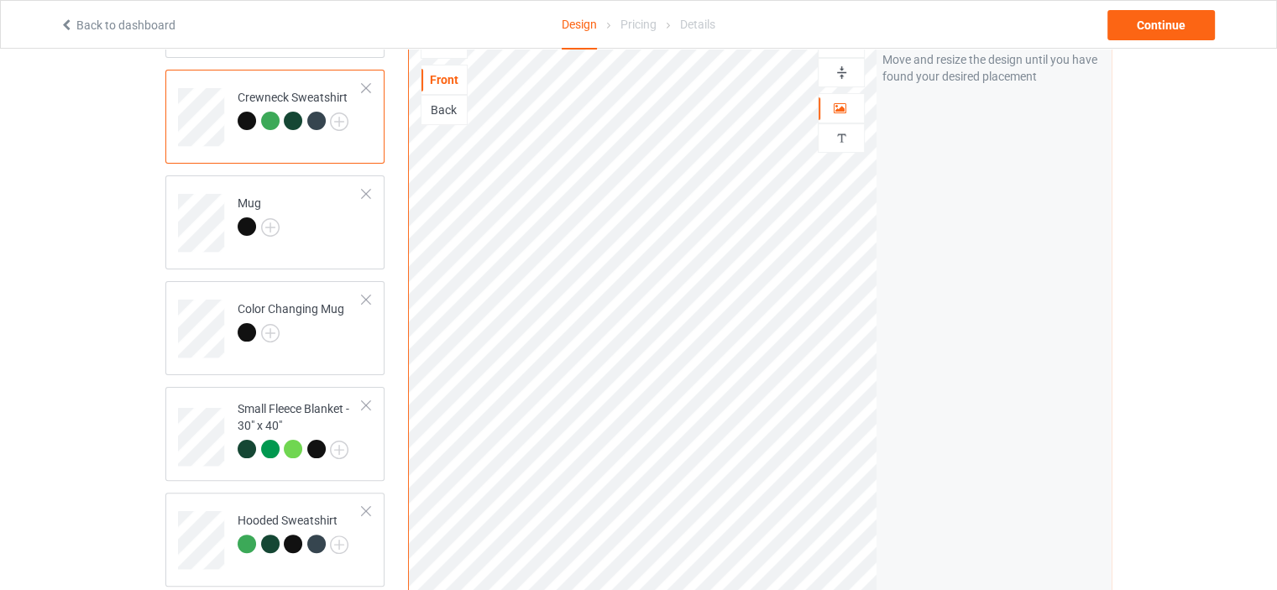
click at [322, 119] on div at bounding box center [316, 121] width 18 height 18
click at [252, 203] on div "Mug" at bounding box center [259, 215] width 42 height 40
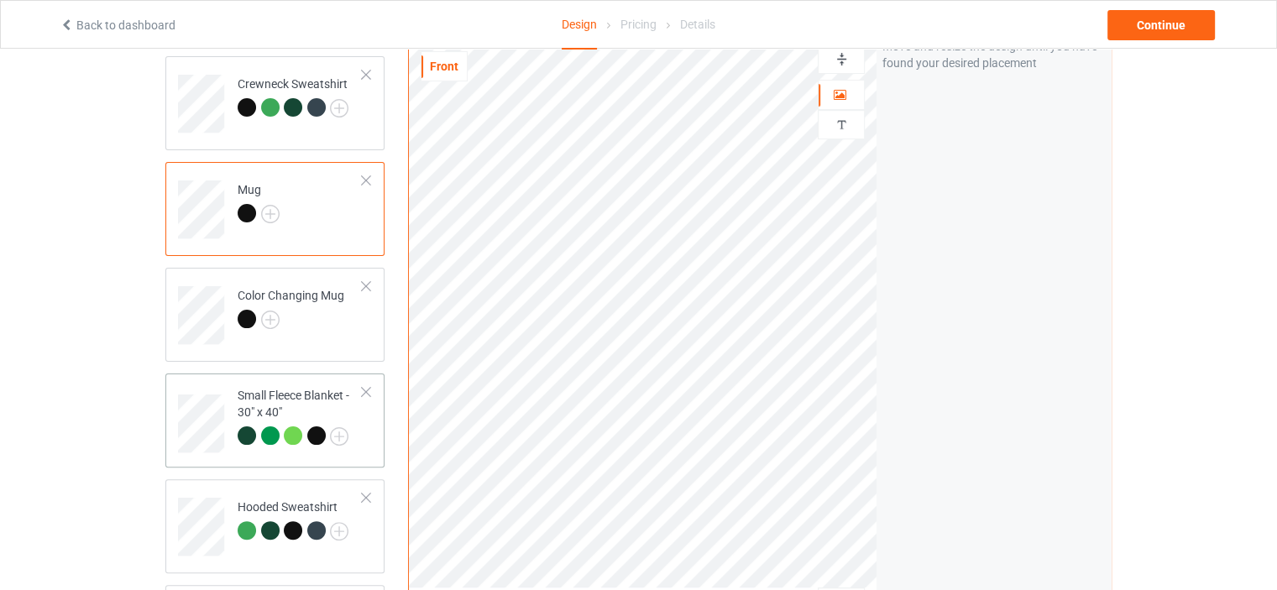
scroll to position [391, 0]
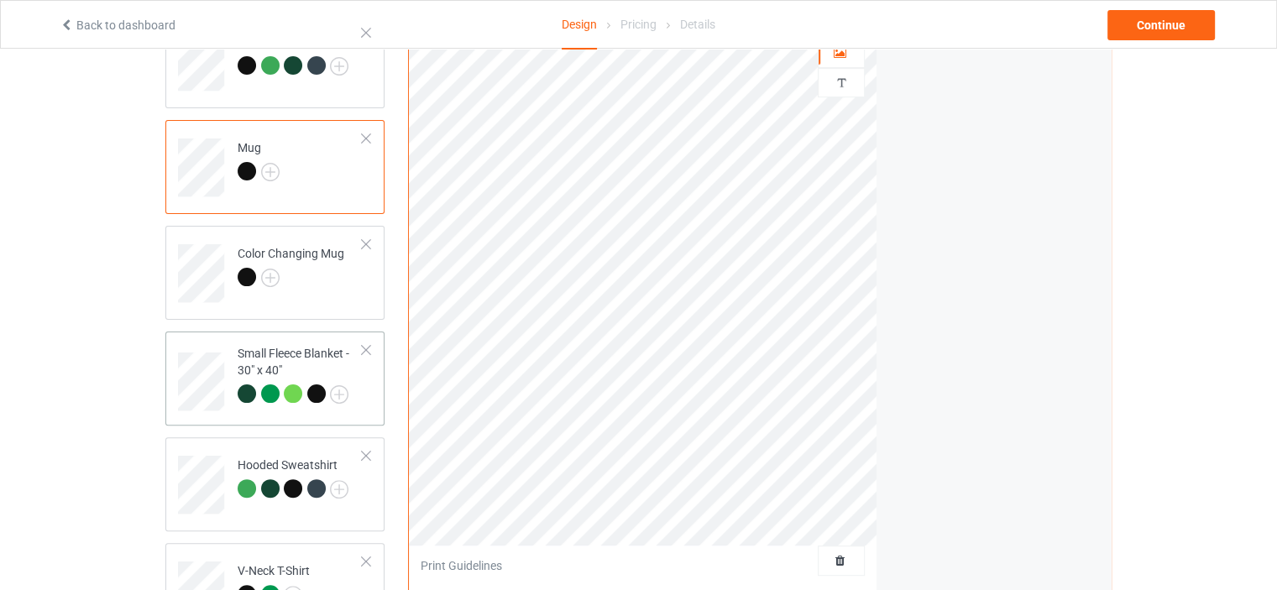
click at [301, 345] on div "Small Fleece Blanket - 30" x 40"" at bounding box center [300, 373] width 125 height 57
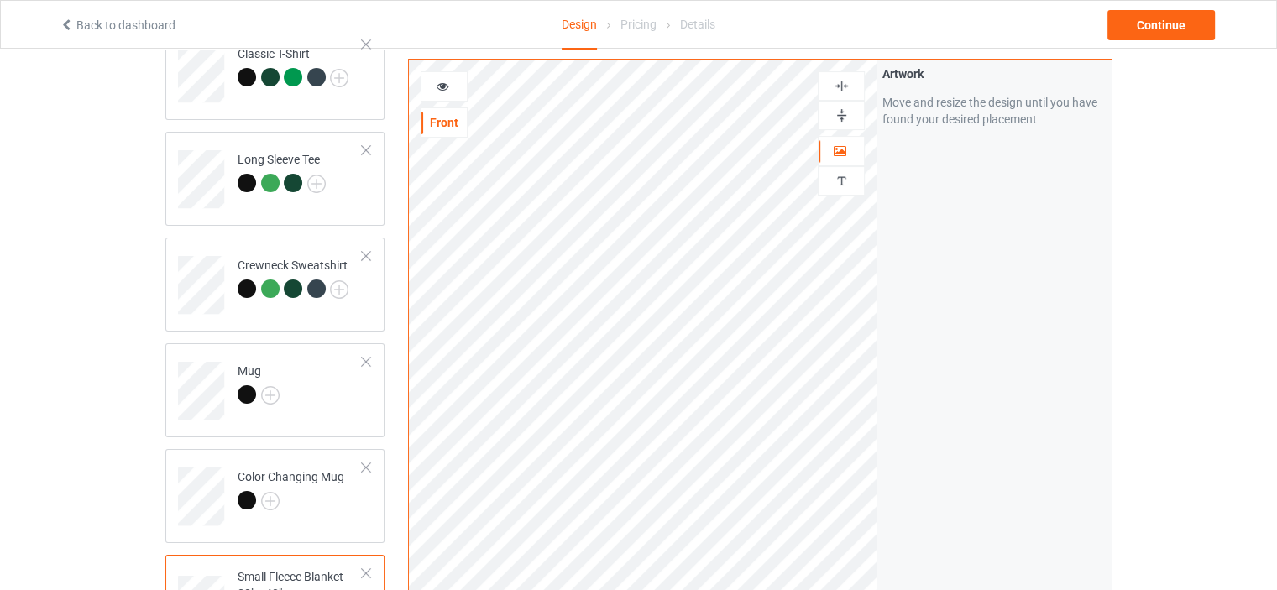
click at [830, 82] on div at bounding box center [840, 86] width 45 height 16
click at [840, 115] on img at bounding box center [842, 115] width 16 height 16
click at [839, 80] on img at bounding box center [842, 86] width 16 height 16
click at [846, 112] on img at bounding box center [842, 115] width 16 height 16
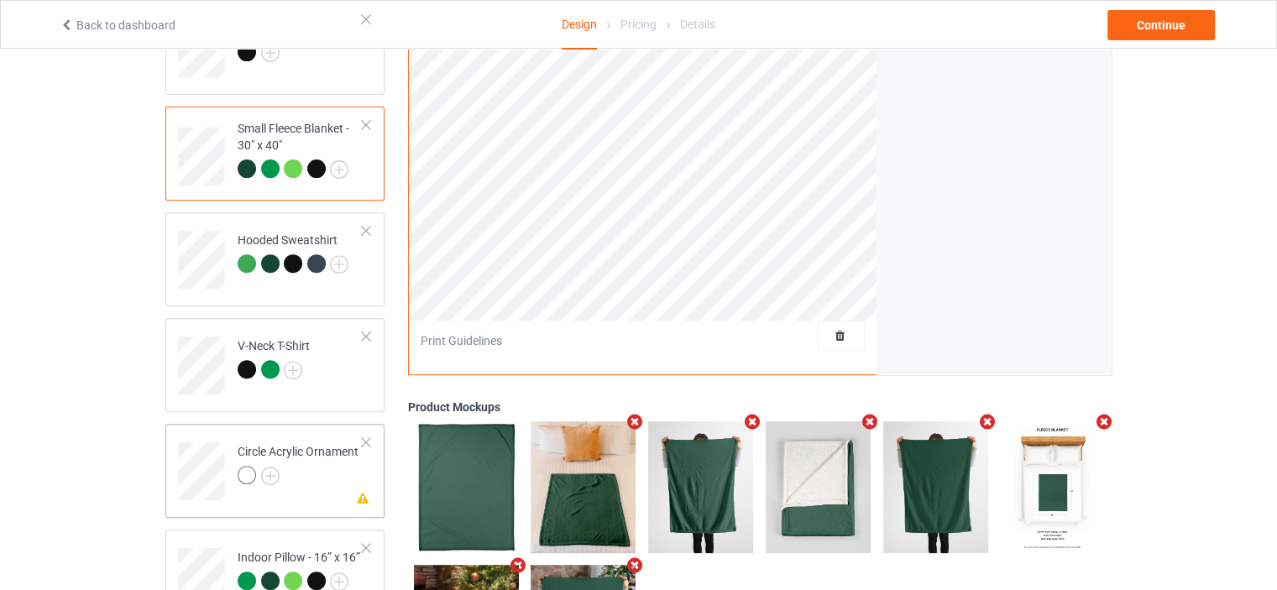
scroll to position [727, 0]
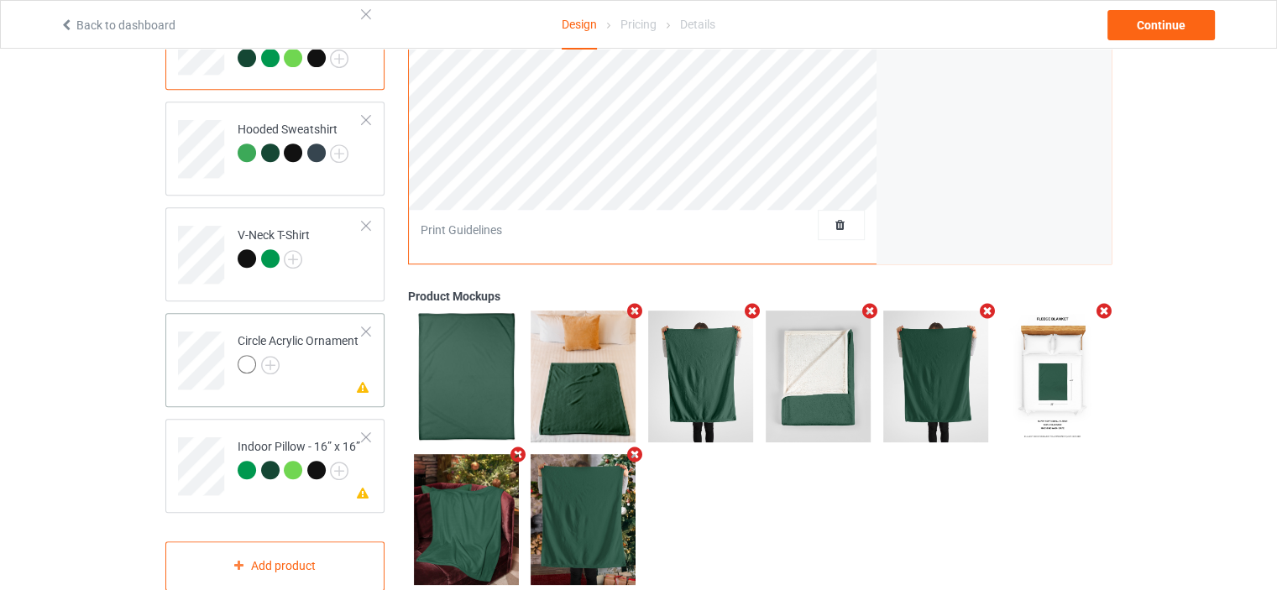
click at [278, 328] on td "Missing artwork on 1 side(s) Circle Acrylic Ornament" at bounding box center [300, 355] width 144 height 70
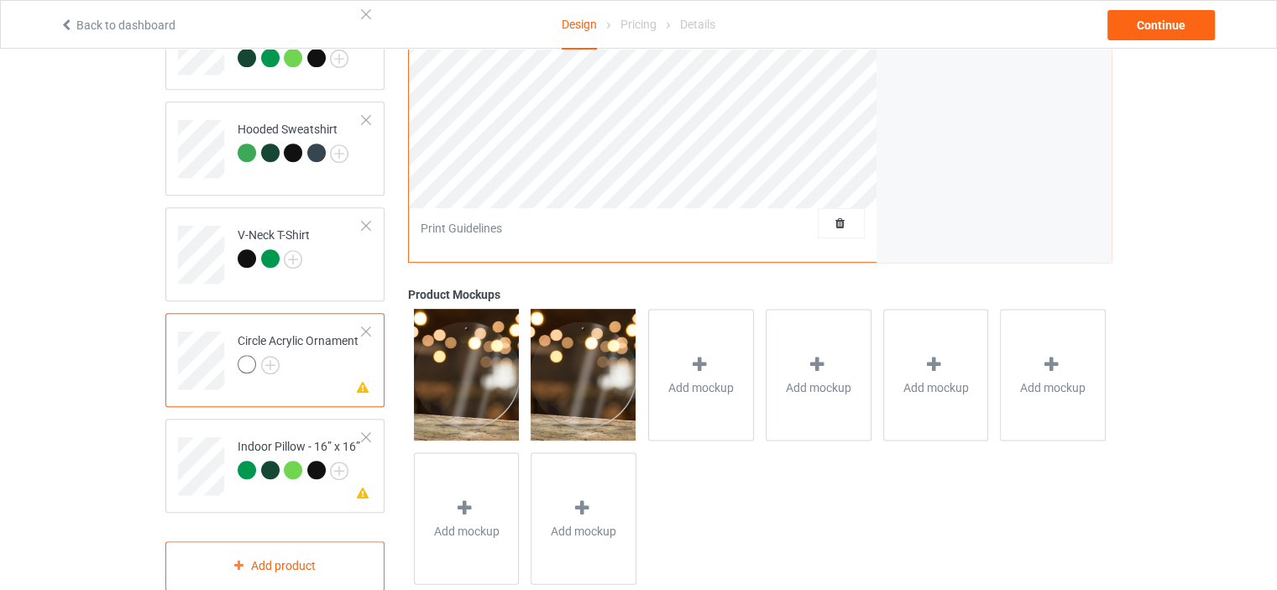
click at [367, 328] on div at bounding box center [366, 332] width 12 height 12
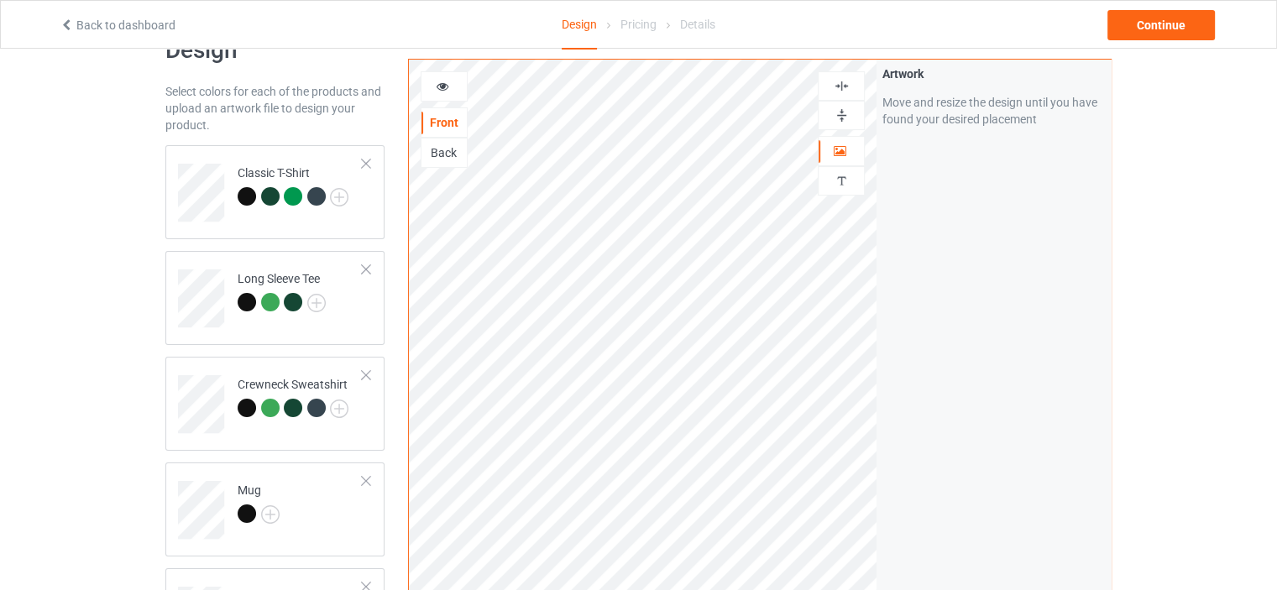
scroll to position [40, 0]
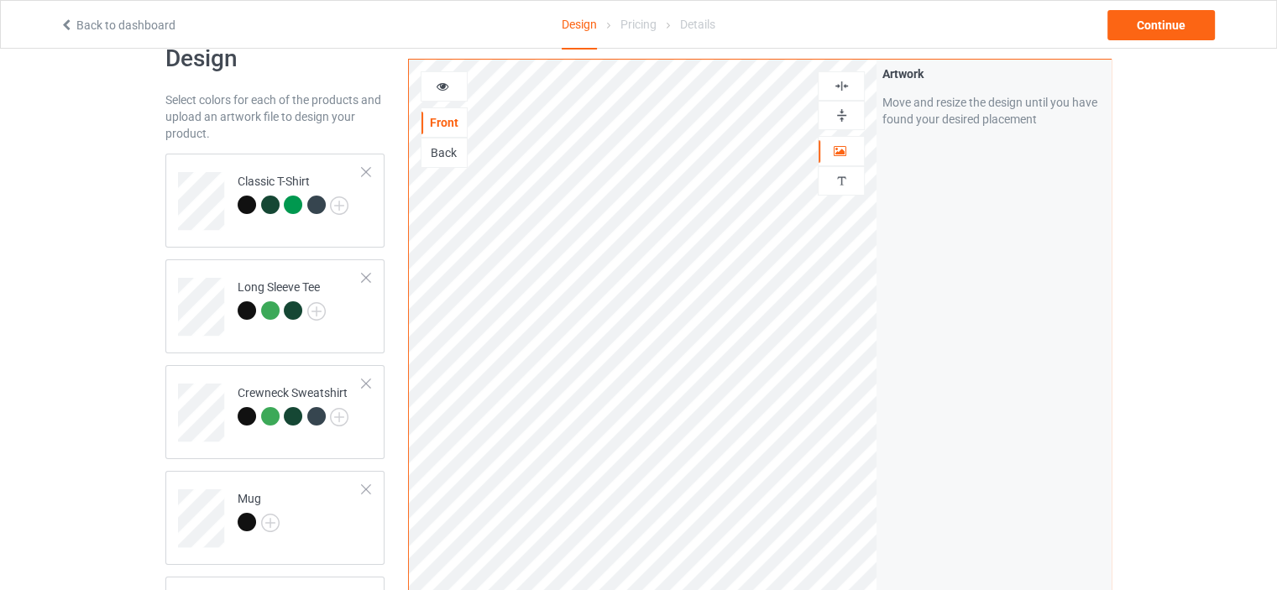
click at [844, 87] on img at bounding box center [842, 86] width 16 height 16
click at [841, 114] on img at bounding box center [842, 115] width 16 height 16
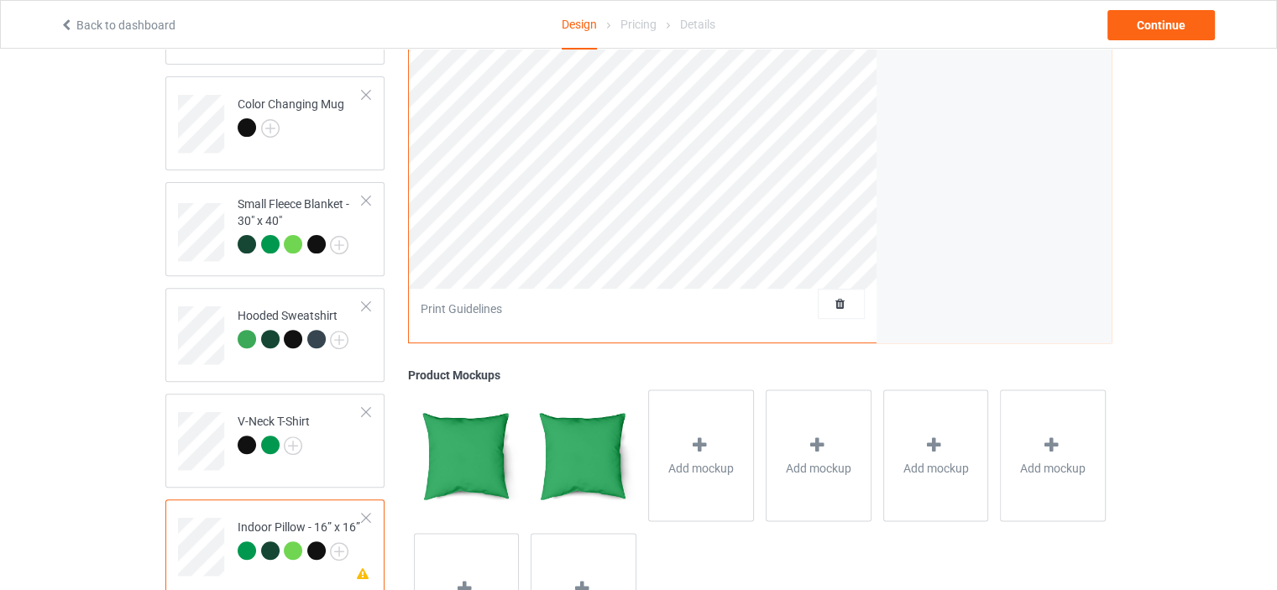
scroll to position [656, 0]
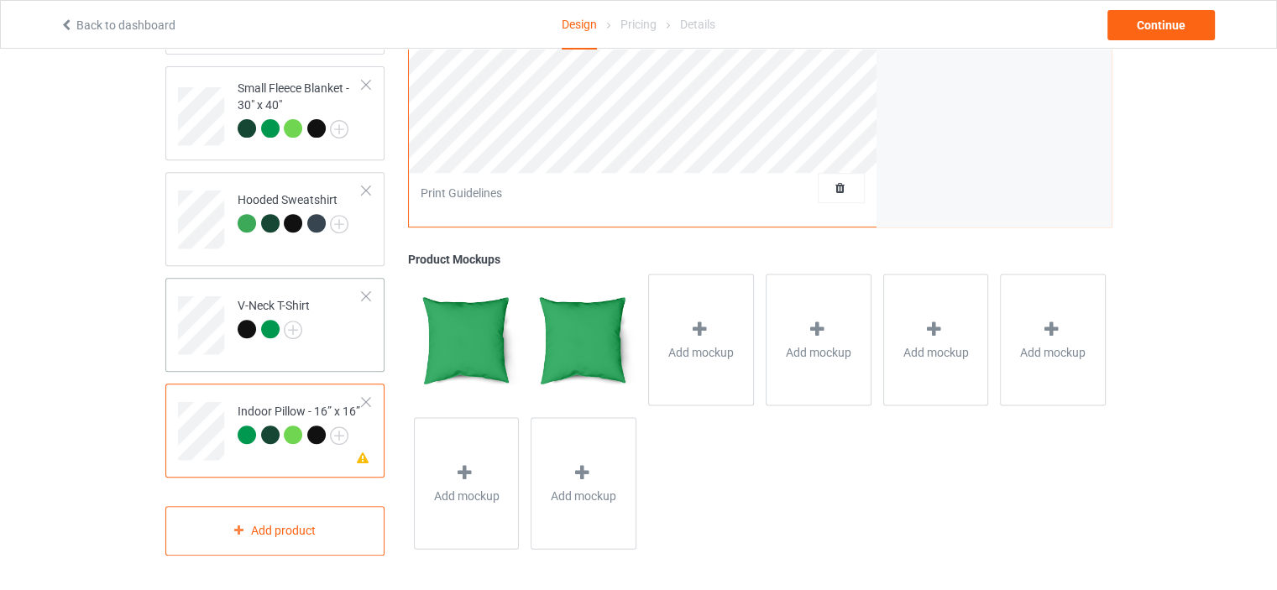
click at [259, 295] on td "V-Neck T-Shirt" at bounding box center [300, 320] width 144 height 70
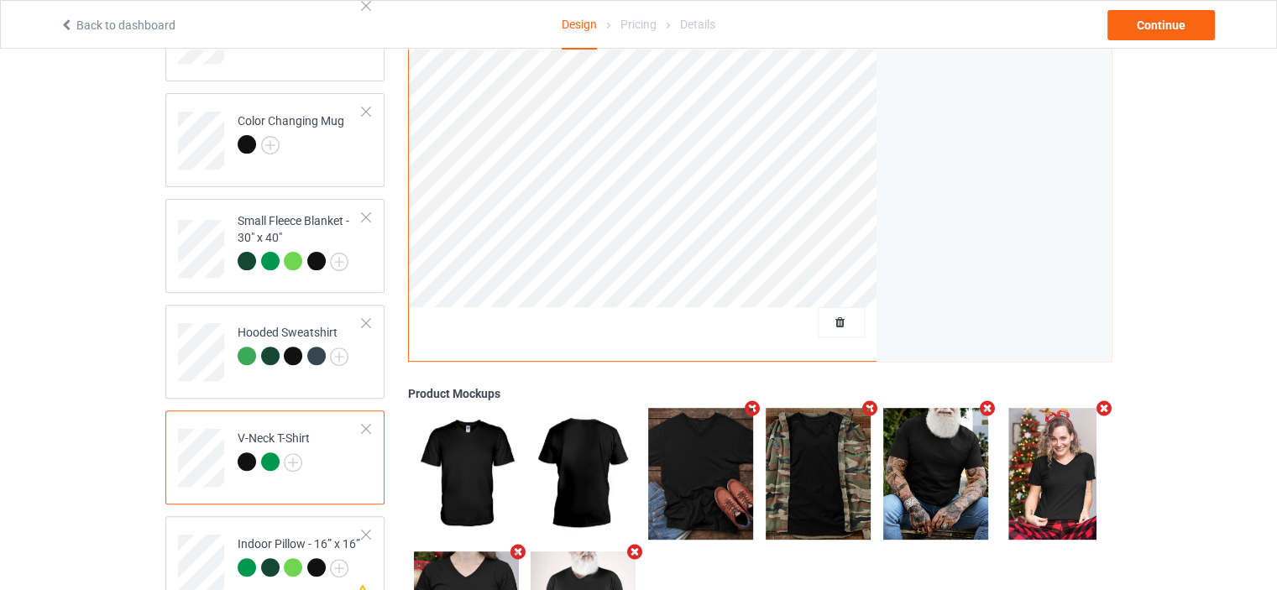
scroll to position [265, 0]
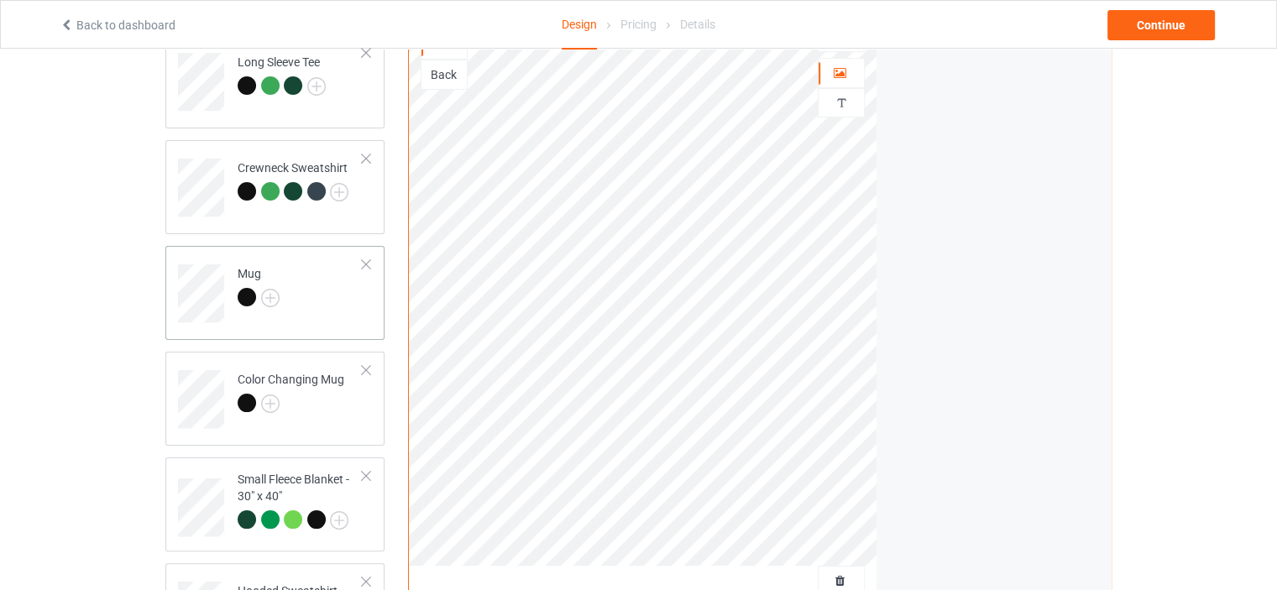
click at [255, 259] on td "Mug" at bounding box center [300, 288] width 144 height 70
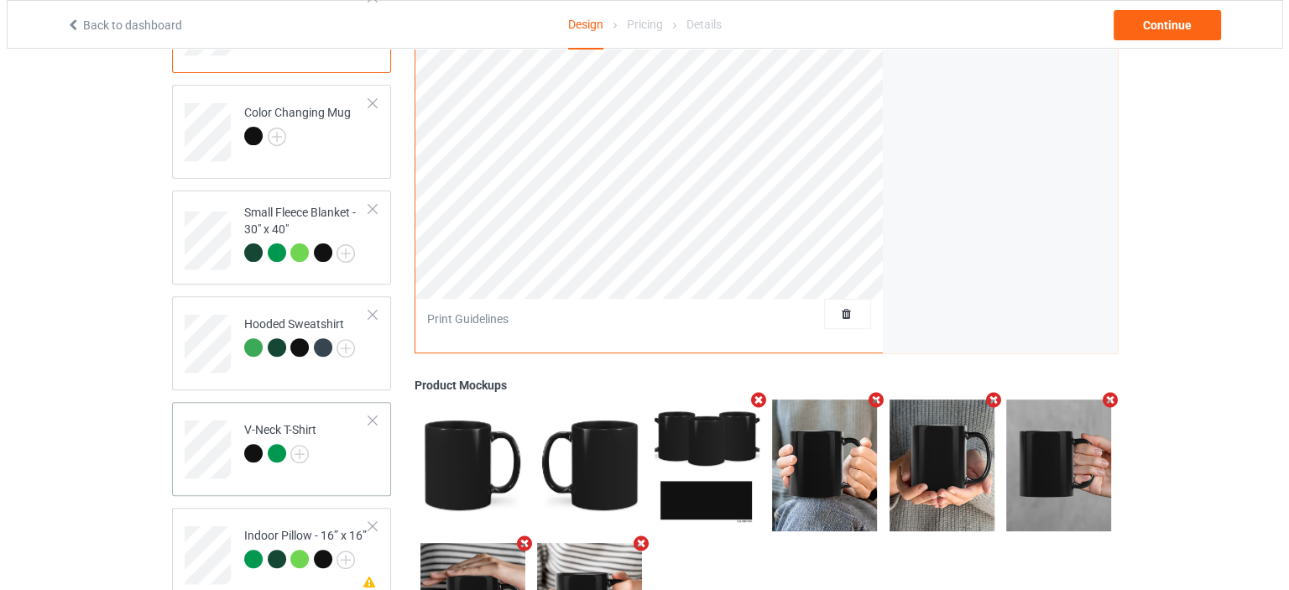
scroll to position [656, 0]
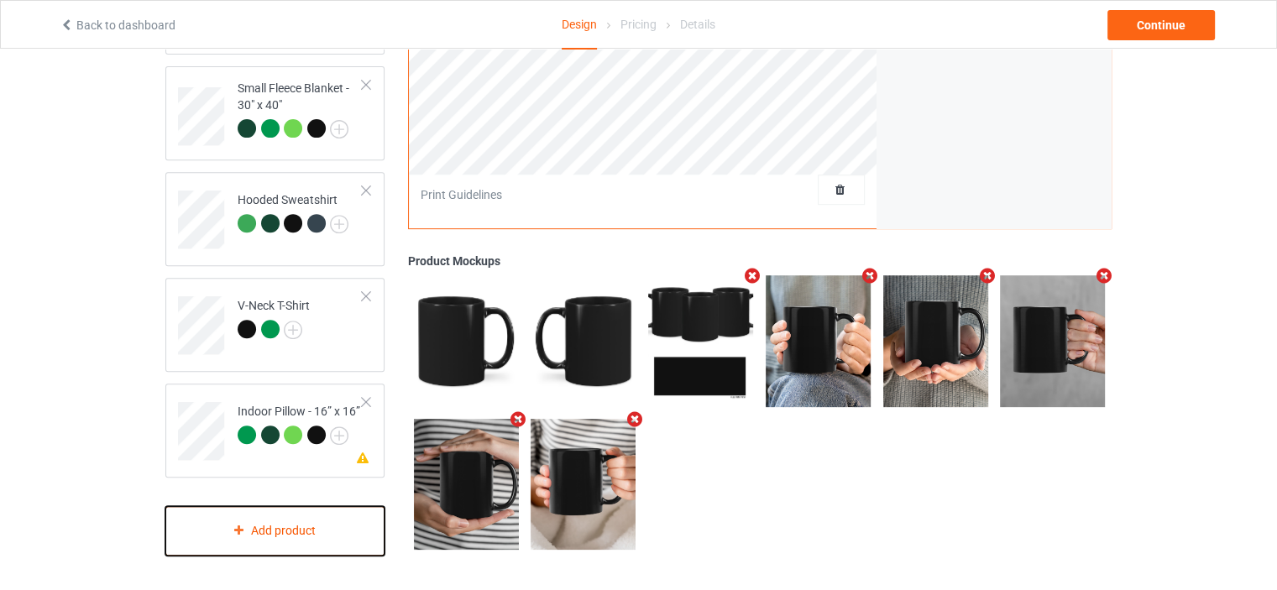
click at [275, 513] on div "Add product" at bounding box center [274, 531] width 219 height 50
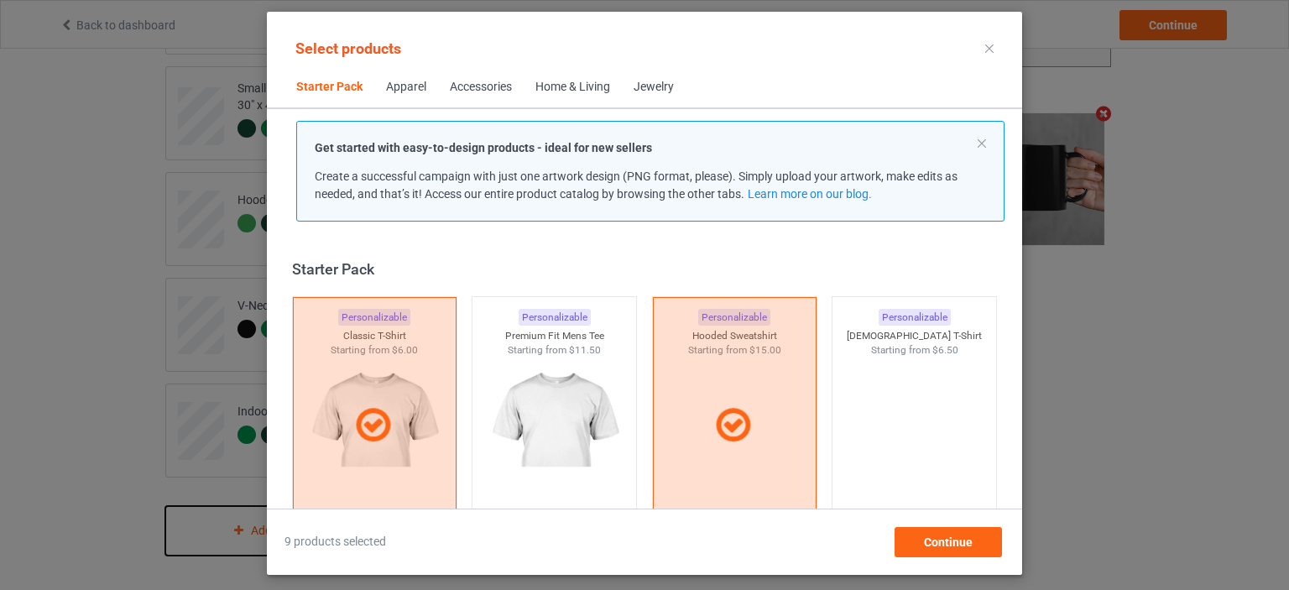
scroll to position [22, 0]
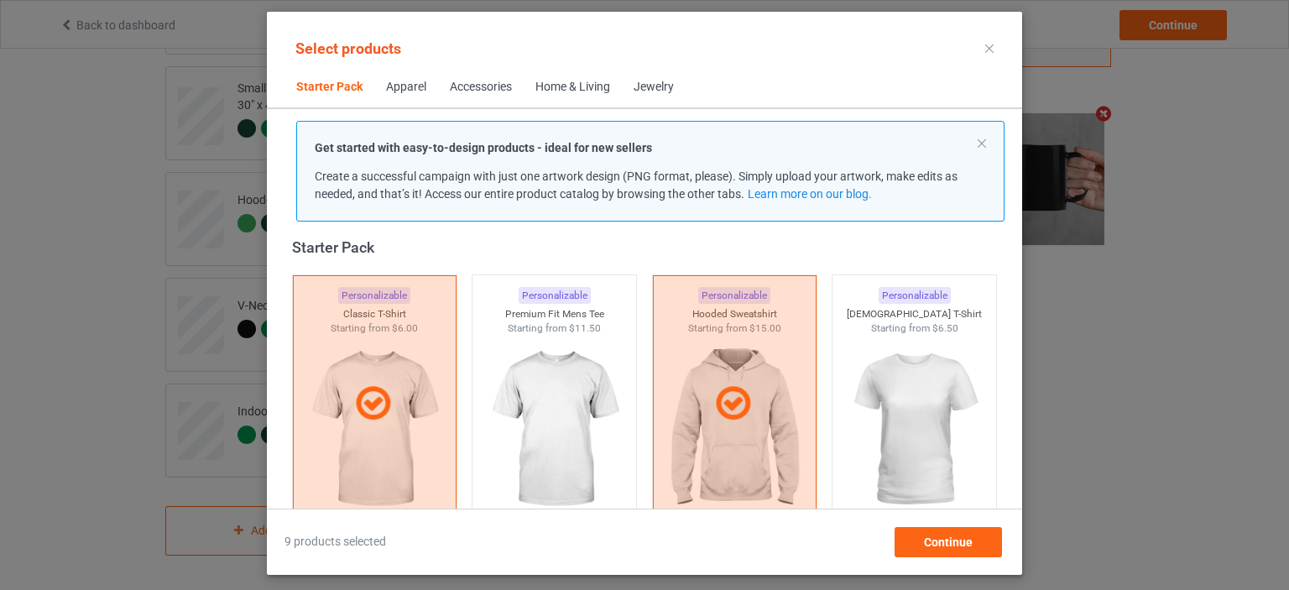
click at [588, 79] on div "Home & Living" at bounding box center [573, 87] width 75 height 17
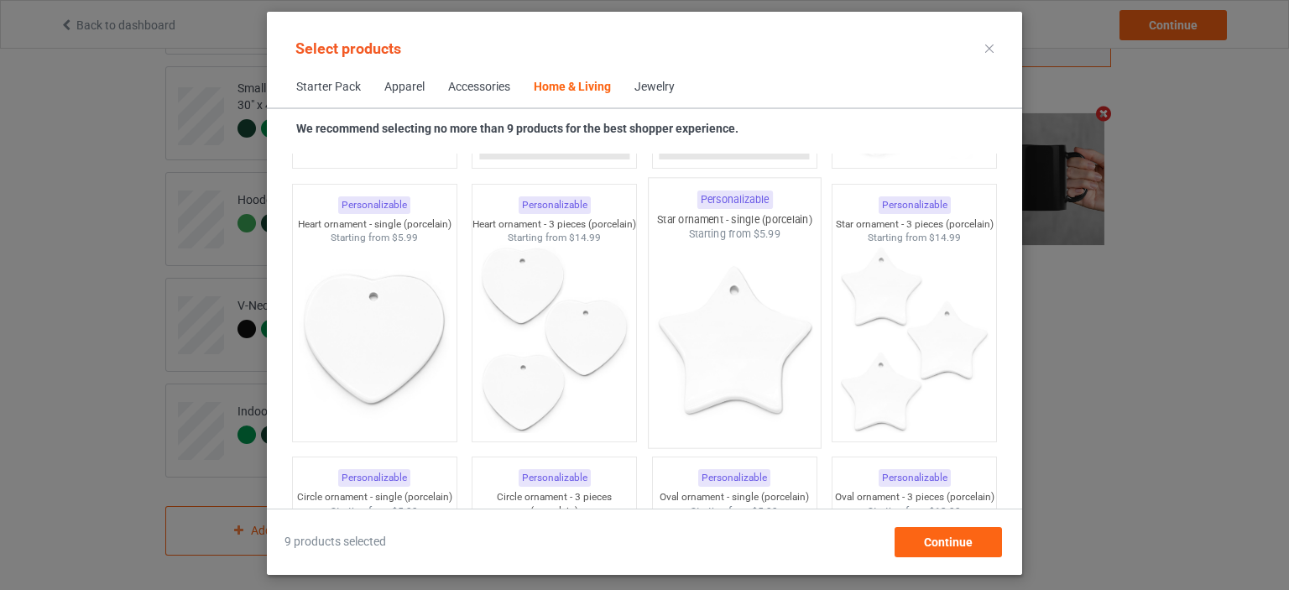
scroll to position [12999, 0]
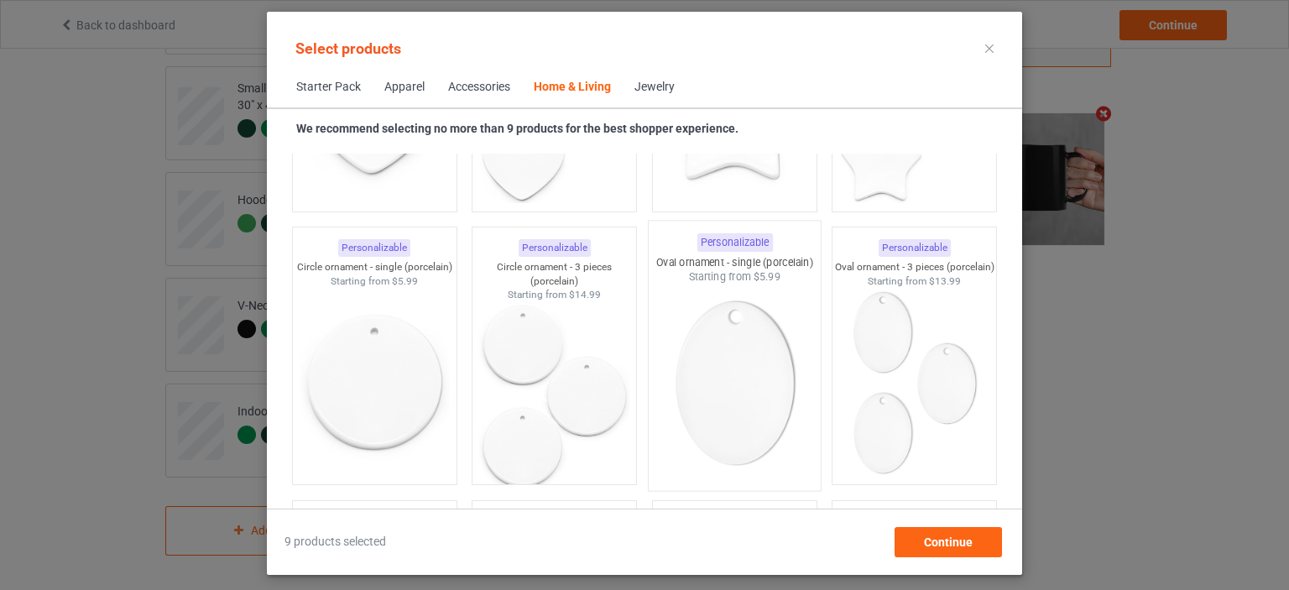
click at [736, 382] on img at bounding box center [735, 383] width 158 height 197
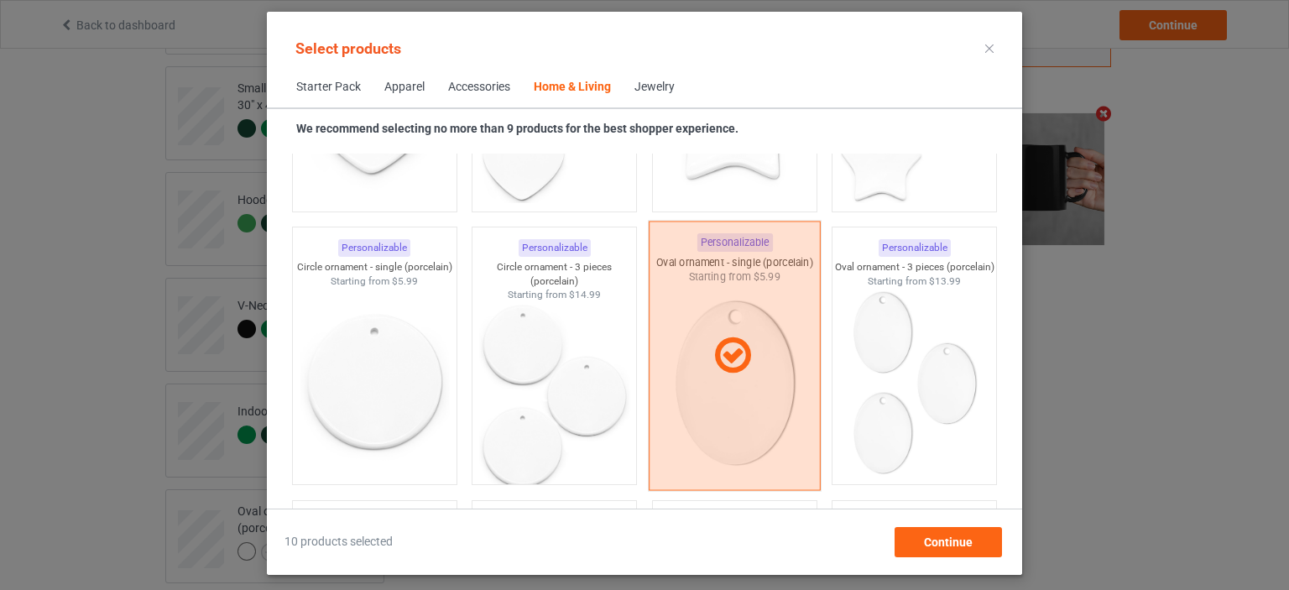
click at [758, 374] on div at bounding box center [735, 356] width 170 height 42
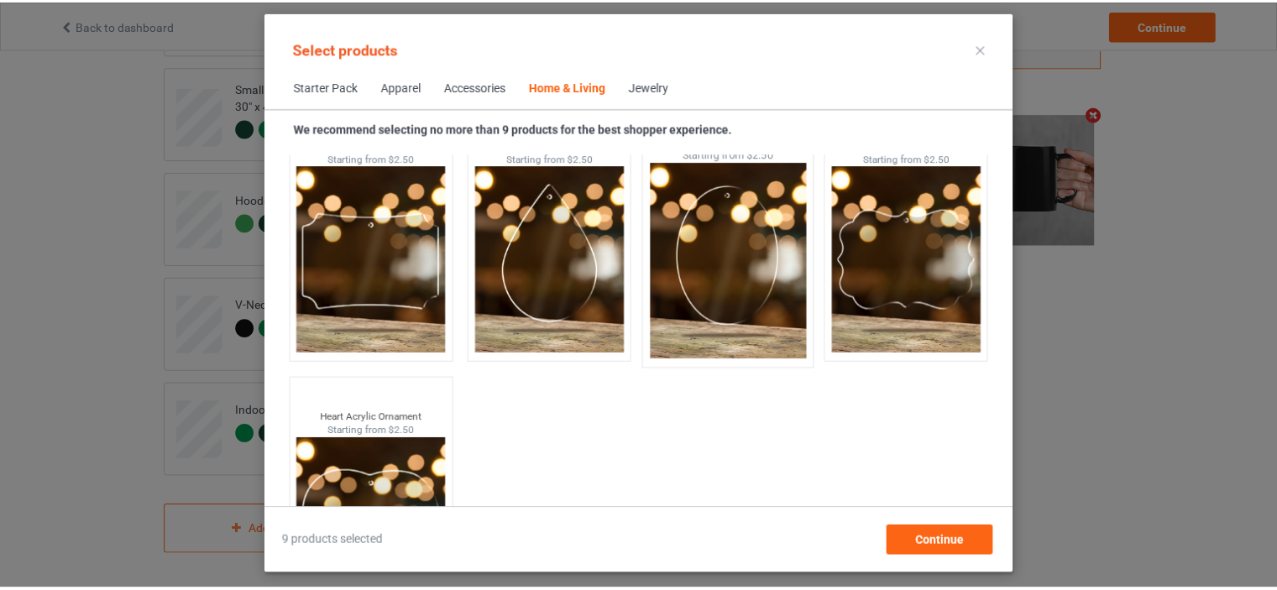
scroll to position [18062, 0]
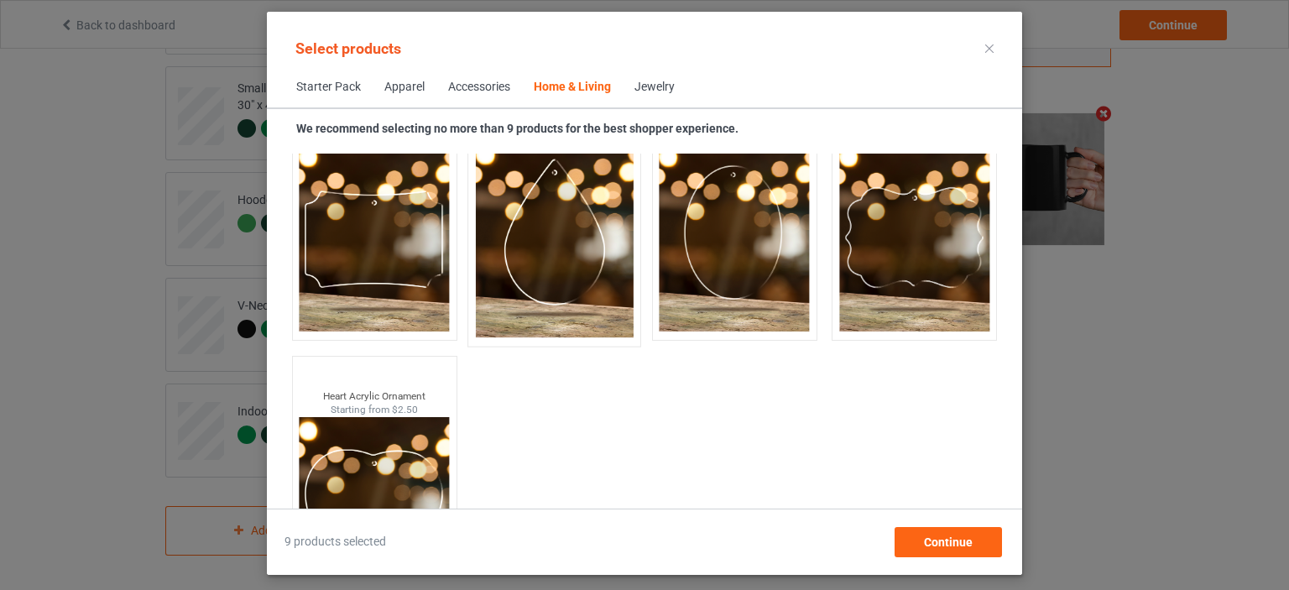
click at [524, 258] on img at bounding box center [555, 238] width 158 height 197
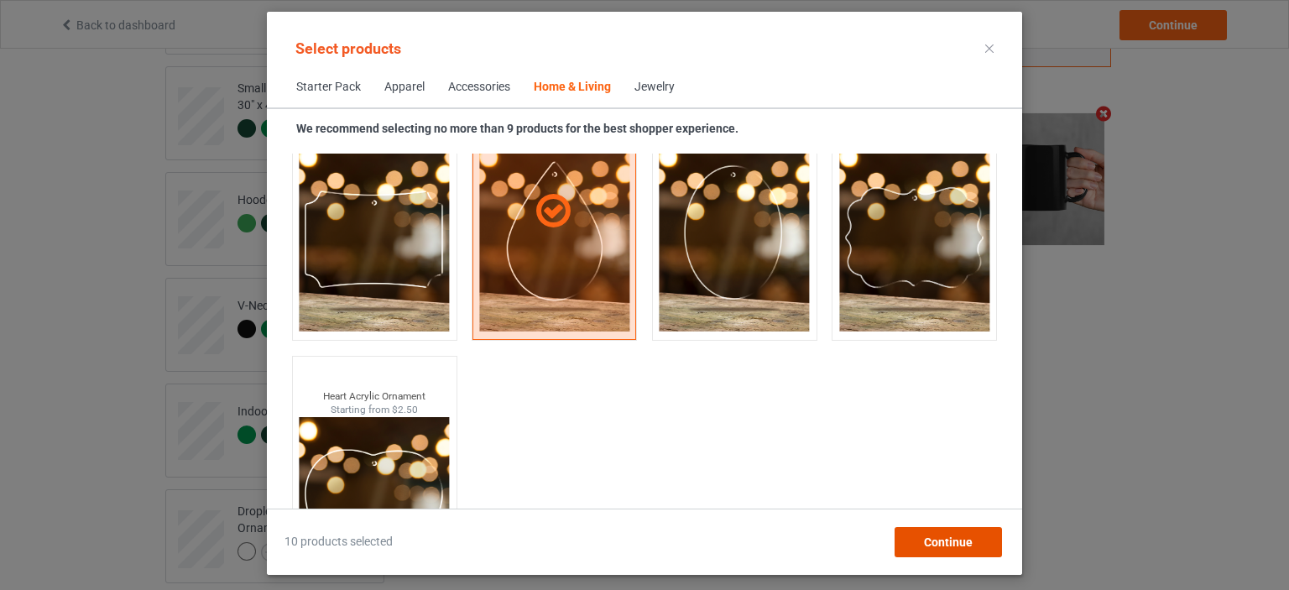
drag, startPoint x: 940, startPoint y: 546, endPoint x: 928, endPoint y: 531, distance: 19.7
click at [939, 546] on span "Continue" at bounding box center [948, 542] width 49 height 13
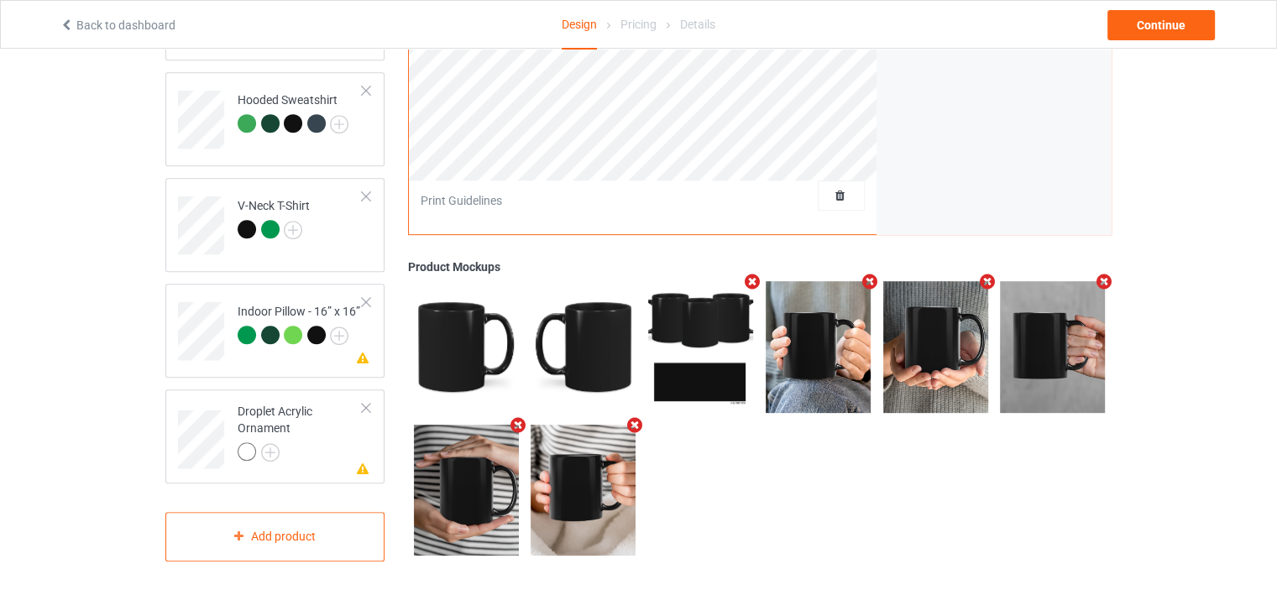
scroll to position [762, 0]
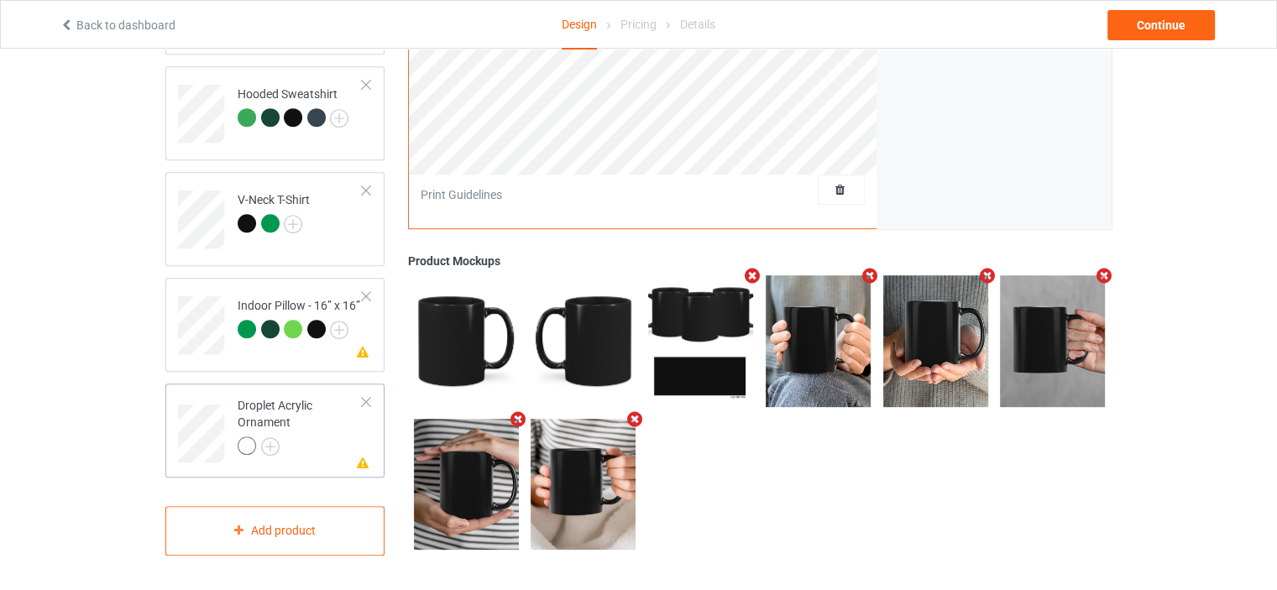
click at [282, 405] on div "Droplet Acrylic Ornament" at bounding box center [300, 425] width 125 height 57
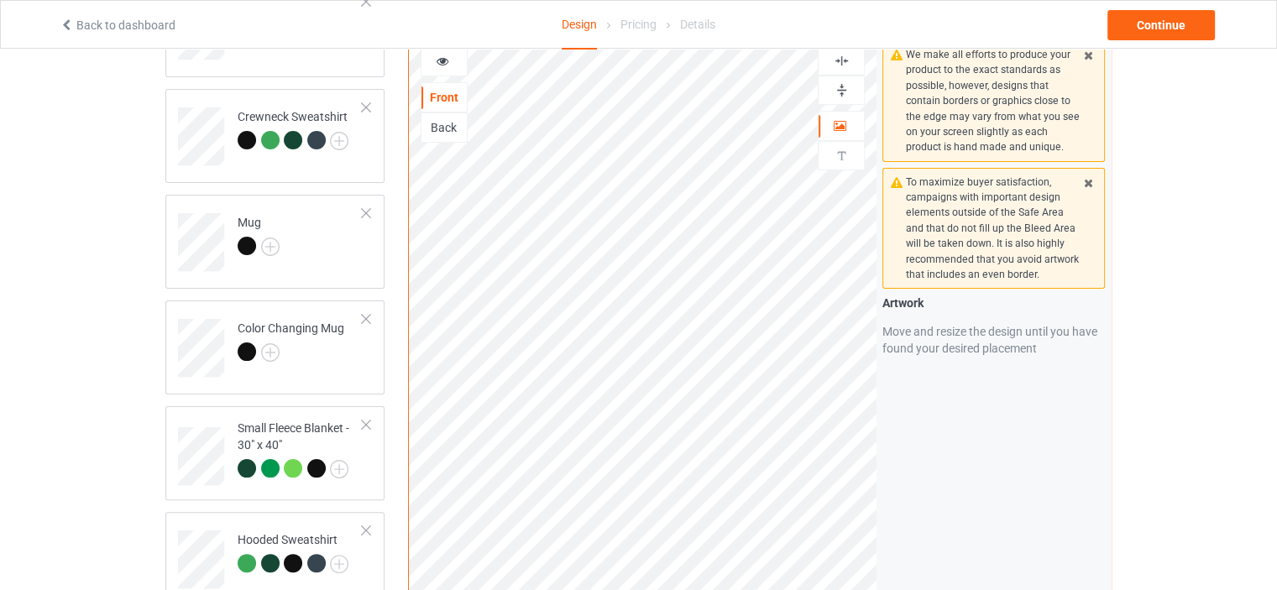
scroll to position [315, 0]
click at [442, 56] on icon at bounding box center [443, 61] width 14 height 12
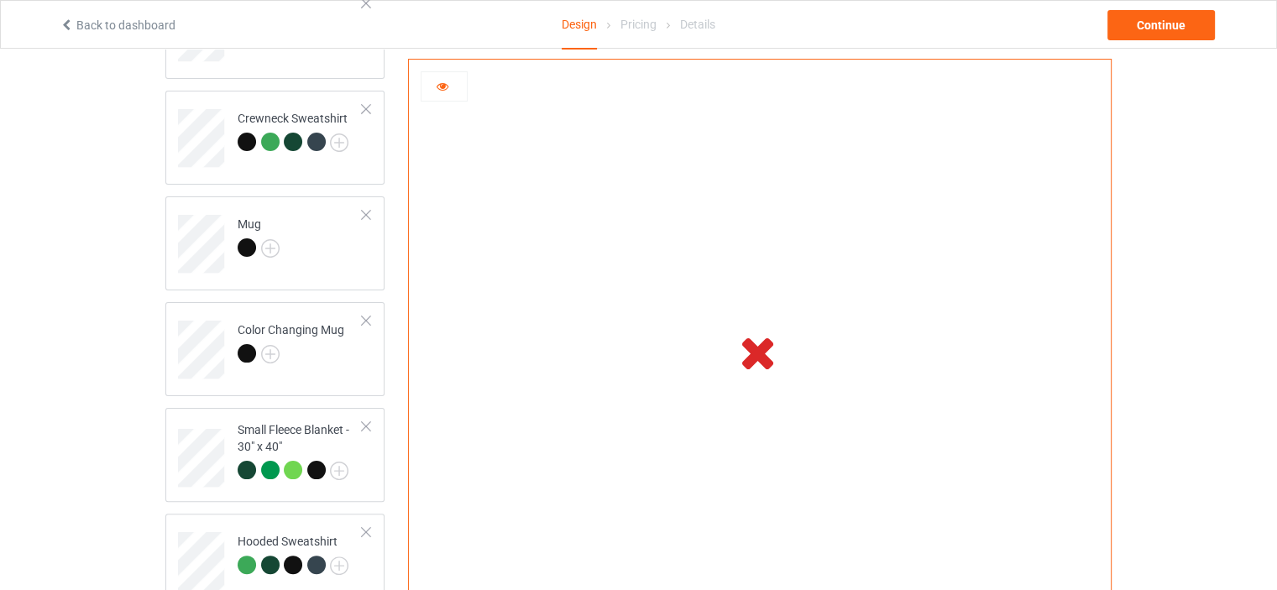
click at [440, 87] on icon at bounding box center [443, 84] width 14 height 12
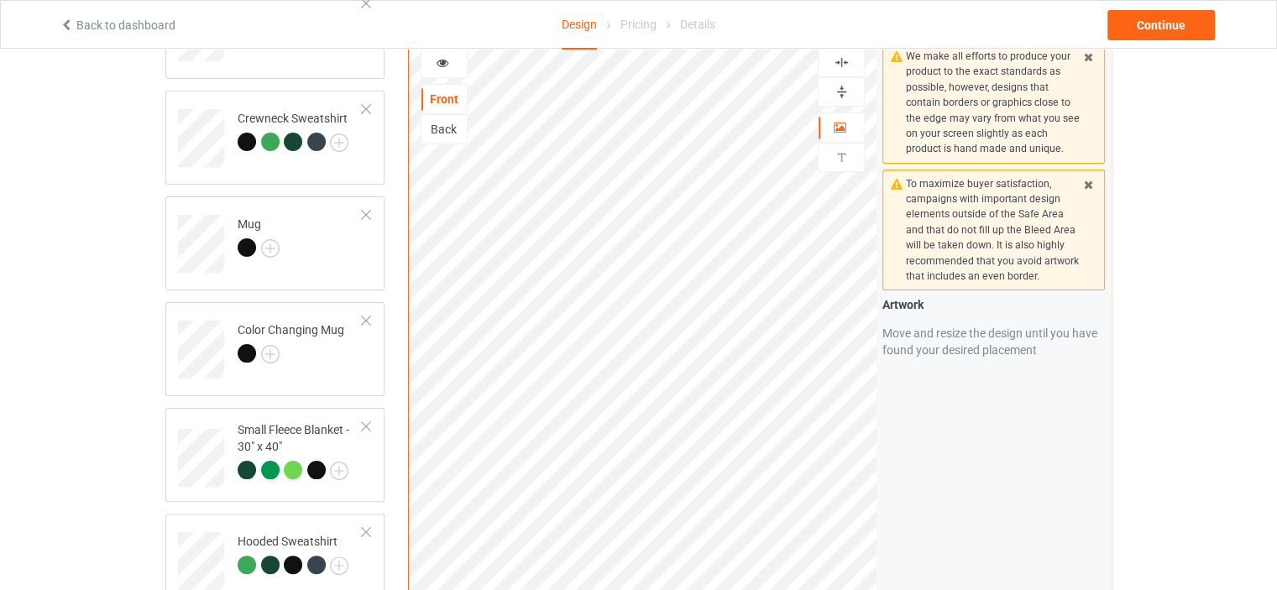
click at [440, 89] on div "Front" at bounding box center [444, 99] width 47 height 30
click at [445, 65] on icon at bounding box center [443, 61] width 14 height 12
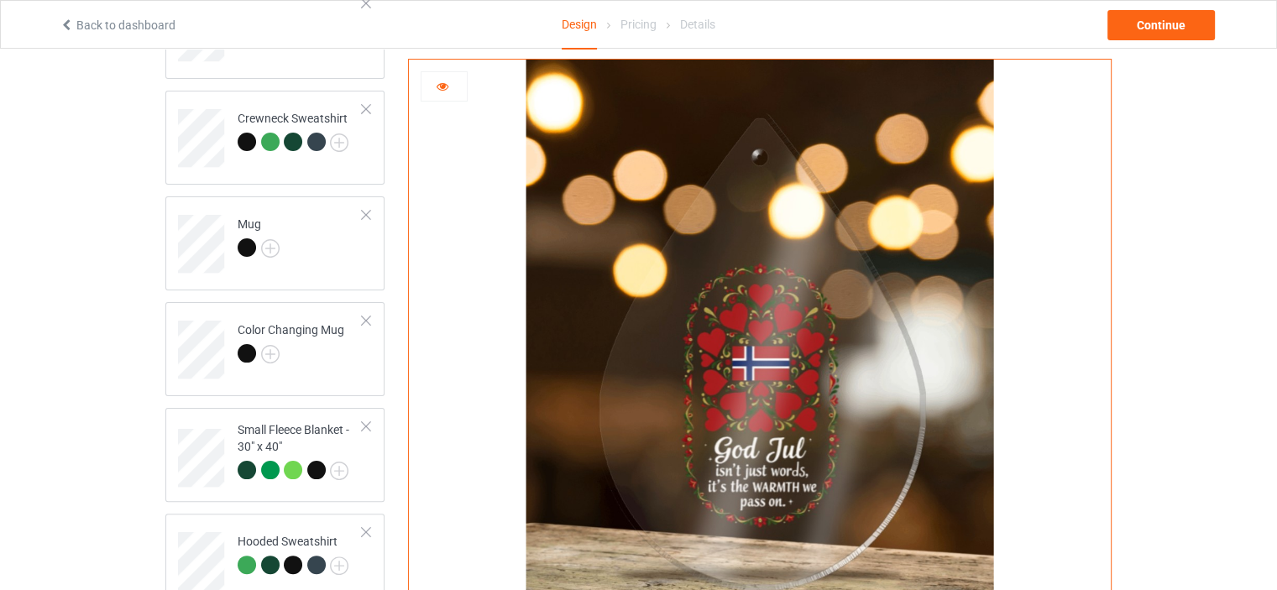
click at [445, 65] on div at bounding box center [760, 352] width 702 height 584
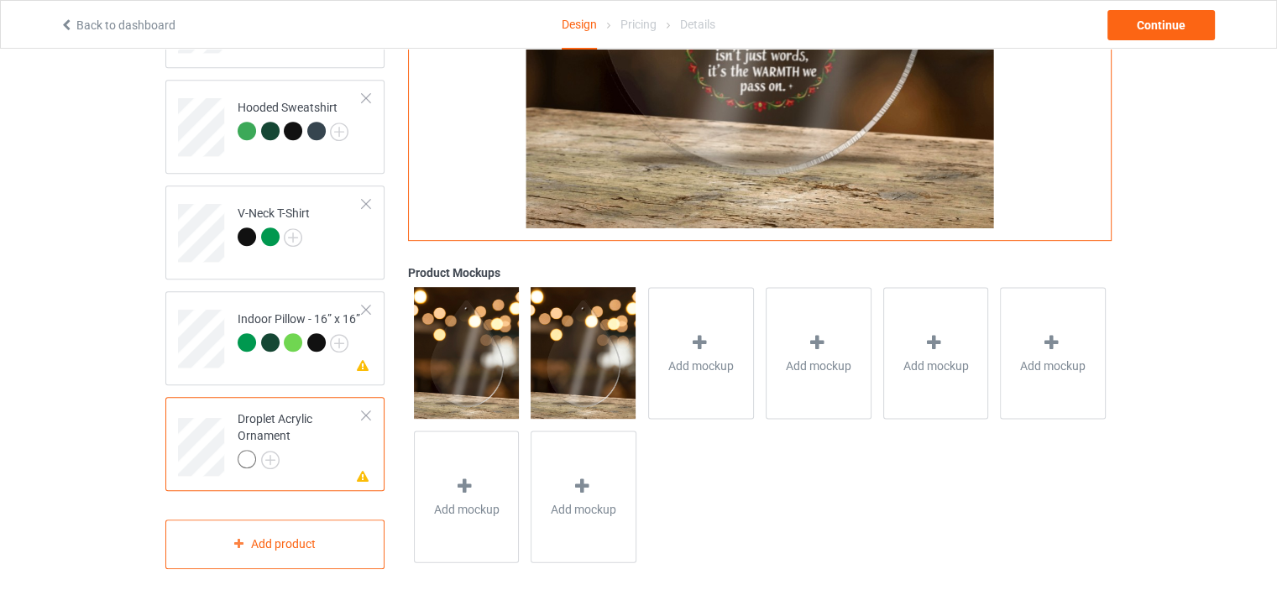
scroll to position [203, 0]
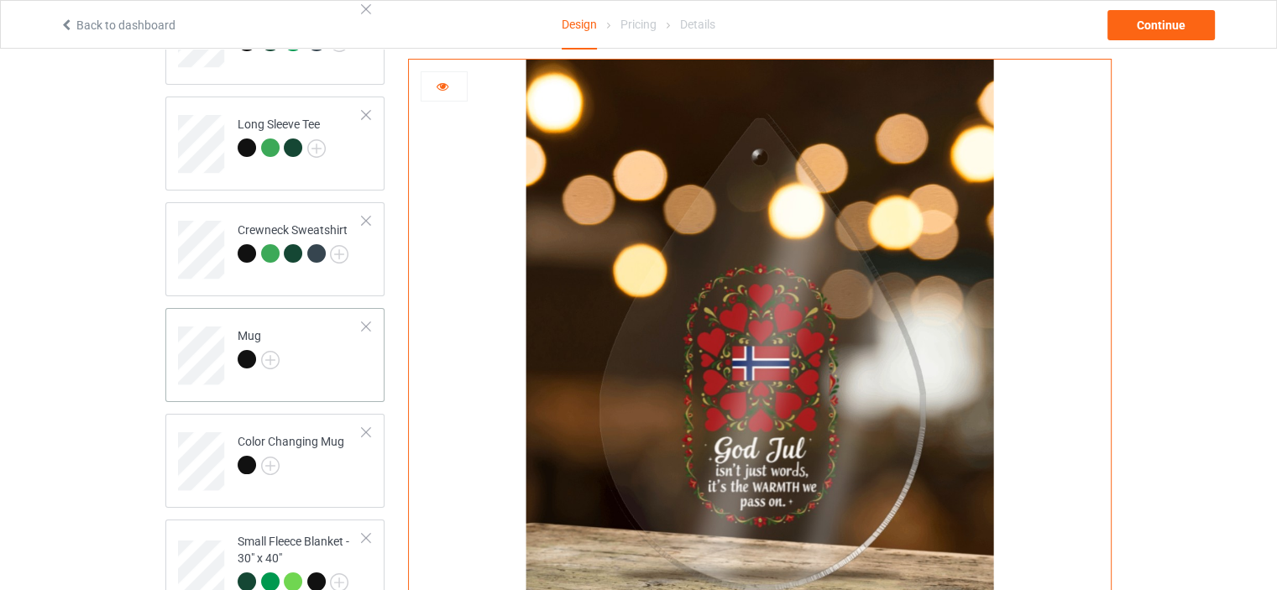
click at [253, 331] on div "Mug" at bounding box center [259, 347] width 42 height 40
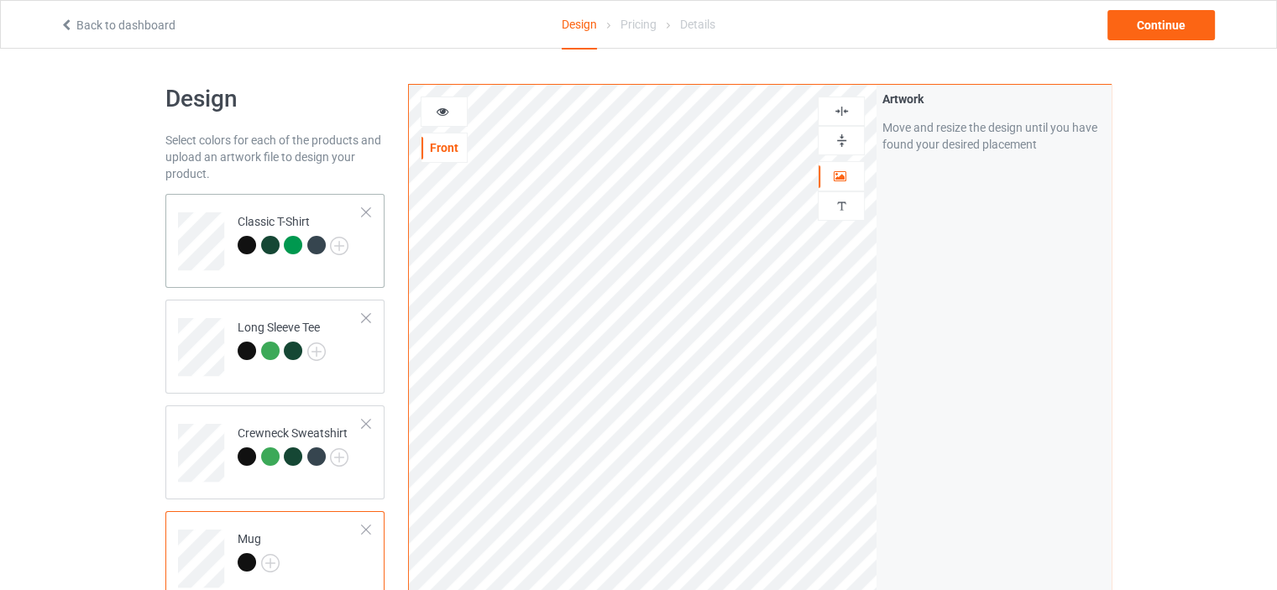
click at [286, 218] on div "Classic T-Shirt" at bounding box center [293, 233] width 111 height 40
click at [297, 244] on div at bounding box center [293, 245] width 18 height 18
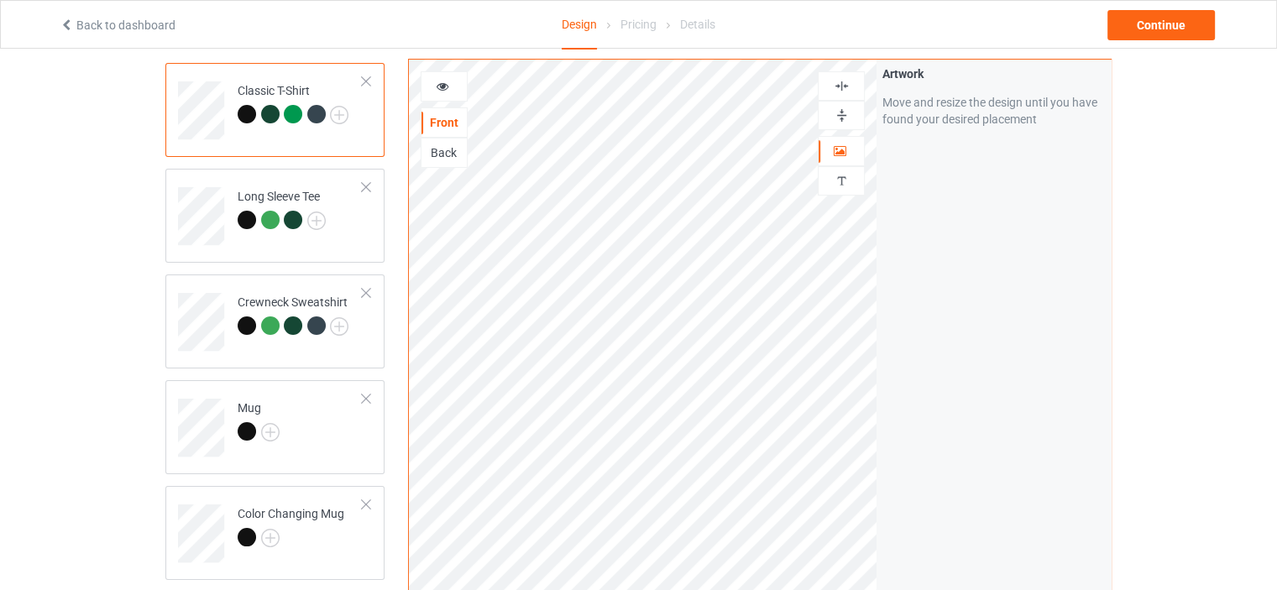
scroll to position [336, 0]
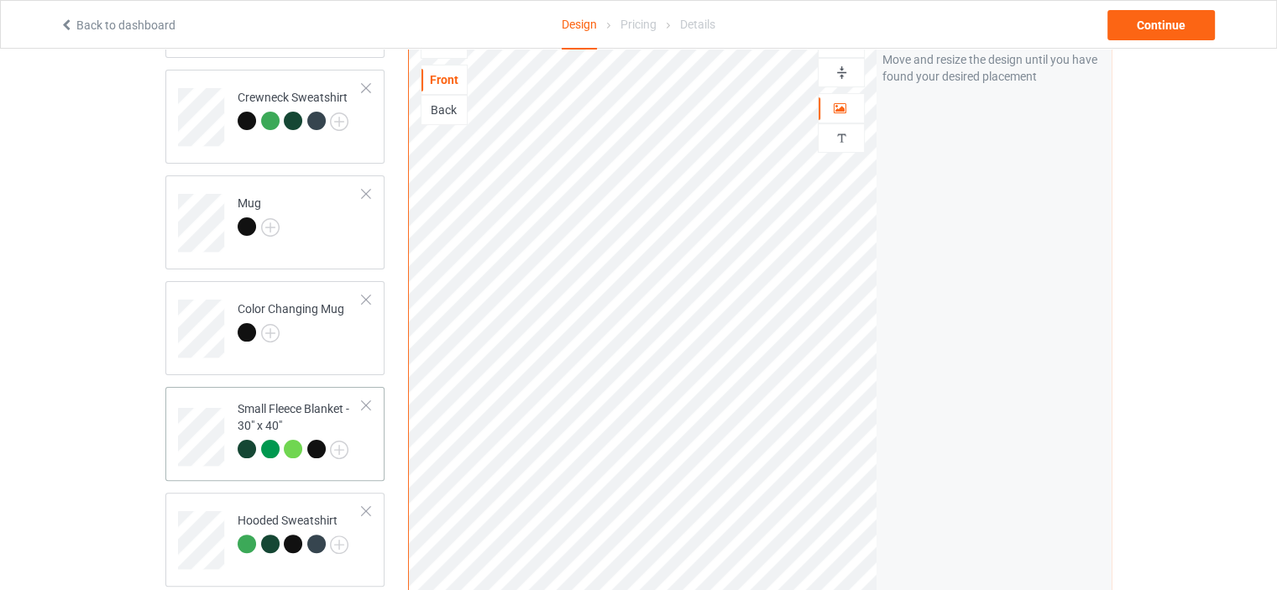
click at [297, 401] on div "Small Fleece Blanket - 30" x 40"" at bounding box center [300, 428] width 125 height 57
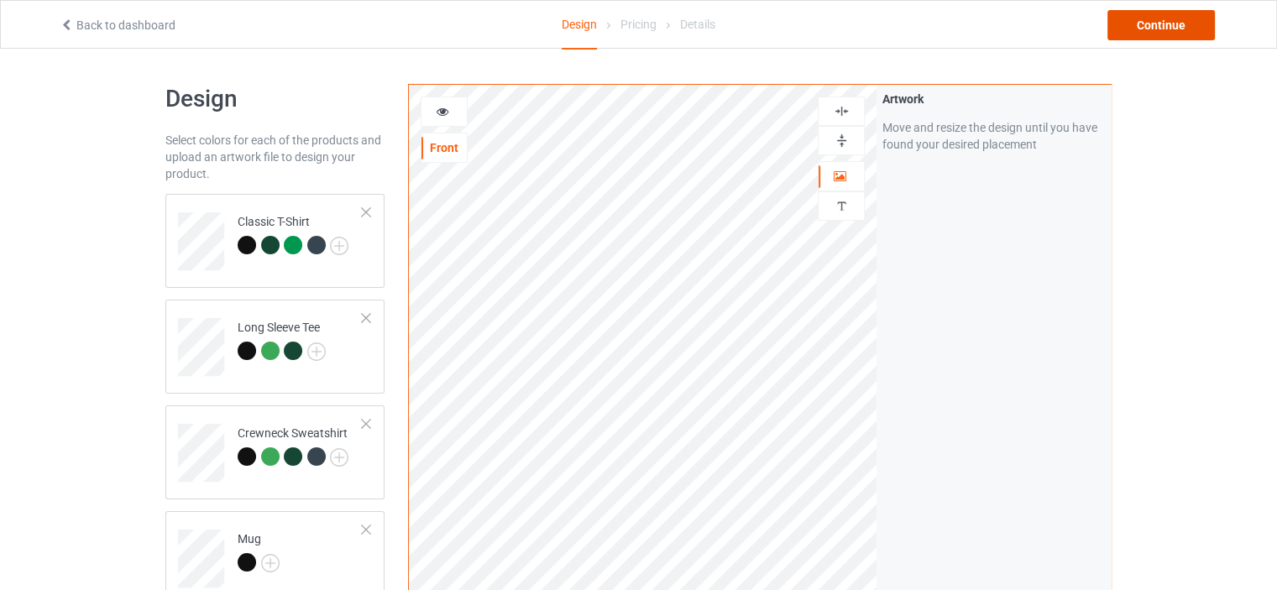
click at [1137, 24] on div "Continue" at bounding box center [1160, 25] width 107 height 30
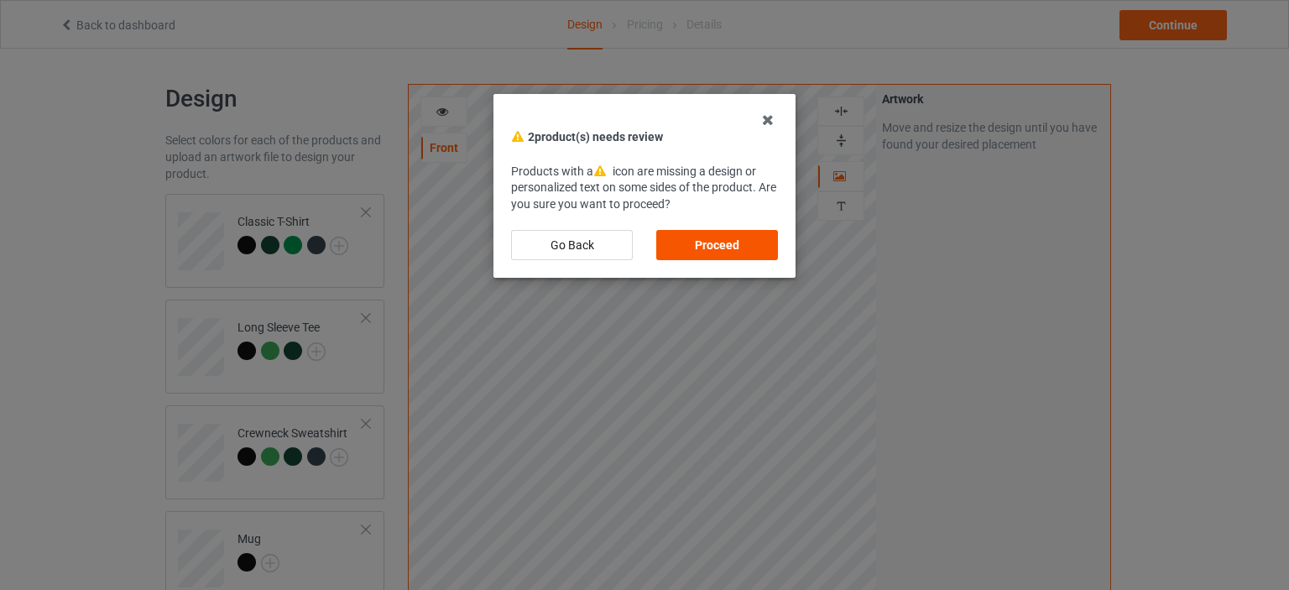
click at [712, 248] on div "Proceed" at bounding box center [717, 245] width 122 height 30
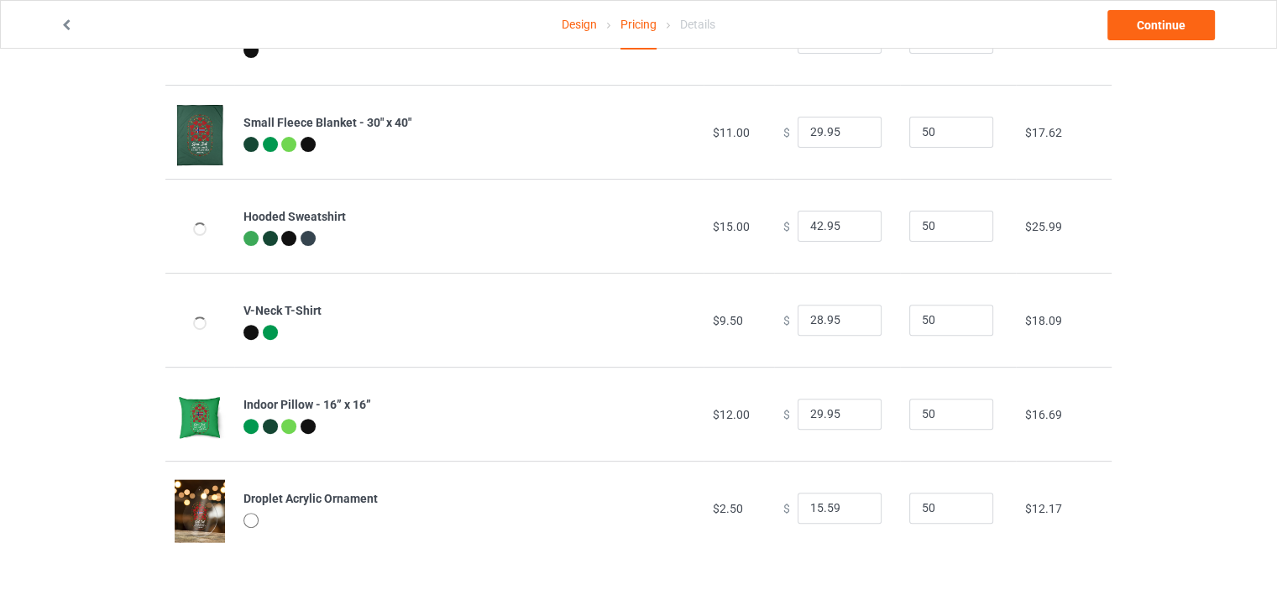
scroll to position [47, 0]
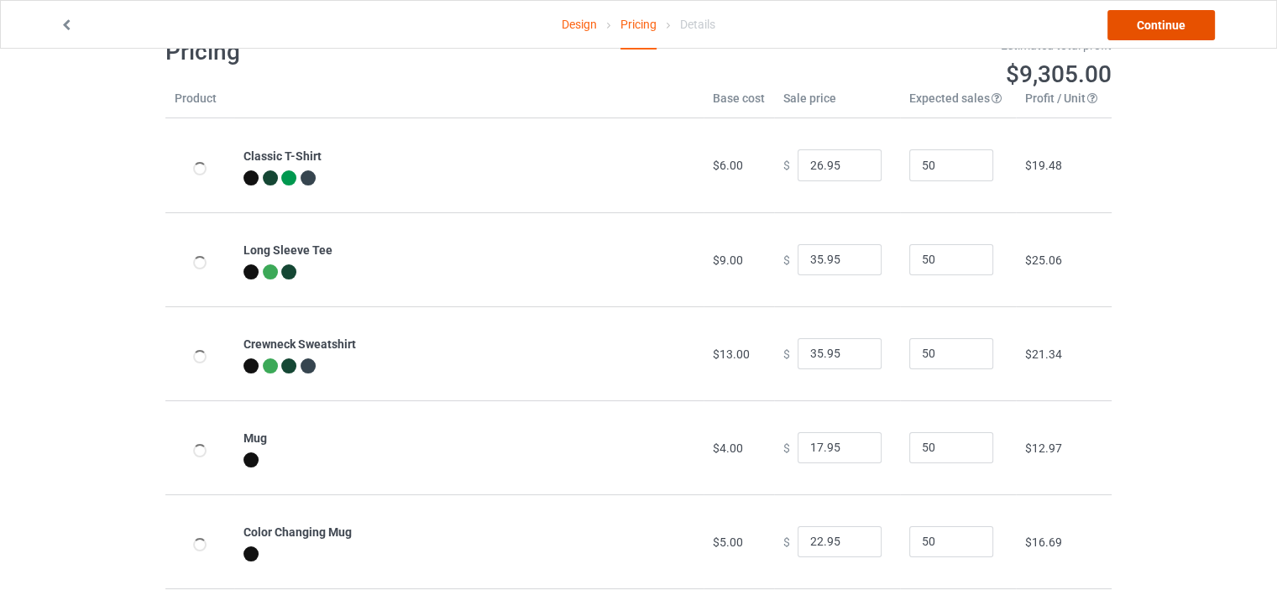
click at [1136, 30] on link "Continue" at bounding box center [1160, 25] width 107 height 30
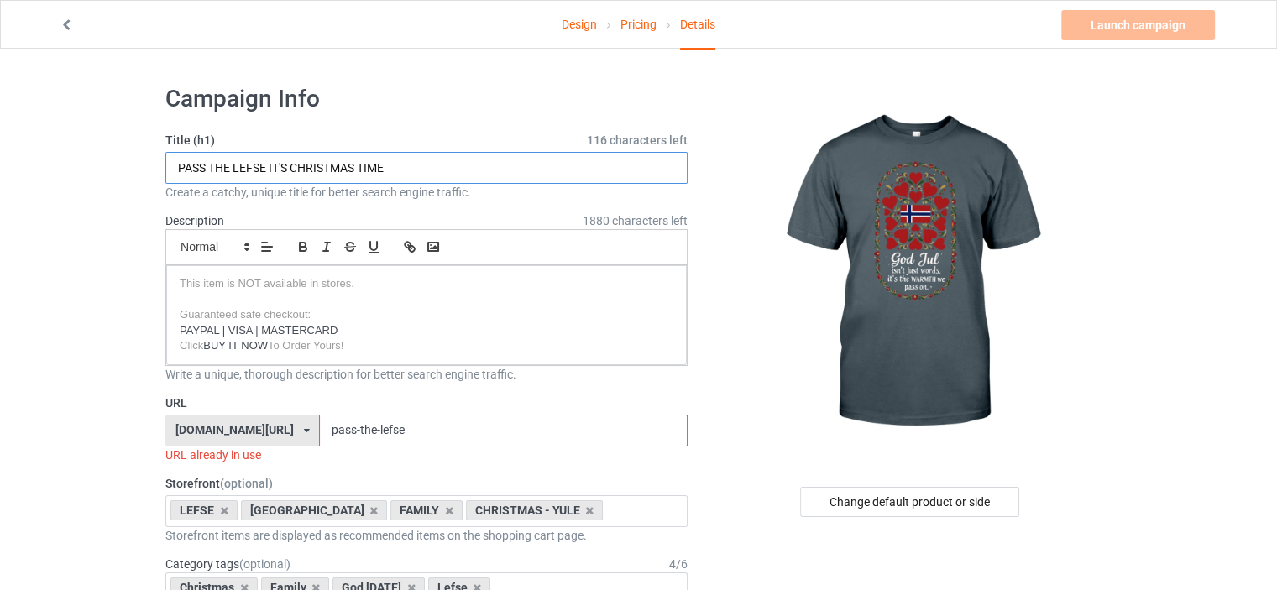
drag, startPoint x: 415, startPoint y: 166, endPoint x: 76, endPoint y: 160, distance: 338.3
type input "g"
type input "GOD JUL ISN'T JUST WORDS"
drag, startPoint x: 457, startPoint y: 435, endPoint x: 0, endPoint y: 411, distance: 457.3
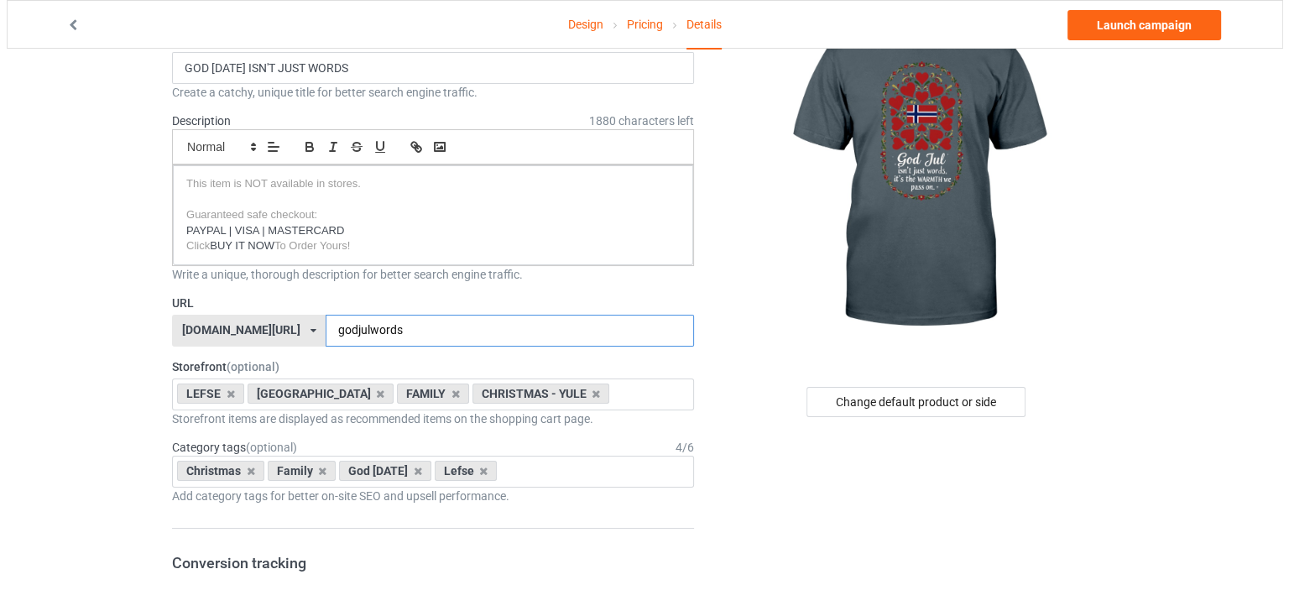
scroll to position [223, 0]
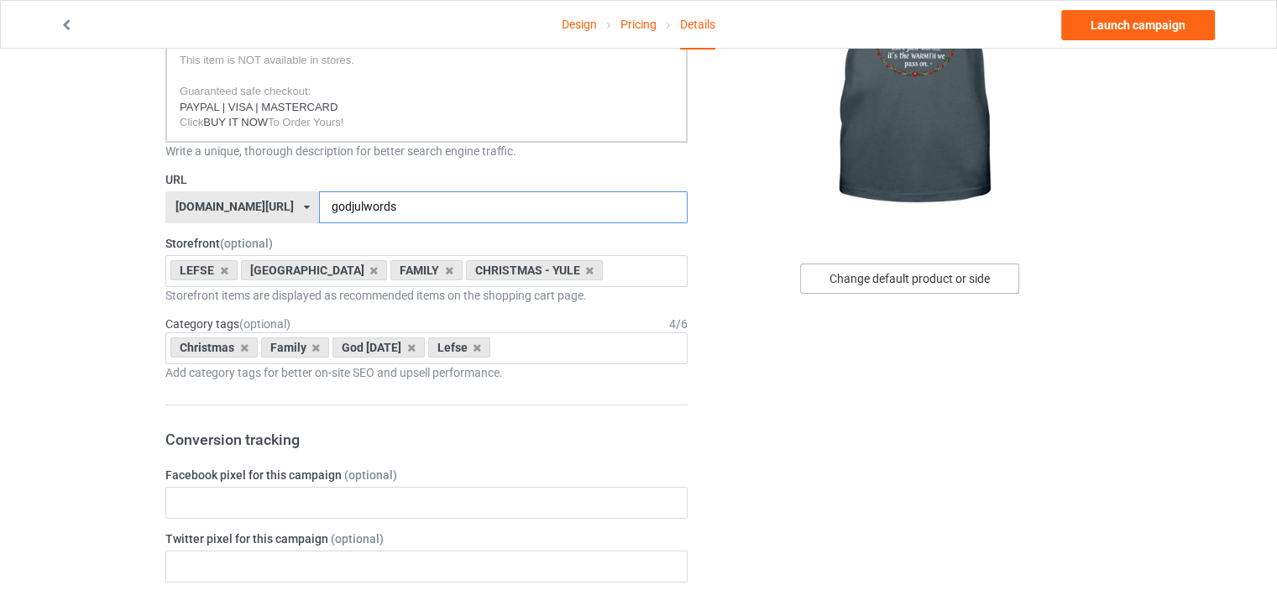
type input "godjulwords"
click at [876, 280] on div "Change default product or side" at bounding box center [909, 279] width 219 height 30
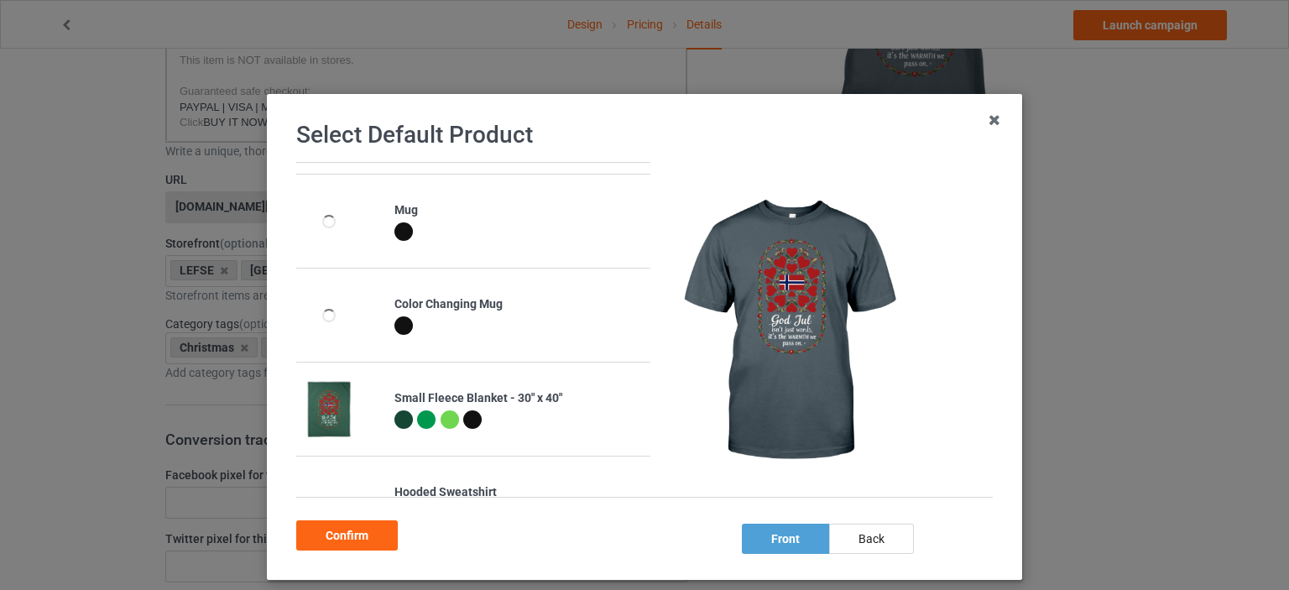
scroll to position [280, 0]
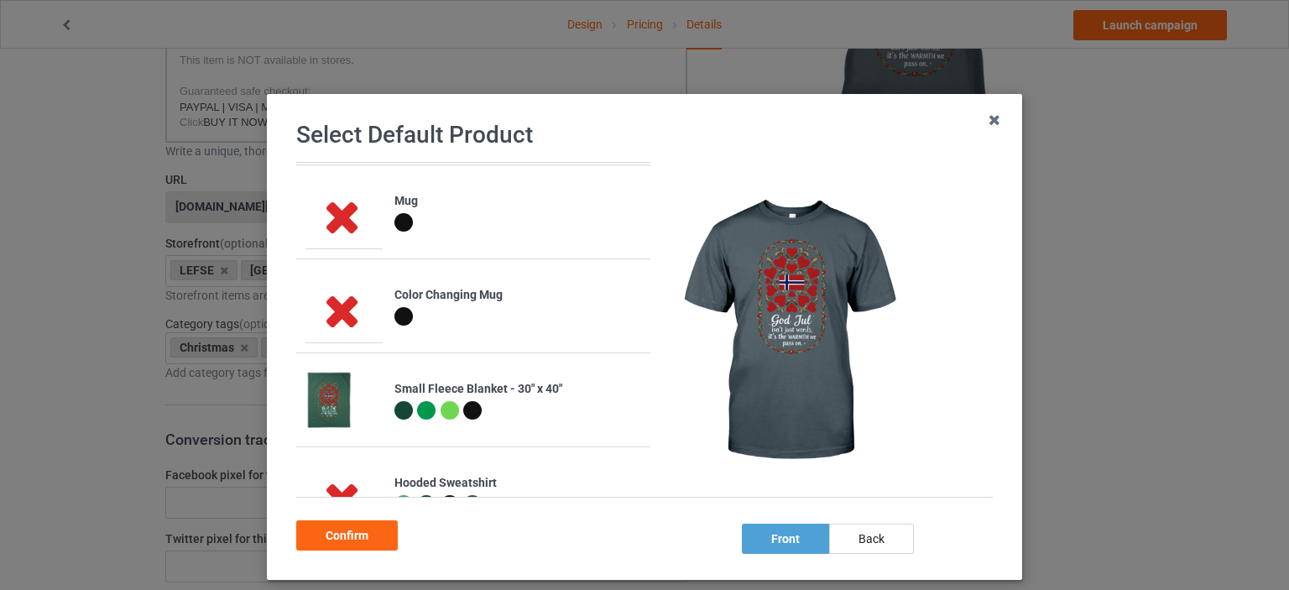
click at [395, 410] on div at bounding box center [404, 410] width 18 height 18
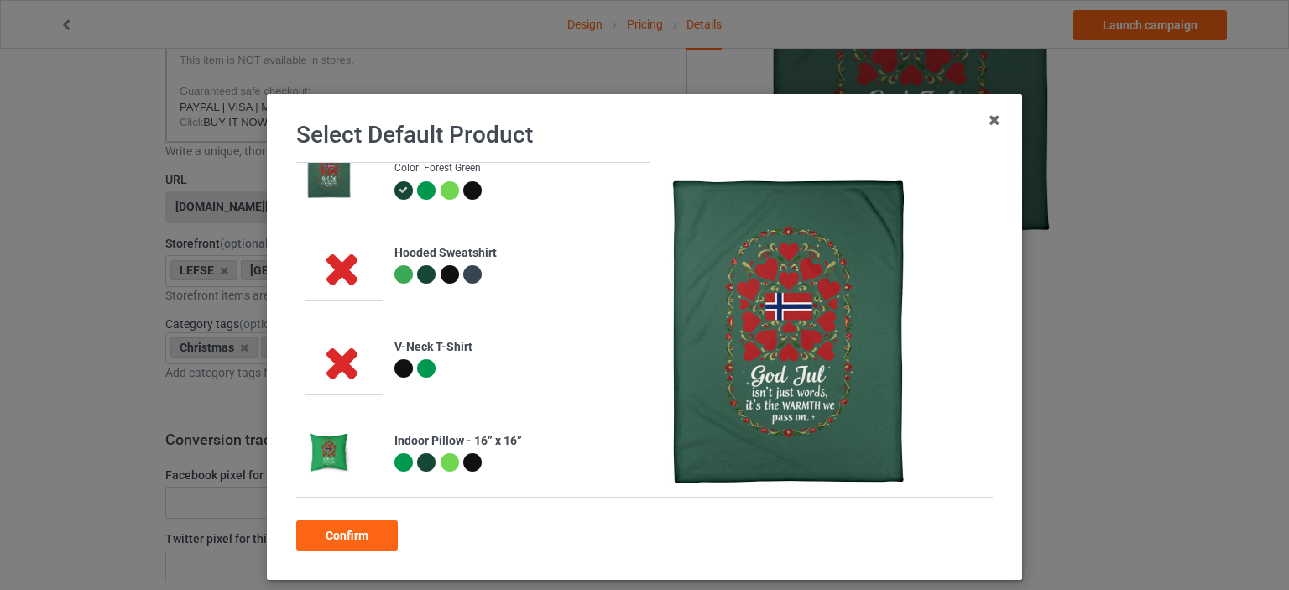
scroll to position [605, 0]
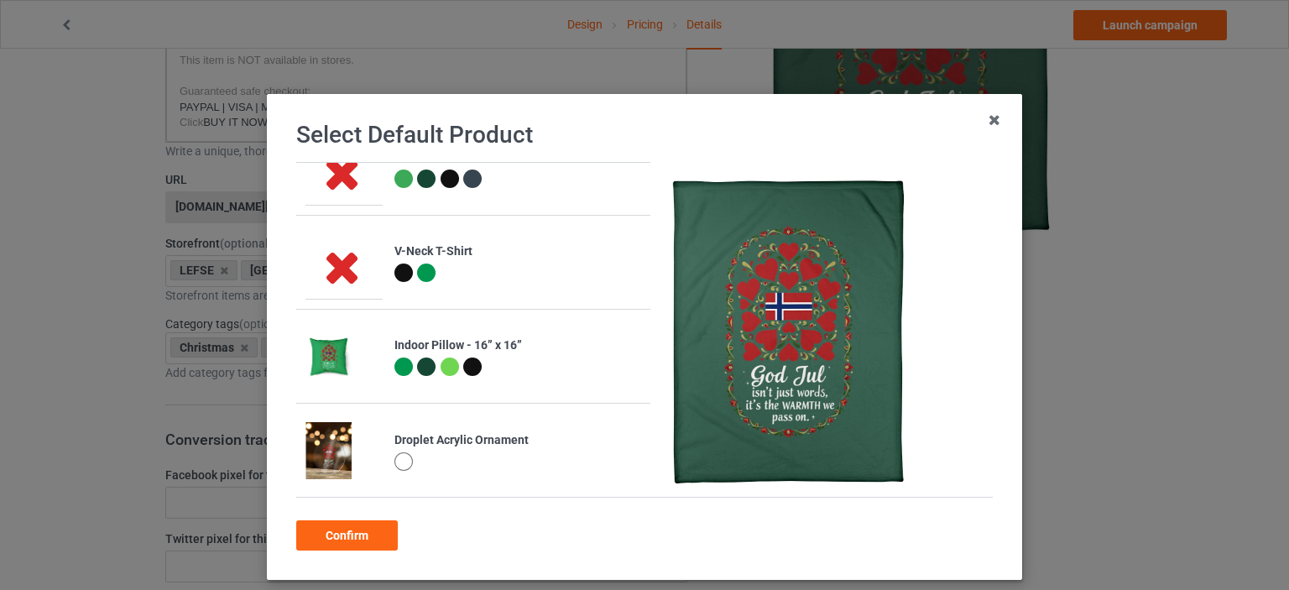
click at [395, 365] on div at bounding box center [404, 367] width 18 height 18
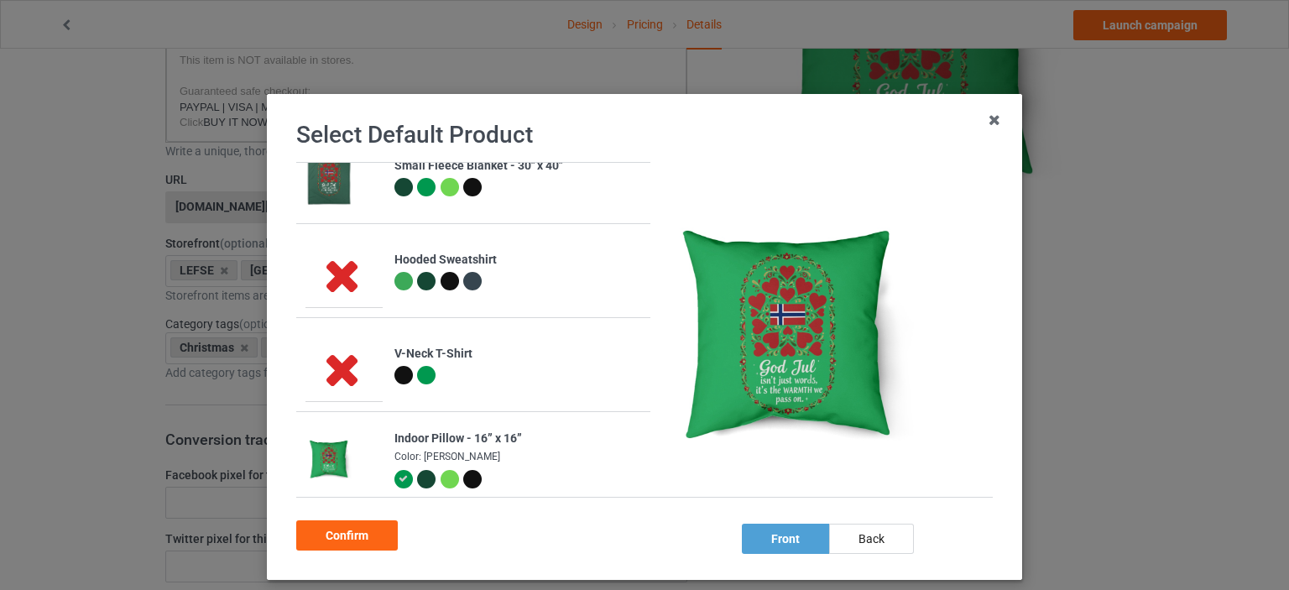
scroll to position [494, 0]
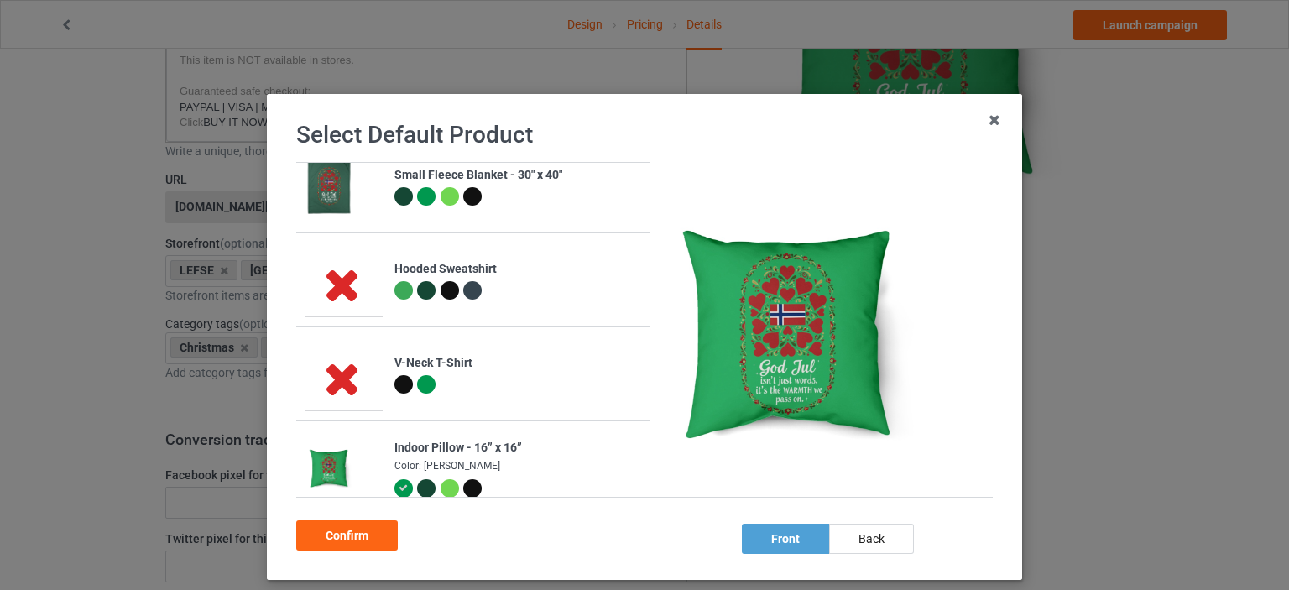
click at [399, 196] on div at bounding box center [404, 196] width 18 height 18
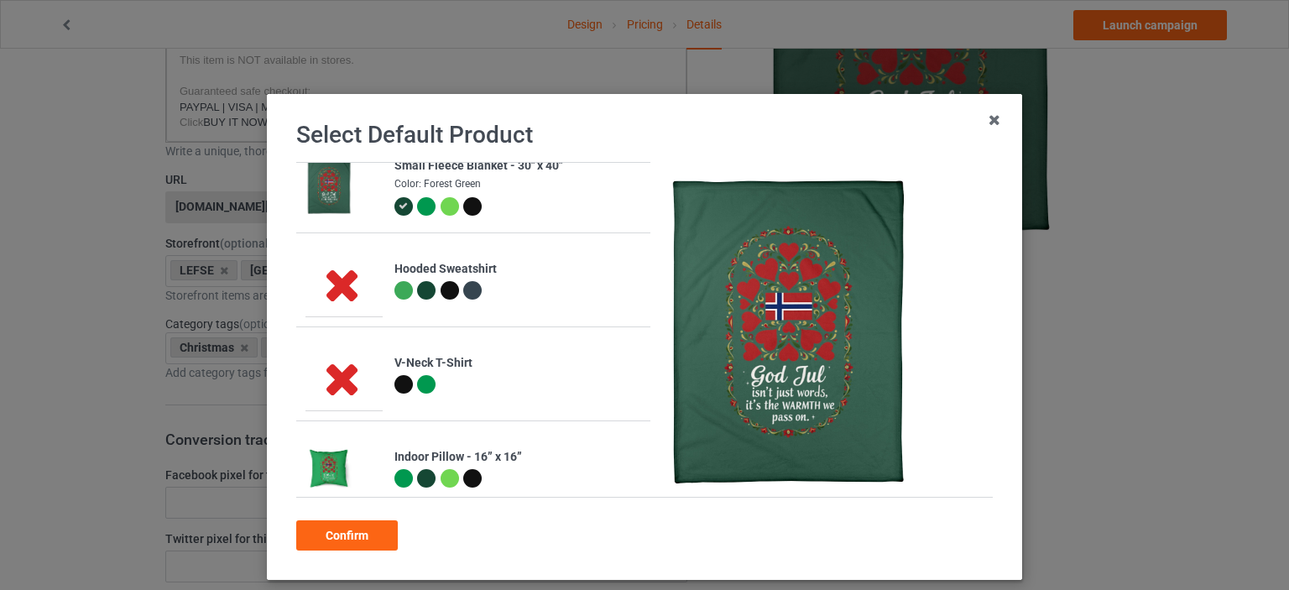
click at [418, 207] on div at bounding box center [426, 206] width 18 height 18
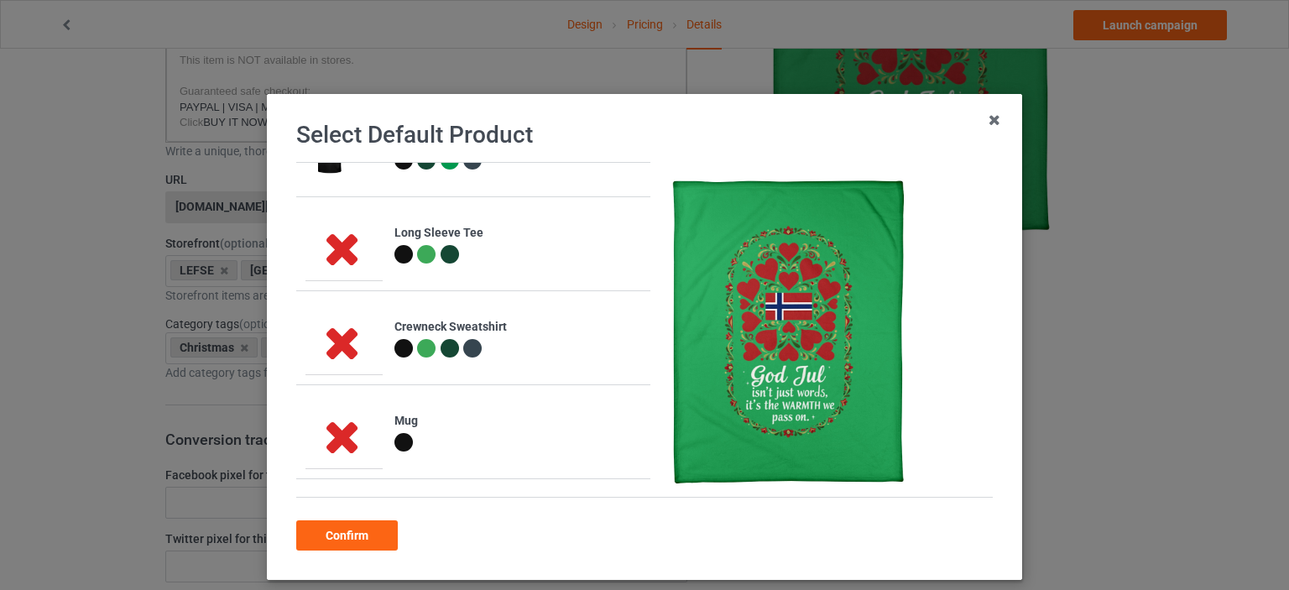
scroll to position [0, 0]
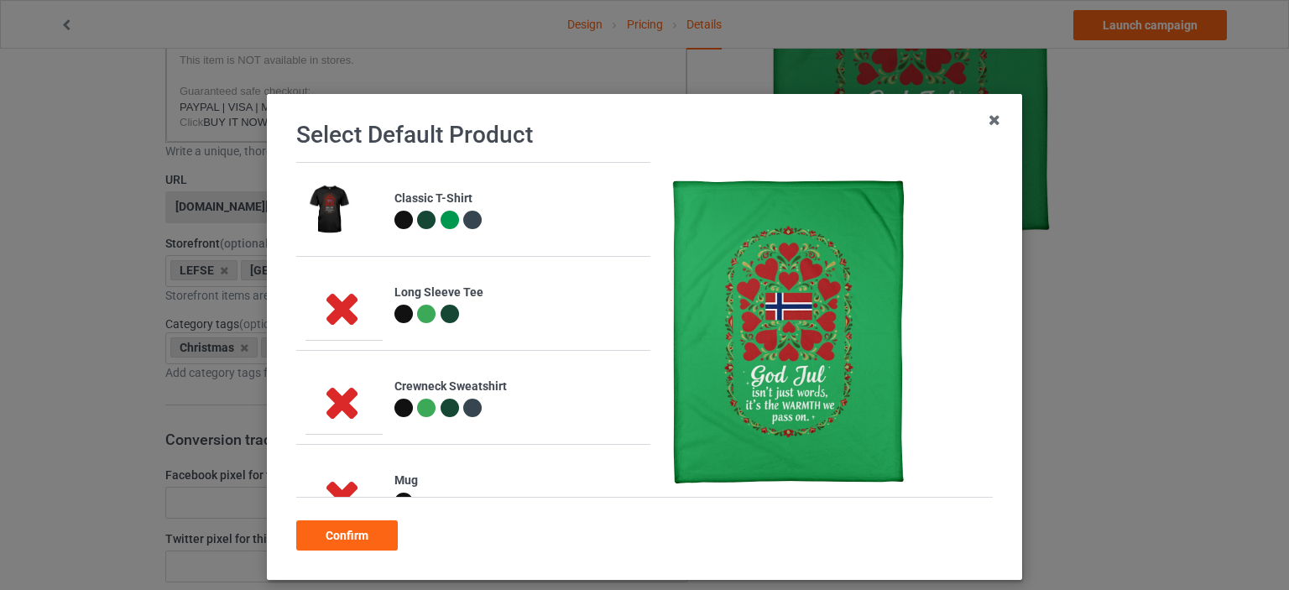
click at [423, 221] on div at bounding box center [426, 220] width 18 height 18
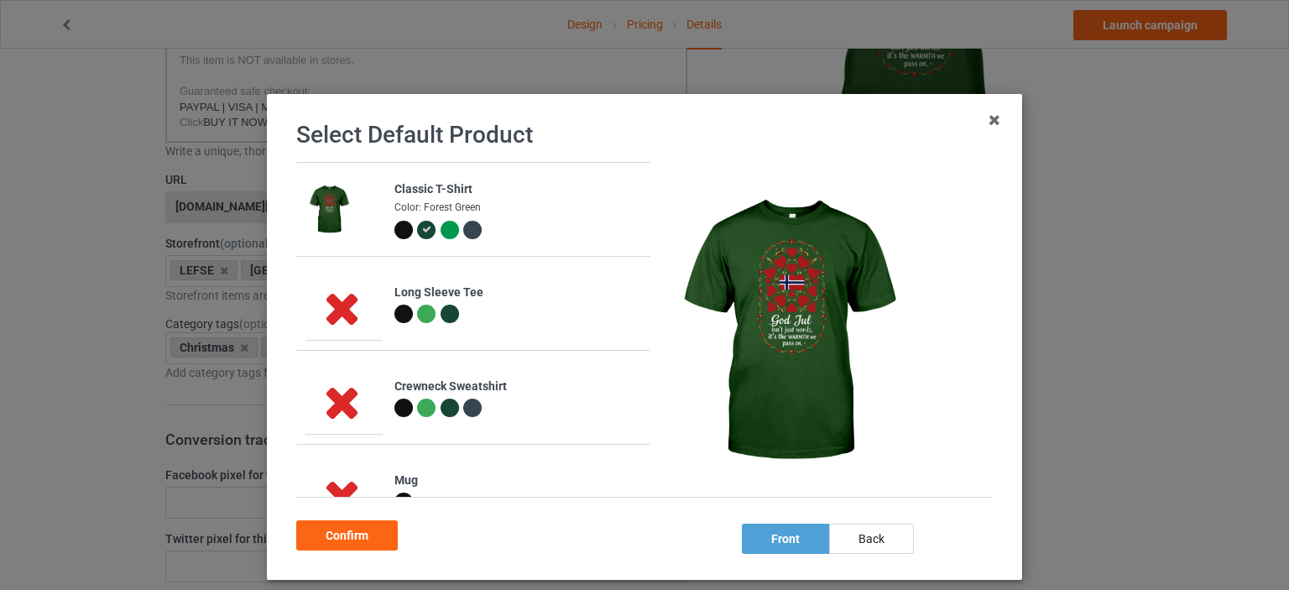
click at [443, 228] on div at bounding box center [450, 230] width 18 height 18
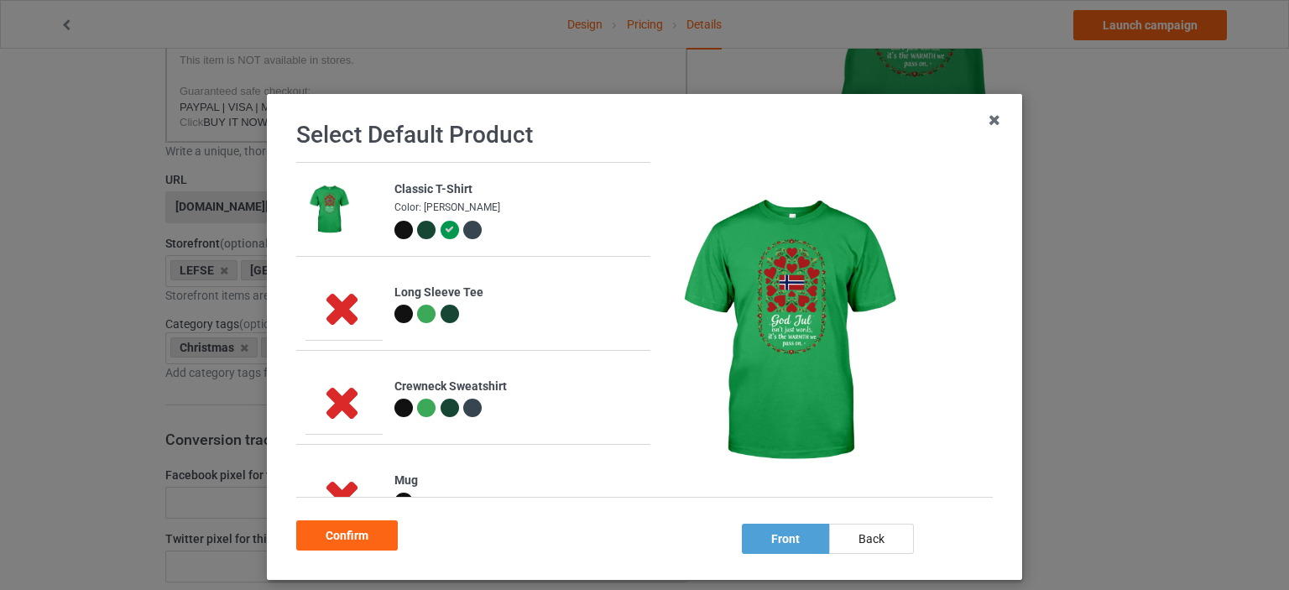
click at [420, 231] on div at bounding box center [426, 230] width 18 height 18
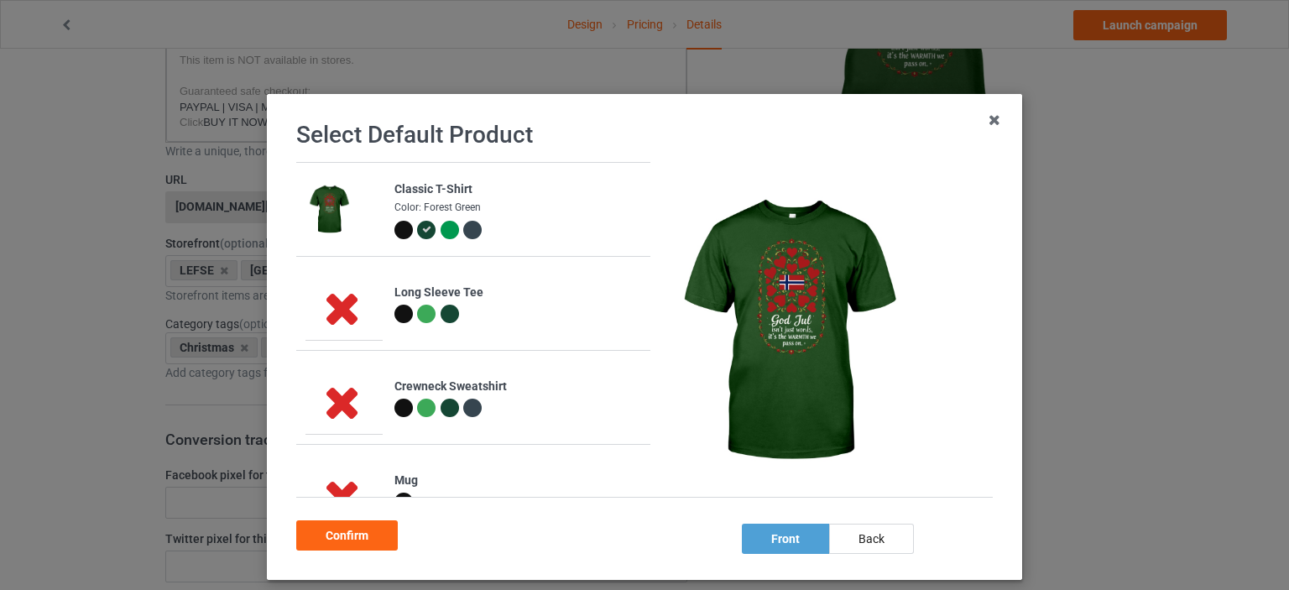
click at [443, 235] on div at bounding box center [450, 230] width 18 height 18
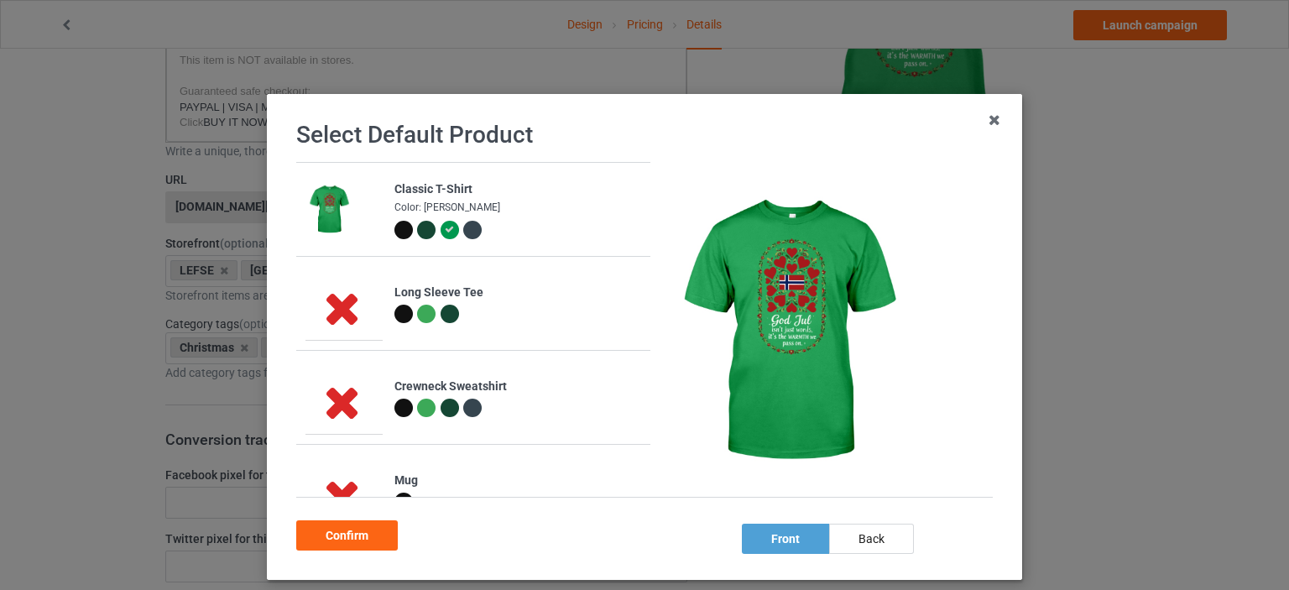
click at [395, 233] on div at bounding box center [404, 230] width 18 height 18
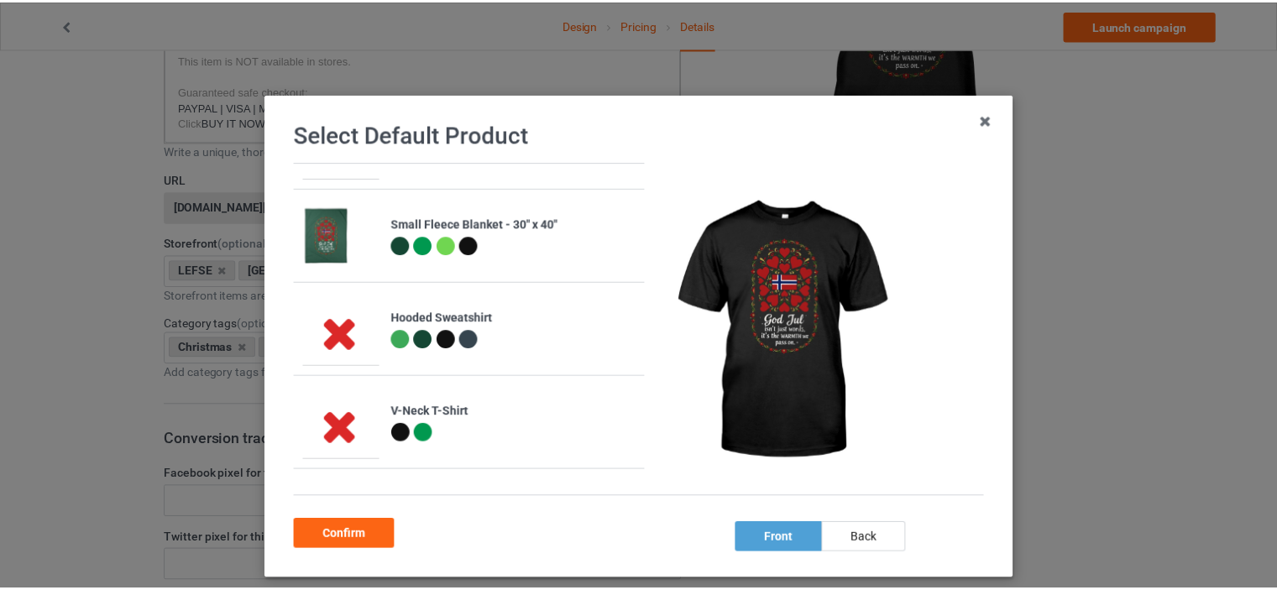
scroll to position [447, 0]
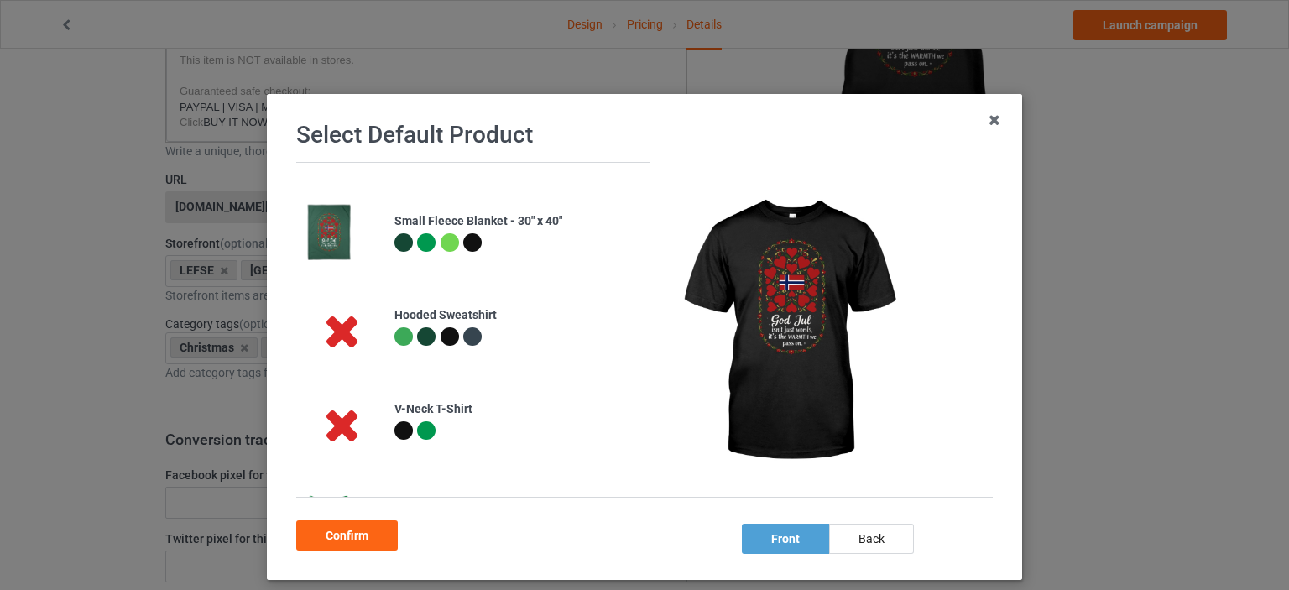
click at [417, 238] on div at bounding box center [426, 242] width 18 height 18
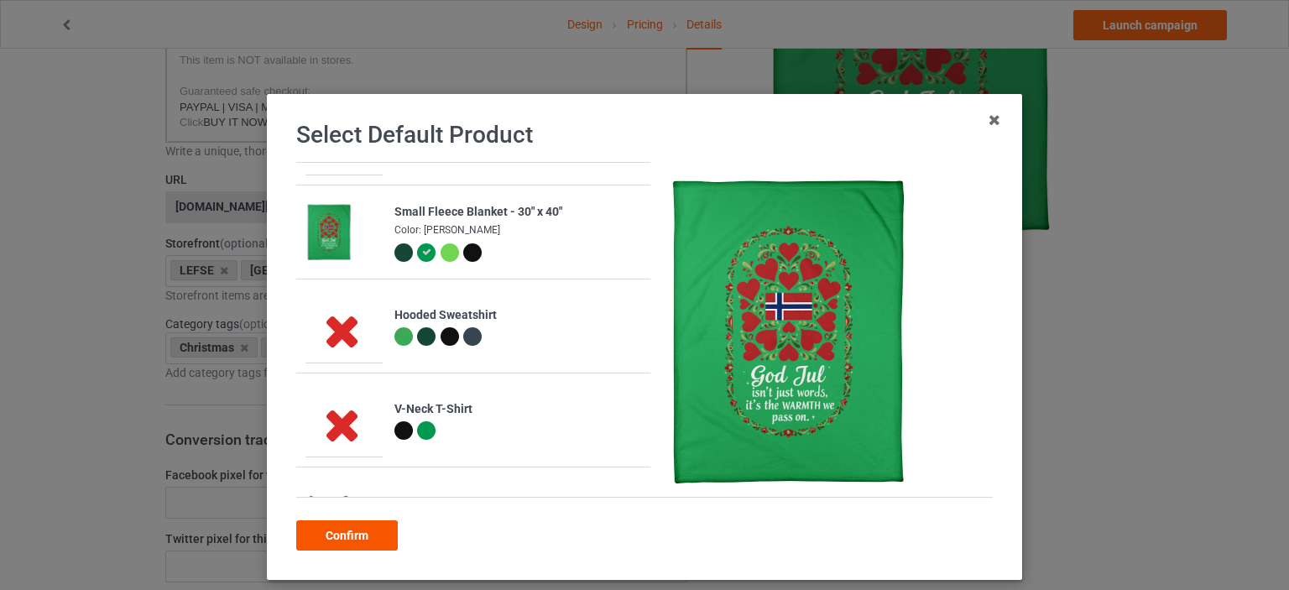
click at [371, 529] on div "Confirm" at bounding box center [347, 535] width 102 height 30
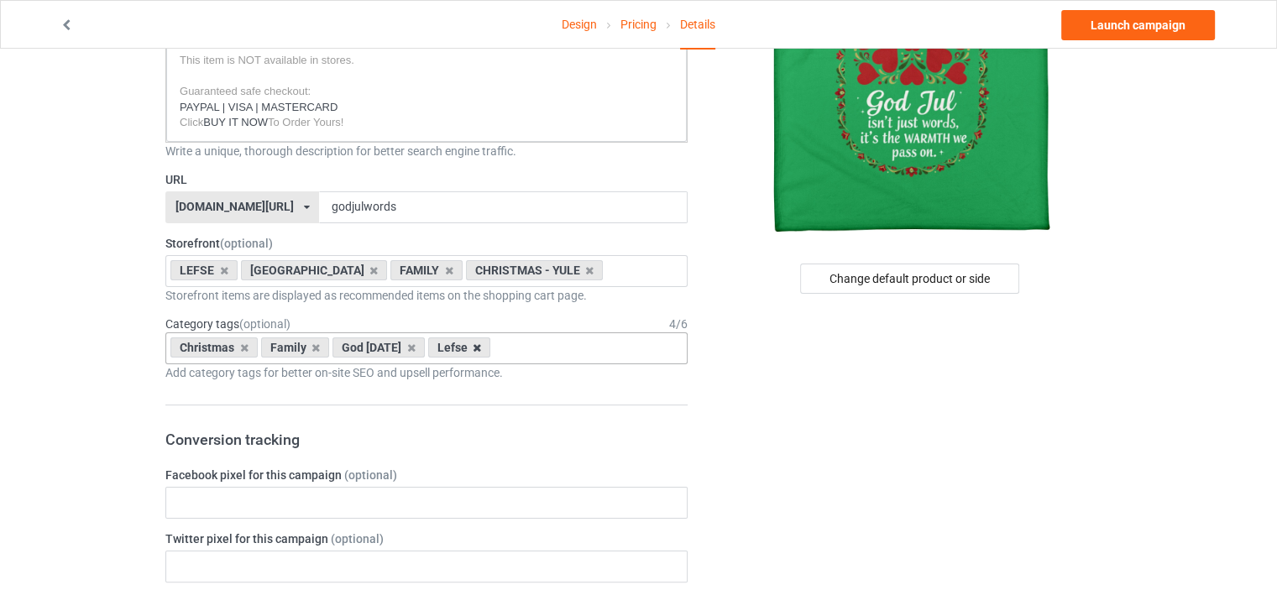
click at [473, 347] on icon at bounding box center [477, 347] width 8 height 11
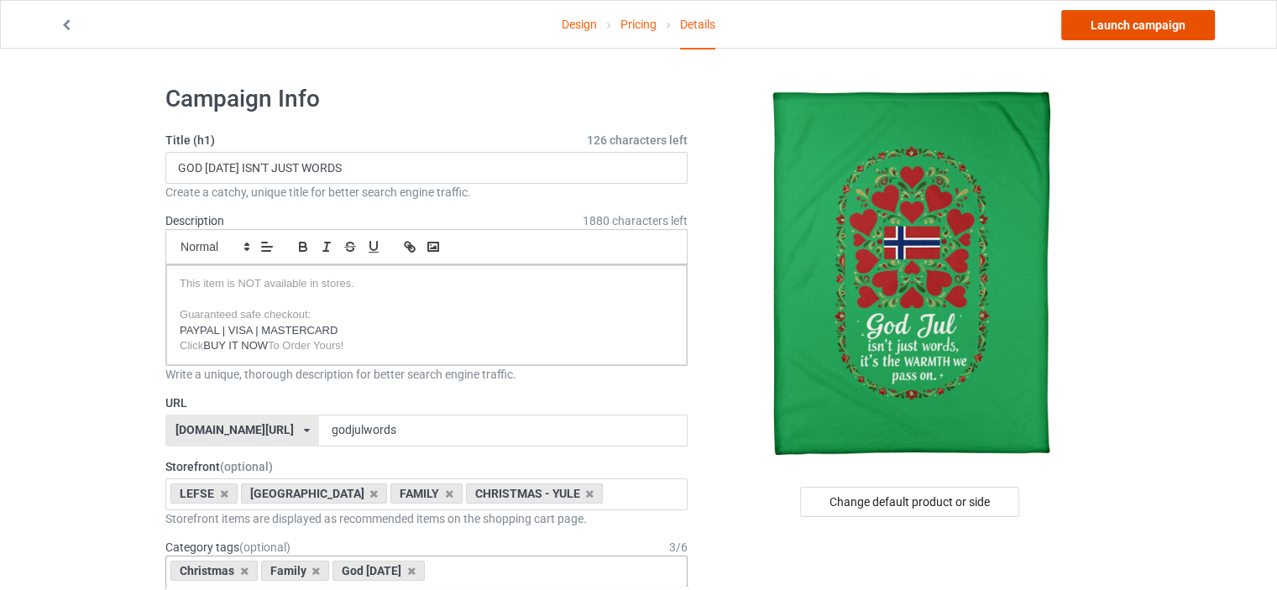
click at [1098, 26] on link "Launch campaign" at bounding box center [1138, 25] width 154 height 30
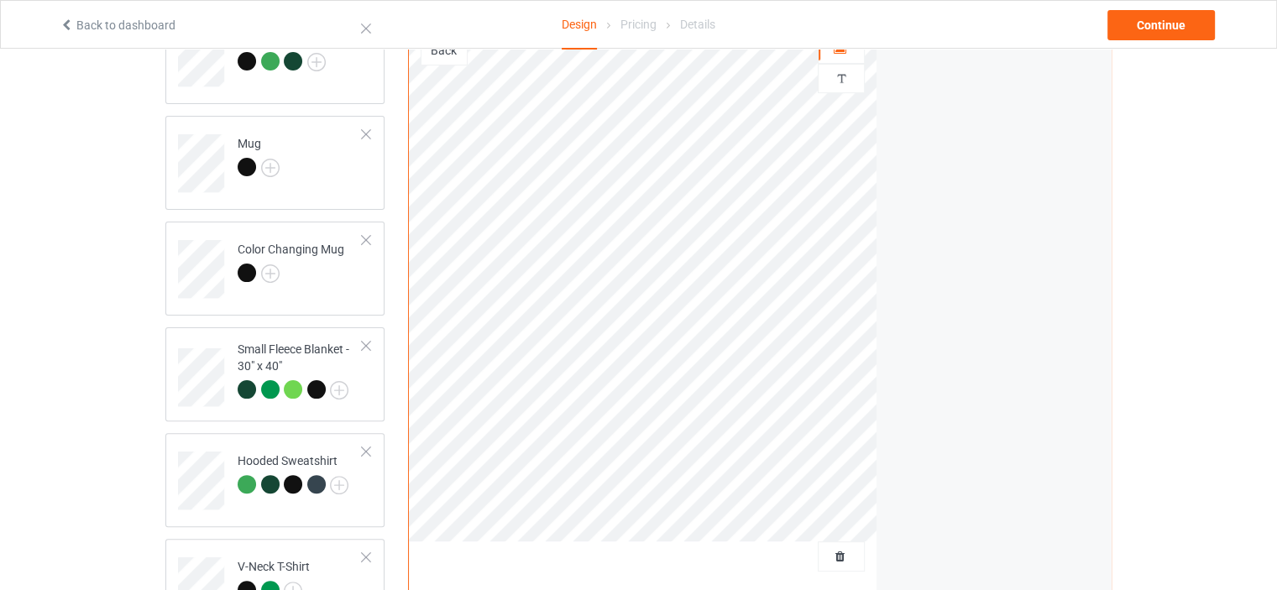
scroll to position [447, 0]
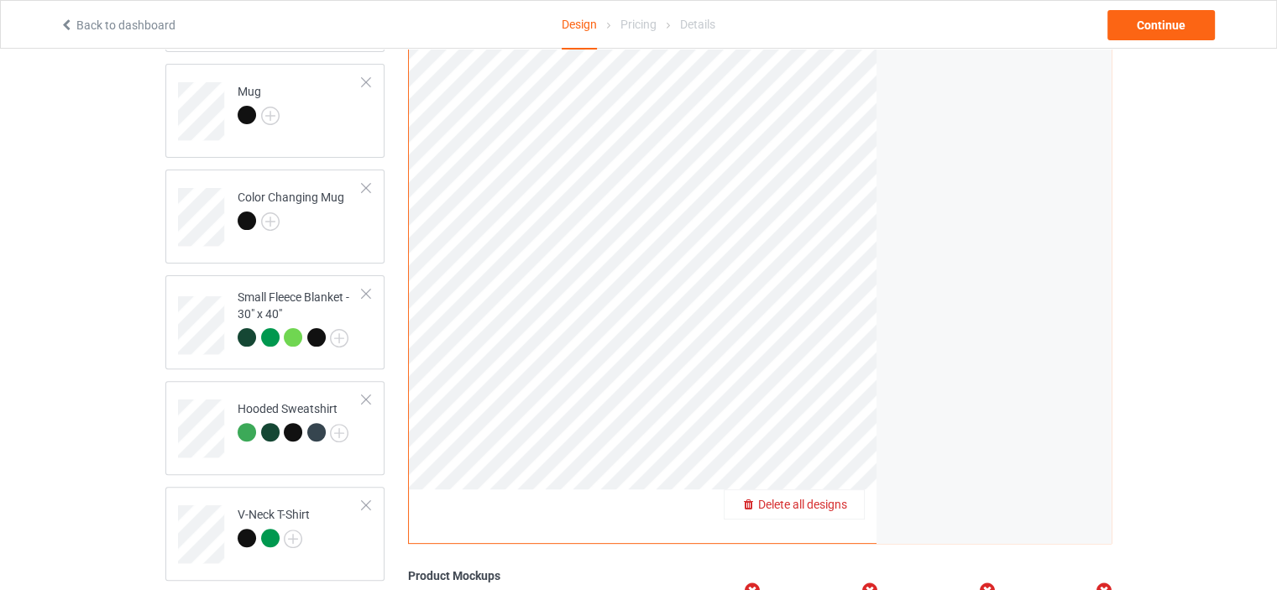
click at [830, 503] on span "Delete all designs" at bounding box center [802, 504] width 89 height 13
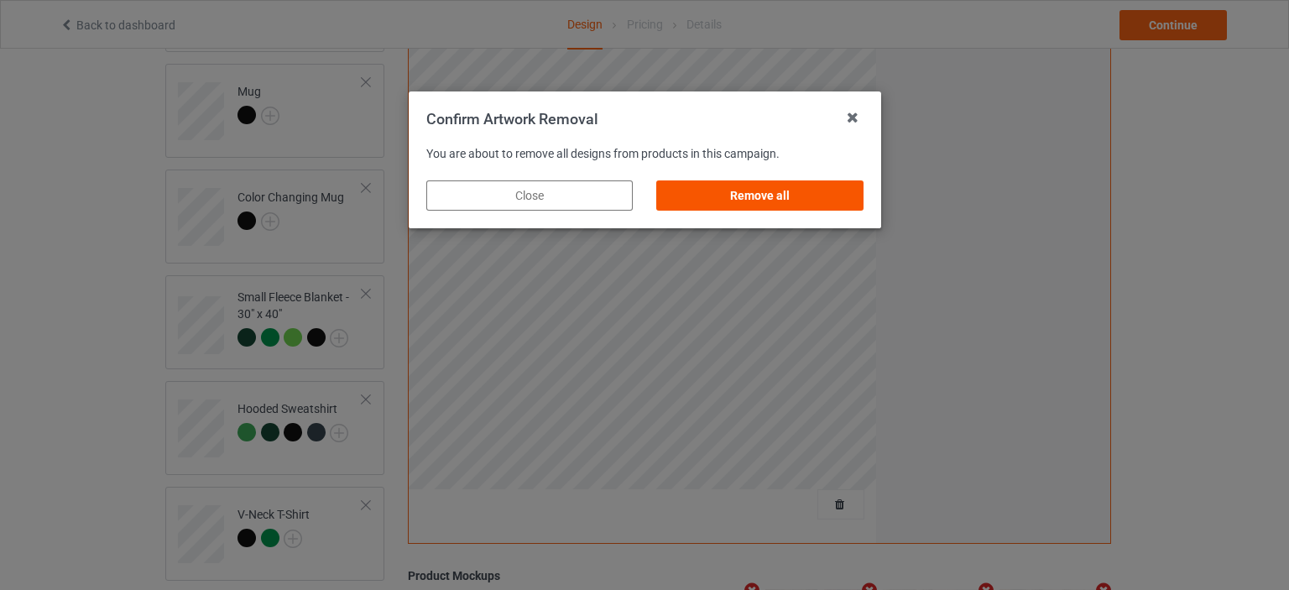
click at [774, 194] on div "Remove all" at bounding box center [759, 195] width 207 height 30
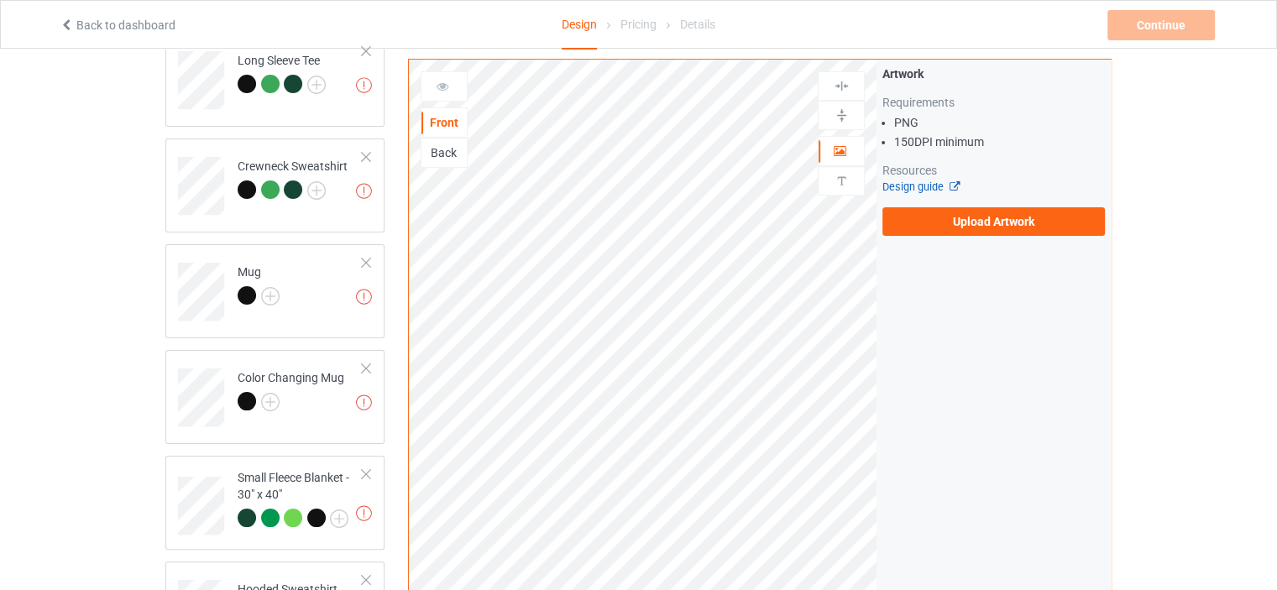
scroll to position [112, 0]
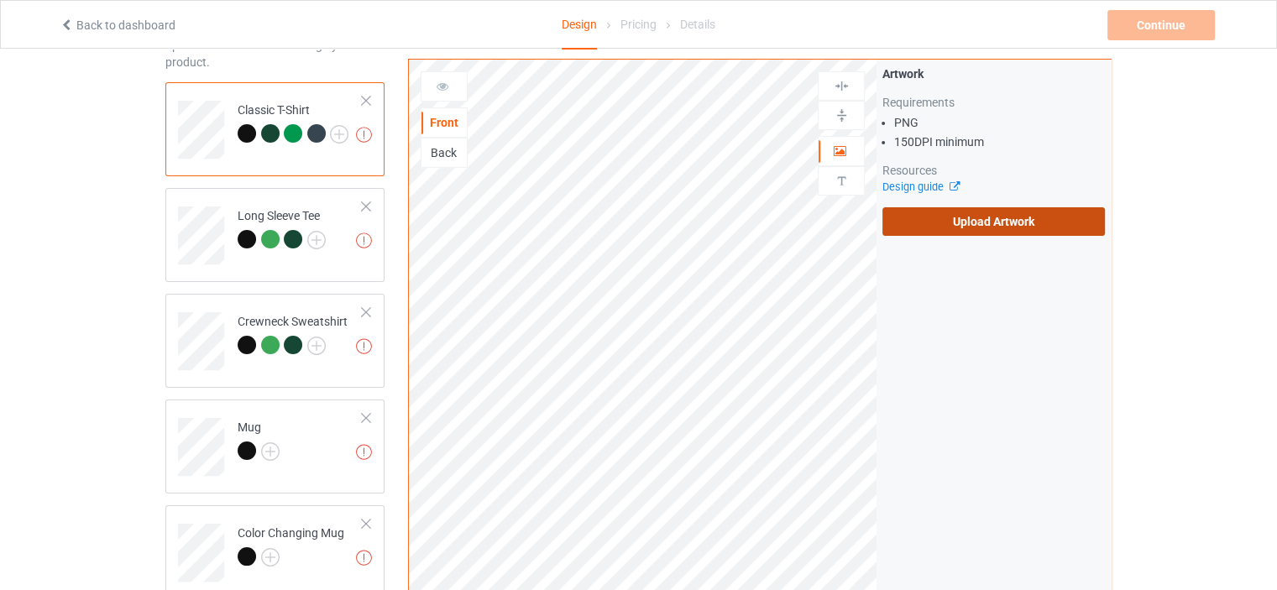
click at [950, 223] on label "Upload Artwork" at bounding box center [993, 221] width 222 height 29
click at [0, 0] on input "Upload Artwork" at bounding box center [0, 0] width 0 height 0
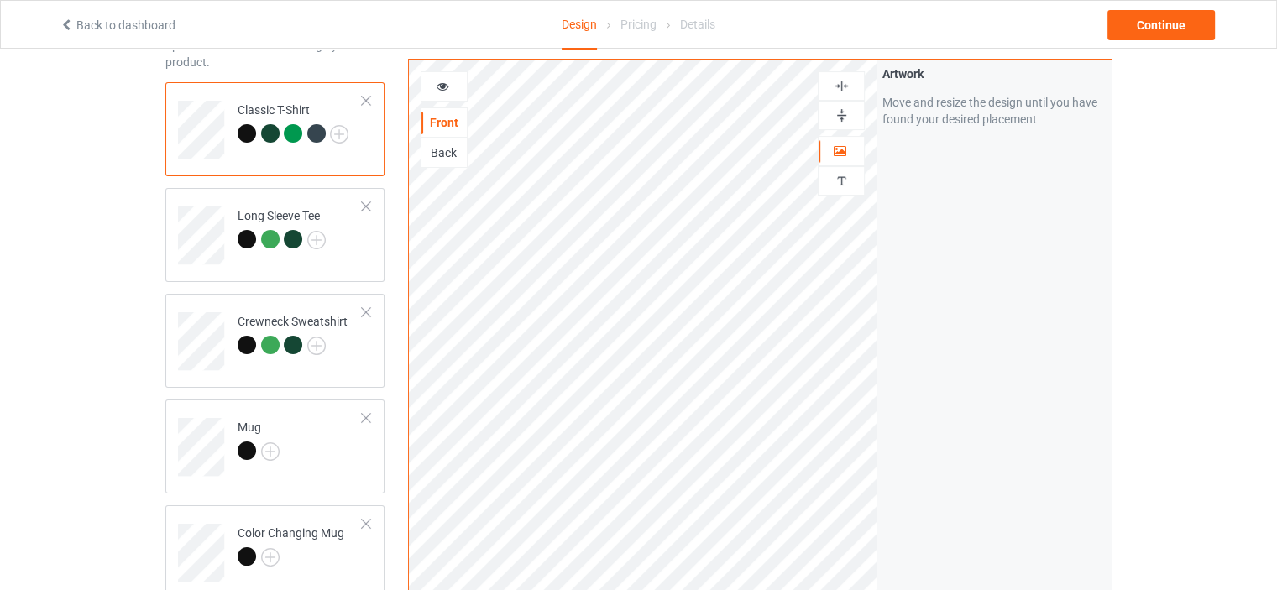
click at [839, 82] on img at bounding box center [842, 86] width 16 height 16
click at [840, 110] on img at bounding box center [842, 115] width 16 height 16
click at [346, 131] on img at bounding box center [339, 134] width 18 height 18
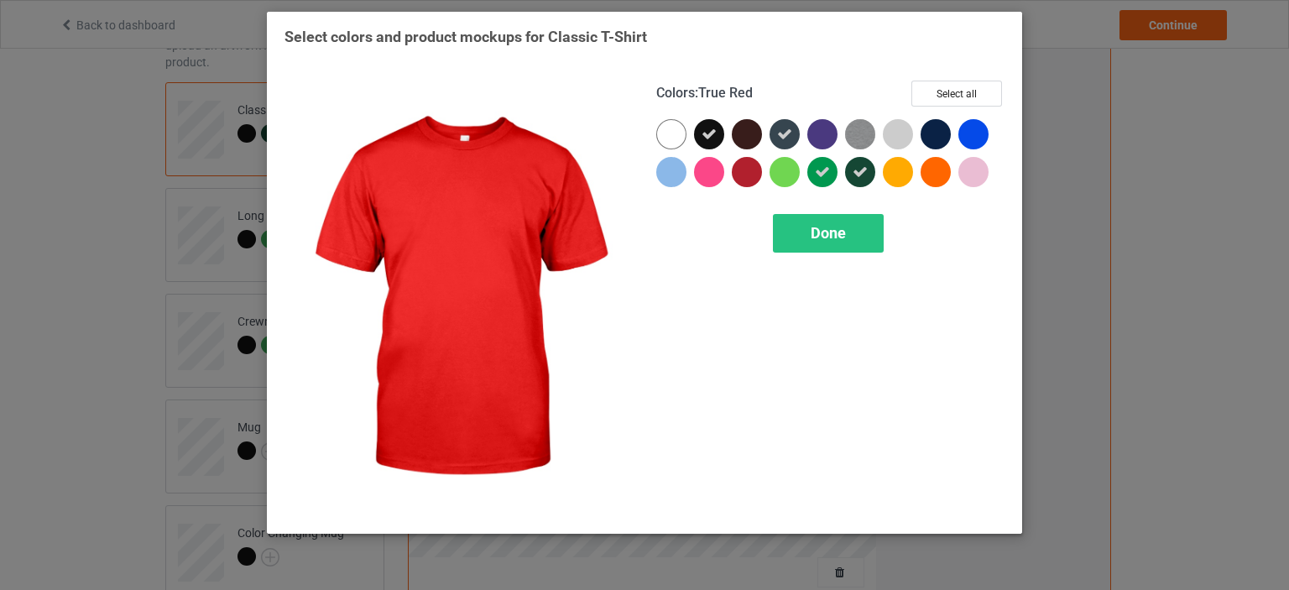
click at [755, 170] on div at bounding box center [747, 172] width 30 height 30
click at [814, 228] on span "Done" at bounding box center [828, 233] width 35 height 18
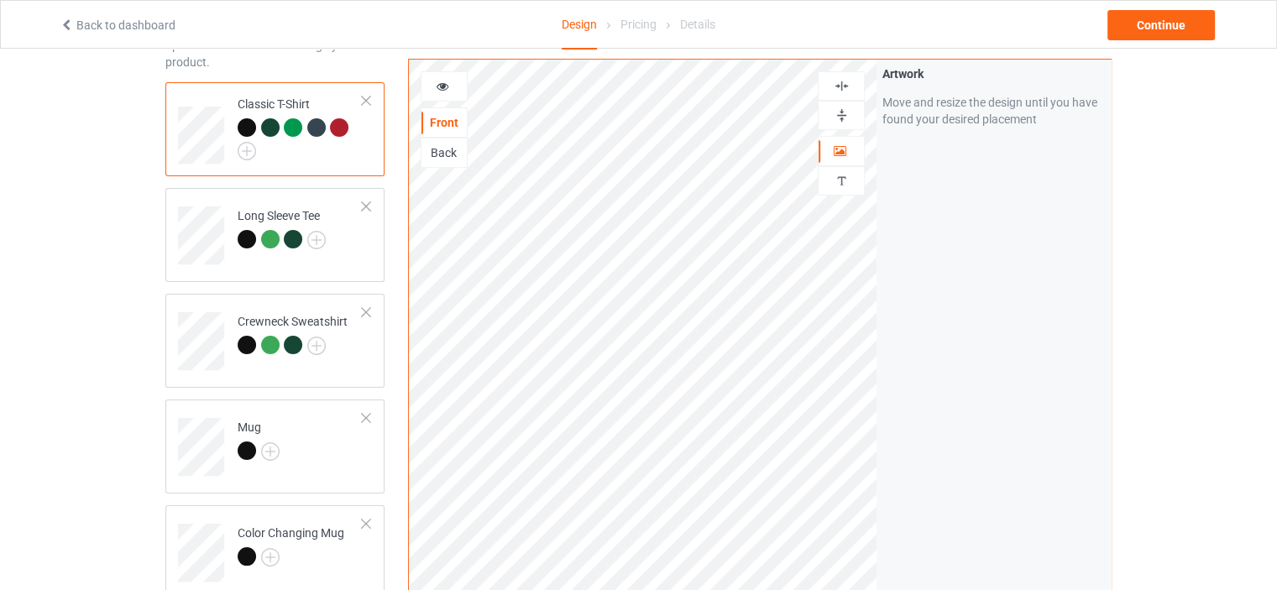
click at [349, 124] on div at bounding box center [342, 130] width 24 height 24
click at [346, 125] on div at bounding box center [339, 127] width 18 height 18
click at [437, 83] on icon at bounding box center [443, 84] width 14 height 12
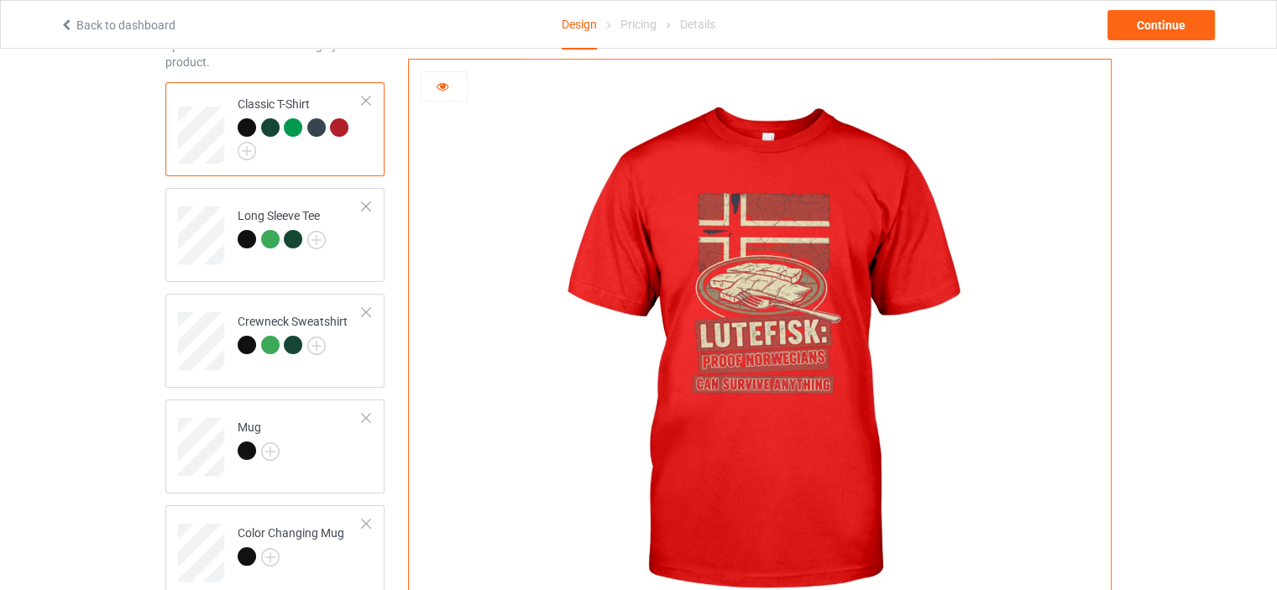
click at [437, 83] on icon at bounding box center [443, 84] width 14 height 12
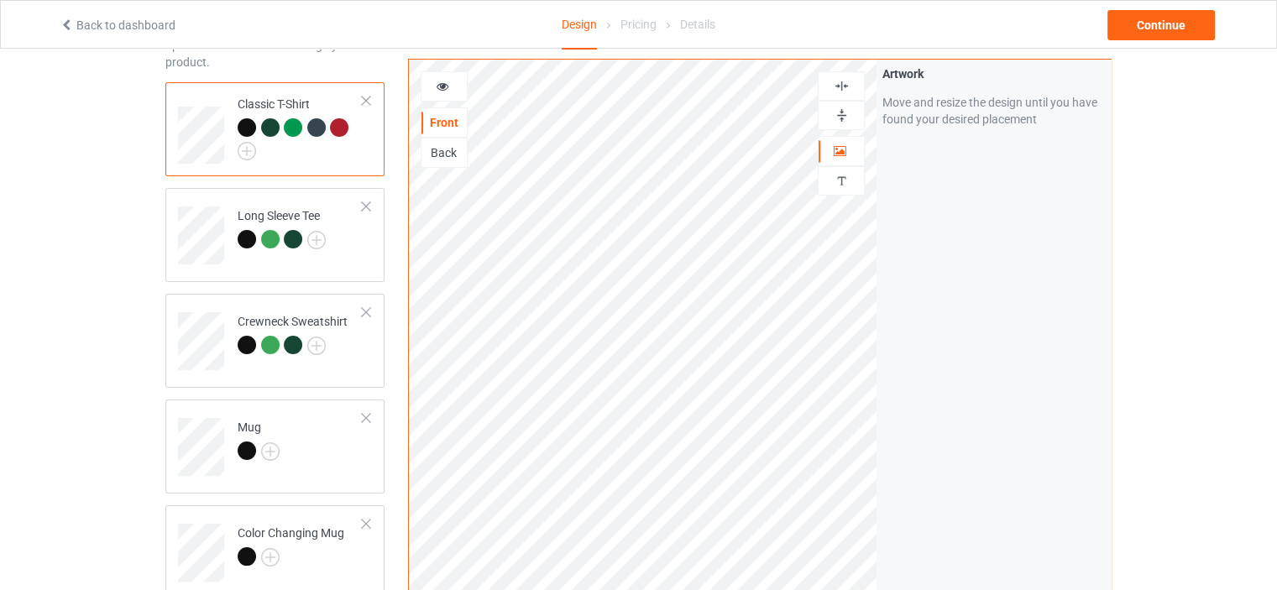
click at [242, 118] on div at bounding box center [250, 130] width 24 height 24
click at [443, 80] on icon at bounding box center [443, 84] width 14 height 12
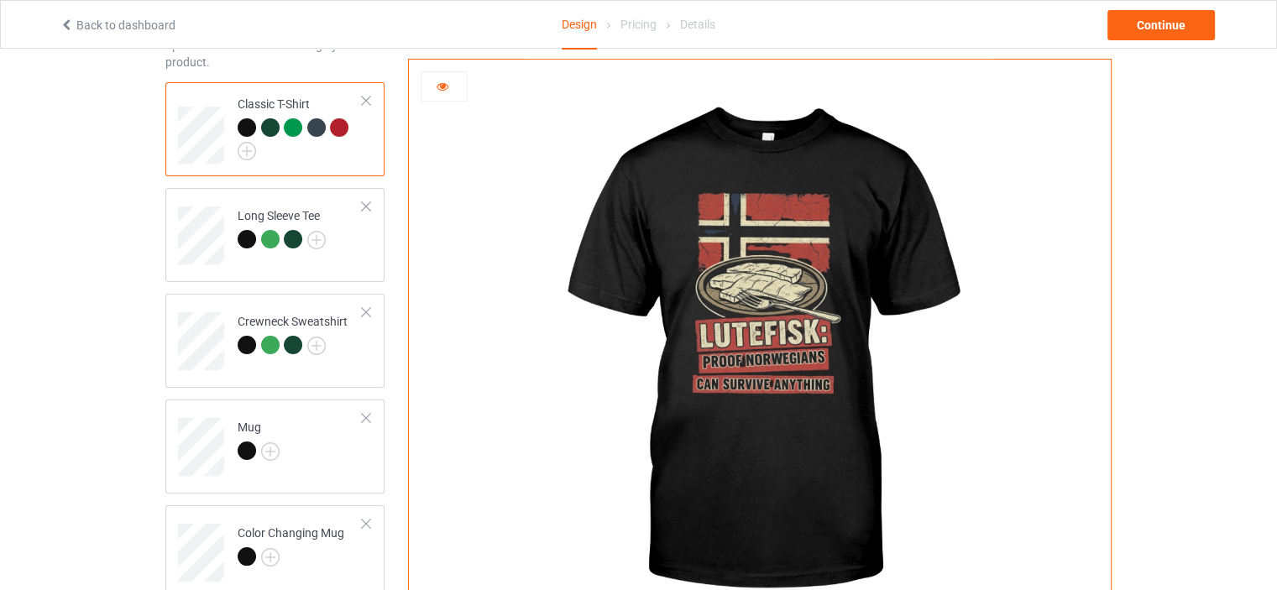
click at [272, 123] on div at bounding box center [270, 127] width 18 height 18
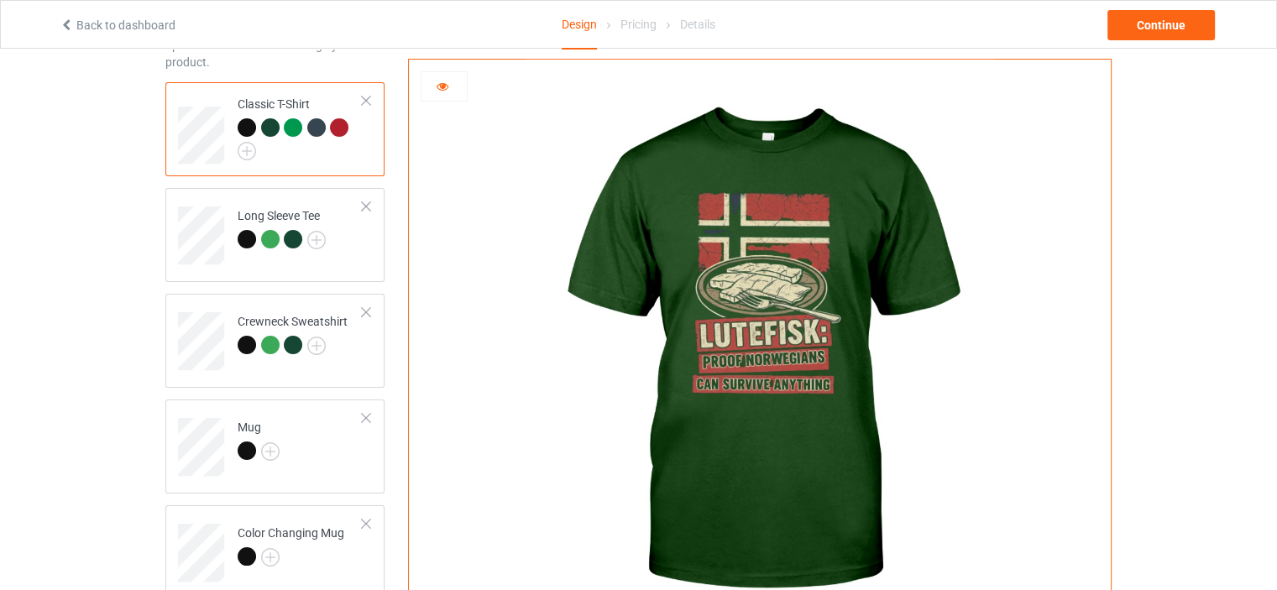
click at [289, 128] on div at bounding box center [293, 127] width 18 height 18
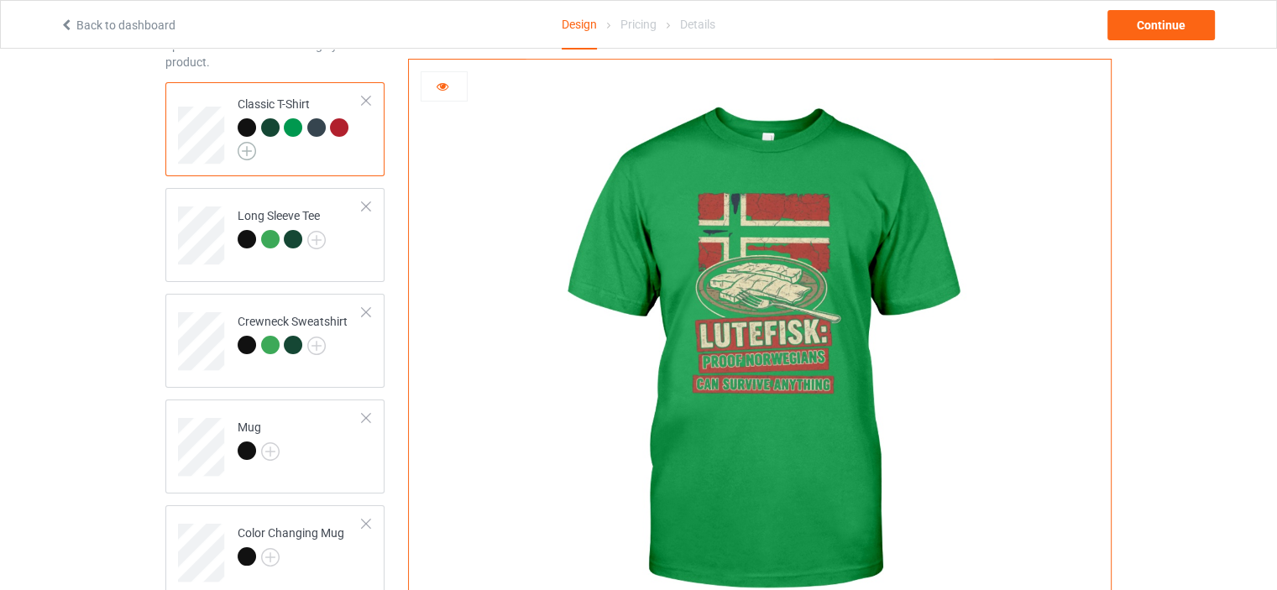
click at [252, 147] on img at bounding box center [247, 151] width 18 height 18
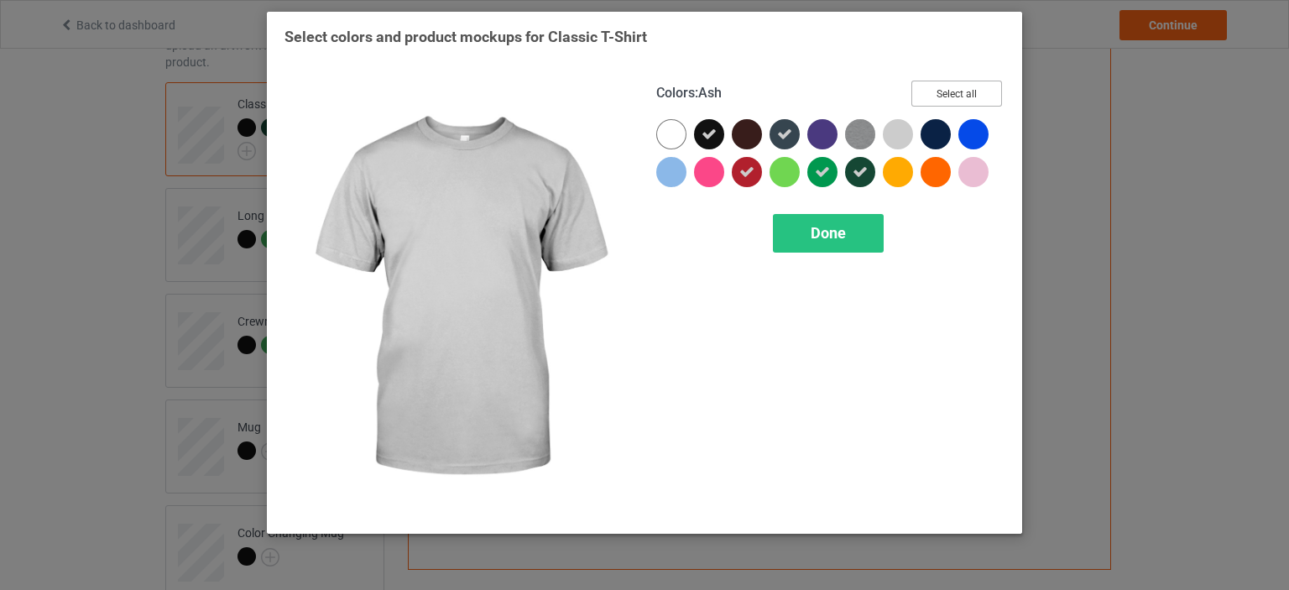
click at [959, 90] on button "Select all" at bounding box center [957, 94] width 91 height 26
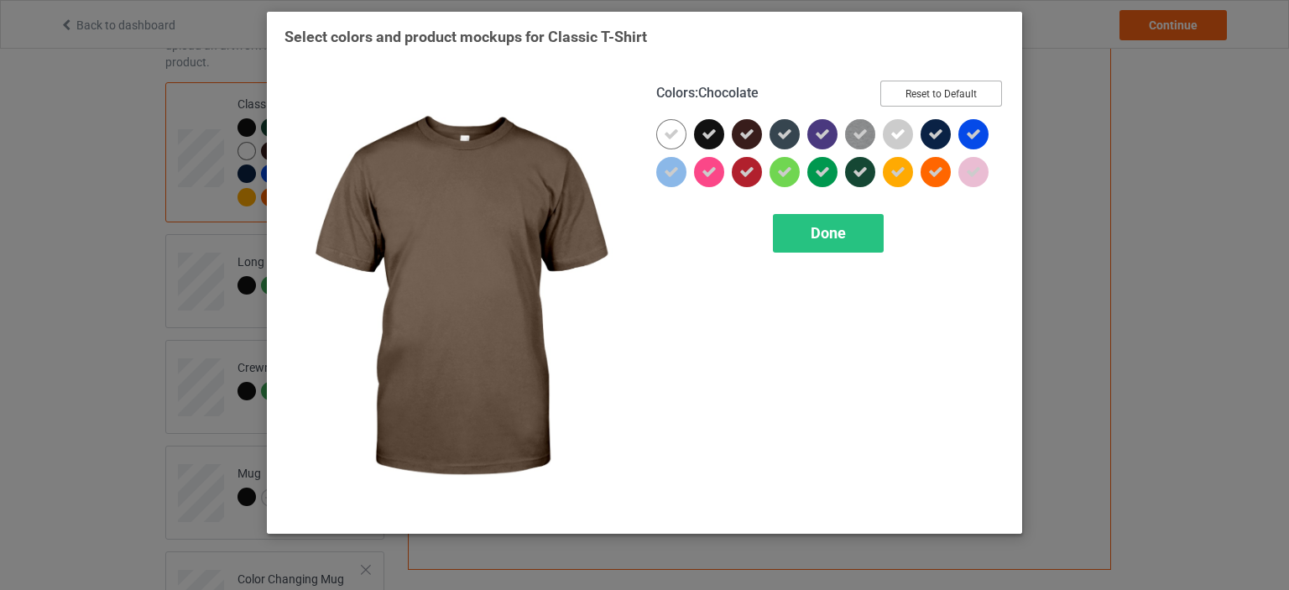
drag, startPoint x: 922, startPoint y: 86, endPoint x: 903, endPoint y: 97, distance: 21.5
click at [923, 85] on button "Reset to Default" at bounding box center [942, 94] width 122 height 26
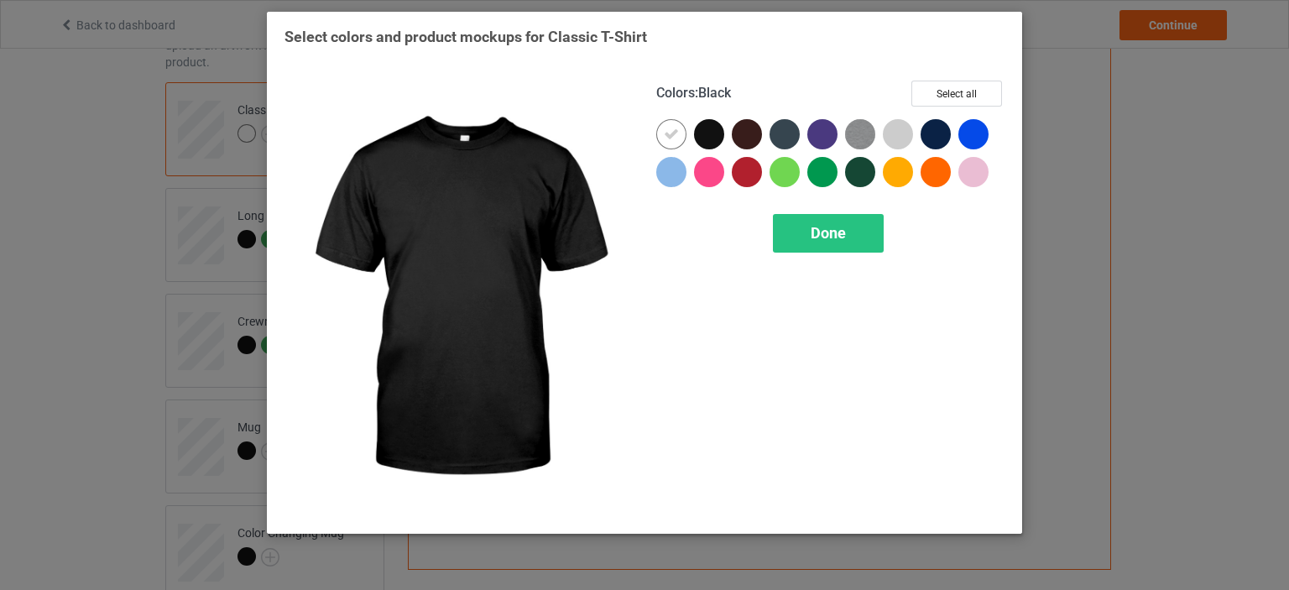
click at [715, 129] on div at bounding box center [709, 134] width 30 height 30
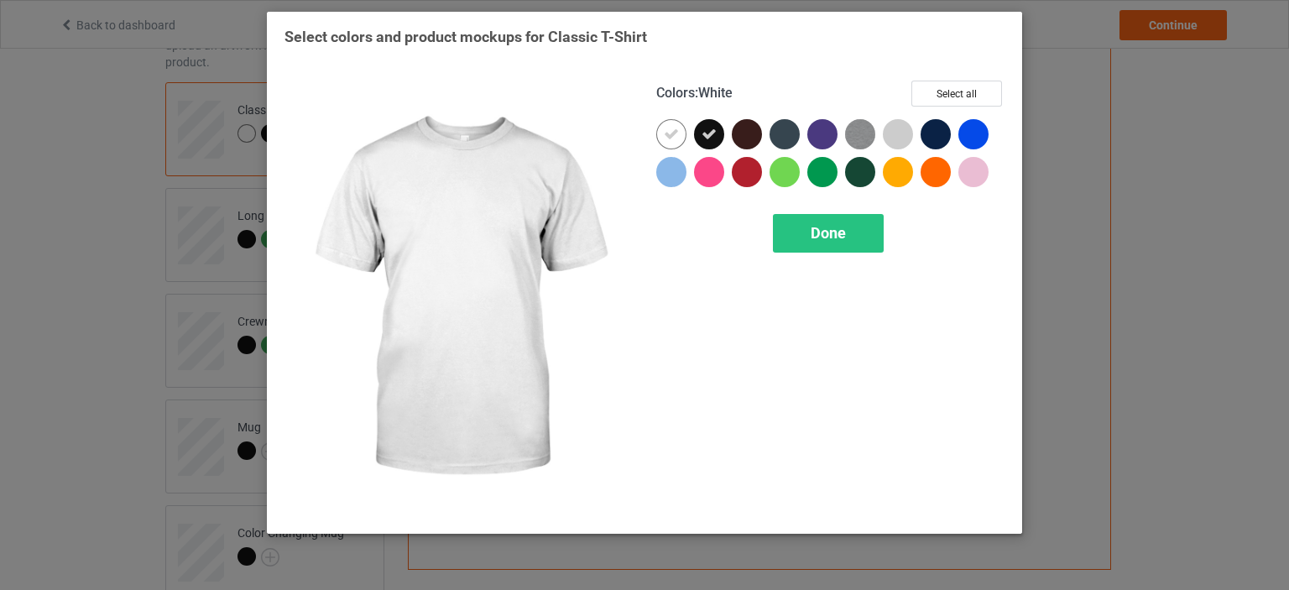
click at [668, 127] on icon at bounding box center [671, 134] width 15 height 15
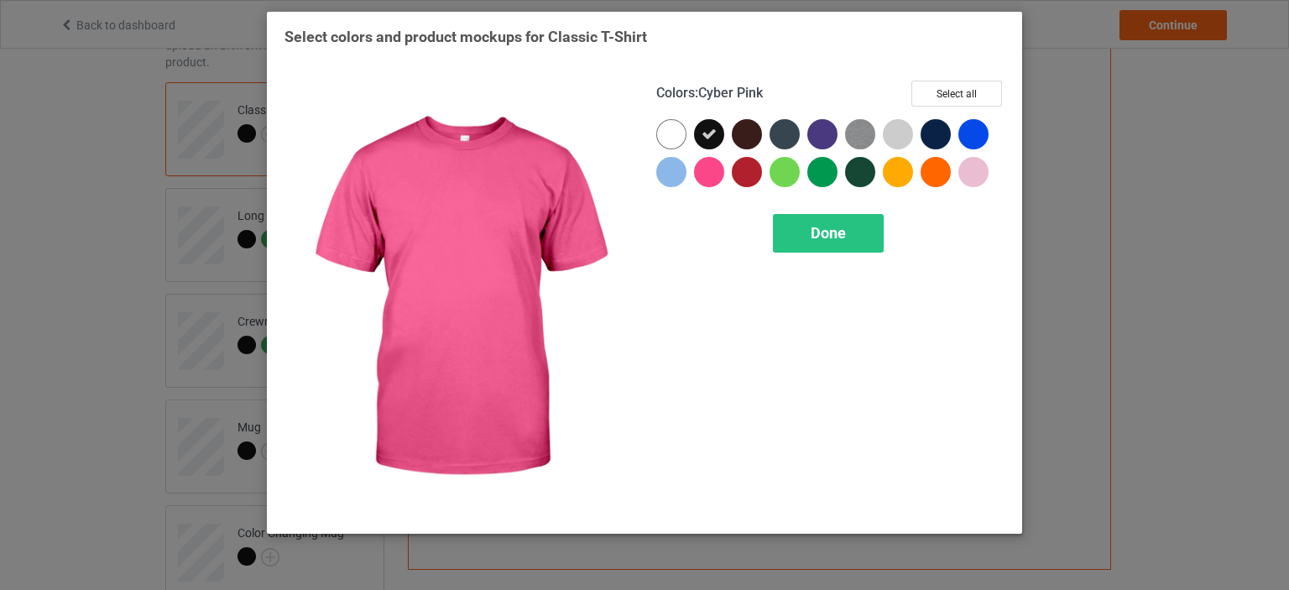
drag, startPoint x: 833, startPoint y: 232, endPoint x: 801, endPoint y: 238, distance: 32.4
click at [832, 231] on span "Done" at bounding box center [828, 233] width 35 height 18
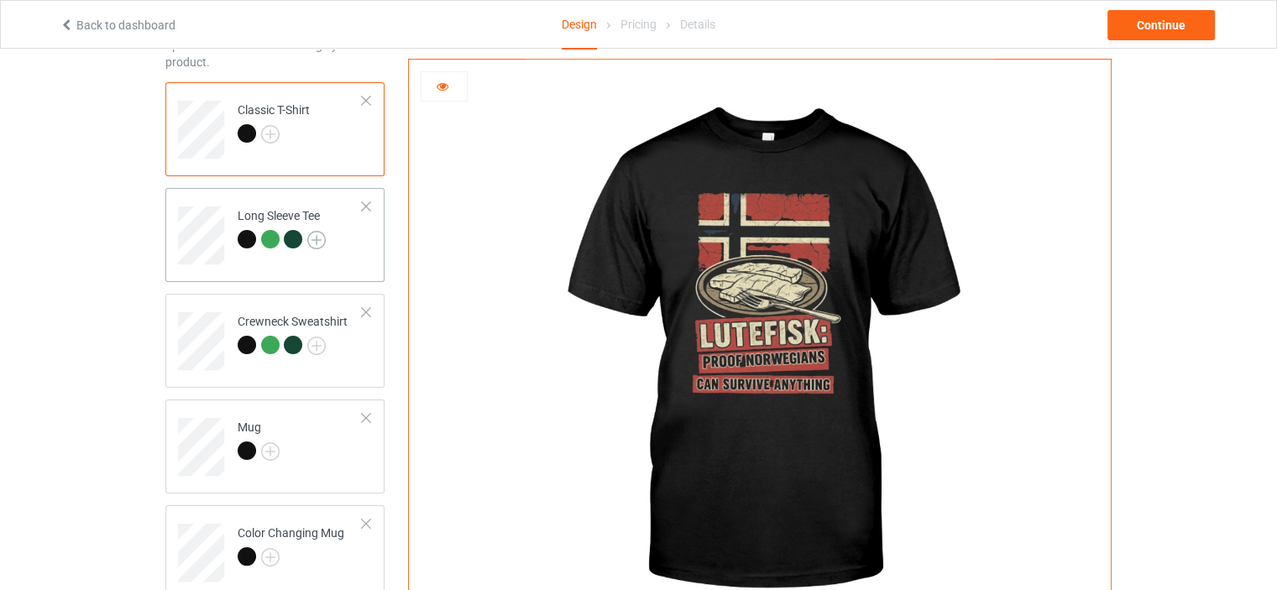
click at [320, 233] on img at bounding box center [316, 240] width 18 height 18
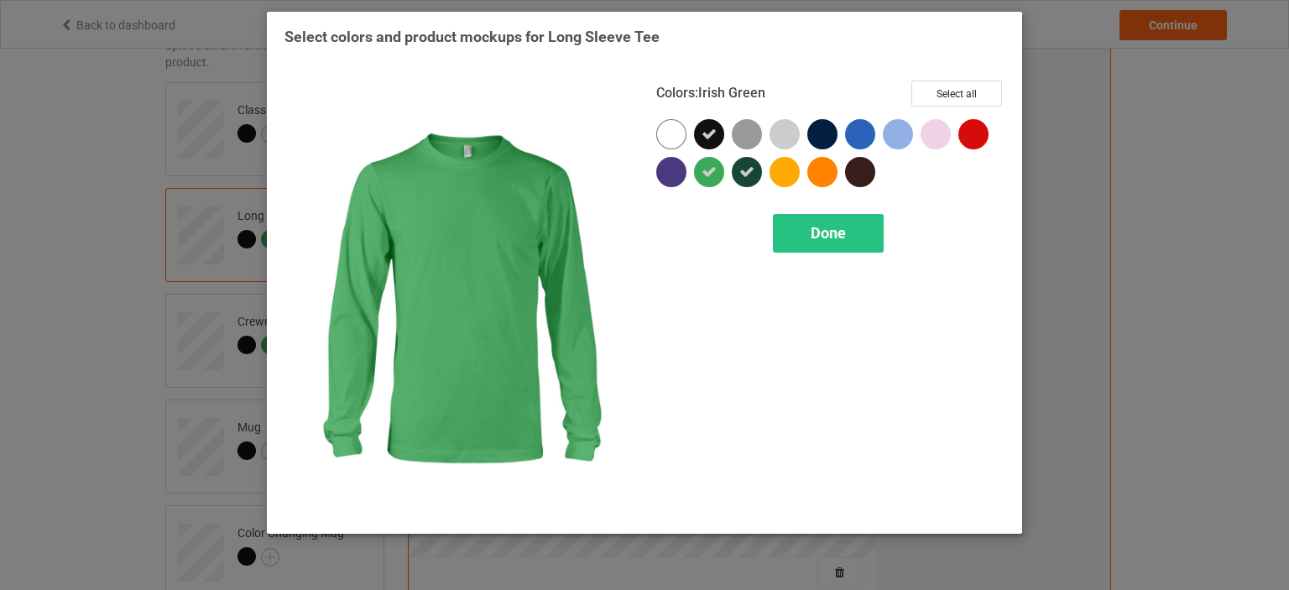
drag, startPoint x: 712, startPoint y: 167, endPoint x: 752, endPoint y: 180, distance: 42.2
click at [712, 167] on icon at bounding box center [709, 172] width 15 height 15
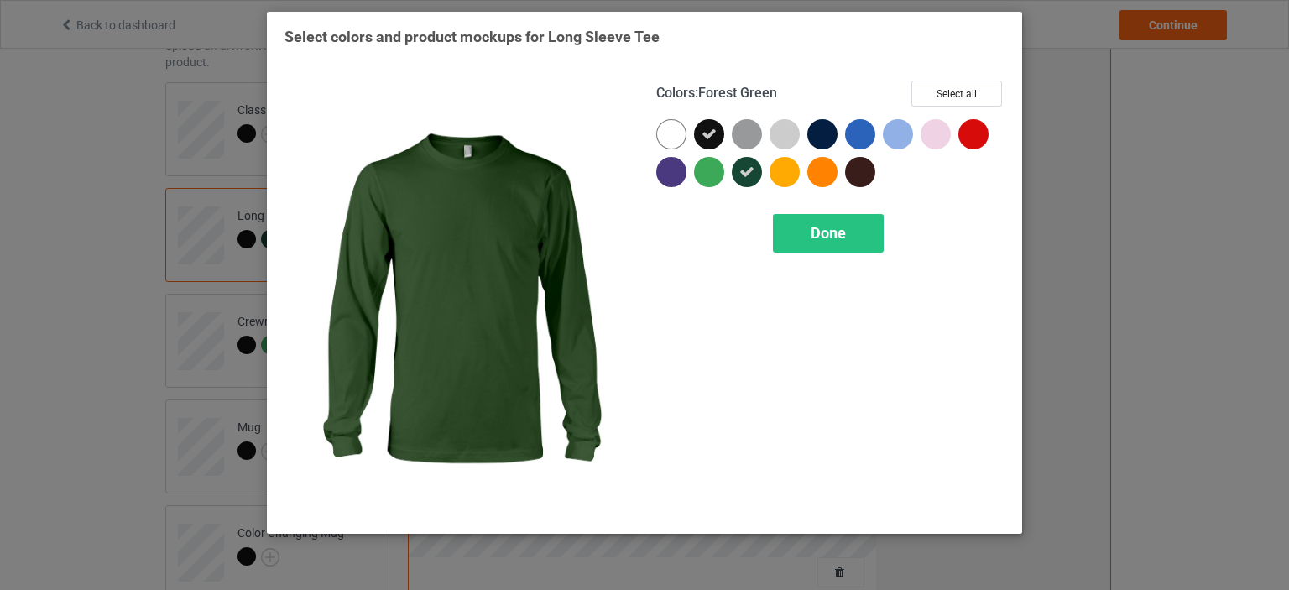
click at [758, 176] on div at bounding box center [747, 172] width 30 height 30
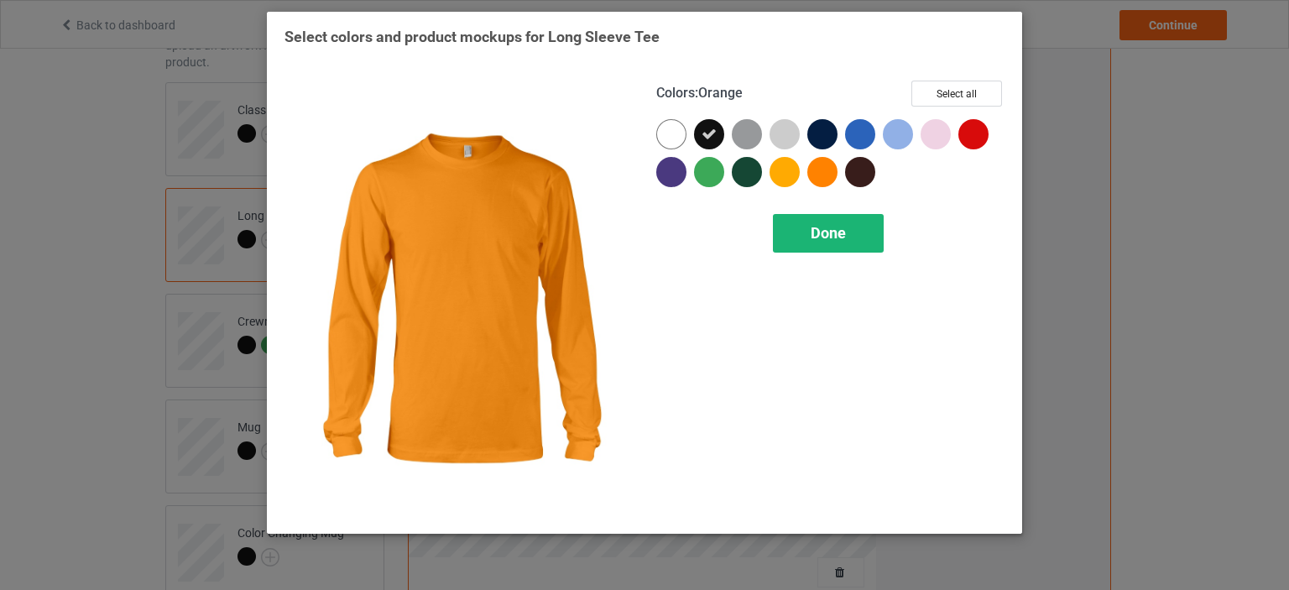
click at [821, 229] on span "Done" at bounding box center [828, 233] width 35 height 18
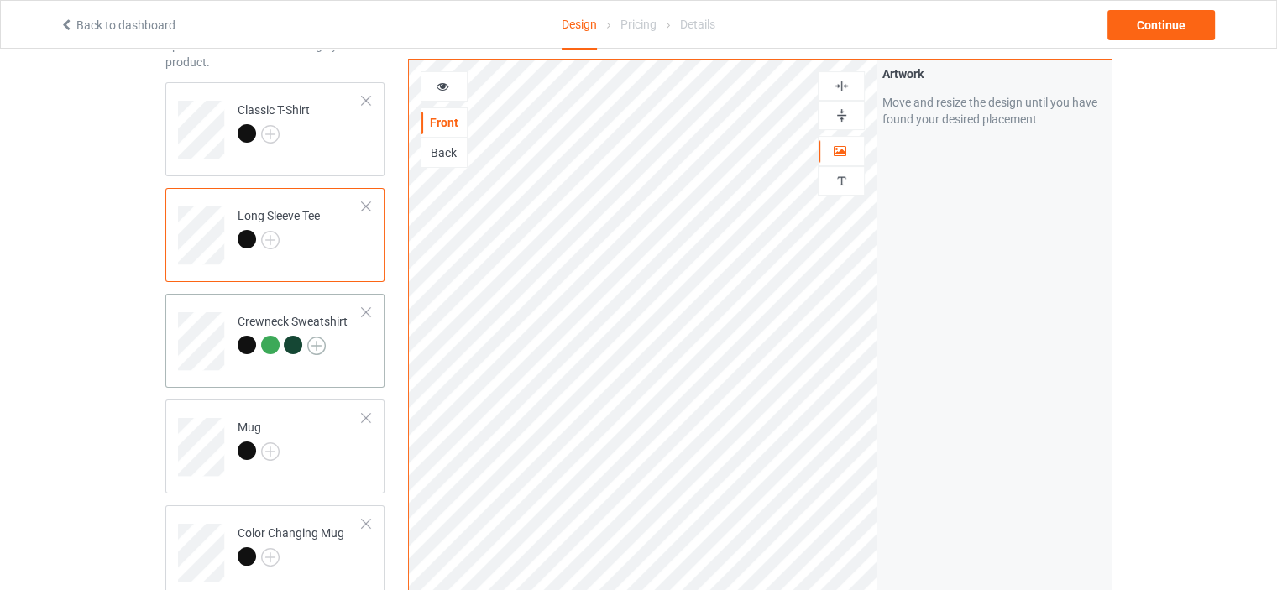
click at [319, 342] on img at bounding box center [316, 346] width 18 height 18
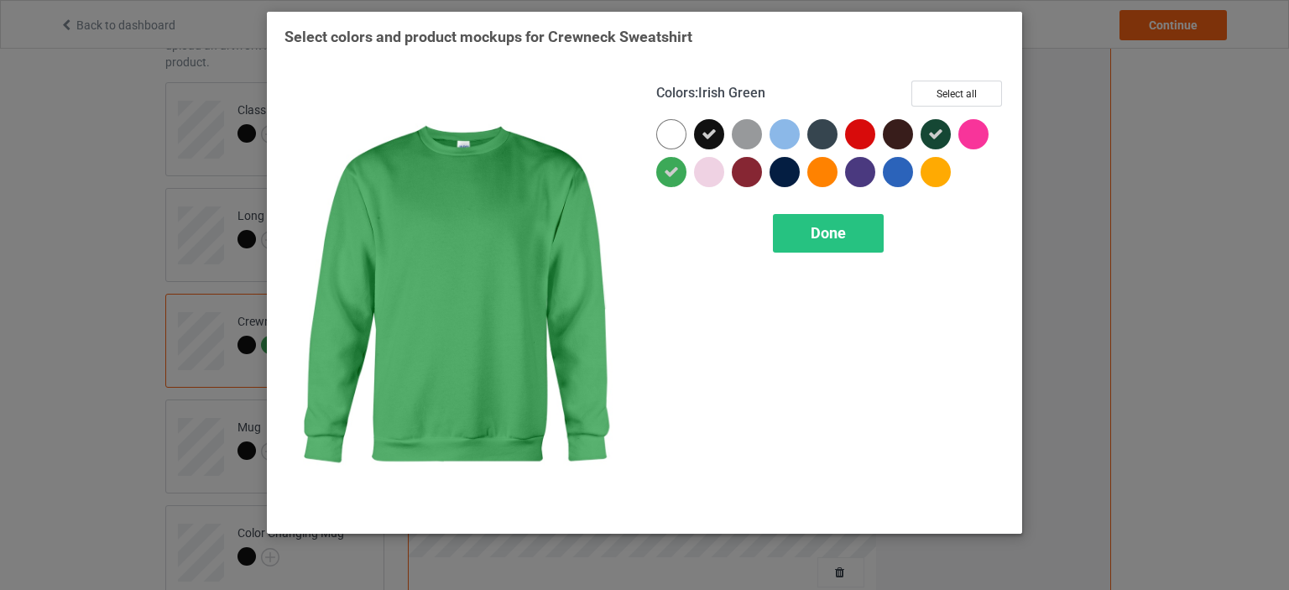
click at [664, 173] on div at bounding box center [671, 172] width 30 height 30
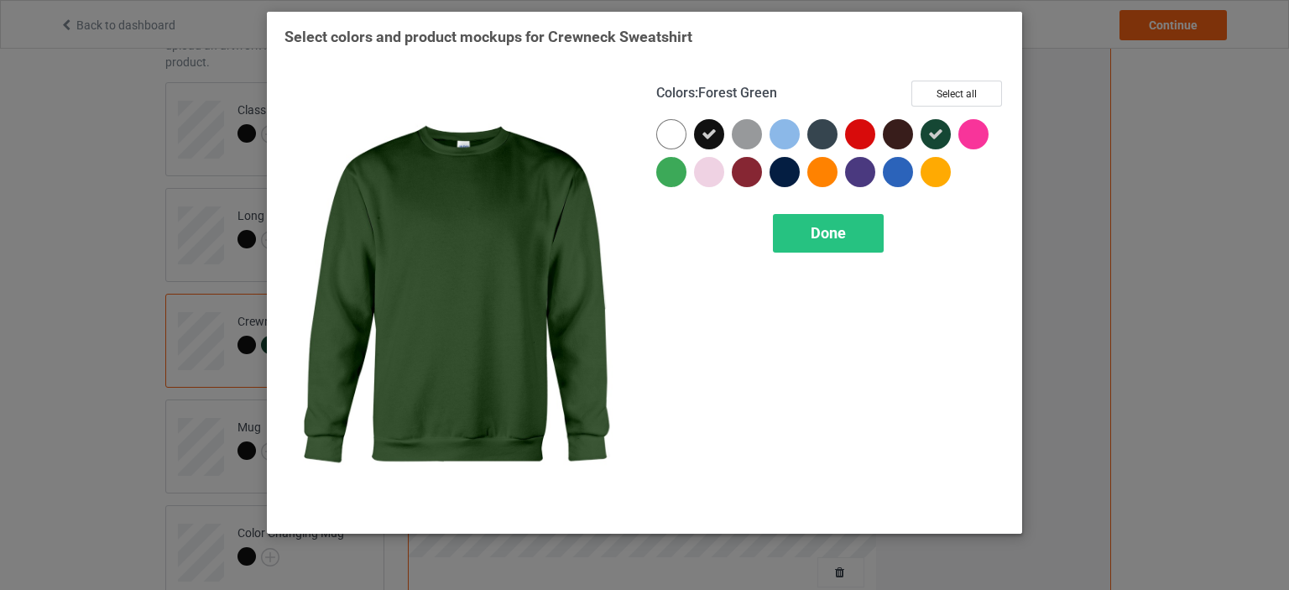
click at [932, 133] on icon at bounding box center [935, 134] width 15 height 15
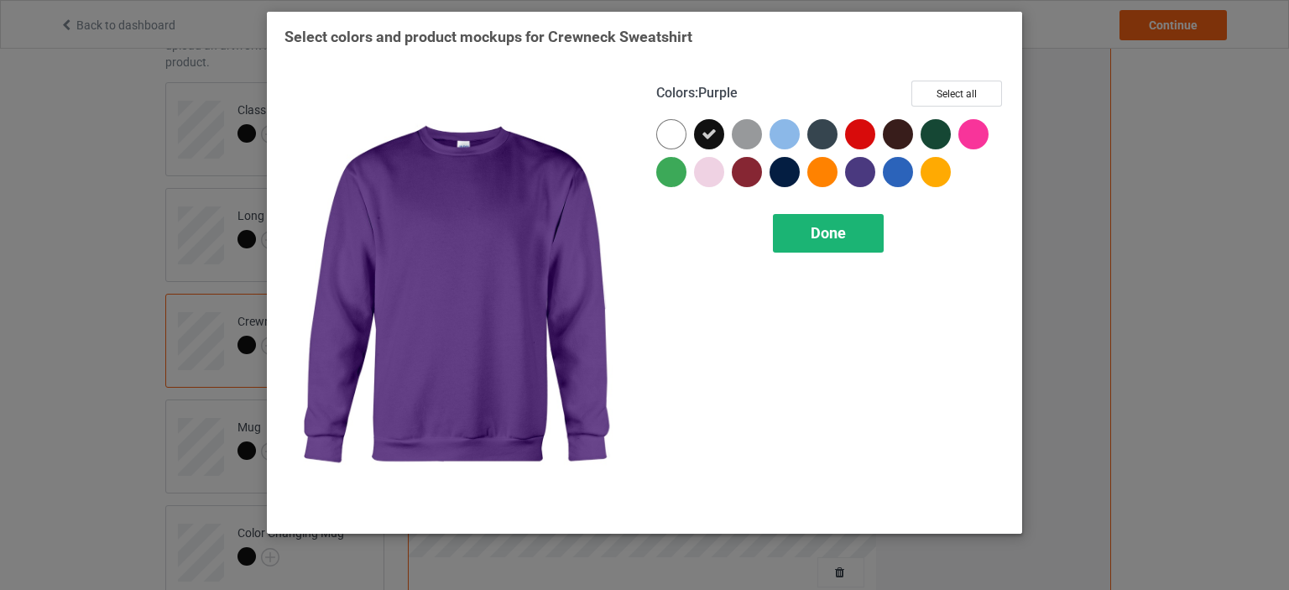
click at [829, 230] on span "Done" at bounding box center [828, 233] width 35 height 18
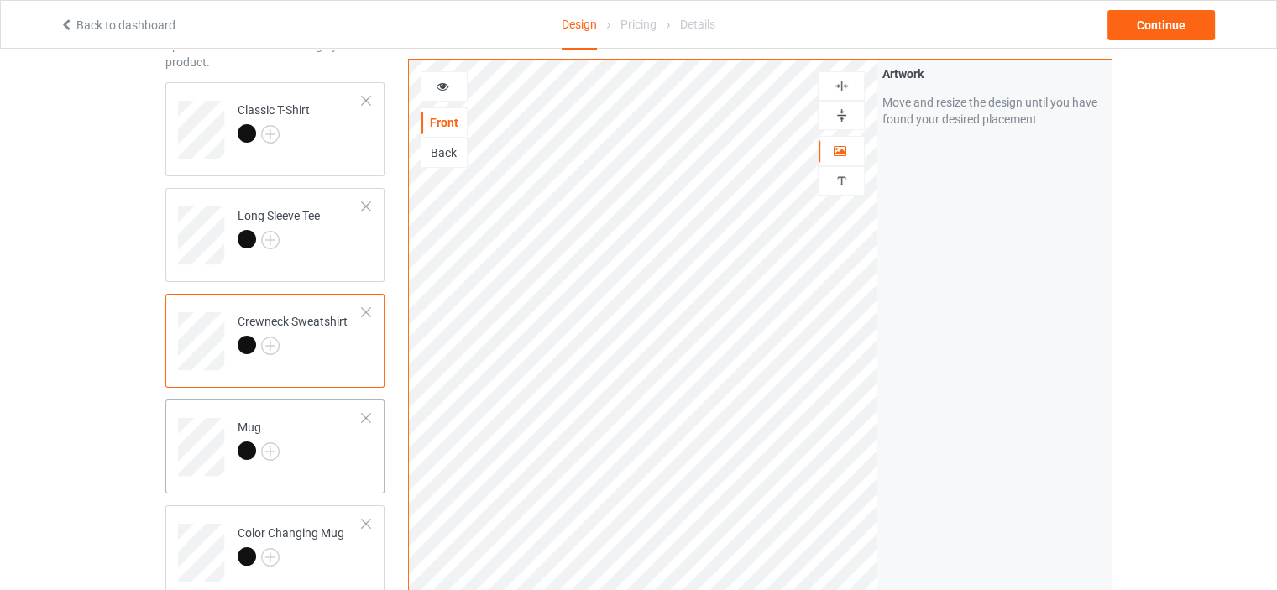
click at [254, 416] on td "Mug" at bounding box center [300, 441] width 144 height 70
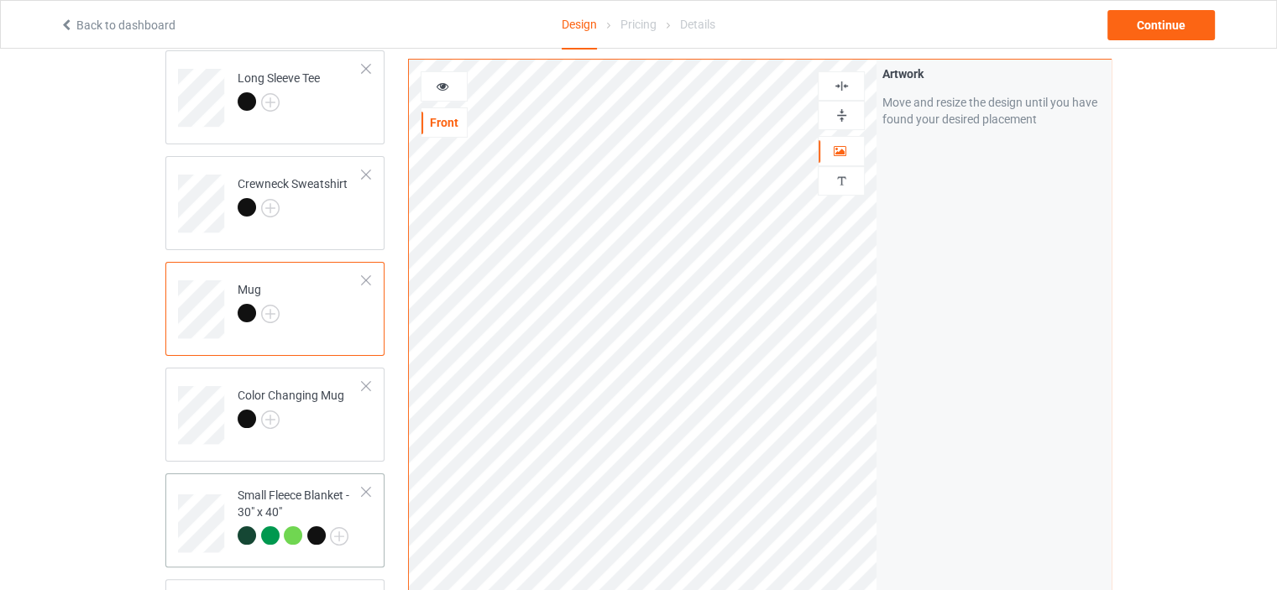
scroll to position [447, 0]
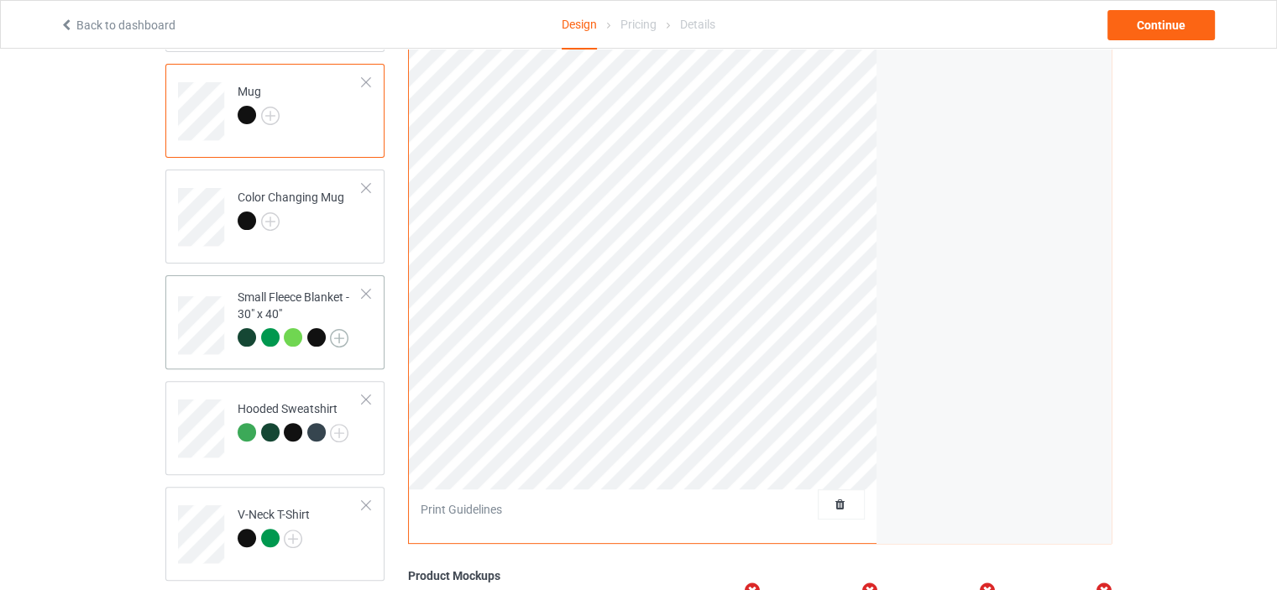
click at [334, 334] on img at bounding box center [339, 338] width 18 height 18
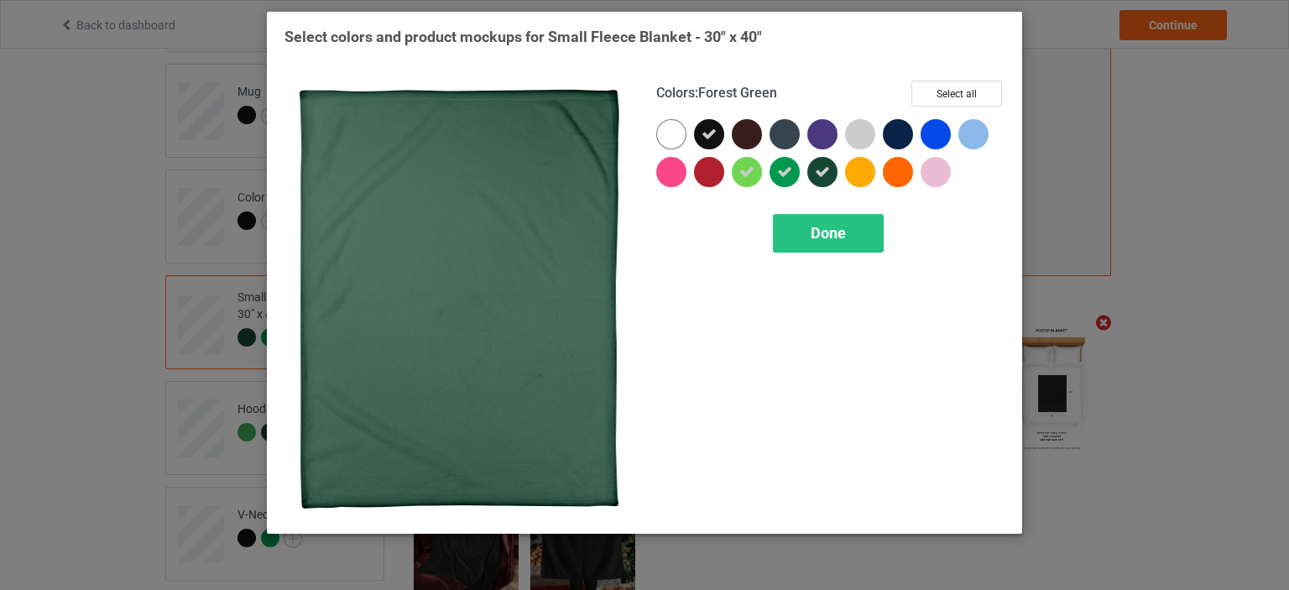
click at [817, 176] on icon at bounding box center [822, 172] width 15 height 15
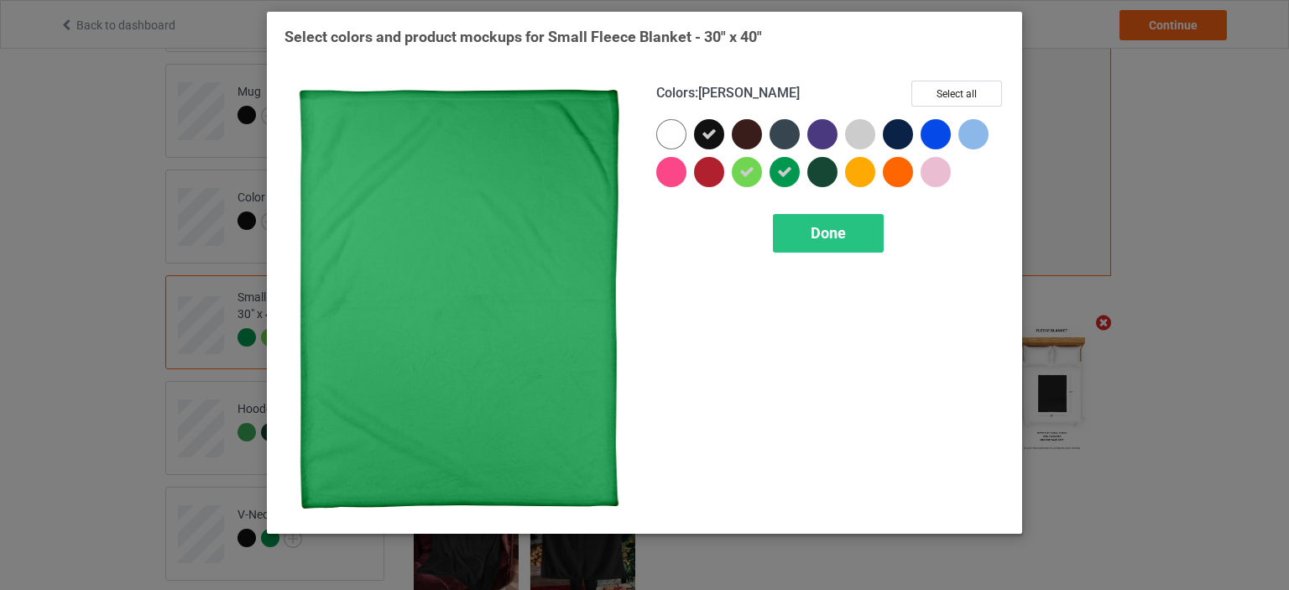
click at [786, 169] on icon at bounding box center [784, 172] width 15 height 15
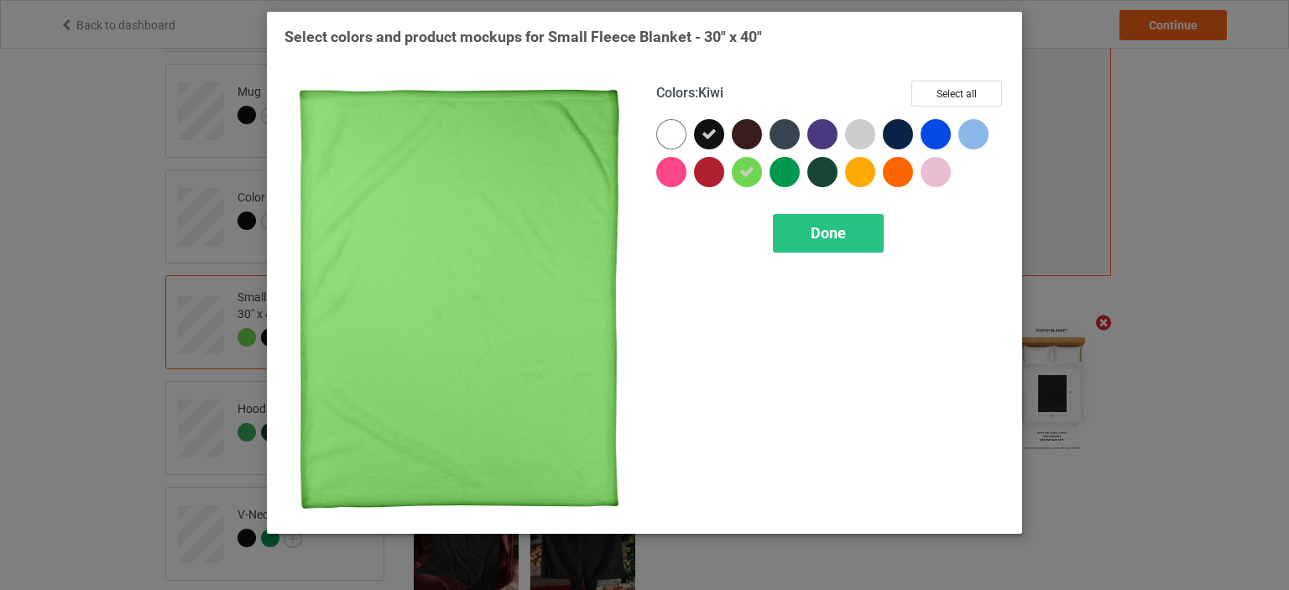
click at [750, 171] on icon at bounding box center [747, 172] width 15 height 15
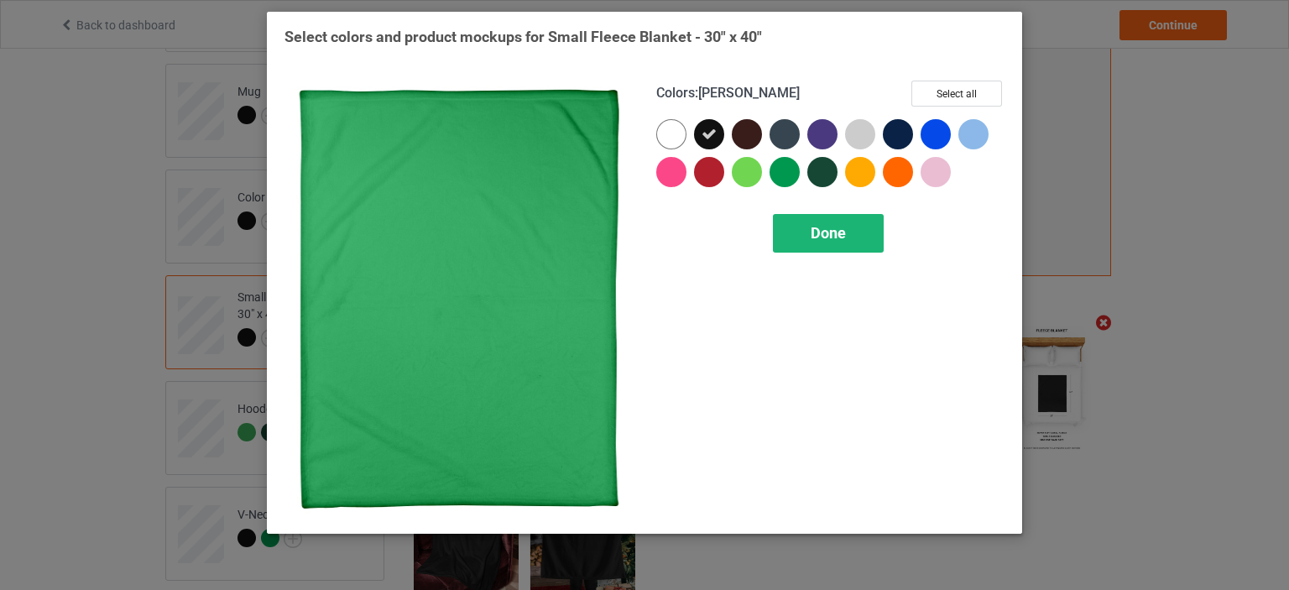
click at [829, 237] on span "Done" at bounding box center [828, 233] width 35 height 18
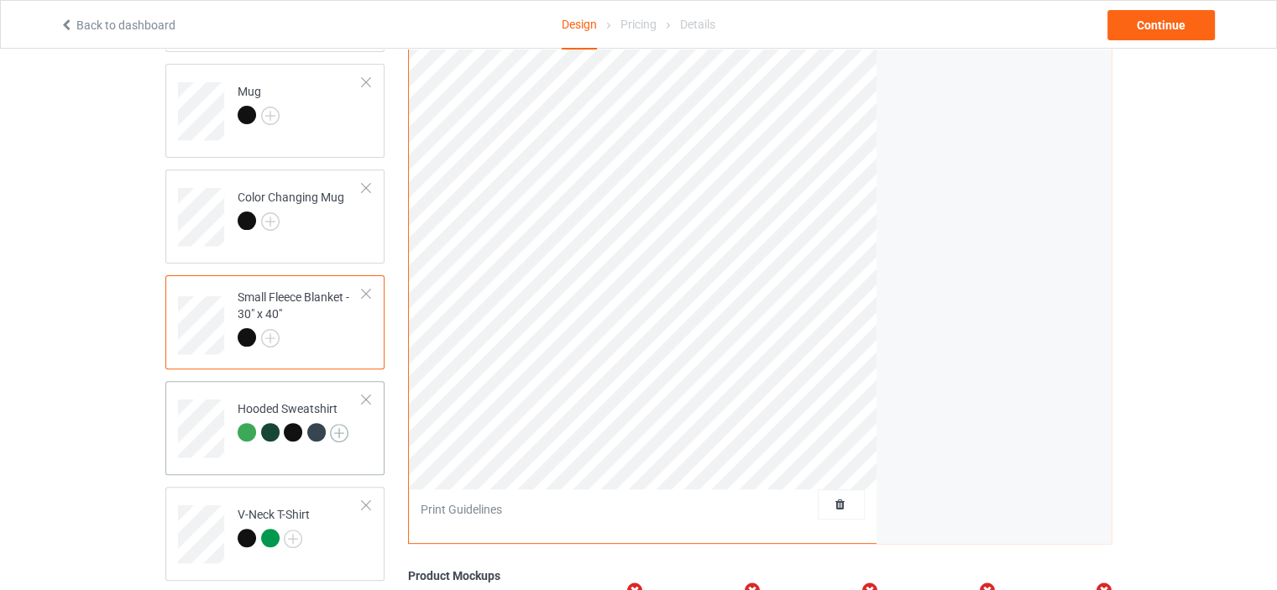
click at [341, 434] on img at bounding box center [339, 433] width 18 height 18
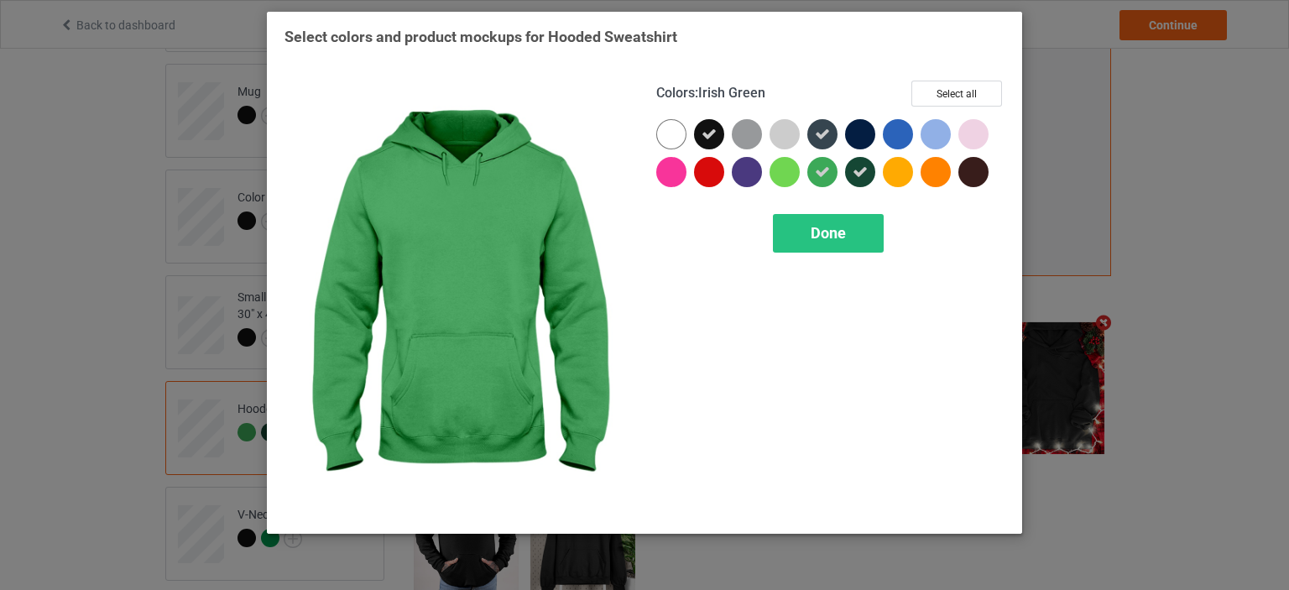
click at [828, 174] on icon at bounding box center [822, 172] width 15 height 15
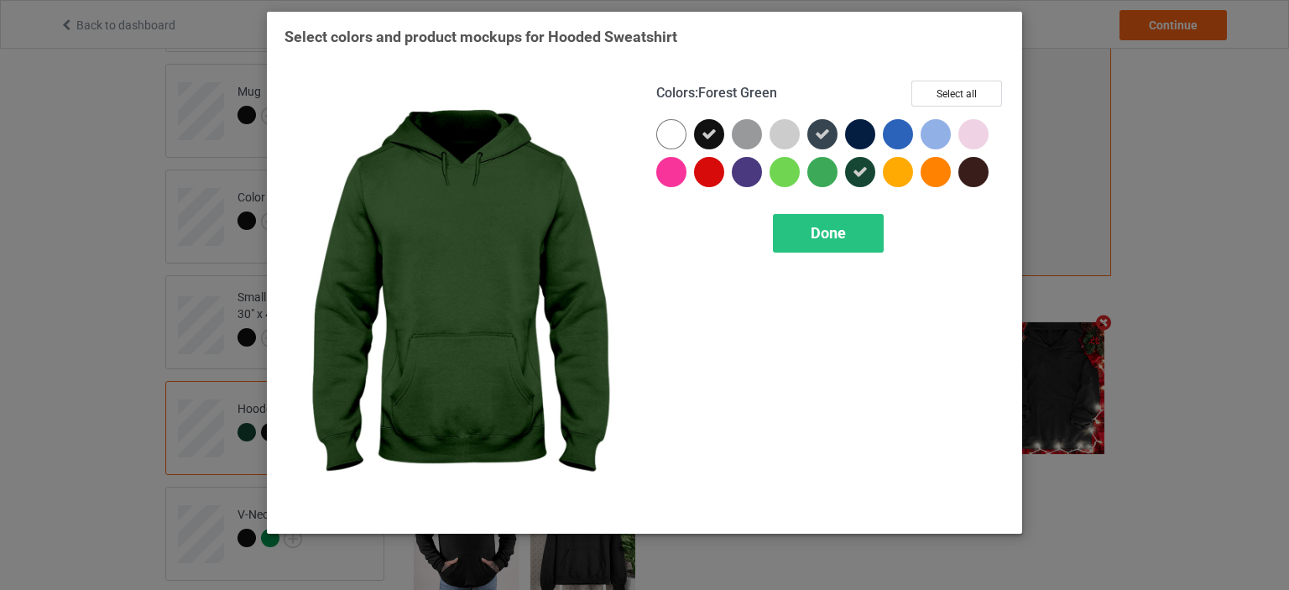
click at [856, 174] on icon at bounding box center [860, 172] width 15 height 15
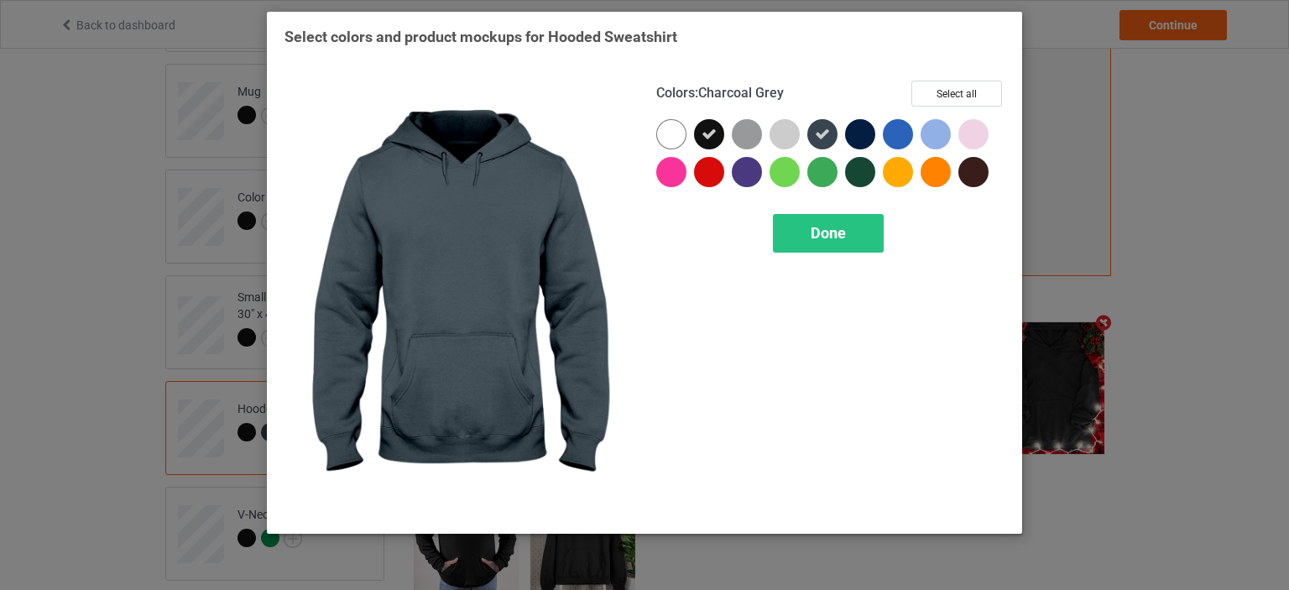
click at [823, 137] on icon at bounding box center [822, 134] width 15 height 15
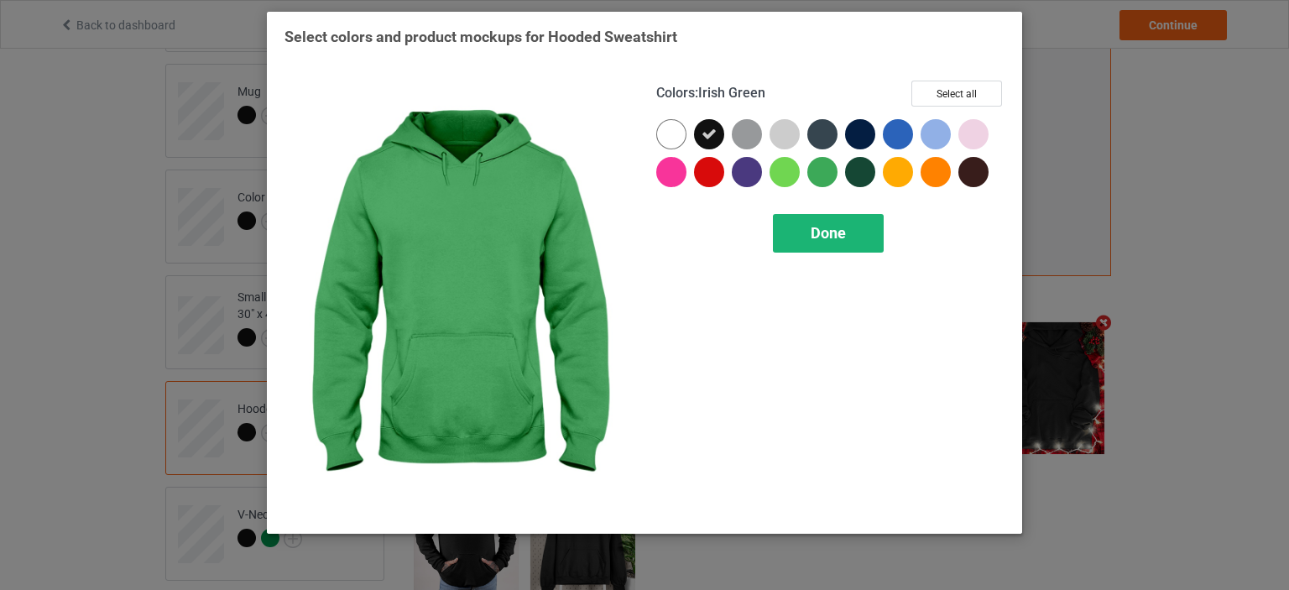
click at [823, 238] on span "Done" at bounding box center [828, 233] width 35 height 18
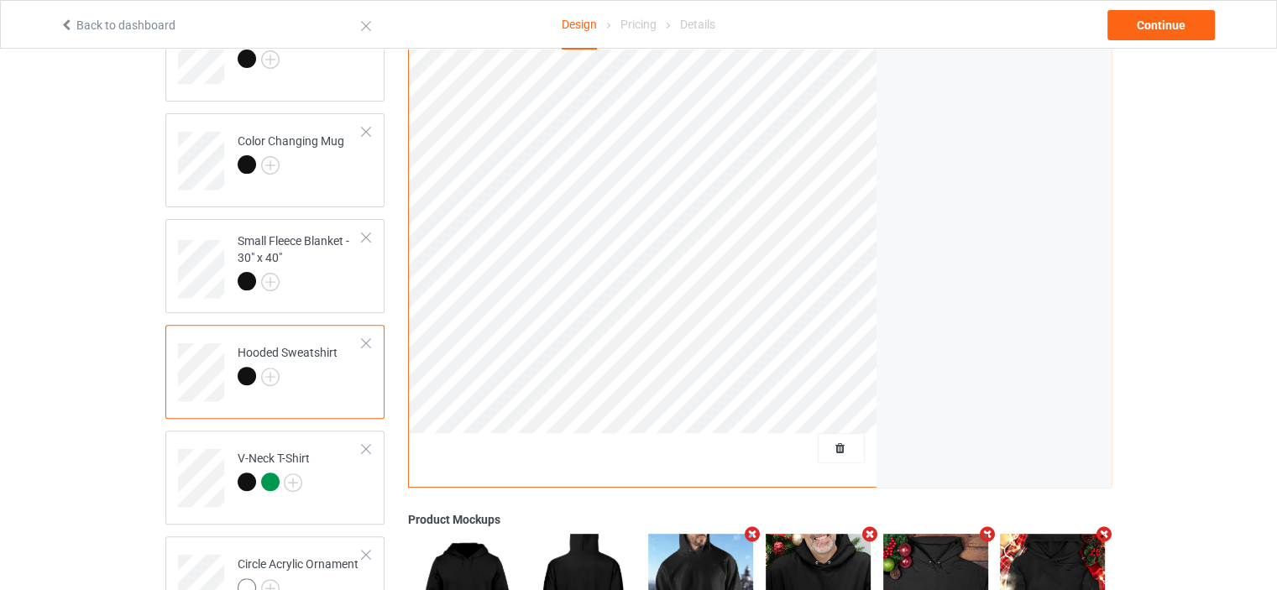
scroll to position [559, 0]
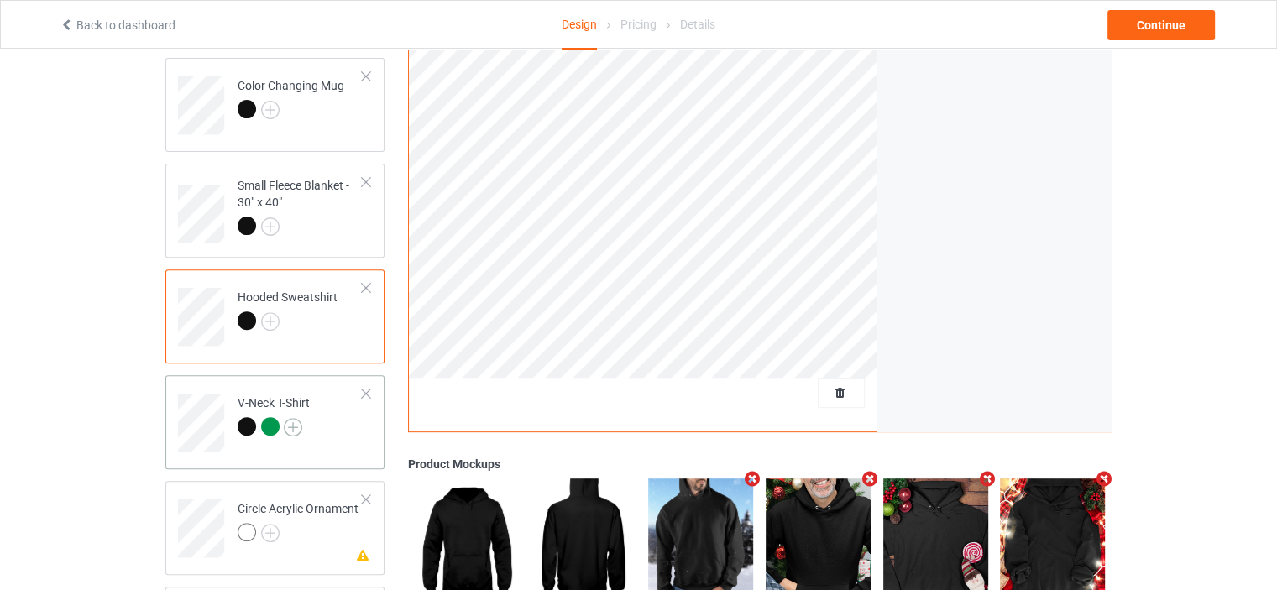
click at [294, 422] on img at bounding box center [293, 427] width 18 height 18
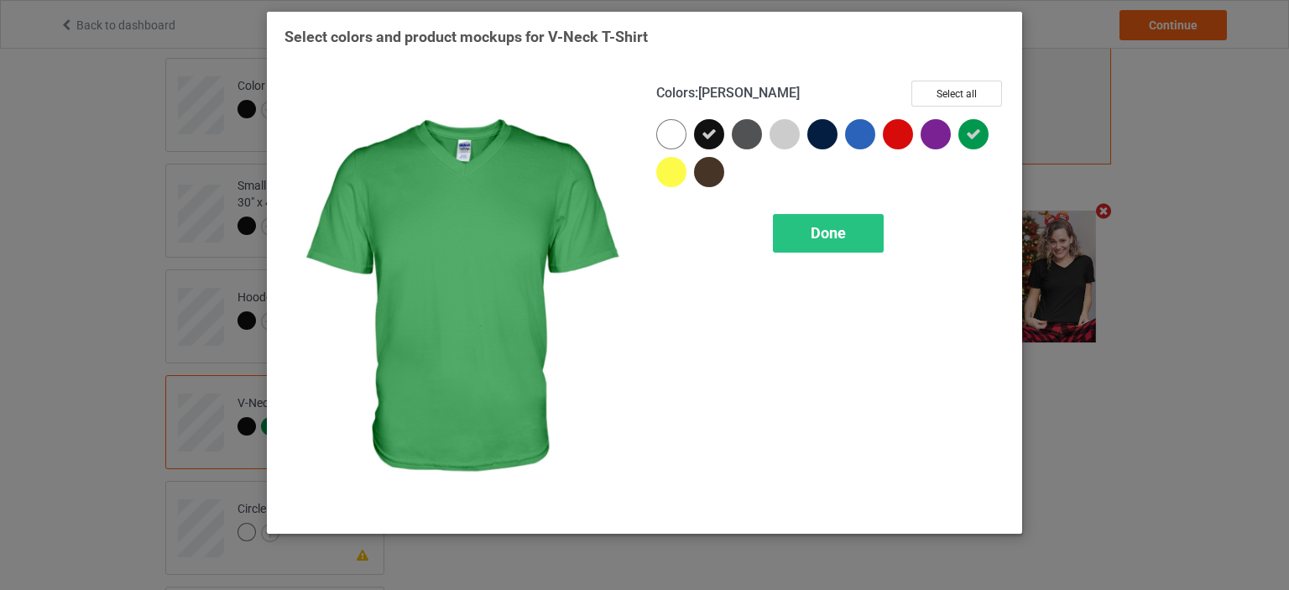
click at [977, 136] on icon at bounding box center [973, 134] width 15 height 15
click at [809, 233] on div "Done" at bounding box center [828, 233] width 111 height 39
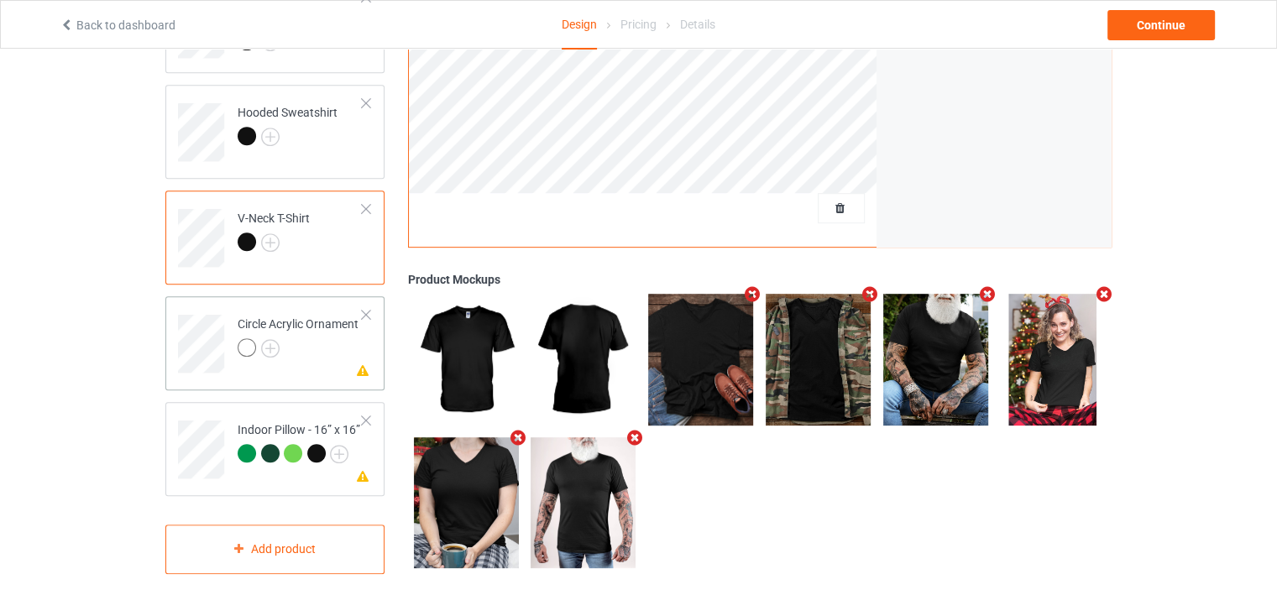
scroll to position [762, 0]
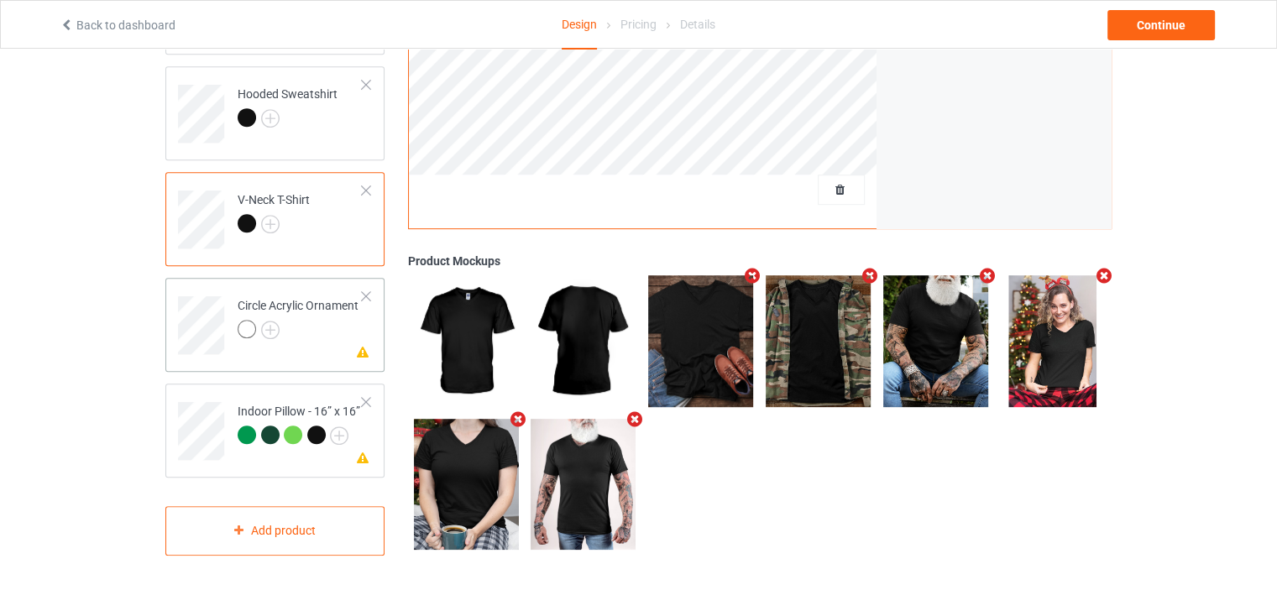
click at [322, 289] on td "Missing artwork on 1 side(s) Circle Acrylic Ornament" at bounding box center [300, 320] width 144 height 70
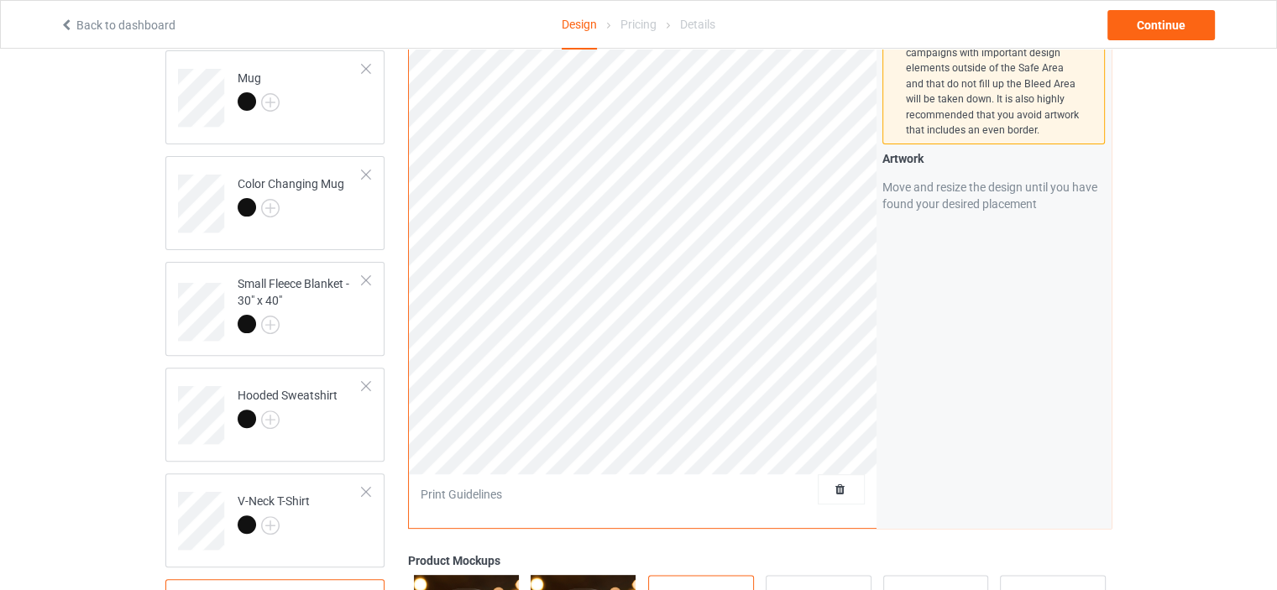
scroll to position [315, 0]
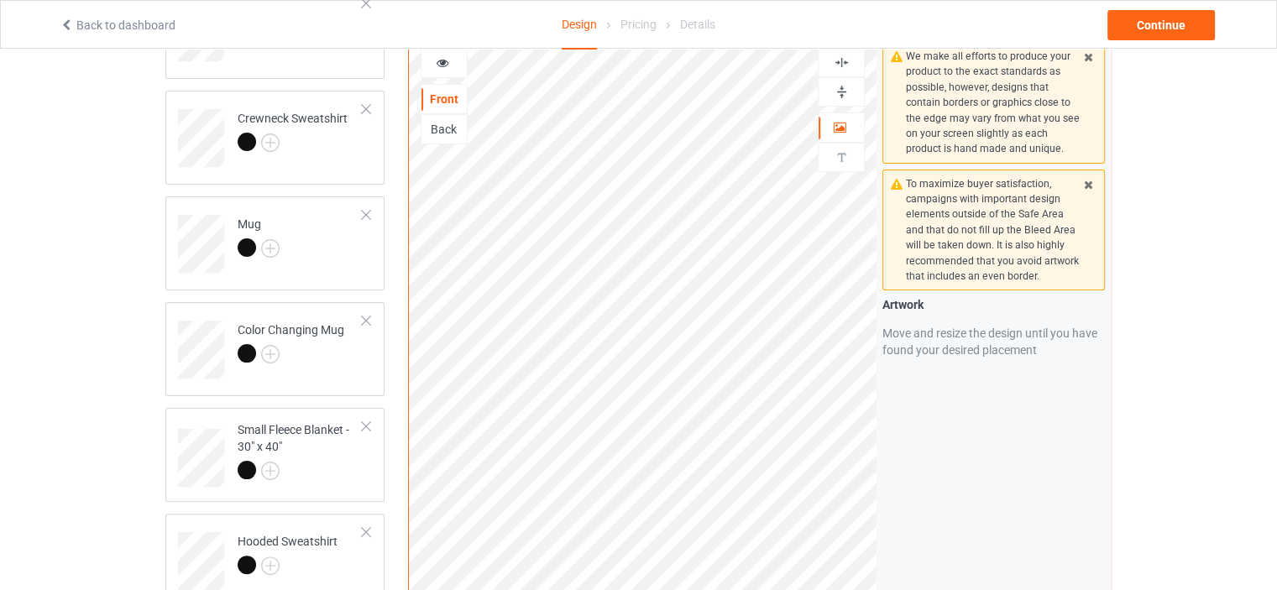
click at [442, 66] on icon at bounding box center [443, 61] width 14 height 12
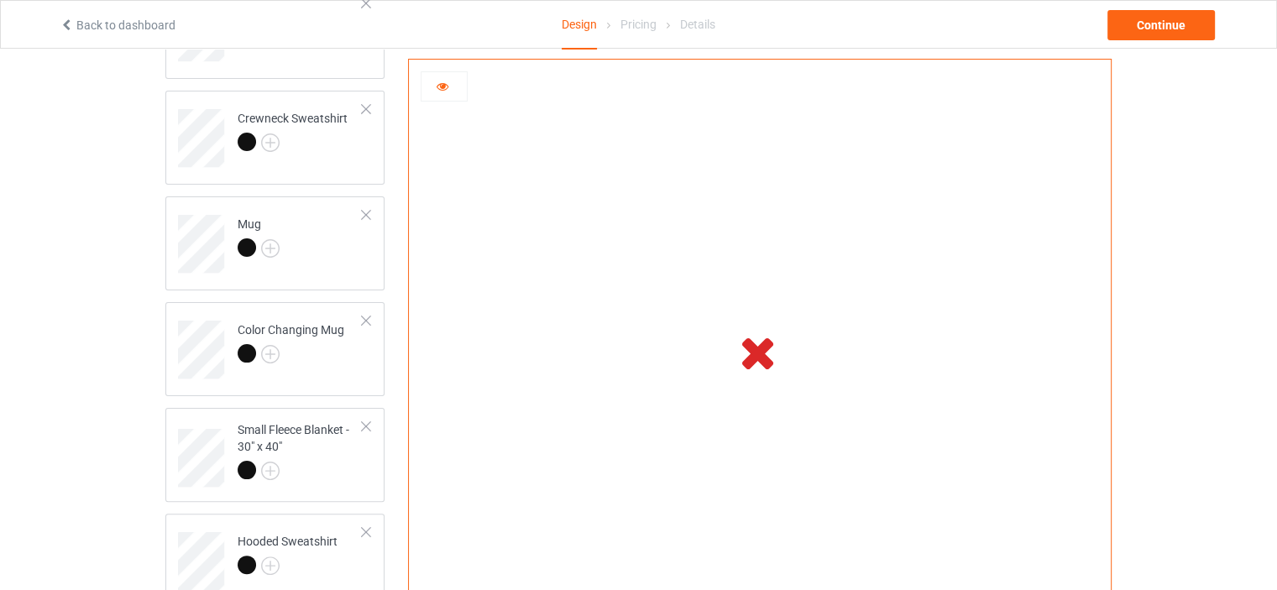
click at [443, 66] on div at bounding box center [760, 352] width 702 height 584
click at [441, 97] on div at bounding box center [444, 86] width 47 height 30
click at [440, 95] on div at bounding box center [444, 86] width 47 height 30
click at [436, 86] on icon at bounding box center [443, 84] width 14 height 12
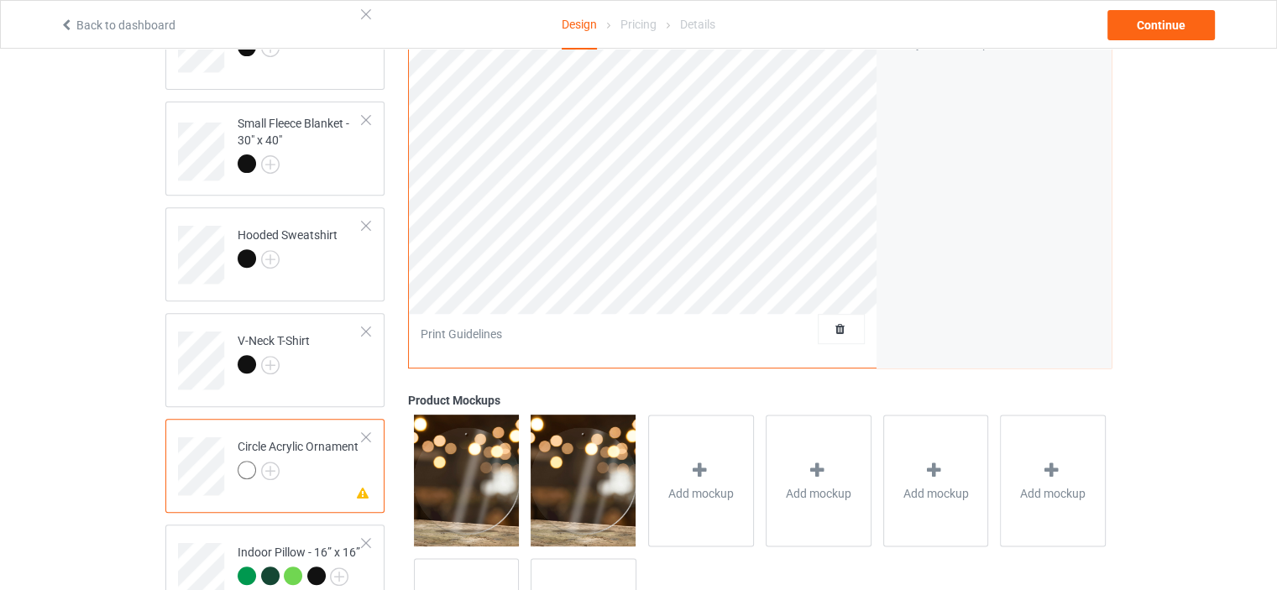
scroll to position [762, 0]
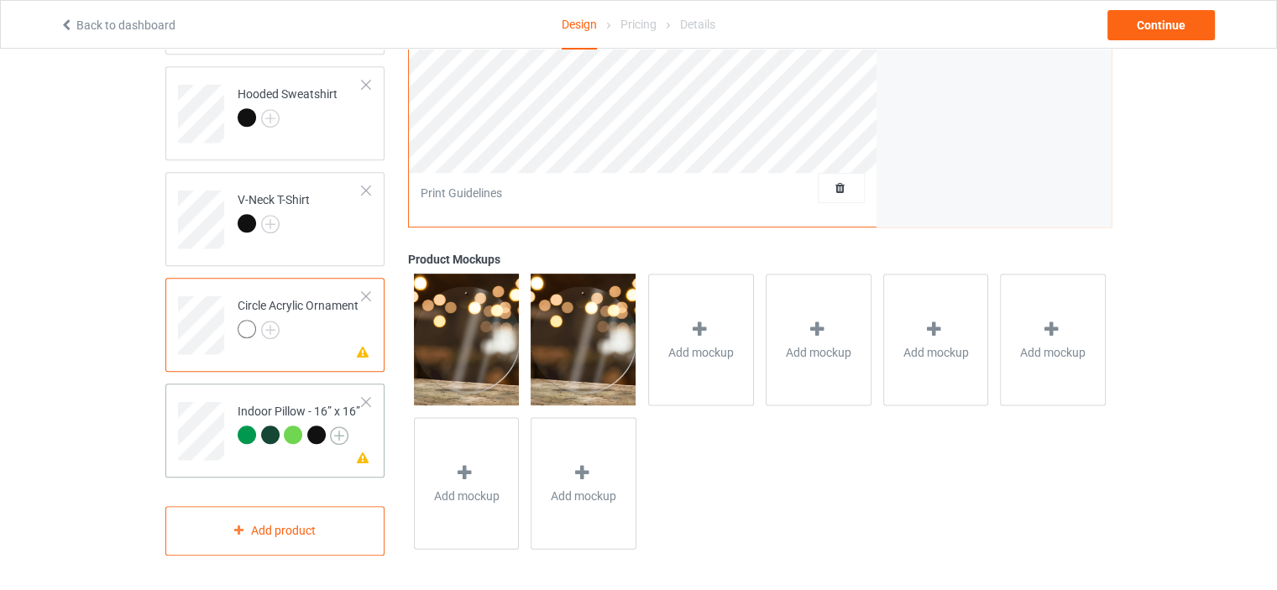
click at [341, 436] on img at bounding box center [339, 435] width 18 height 18
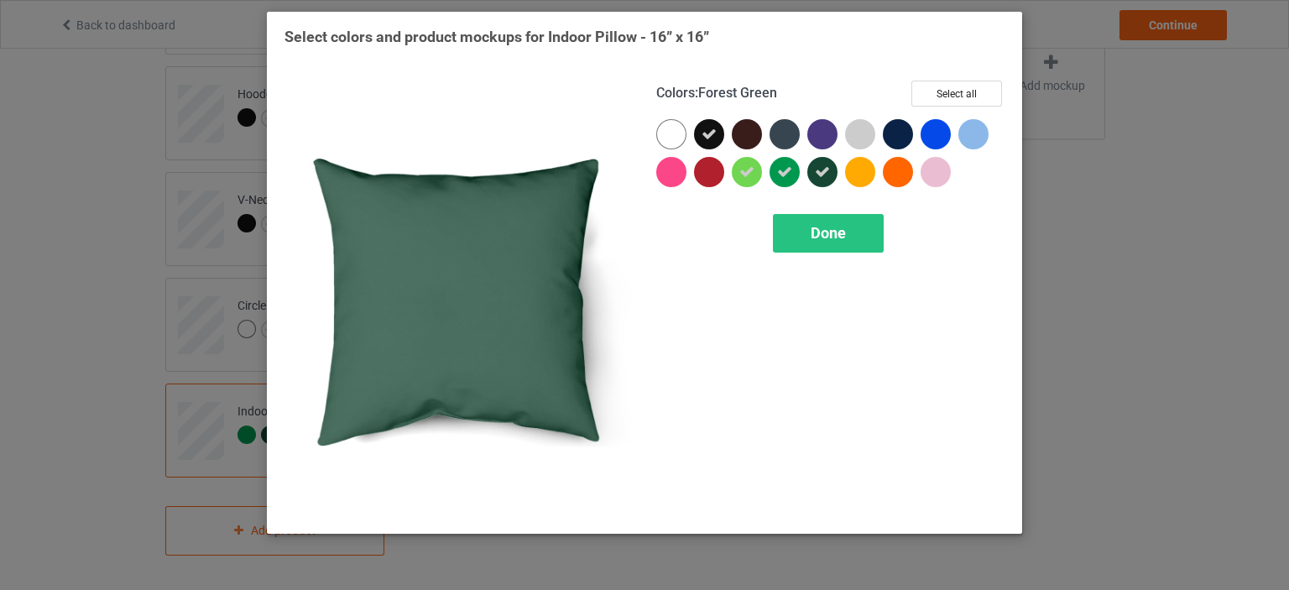
drag, startPoint x: 825, startPoint y: 170, endPoint x: 817, endPoint y: 173, distance: 8.8
click at [824, 170] on icon at bounding box center [822, 172] width 15 height 15
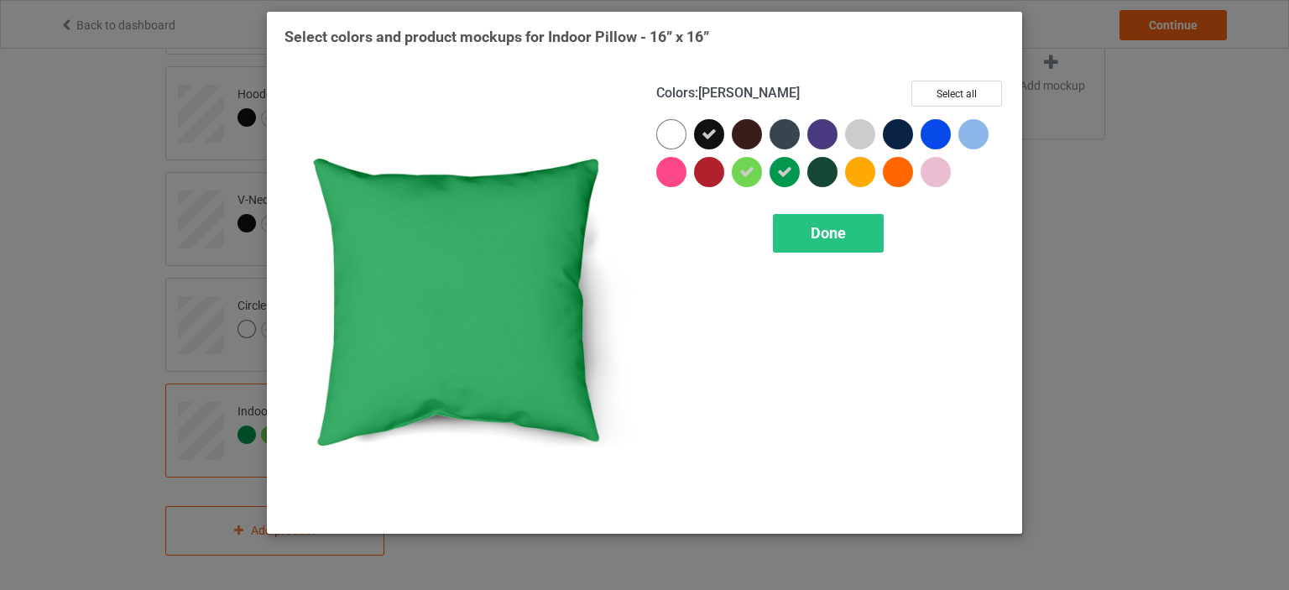
click at [782, 173] on icon at bounding box center [784, 172] width 15 height 15
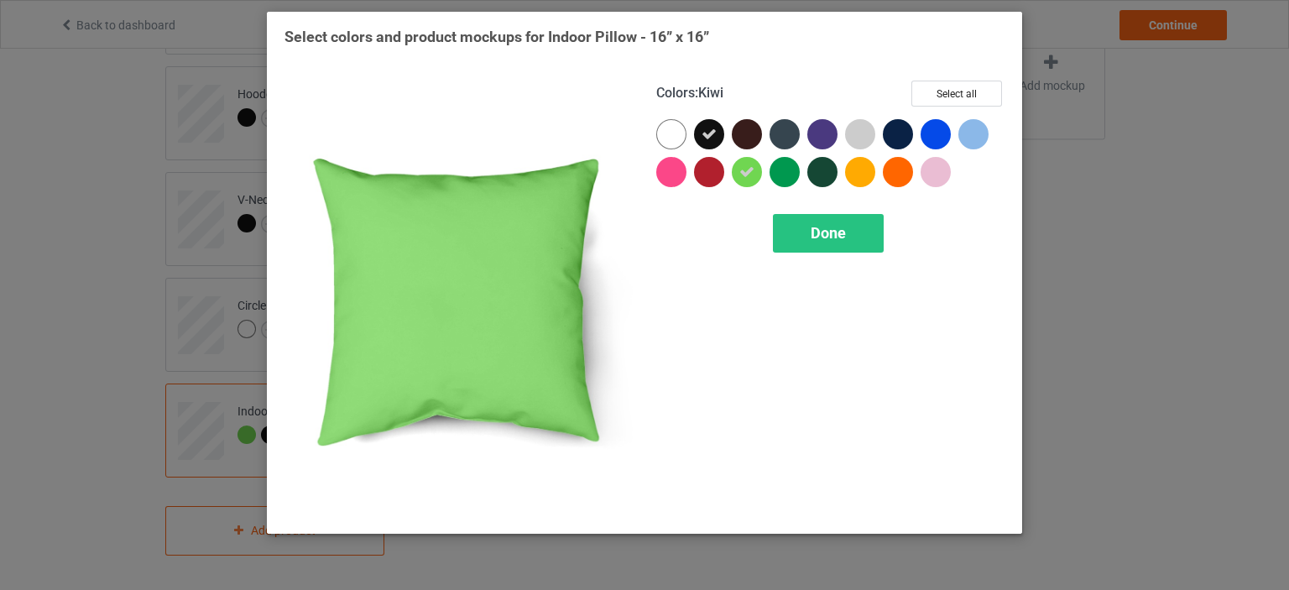
click at [755, 169] on div at bounding box center [747, 172] width 30 height 30
click at [819, 243] on div "Done" at bounding box center [828, 233] width 111 height 39
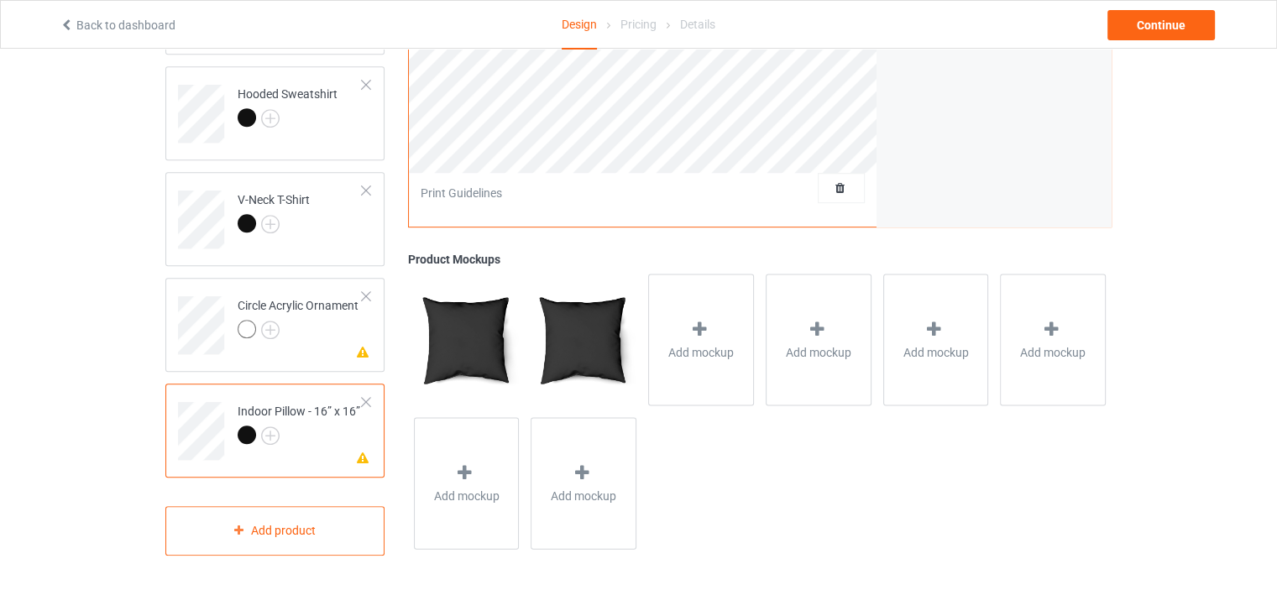
click at [300, 400] on td "Missing artwork on 1 side(s) Indoor Pillow - 16” x 16”" at bounding box center [300, 425] width 144 height 70
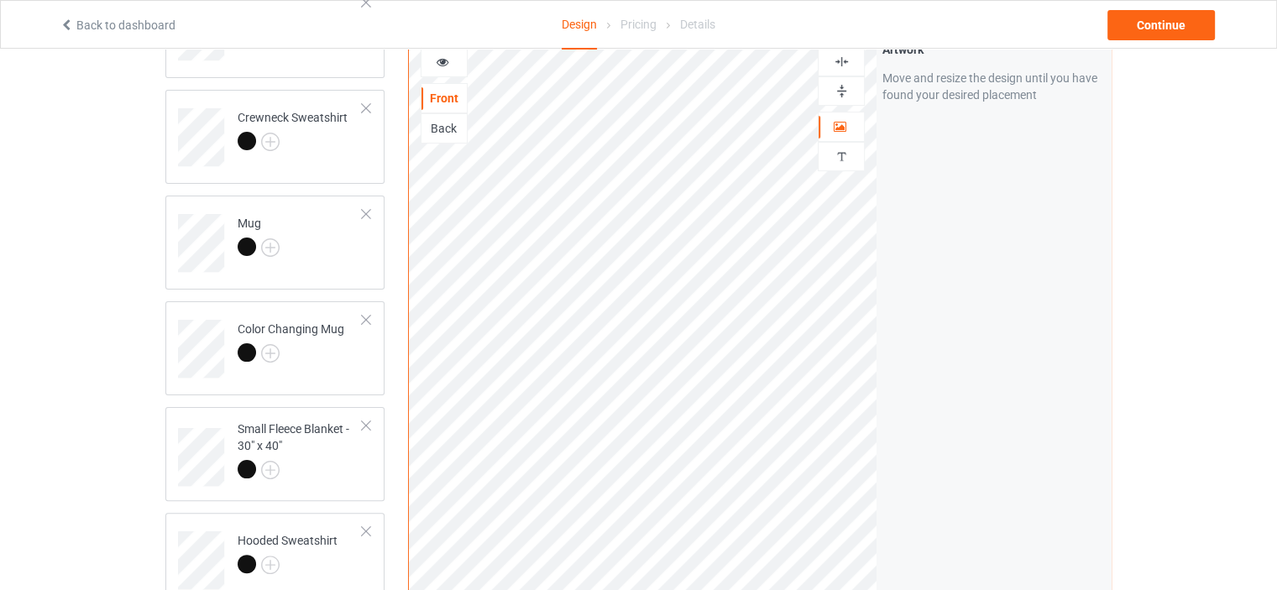
scroll to position [707, 0]
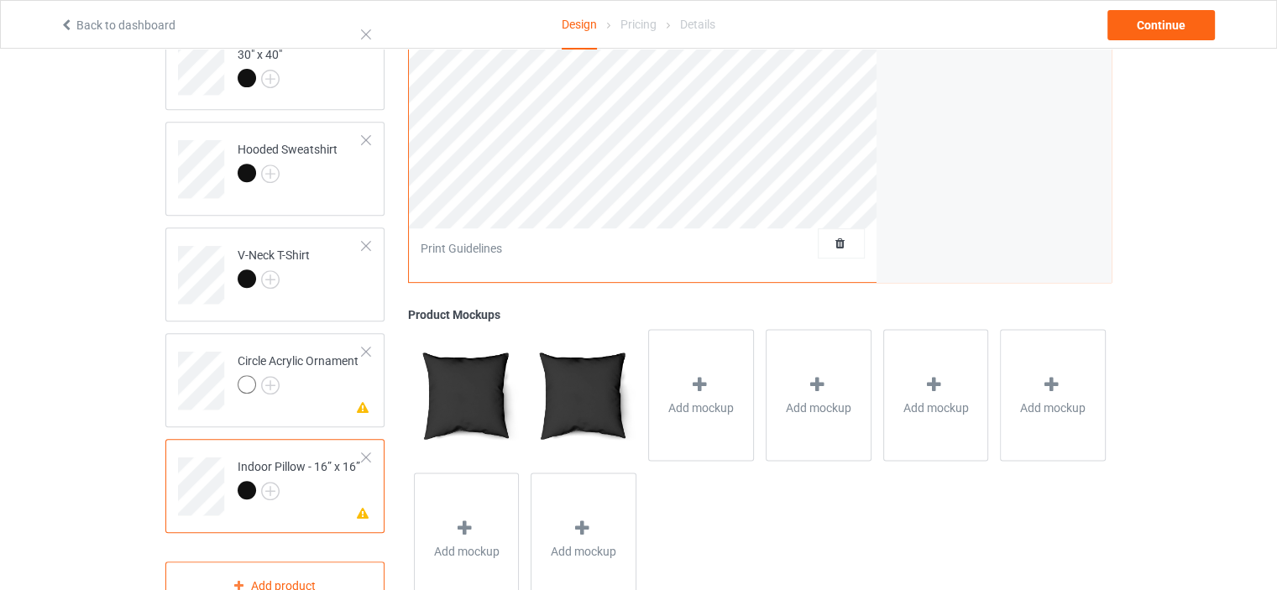
click at [263, 355] on div "Circle Acrylic Ornament" at bounding box center [298, 373] width 121 height 40
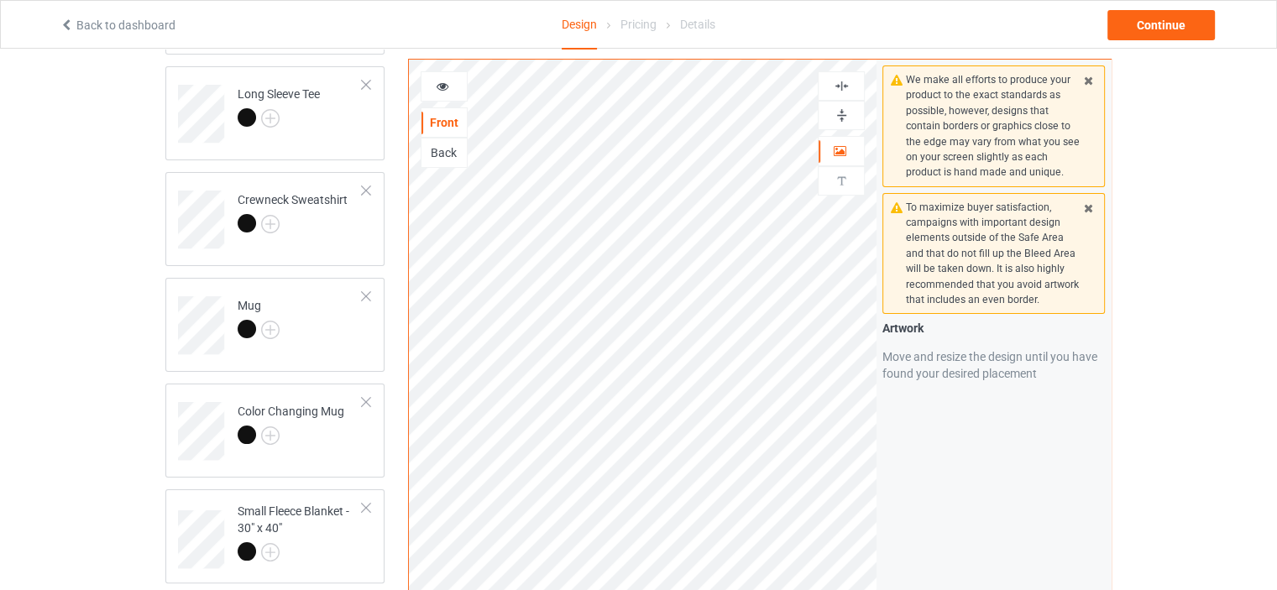
scroll to position [203, 0]
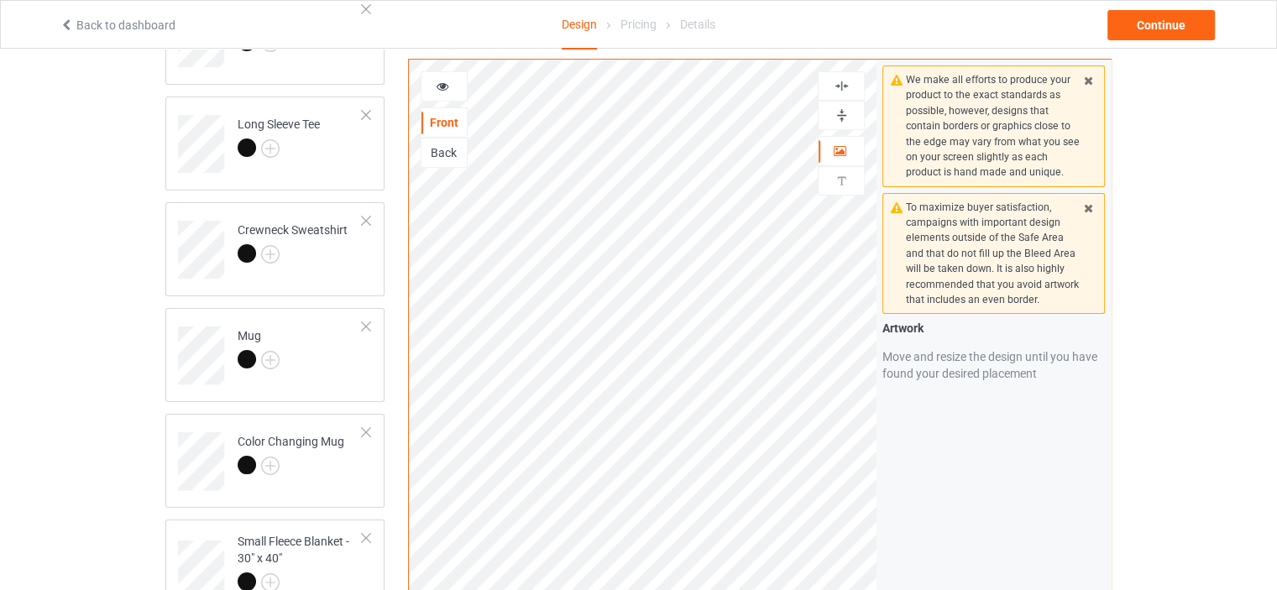
click at [448, 96] on div at bounding box center [444, 86] width 47 height 30
click at [447, 90] on icon at bounding box center [443, 84] width 14 height 12
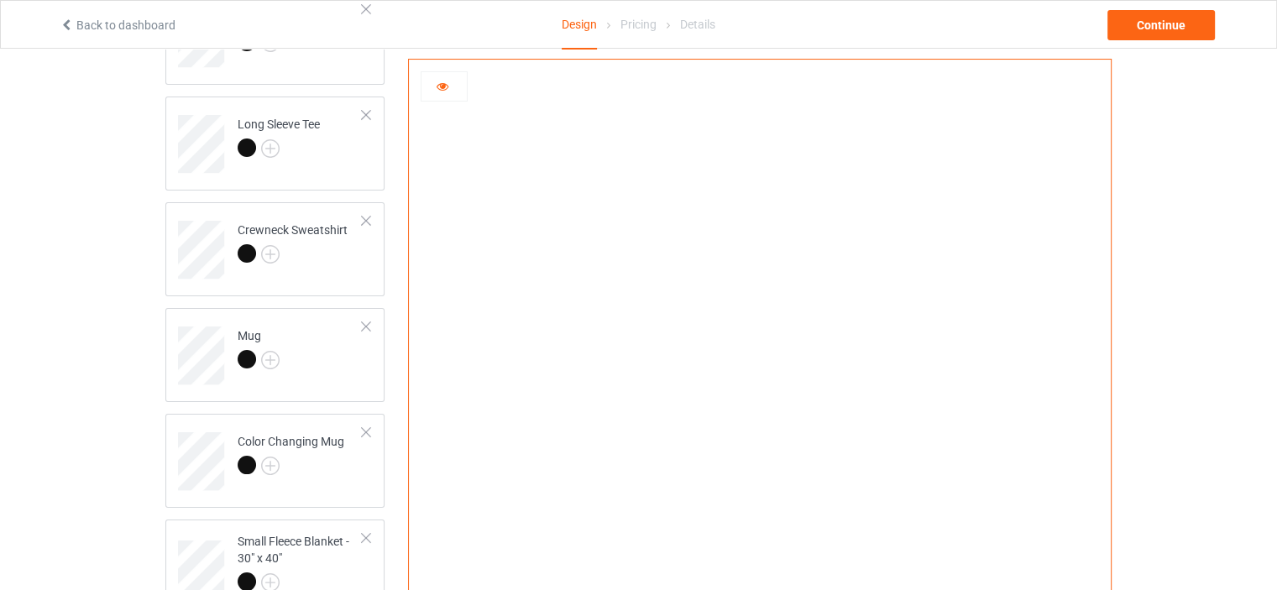
click at [447, 90] on icon at bounding box center [443, 84] width 14 height 12
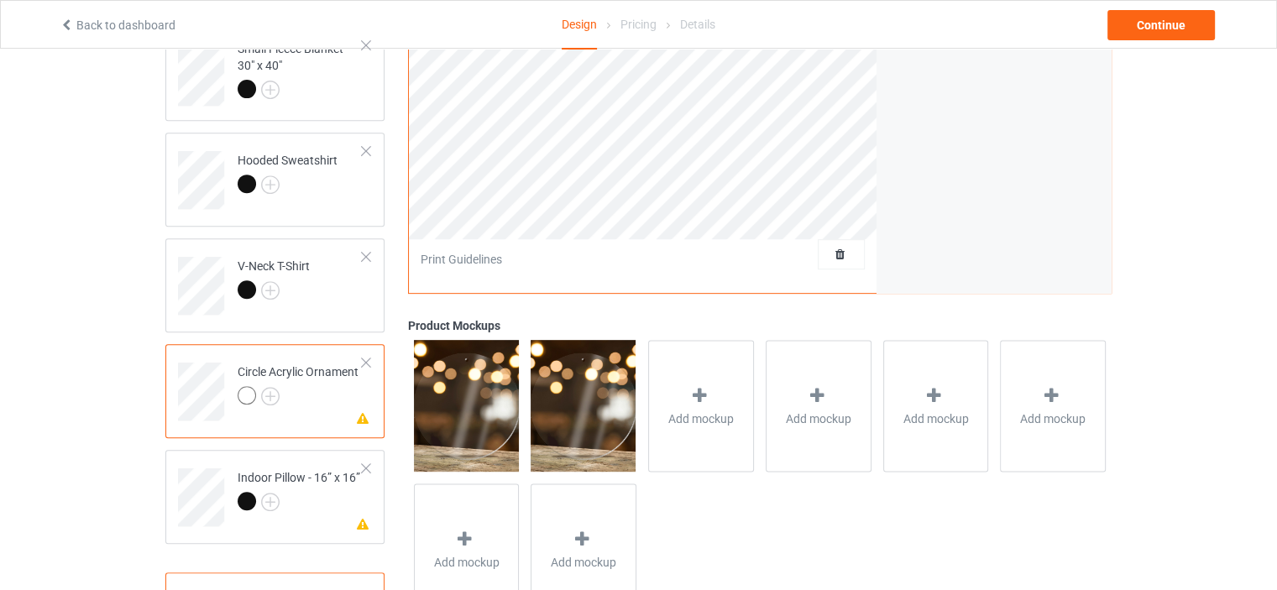
scroll to position [762, 0]
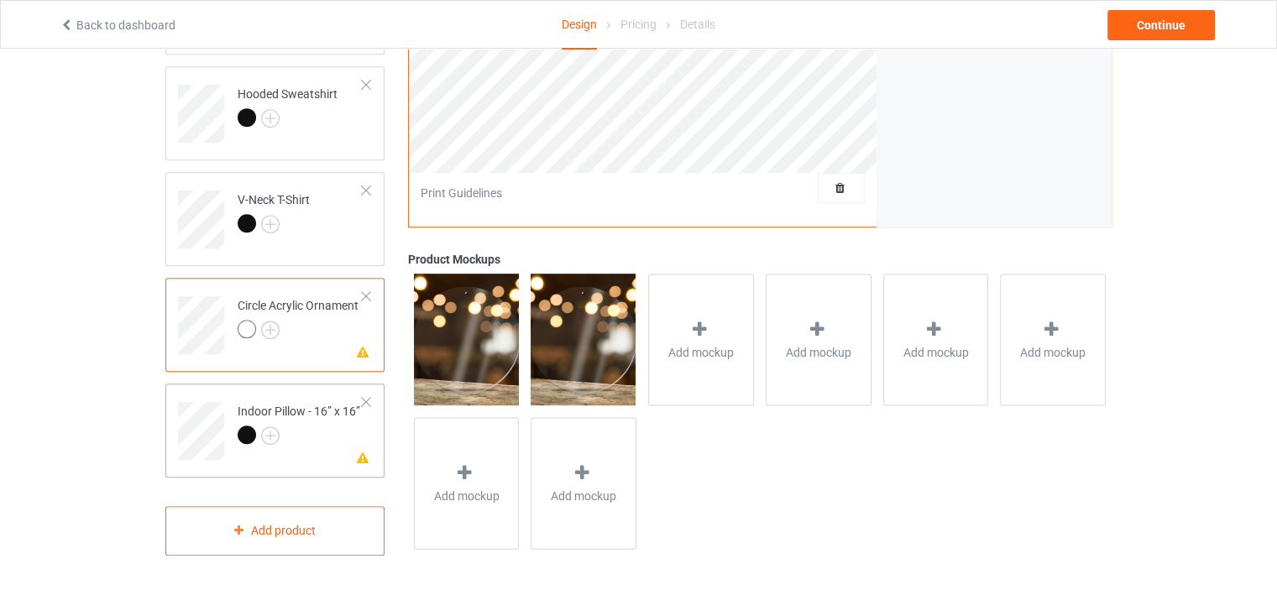
click at [306, 400] on td "Missing artwork on 1 side(s) Indoor Pillow - 16” x 16”" at bounding box center [300, 425] width 144 height 70
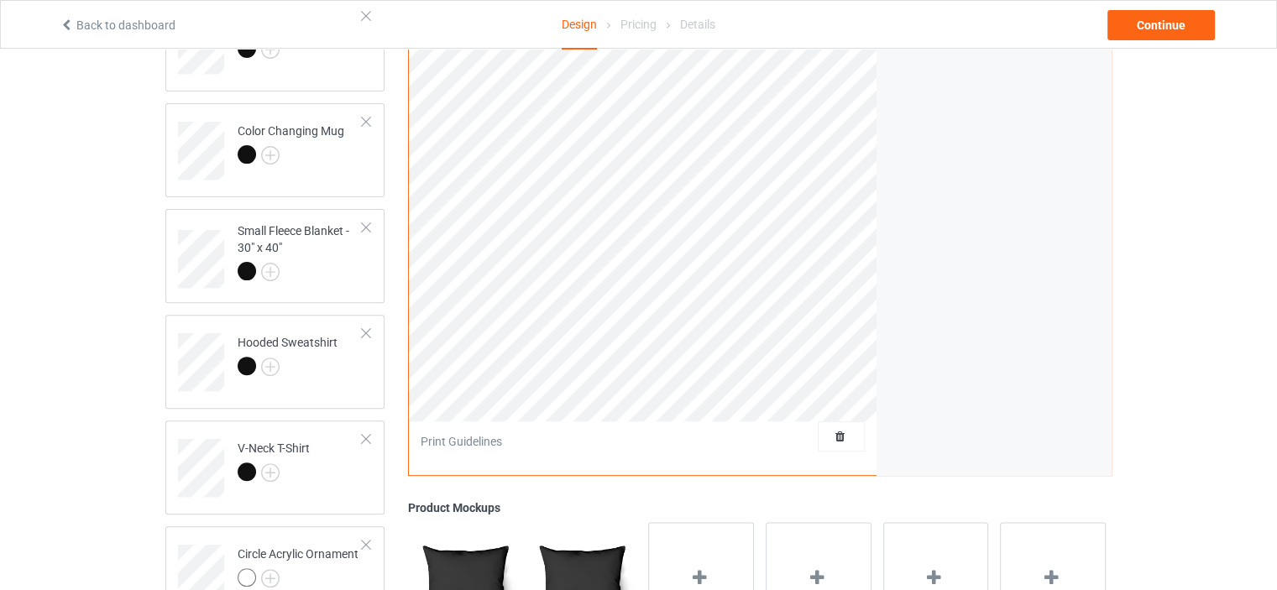
scroll to position [259, 0]
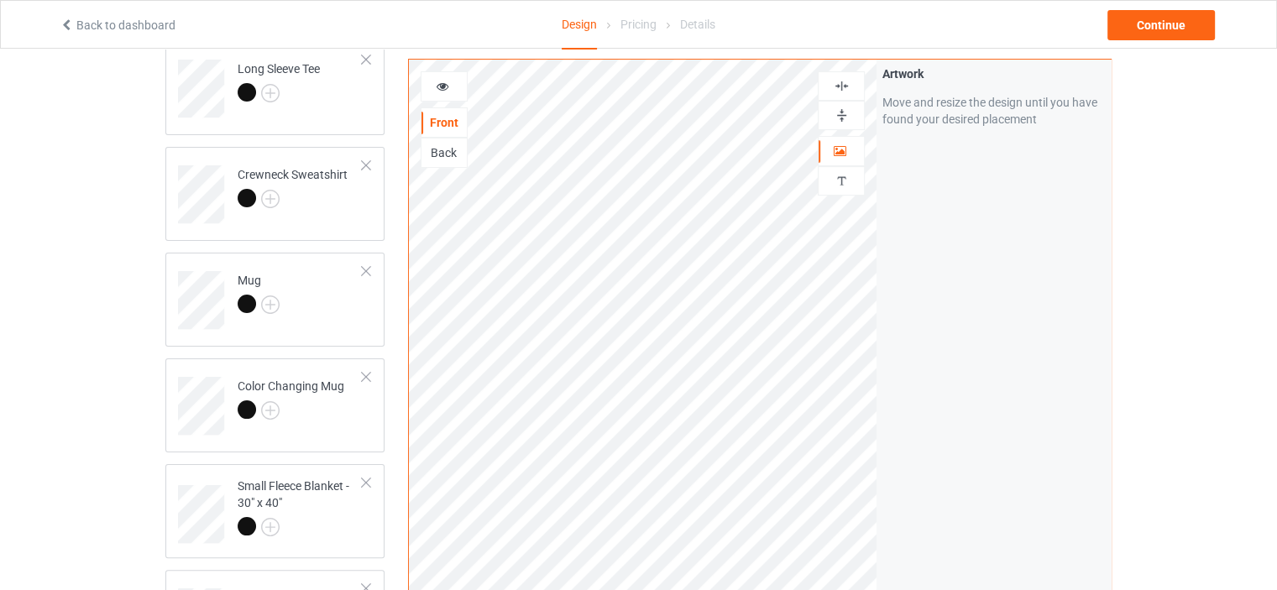
click at [834, 83] on img at bounding box center [842, 86] width 16 height 16
click at [834, 112] on img at bounding box center [842, 115] width 16 height 16
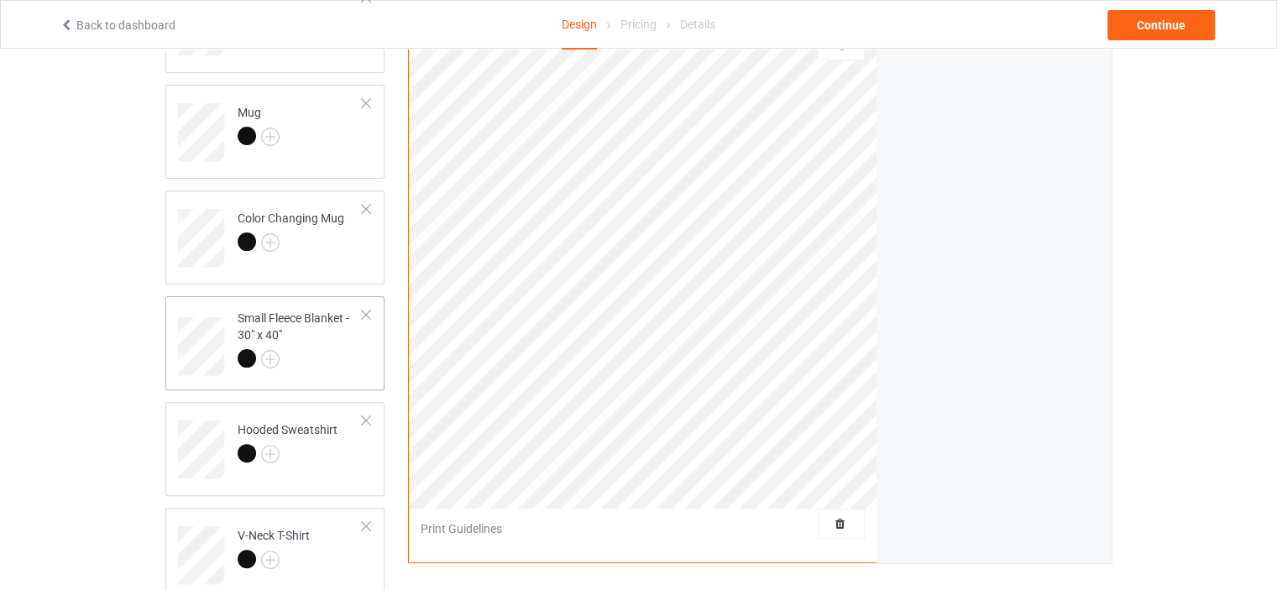
click at [296, 311] on div "Small Fleece Blanket - 30" x 40"" at bounding box center [300, 338] width 125 height 57
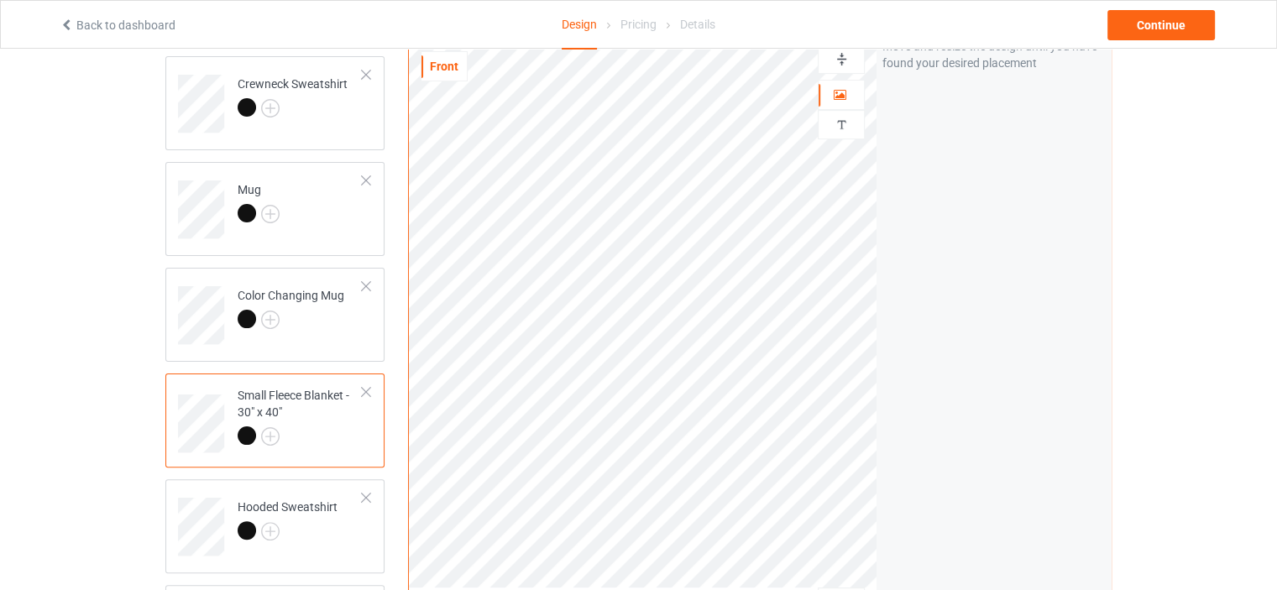
scroll to position [259, 0]
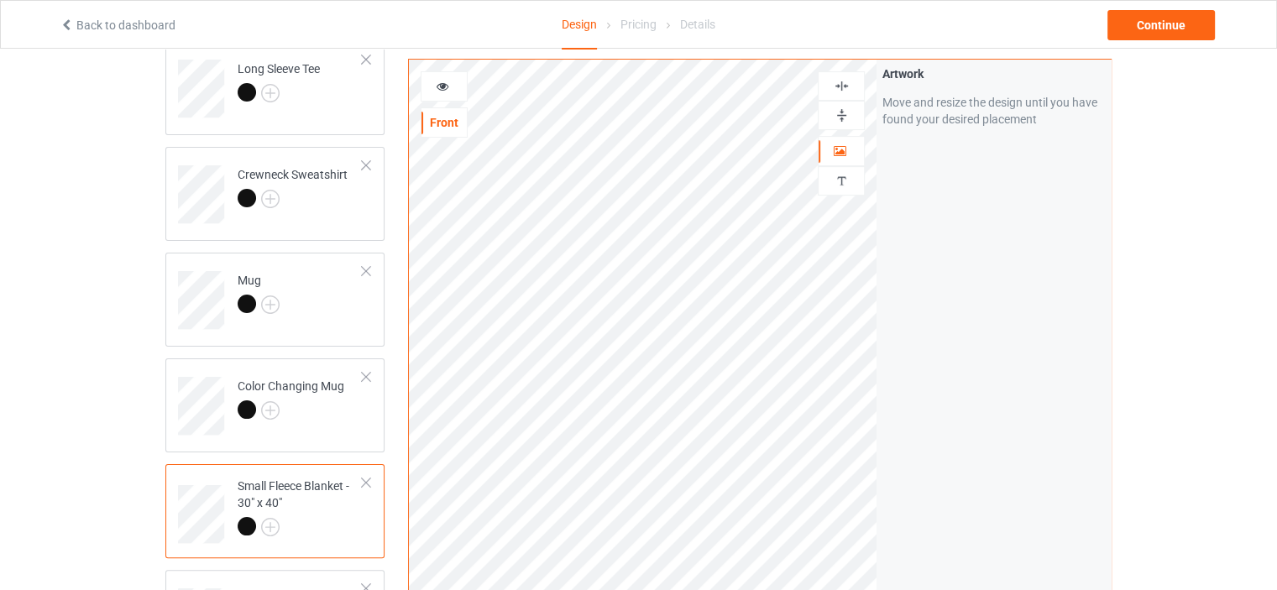
click at [830, 76] on div at bounding box center [841, 85] width 47 height 29
click at [845, 120] on img at bounding box center [842, 115] width 16 height 16
click at [834, 81] on img at bounding box center [842, 86] width 16 height 16
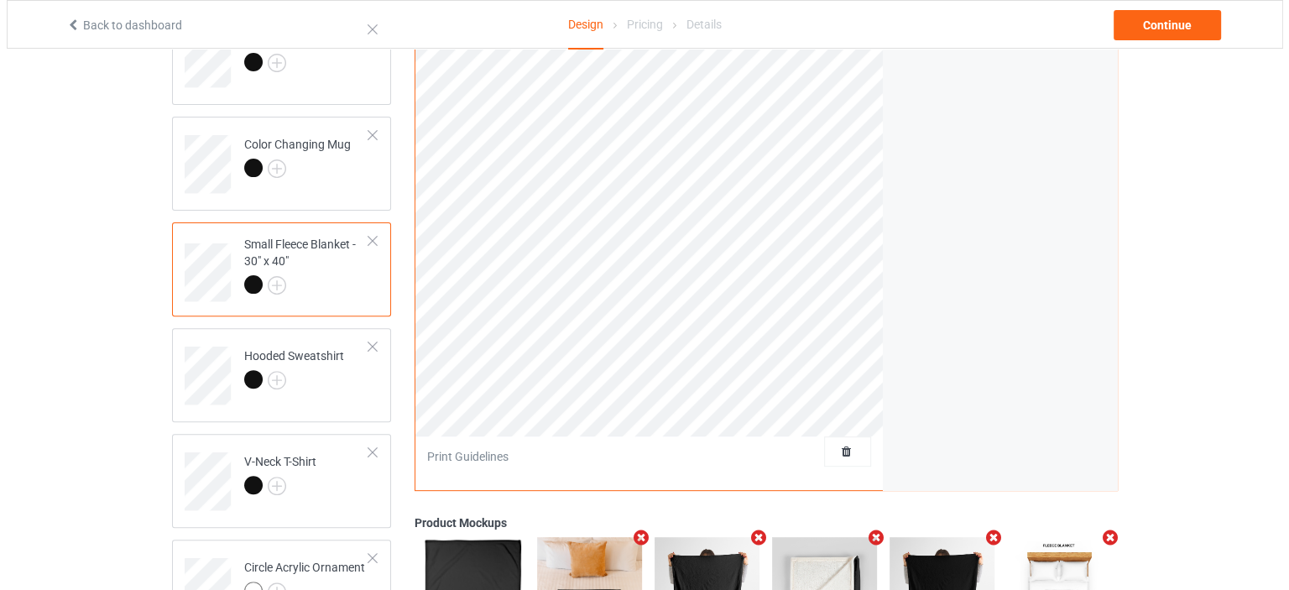
scroll to position [203, 0]
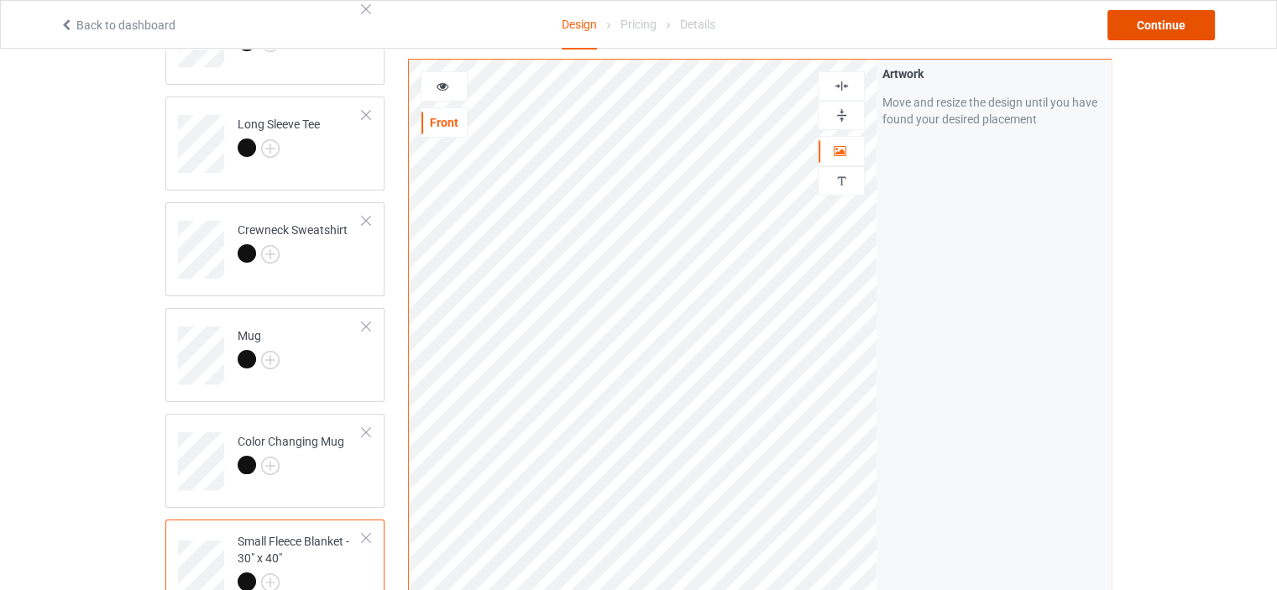
click at [1142, 29] on div "Continue" at bounding box center [1160, 25] width 107 height 30
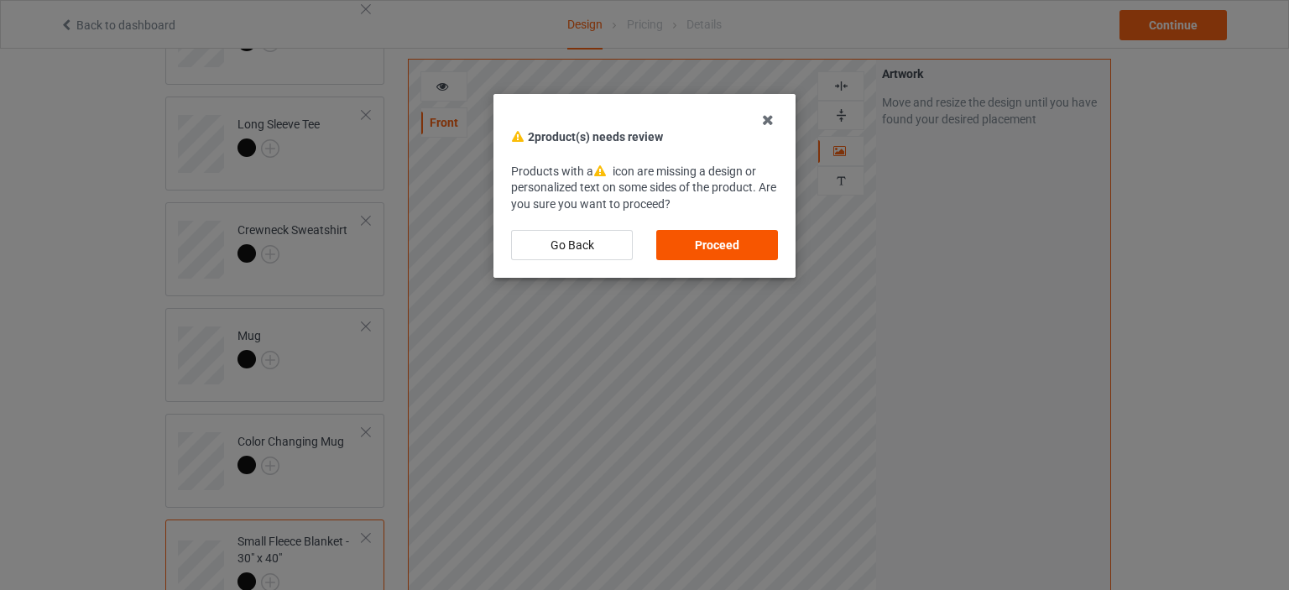
click at [750, 242] on div "Proceed" at bounding box center [717, 245] width 122 height 30
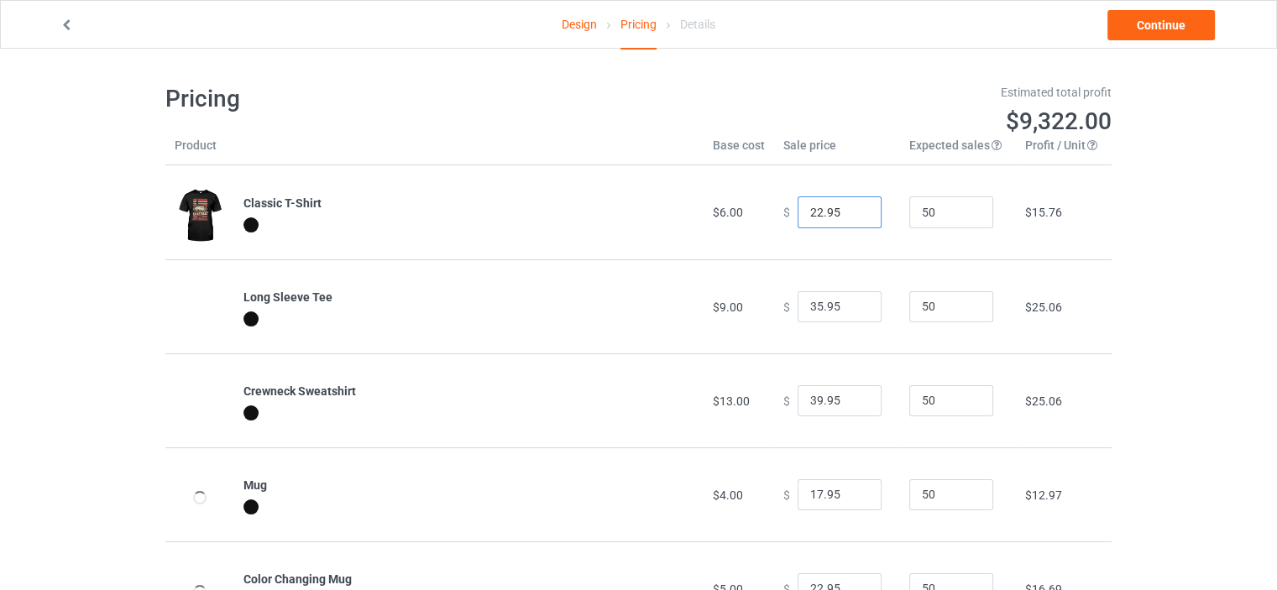
click at [851, 202] on input "22.95" at bounding box center [839, 212] width 84 height 32
click at [854, 207] on input "23.95" at bounding box center [839, 212] width 84 height 32
click at [854, 205] on input "24.95" at bounding box center [839, 212] width 84 height 32
click at [854, 205] on input "25.95" at bounding box center [839, 212] width 84 height 32
click at [854, 205] on input "26.95" at bounding box center [839, 212] width 84 height 32
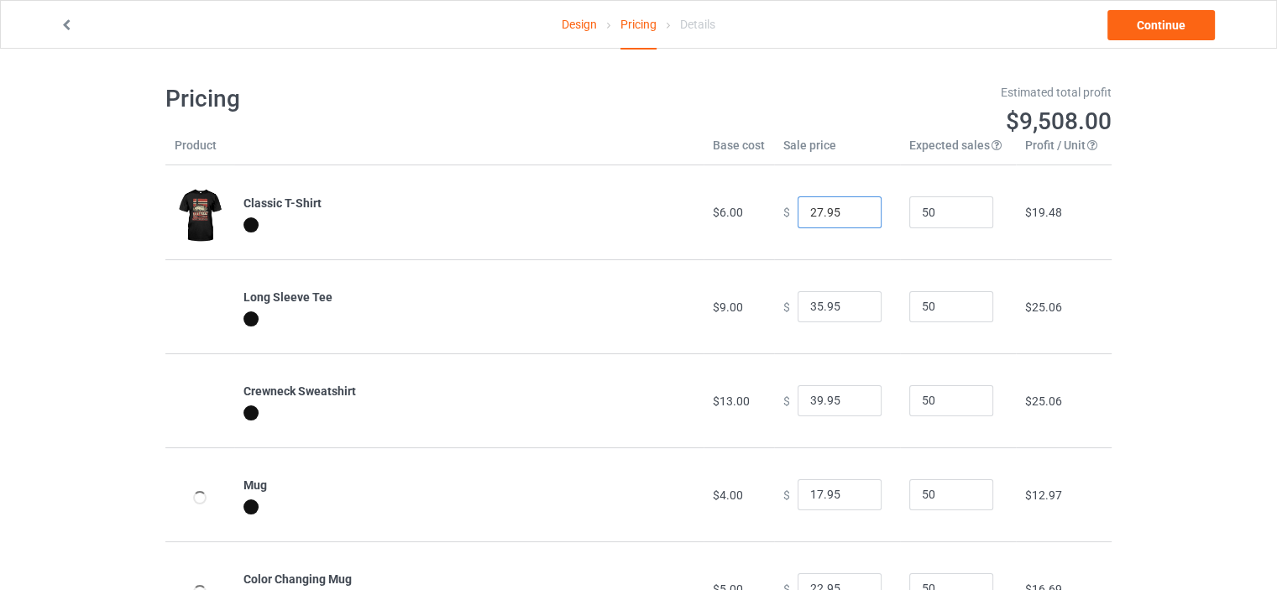
type input "27.95"
click at [854, 205] on input "27.95" at bounding box center [839, 212] width 84 height 32
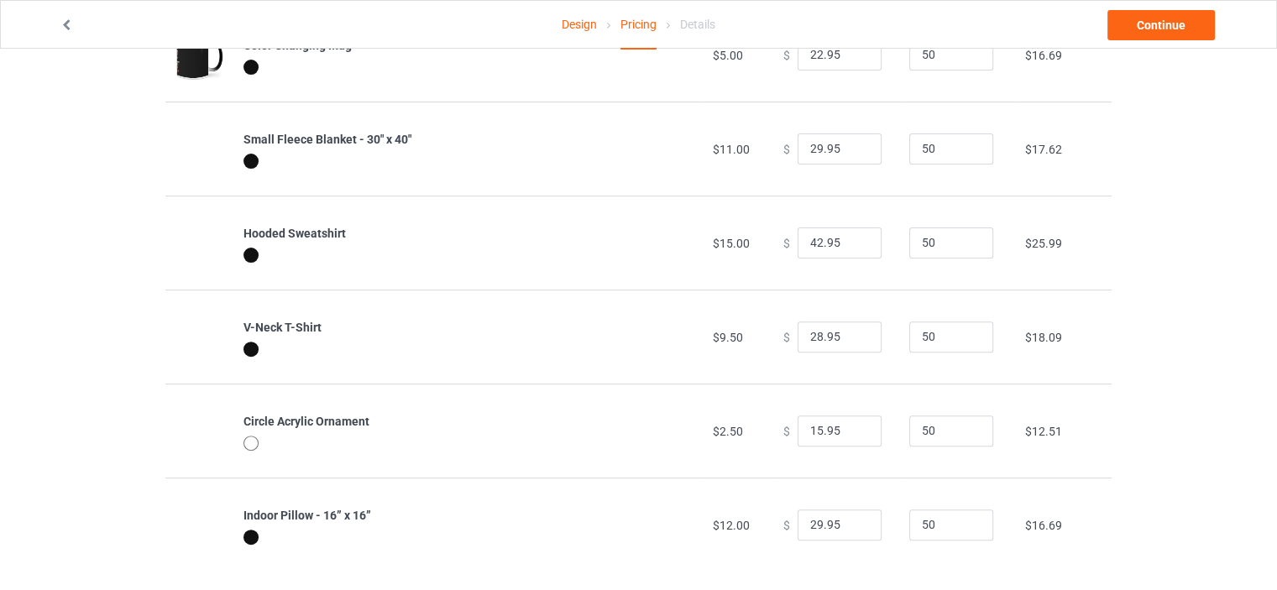
scroll to position [551, 0]
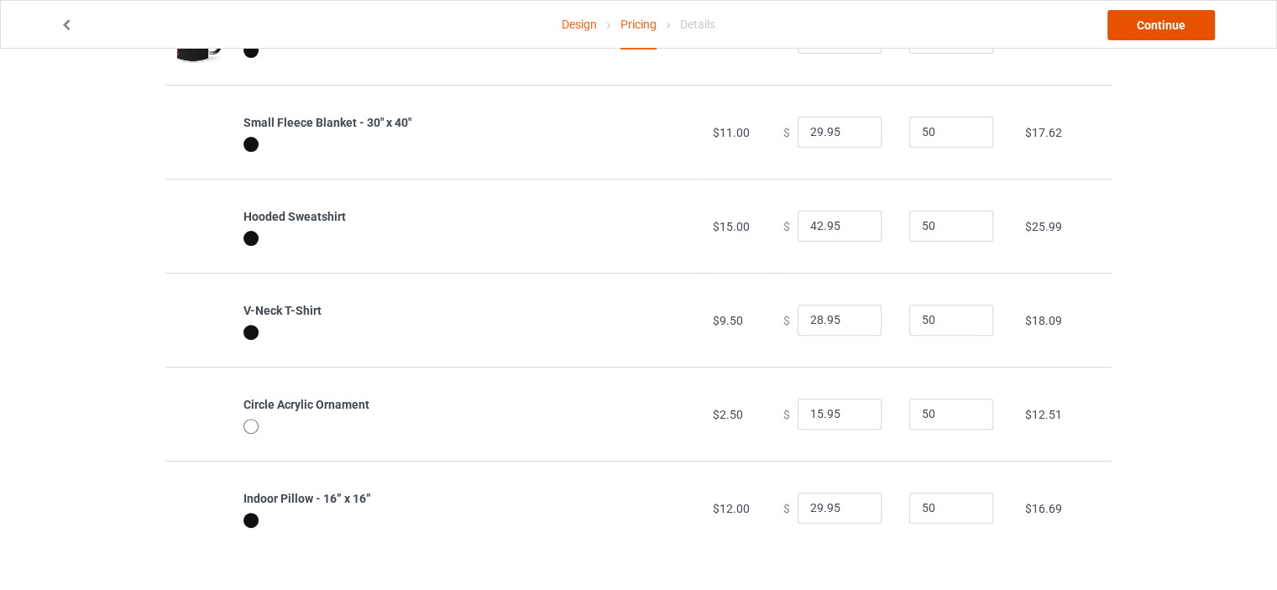
click at [1156, 22] on link "Continue" at bounding box center [1160, 25] width 107 height 30
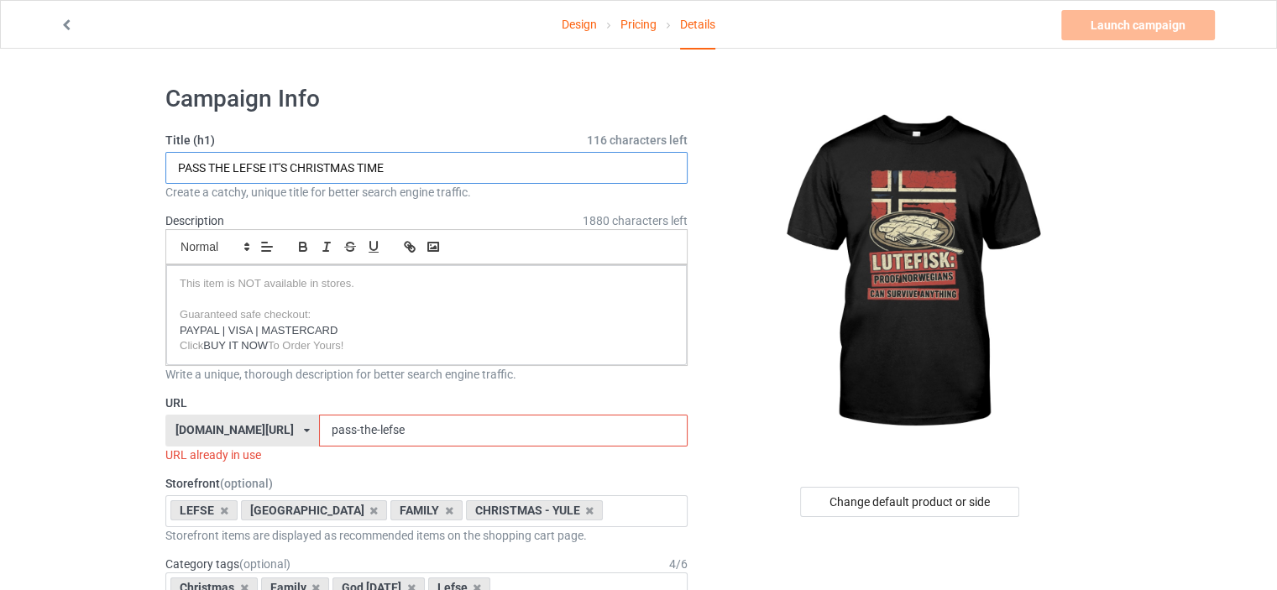
drag, startPoint x: 406, startPoint y: 168, endPoint x: 40, endPoint y: 163, distance: 366.0
type input "LUTEFISK FUNNY"
drag, startPoint x: 311, startPoint y: 432, endPoint x: 181, endPoint y: 422, distance: 130.5
click at [193, 430] on div "[DOMAIN_NAME][URL] [DOMAIN_NAME][URL] [DOMAIN_NAME][URL] [DOMAIN_NAME][URL] [DO…" at bounding box center [426, 431] width 522 height 32
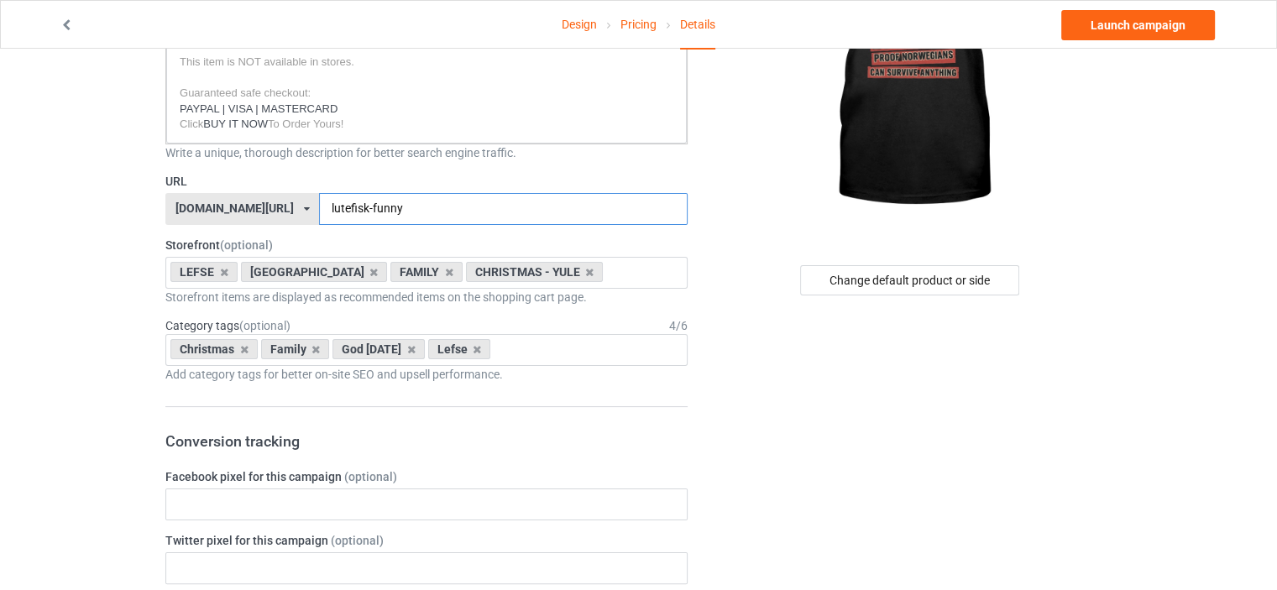
scroll to position [280, 0]
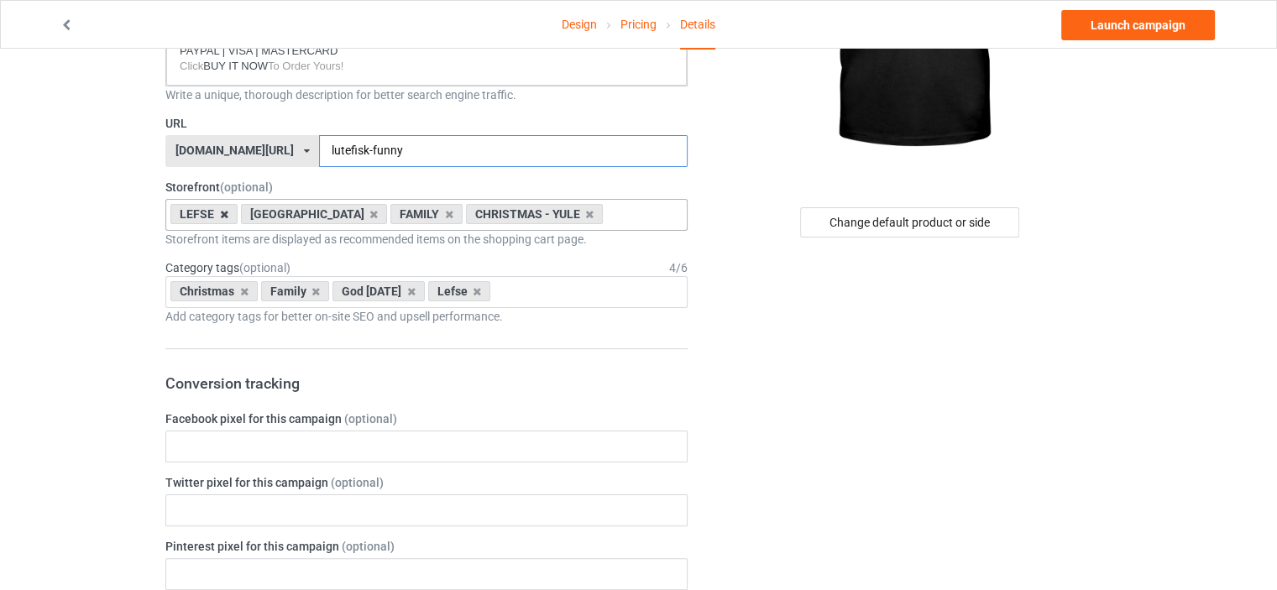
type input "lutefisk-funny"
click at [224, 212] on icon at bounding box center [224, 214] width 8 height 11
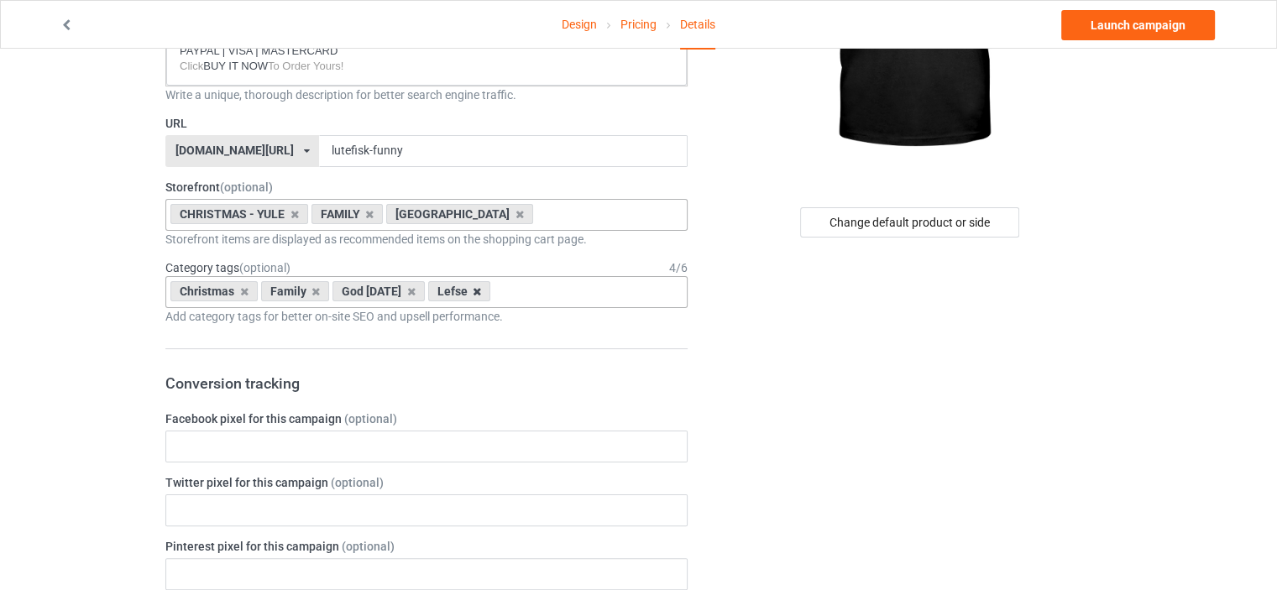
click at [473, 289] on icon at bounding box center [477, 291] width 8 height 11
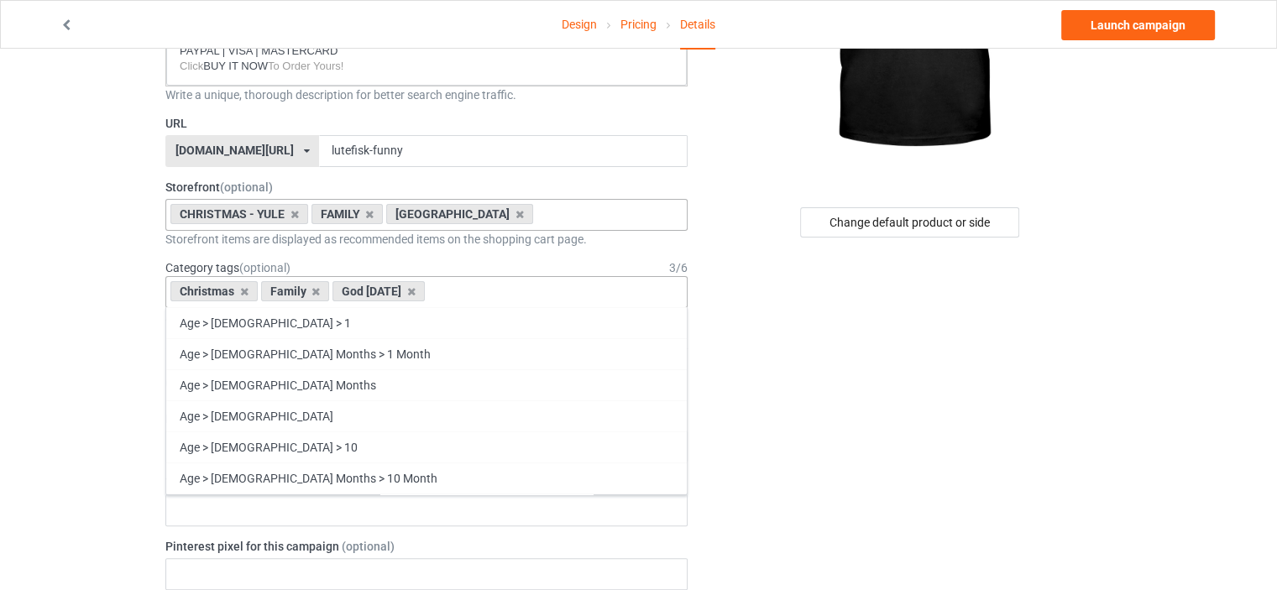
click at [467, 288] on div "Christmas Family God [DATE] Age > [DEMOGRAPHIC_DATA] > 1 Age > [DEMOGRAPHIC_DAT…" at bounding box center [426, 292] width 522 height 32
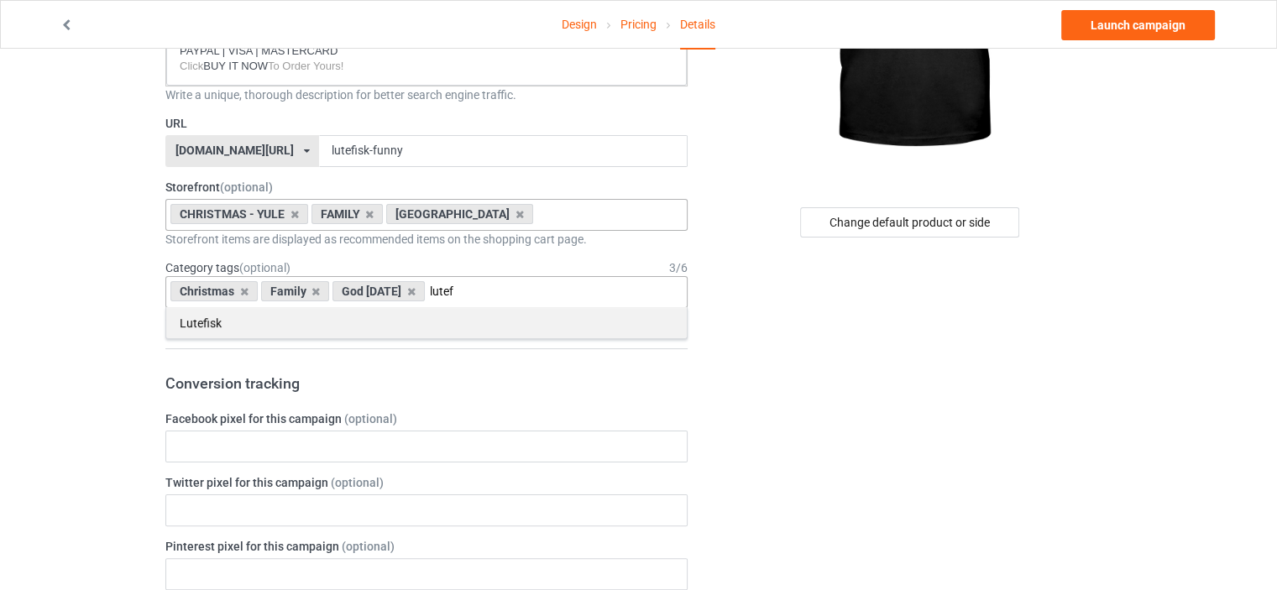
type input "lutef"
click at [275, 324] on div "Lutefisk" at bounding box center [426, 322] width 520 height 31
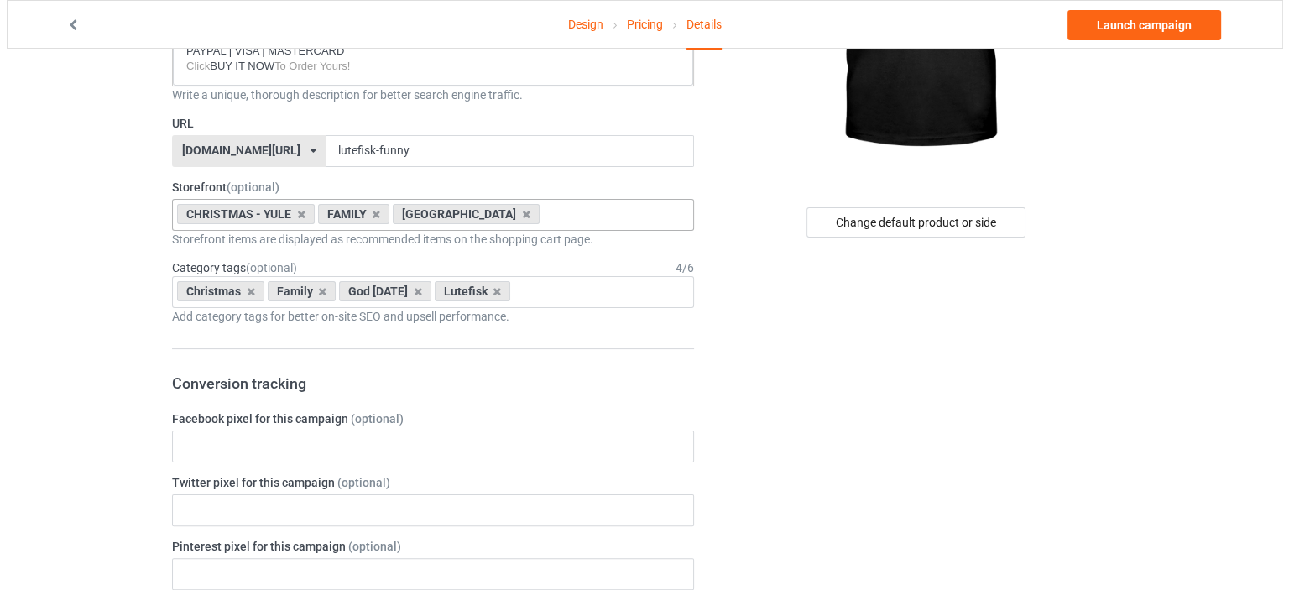
scroll to position [0, 0]
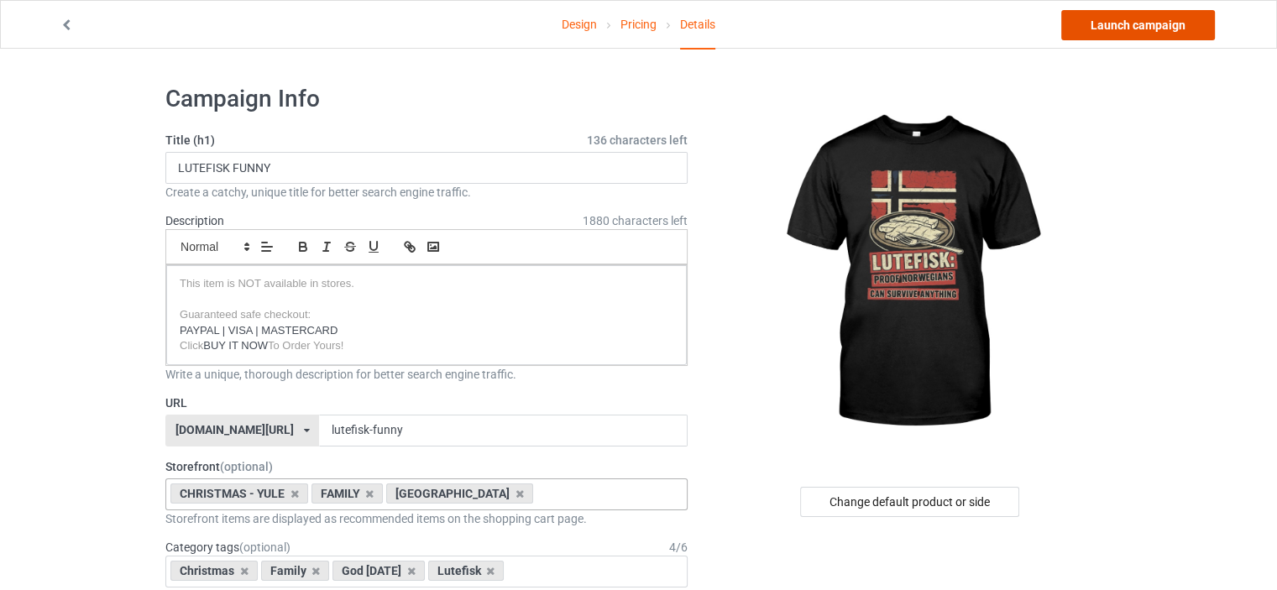
click at [1111, 24] on link "Launch campaign" at bounding box center [1138, 25] width 154 height 30
